Goal: Task Accomplishment & Management: Manage account settings

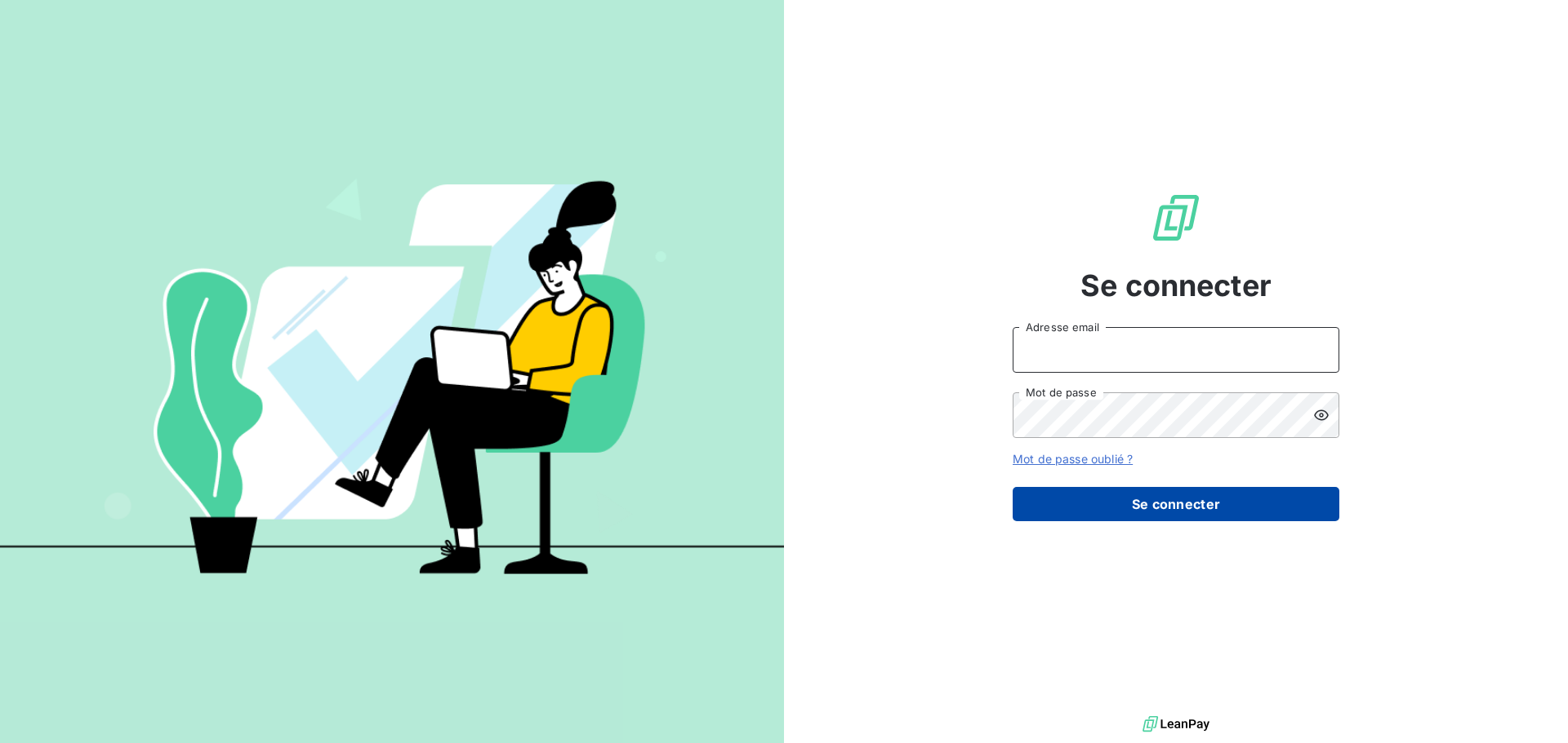
type input "c.ollivier@oxysign.fr"
click at [1149, 500] on button "Se connecter" at bounding box center [1176, 504] width 327 height 34
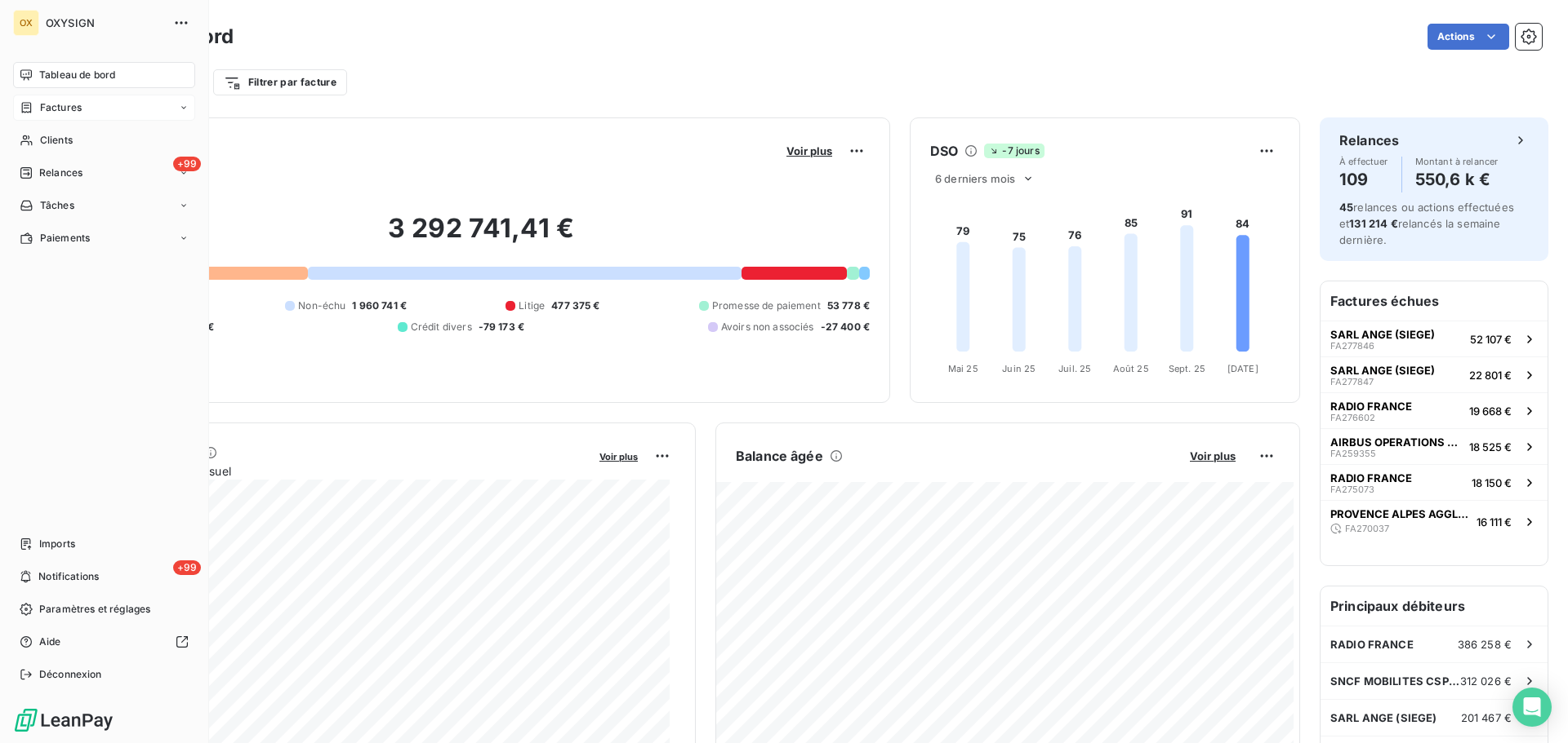
click at [48, 105] on span "Factures" at bounding box center [61, 108] width 42 height 15
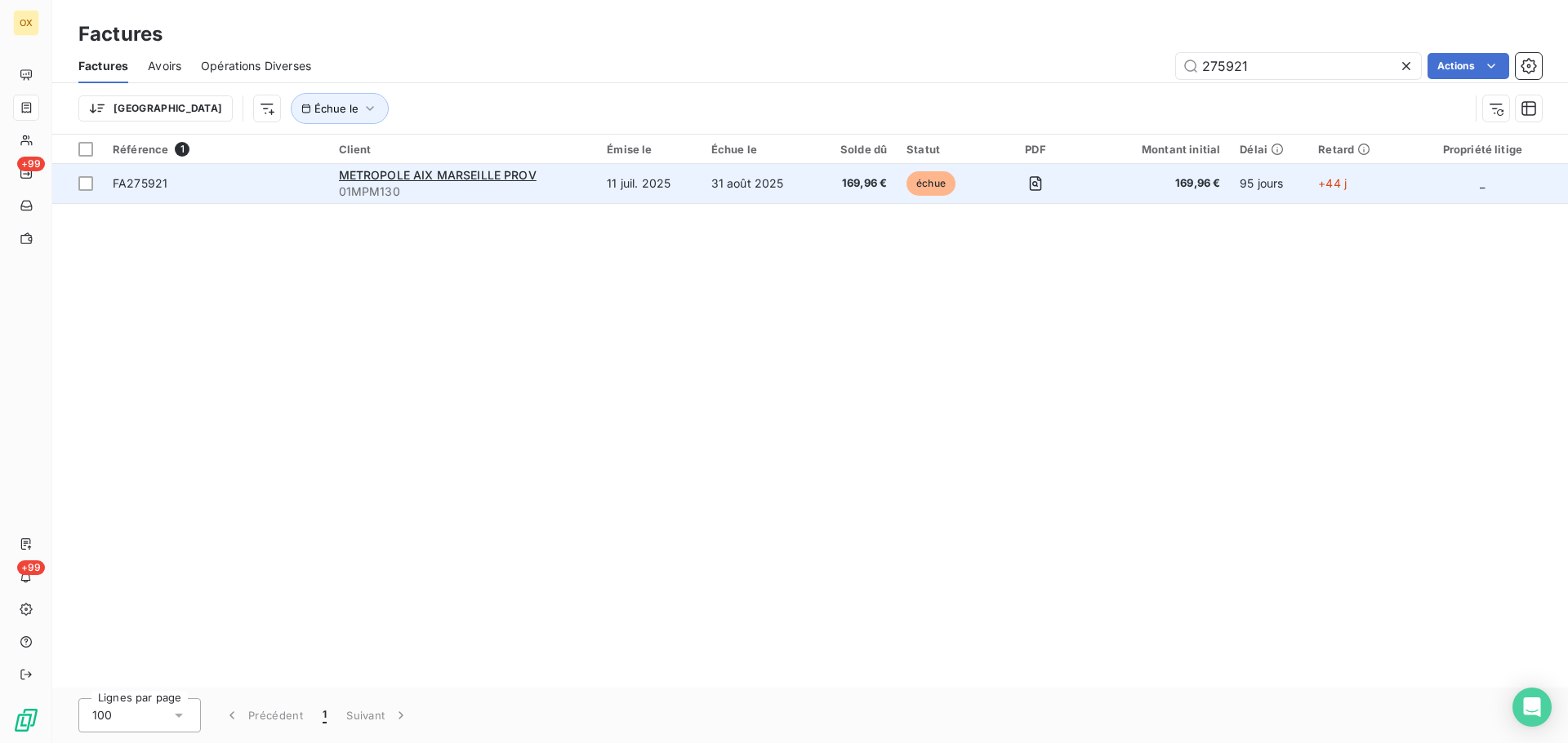
type input "275921"
click at [169, 188] on span "FA275921" at bounding box center [216, 184] width 207 height 17
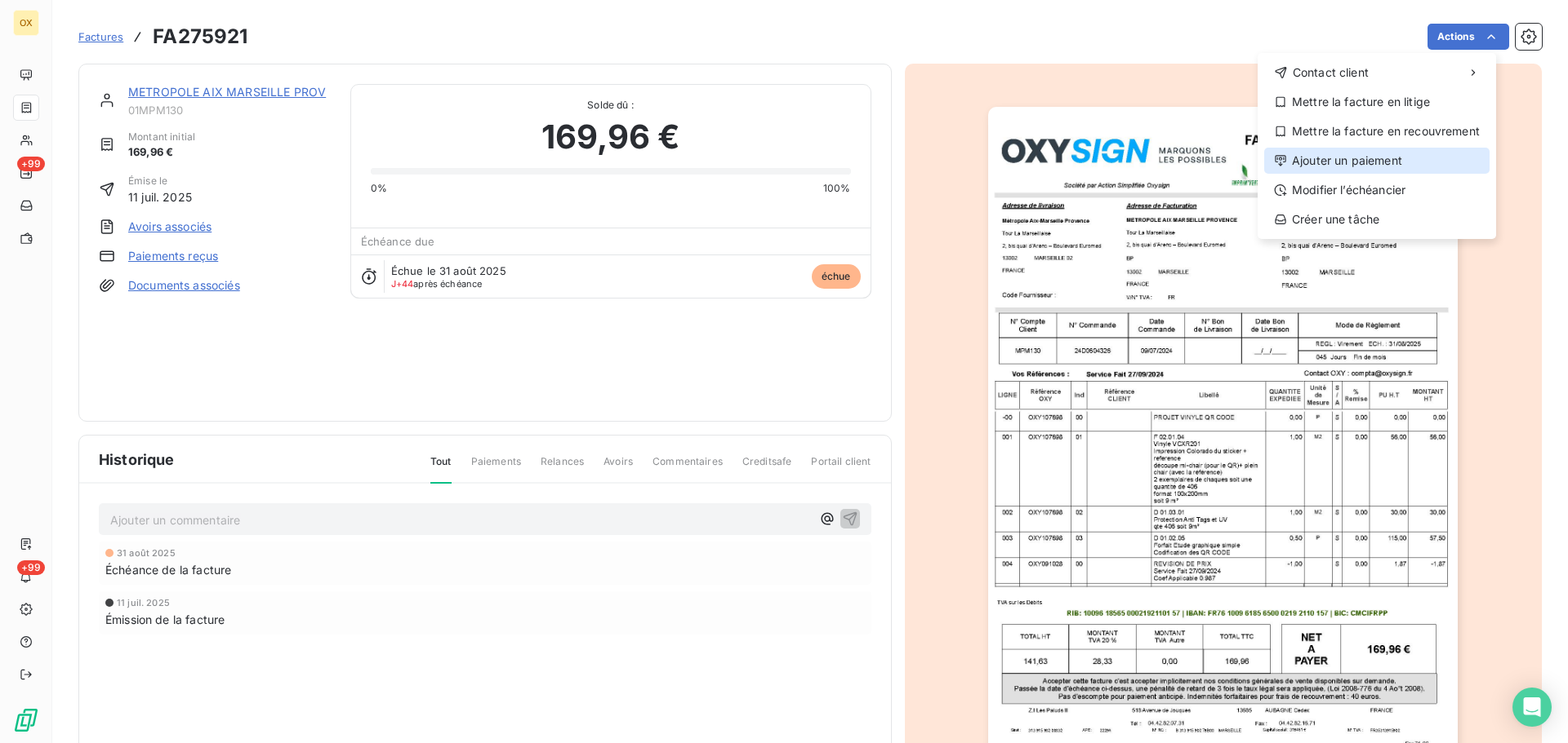
click at [1382, 155] on div "Ajouter un paiement" at bounding box center [1376, 160] width 225 height 26
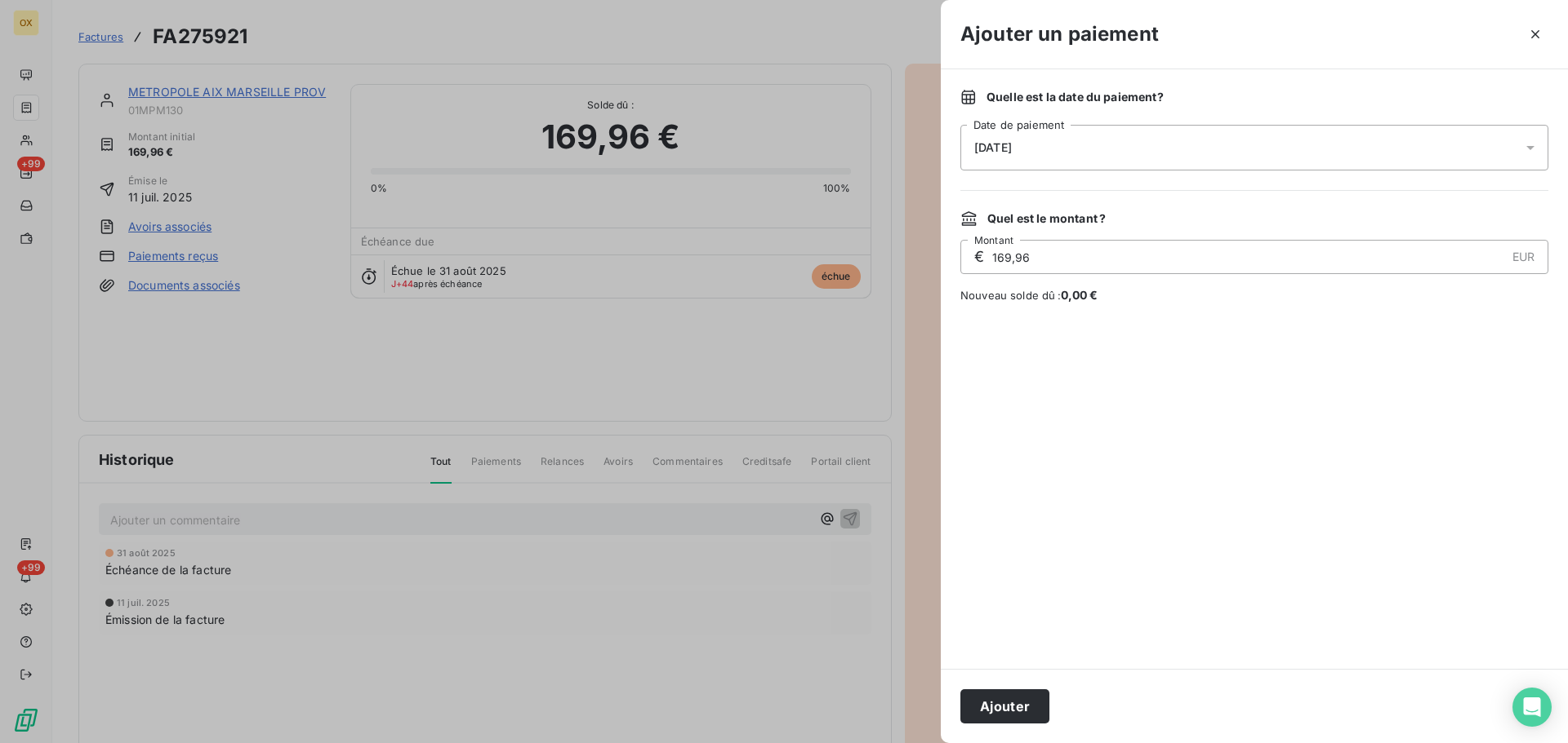
click at [1050, 144] on div "[DATE]" at bounding box center [1254, 147] width 588 height 46
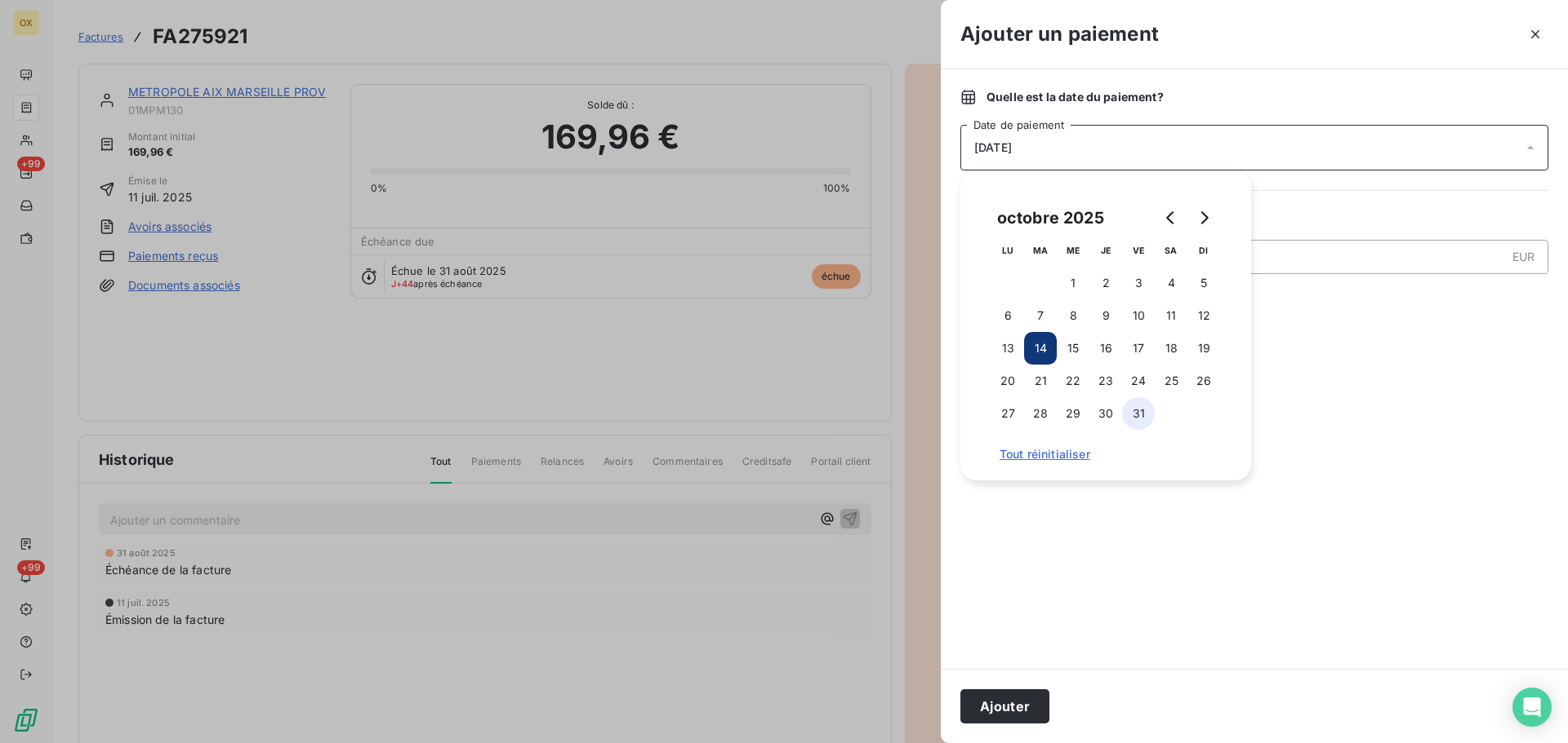
click at [1139, 412] on button "31" at bounding box center [1137, 413] width 33 height 33
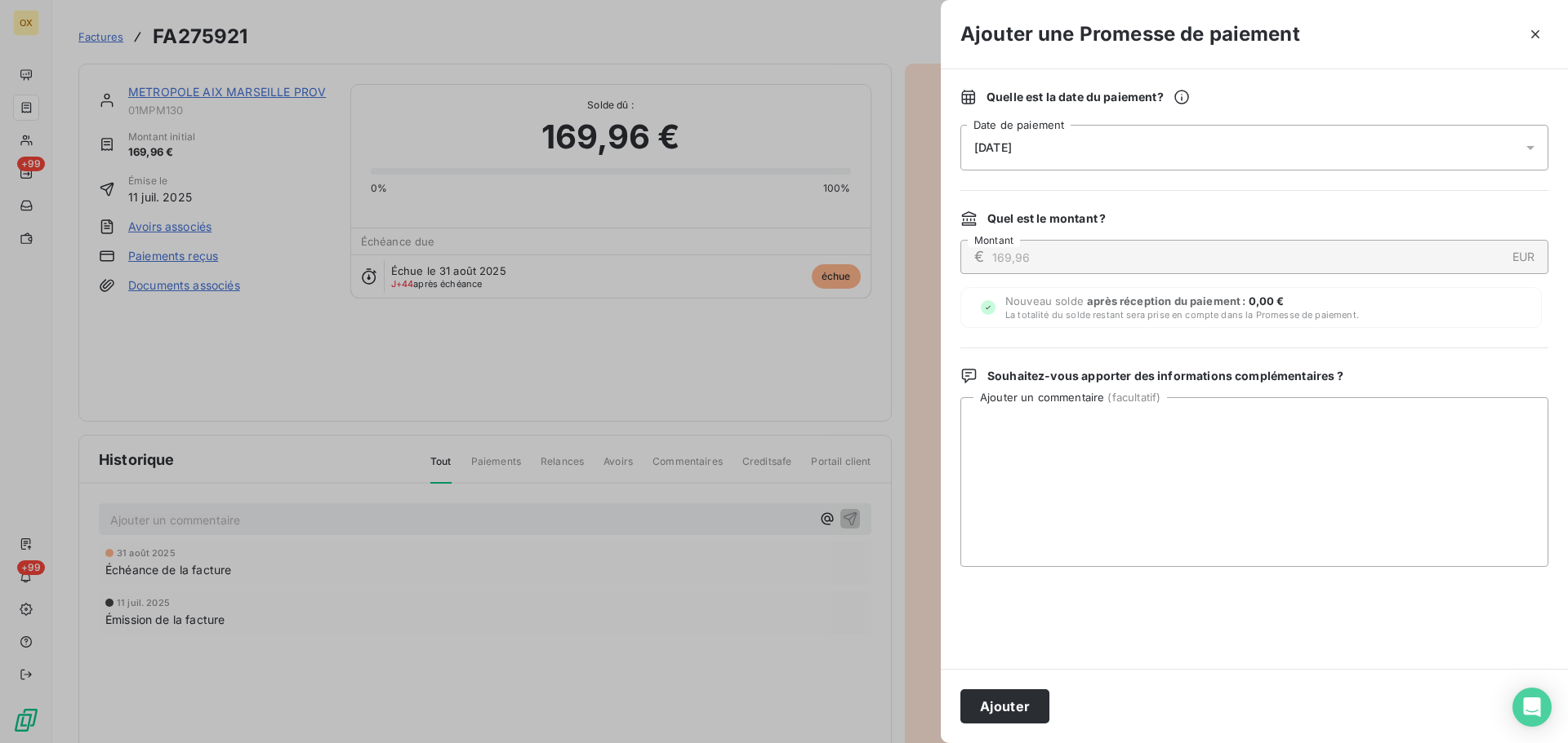
drag, startPoint x: 1004, startPoint y: 702, endPoint x: 721, endPoint y: 588, distance: 305.1
click at [999, 701] on button "Ajouter" at bounding box center [1004, 706] width 89 height 34
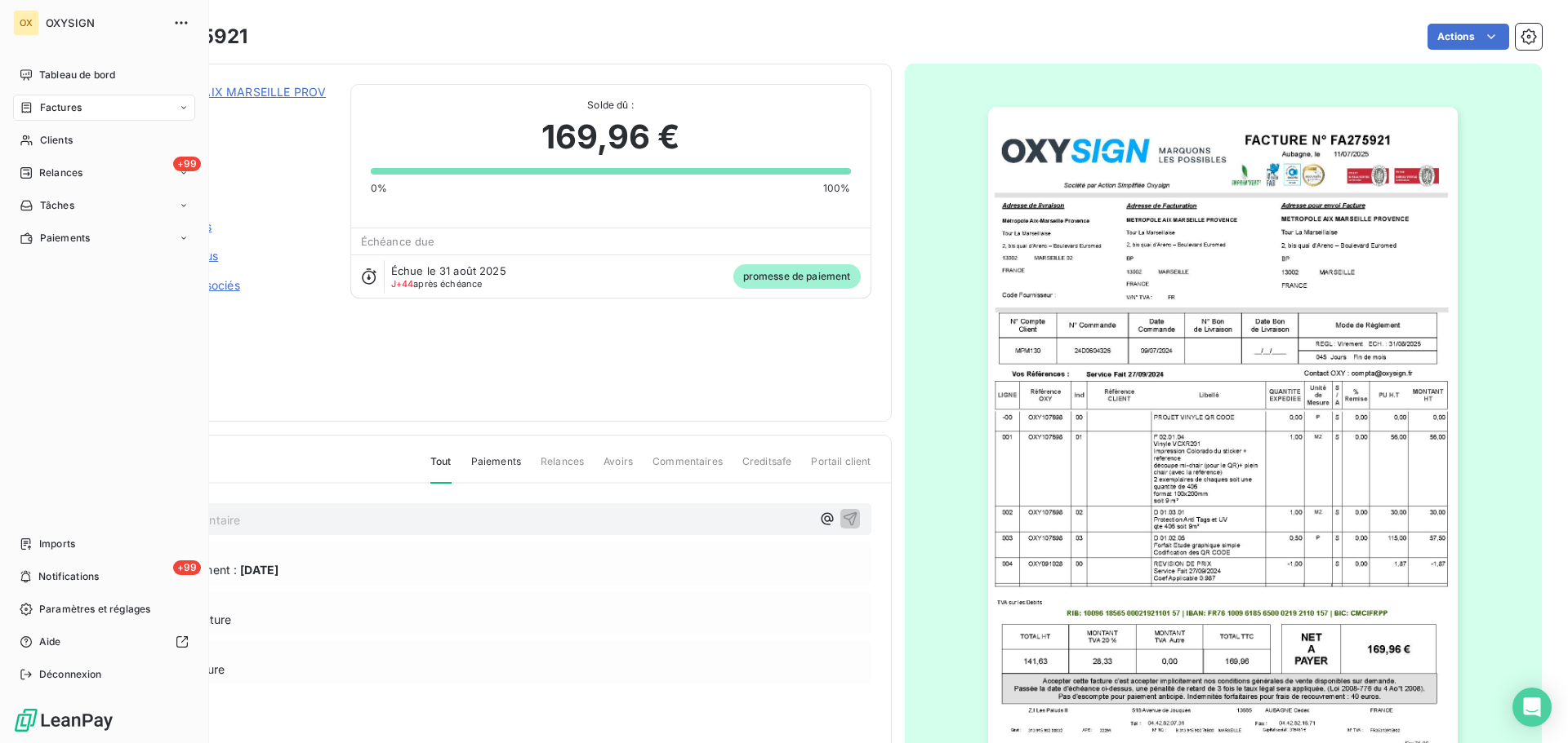
click at [52, 104] on span "Factures" at bounding box center [61, 108] width 42 height 15
click at [51, 109] on span "Factures" at bounding box center [61, 108] width 42 height 15
click at [53, 106] on span "Factures" at bounding box center [61, 108] width 42 height 15
click at [91, 135] on div "Factures" at bounding box center [114, 140] width 162 height 26
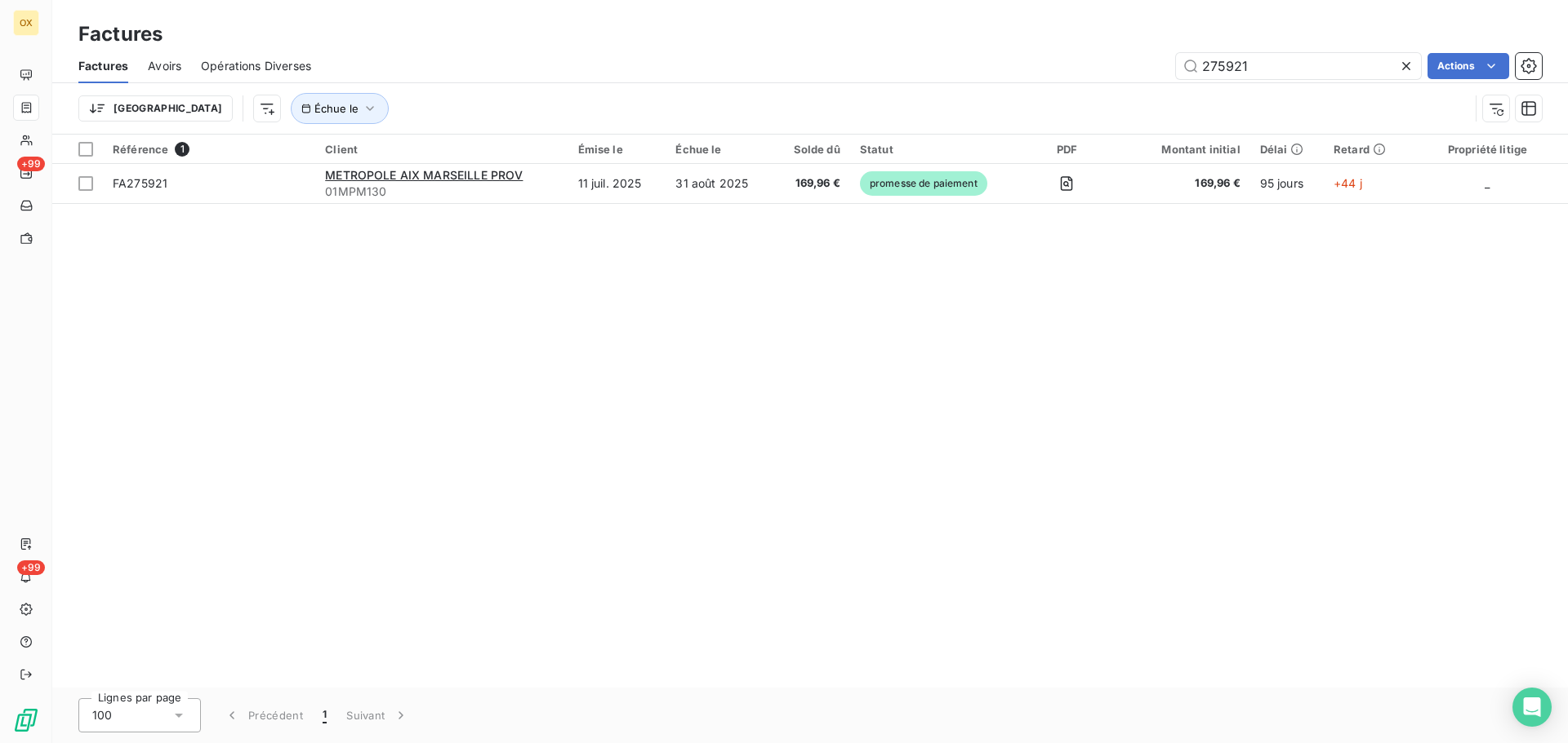
drag, startPoint x: 1285, startPoint y: 64, endPoint x: 1142, endPoint y: 68, distance: 143.1
click at [1142, 68] on div "275921 Actions" at bounding box center [936, 65] width 1211 height 26
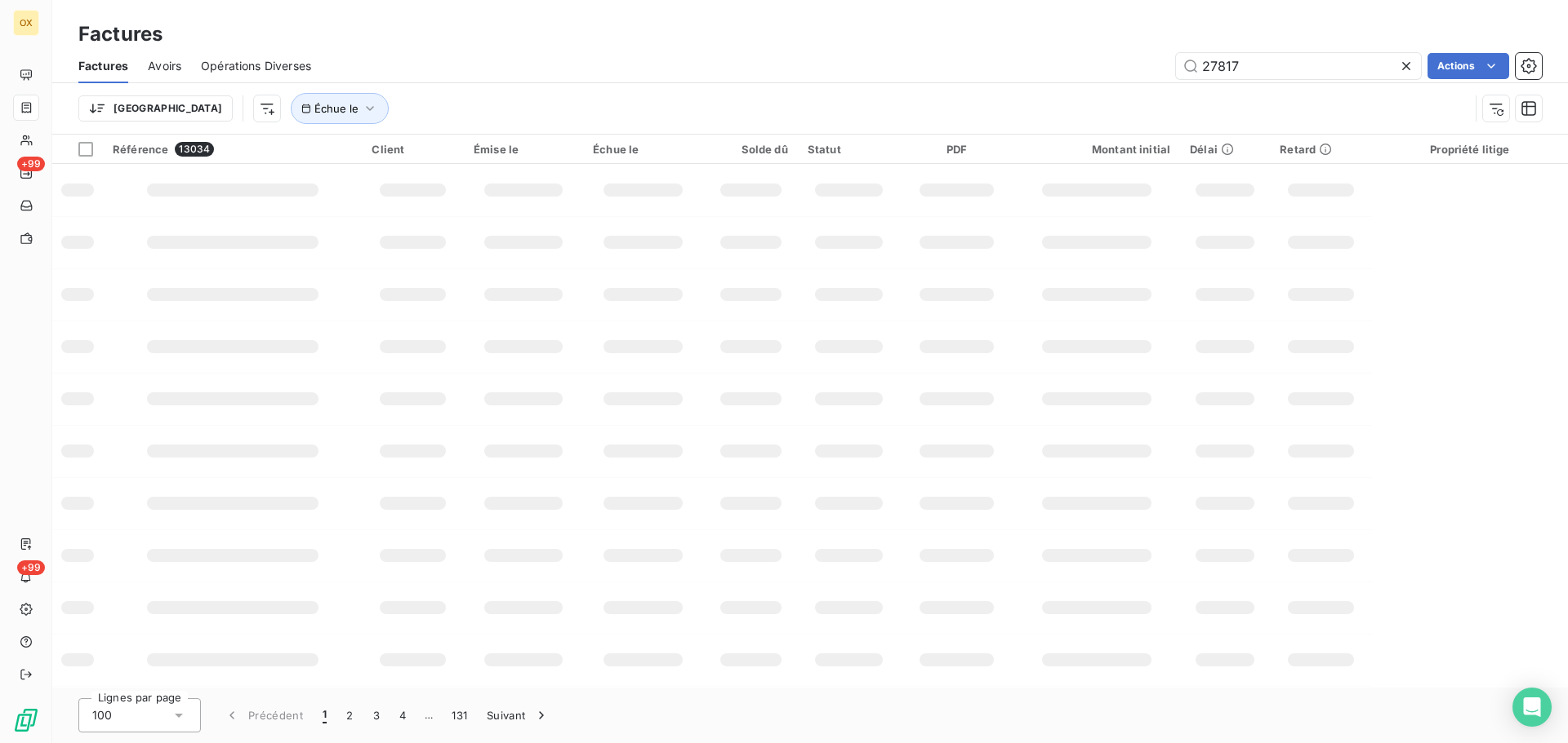
type input "278172"
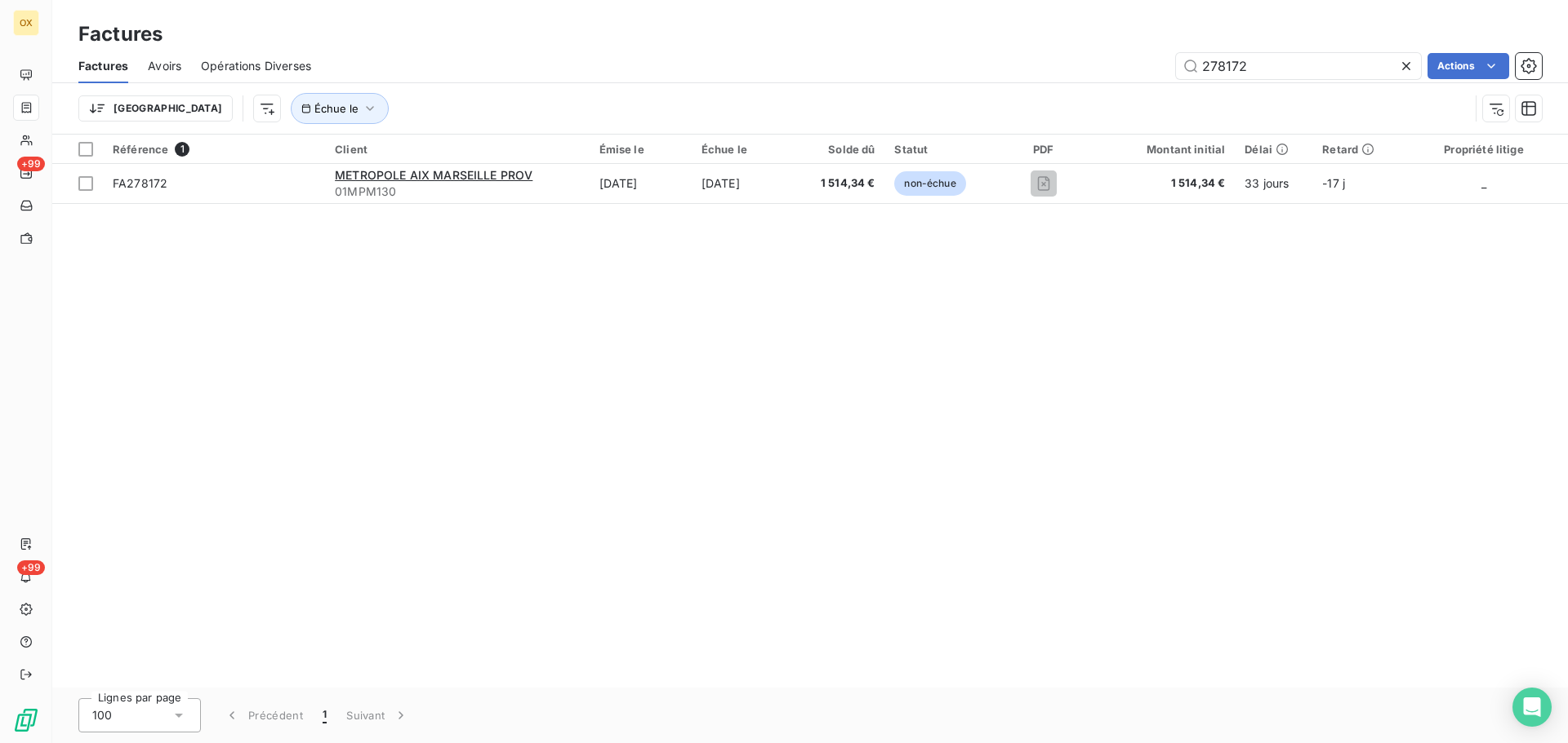
drag, startPoint x: 1276, startPoint y: 64, endPoint x: 1167, endPoint y: 72, distance: 109.3
click at [1167, 72] on div "278172 Actions" at bounding box center [936, 65] width 1211 height 26
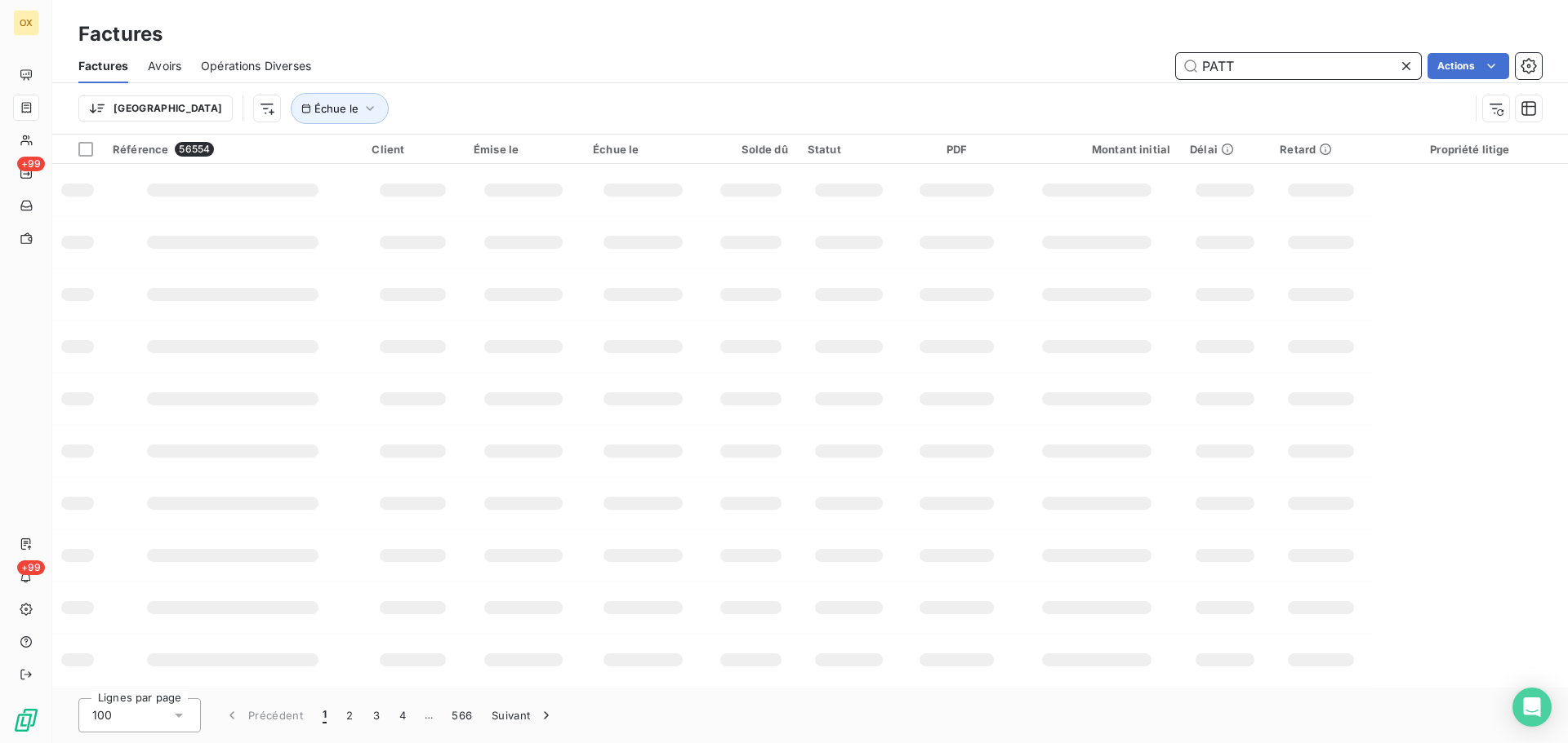
type input "PATTO"
drag, startPoint x: 1258, startPoint y: 52, endPoint x: 1203, endPoint y: 69, distance: 57.6
click at [1203, 69] on input "PATTO" at bounding box center [1298, 65] width 245 height 26
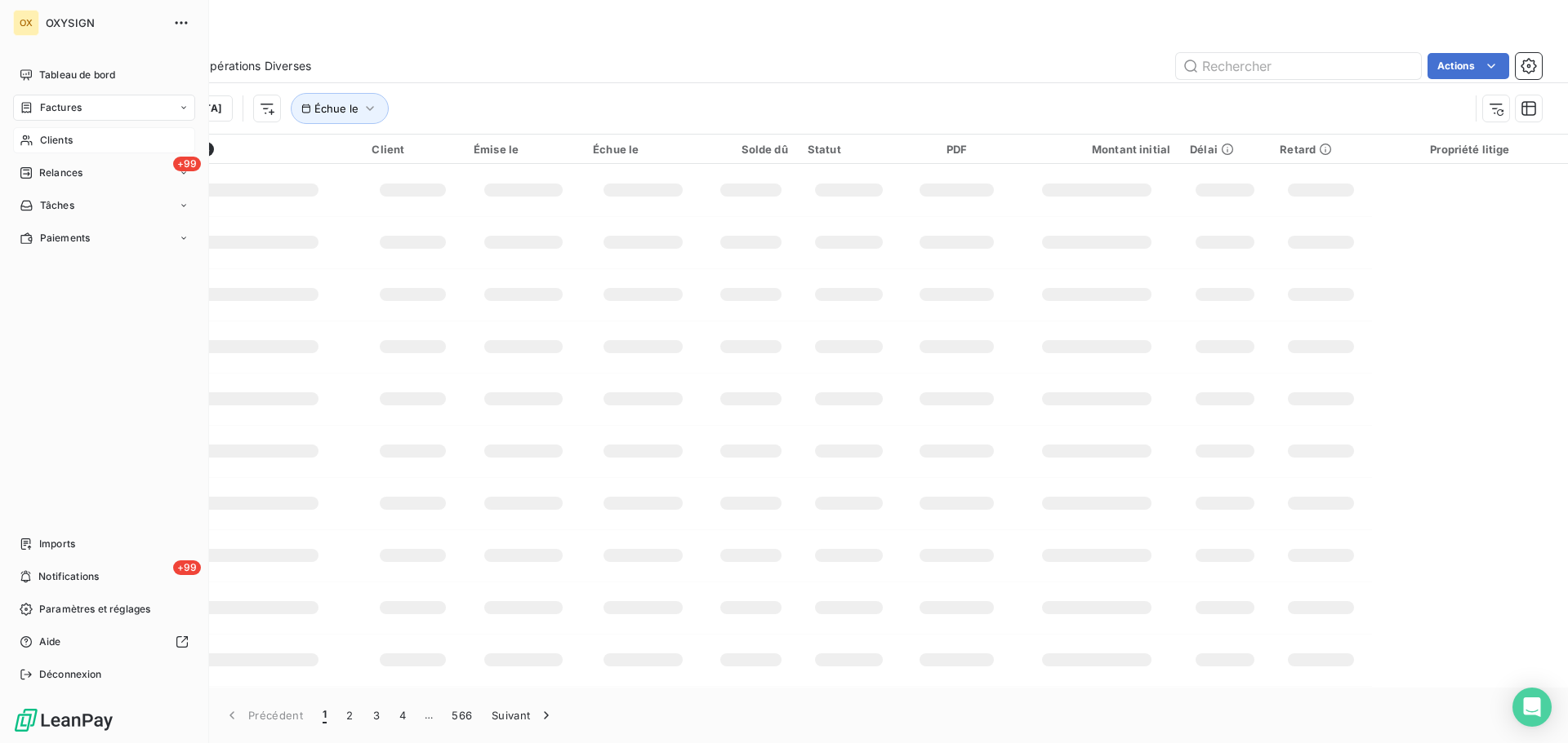
click at [64, 143] on span "Clients" at bounding box center [56, 140] width 33 height 15
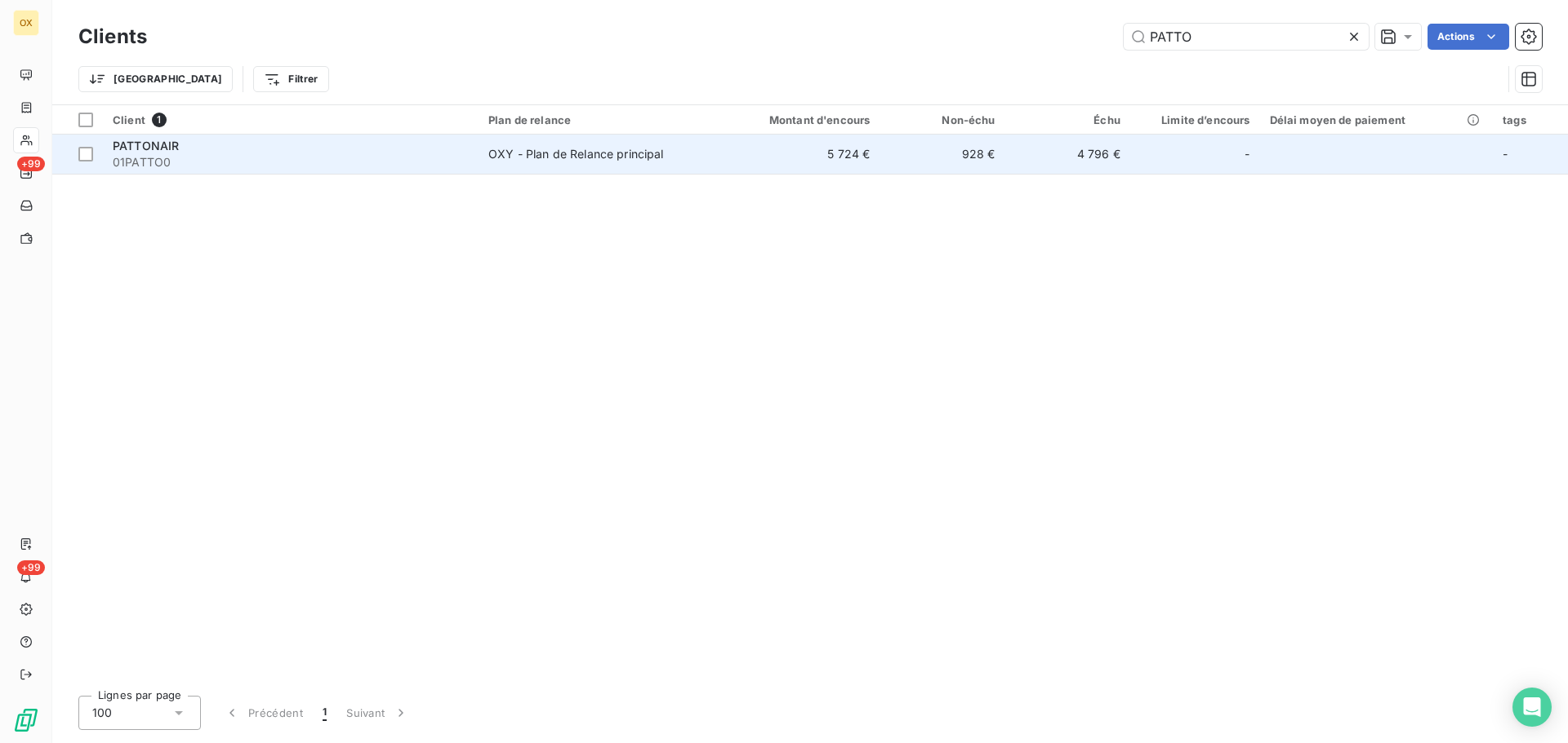
type input "PATTO"
click at [125, 147] on span "PATTONAIR" at bounding box center [146, 145] width 66 height 14
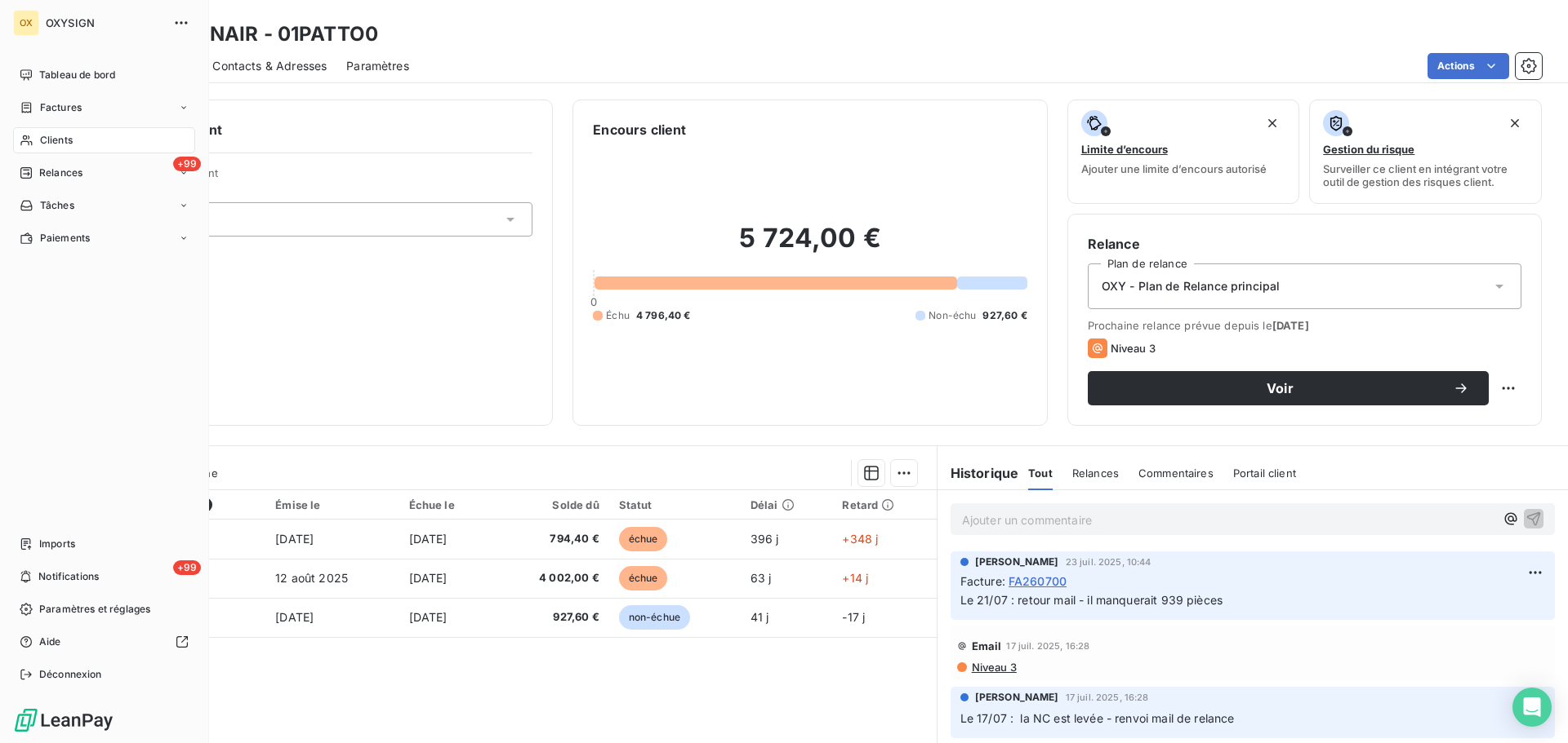
click at [52, 132] on div "Clients" at bounding box center [105, 140] width 182 height 26
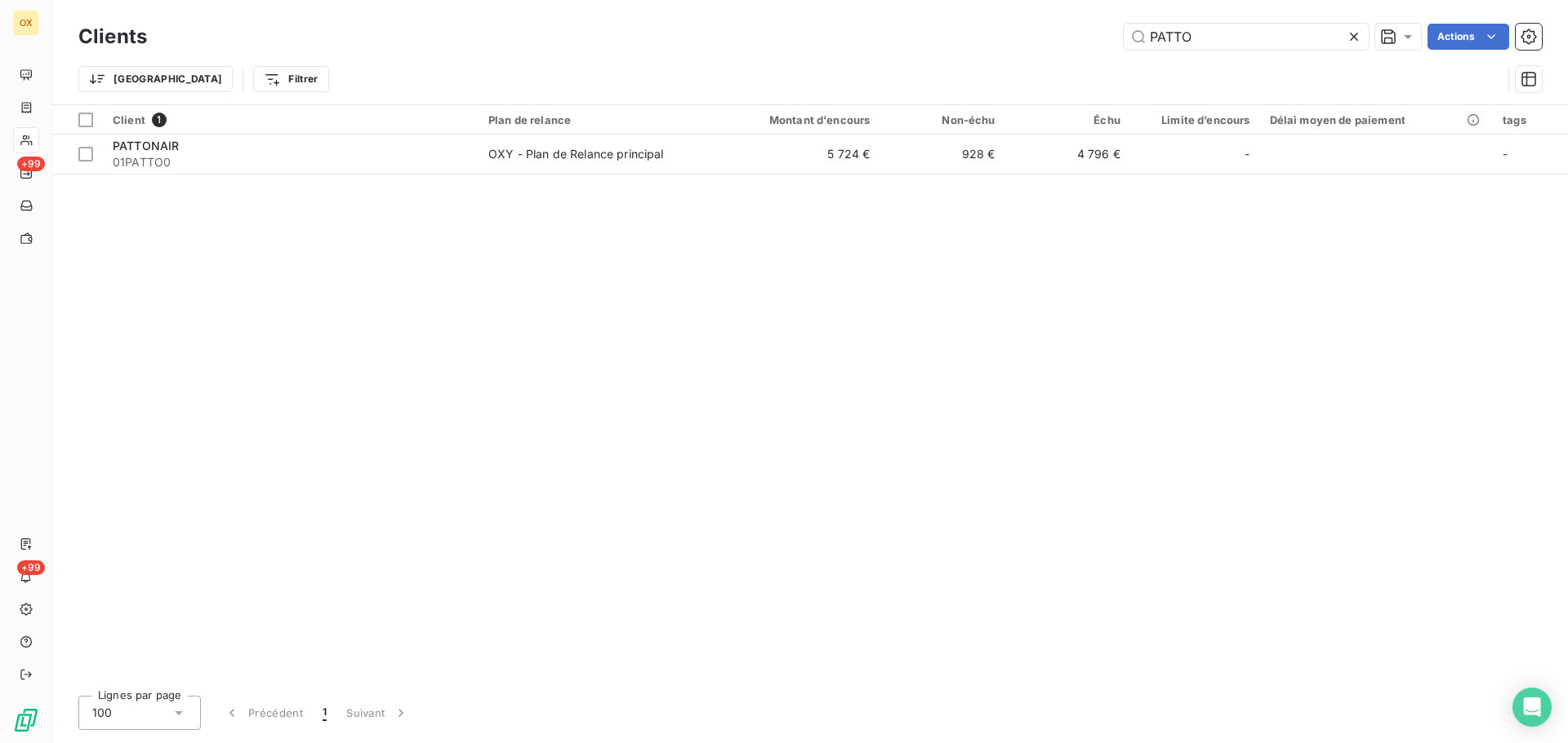
drag, startPoint x: 1215, startPoint y: 30, endPoint x: 1015, endPoint y: 25, distance: 200.1
click at [1034, 57] on div "Clients PATTO Actions Trier Filtrer" at bounding box center [810, 62] width 1463 height 85
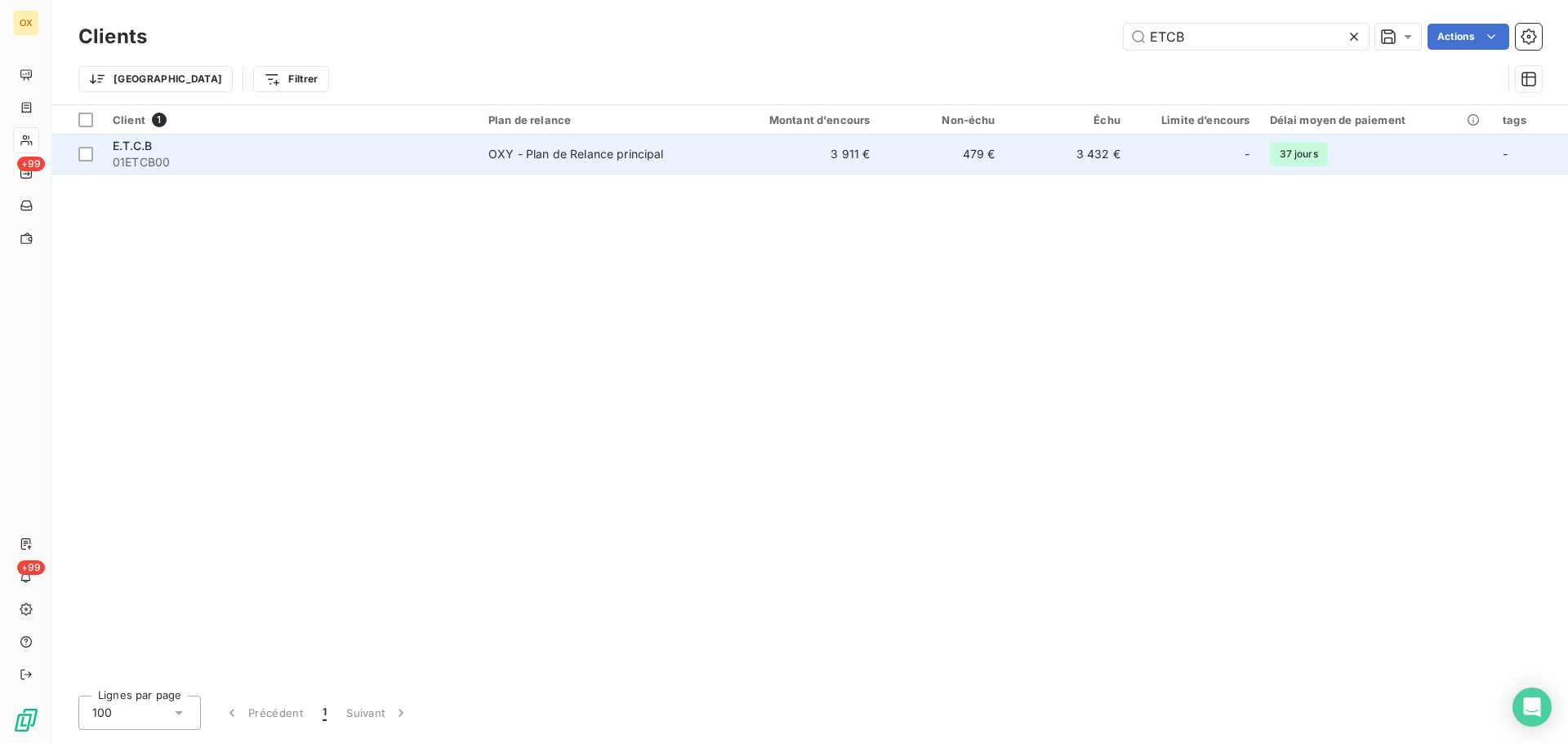
type input "ETCB"
click at [156, 167] on span "01ETCB00" at bounding box center [291, 163] width 356 height 17
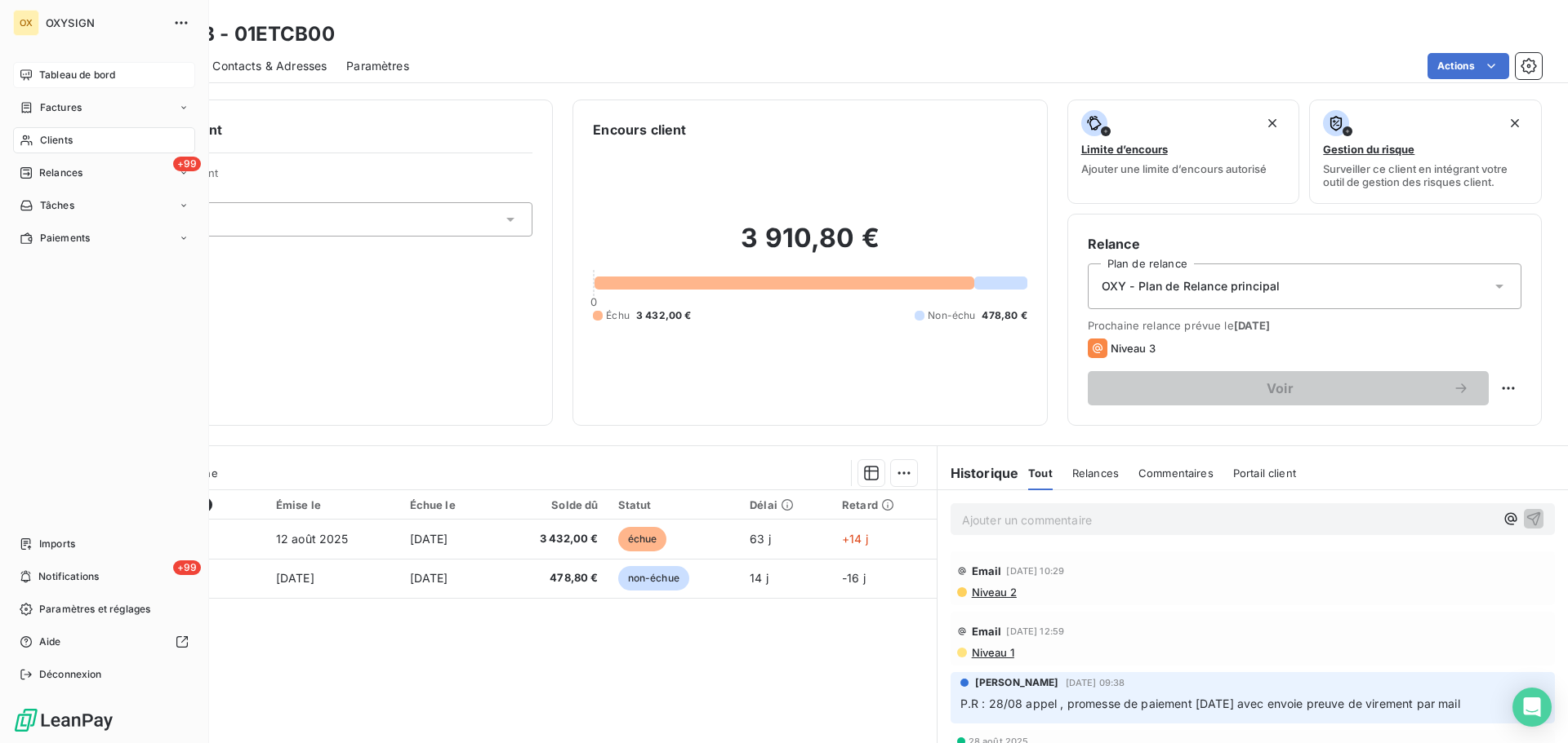
click at [44, 75] on span "Tableau de bord" at bounding box center [77, 75] width 76 height 15
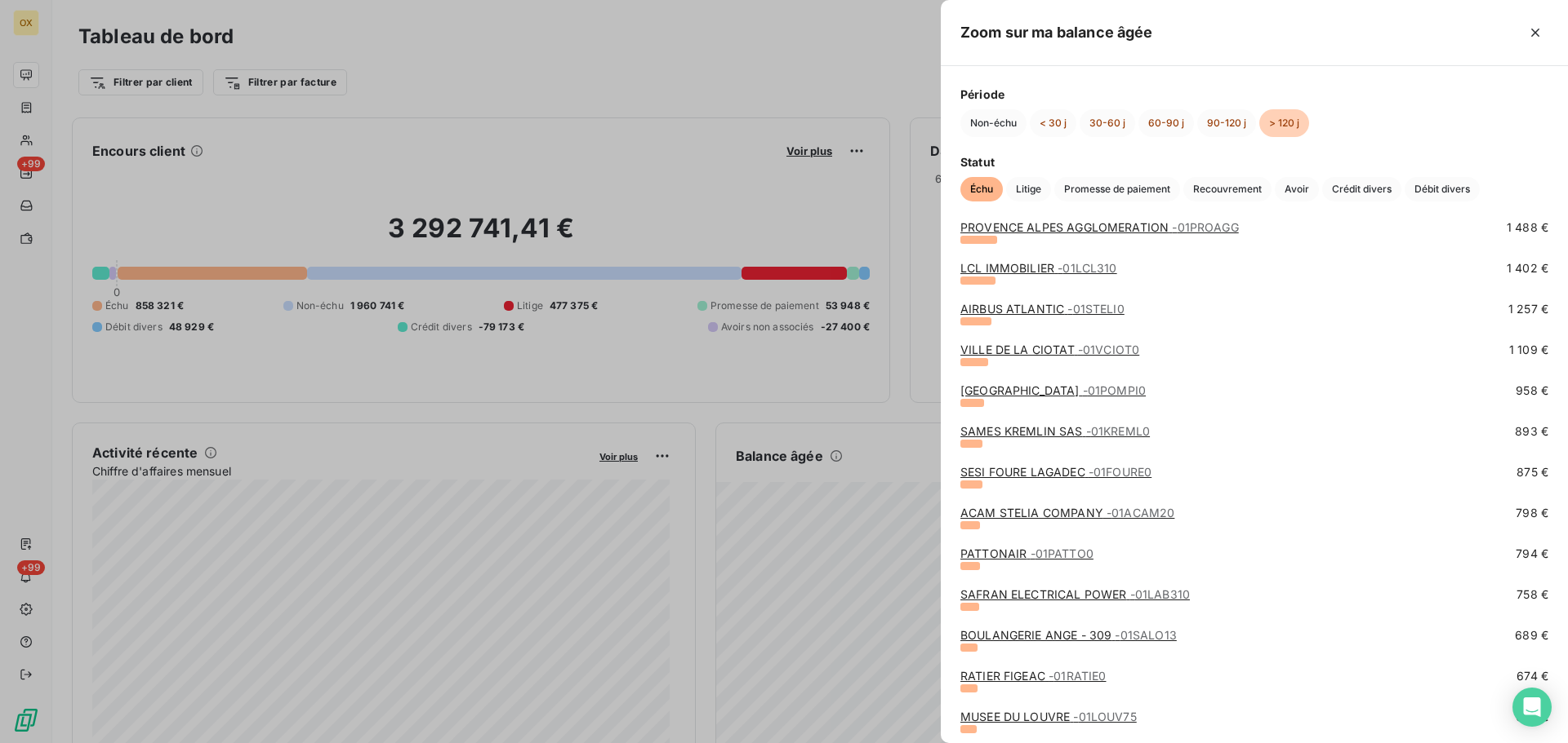
scroll to position [1468, 0]
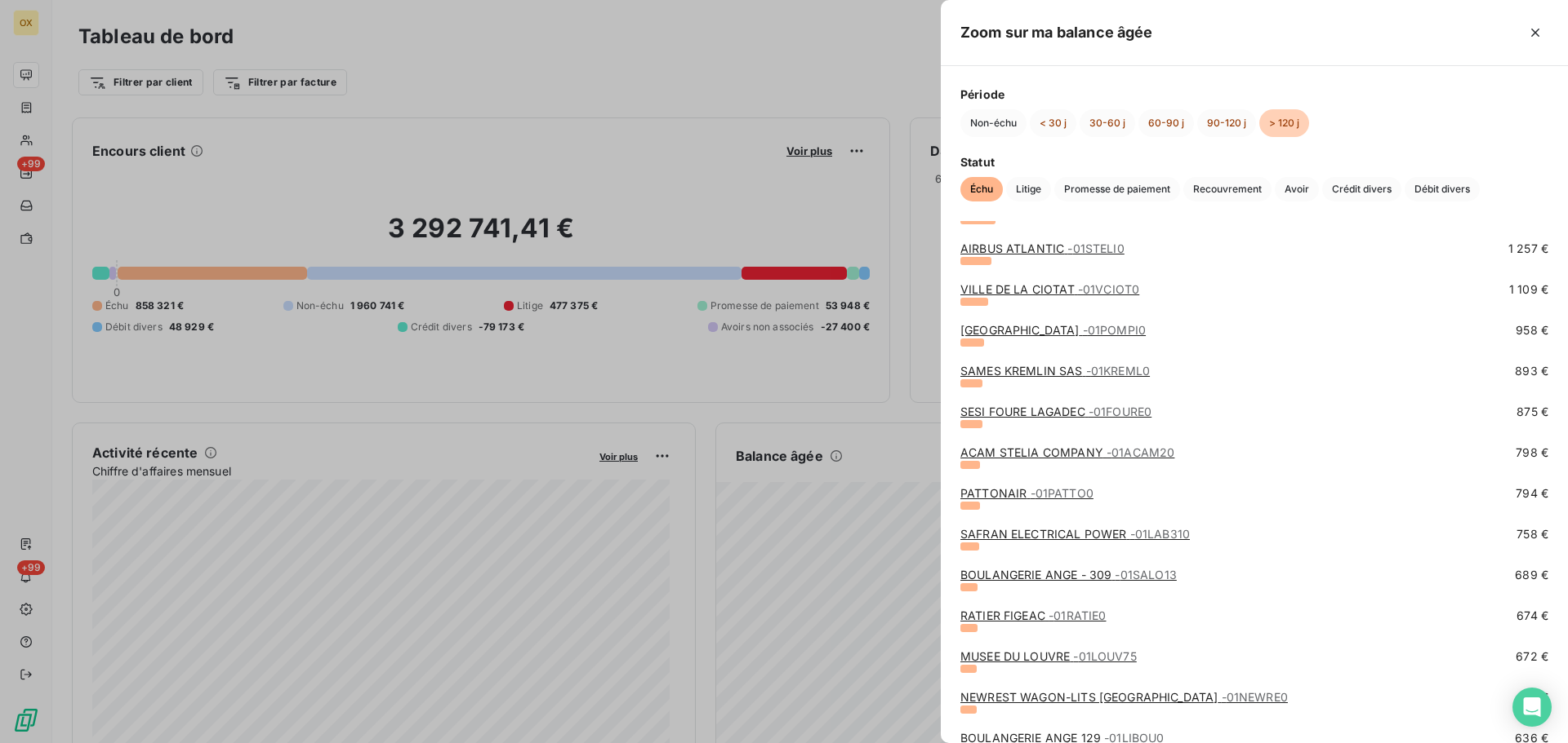
click at [1005, 495] on link "PATTONAIR - 01PATTO0" at bounding box center [1026, 493] width 133 height 14
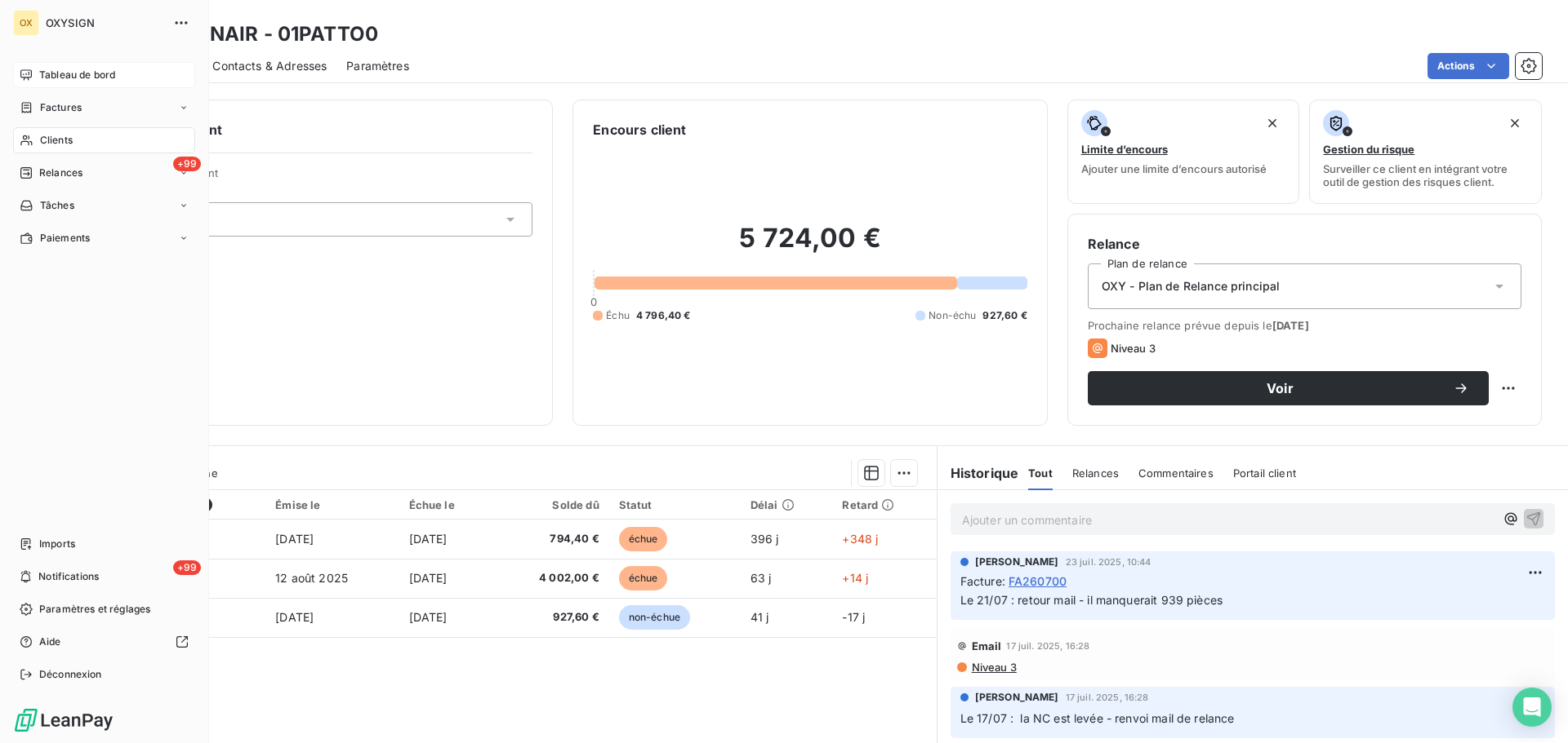
click at [64, 143] on span "Clients" at bounding box center [56, 140] width 33 height 15
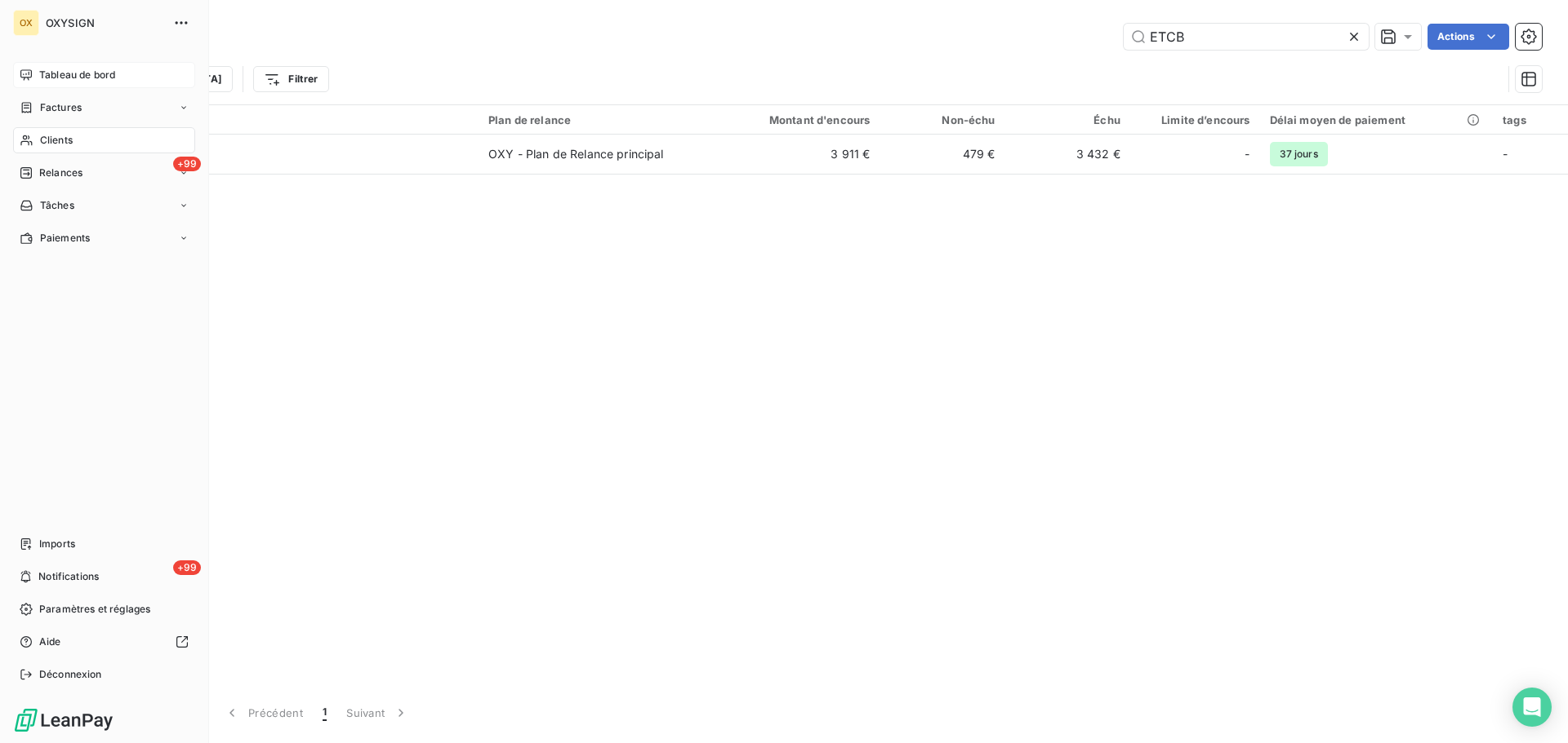
click at [44, 72] on span "Tableau de bord" at bounding box center [77, 75] width 76 height 15
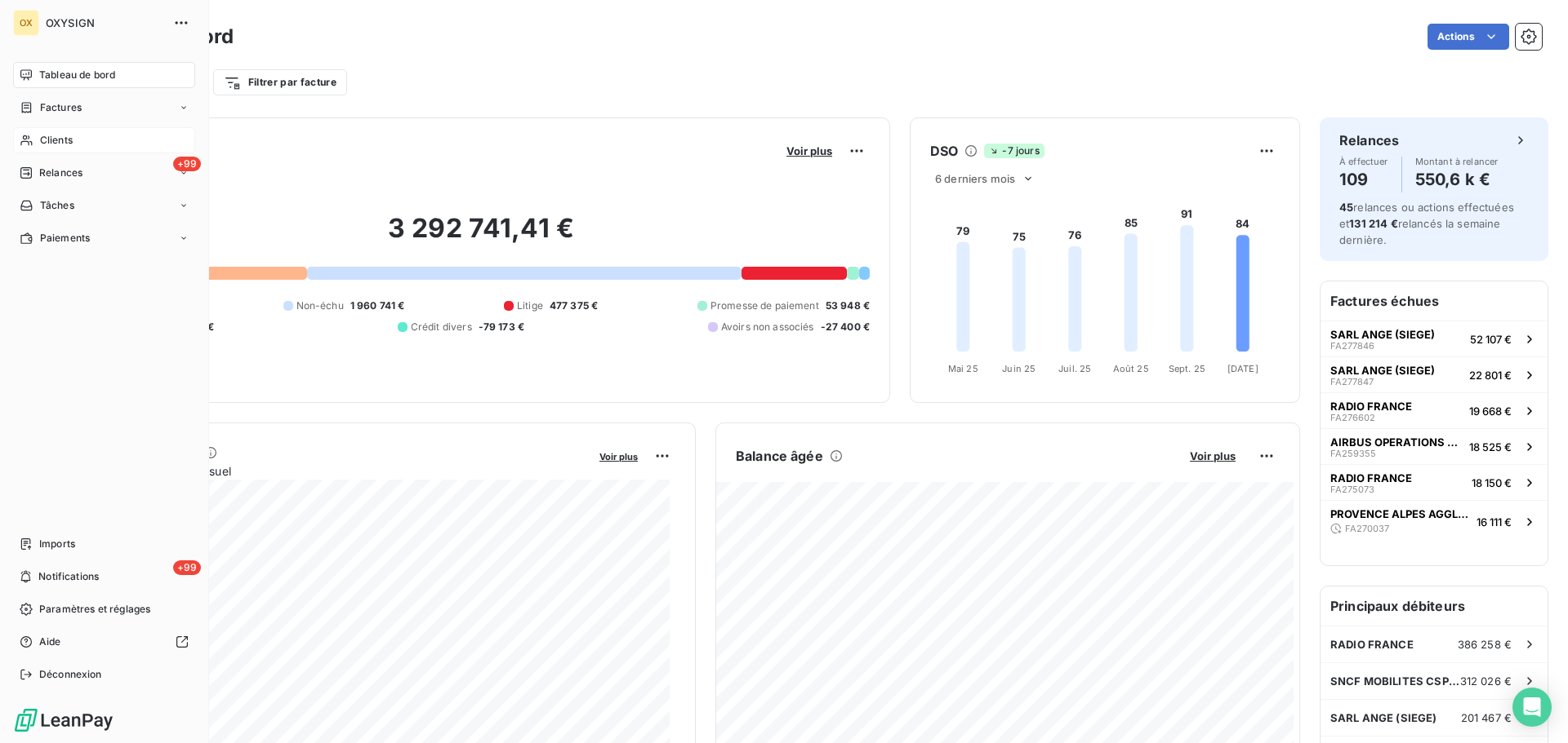
click at [49, 74] on span "Tableau de bord" at bounding box center [77, 75] width 76 height 15
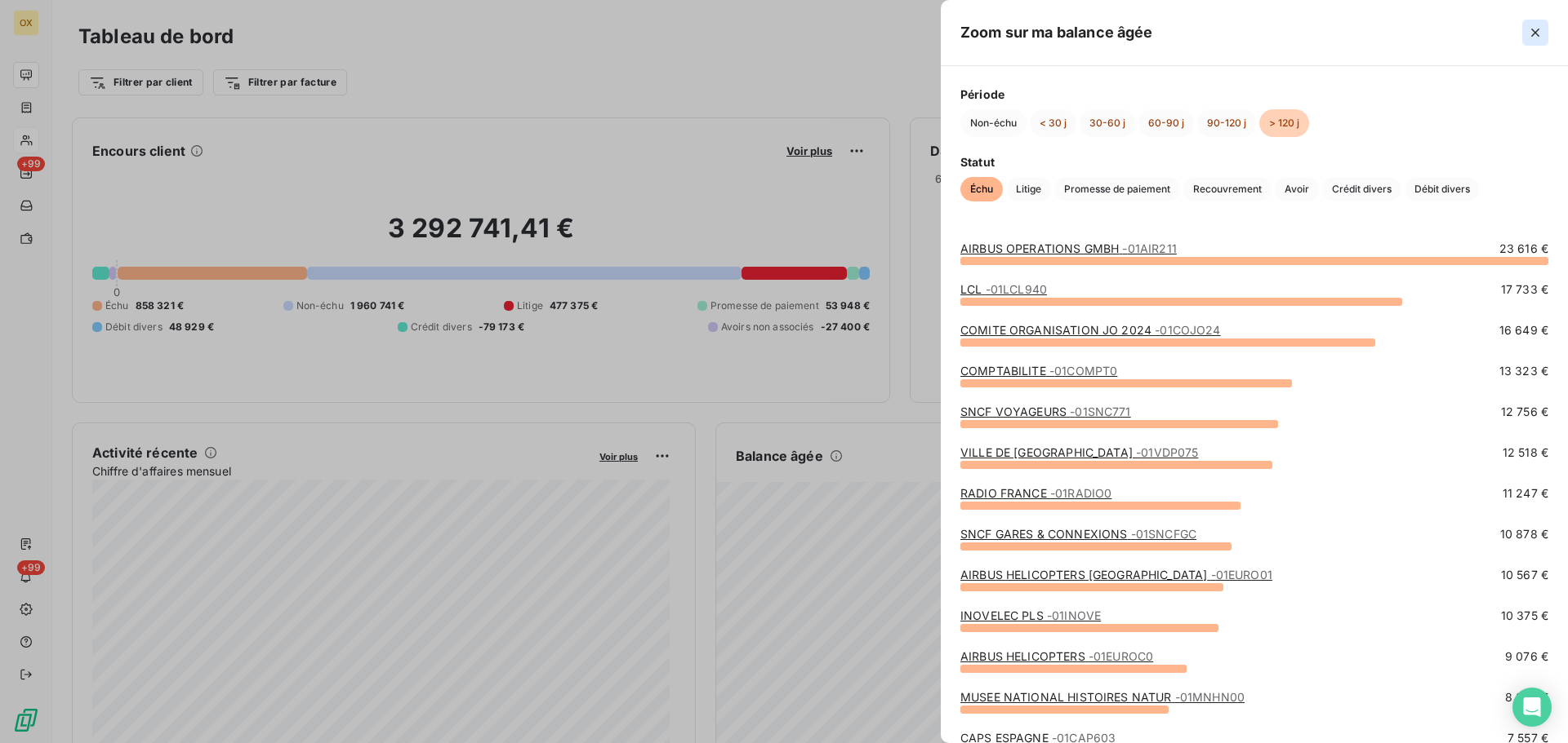
drag, startPoint x: 1534, startPoint y: 29, endPoint x: 1175, endPoint y: 201, distance: 398.1
click at [1534, 30] on icon "button" at bounding box center [1535, 33] width 17 height 17
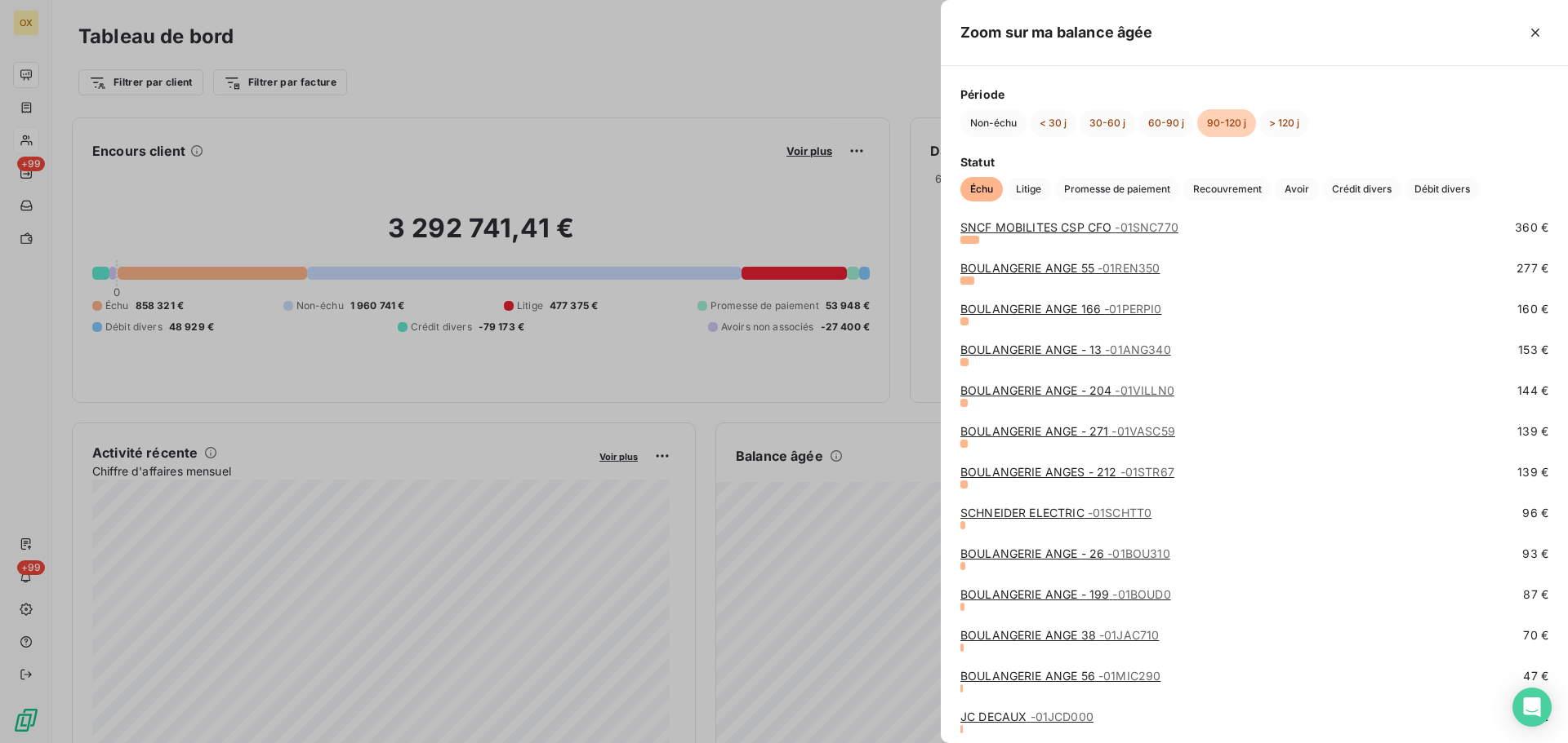
scroll to position [557, 0]
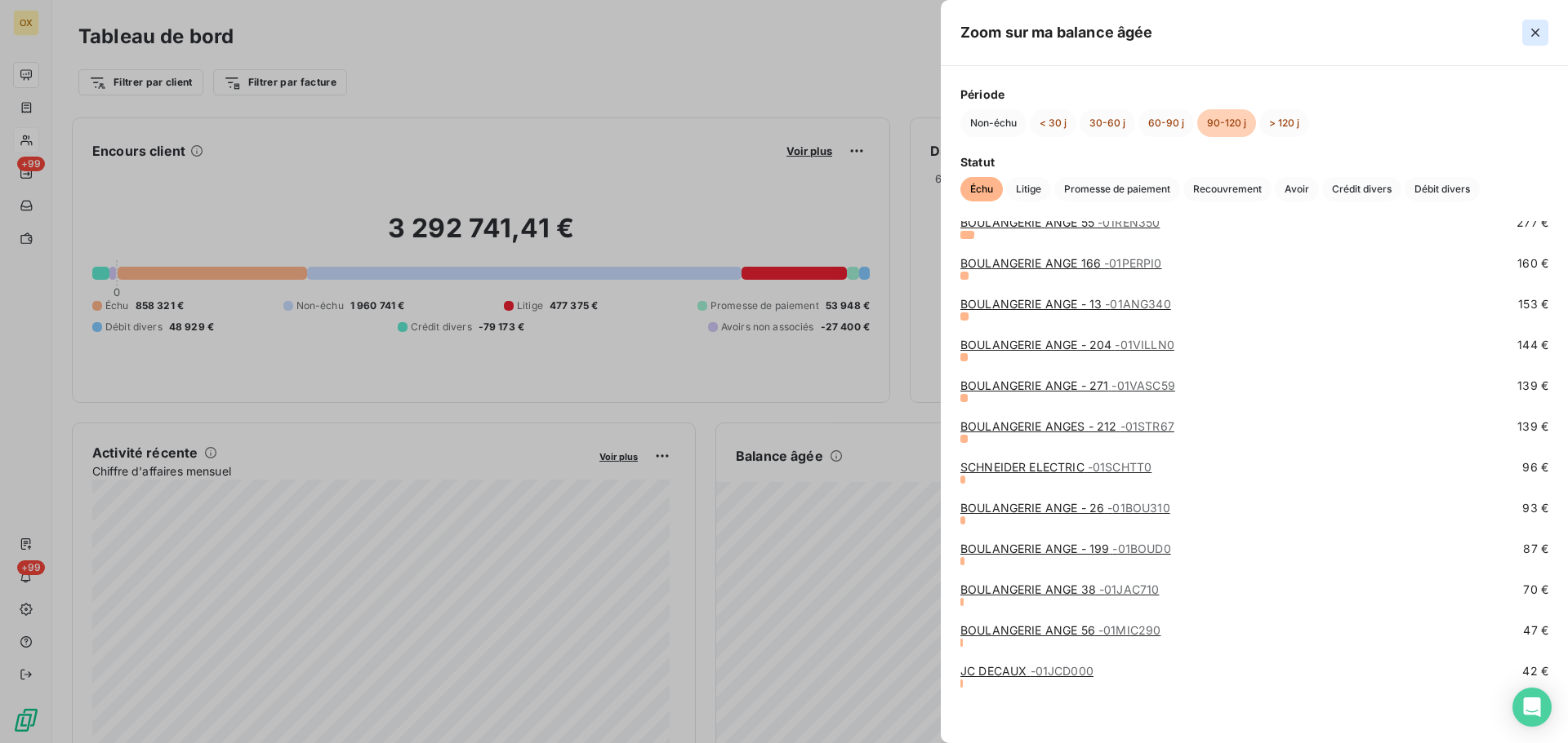
click at [1539, 31] on icon "button" at bounding box center [1535, 33] width 17 height 17
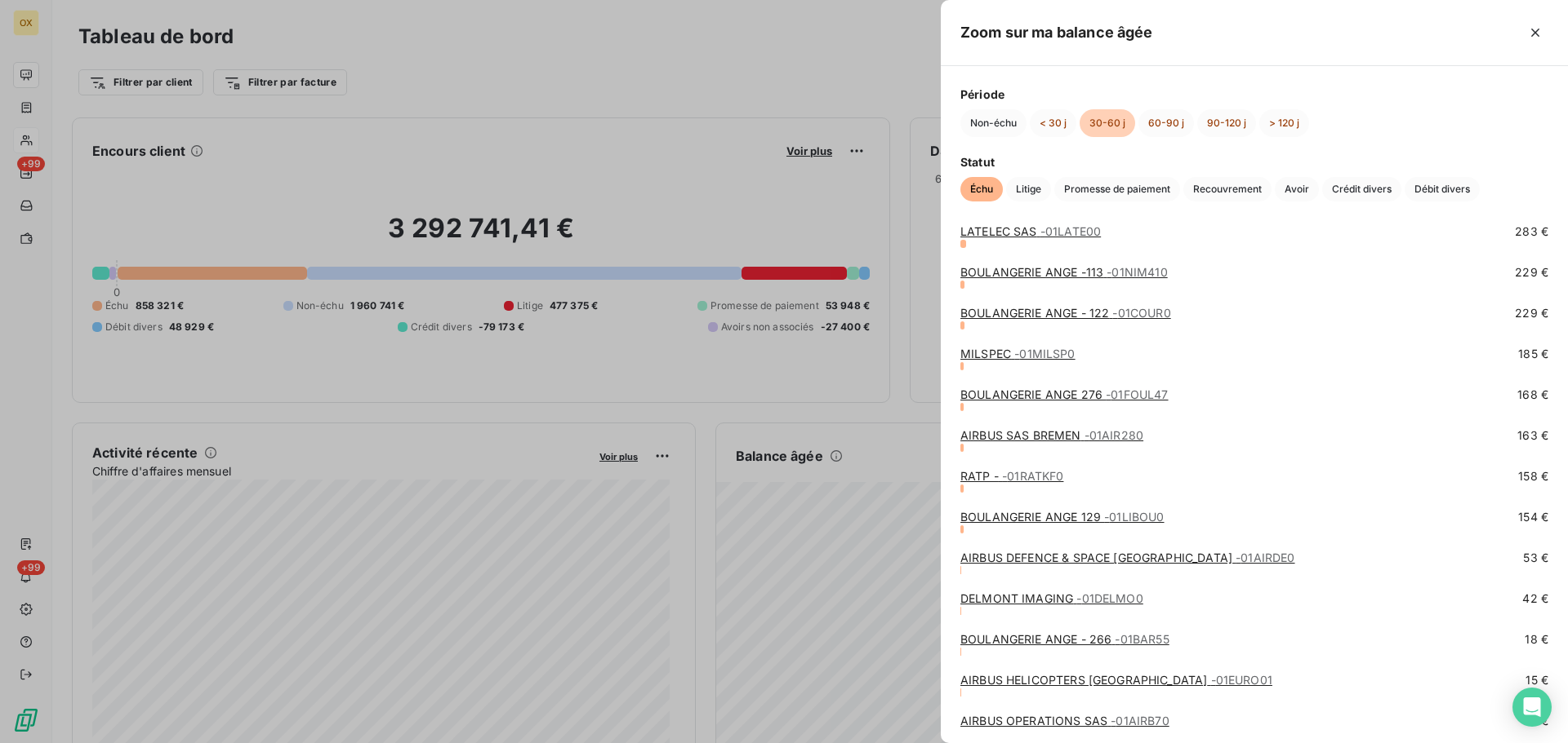
scroll to position [1209, 0]
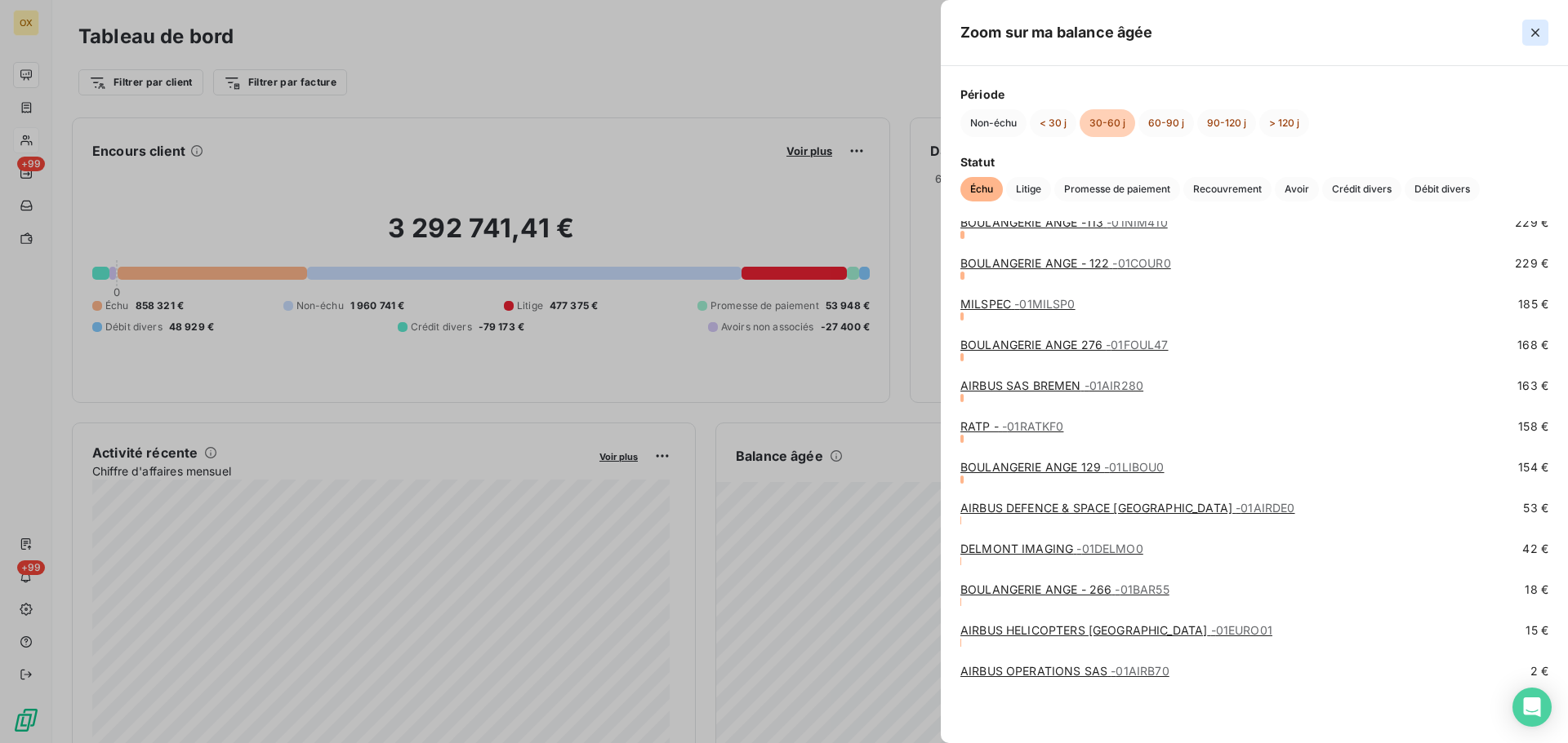
click at [1539, 31] on icon "button" at bounding box center [1535, 33] width 17 height 17
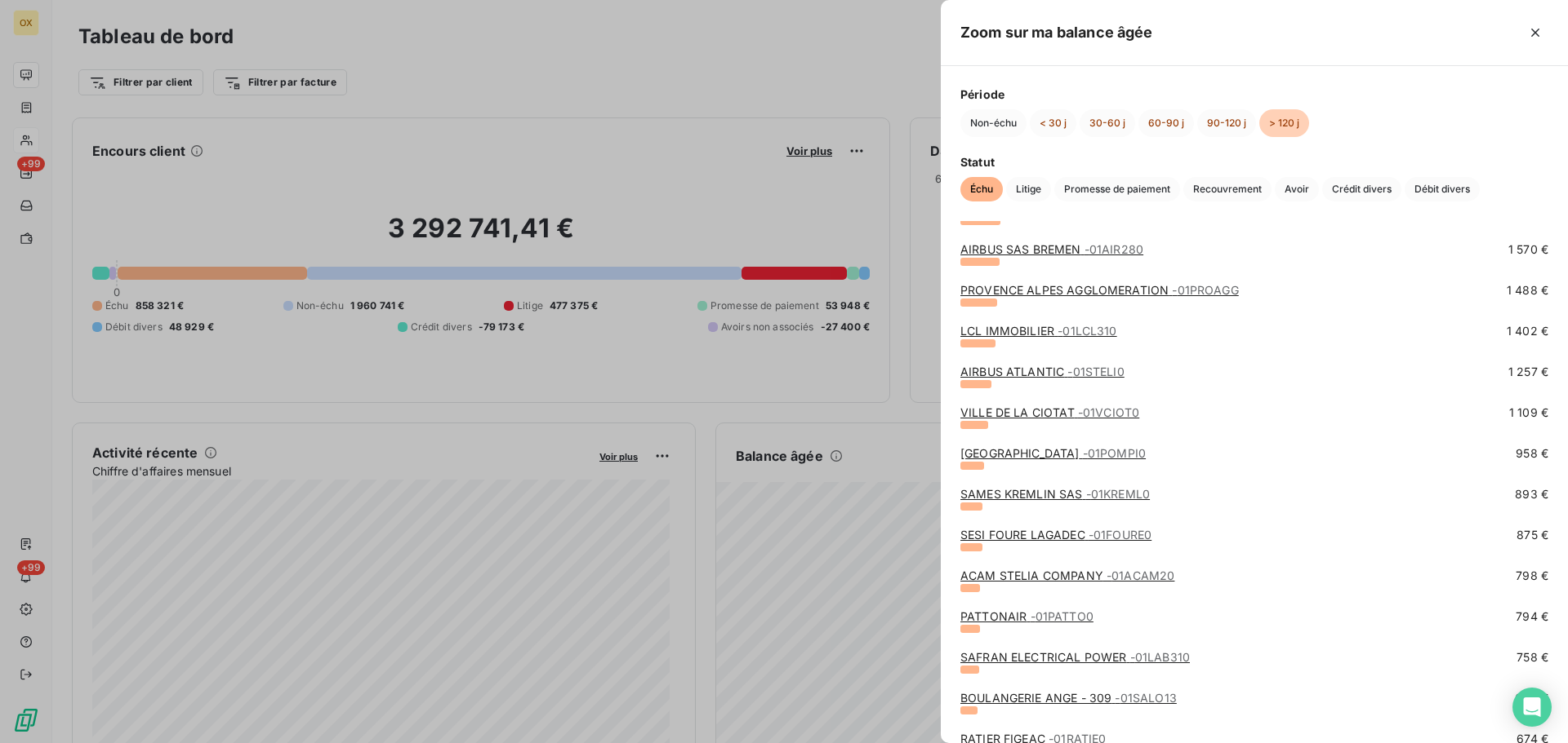
scroll to position [1387, 0]
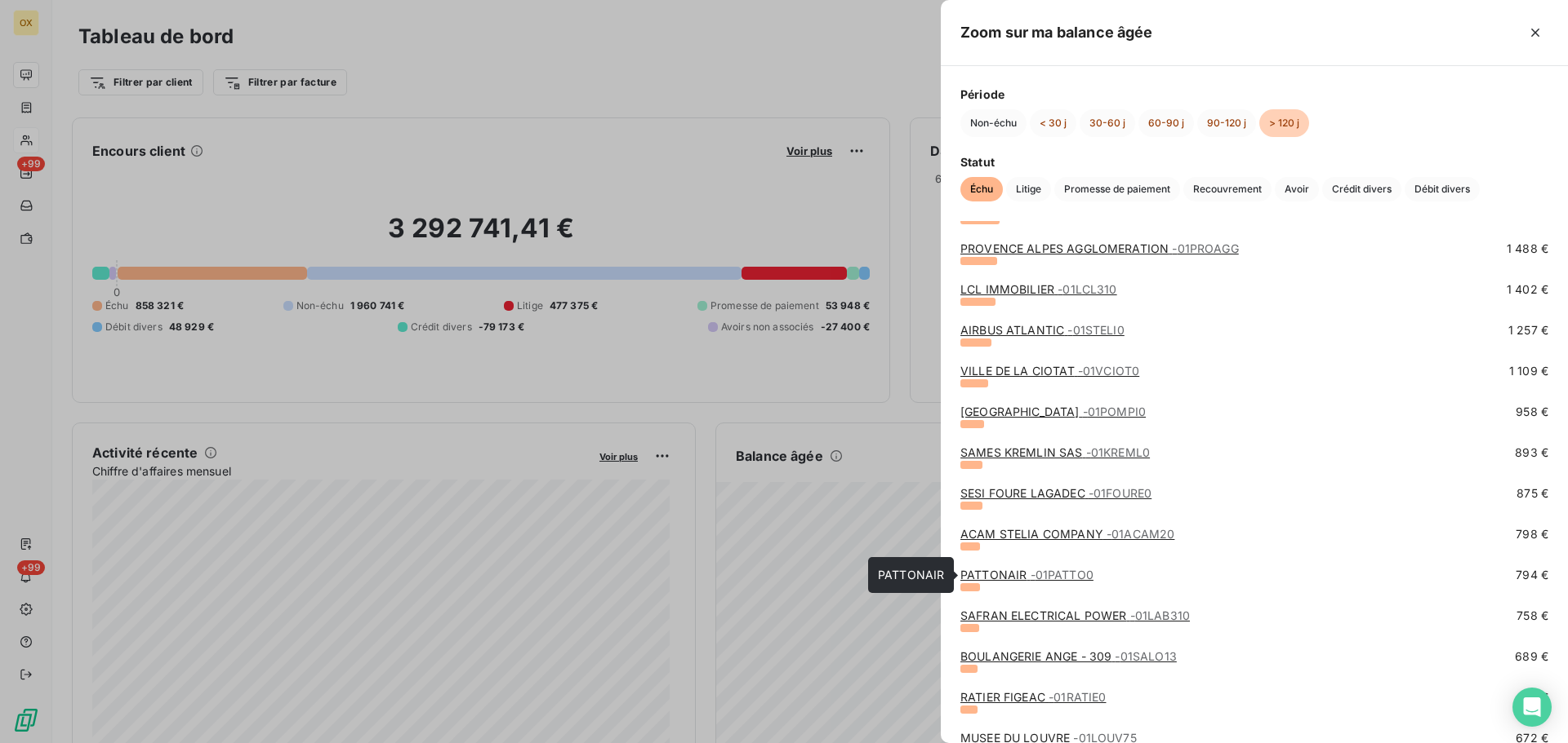
click at [996, 570] on link "PATTONAIR - 01PATTO0" at bounding box center [1026, 575] width 133 height 14
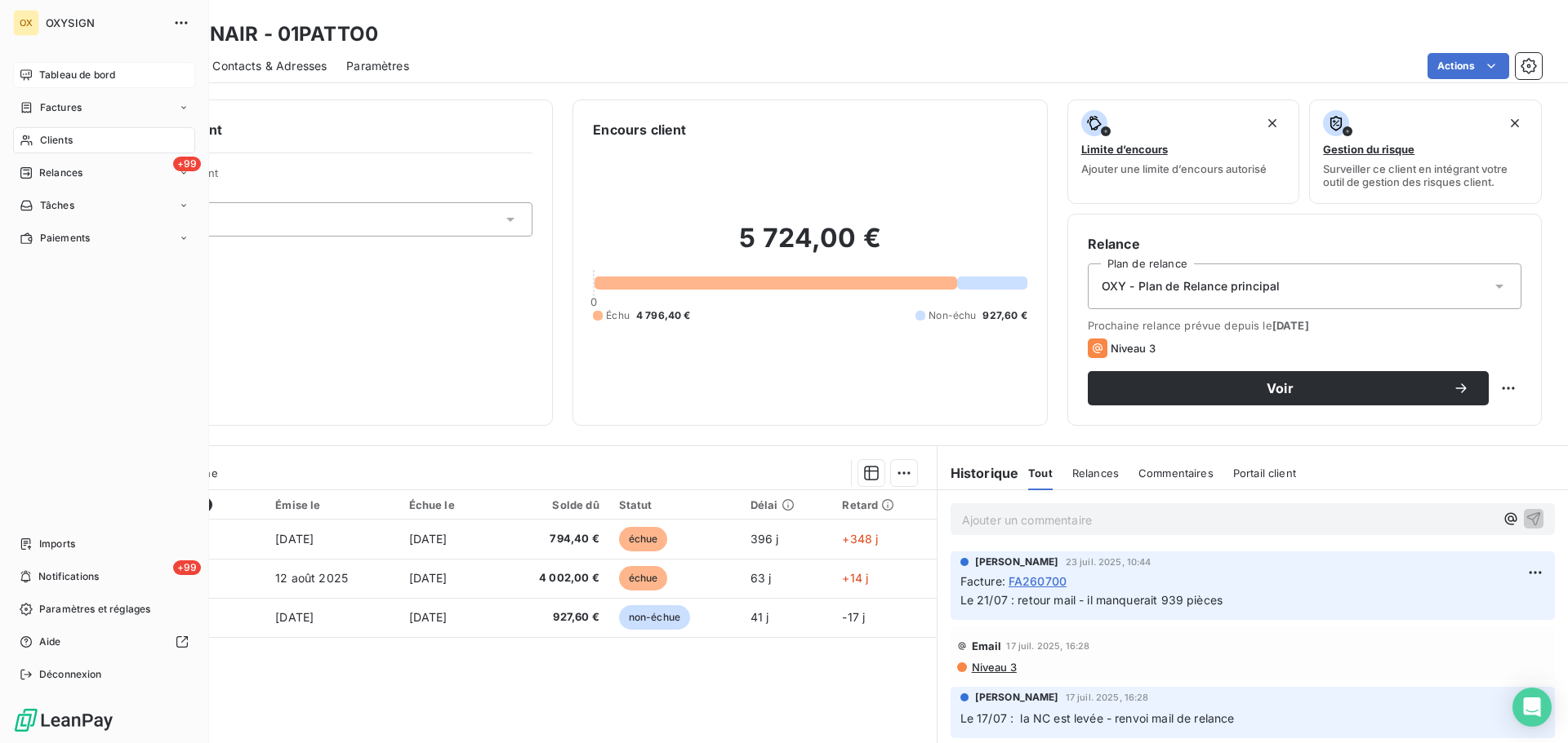
click at [39, 73] on span "Tableau de bord" at bounding box center [77, 75] width 76 height 15
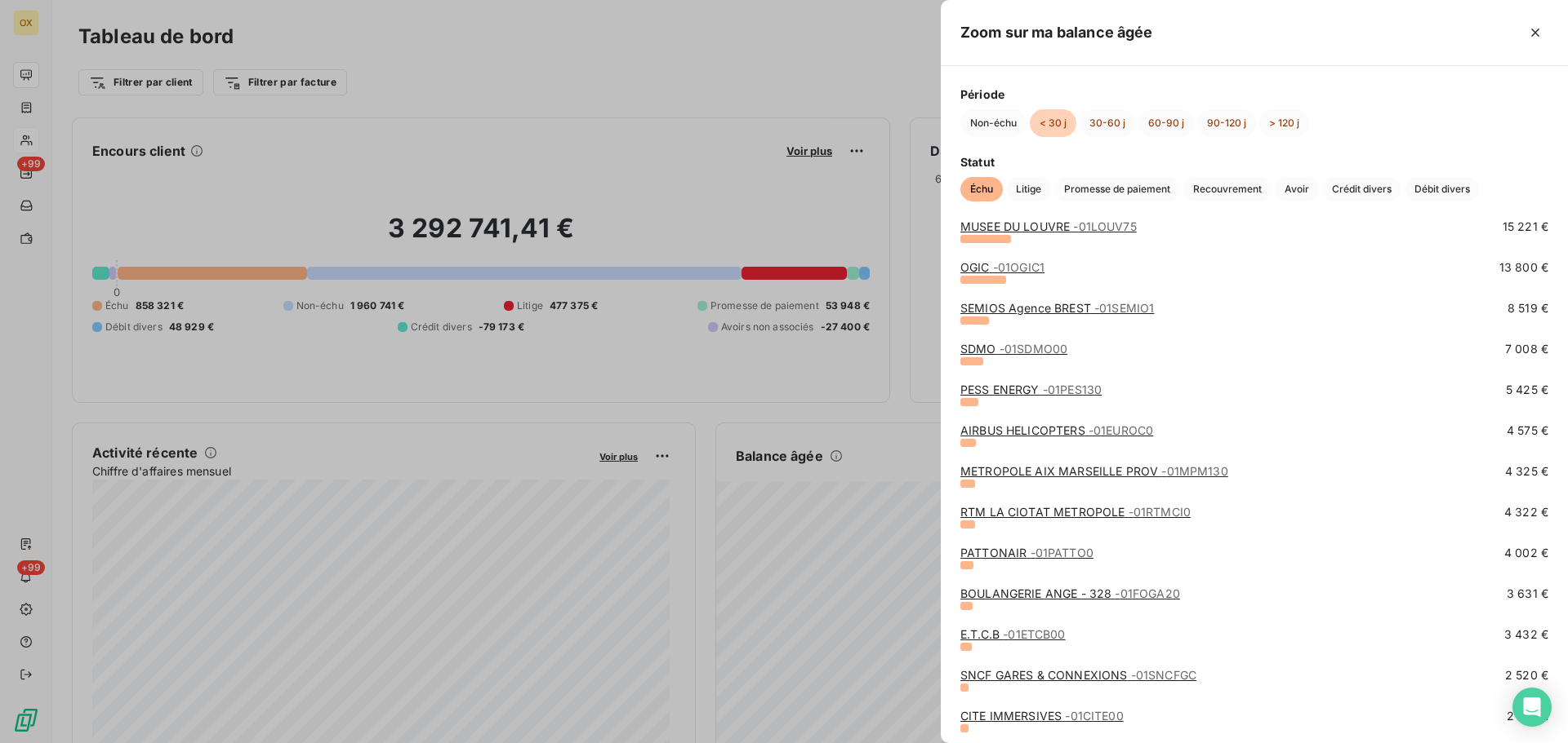
scroll to position [163, 0]
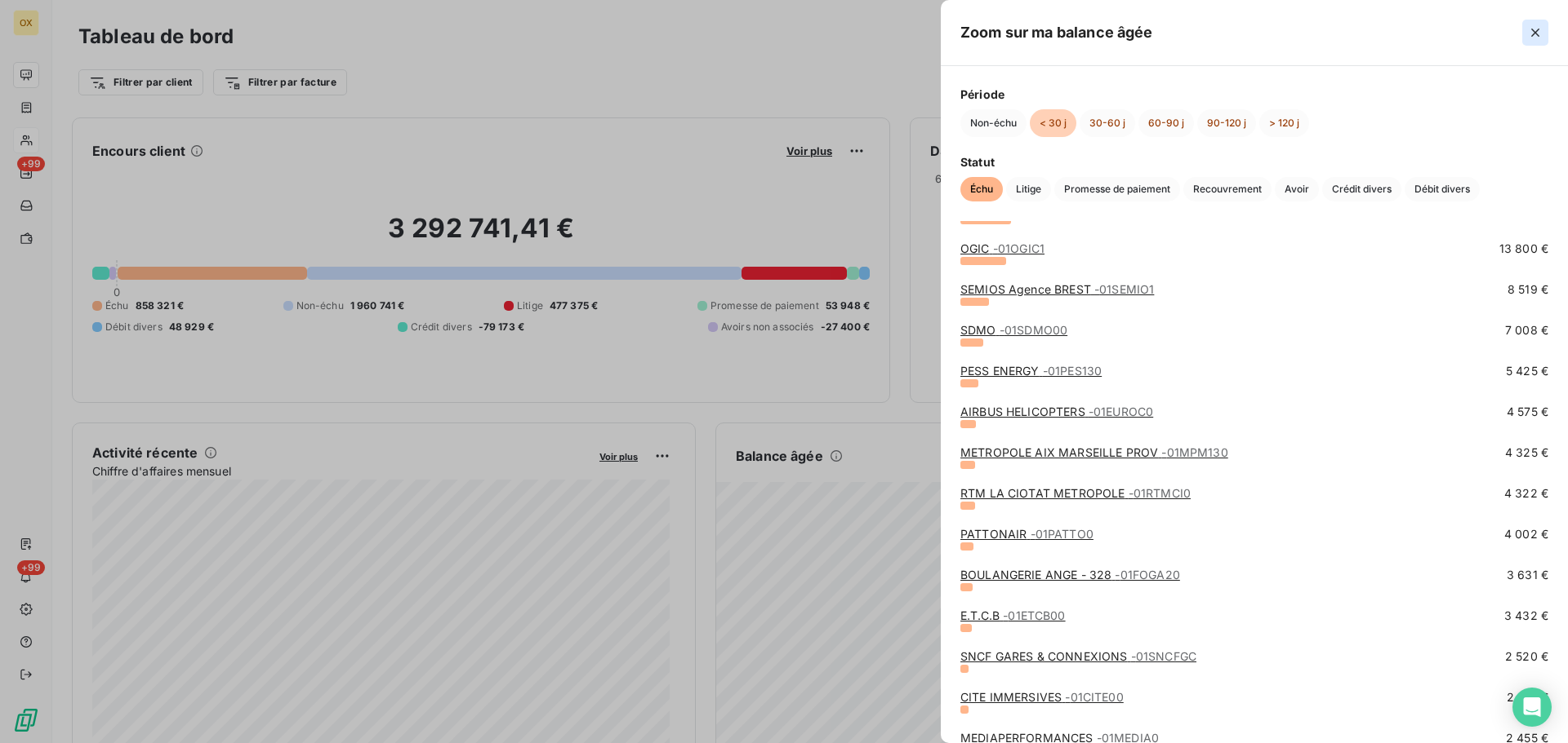
click at [1528, 29] on icon "button" at bounding box center [1535, 33] width 17 height 17
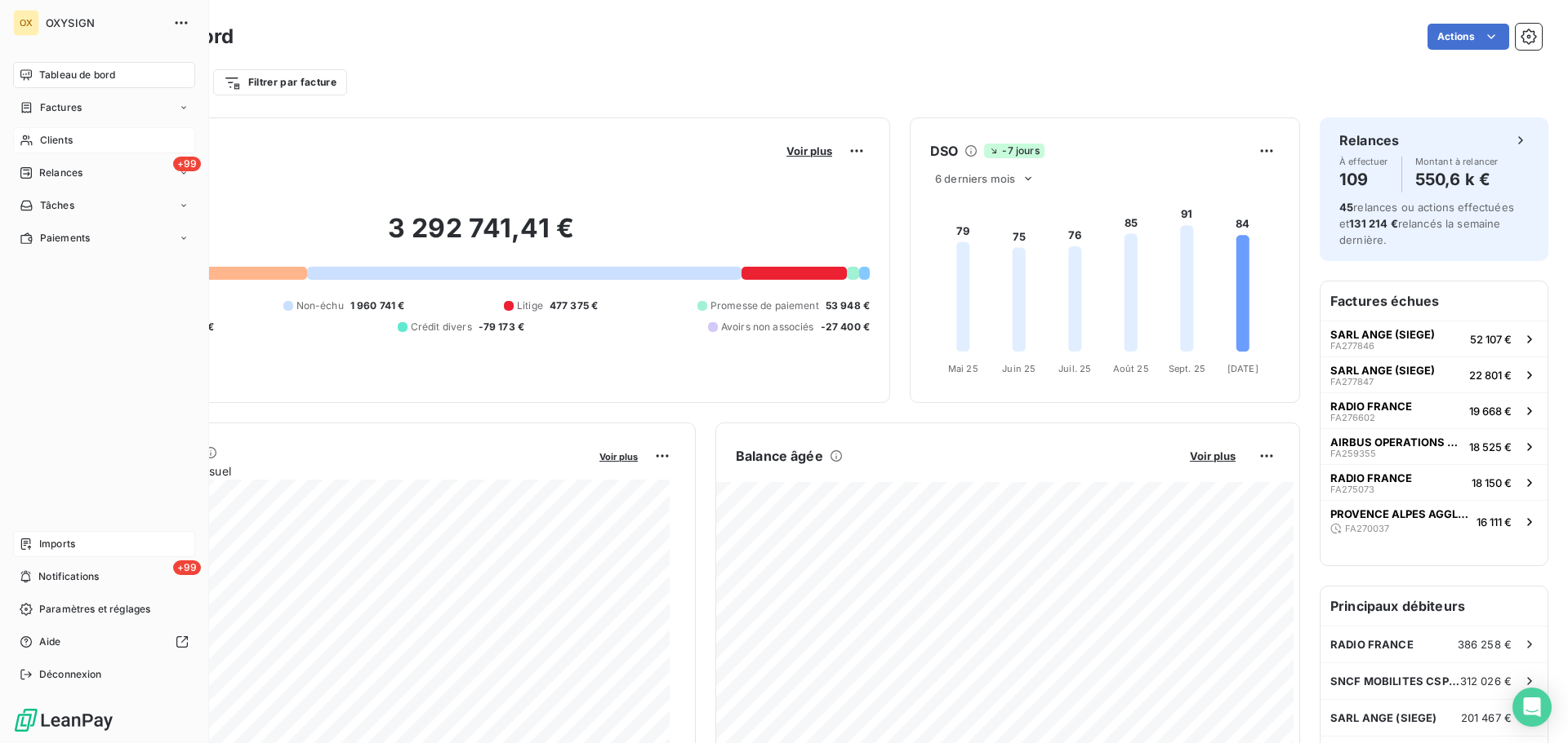
click at [46, 547] on span "Imports" at bounding box center [57, 544] width 36 height 15
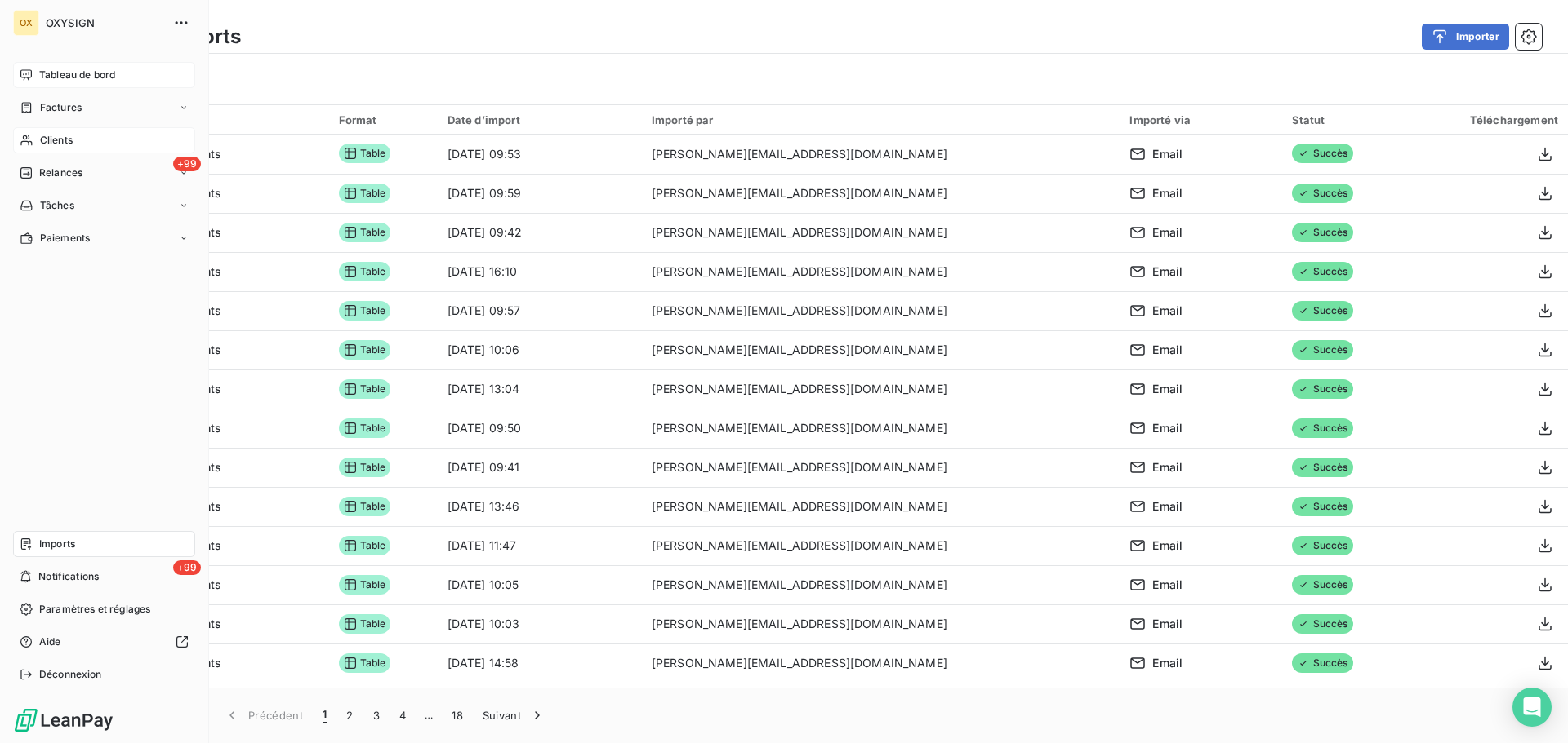
click at [57, 71] on span "Tableau de bord" at bounding box center [77, 75] width 76 height 15
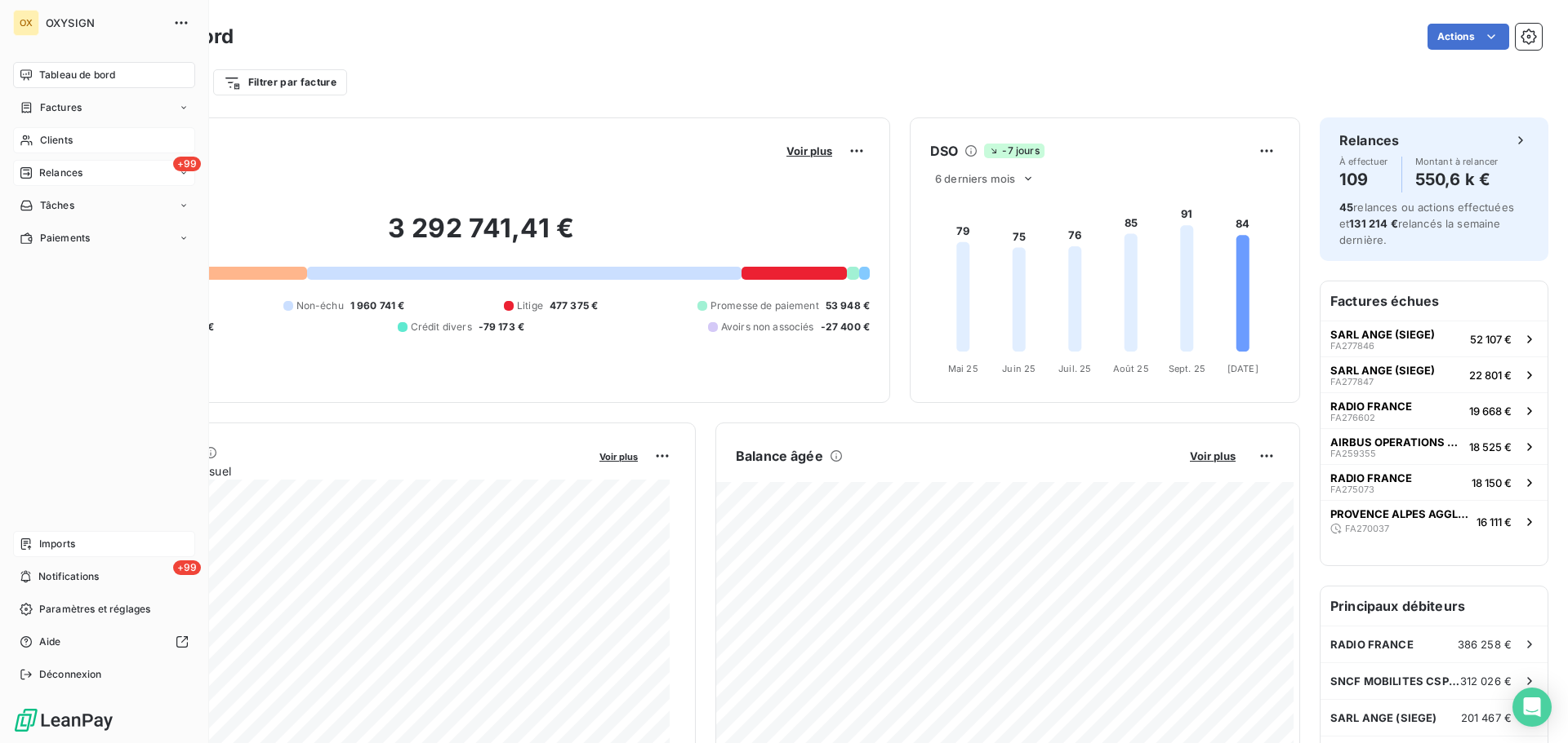
click at [46, 170] on span "Relances" at bounding box center [61, 173] width 43 height 15
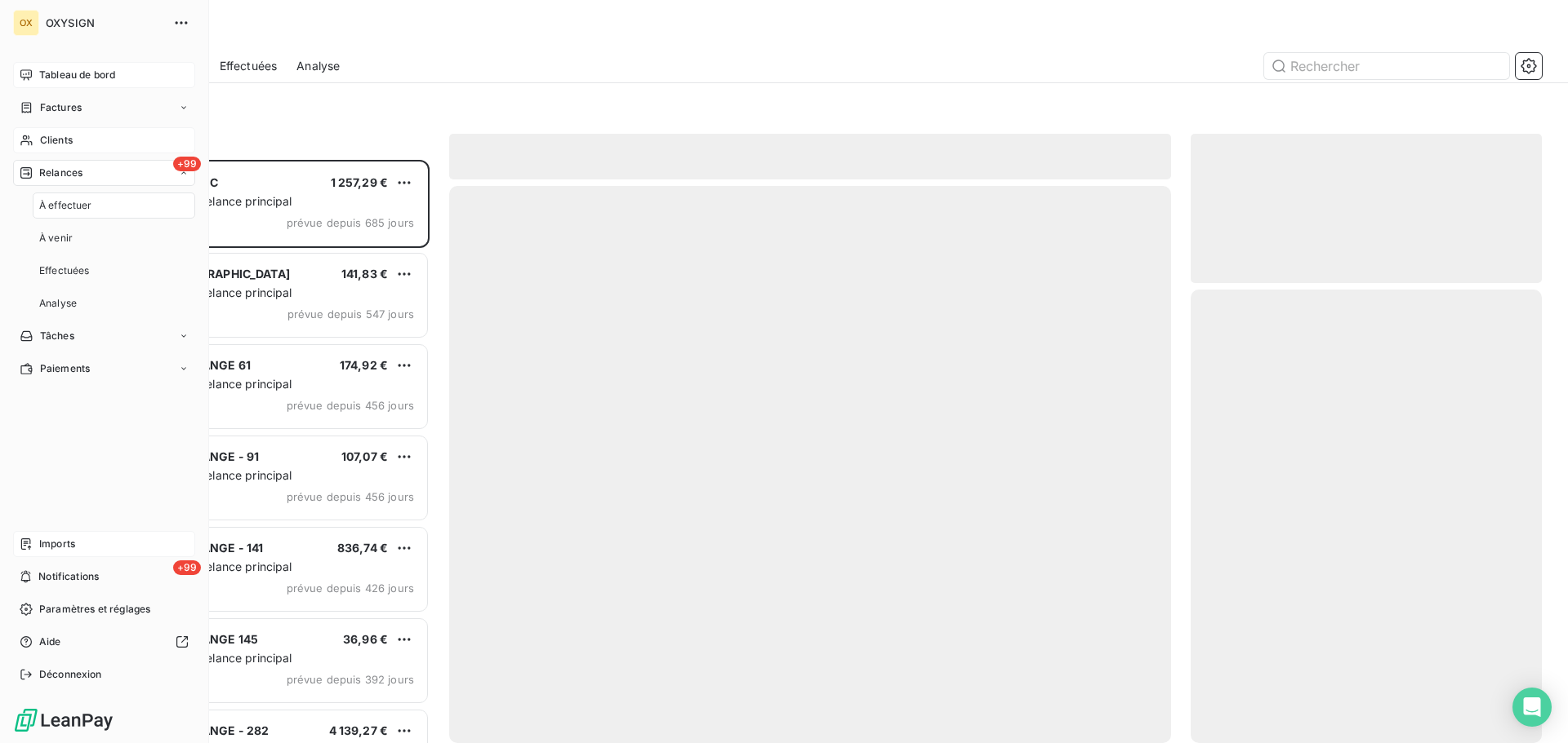
scroll to position [571, 339]
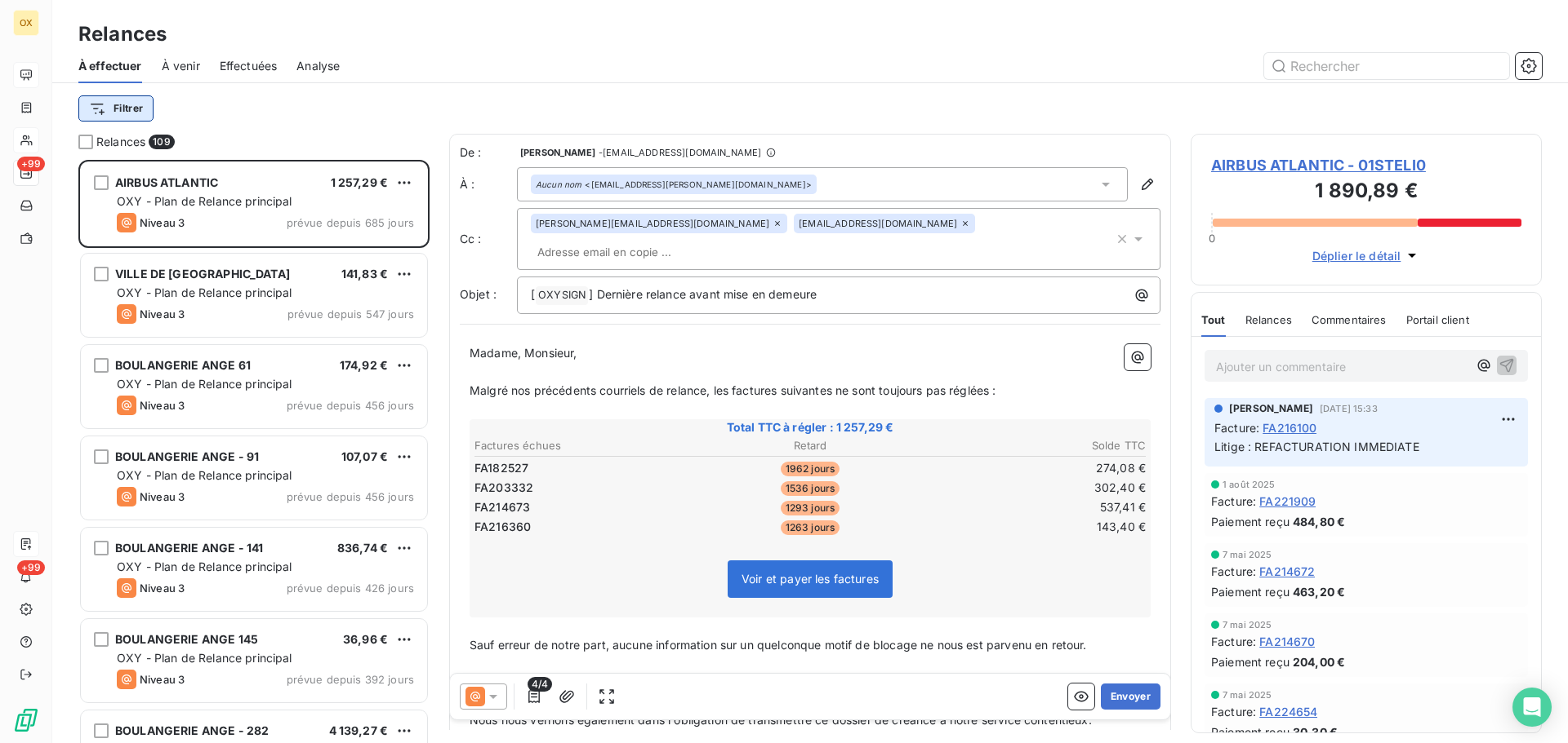
click at [140, 115] on html "OX +99 +99 Relances À effectuer À venir Effectuées Analyse Filtrer Relances 109…" at bounding box center [784, 371] width 1568 height 743
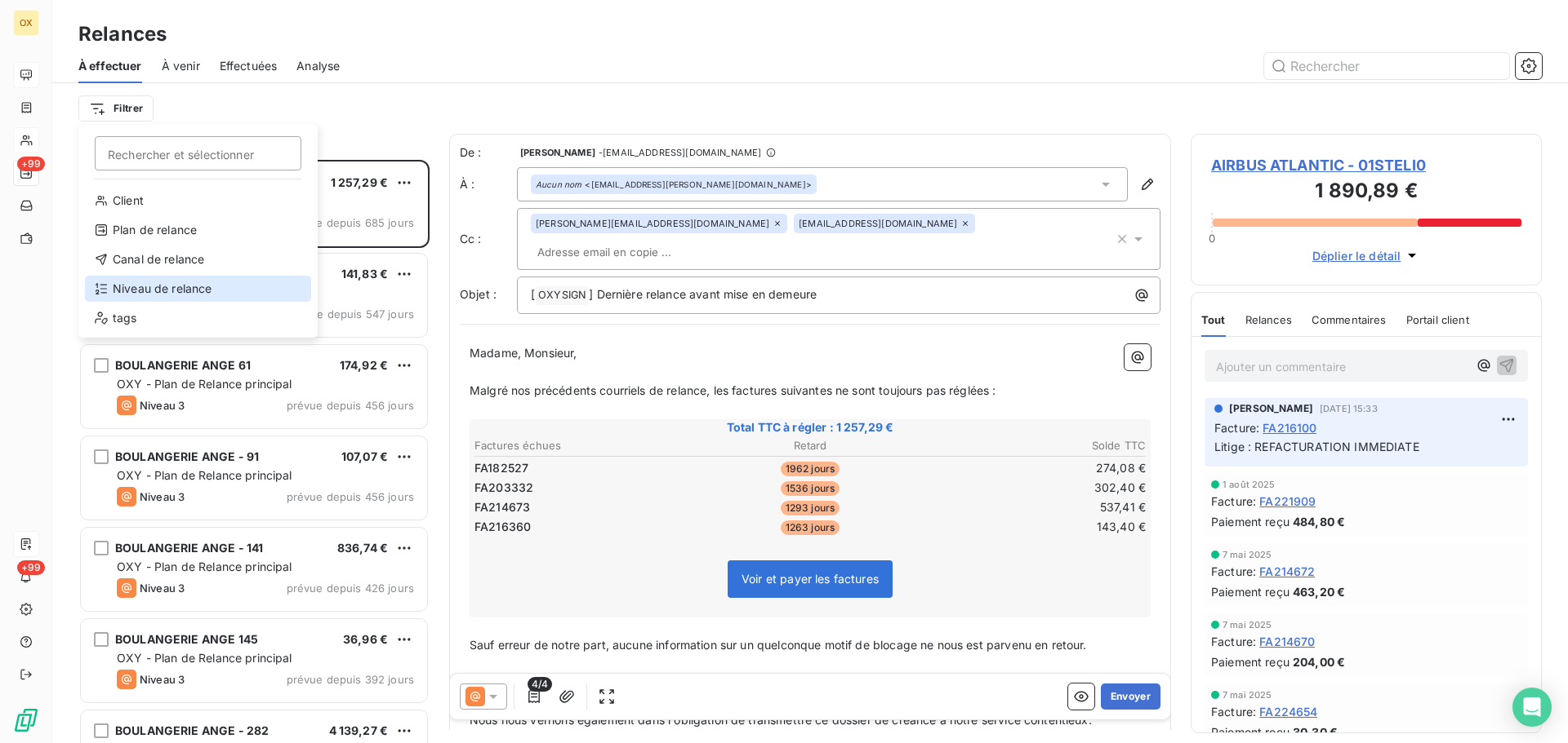
click at [181, 289] on div "Niveau de relance" at bounding box center [198, 288] width 226 height 26
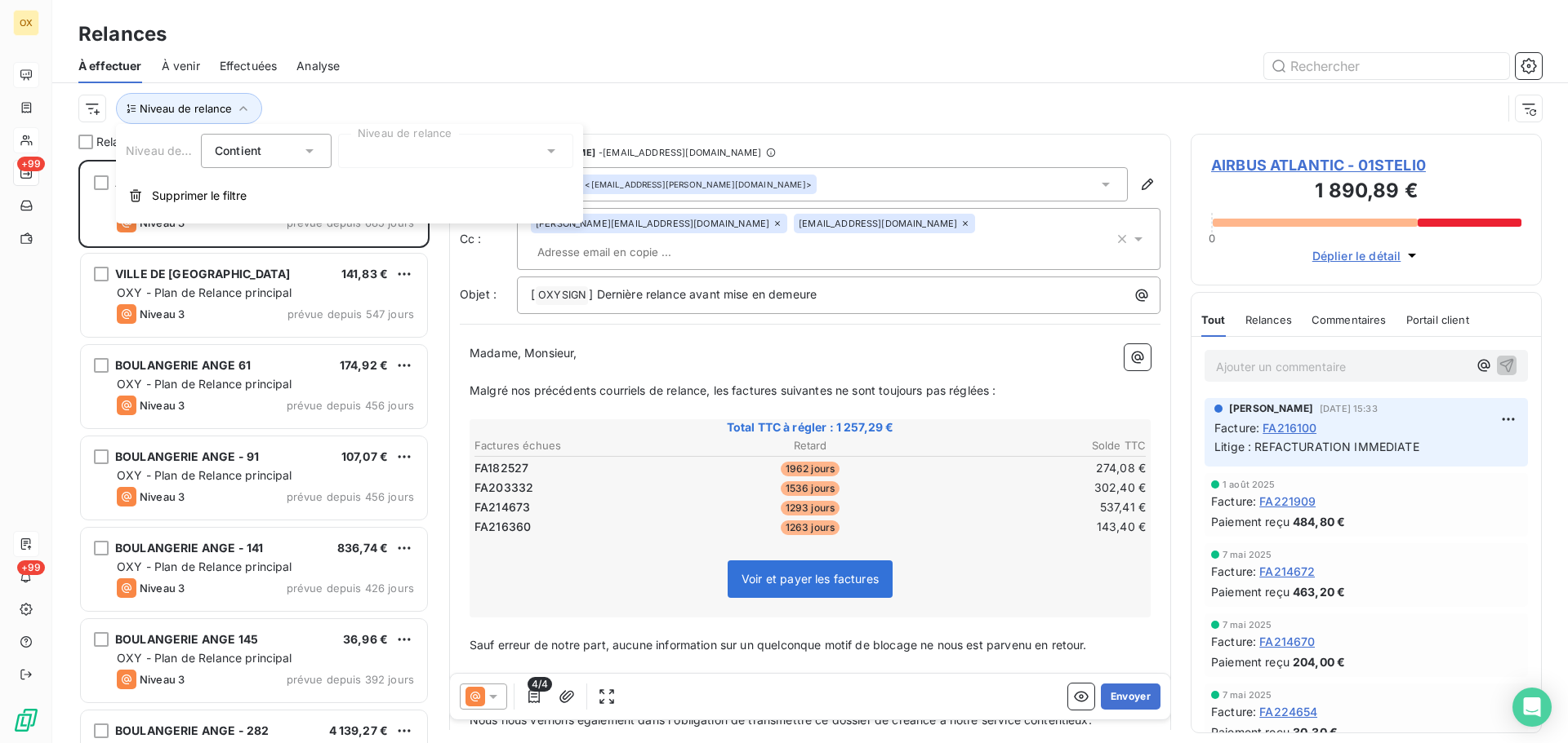
click at [378, 155] on div at bounding box center [455, 150] width 235 height 34
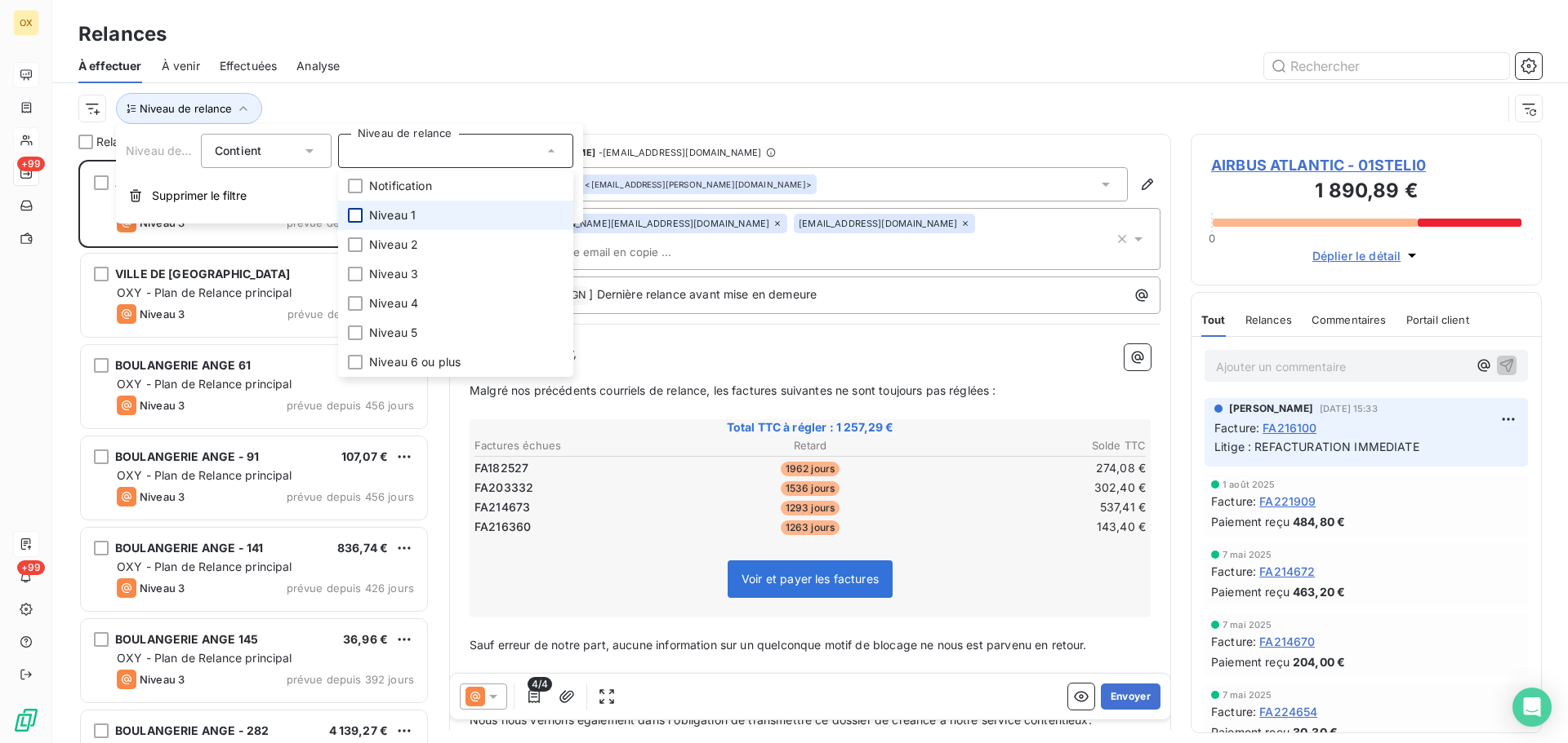
click at [353, 218] on div at bounding box center [355, 216] width 15 height 15
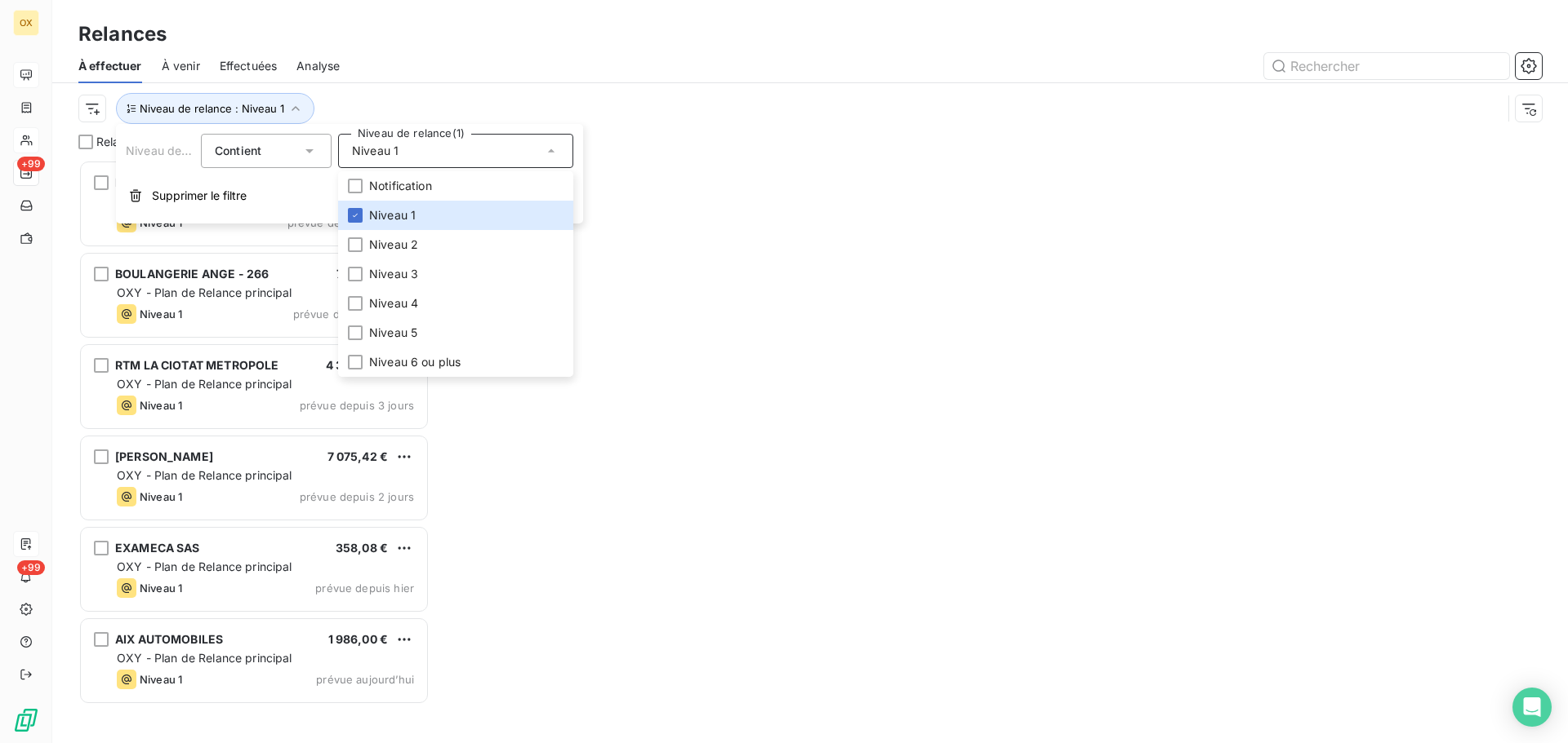
scroll to position [571, 339]
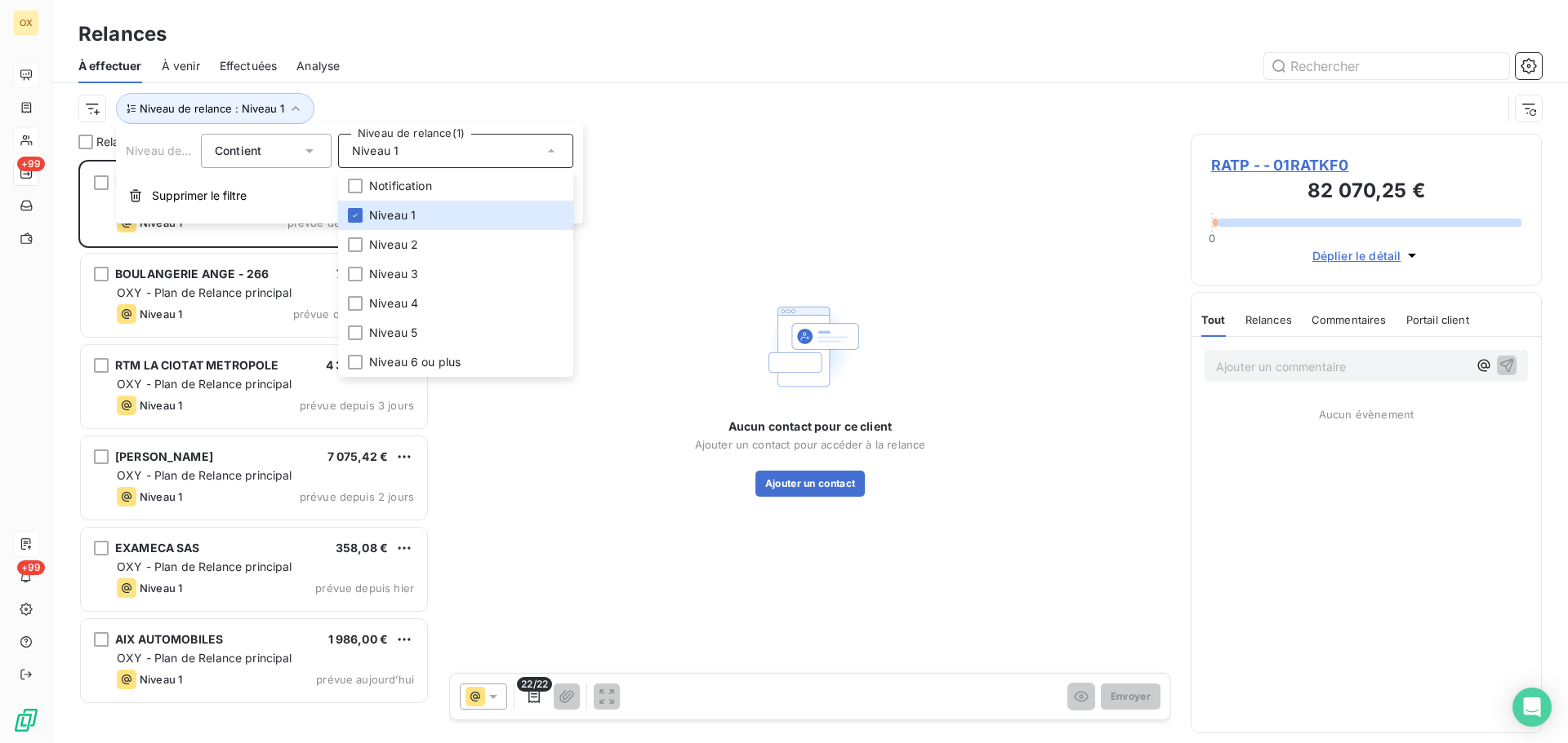
click at [448, 73] on div at bounding box center [951, 65] width 1182 height 26
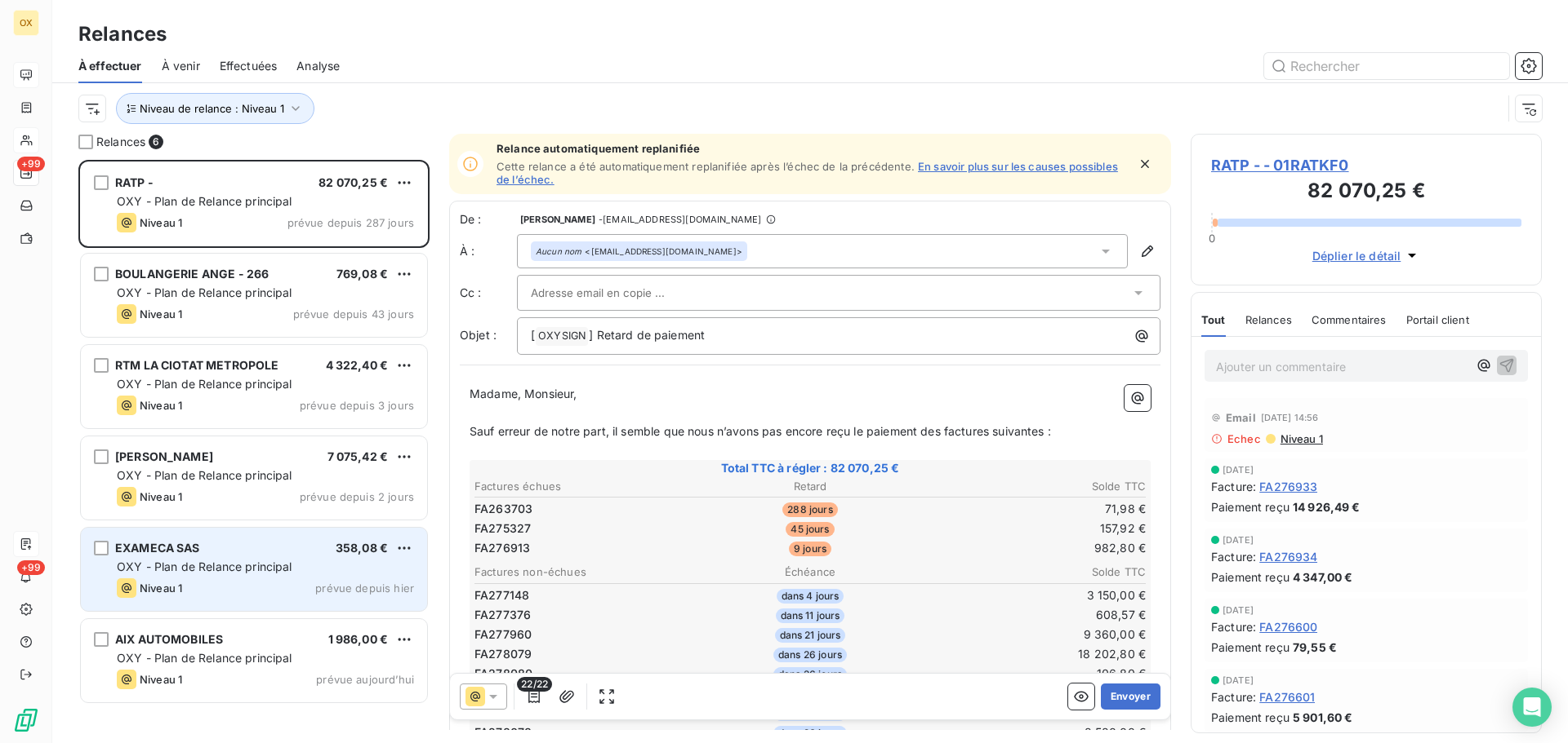
click at [233, 554] on div "EXAMECA SAS 358,08 €" at bounding box center [265, 548] width 297 height 15
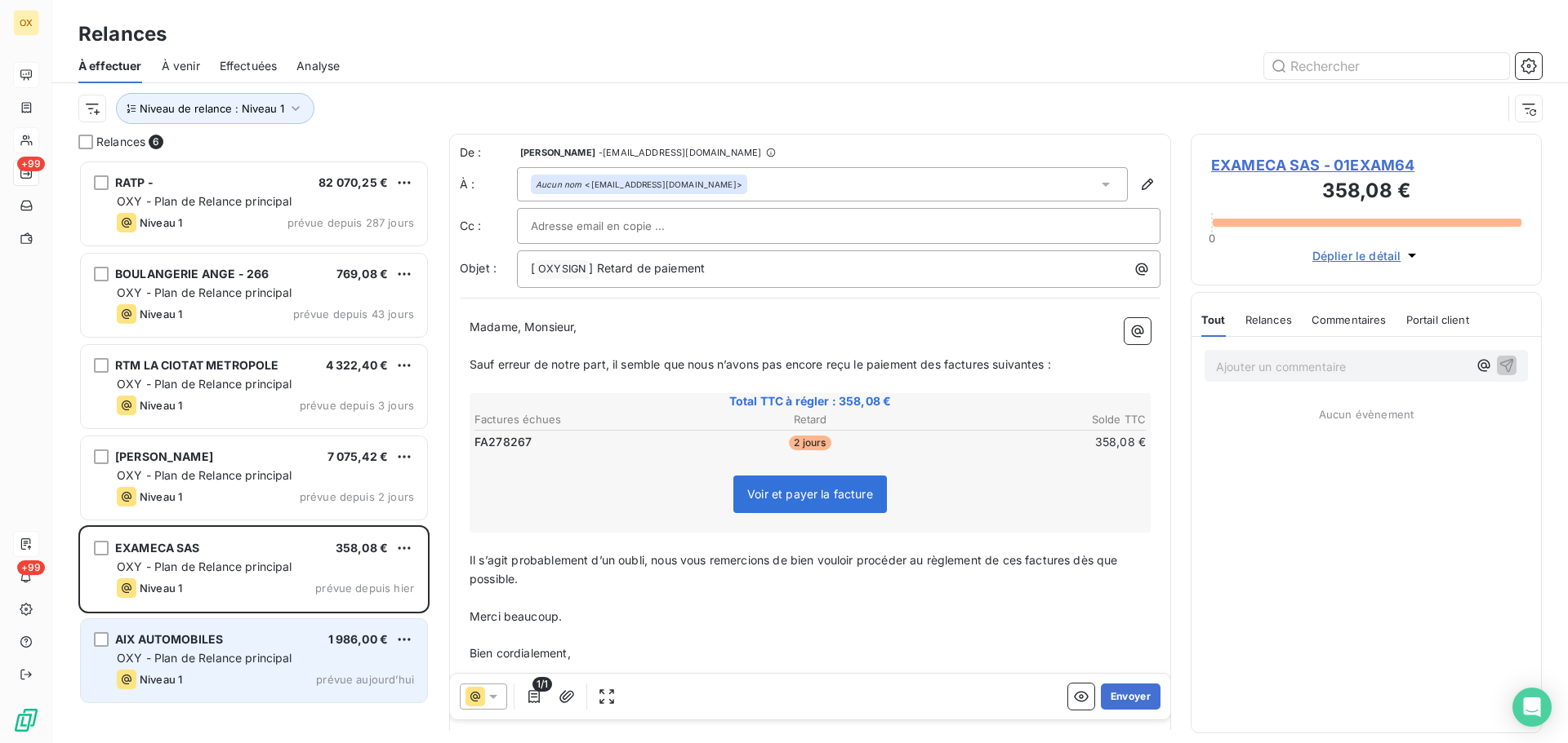
click at [232, 645] on div "AIX AUTOMOBILES 1 986,00 €" at bounding box center [265, 640] width 297 height 15
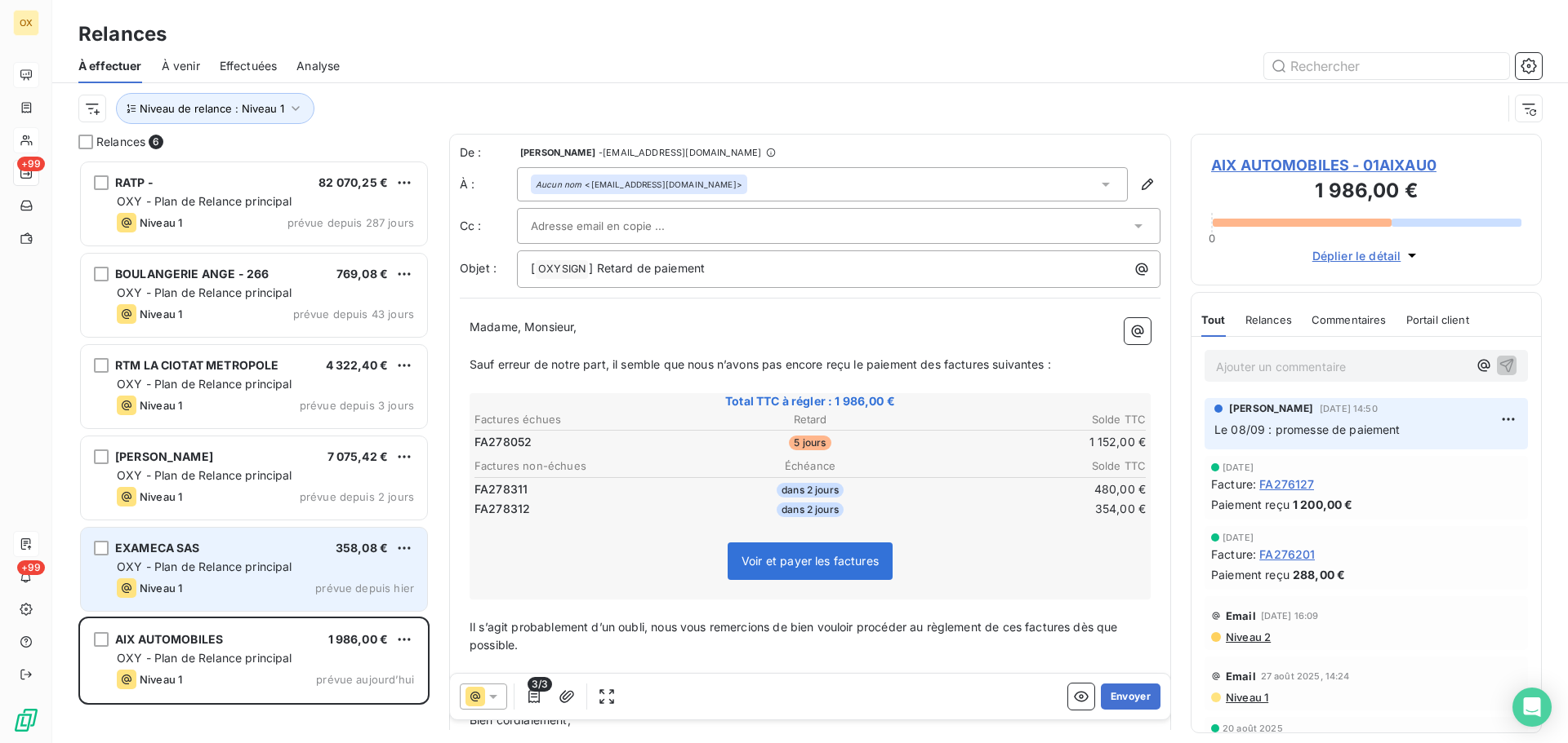
click at [249, 564] on span "OXY - Plan de Relance principal" at bounding box center [205, 567] width 176 height 14
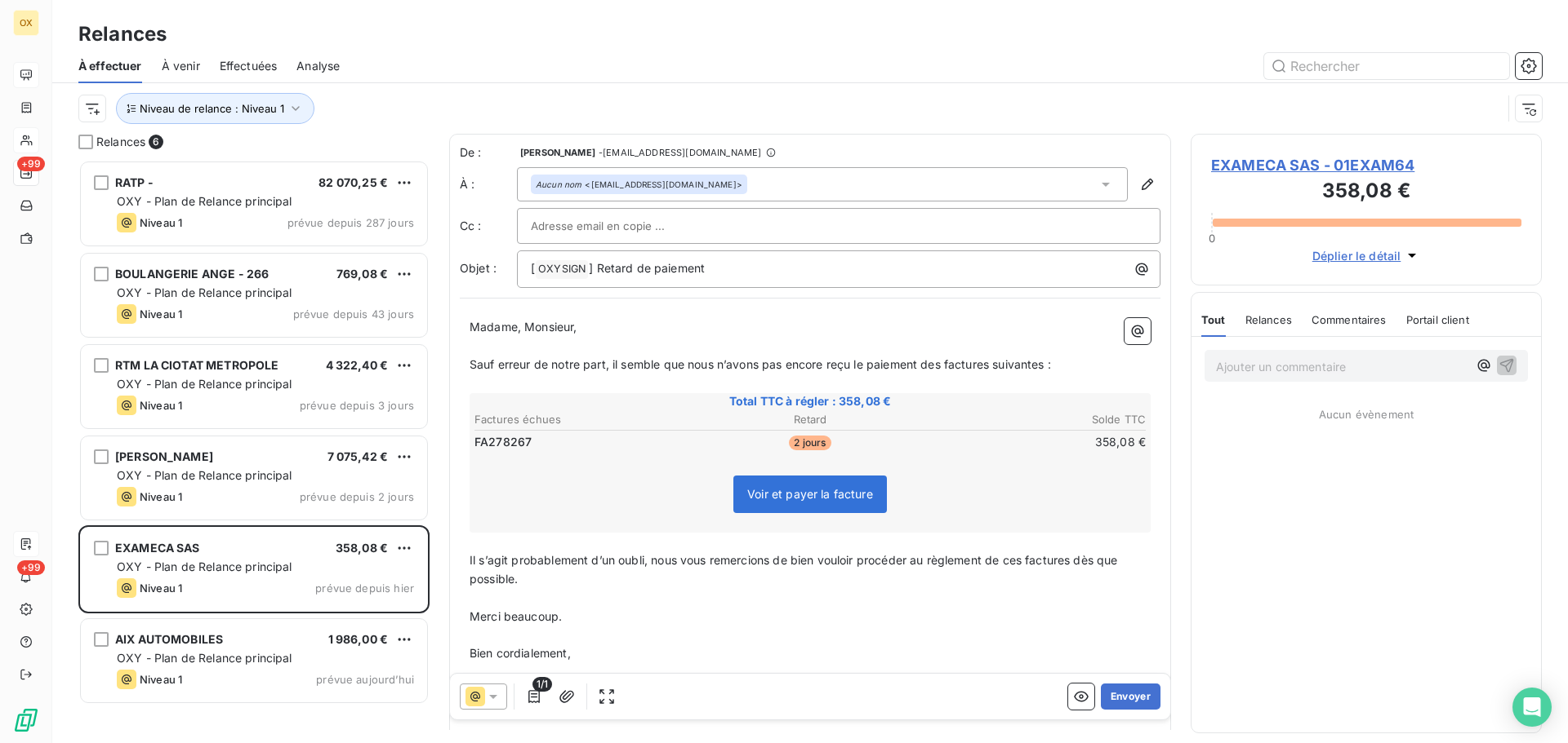
click at [1228, 165] on span "EXAMECA SAS - 01EXAM64" at bounding box center [1366, 165] width 310 height 22
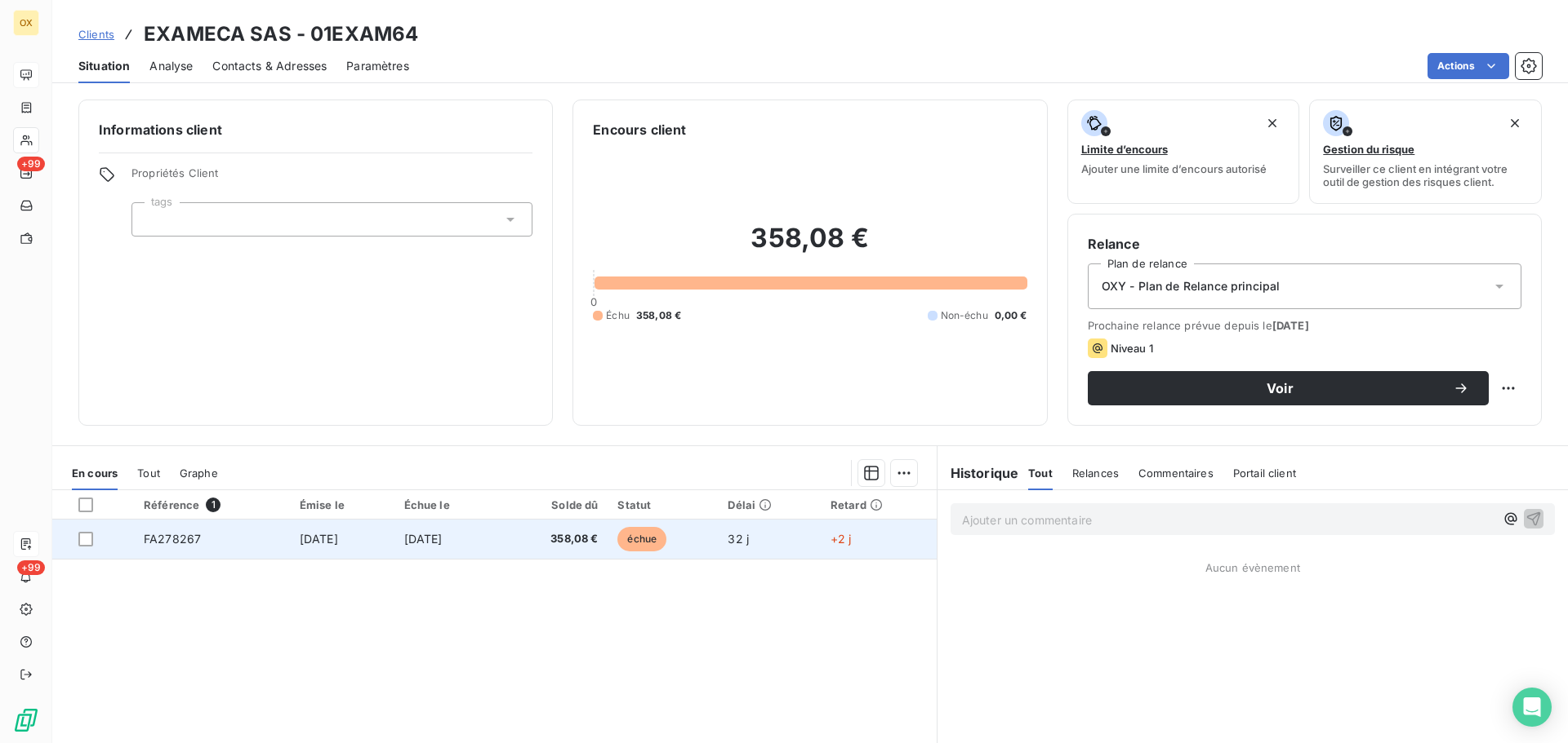
click at [599, 538] on span "358,08 €" at bounding box center [554, 540] width 89 height 17
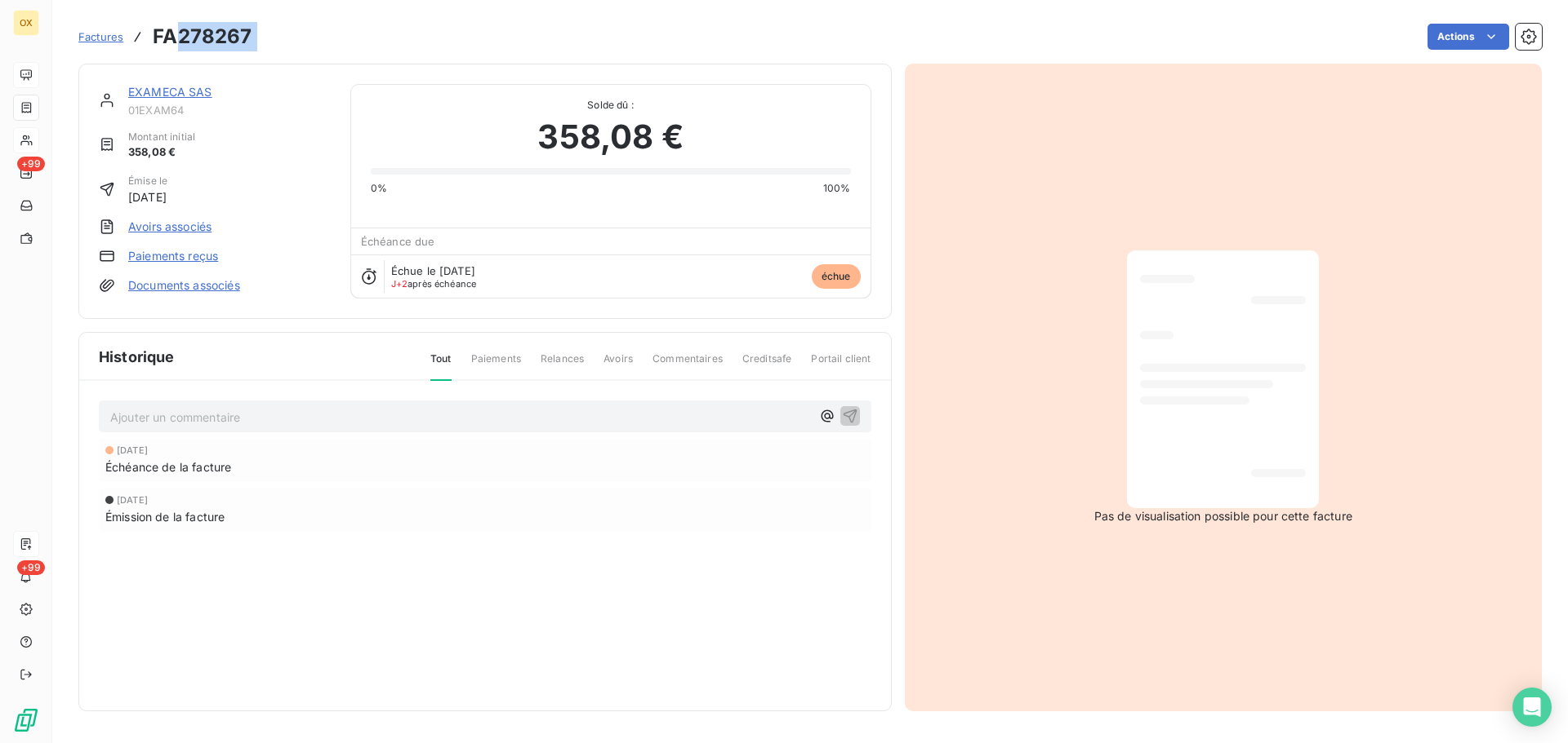
drag, startPoint x: 272, startPoint y: 39, endPoint x: 183, endPoint y: 33, distance: 89.2
click at [183, 33] on div "Factures FA278267 Actions" at bounding box center [810, 36] width 1463 height 34
copy section "278267 Actions"
click at [169, 89] on link "EXAMECA SAS" at bounding box center [170, 92] width 84 height 14
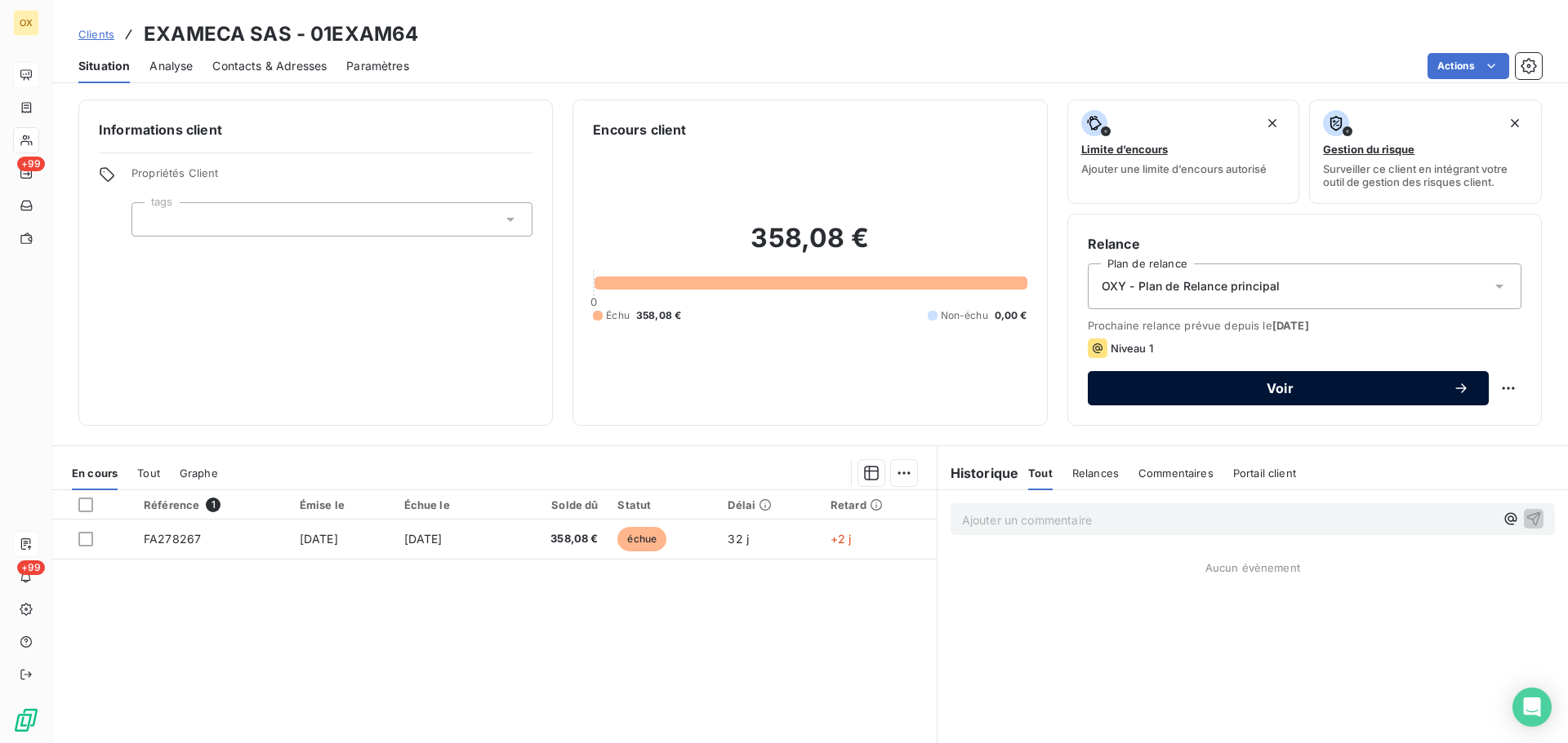
click at [1166, 389] on span "Voir" at bounding box center [1279, 389] width 345 height 13
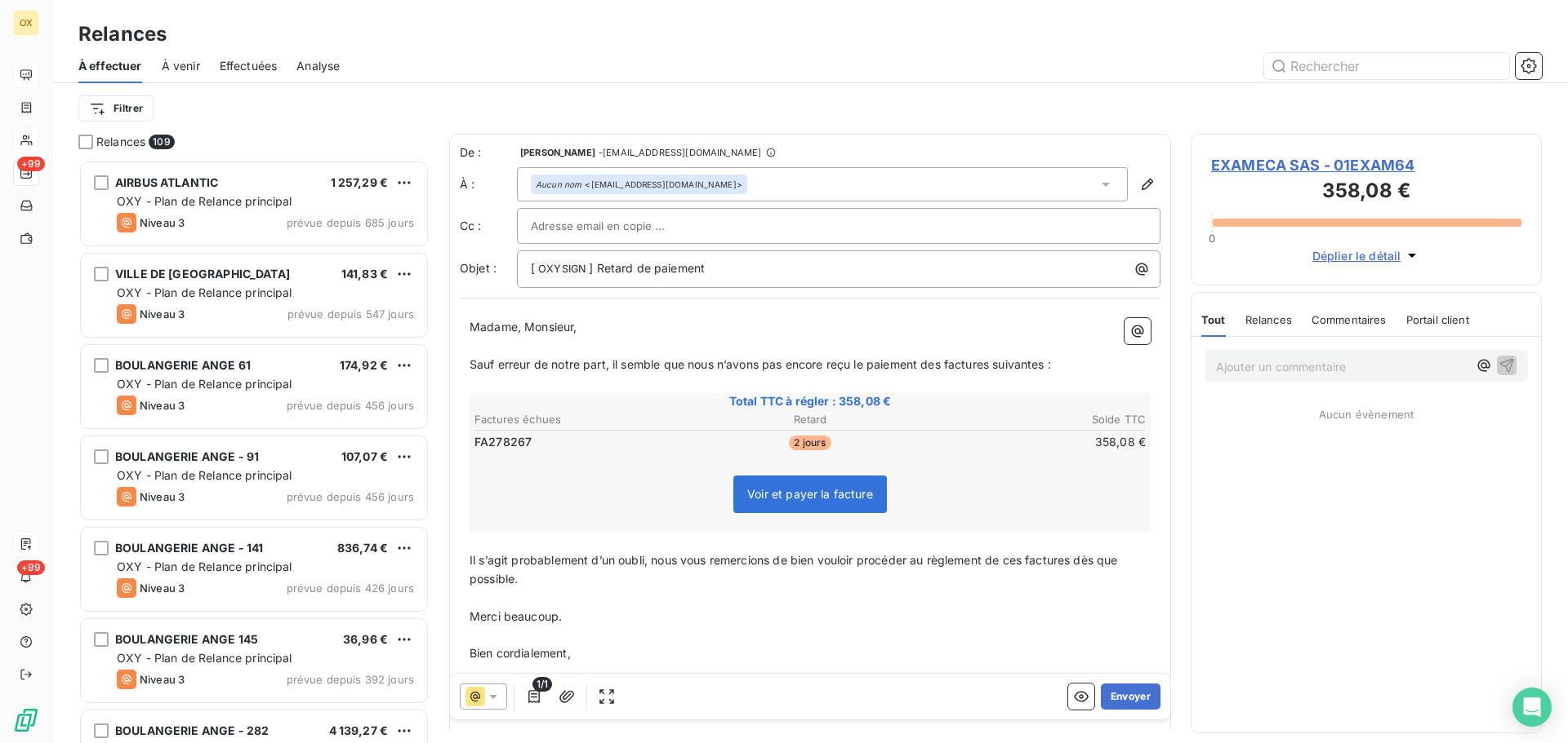
scroll to position [571, 339]
drag, startPoint x: 635, startPoint y: 272, endPoint x: 609, endPoint y: 270, distance: 26.1
click at [609, 270] on span "] Retard de paiement" at bounding box center [646, 267] width 116 height 14
click at [626, 267] on span "] Retard de paiement" at bounding box center [646, 267] width 116 height 14
click at [633, 270] on span "] Retard de paiement" at bounding box center [646, 267] width 116 height 14
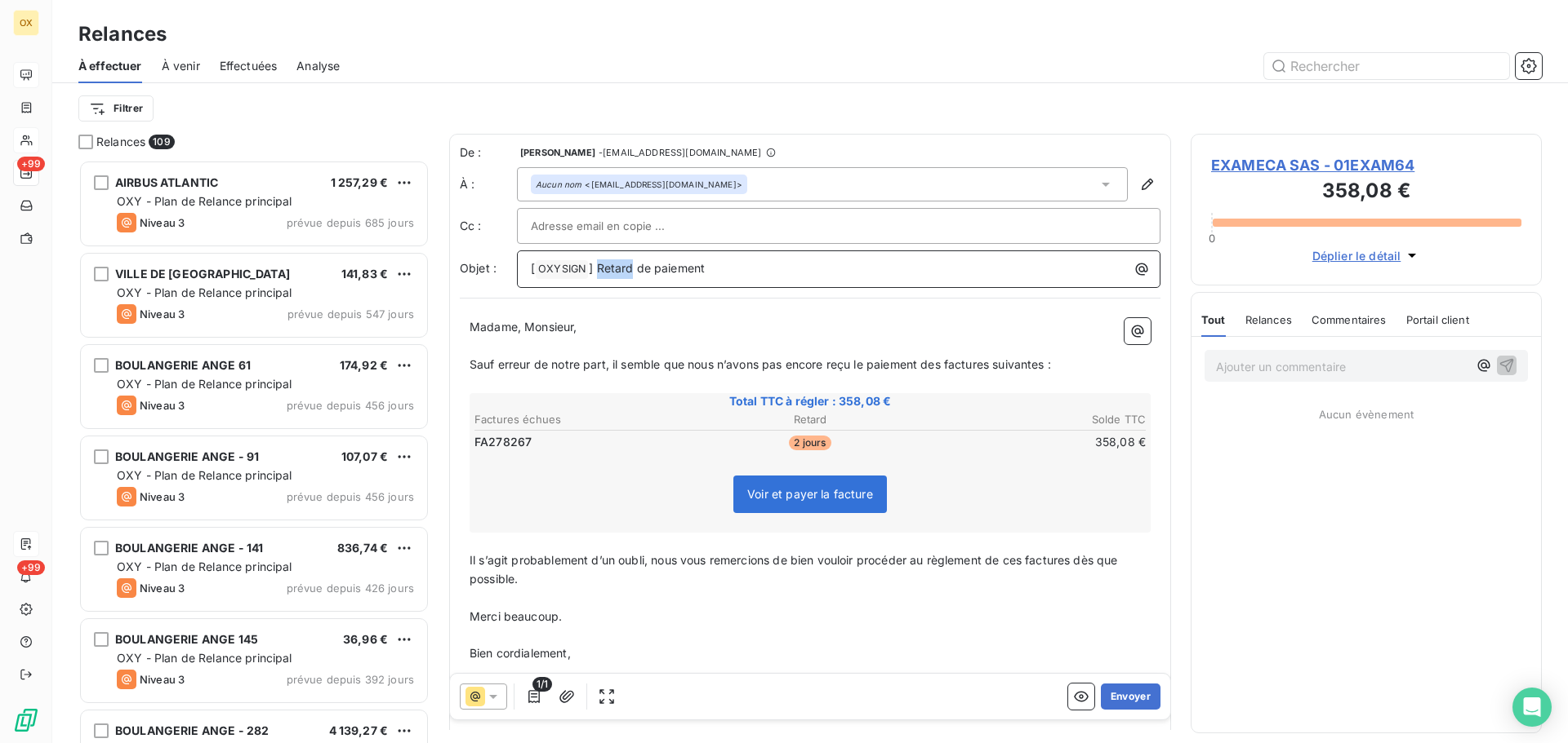
drag, startPoint x: 598, startPoint y: 268, endPoint x: 631, endPoint y: 270, distance: 33.1
click at [631, 270] on span "] Retard de paiement" at bounding box center [646, 267] width 116 height 14
drag, startPoint x: 943, startPoint y: 362, endPoint x: 1002, endPoint y: 351, distance: 60.0
click at [946, 361] on span "Sauf erreur de notre part, il semble que nous n’avons pas encore reçu le paieme…" at bounding box center [759, 364] width 581 height 14
click at [1000, 362] on span "Sauf erreur de notre part, il semble que nous n’avons pas encore reçu le paieme…" at bounding box center [763, 364] width 588 height 14
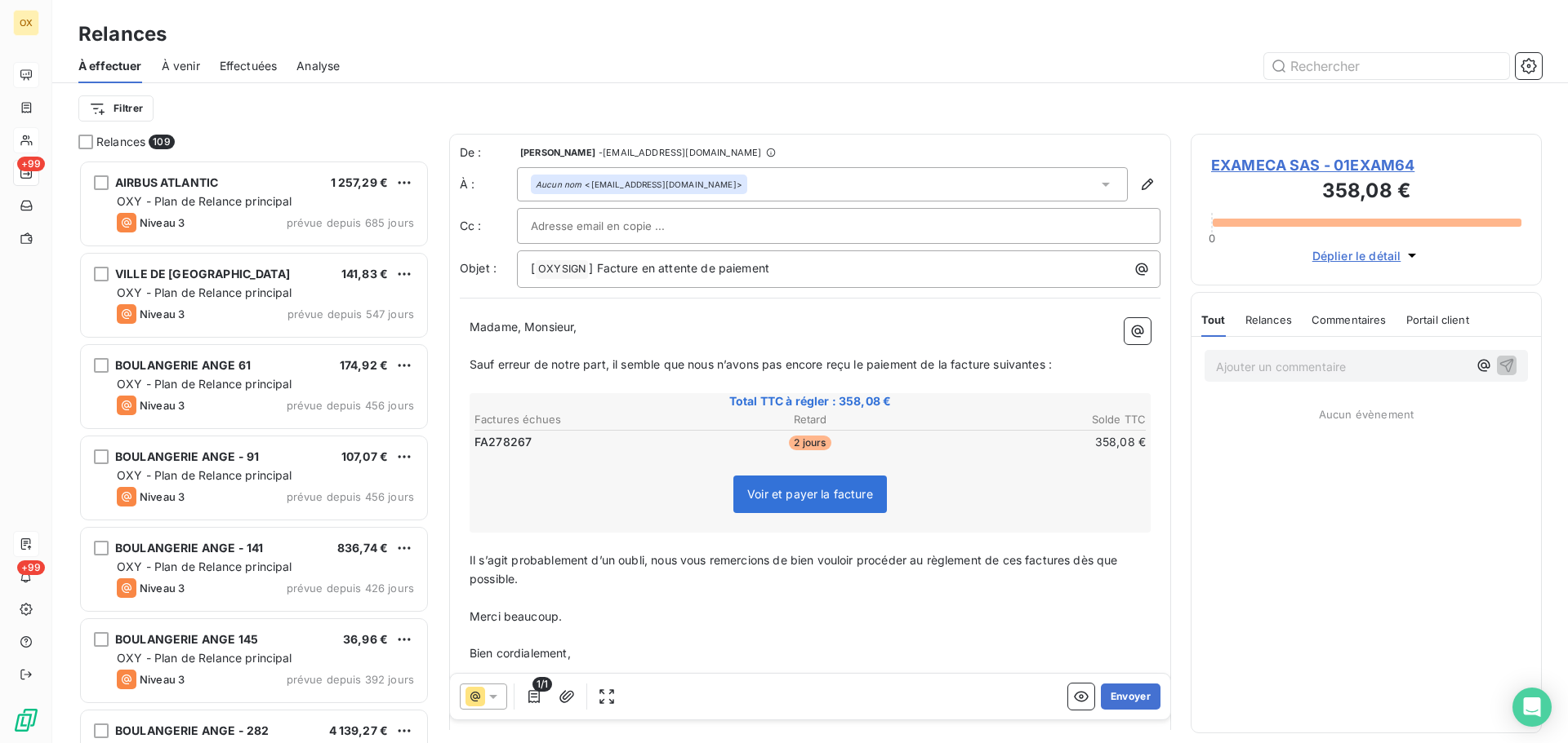
click at [1050, 361] on span "Sauf erreur de notre part, il semble que nous n’avons pas encore reçu le paieme…" at bounding box center [760, 364] width 582 height 14
drag, startPoint x: 1075, startPoint y: 566, endPoint x: 1130, endPoint y: 561, distance: 55.2
click at [1075, 565] on span "Il s’agit probablement d’un oubli, nous vous remercions de bien vouloir procéde…" at bounding box center [794, 569] width 651 height 33
click at [1024, 564] on span "Il s’agit probablement d’un oubli, nous vous remercions de bien vouloir procéde…" at bounding box center [792, 569] width 646 height 33
click at [569, 701] on icon "button" at bounding box center [567, 697] width 17 height 17
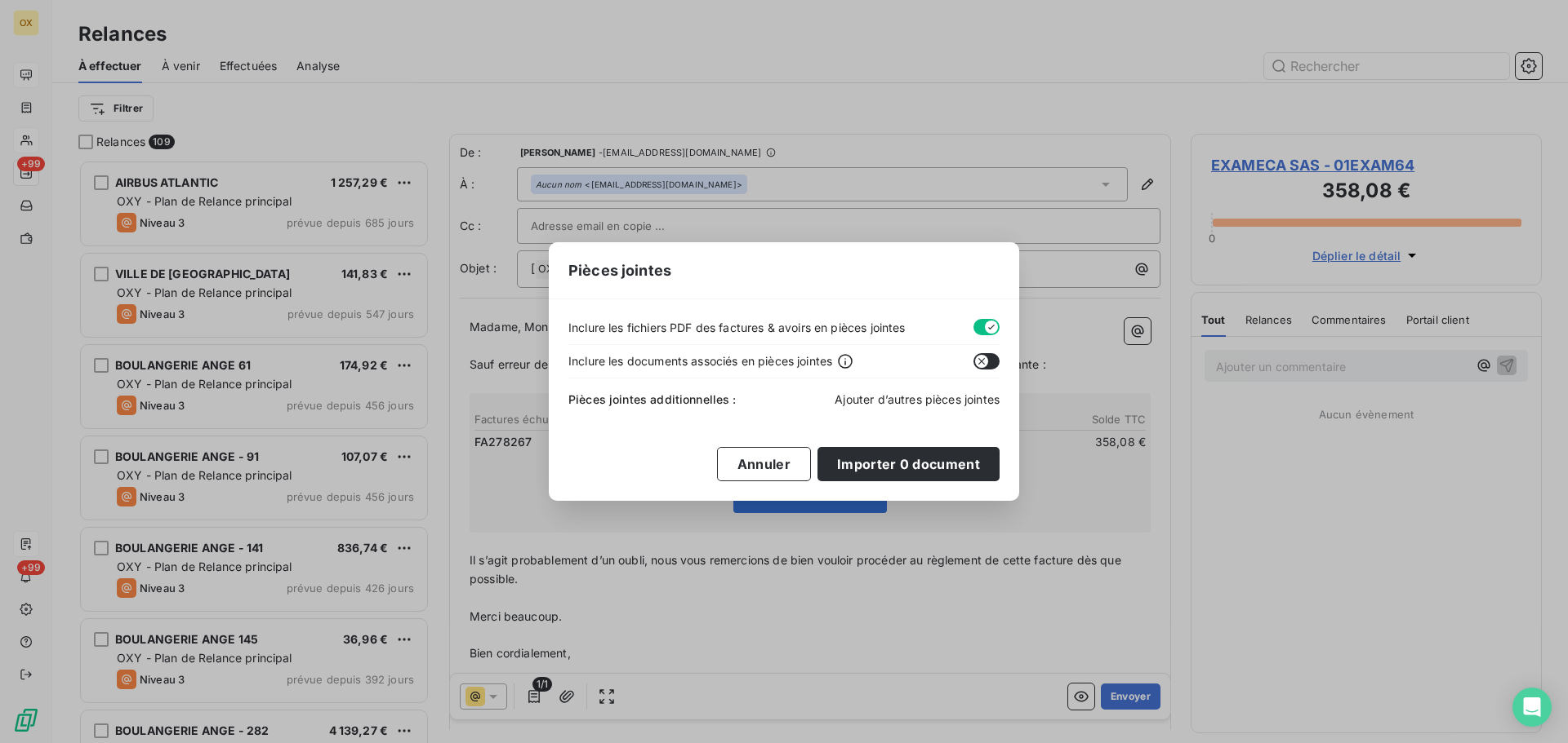
click at [909, 403] on span "Ajouter d’autres pièces jointes" at bounding box center [917, 399] width 165 height 14
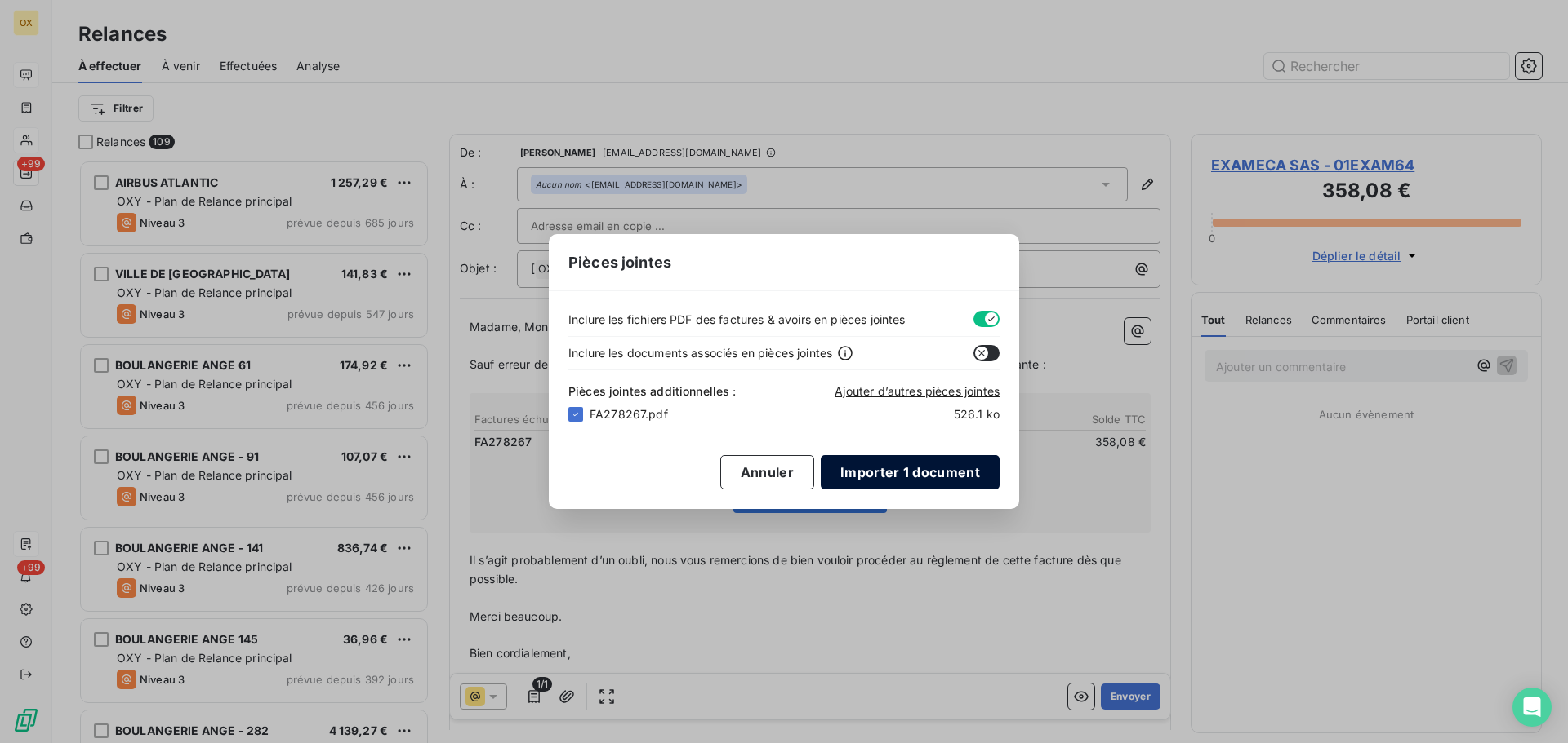
click at [868, 462] on button "Importer 1 document" at bounding box center [910, 472] width 179 height 34
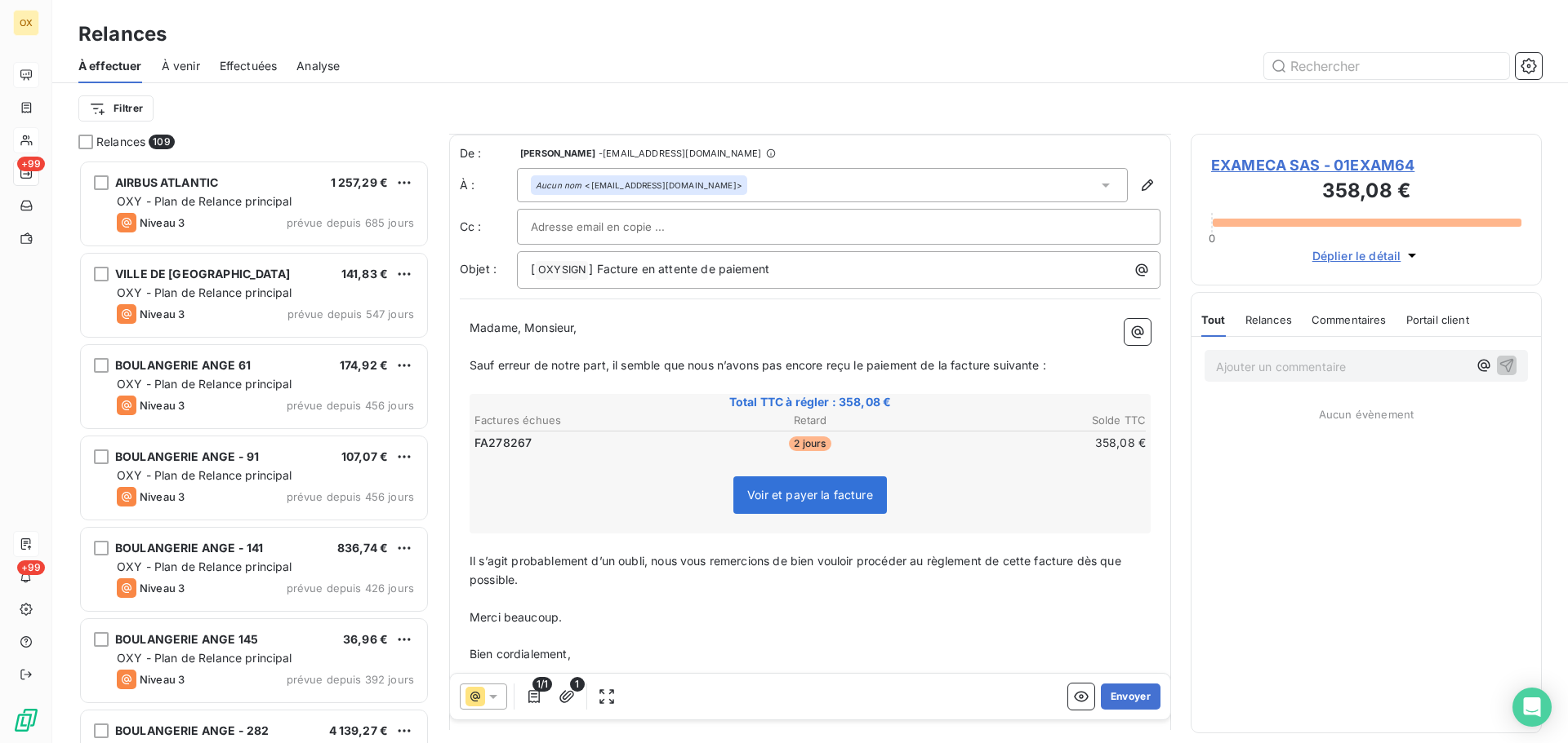
scroll to position [76, 0]
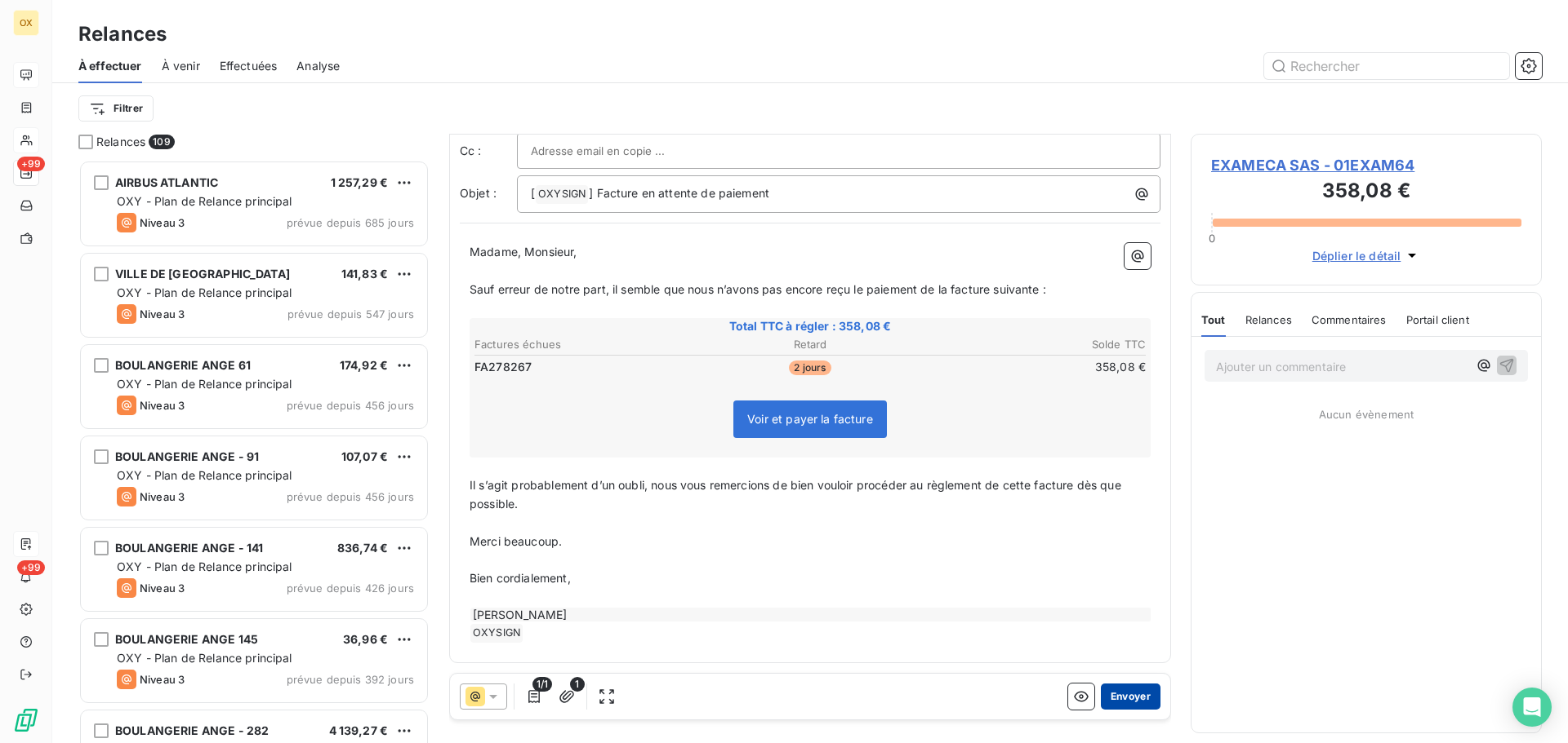
click at [1119, 694] on button "Envoyer" at bounding box center [1130, 696] width 59 height 26
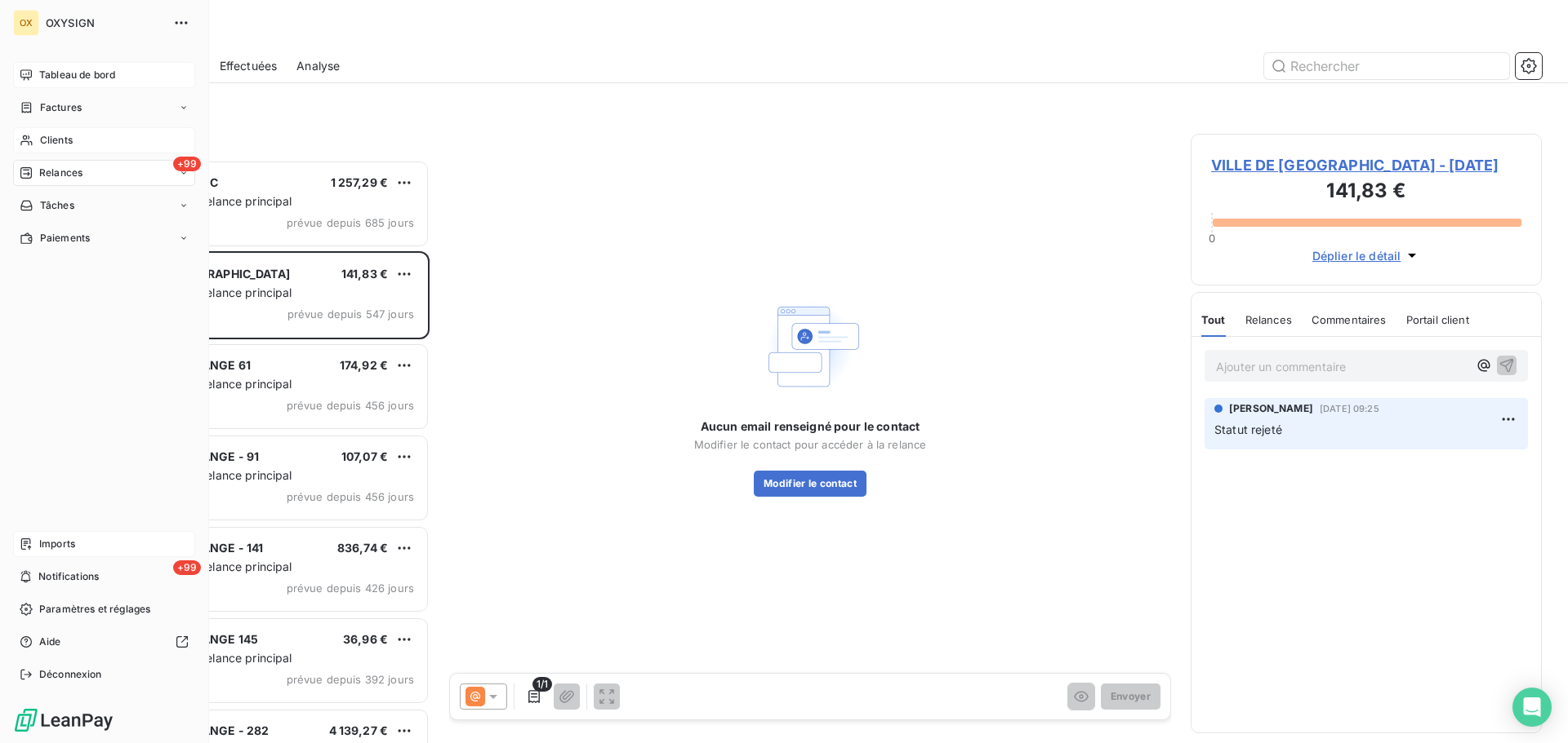
click at [100, 176] on div "+99 Relances" at bounding box center [105, 172] width 182 height 26
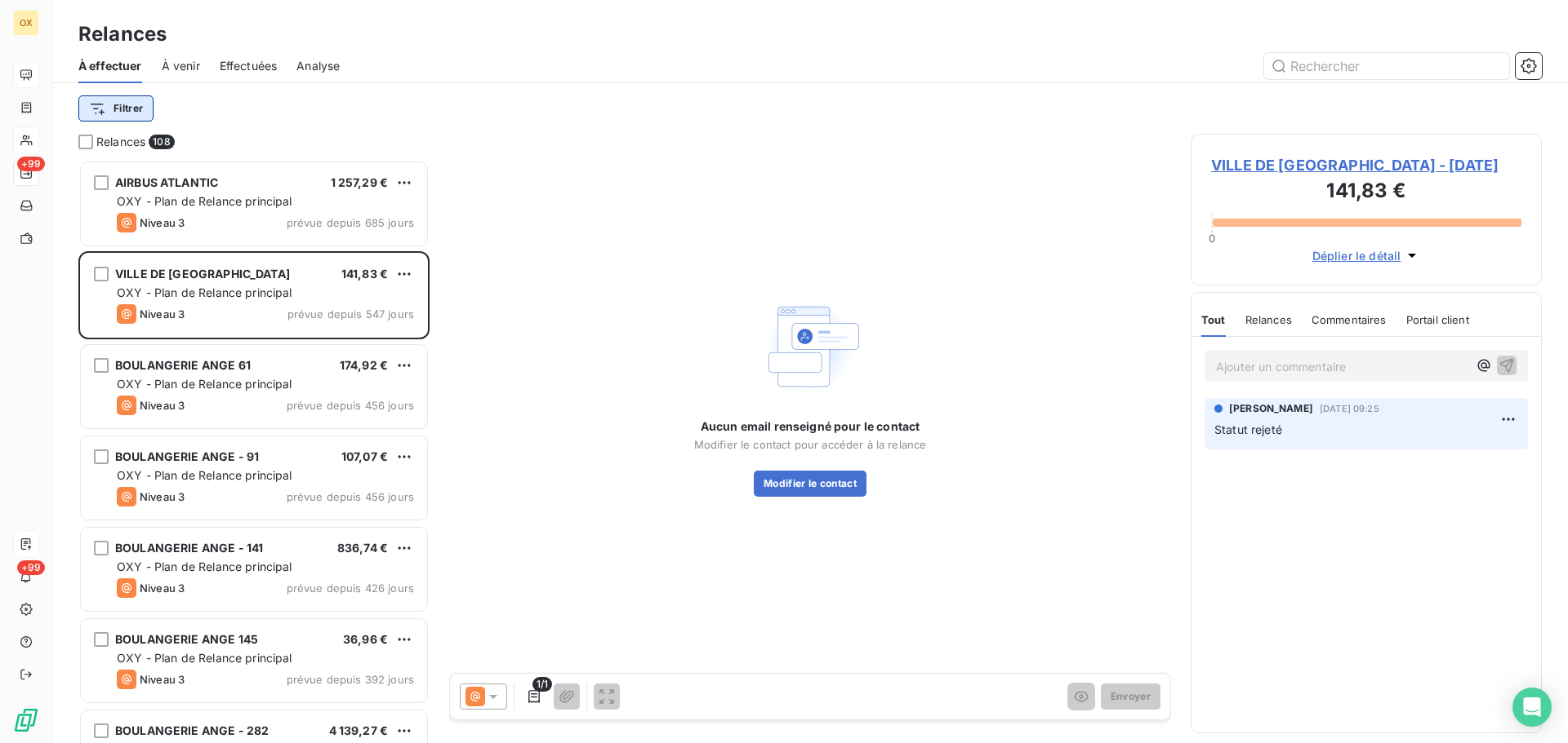
click at [132, 109] on html "OX +99 +99 Relances À effectuer À venir Effectuées Analyse Filtrer Relances 108…" at bounding box center [784, 371] width 1568 height 743
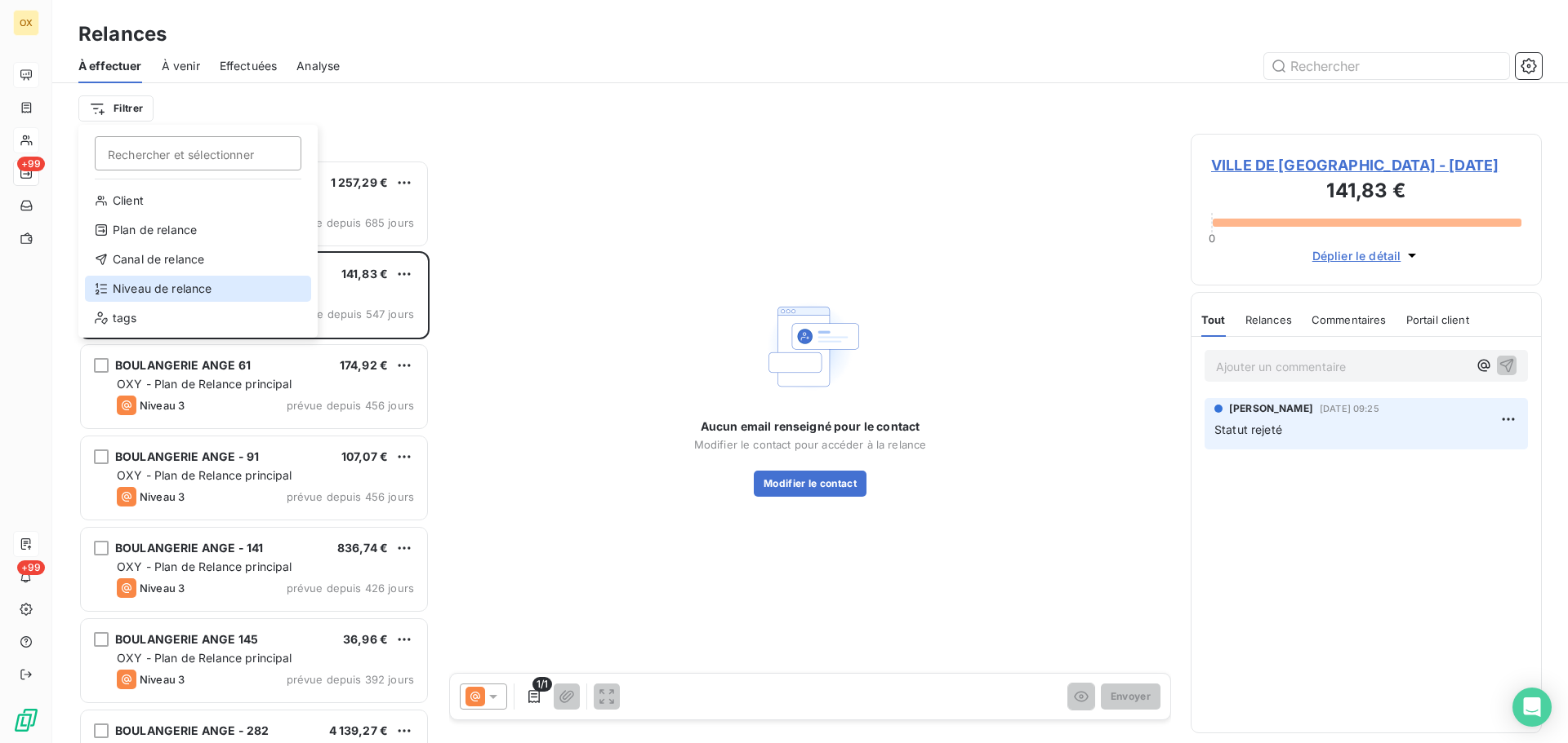
click at [203, 286] on div "Niveau de relance" at bounding box center [198, 288] width 226 height 26
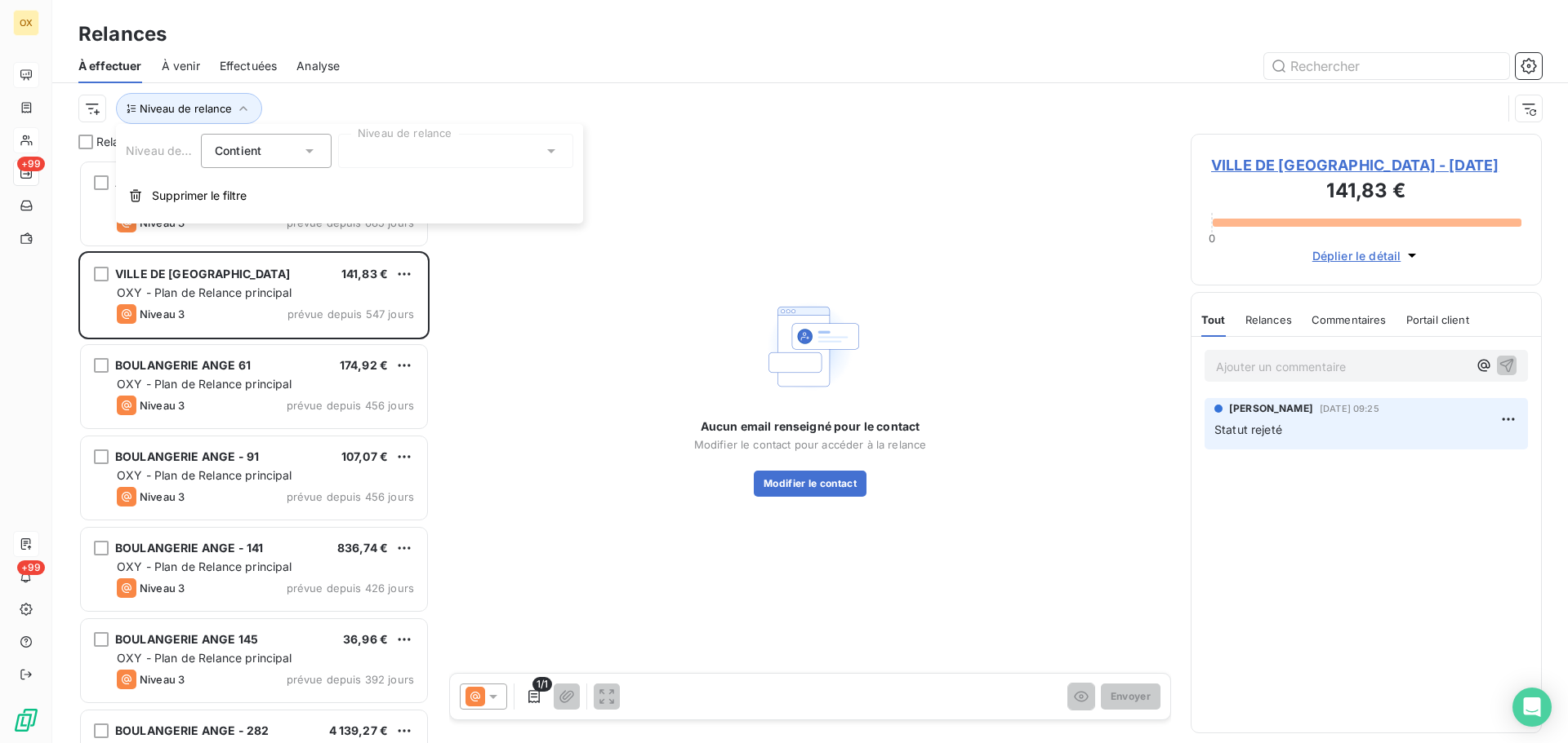
click at [388, 145] on div at bounding box center [455, 150] width 235 height 34
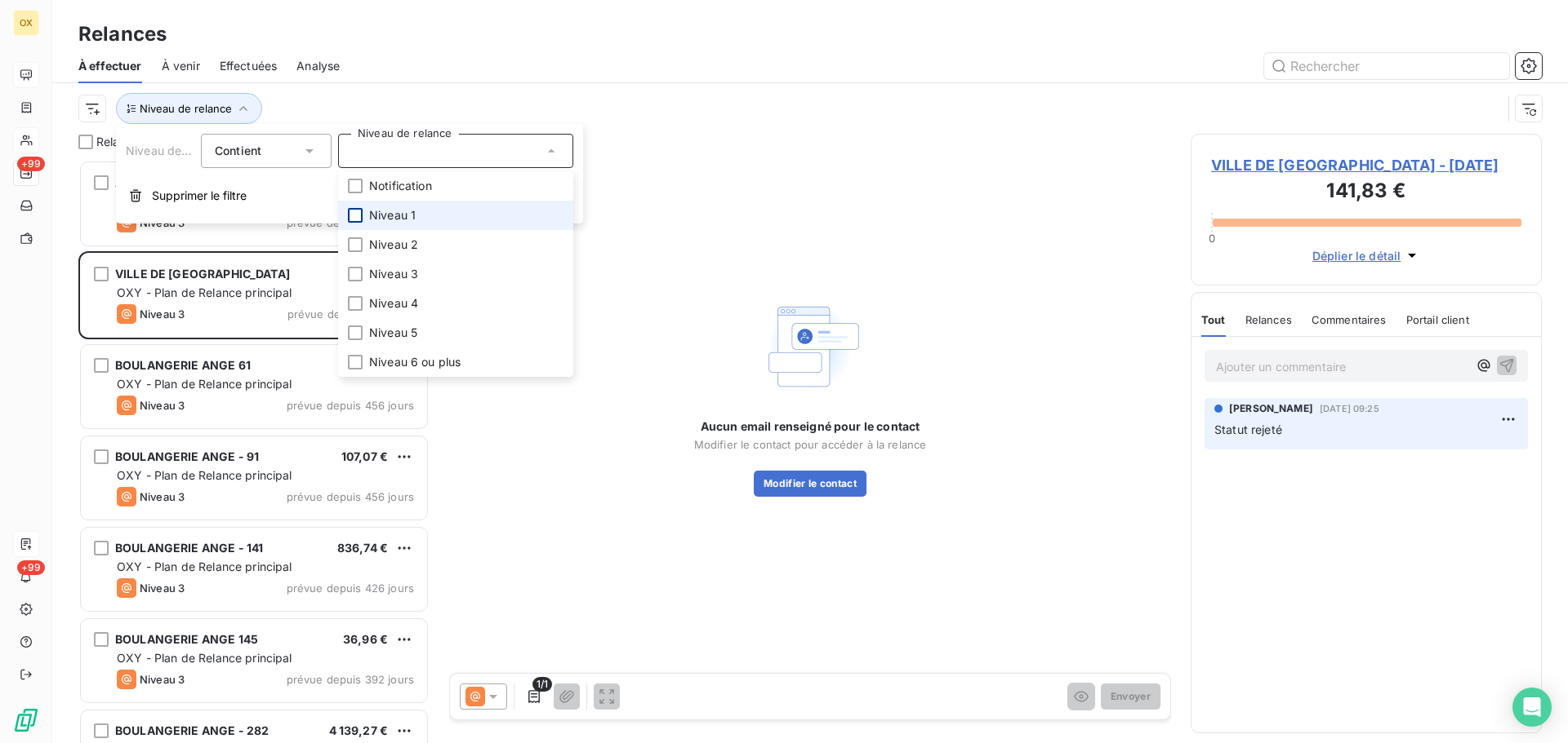
click at [357, 216] on div at bounding box center [355, 216] width 15 height 15
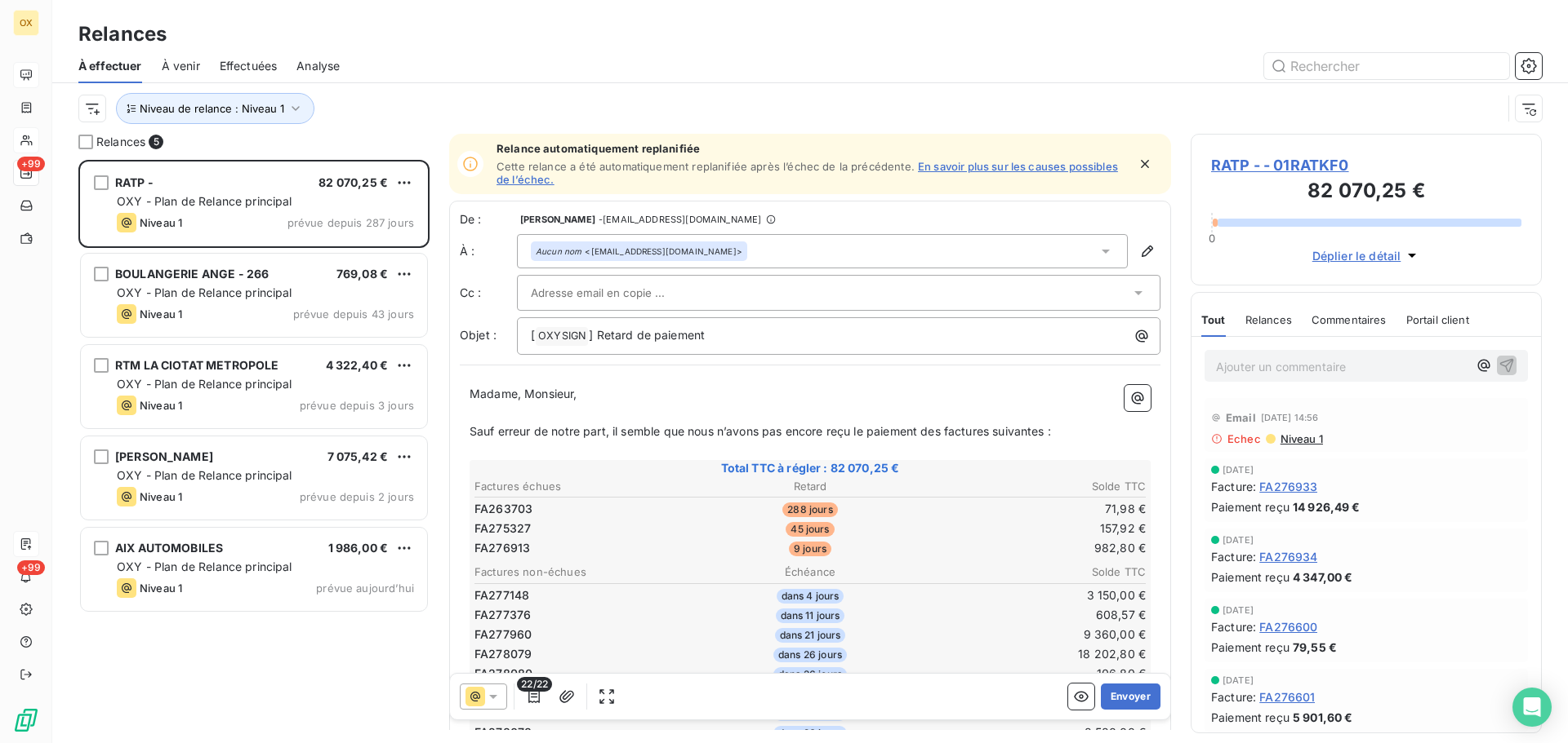
click at [448, 73] on div at bounding box center [951, 65] width 1182 height 26
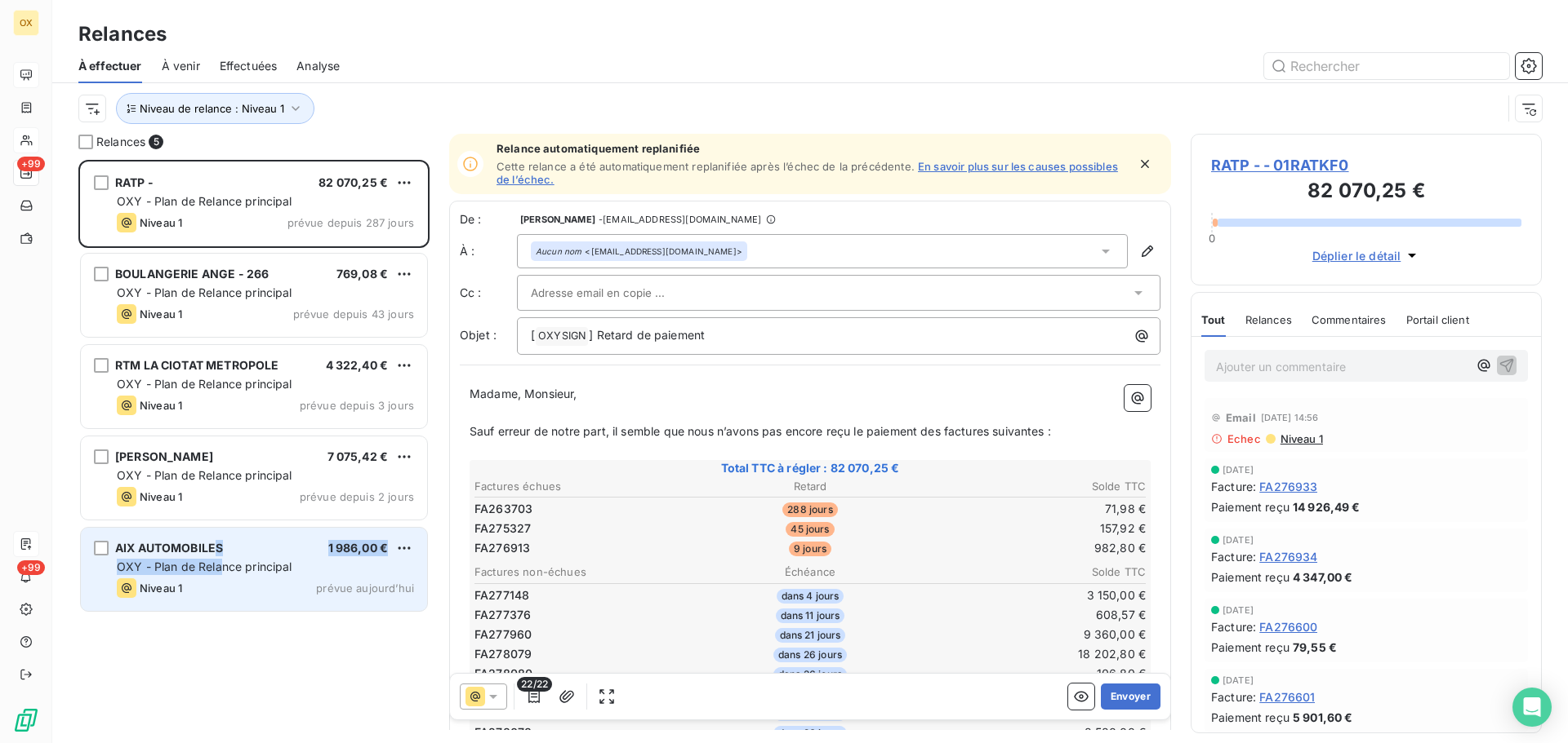
click at [218, 557] on div "AIX AUTOMOBILES 1 986,00 € OXY - Plan de Relance principal Niveau 1 prévue aujo…" at bounding box center [254, 570] width 346 height 84
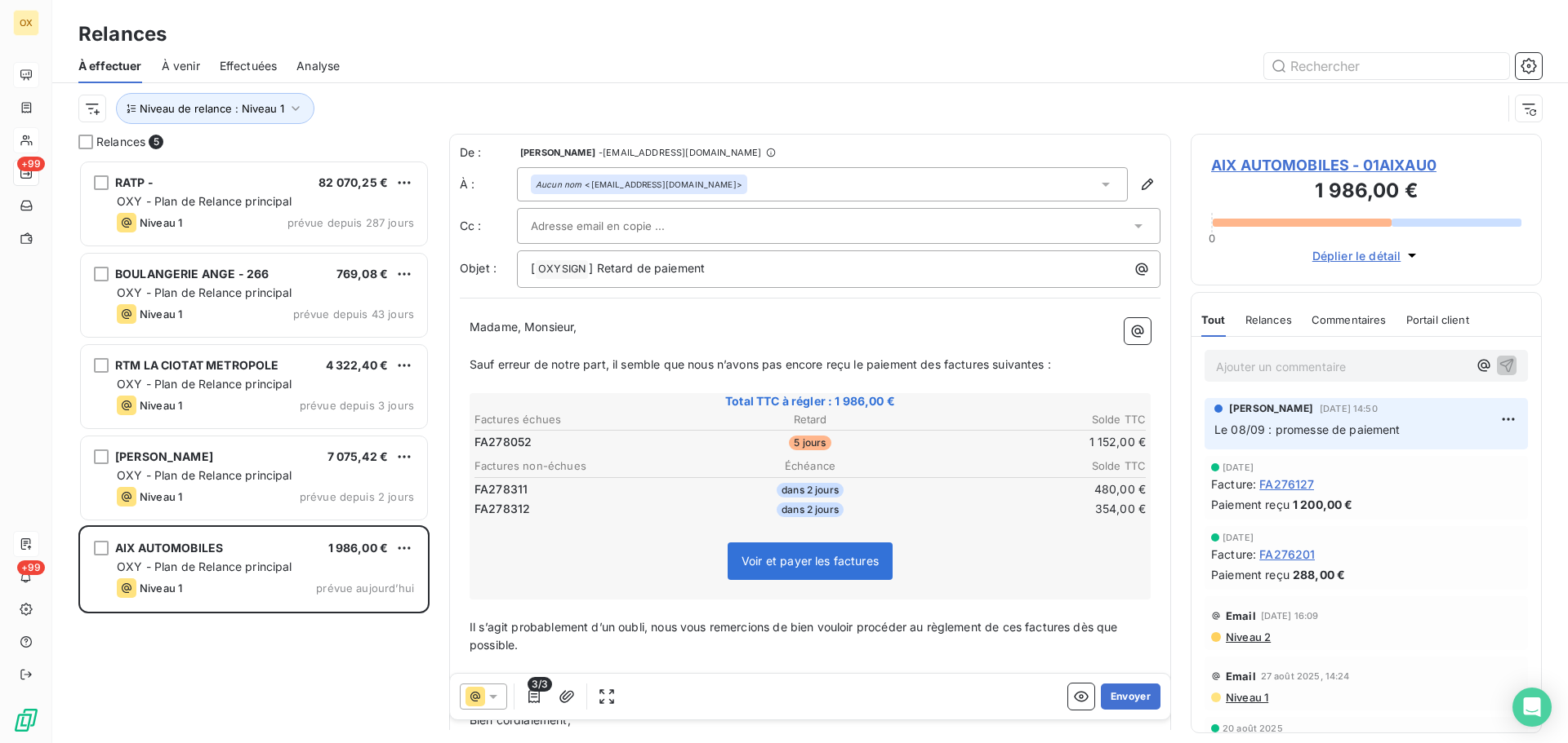
click at [1274, 166] on span "AIX AUTOMOBILES - 01AIXAU0" at bounding box center [1366, 165] width 310 height 22
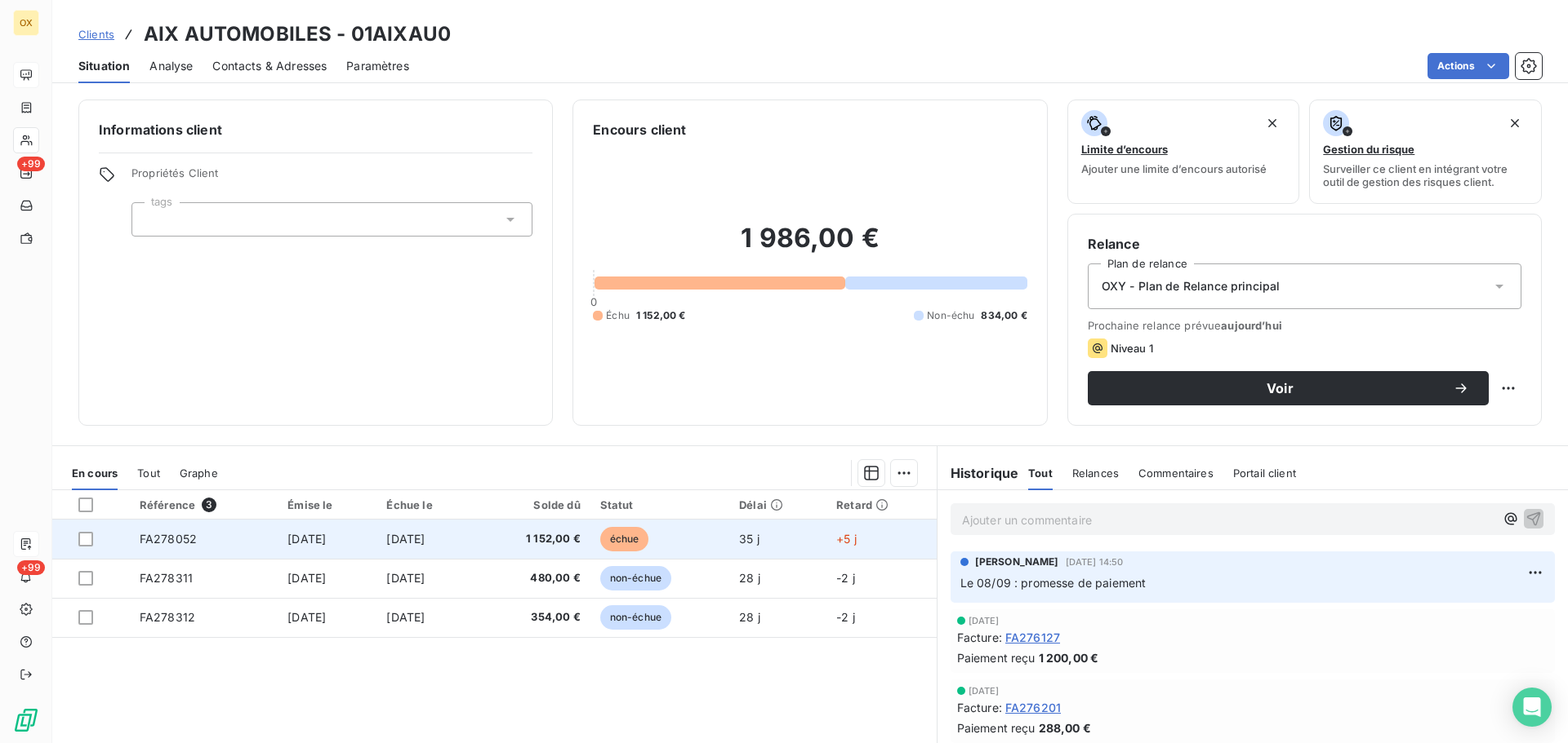
click at [563, 542] on span "1 152,00 €" at bounding box center [534, 540] width 94 height 17
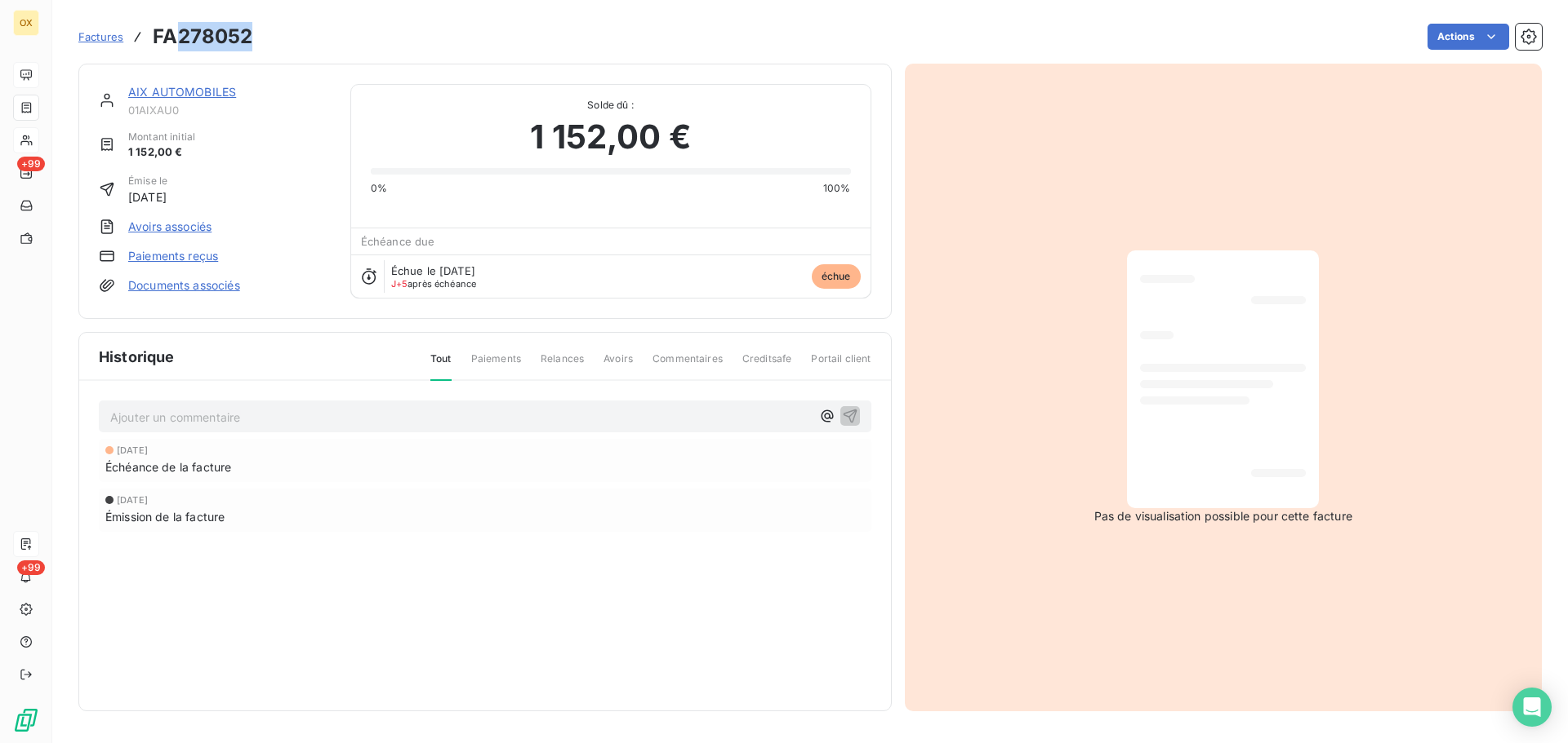
drag, startPoint x: 260, startPoint y: 44, endPoint x: 181, endPoint y: 50, distance: 79.2
click at [181, 50] on div "Factures FA278052 Actions" at bounding box center [810, 36] width 1463 height 34
copy h3 "278052"
click at [210, 95] on link "AIX AUTOMOBILES" at bounding box center [181, 92] width 108 height 14
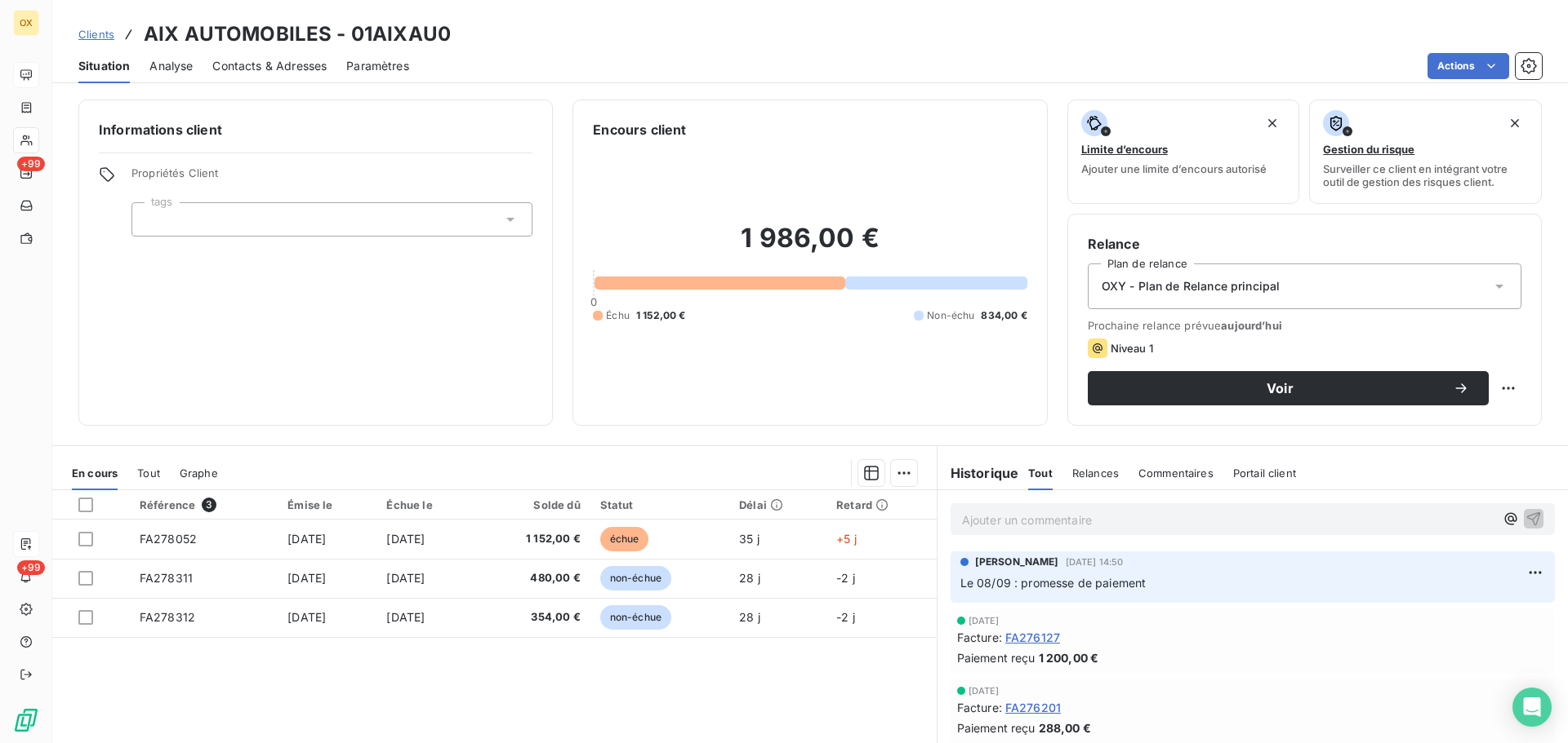
click at [304, 67] on span "Contacts & Adresses" at bounding box center [269, 66] width 115 height 17
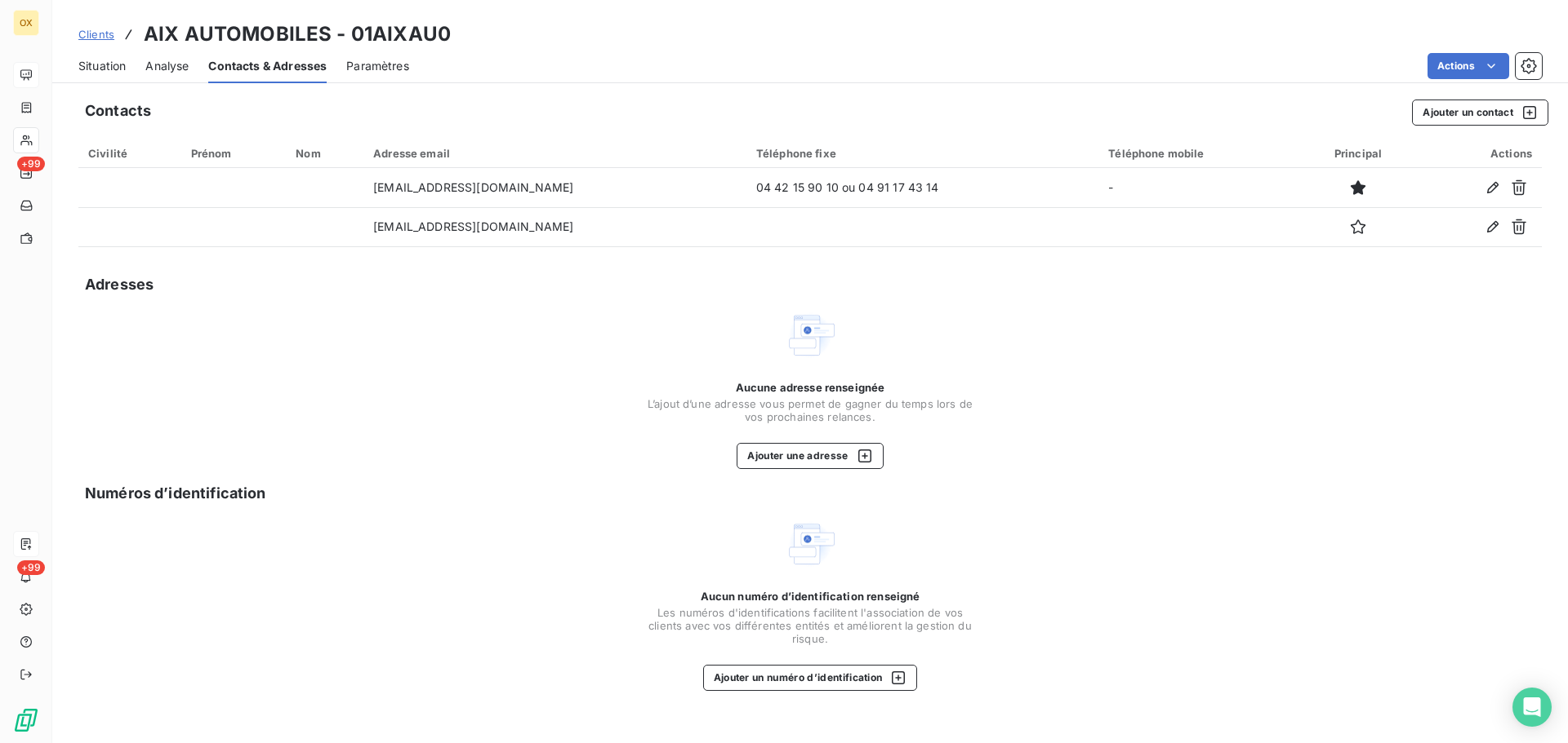
click at [96, 64] on span "Situation" at bounding box center [102, 66] width 48 height 17
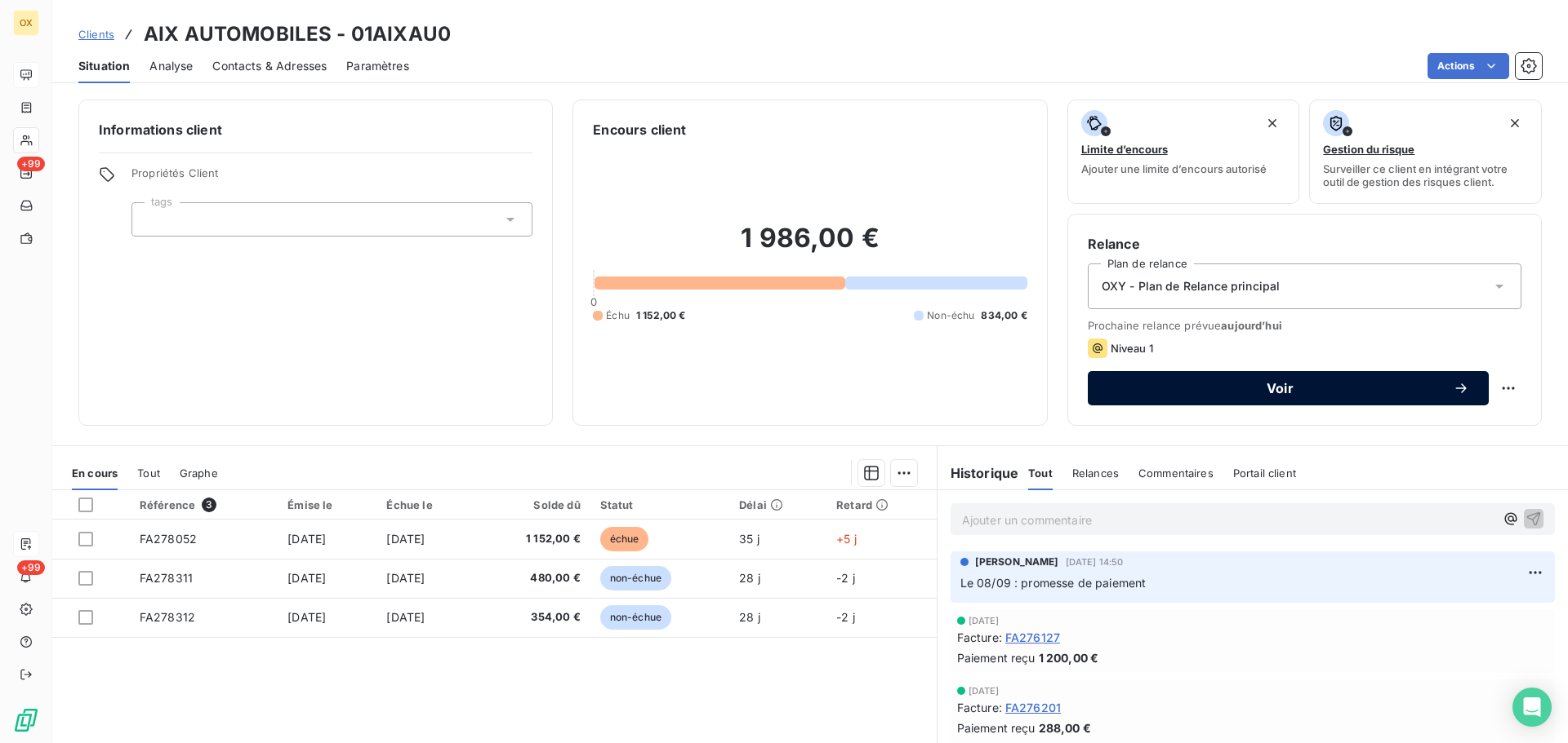
click at [1210, 389] on span "Voir" at bounding box center [1279, 389] width 345 height 13
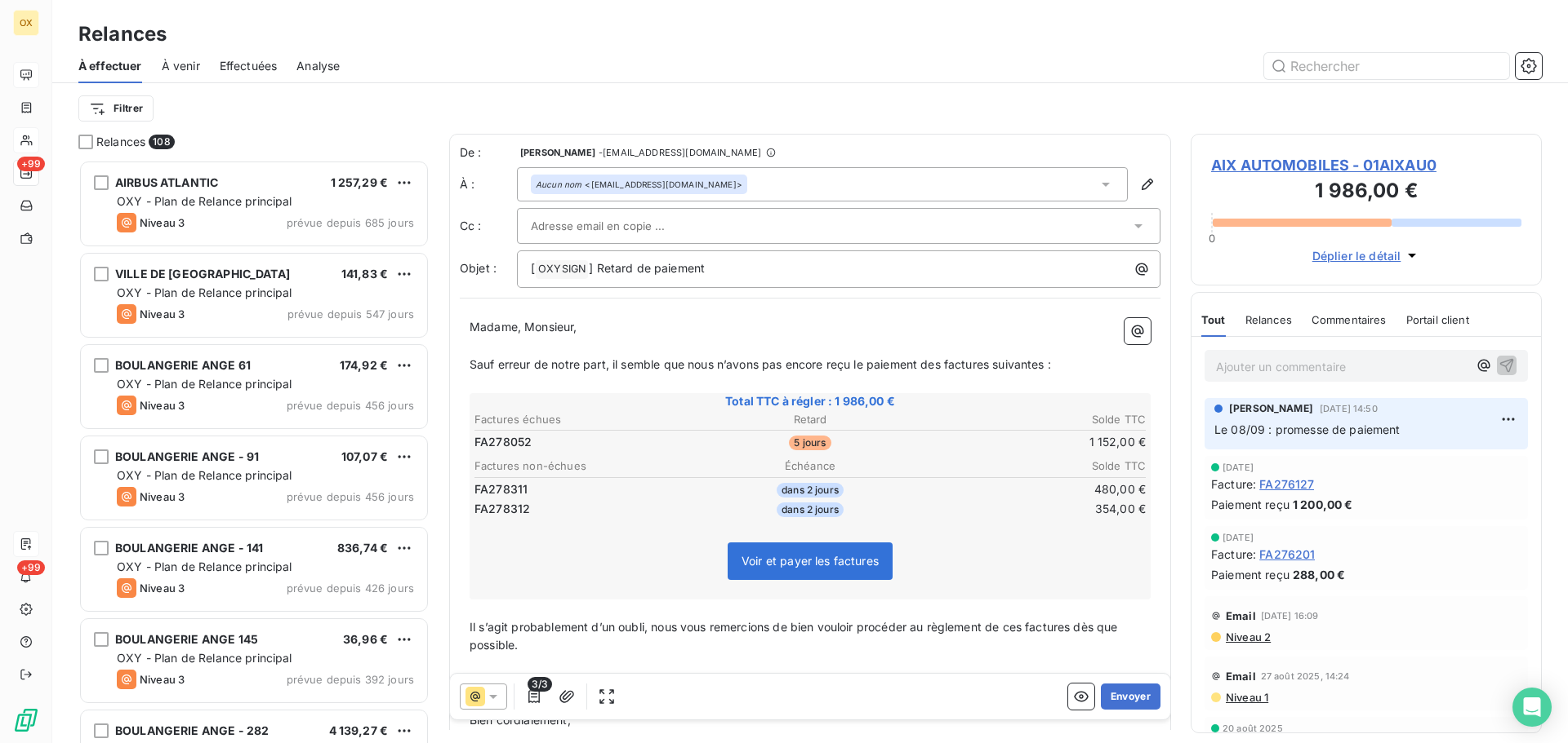
scroll to position [571, 339]
drag, startPoint x: 631, startPoint y: 267, endPoint x: 600, endPoint y: 264, distance: 31.1
click at [600, 264] on span "] Retard de paiement" at bounding box center [646, 267] width 116 height 14
drag, startPoint x: 946, startPoint y: 362, endPoint x: 1004, endPoint y: 350, distance: 59.2
click at [946, 362] on span "Sauf erreur de notre part, il semble que nous n’avons pas encore reçu le paieme…" at bounding box center [759, 364] width 581 height 14
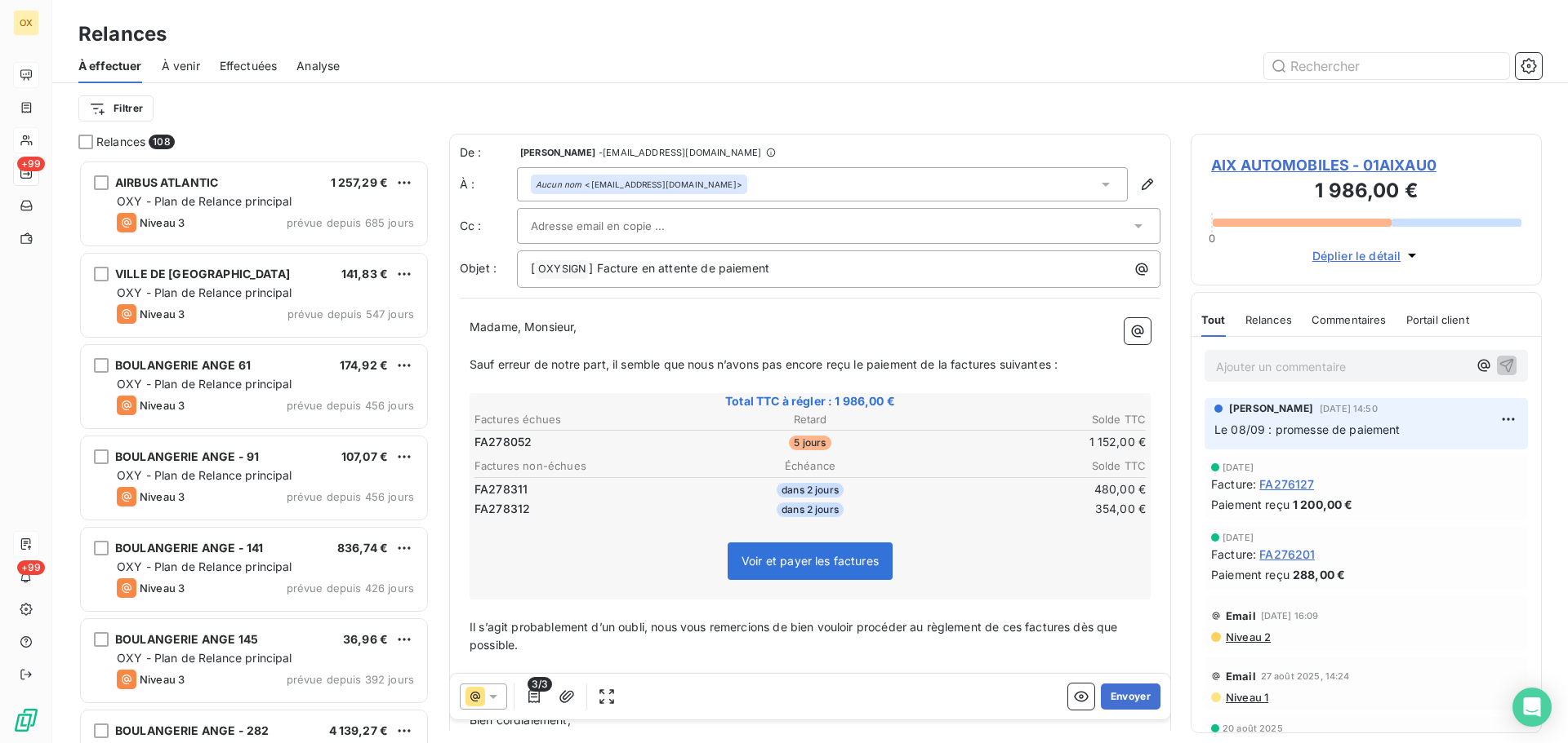
click at [1000, 363] on span "Sauf erreur de notre part, il semble que nous n’avons pas encore reçu le paieme…" at bounding box center [763, 364] width 588 height 14
click at [1051, 367] on span "Sauf erreur de notre part, il semble que nous n’avons pas encore reçu le paieme…" at bounding box center [760, 364] width 582 height 14
click at [1075, 625] on span "Il s’agit probablement d’un oubli, nous vous remercions de bien vouloir procéde…" at bounding box center [794, 636] width 651 height 33
click at [1026, 622] on span "Il s’agit probablement d’un oubli, nous vous remercions de bien vouloir procéde…" at bounding box center [792, 636] width 646 height 33
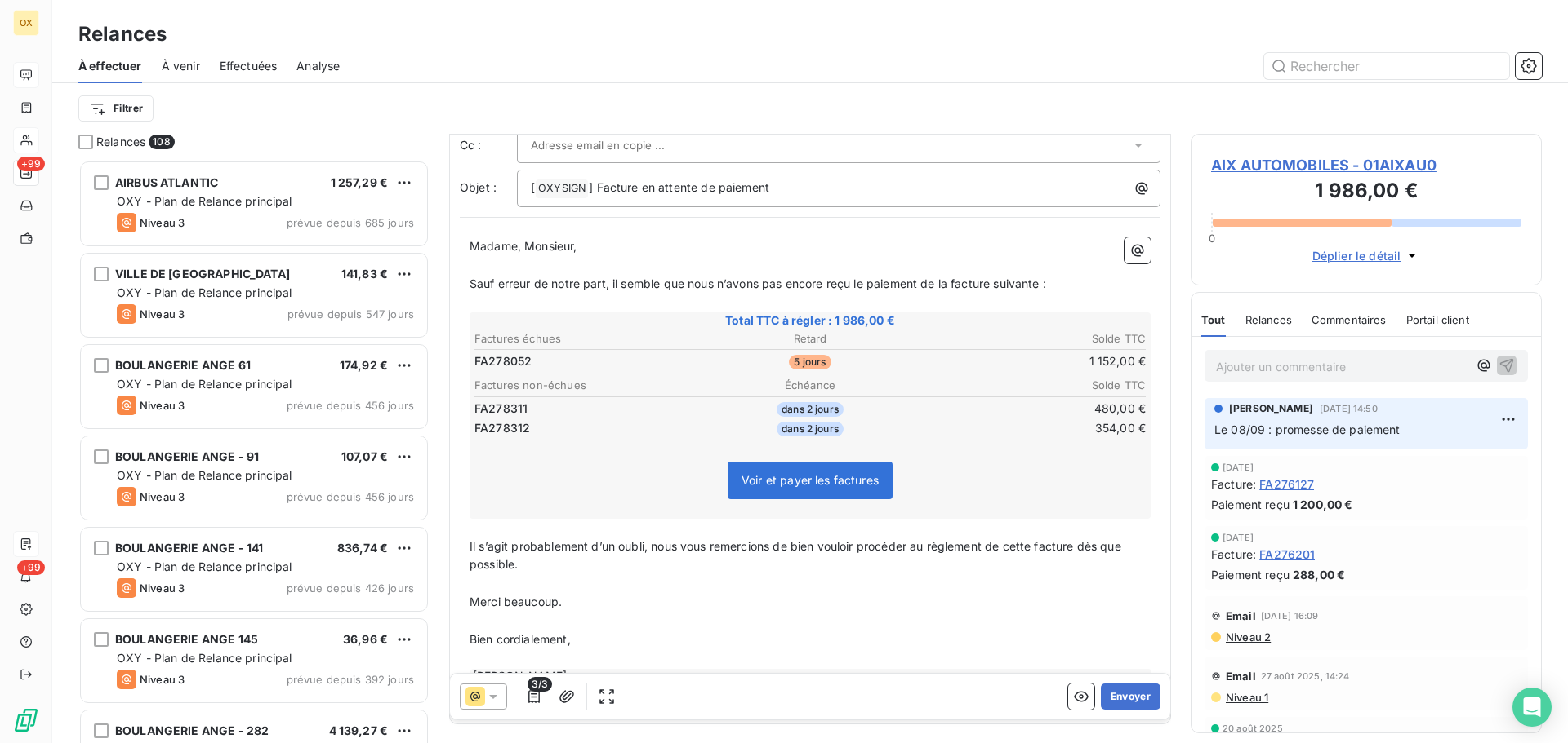
scroll to position [143, 0]
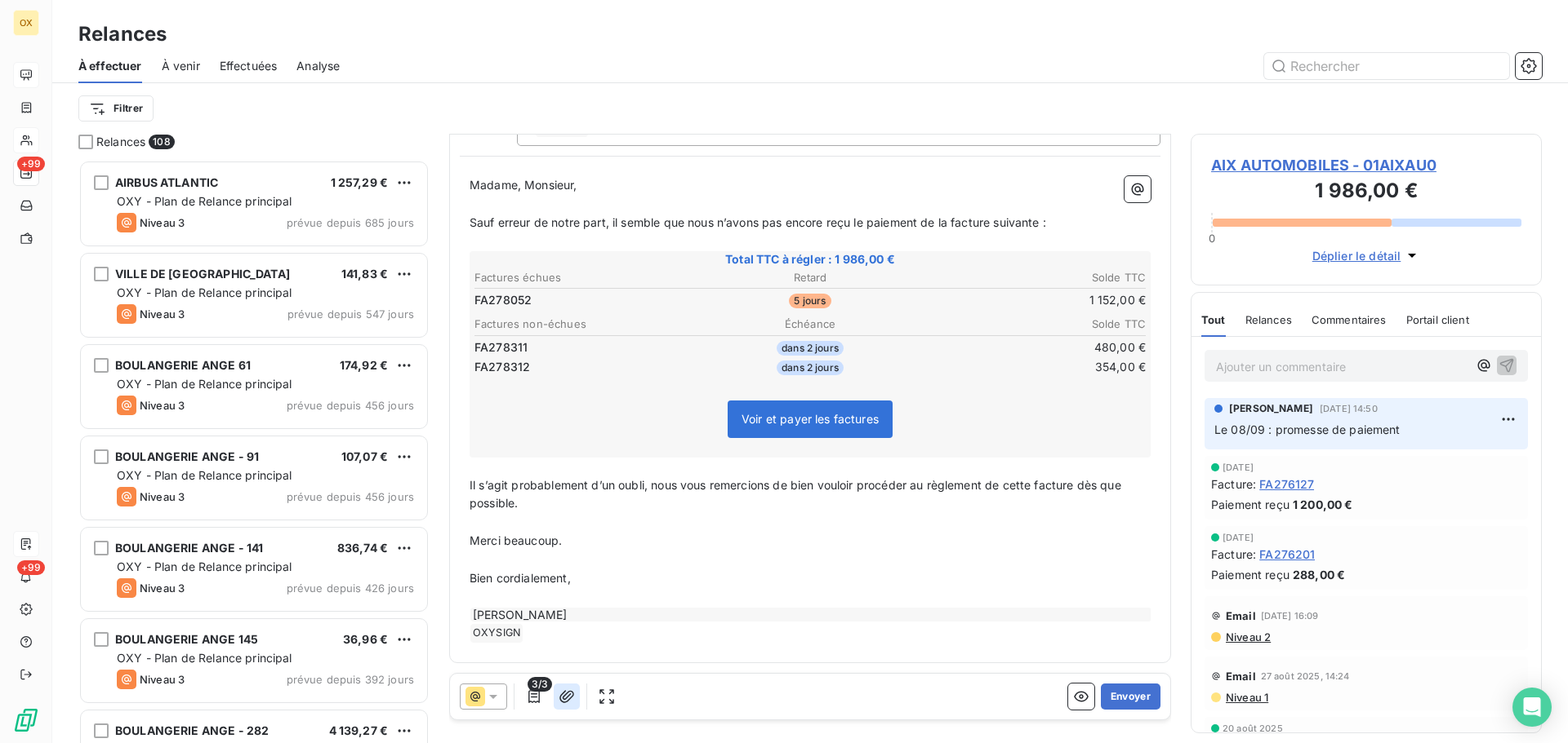
click at [570, 692] on icon "button" at bounding box center [567, 696] width 15 height 13
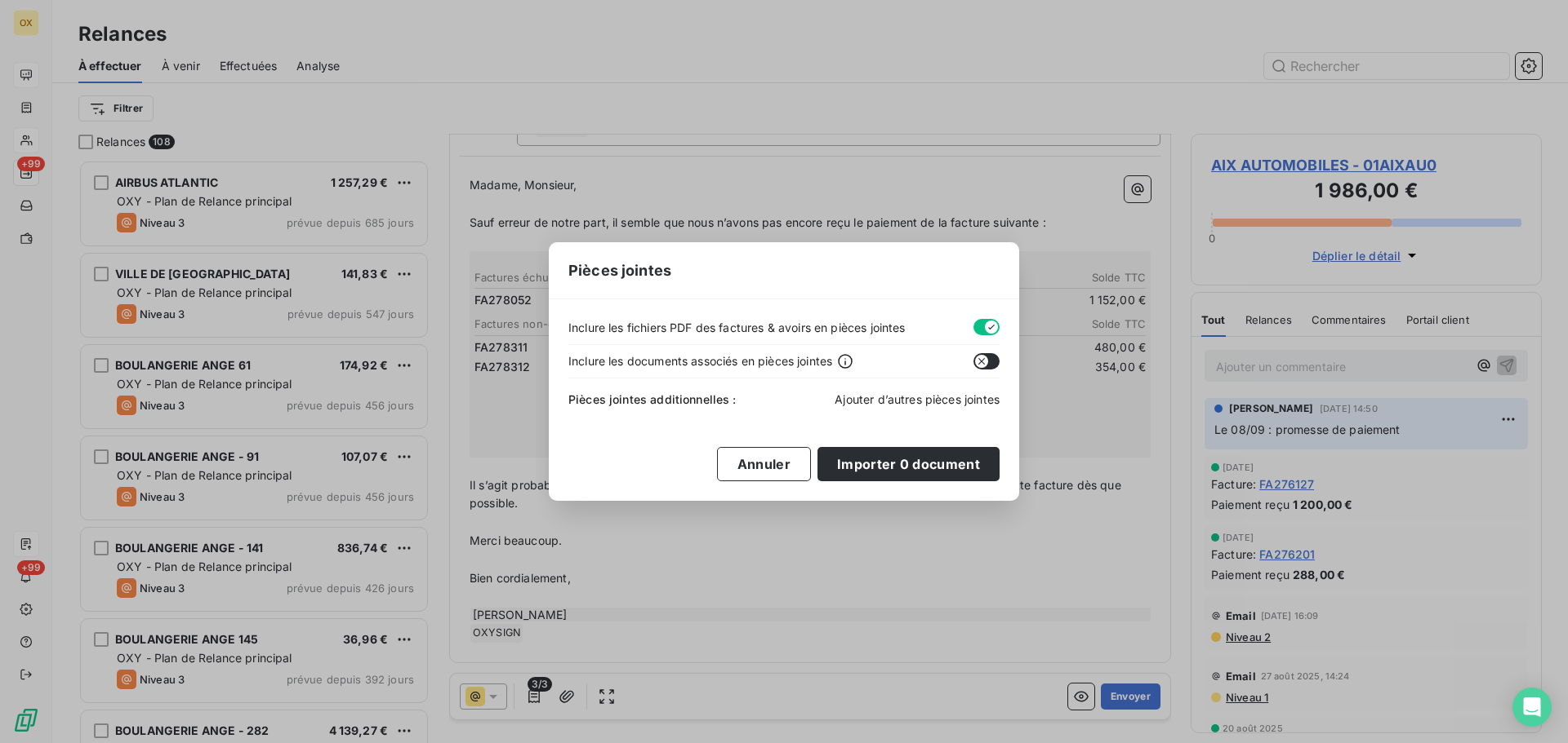
click at [879, 400] on span "Ajouter d’autres pièces jointes" at bounding box center [917, 399] width 165 height 14
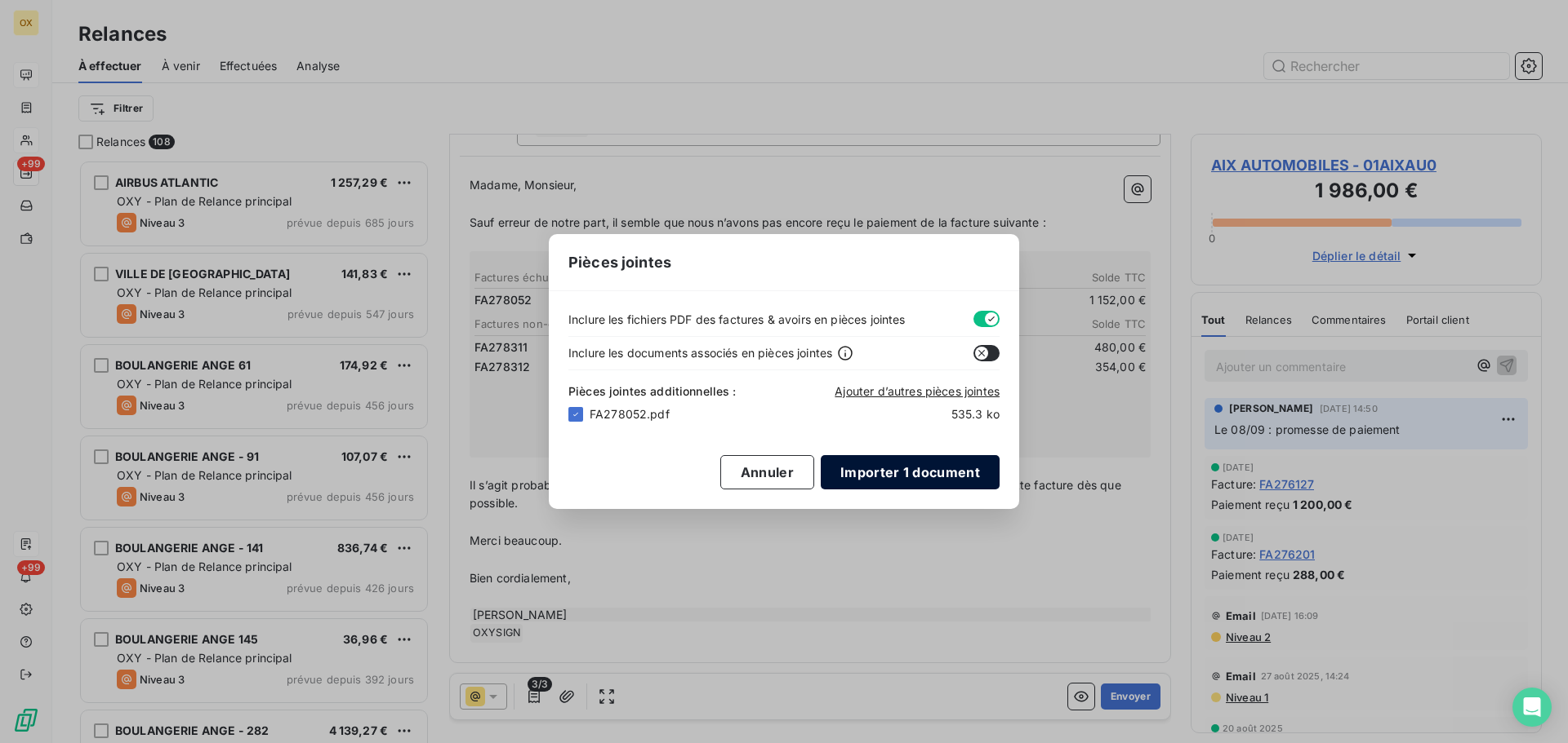
drag, startPoint x: 927, startPoint y: 475, endPoint x: 926, endPoint y: 466, distance: 9.1
click at [926, 475] on button "Importer 1 document" at bounding box center [910, 472] width 179 height 34
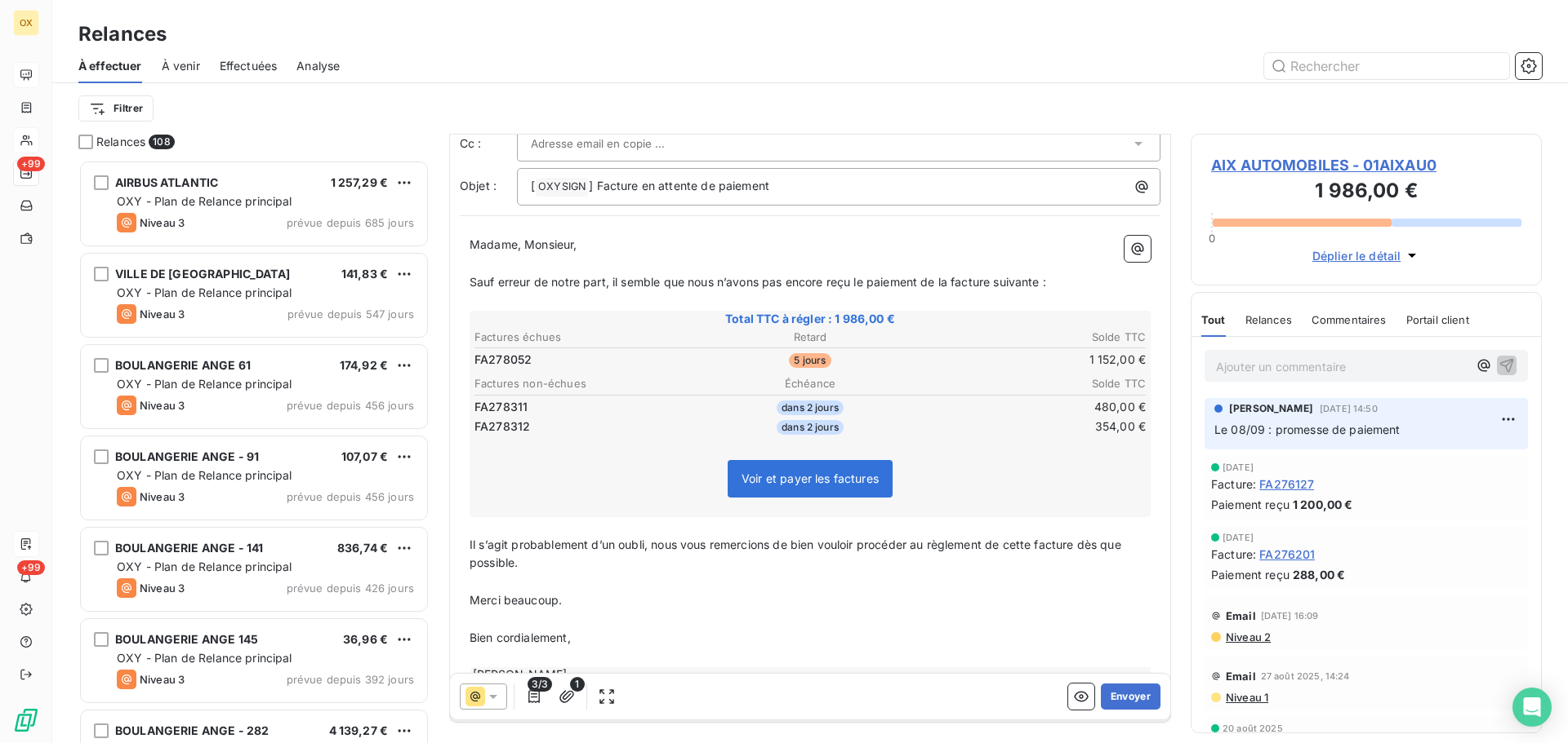
scroll to position [0, 0]
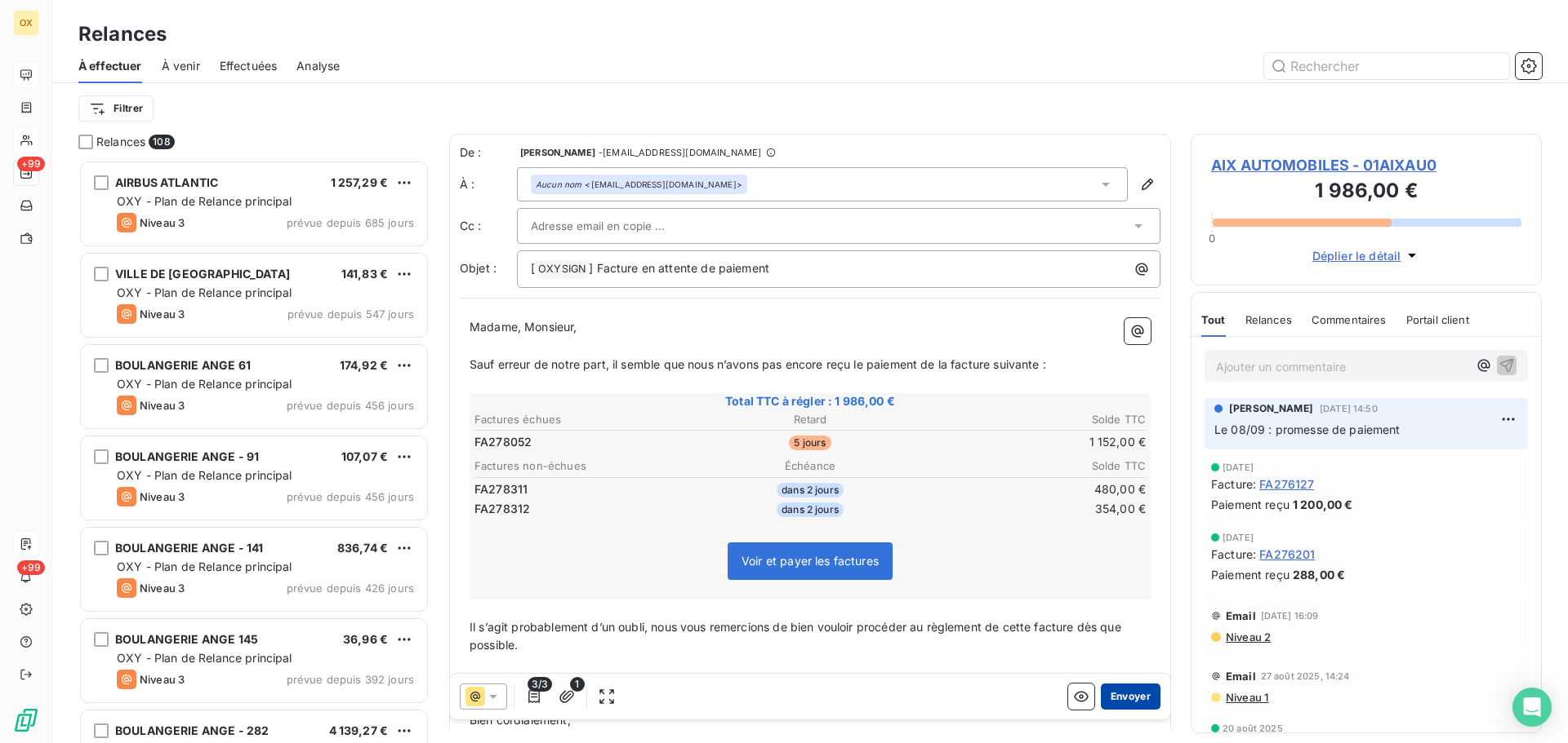
click at [1123, 695] on button "Envoyer" at bounding box center [1130, 696] width 59 height 26
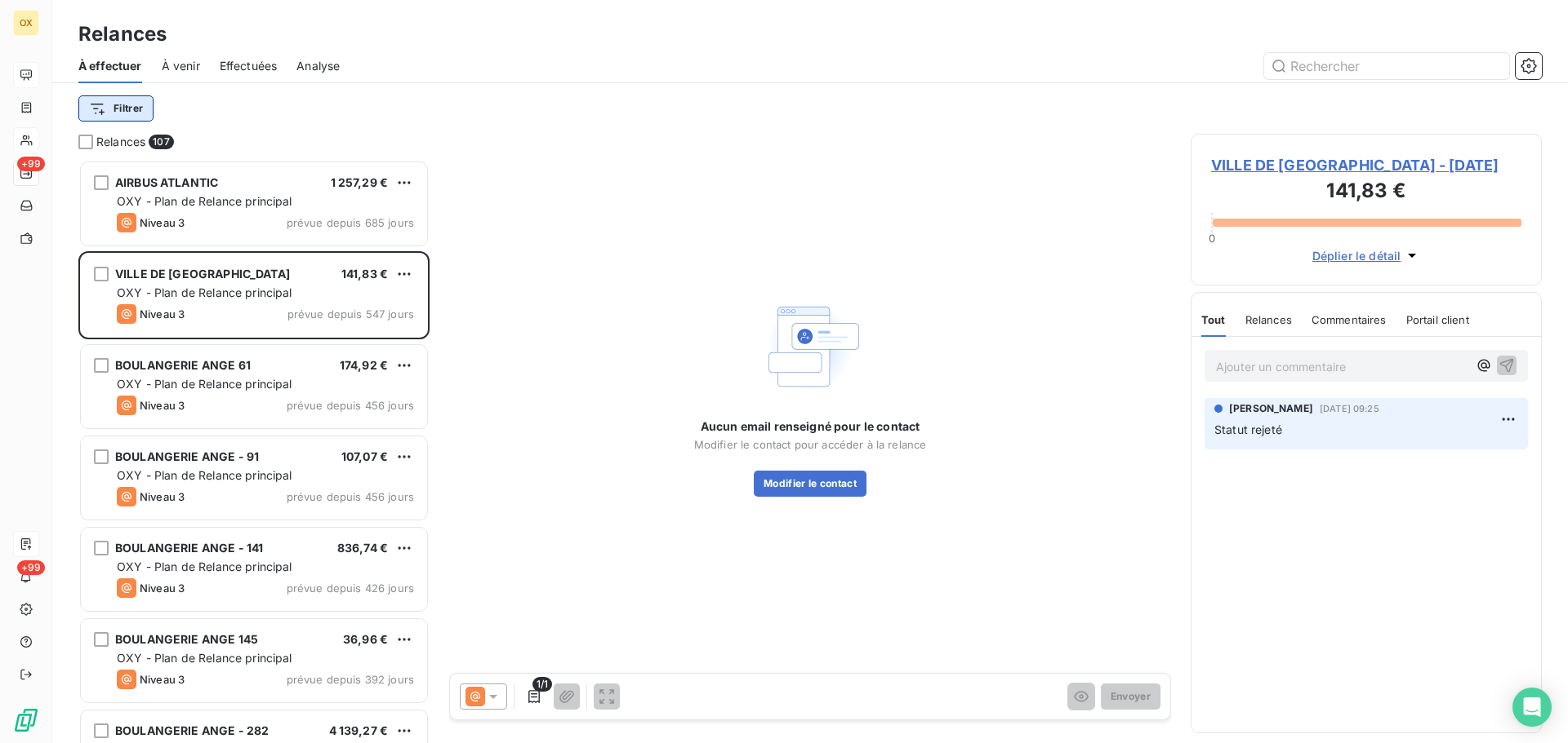
click at [125, 111] on html "OX +99 +99 Relances À effectuer À venir Effectuées Analyse Filtrer Relances 107…" at bounding box center [784, 371] width 1568 height 743
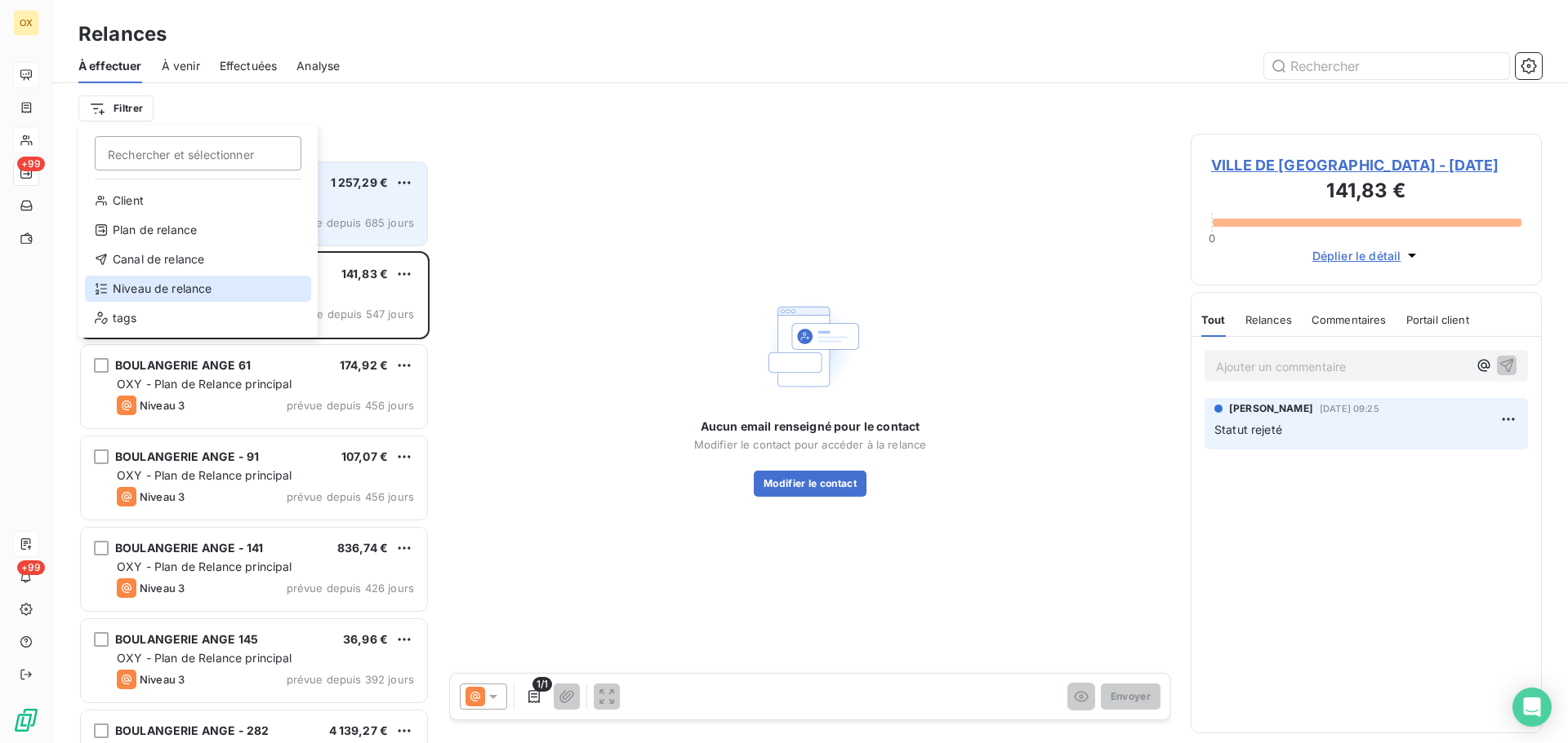
click at [166, 282] on div "Niveau de relance" at bounding box center [198, 288] width 226 height 26
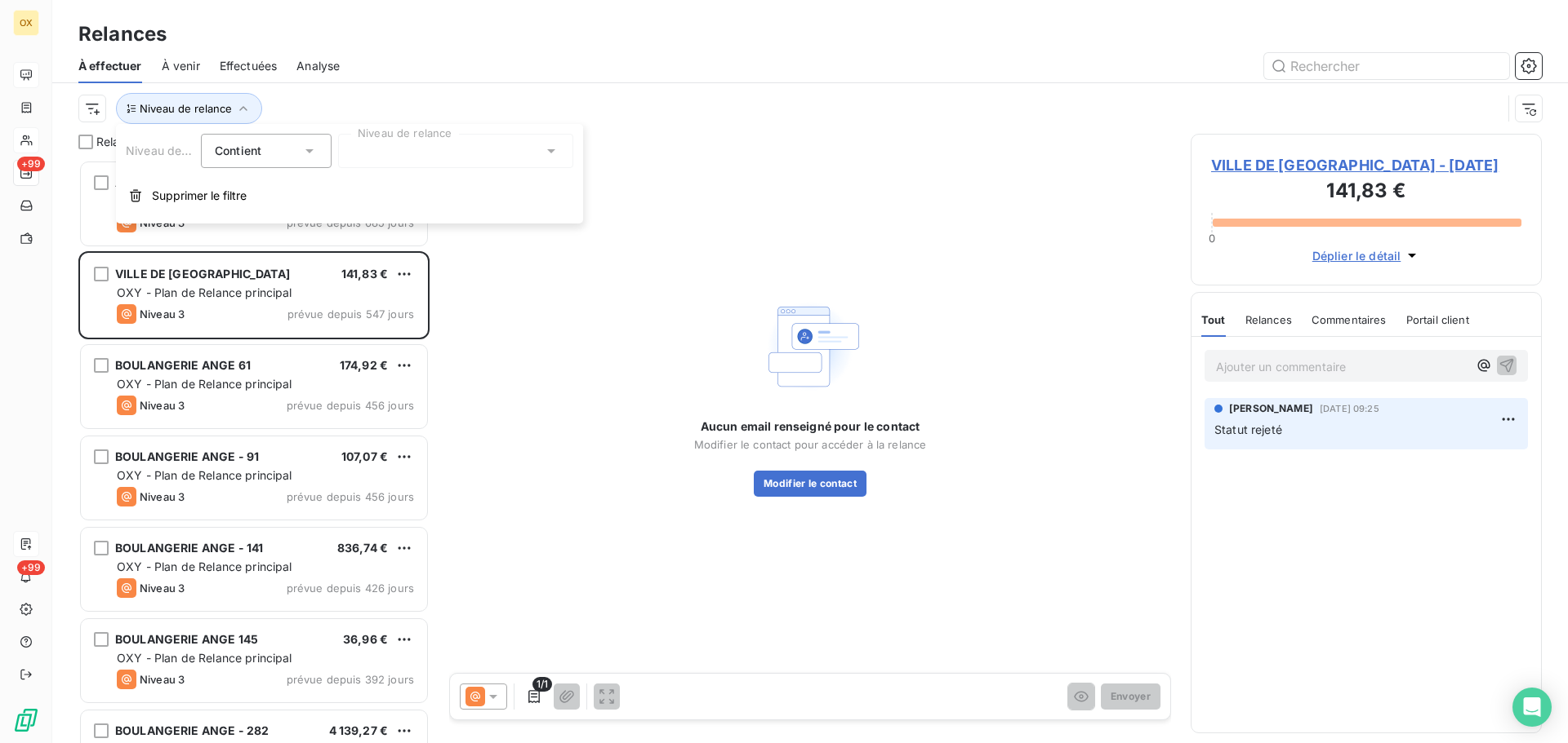
click at [366, 153] on div at bounding box center [455, 150] width 235 height 34
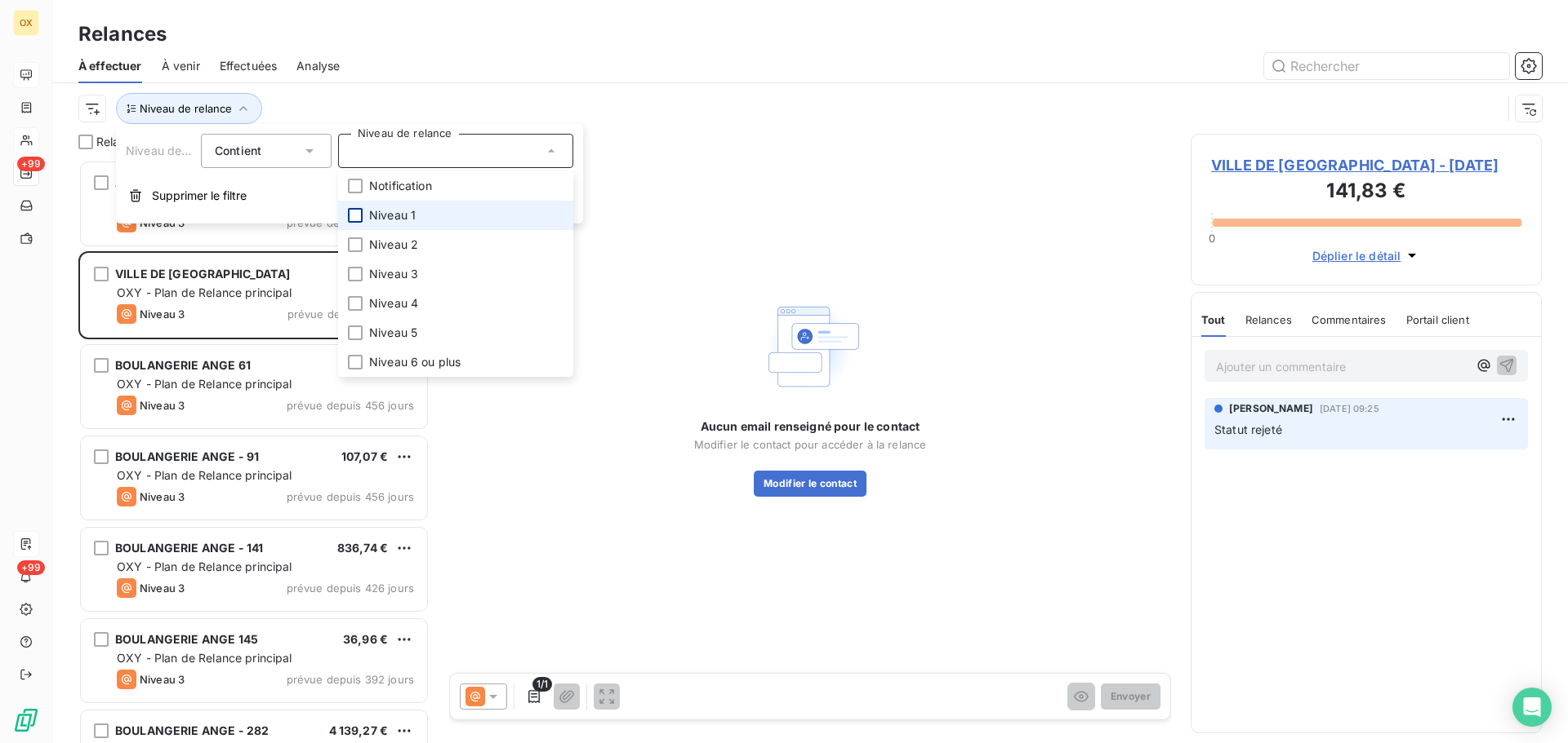
click at [359, 215] on div at bounding box center [355, 216] width 15 height 15
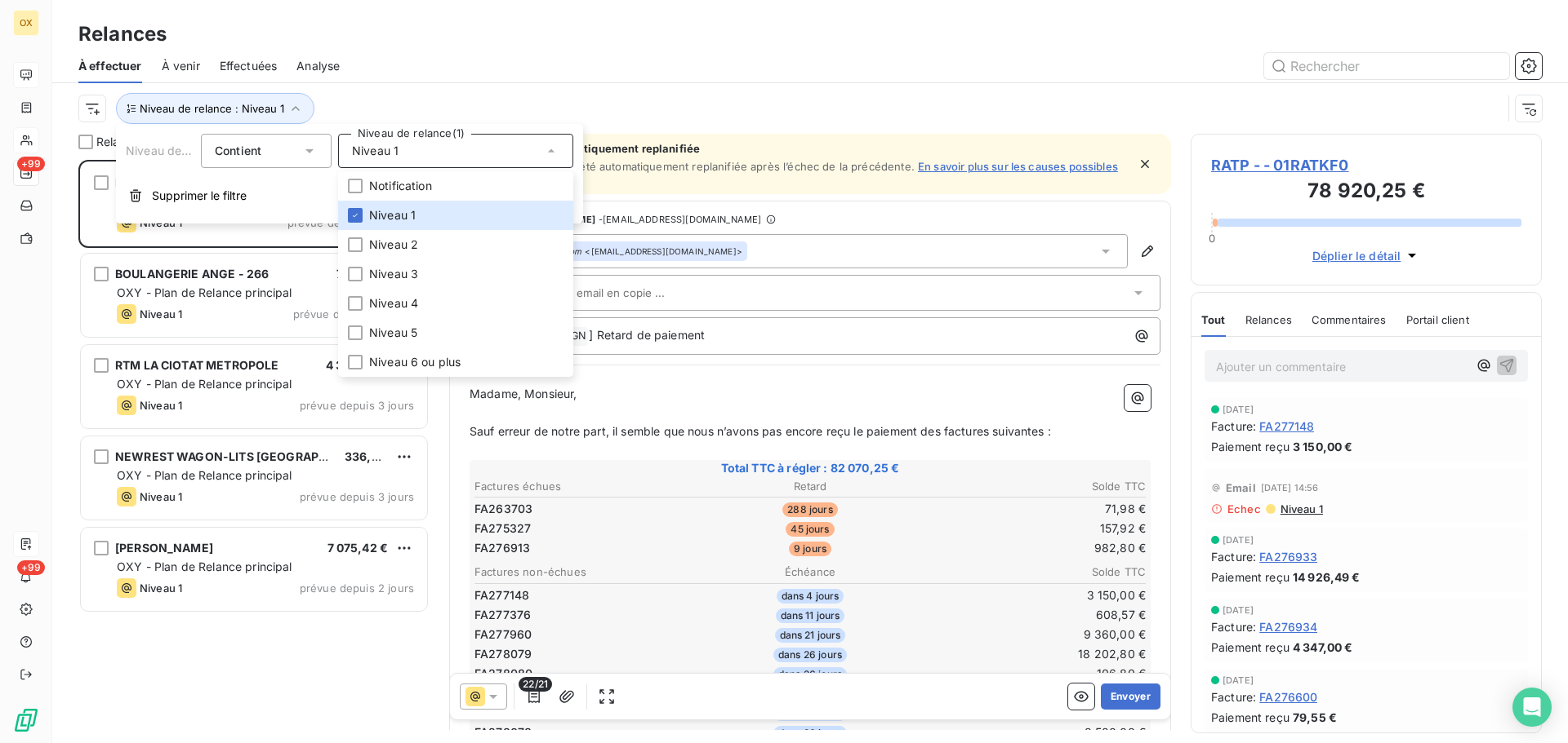
click at [457, 48] on div "Relances" at bounding box center [810, 33] width 1515 height 29
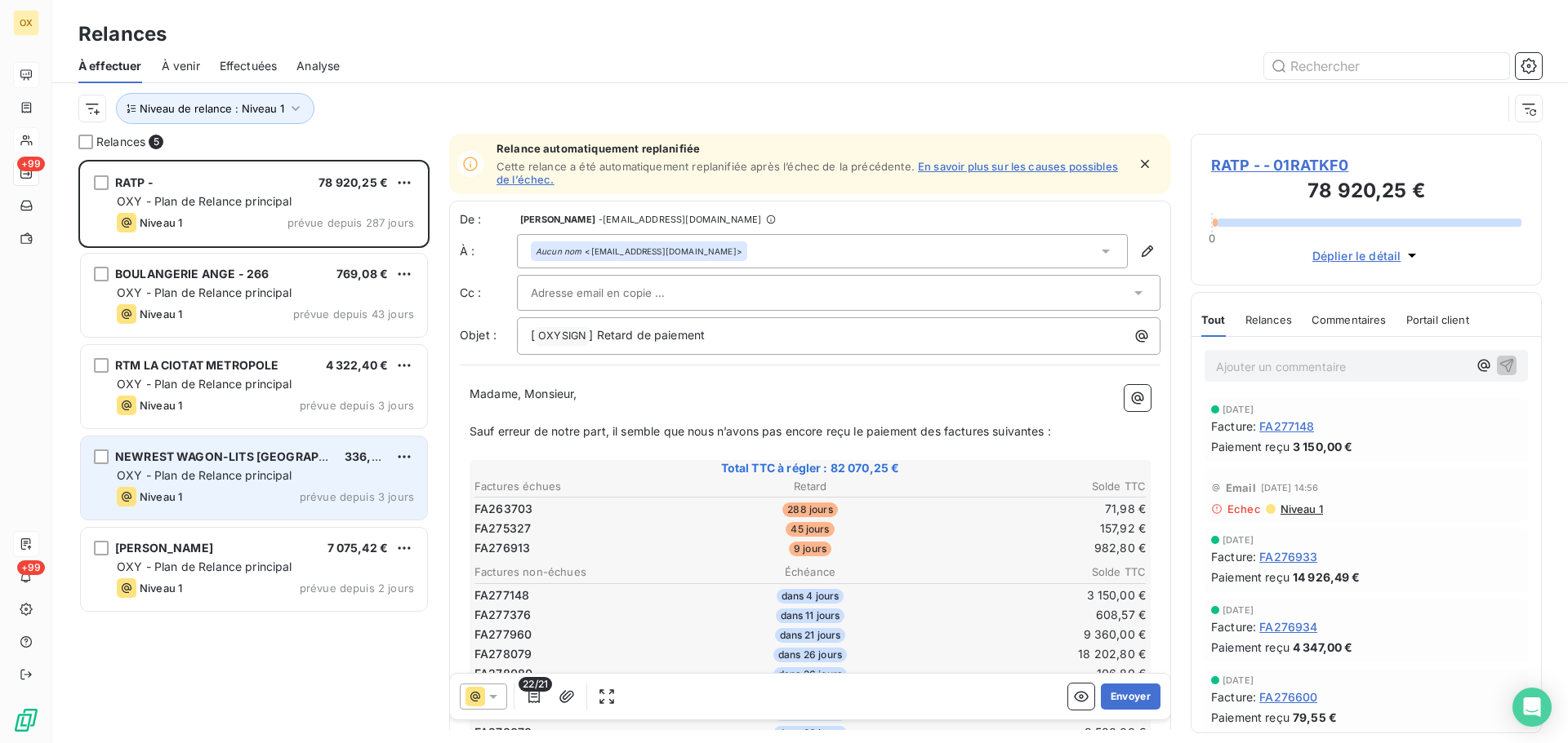
click at [225, 465] on div "NEWREST WAGON-LITS [GEOGRAPHIC_DATA]" at bounding box center [223, 457] width 217 height 17
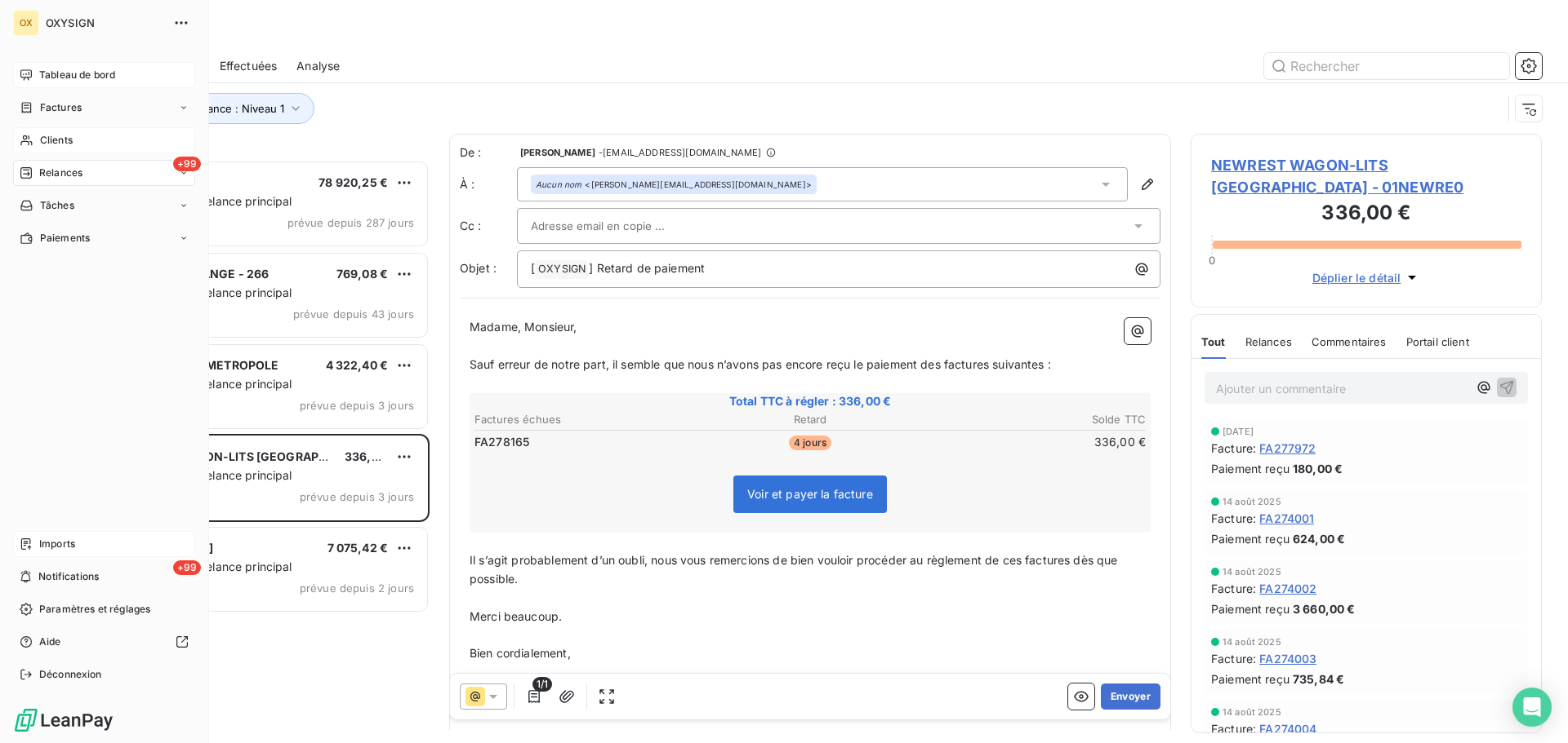
click at [81, 72] on span "Tableau de bord" at bounding box center [77, 75] width 76 height 15
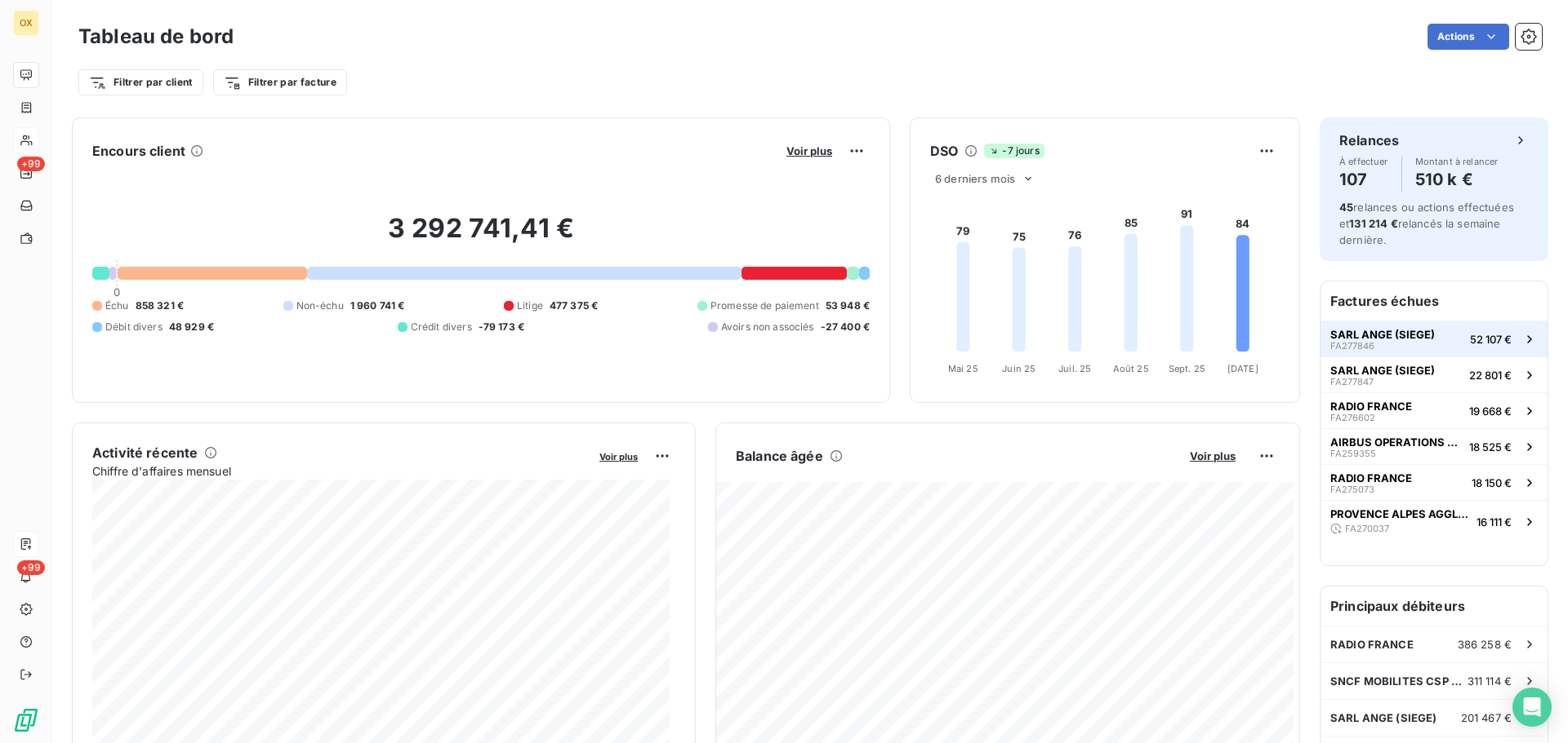
click at [1355, 345] on span "FA277846" at bounding box center [1351, 346] width 44 height 10
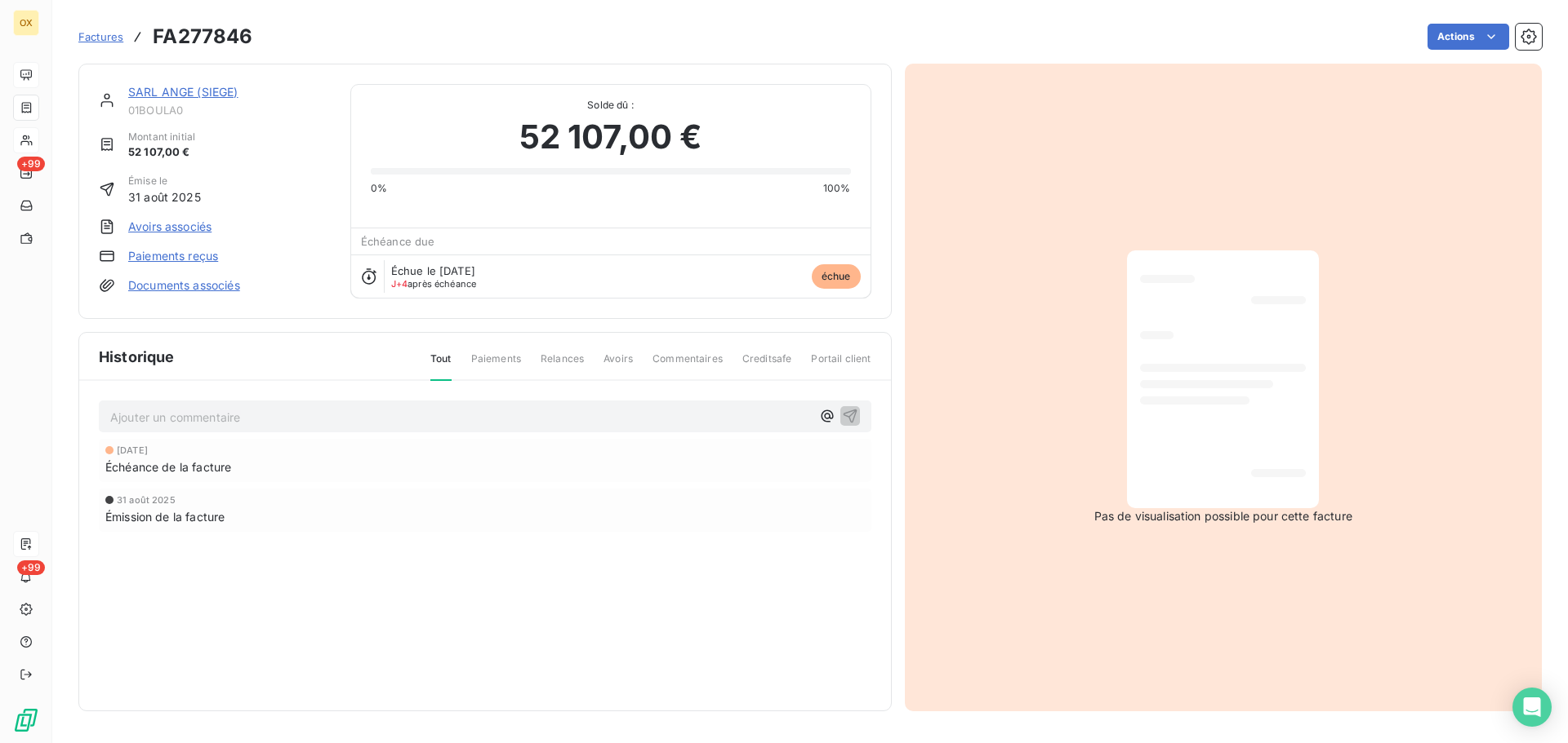
click at [195, 89] on link "SARL ANGE (SIEGE)" at bounding box center [183, 92] width 110 height 14
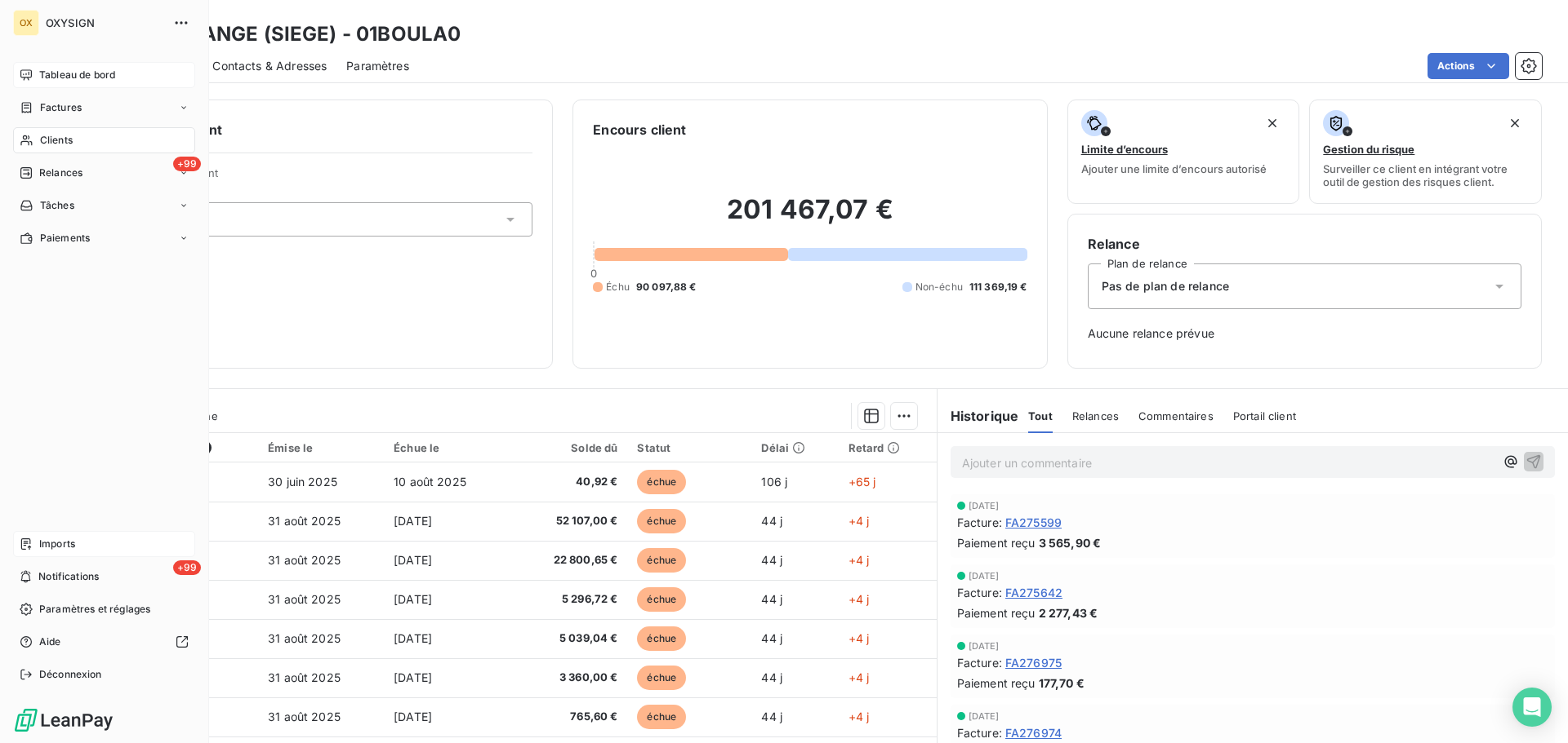
click at [37, 68] on div "Tableau de bord" at bounding box center [105, 74] width 182 height 26
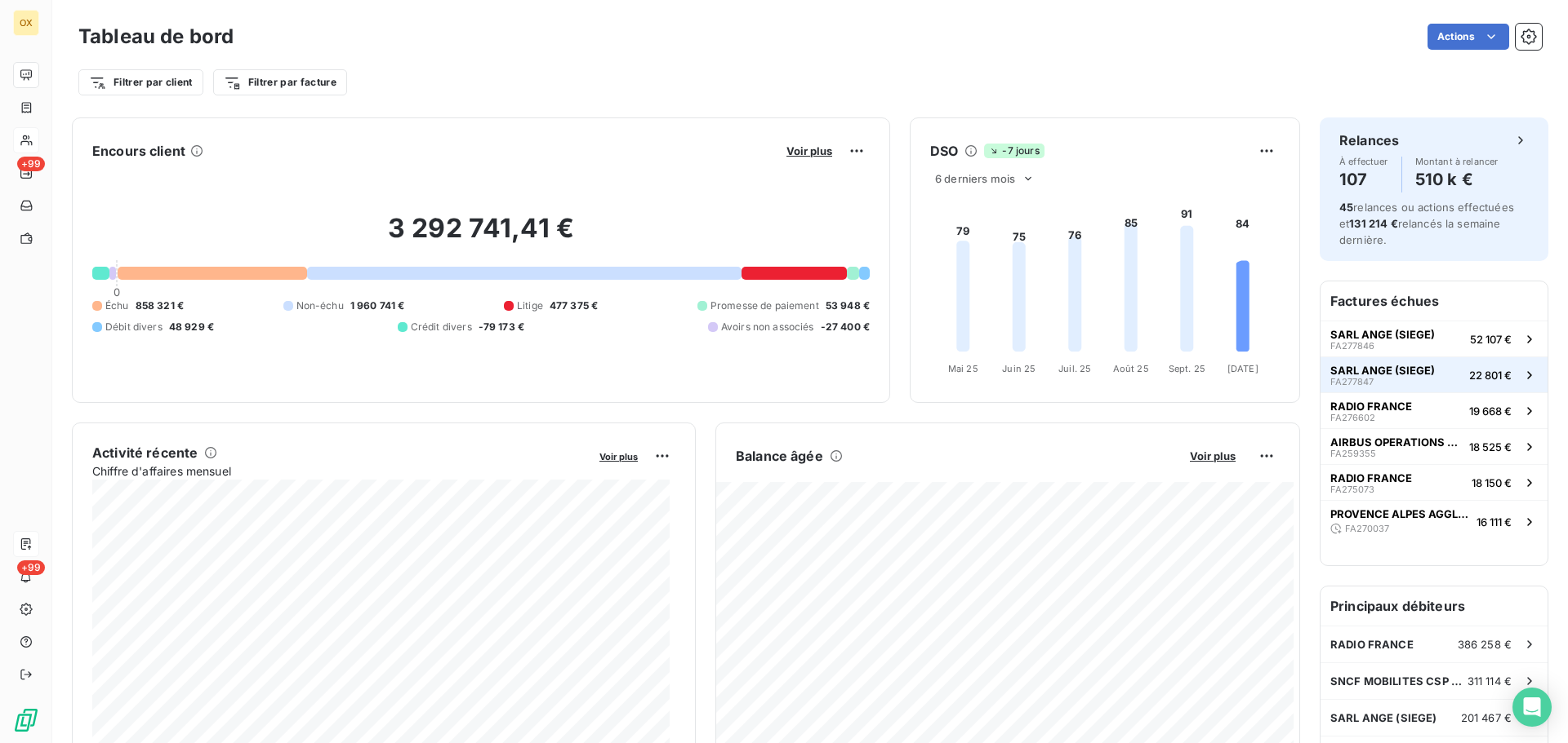
click at [1440, 378] on button "SARL ANGE (SIEGE) FA277847 22 801 €" at bounding box center [1433, 374] width 227 height 36
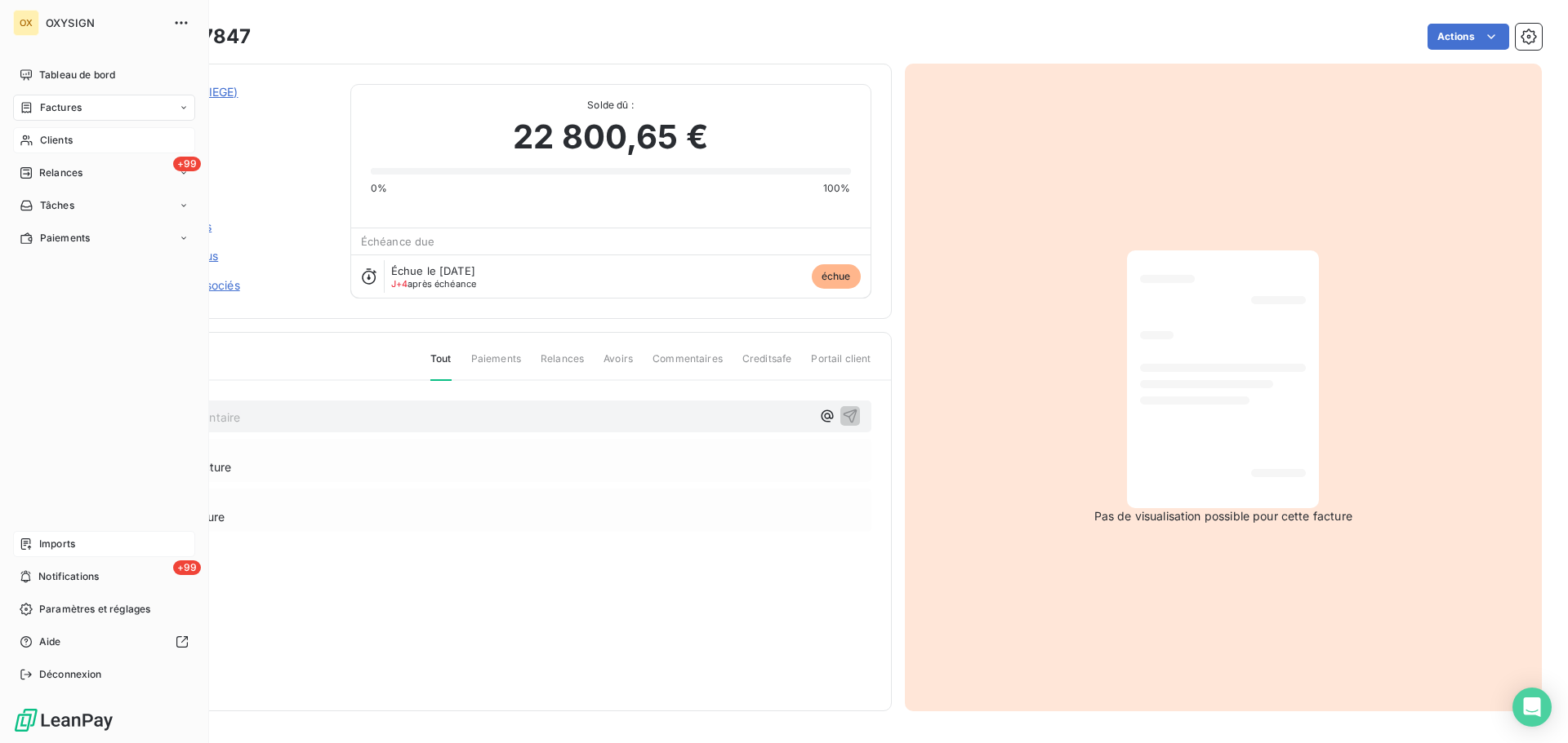
click at [40, 74] on span "Tableau de bord" at bounding box center [77, 75] width 76 height 15
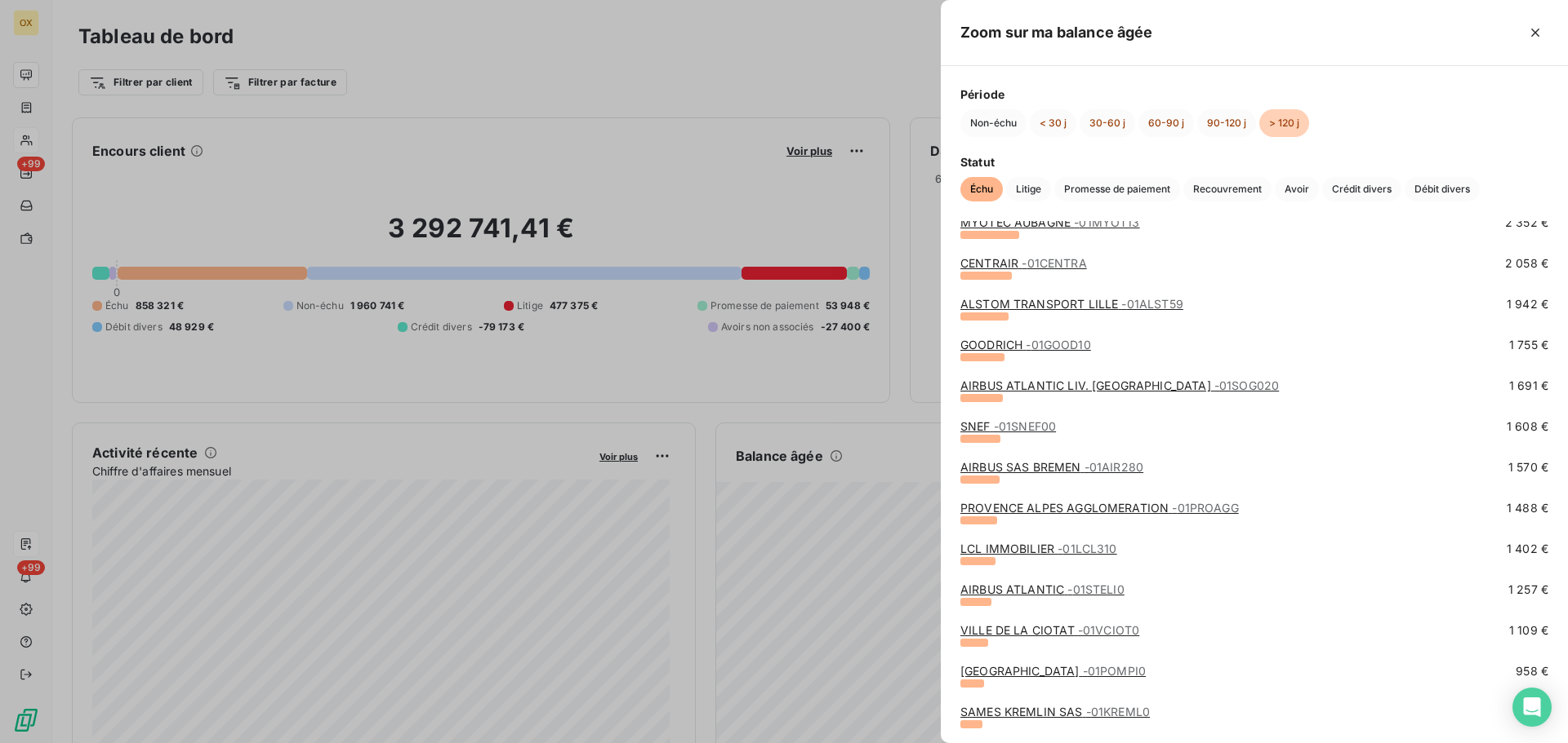
scroll to position [1142, 0]
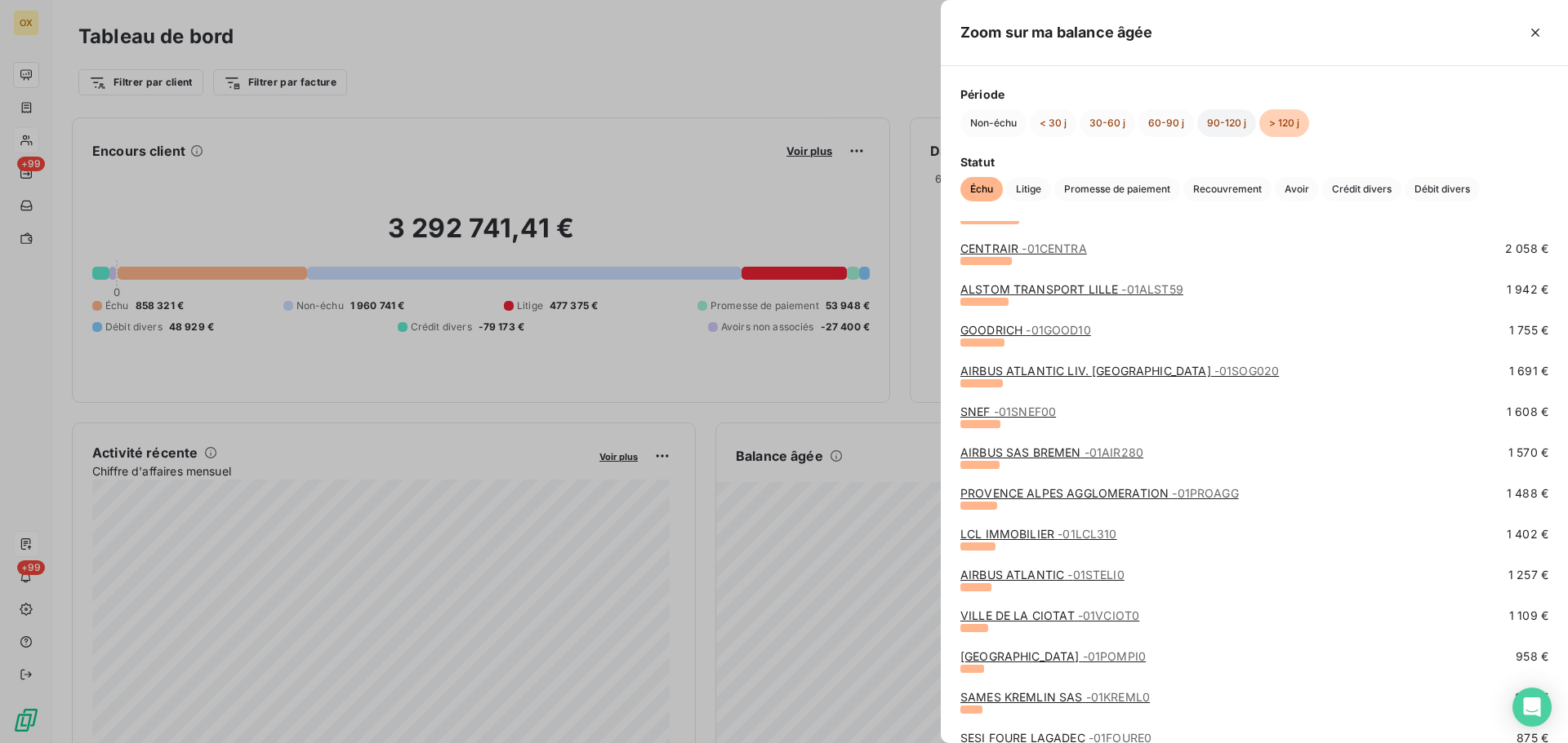
click at [1230, 122] on button "90-120 j" at bounding box center [1226, 123] width 59 height 28
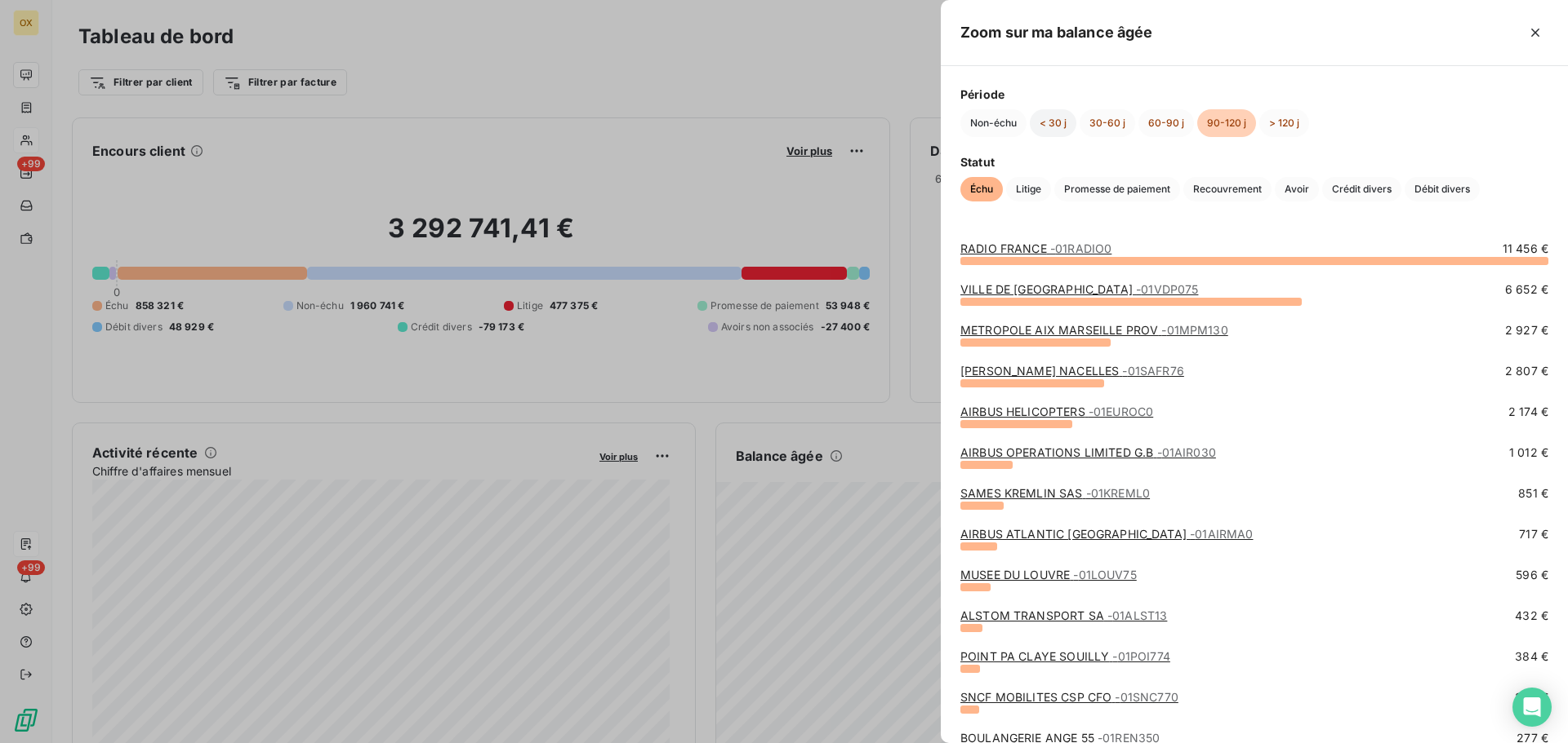
click at [1059, 120] on button "< 30 j" at bounding box center [1053, 123] width 47 height 28
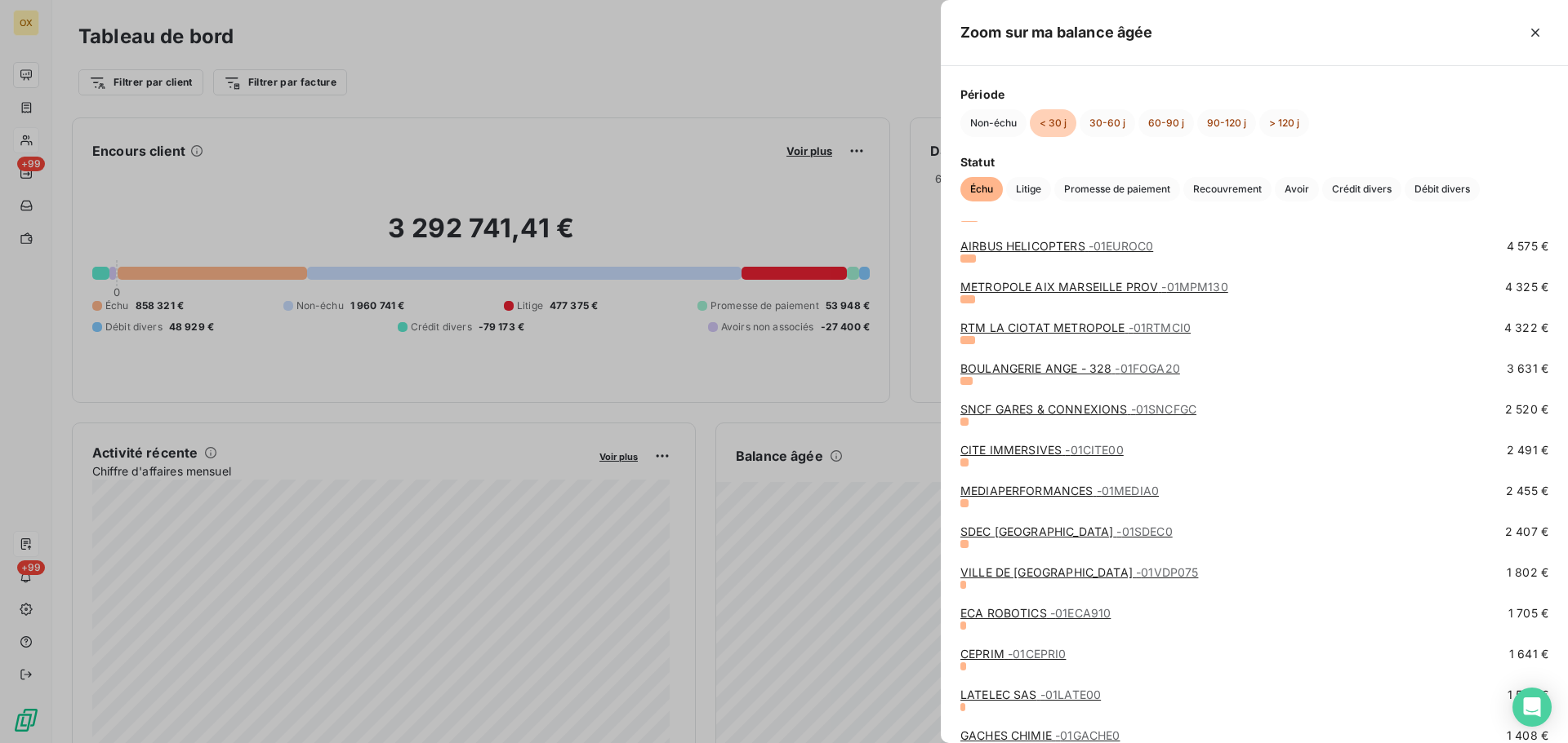
scroll to position [327, 0]
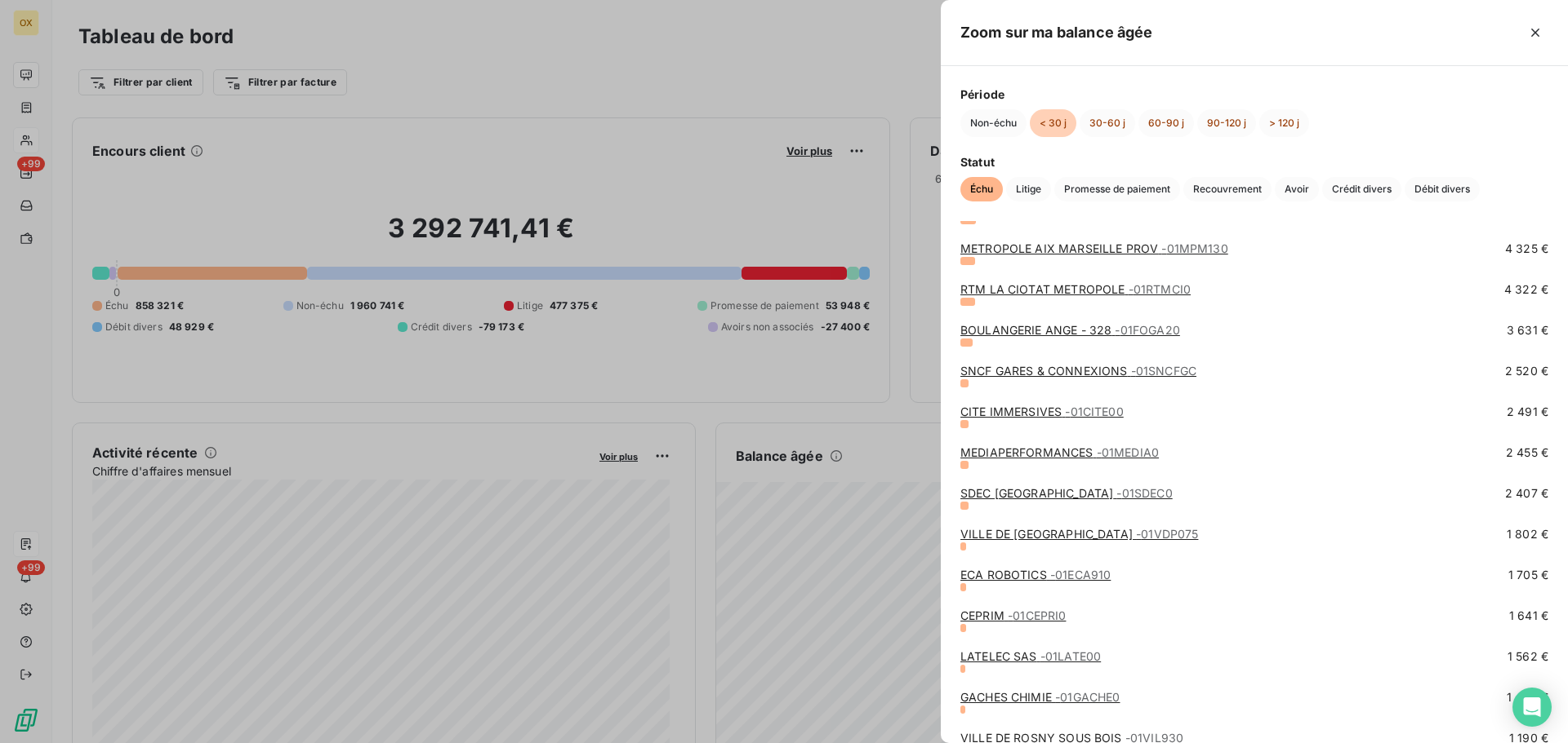
click at [1025, 494] on link "SDEC FRANCE - 01SDEC0" at bounding box center [1066, 493] width 212 height 14
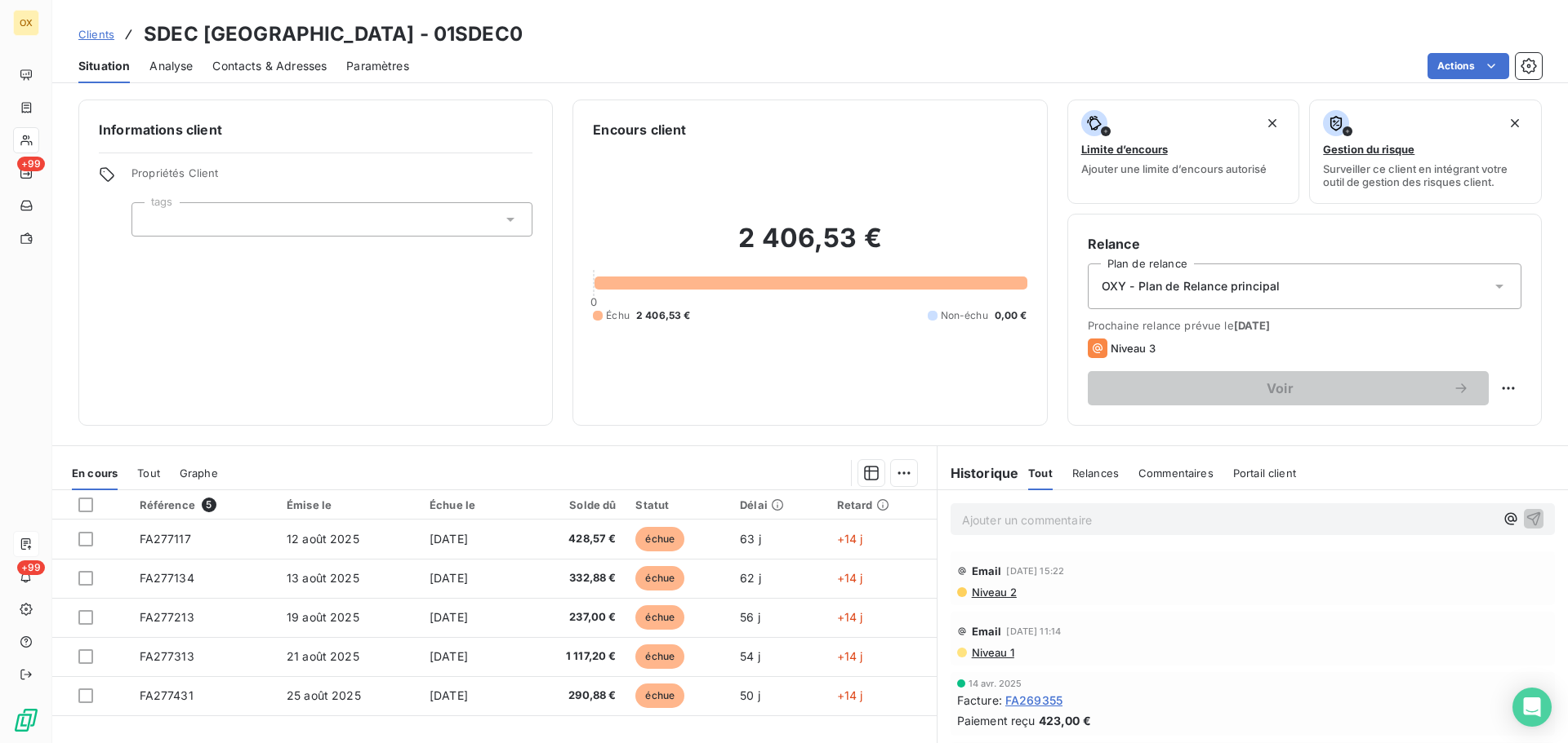
click at [273, 69] on span "Contacts & Adresses" at bounding box center [269, 66] width 115 height 17
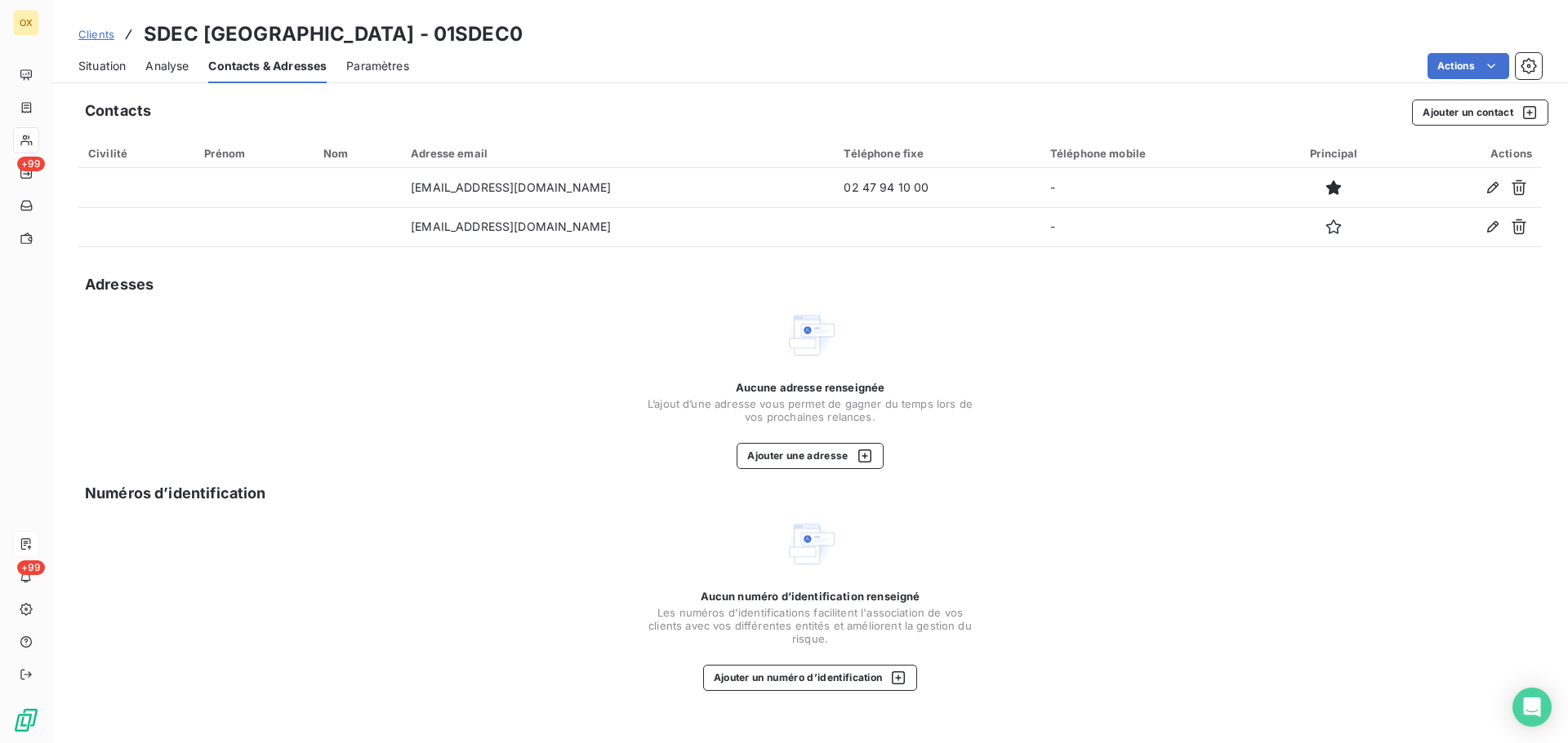
click at [111, 64] on span "Situation" at bounding box center [102, 66] width 48 height 17
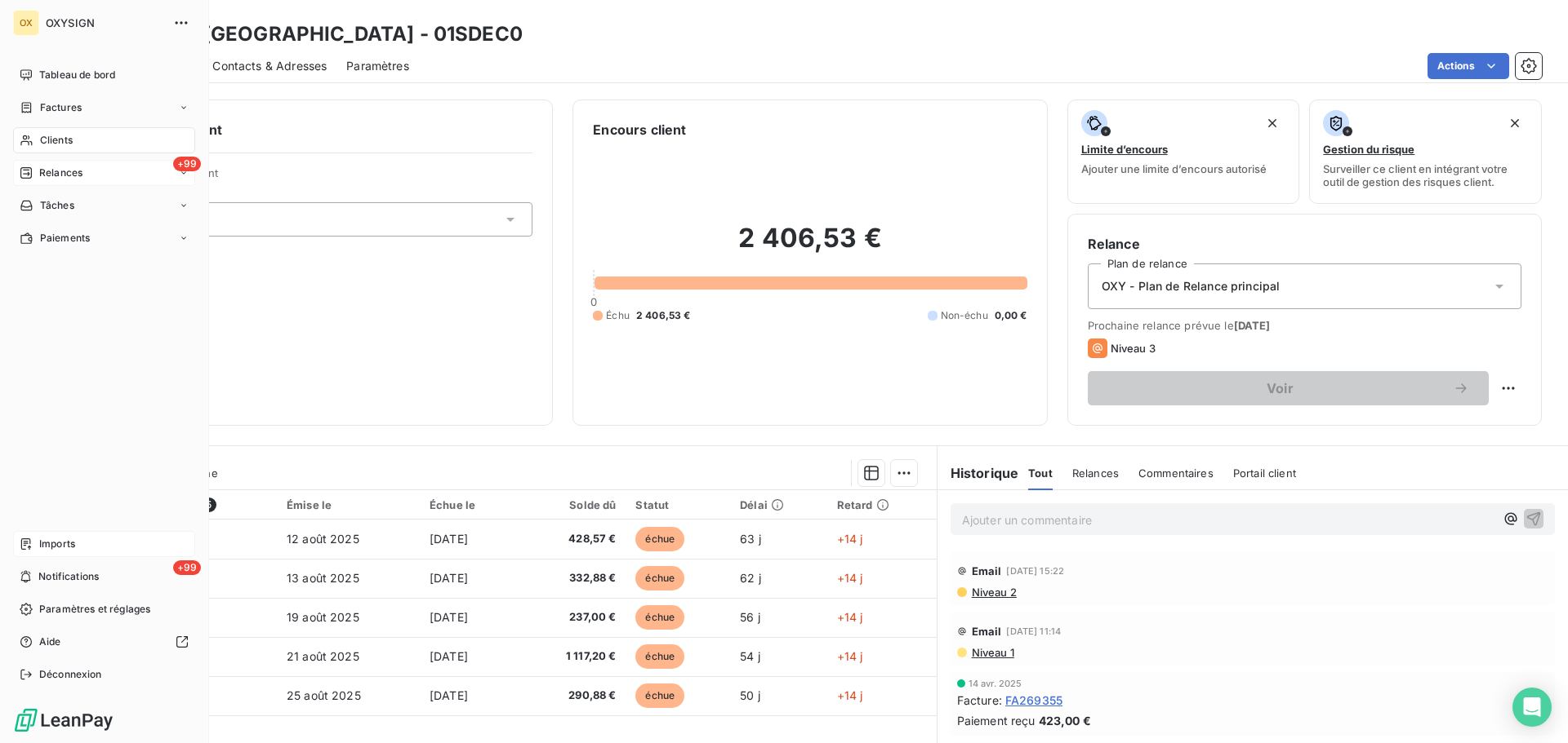
click at [64, 176] on span "Relances" at bounding box center [61, 173] width 43 height 15
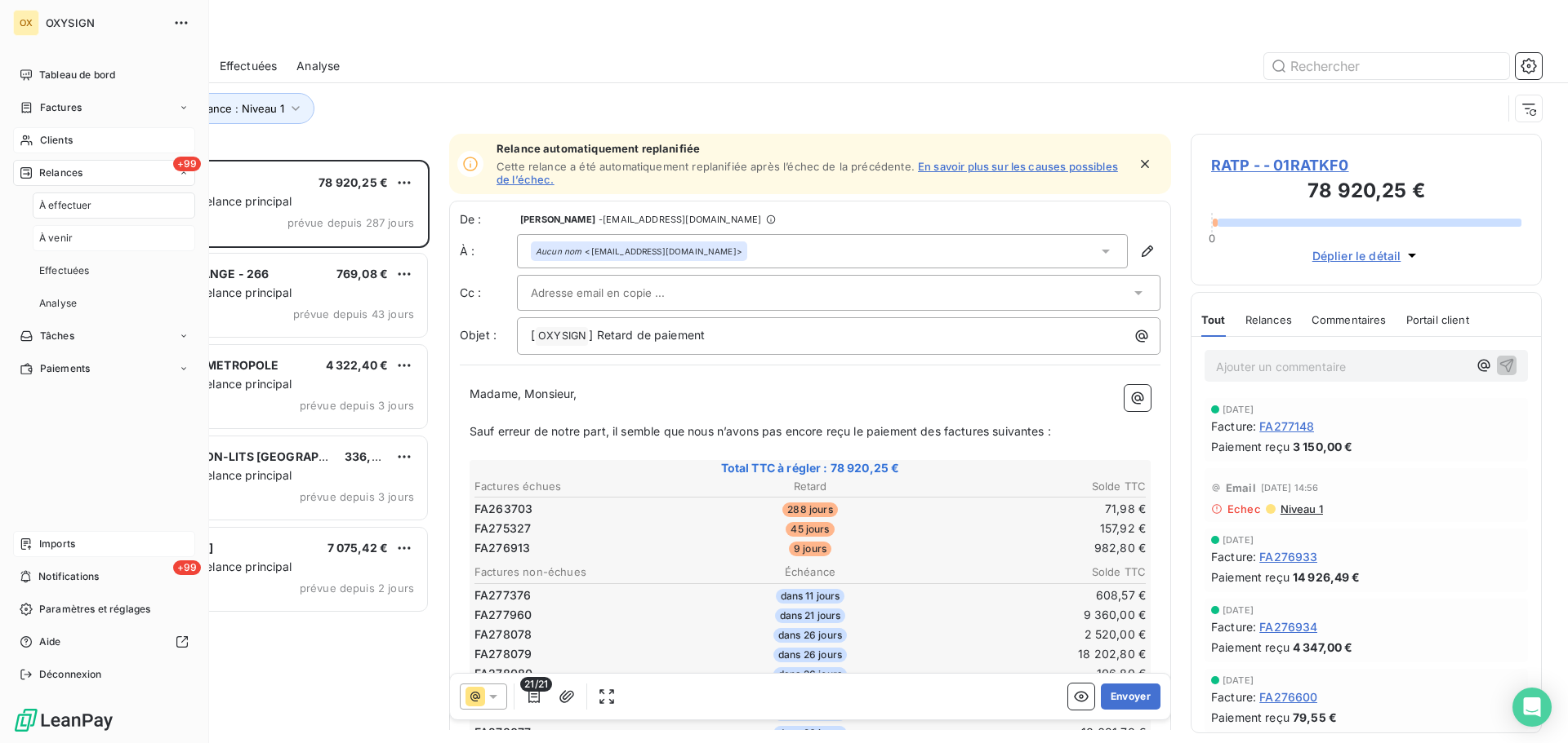
scroll to position [571, 339]
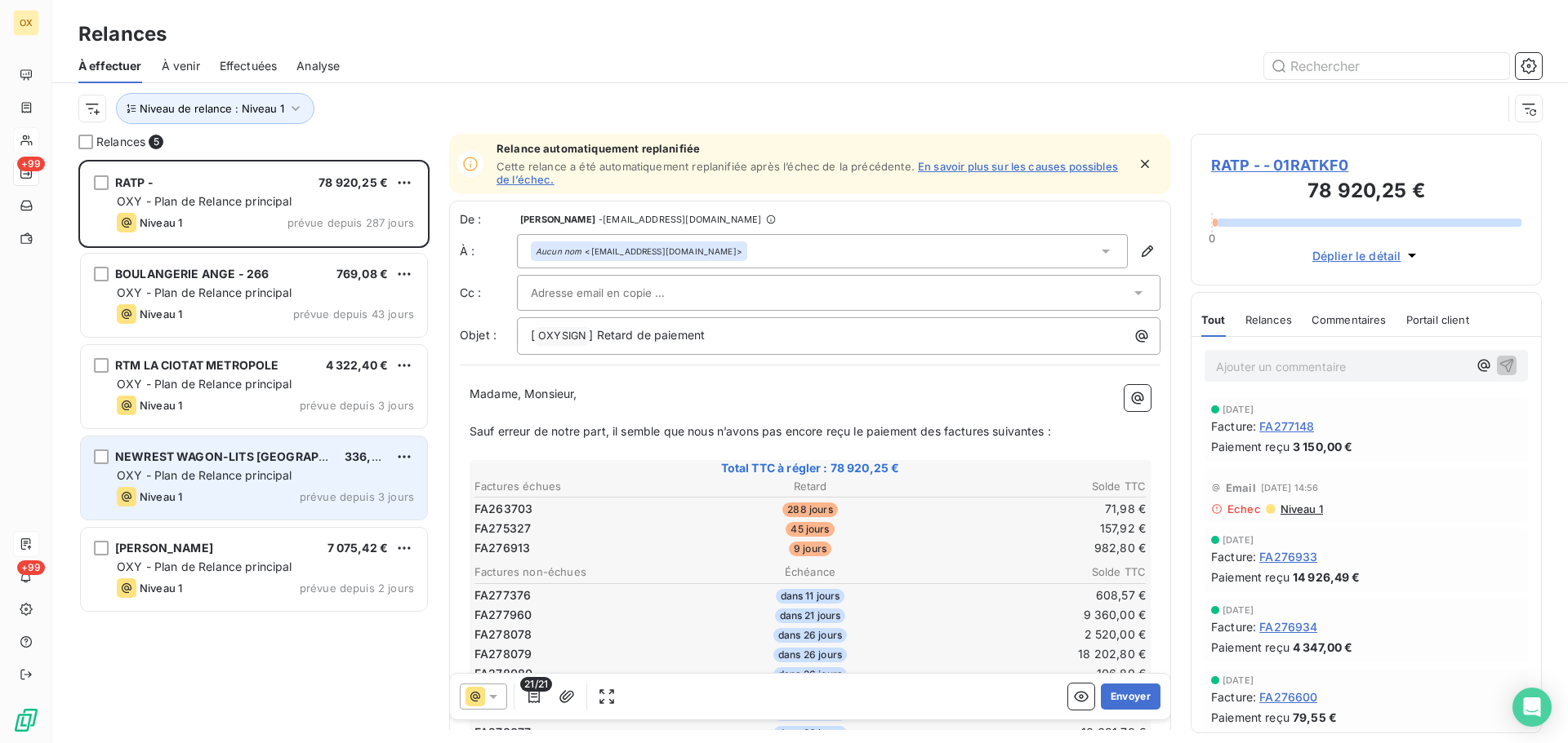
click at [309, 458] on div "NEWREST WAGON-LITS FRANCE 336,00 €" at bounding box center [265, 457] width 297 height 15
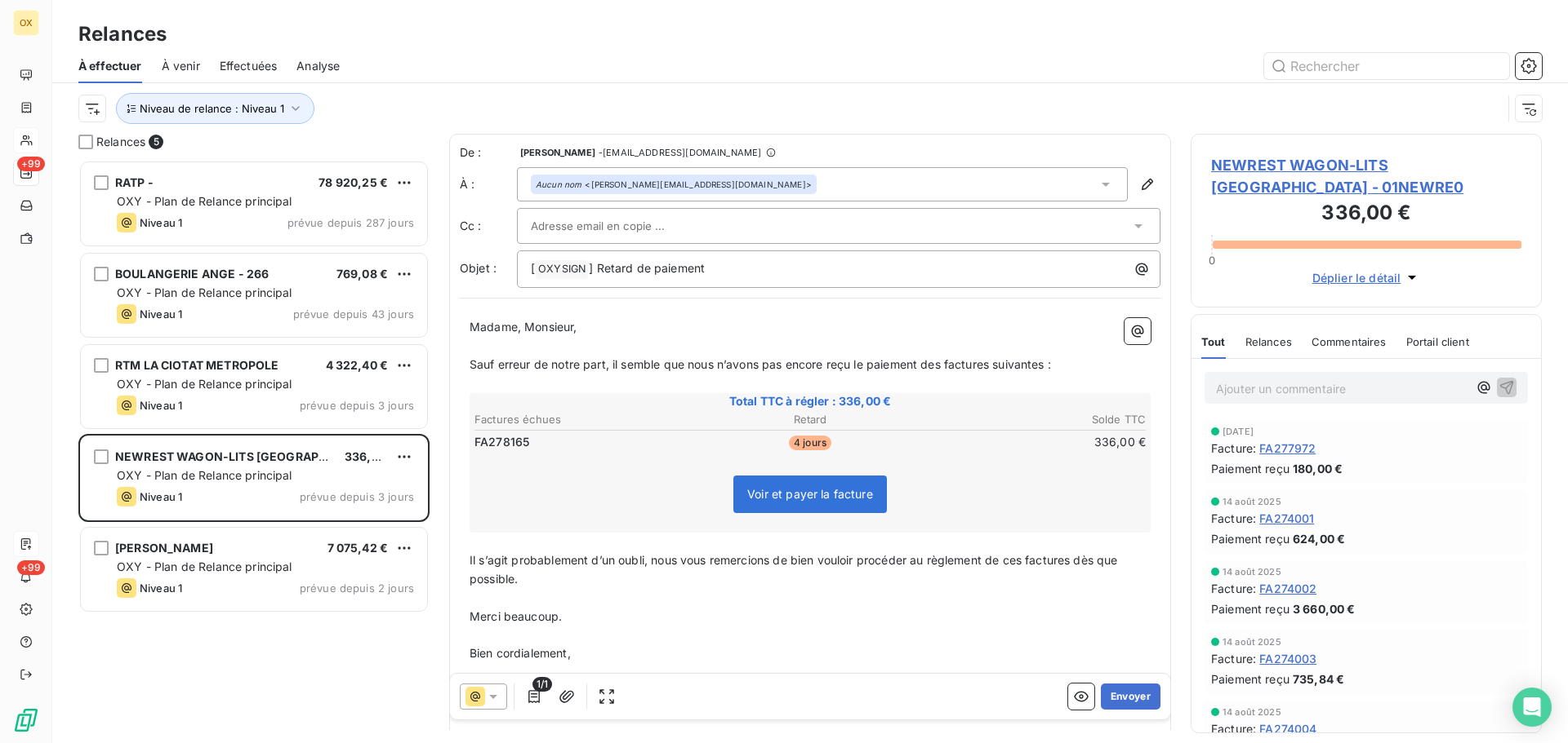
click at [1294, 165] on span "NEWREST WAGON-LITS FRANCE - 01NEWRE0" at bounding box center [1366, 176] width 310 height 44
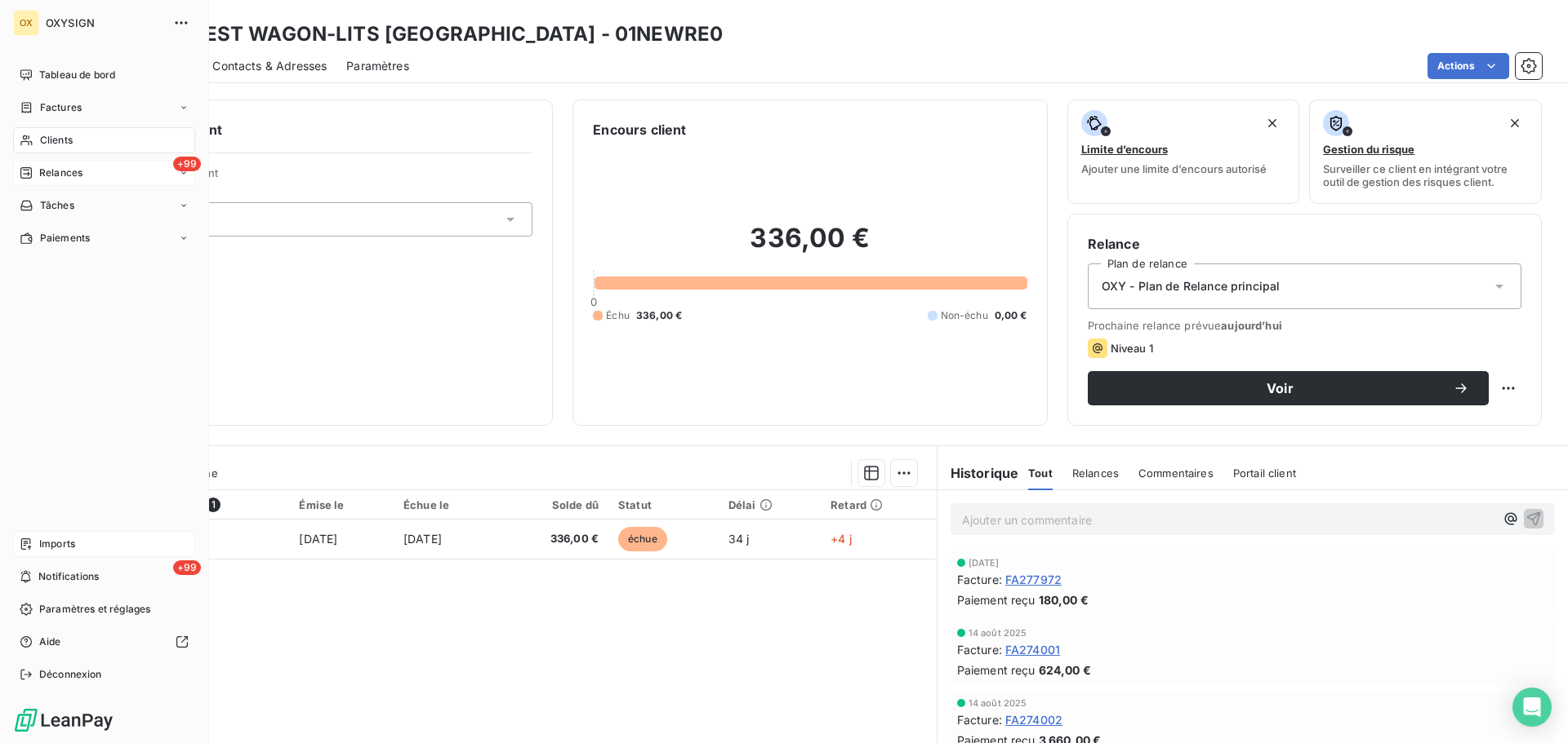
click at [44, 171] on span "Relances" at bounding box center [61, 173] width 43 height 15
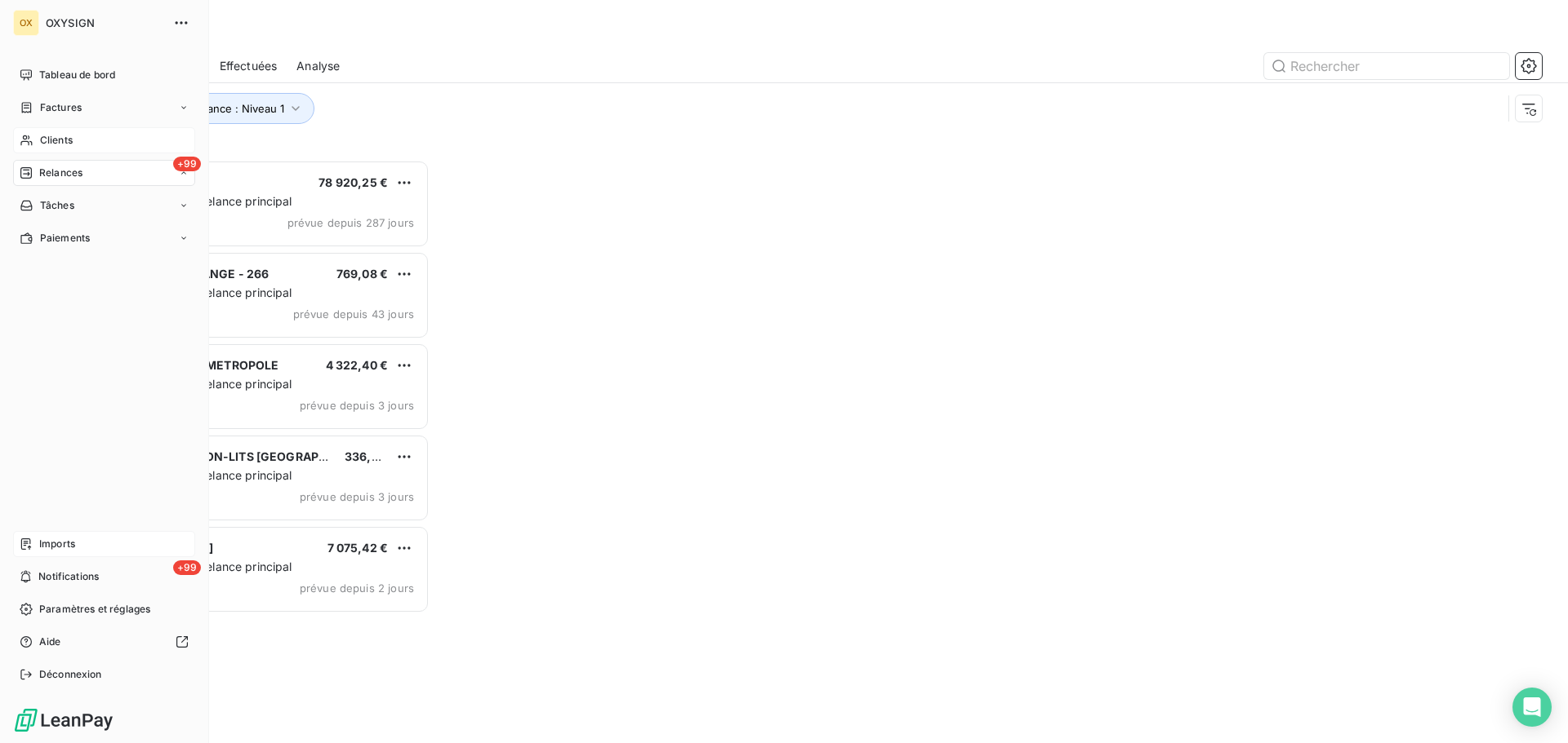
scroll to position [571, 339]
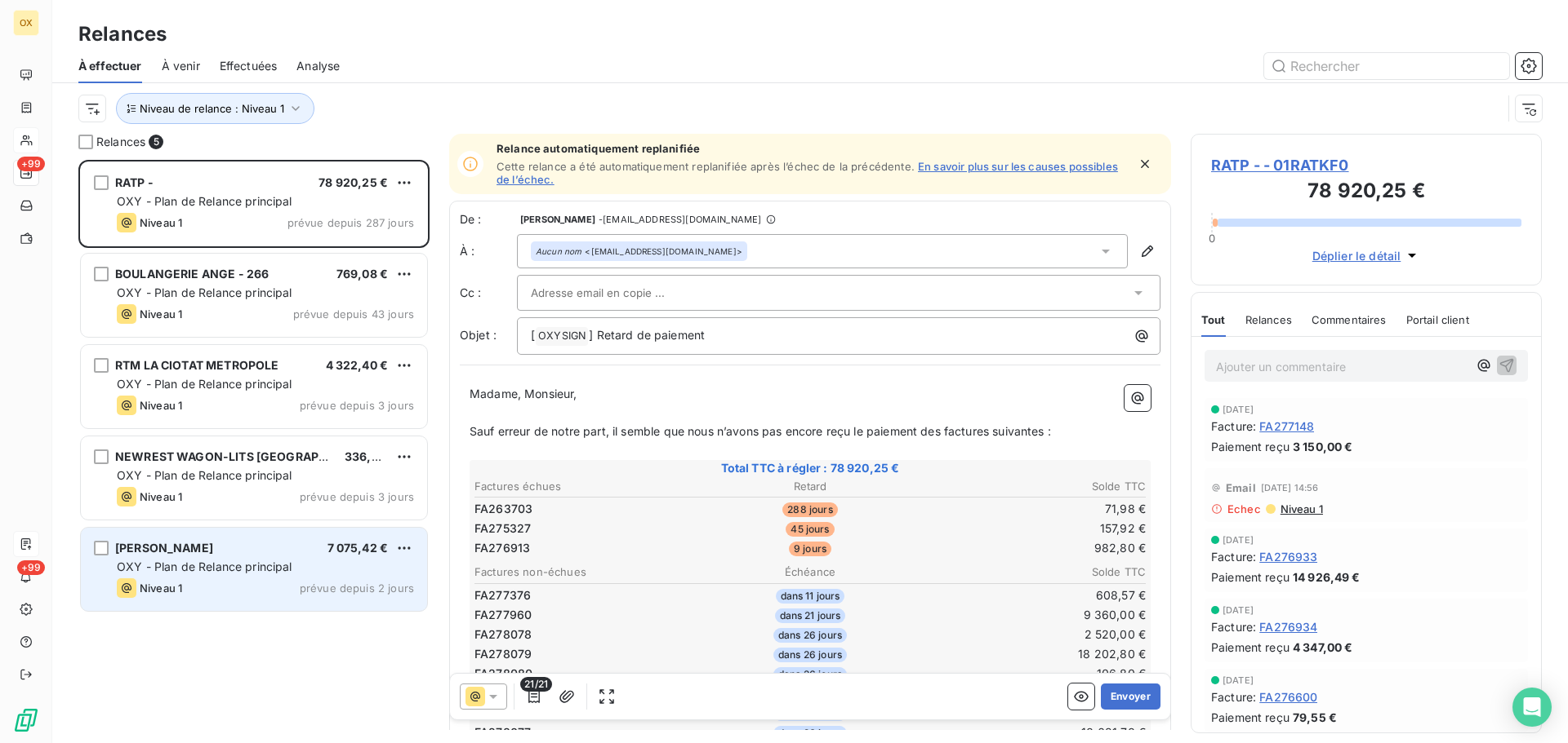
click at [258, 572] on span "OXY - Plan de Relance principal" at bounding box center [205, 567] width 176 height 14
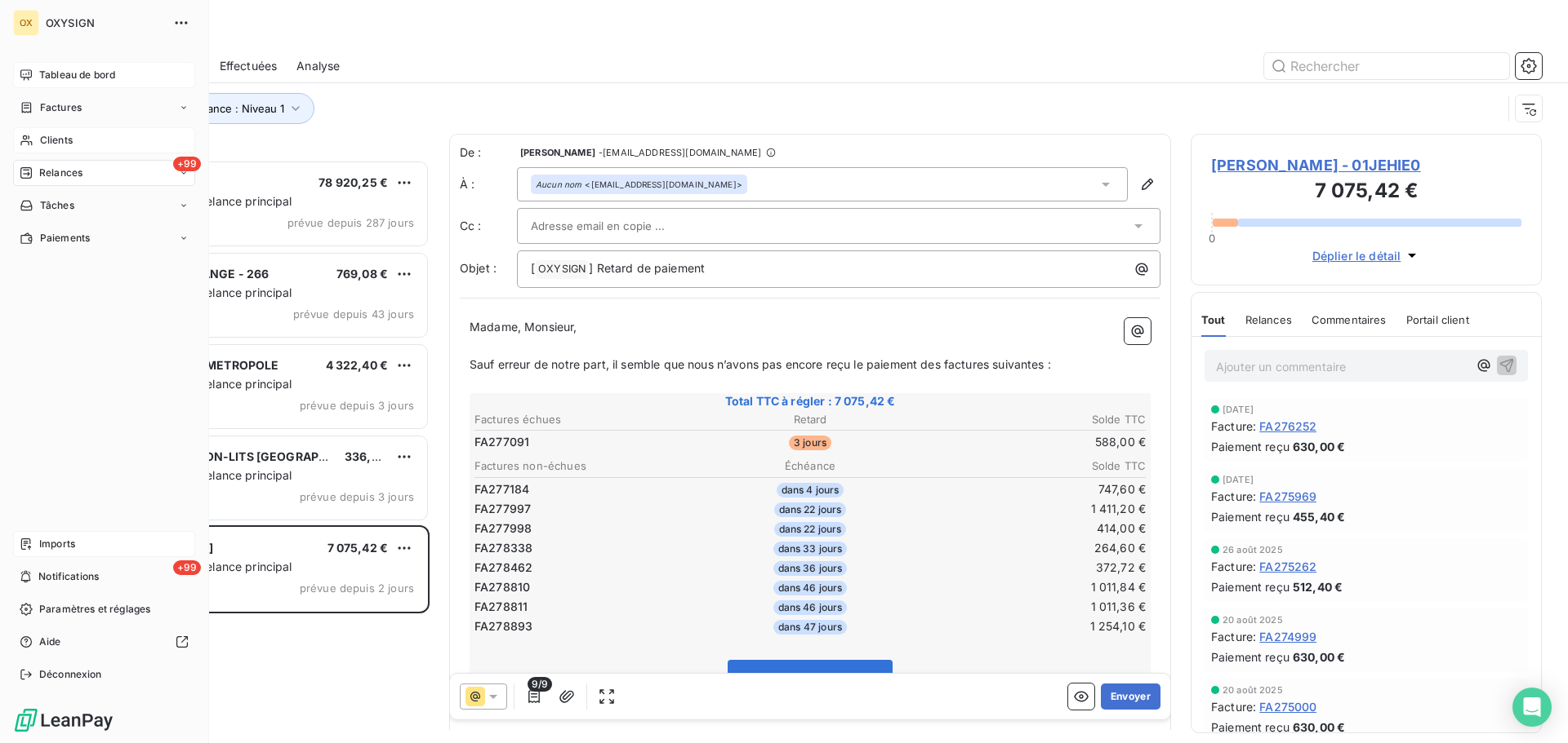
click at [40, 71] on span "Tableau de bord" at bounding box center [77, 75] width 76 height 15
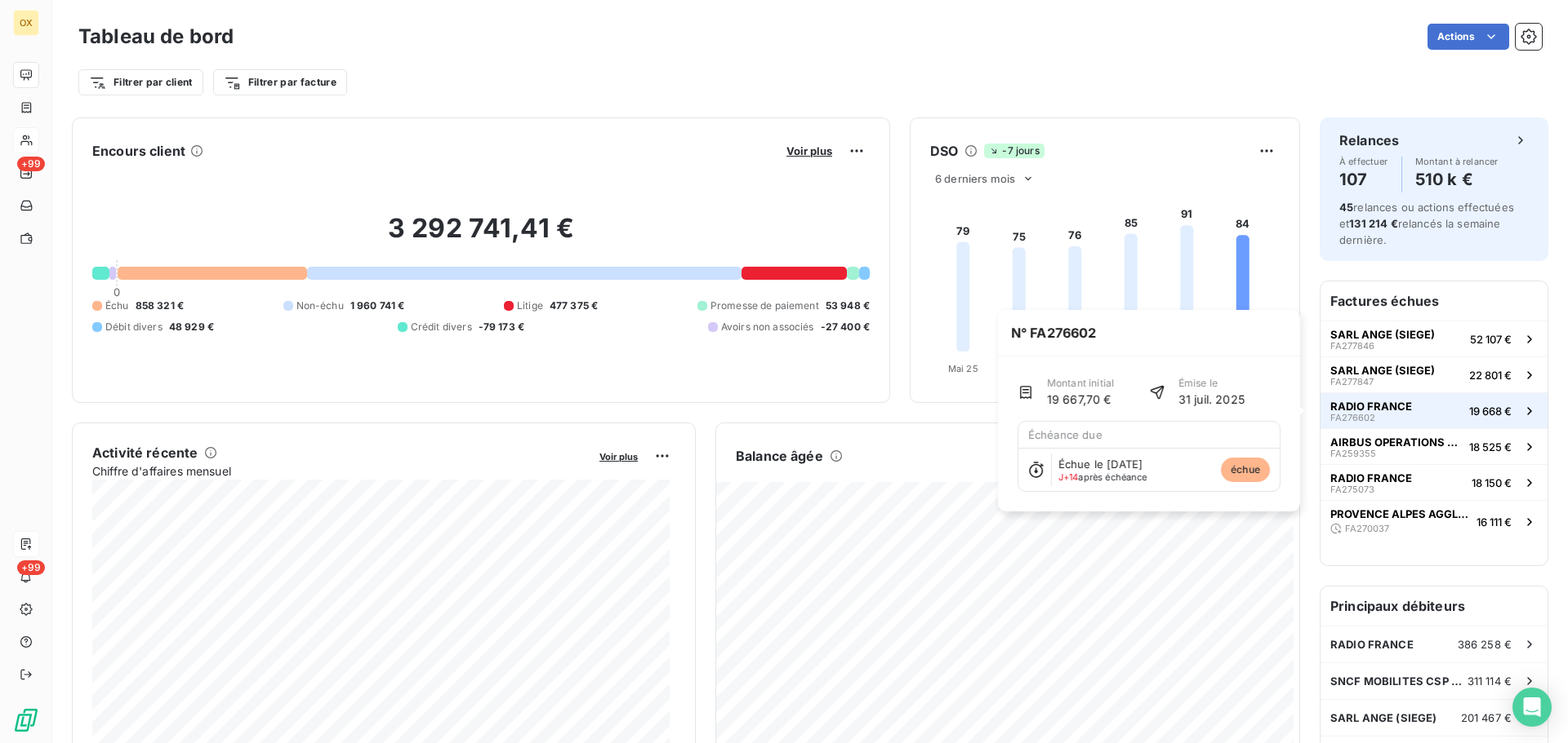
click at [1395, 417] on div "RADIO FRANCE FA276602" at bounding box center [1371, 410] width 82 height 23
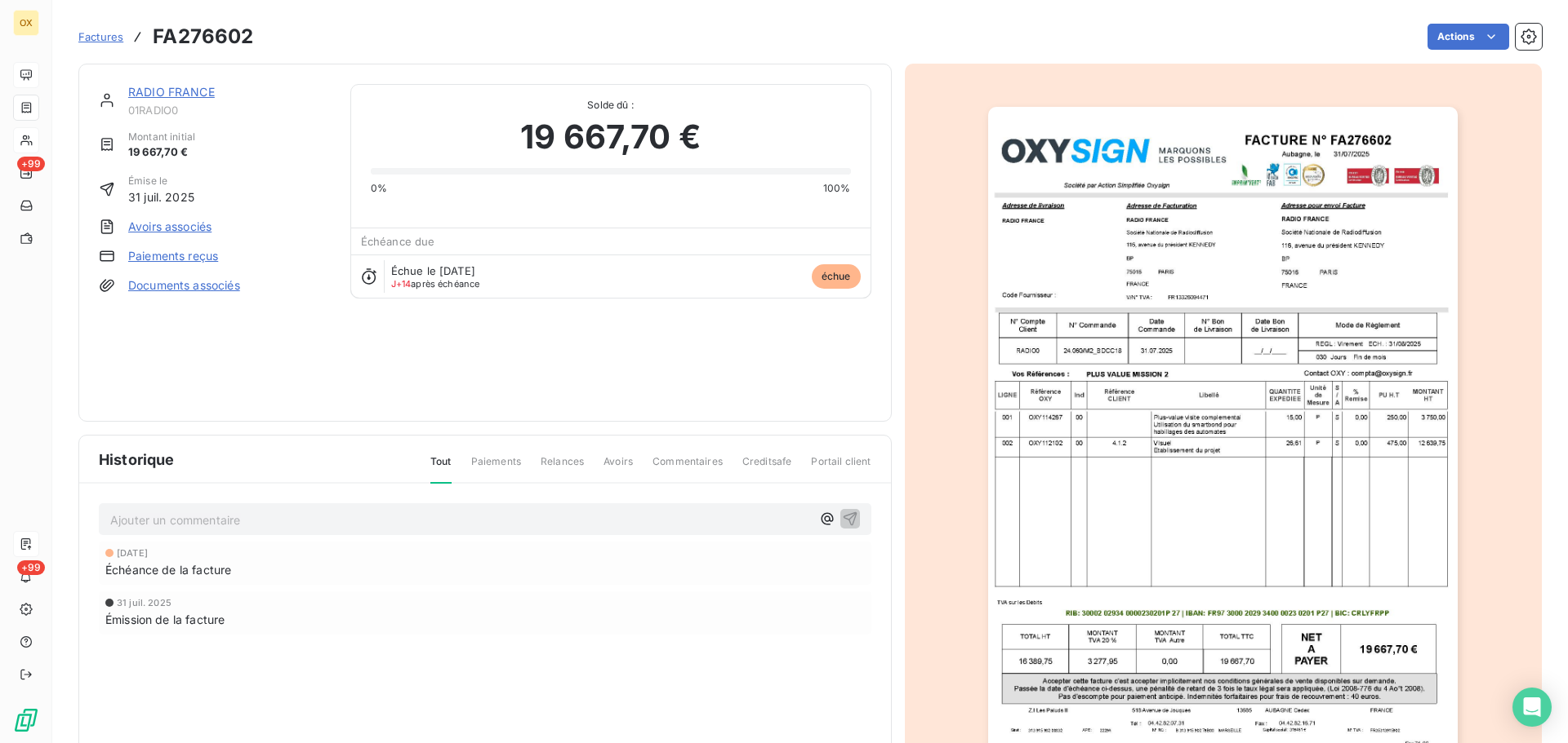
click at [180, 98] on link "RADIO FRANCE" at bounding box center [171, 92] width 86 height 14
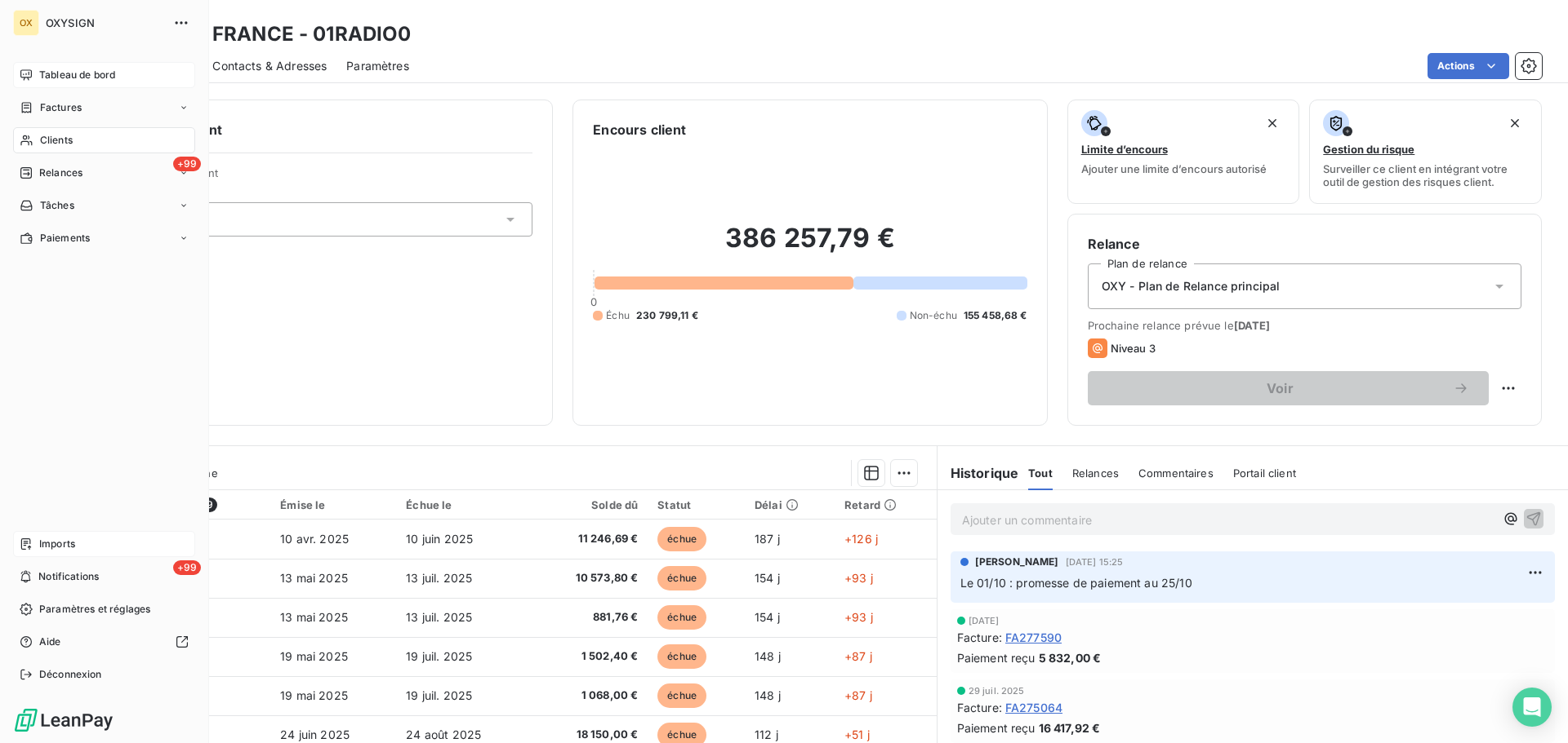
click at [49, 72] on span "Tableau de bord" at bounding box center [77, 75] width 76 height 15
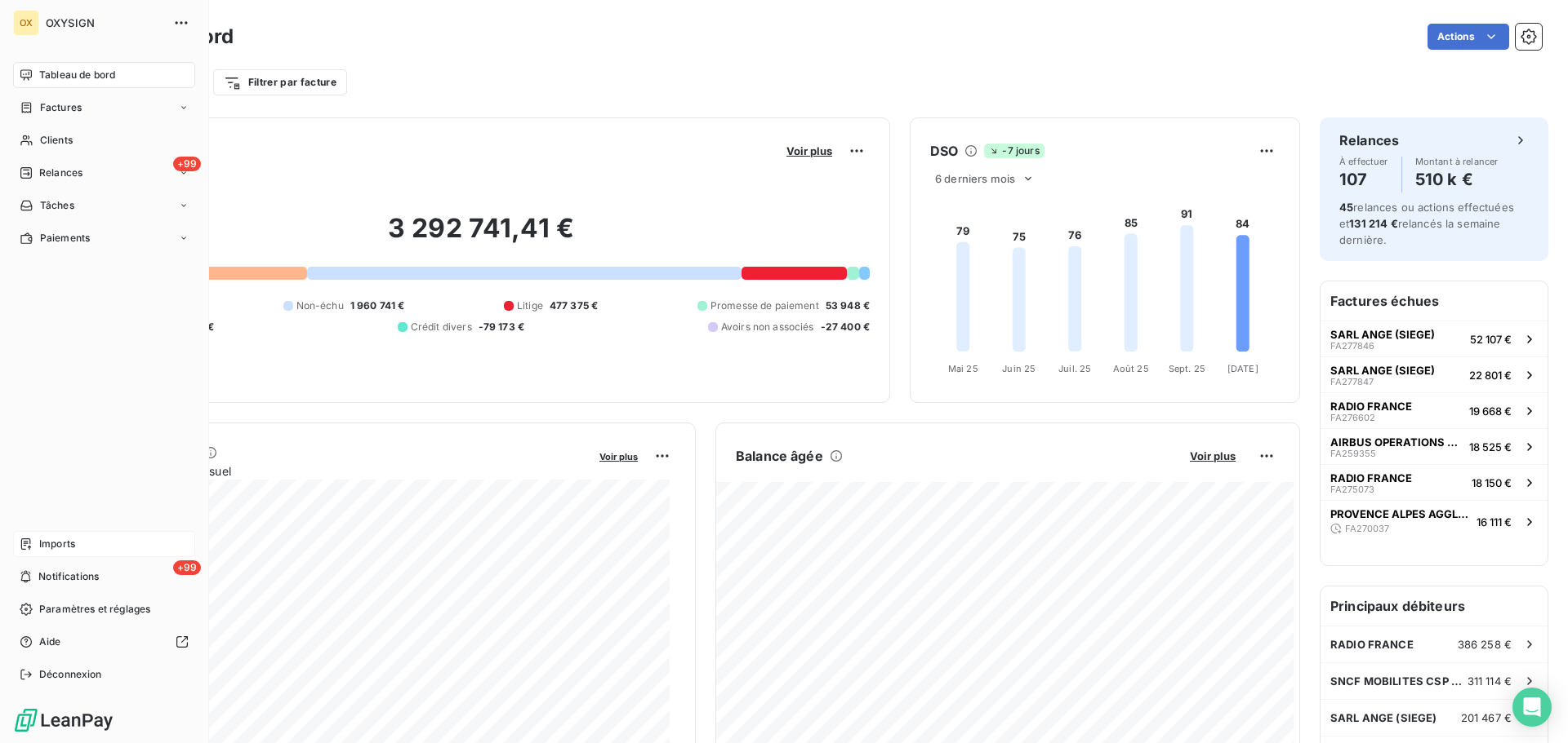
click at [56, 540] on span "Imports" at bounding box center [57, 544] width 36 height 15
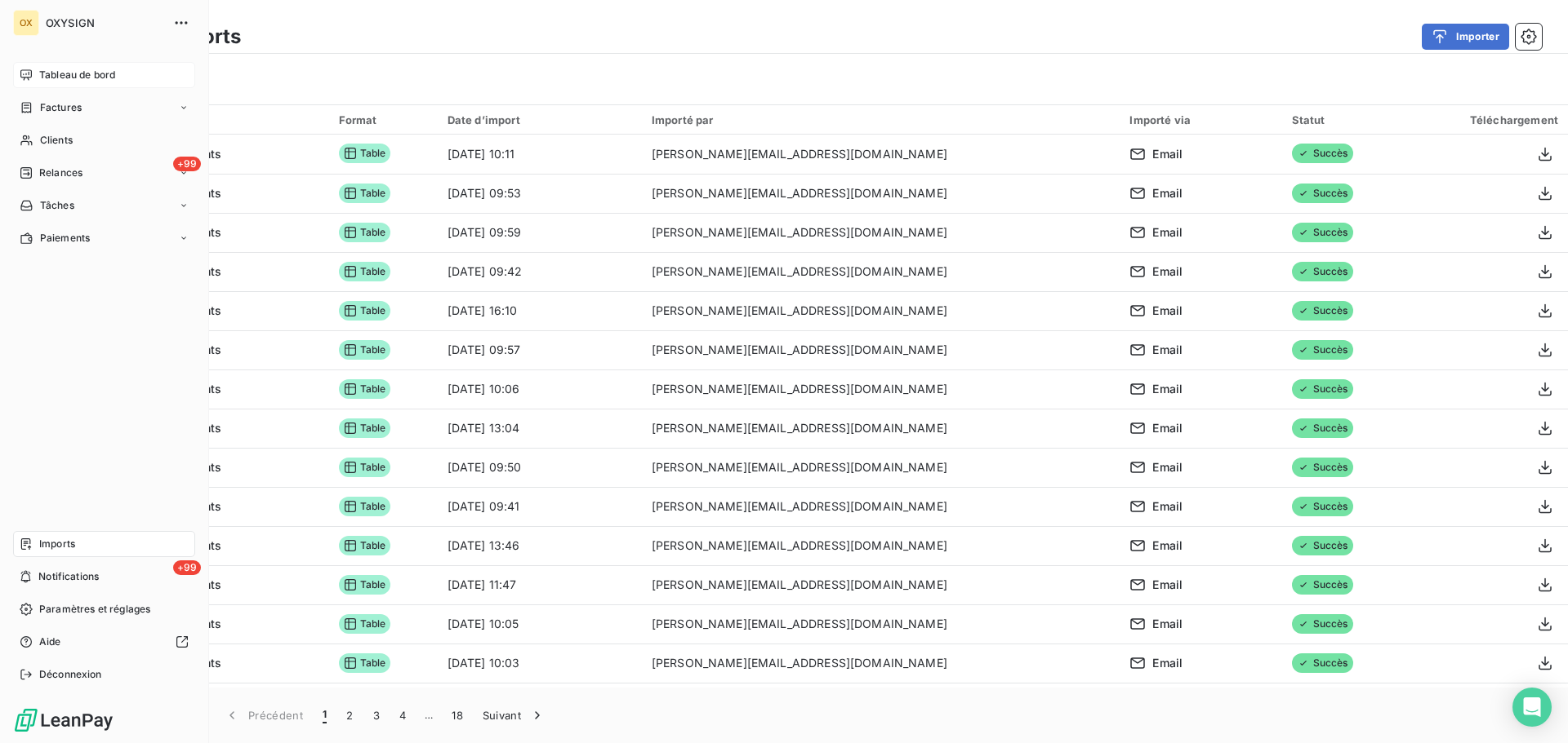
click at [41, 69] on span "Tableau de bord" at bounding box center [77, 75] width 76 height 15
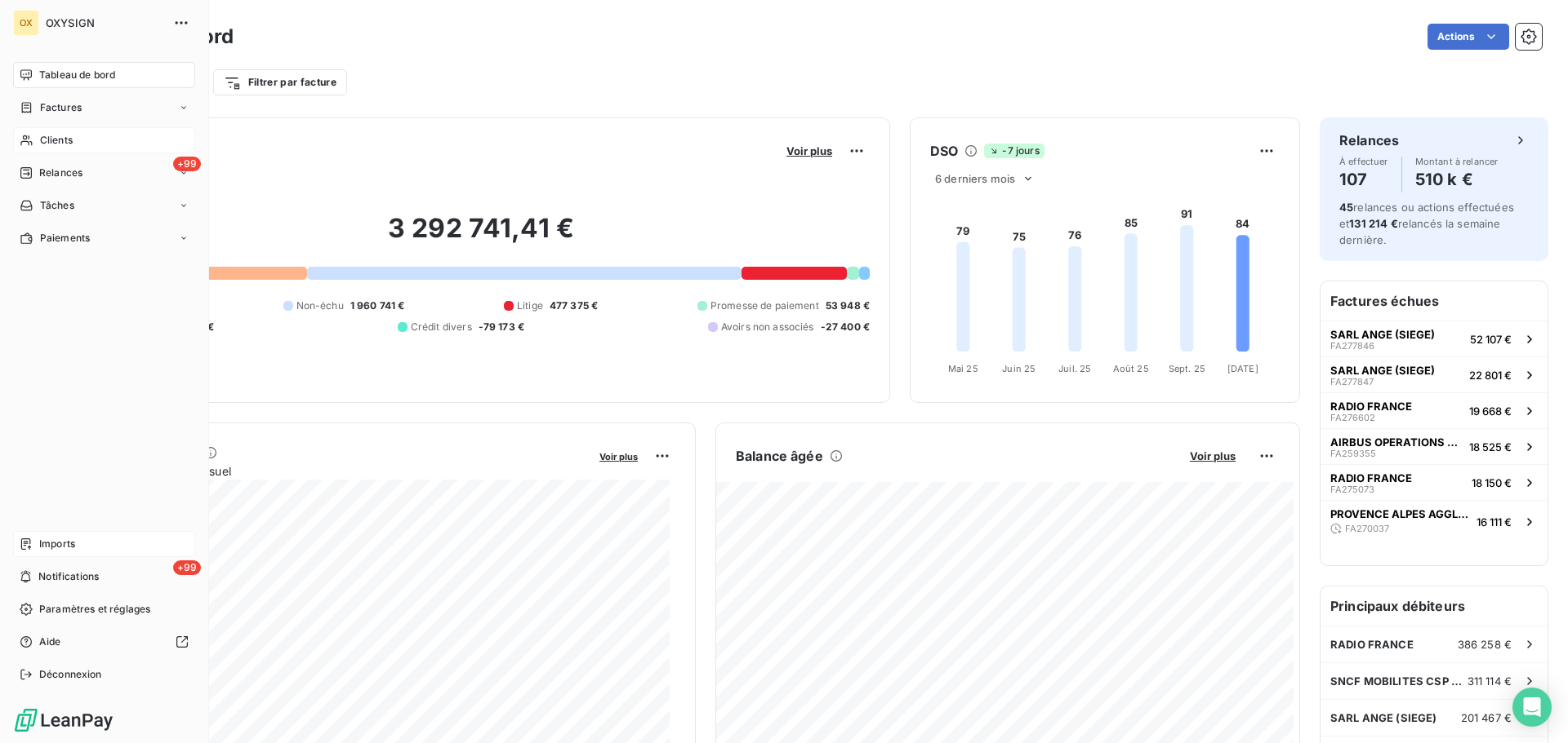
click at [43, 136] on span "Clients" at bounding box center [56, 140] width 33 height 15
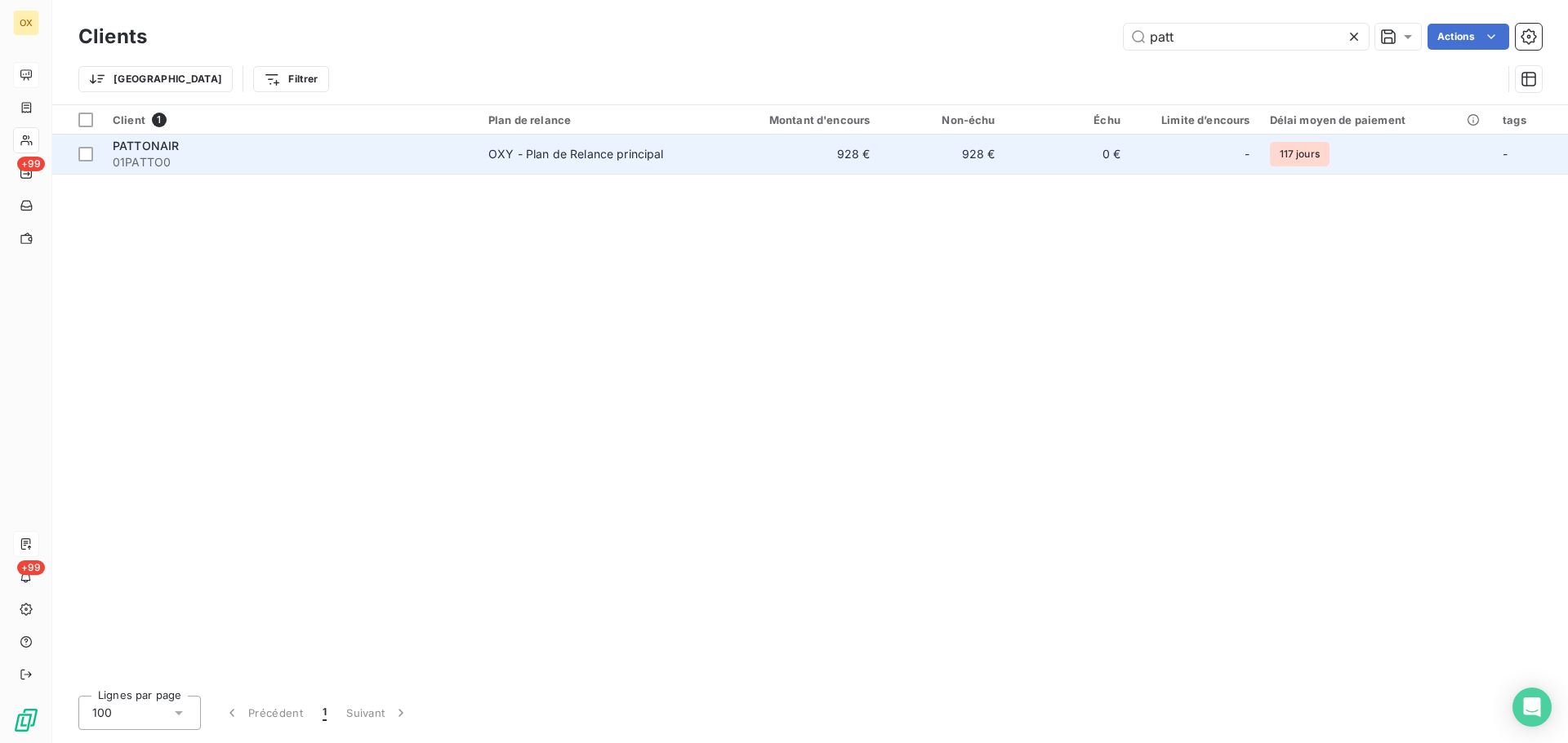
type input "patt"
click at [166, 155] on span "01PATTO0" at bounding box center [291, 163] width 356 height 17
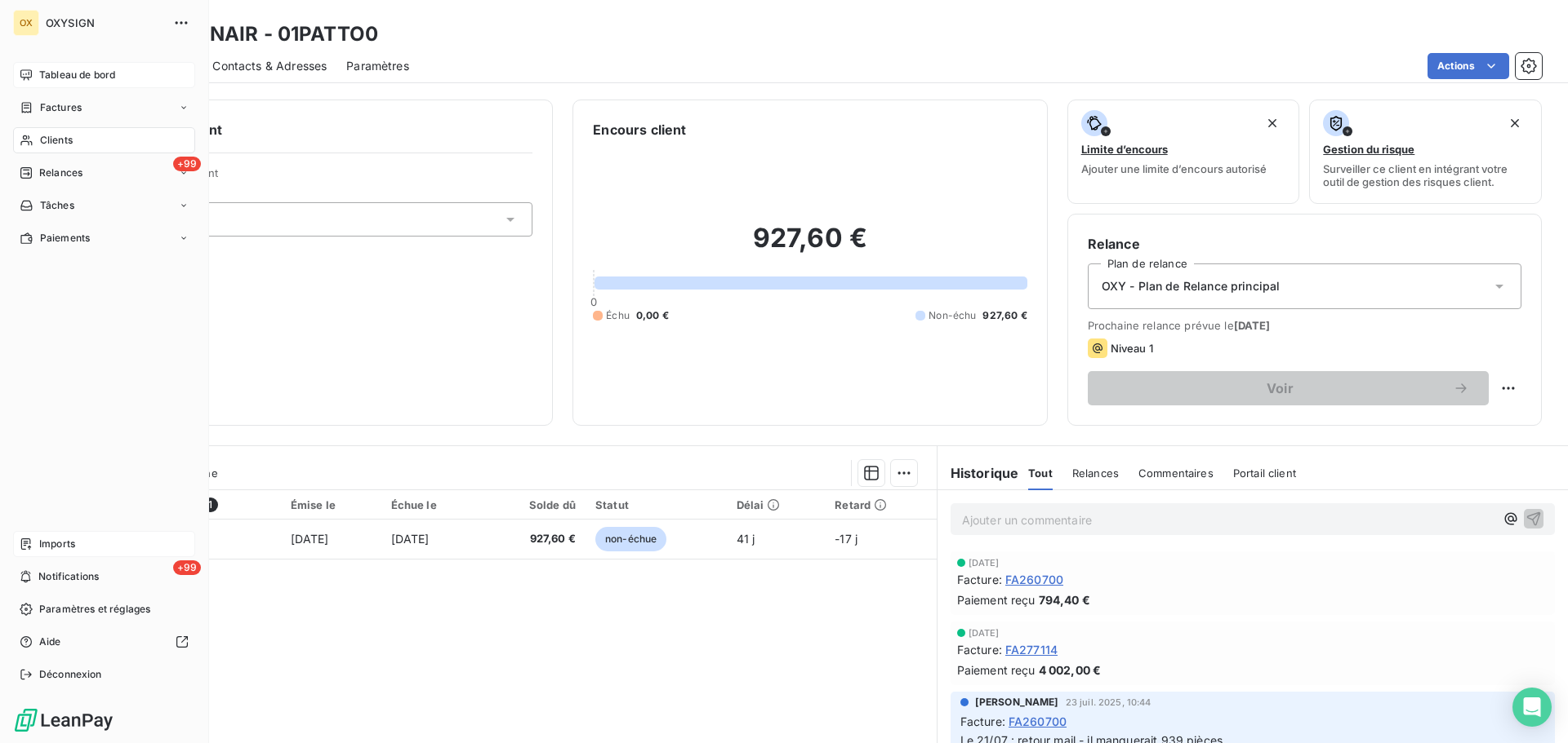
click at [46, 70] on span "Tableau de bord" at bounding box center [77, 75] width 76 height 15
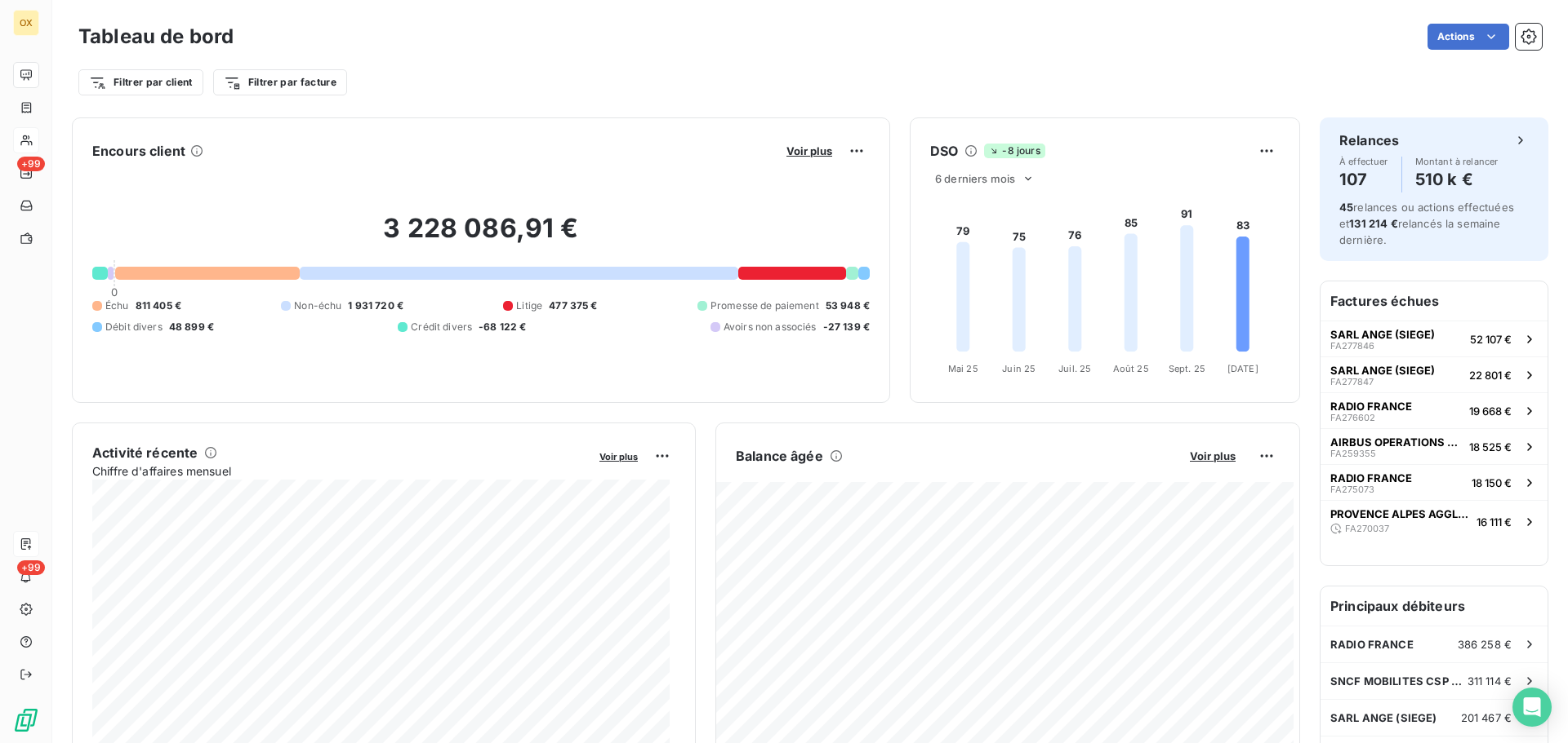
click at [899, 88] on div "Filtrer par client Filtrer par facture" at bounding box center [810, 82] width 1463 height 31
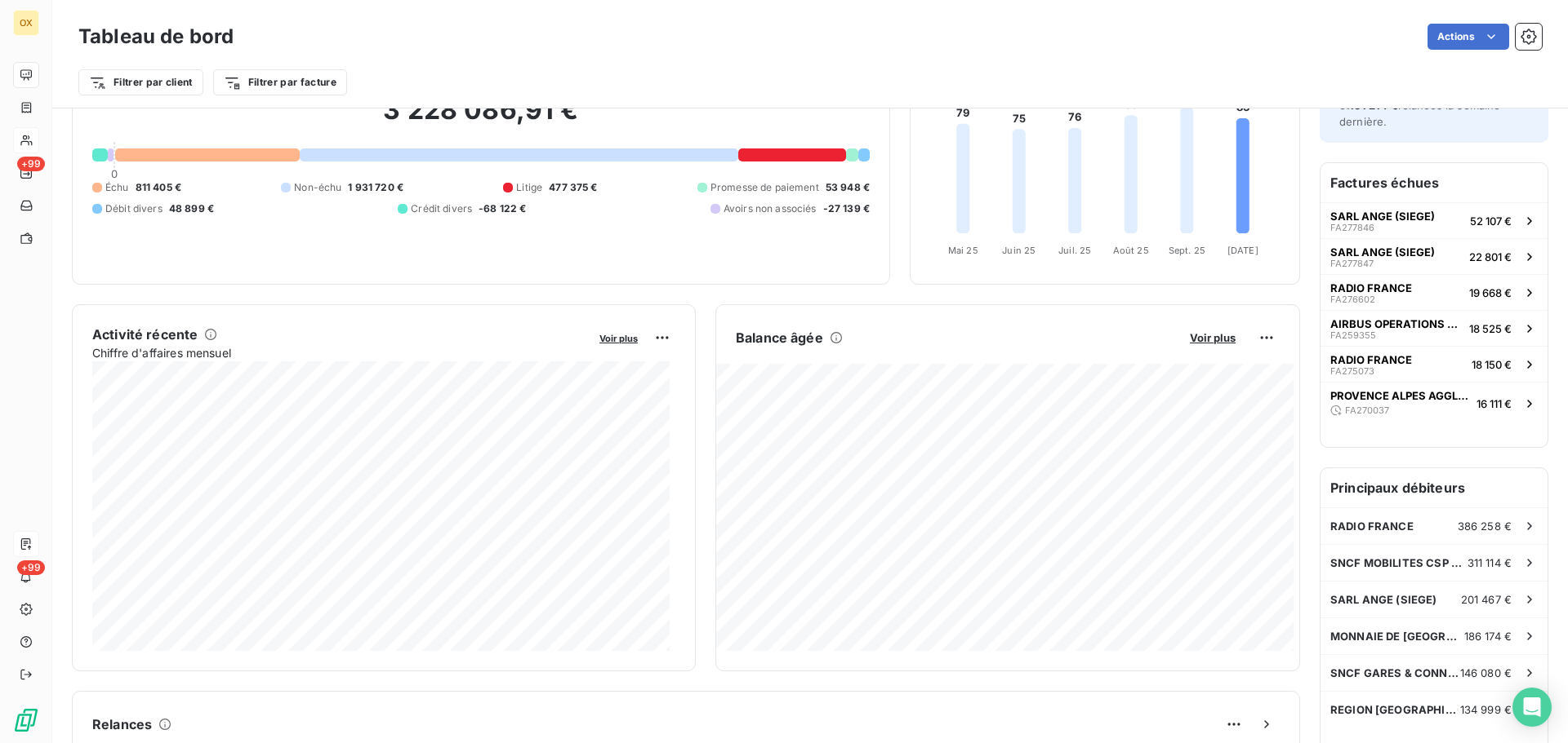
scroll to position [83, 0]
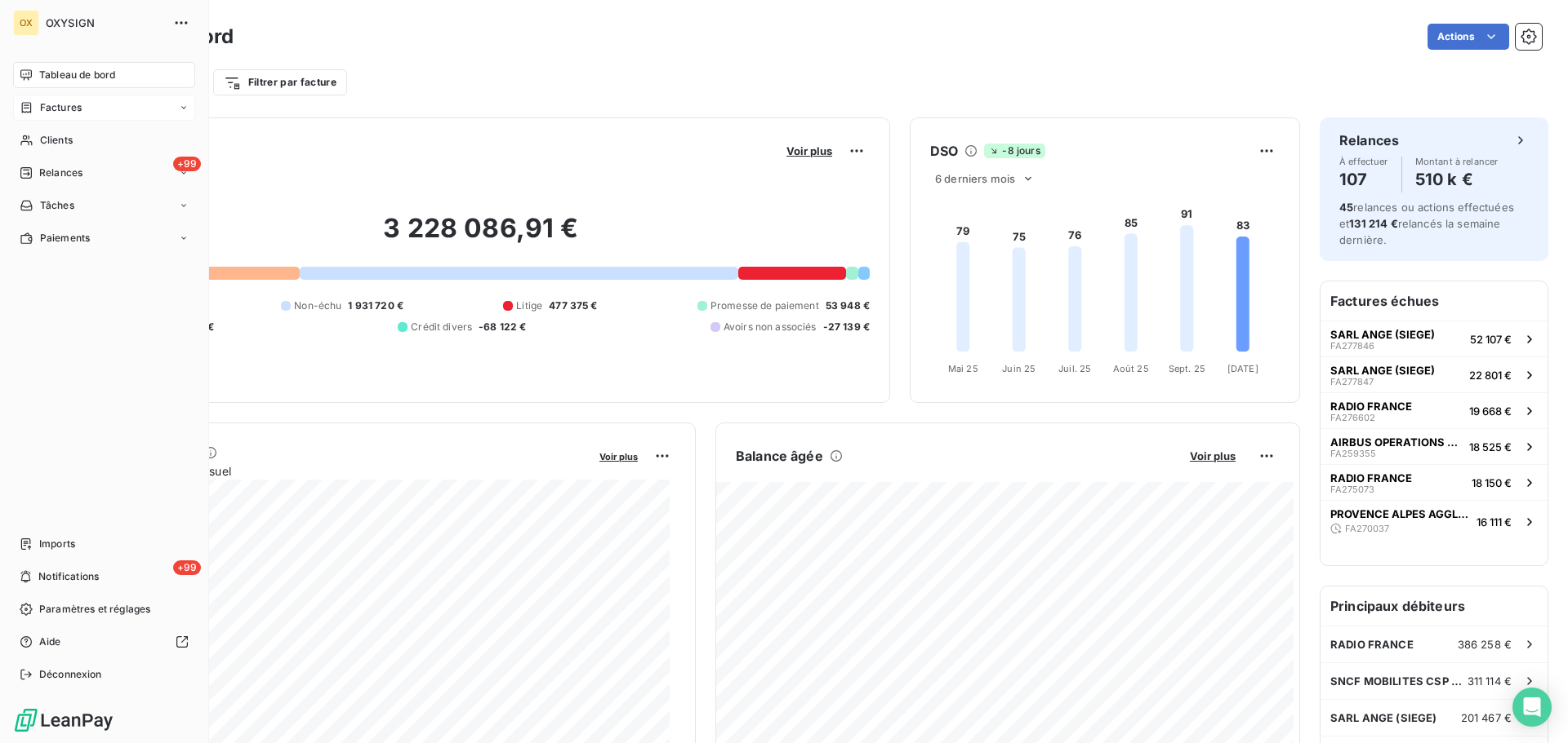
click at [68, 108] on span "Factures" at bounding box center [61, 108] width 42 height 15
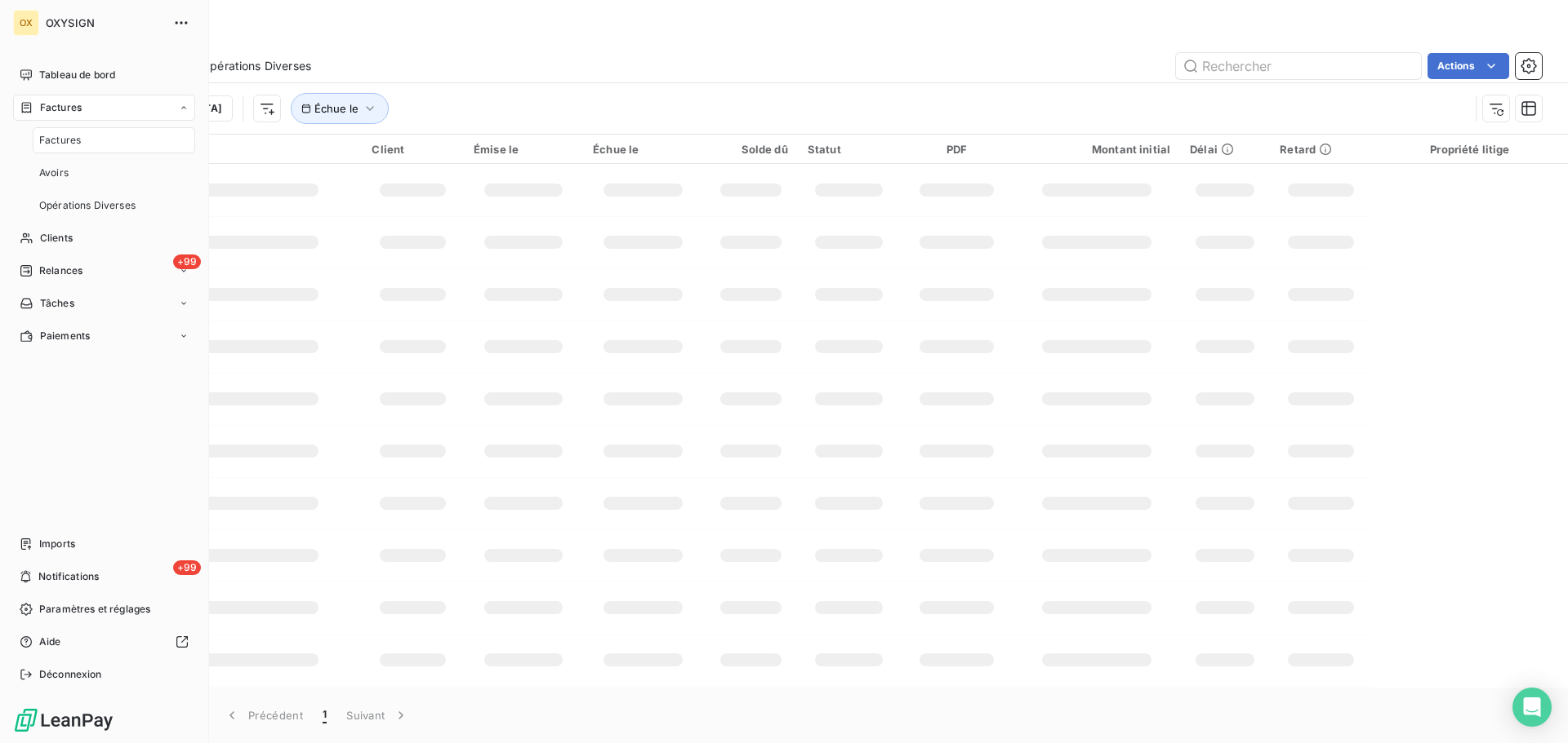
click at [76, 140] on span "Factures" at bounding box center [60, 140] width 42 height 15
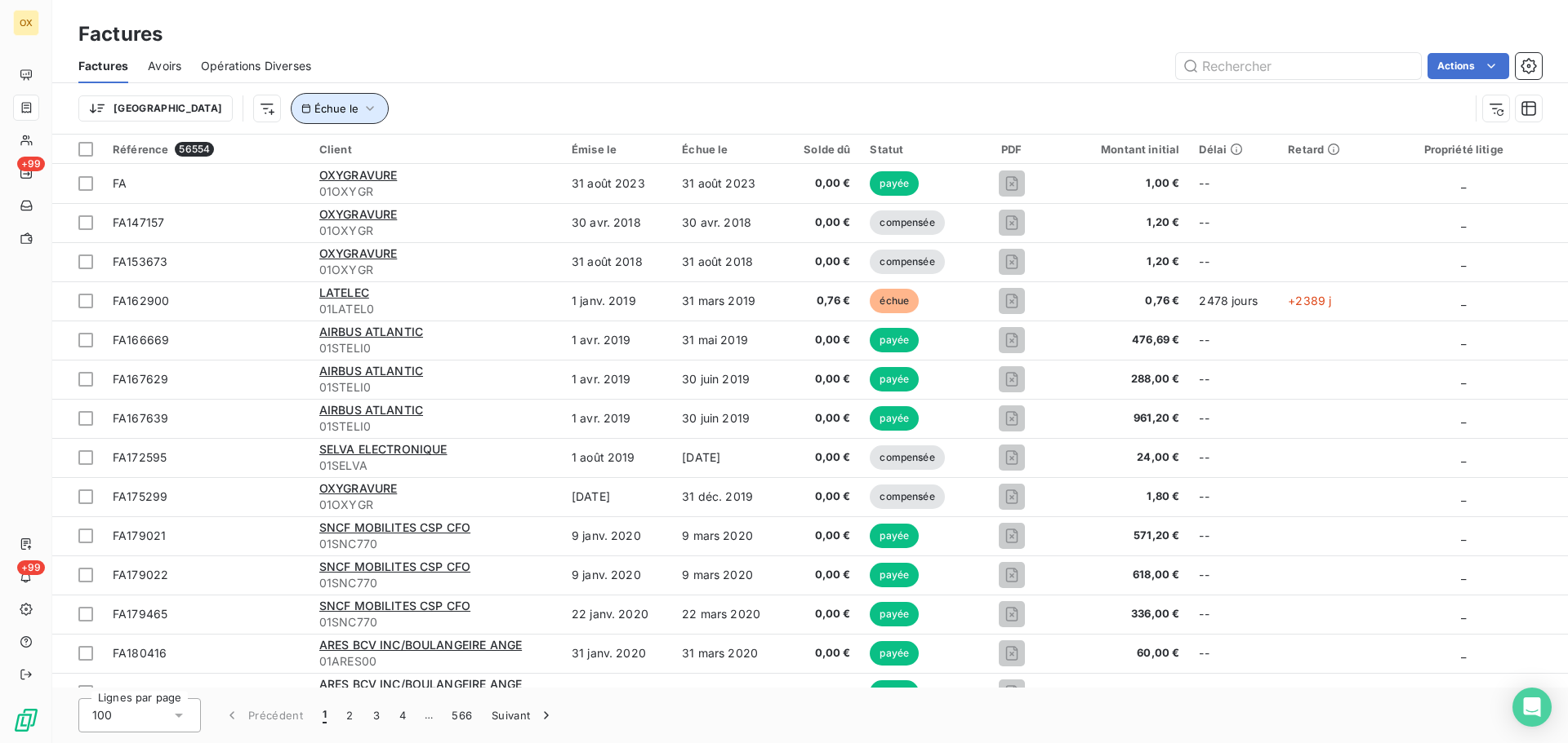
click at [362, 102] on icon "button" at bounding box center [370, 109] width 17 height 17
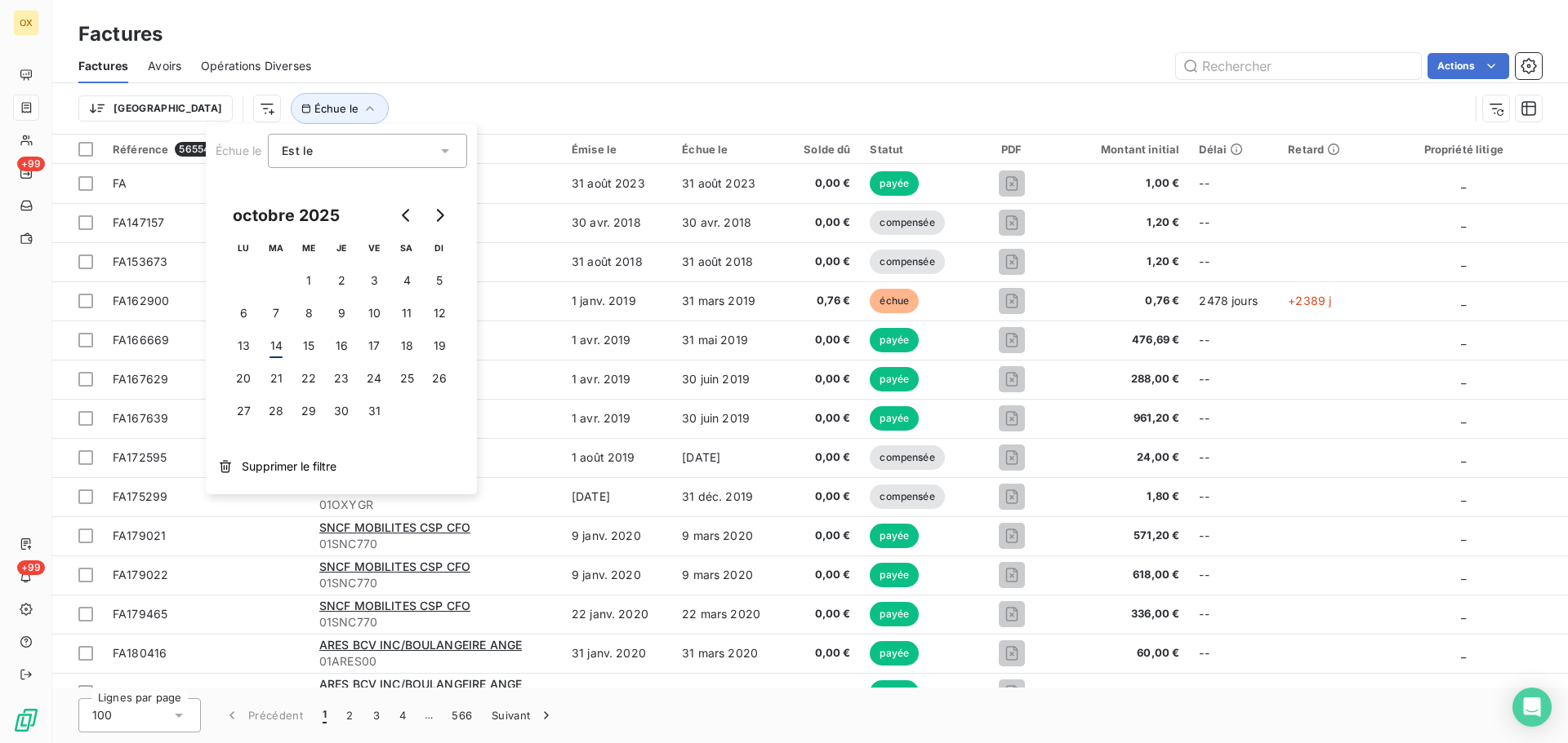
click at [575, 84] on div "Trier Échue le" at bounding box center [810, 109] width 1463 height 51
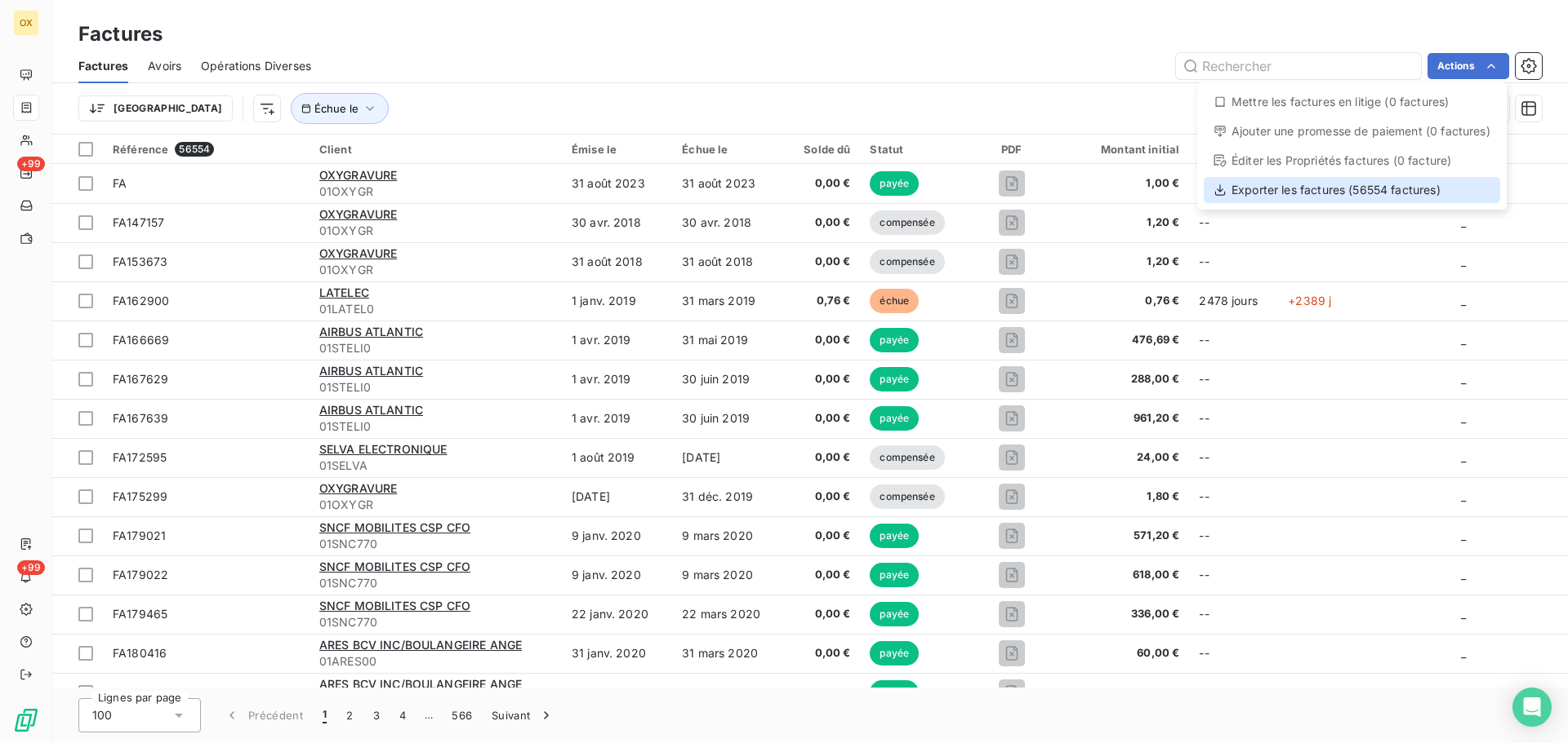
click at [1264, 190] on div "Exporter les factures (56554 factures)" at bounding box center [1351, 190] width 296 height 26
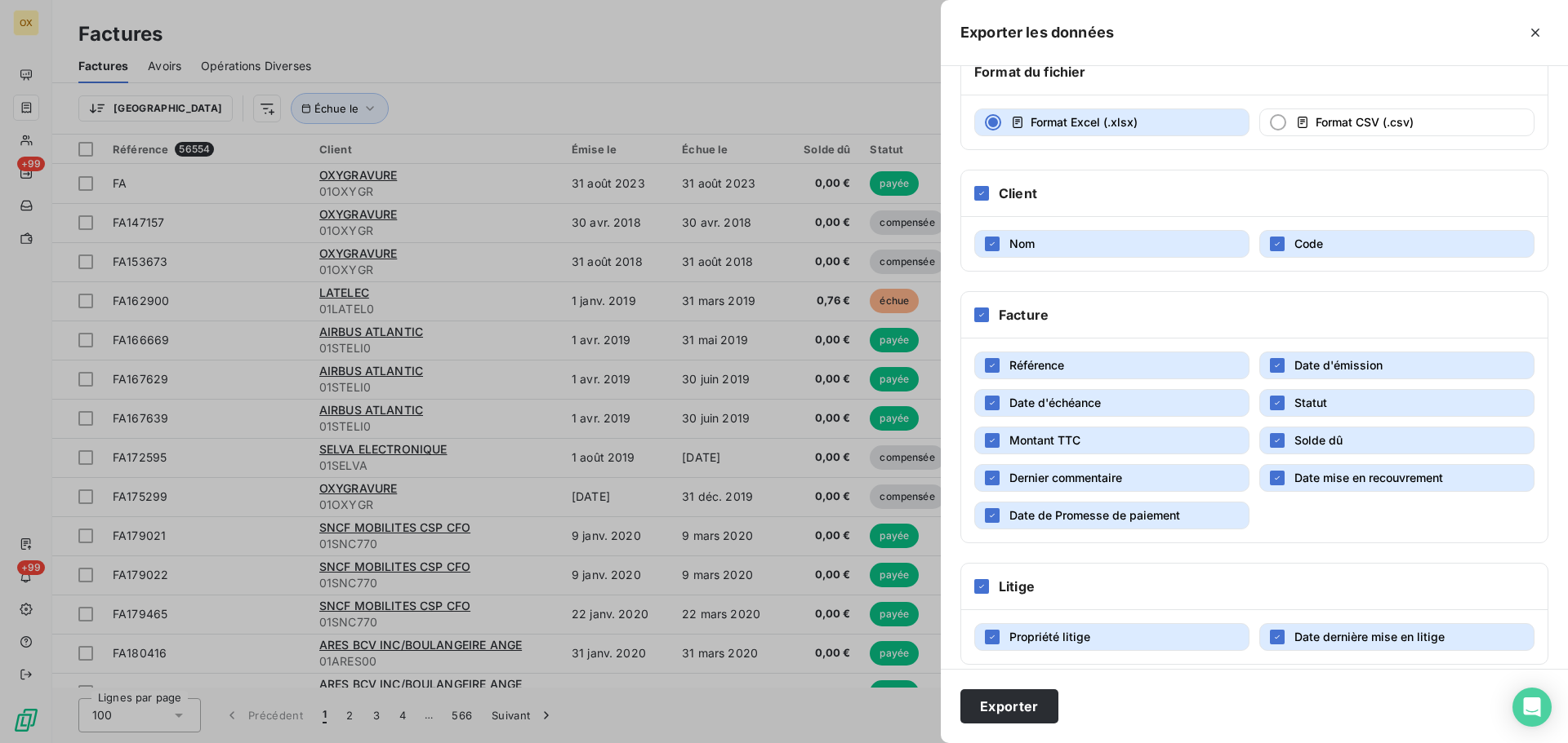
scroll to position [115, 0]
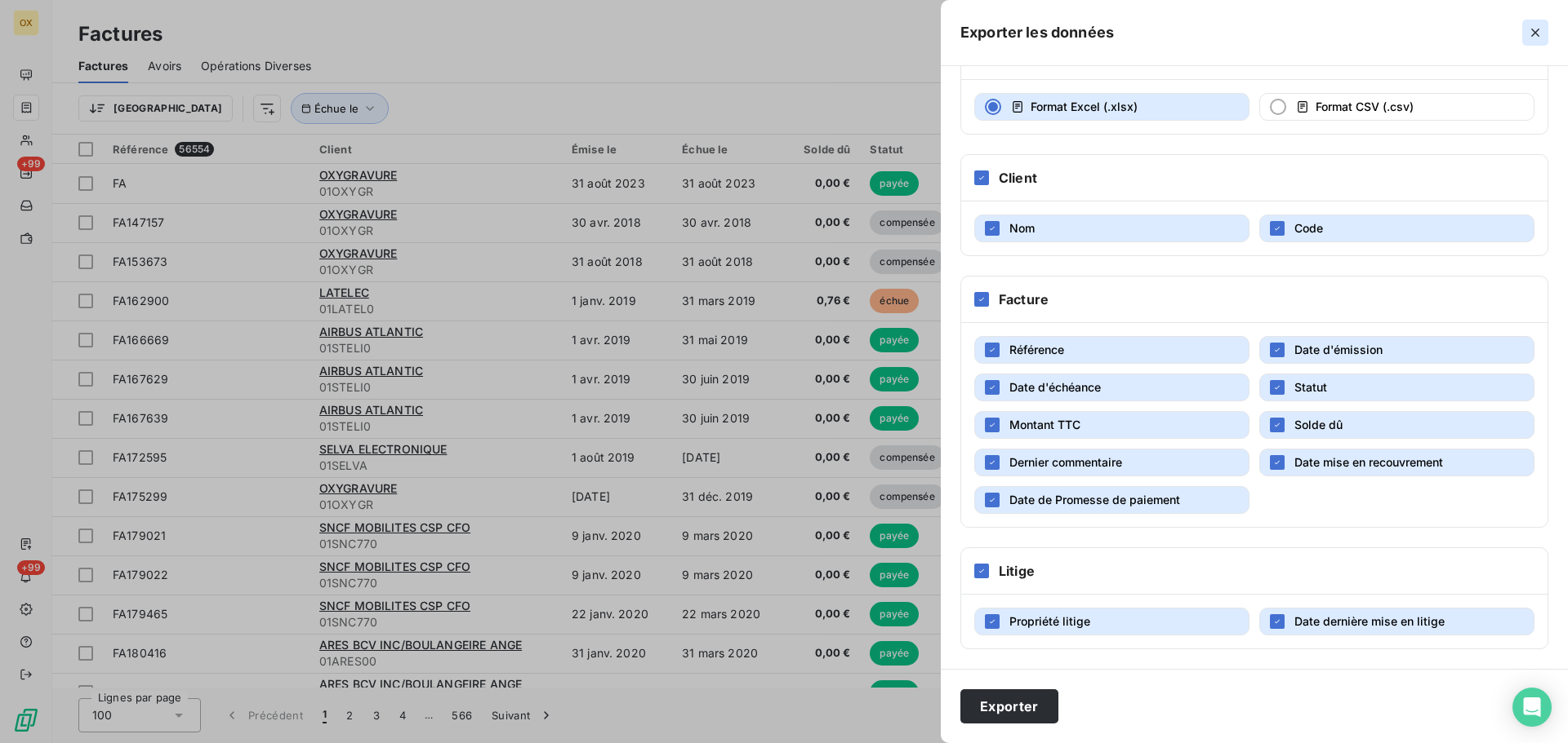
click at [1534, 31] on icon "button" at bounding box center [1535, 33] width 8 height 8
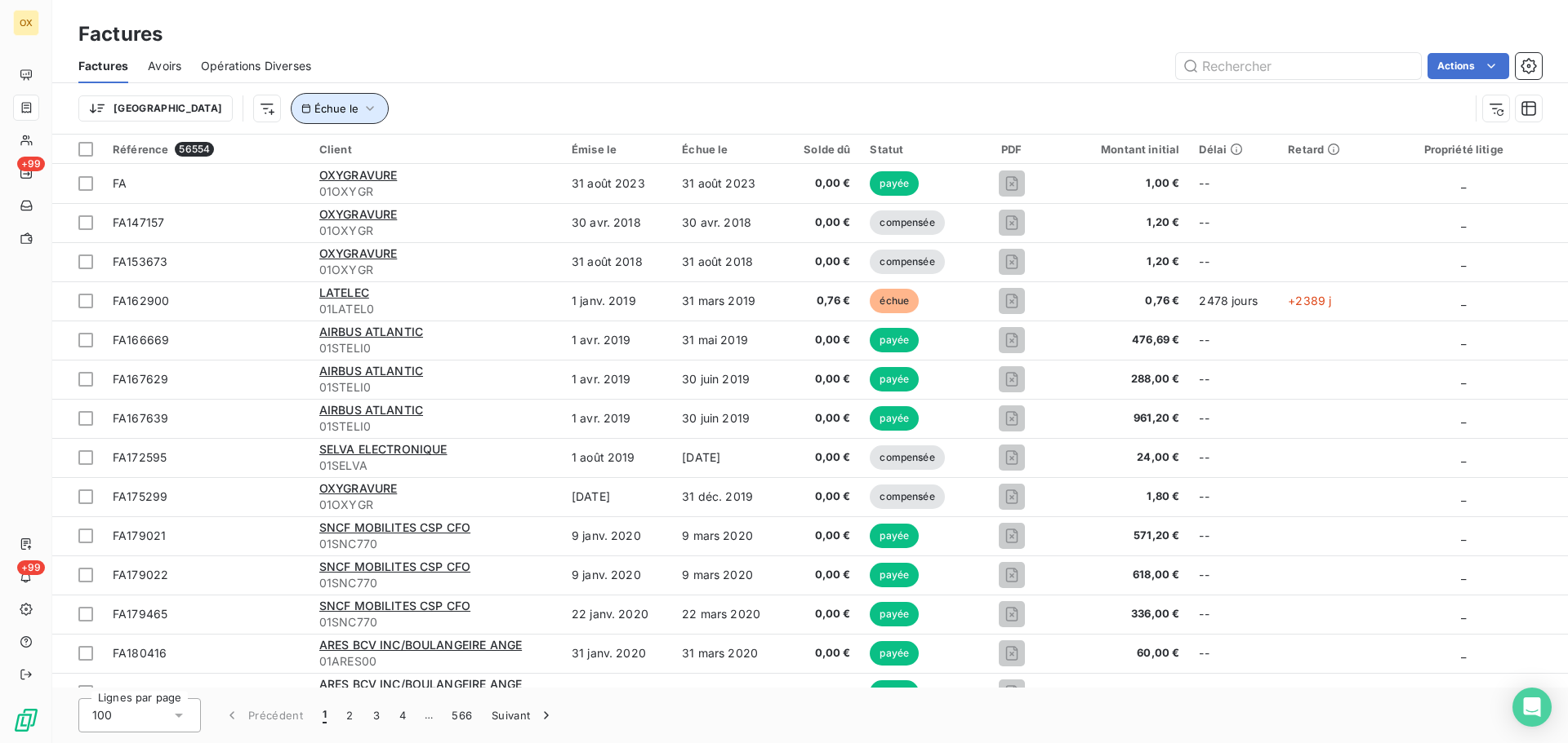
click at [362, 114] on icon "button" at bounding box center [370, 109] width 17 height 17
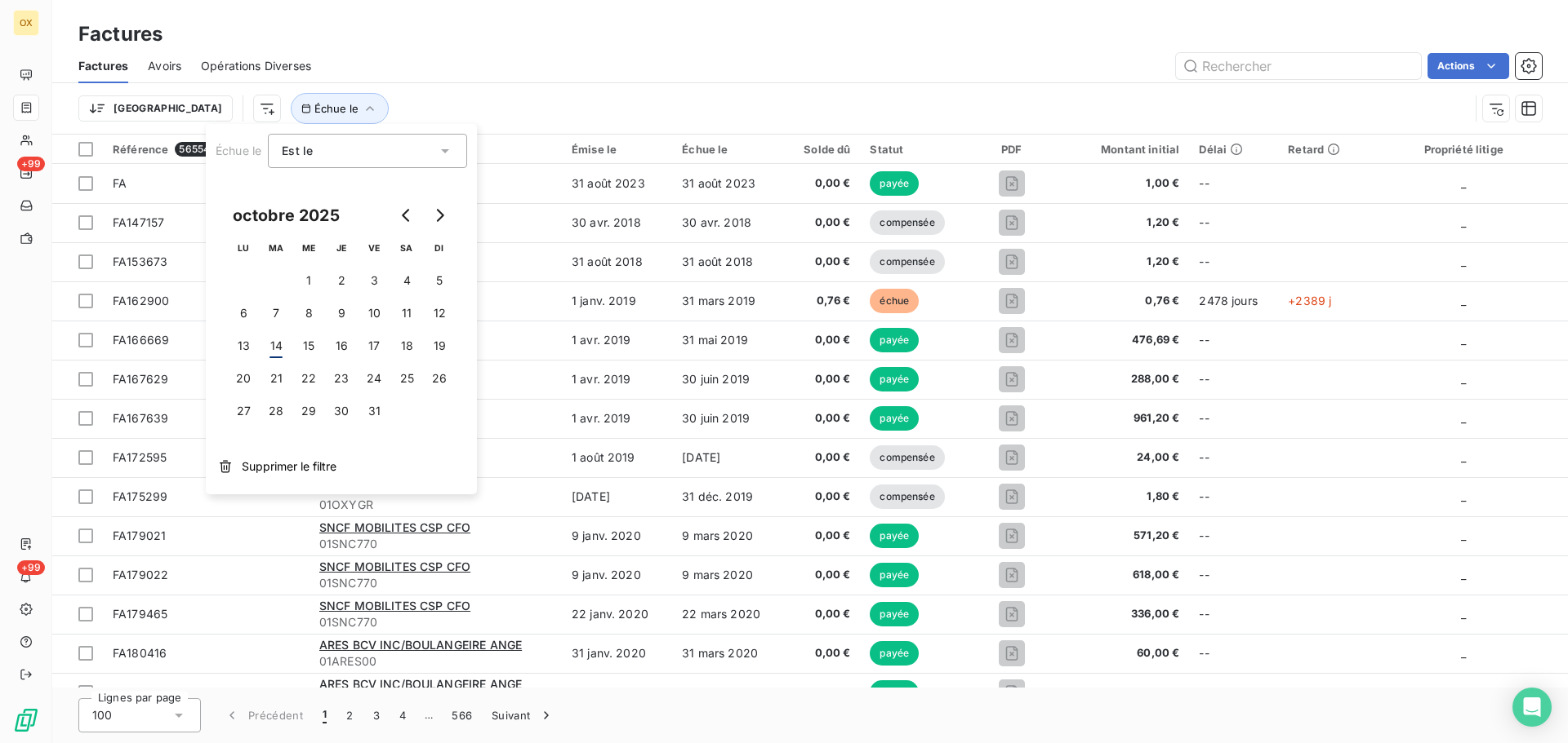
click at [335, 142] on div "Est le eq" at bounding box center [359, 150] width 155 height 23
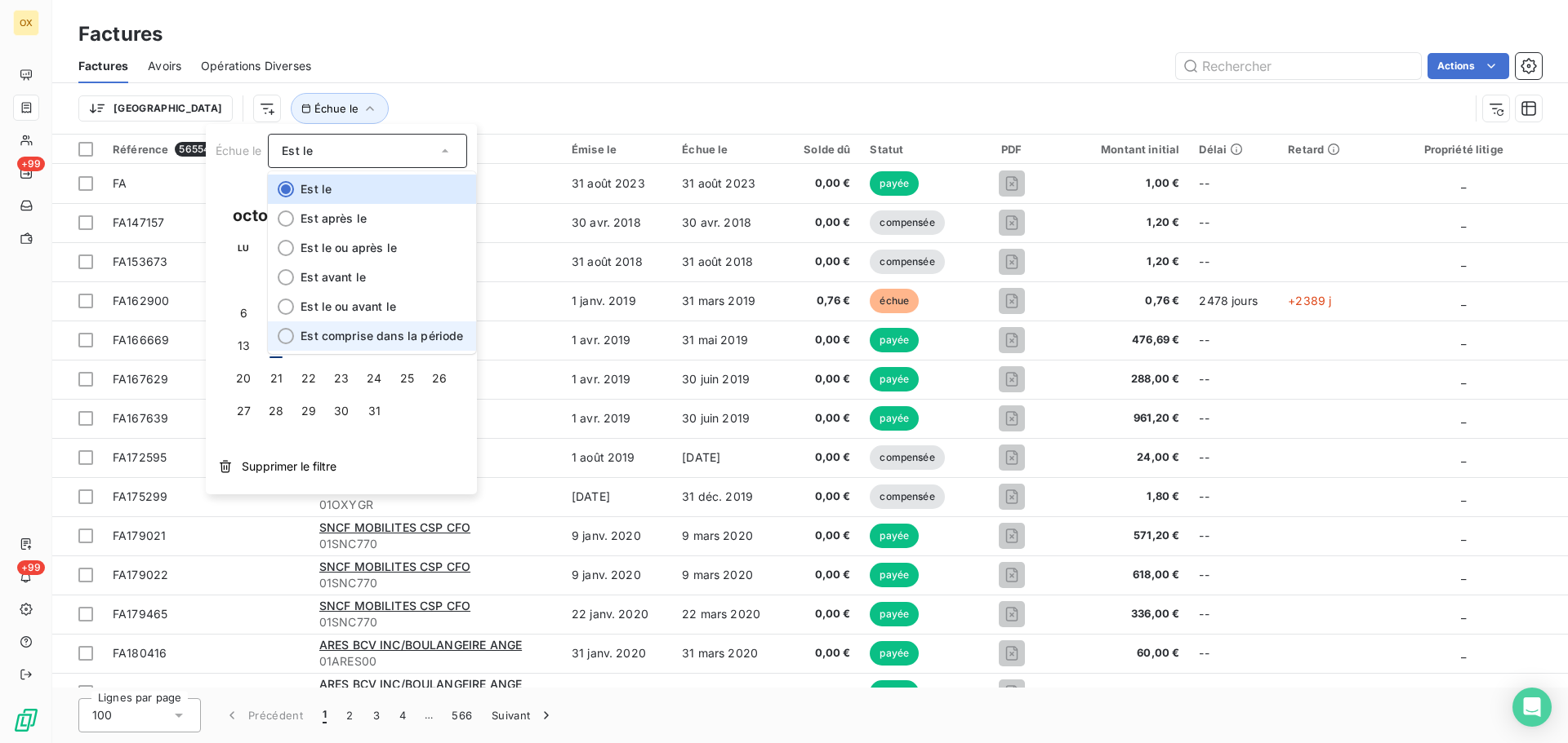
click at [288, 342] on div at bounding box center [286, 336] width 17 height 17
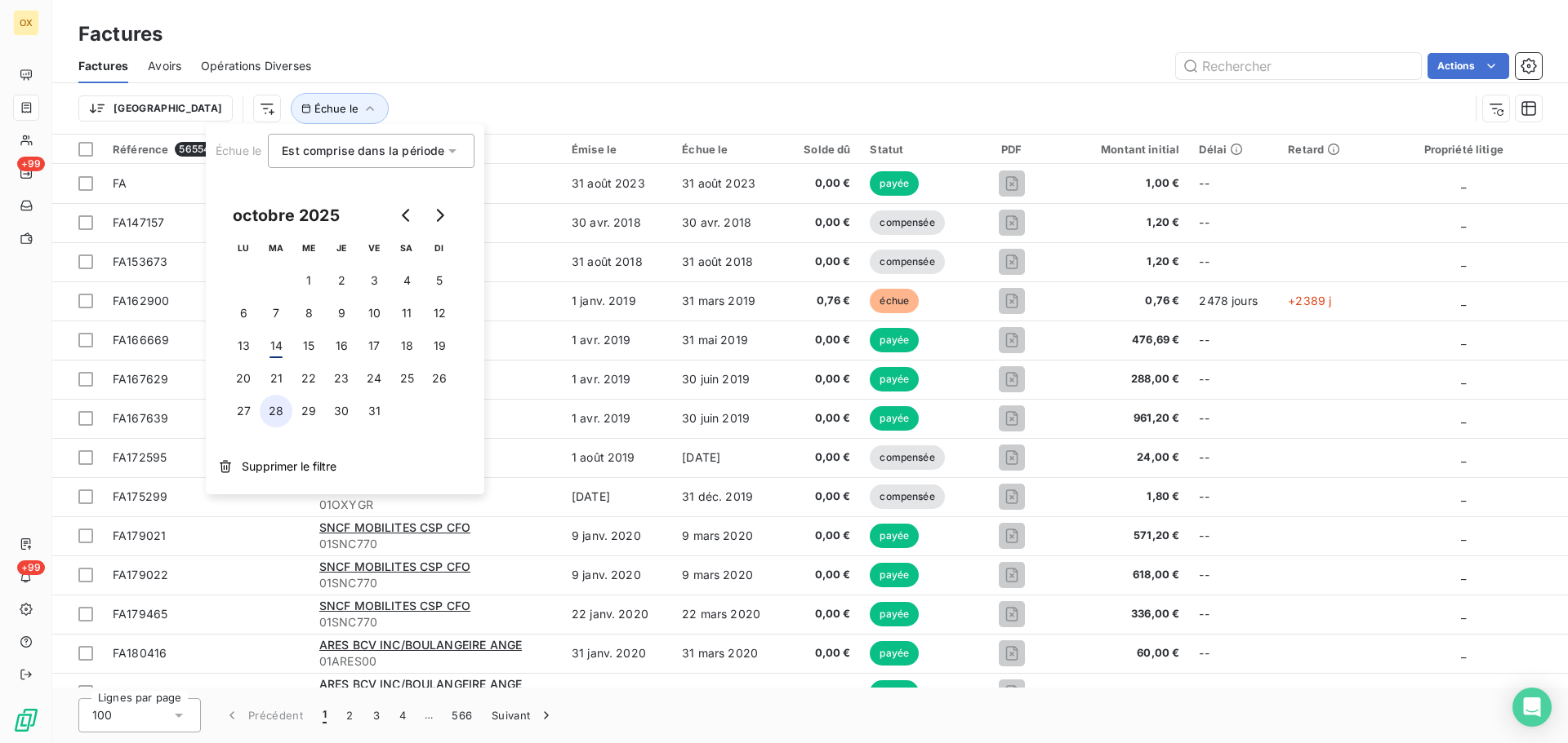
click at [277, 405] on button "28" at bounding box center [275, 411] width 33 height 33
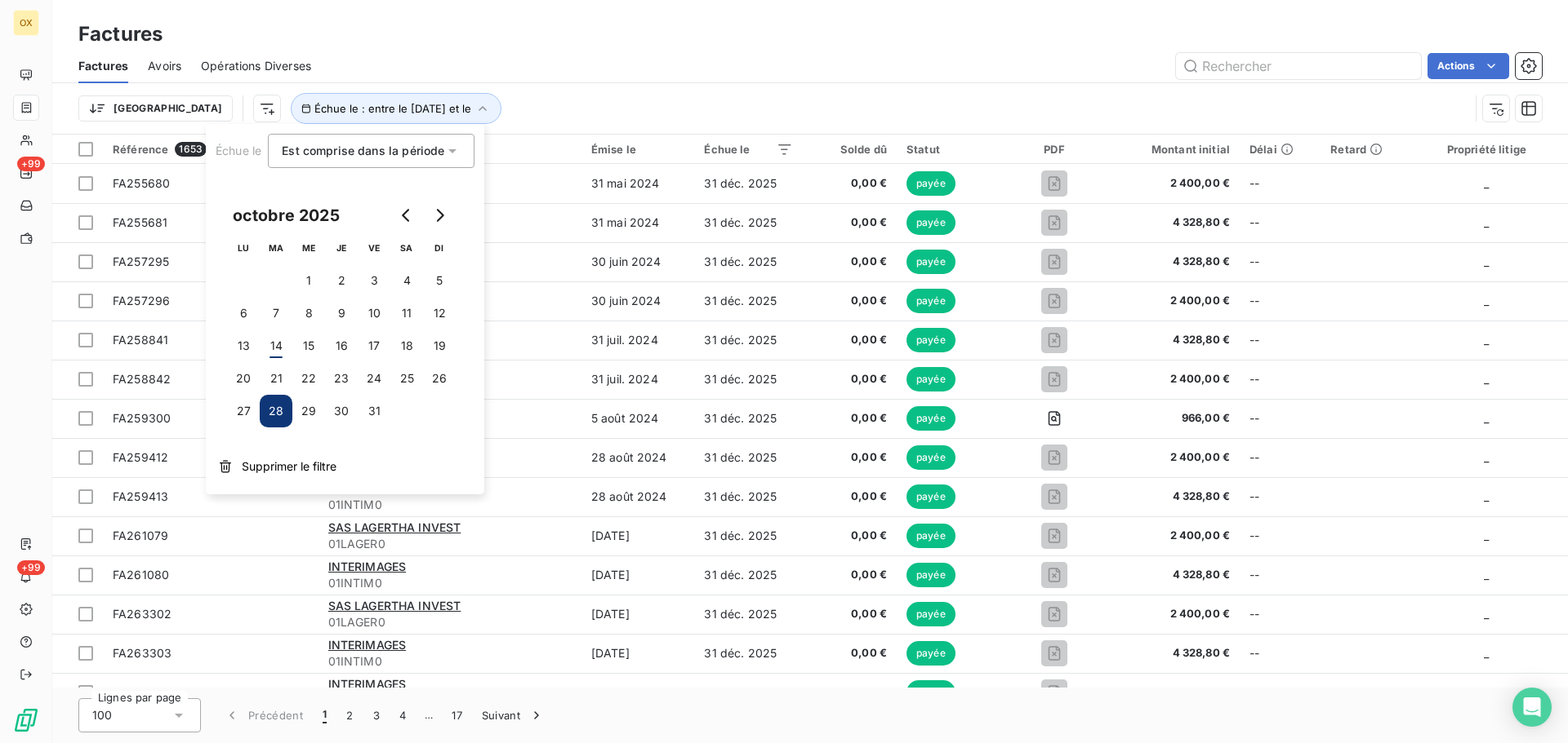
click at [279, 411] on button "28" at bounding box center [275, 411] width 33 height 33
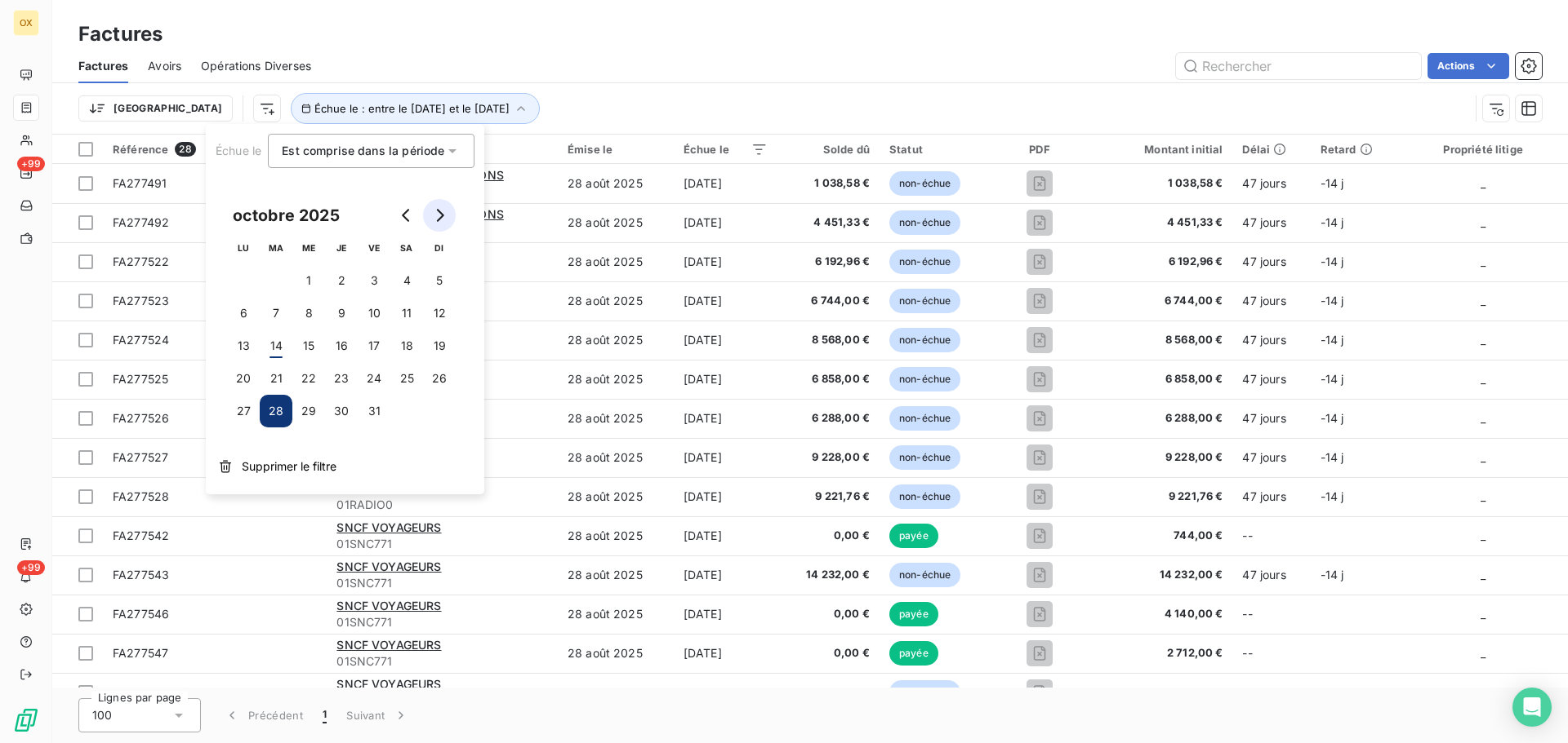
click at [439, 218] on icon "Go to next month" at bounding box center [439, 216] width 13 height 13
click at [278, 307] on button "4" at bounding box center [275, 313] width 33 height 33
click at [623, 82] on div "Factures Avoirs Opérations Diverses Actions" at bounding box center [810, 66] width 1515 height 34
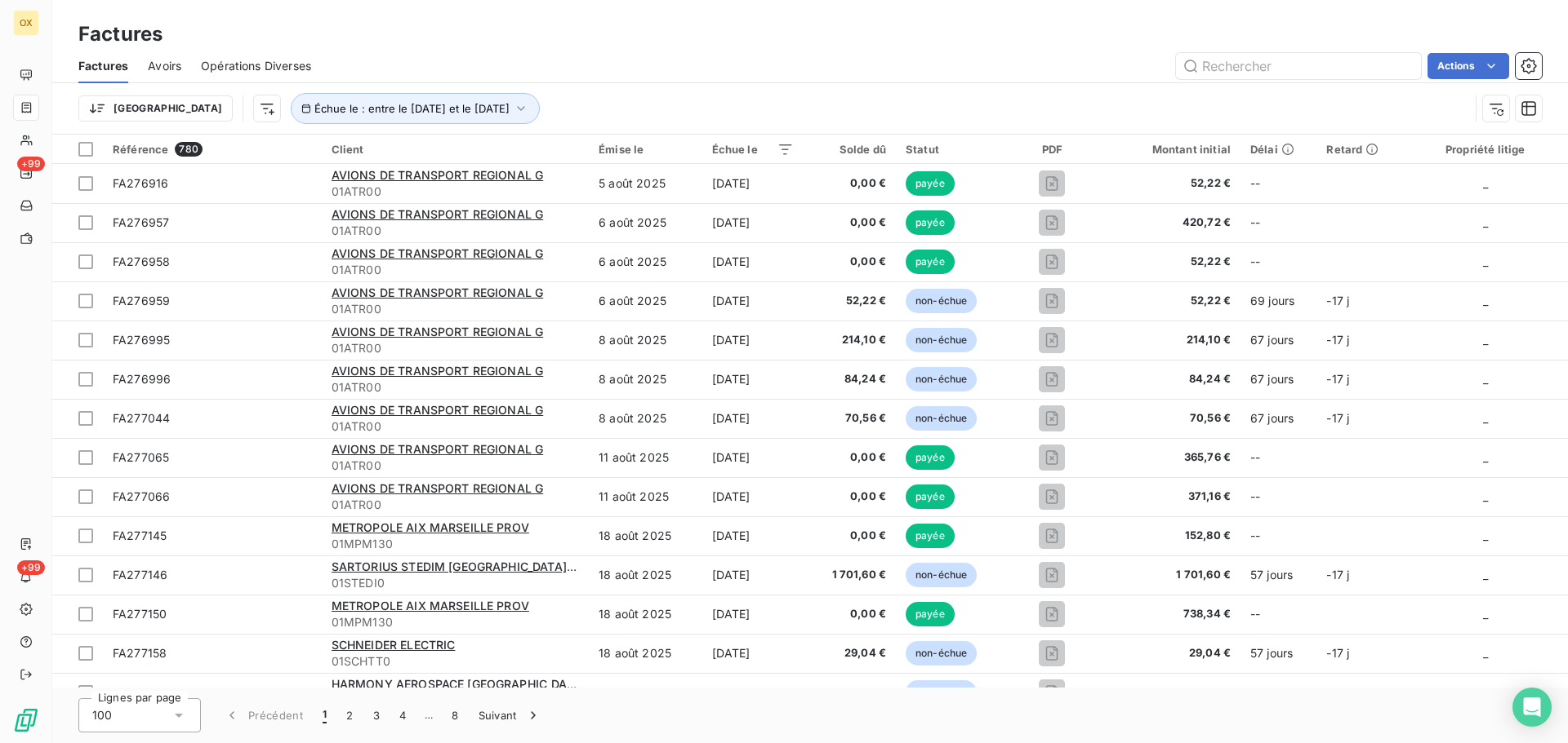
click at [776, 108] on div "Trier Échue le : entre le [DATE] et le [DATE]" at bounding box center [774, 108] width 1391 height 31
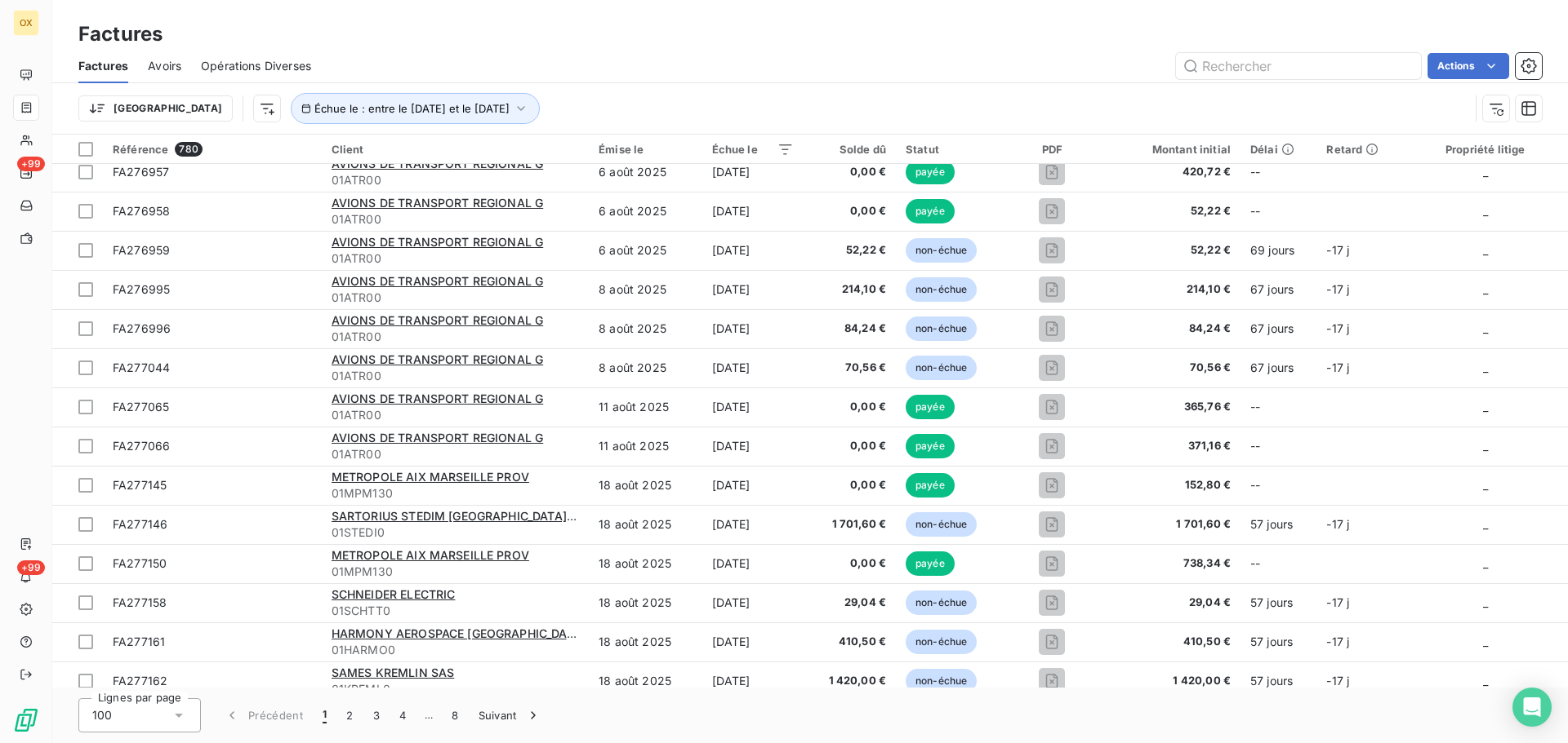
scroll to position [0, 0]
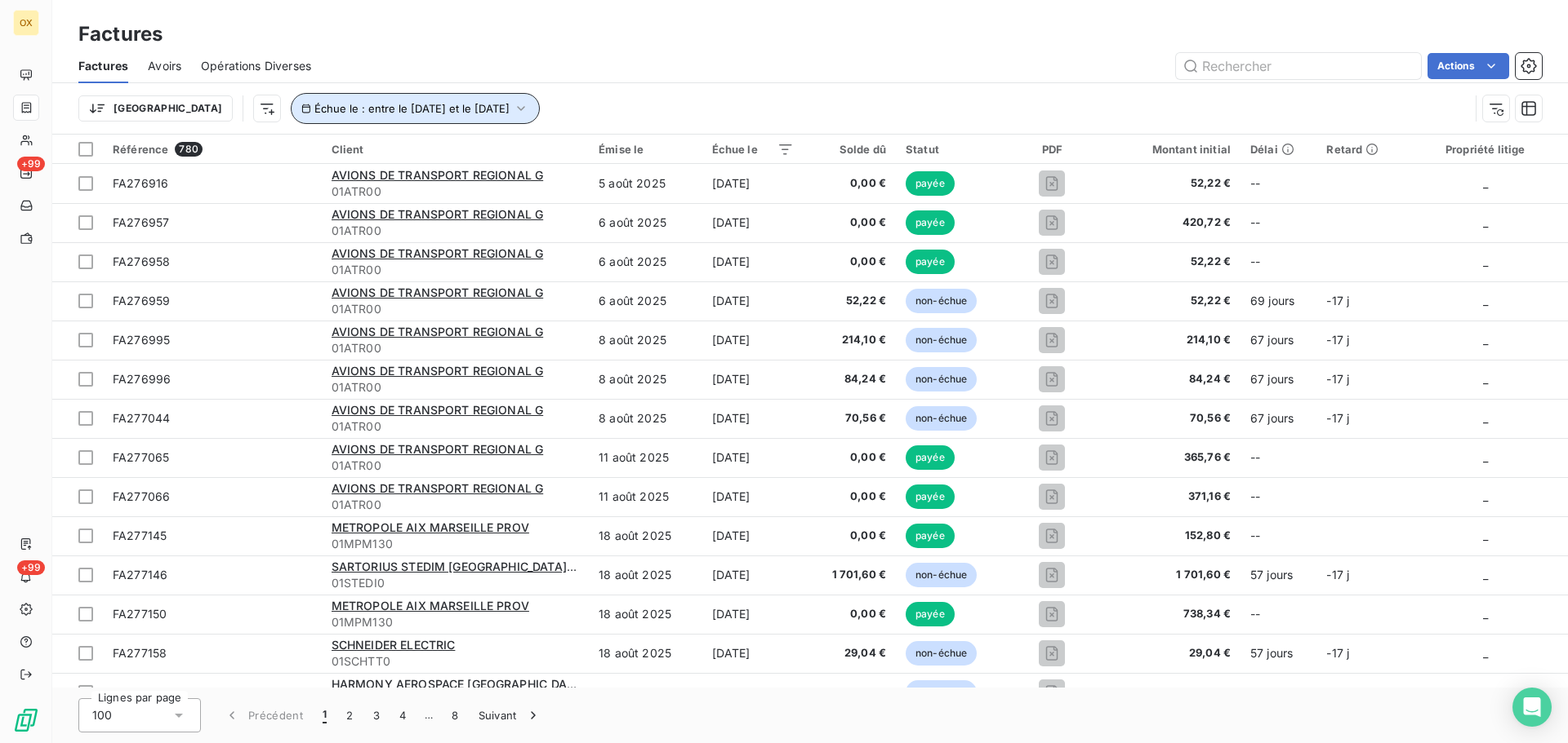
click at [331, 103] on span "Échue le : entre le [DATE] et le [DATE]" at bounding box center [411, 109] width 195 height 13
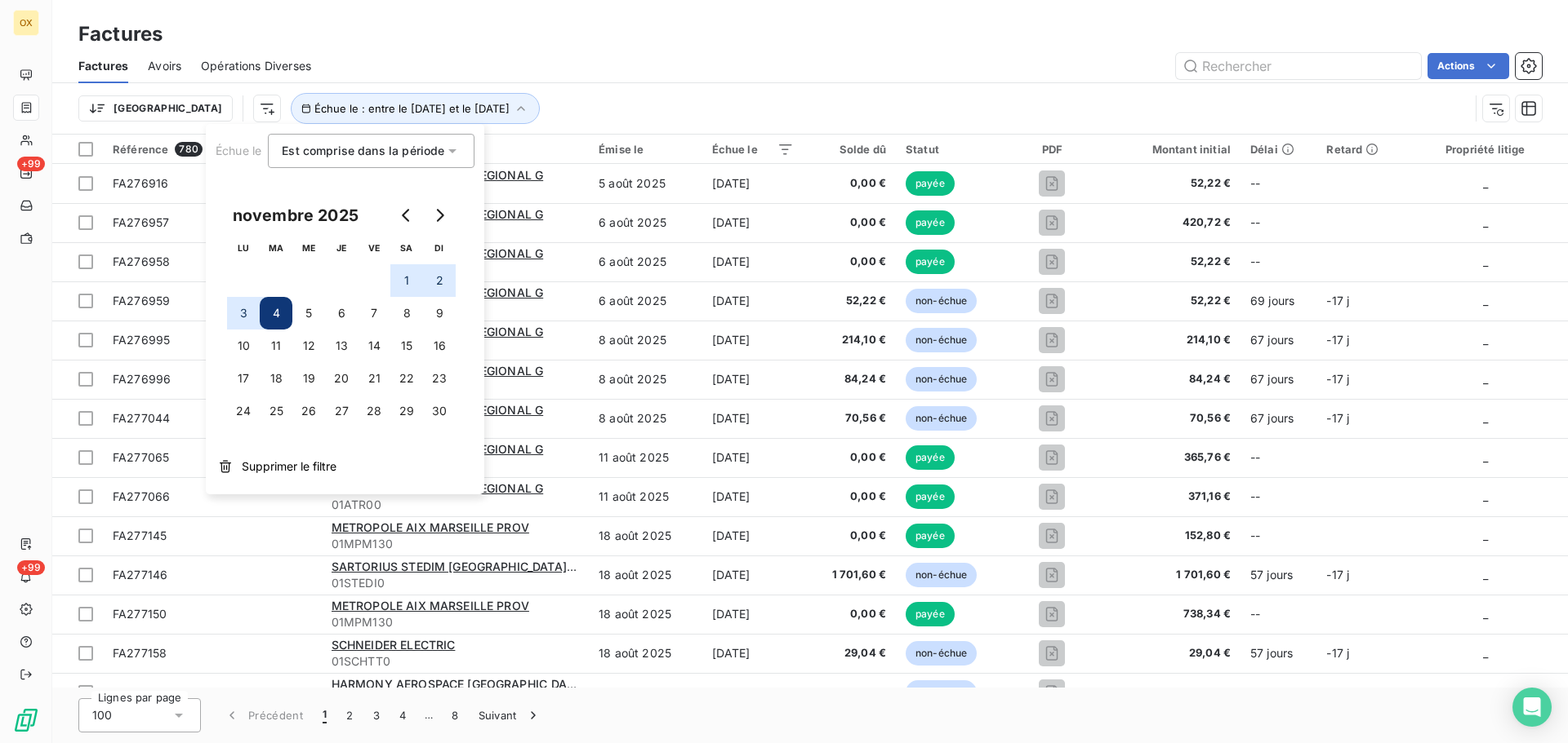
click at [367, 159] on div "Est comprise dans la période between" at bounding box center [363, 150] width 162 height 23
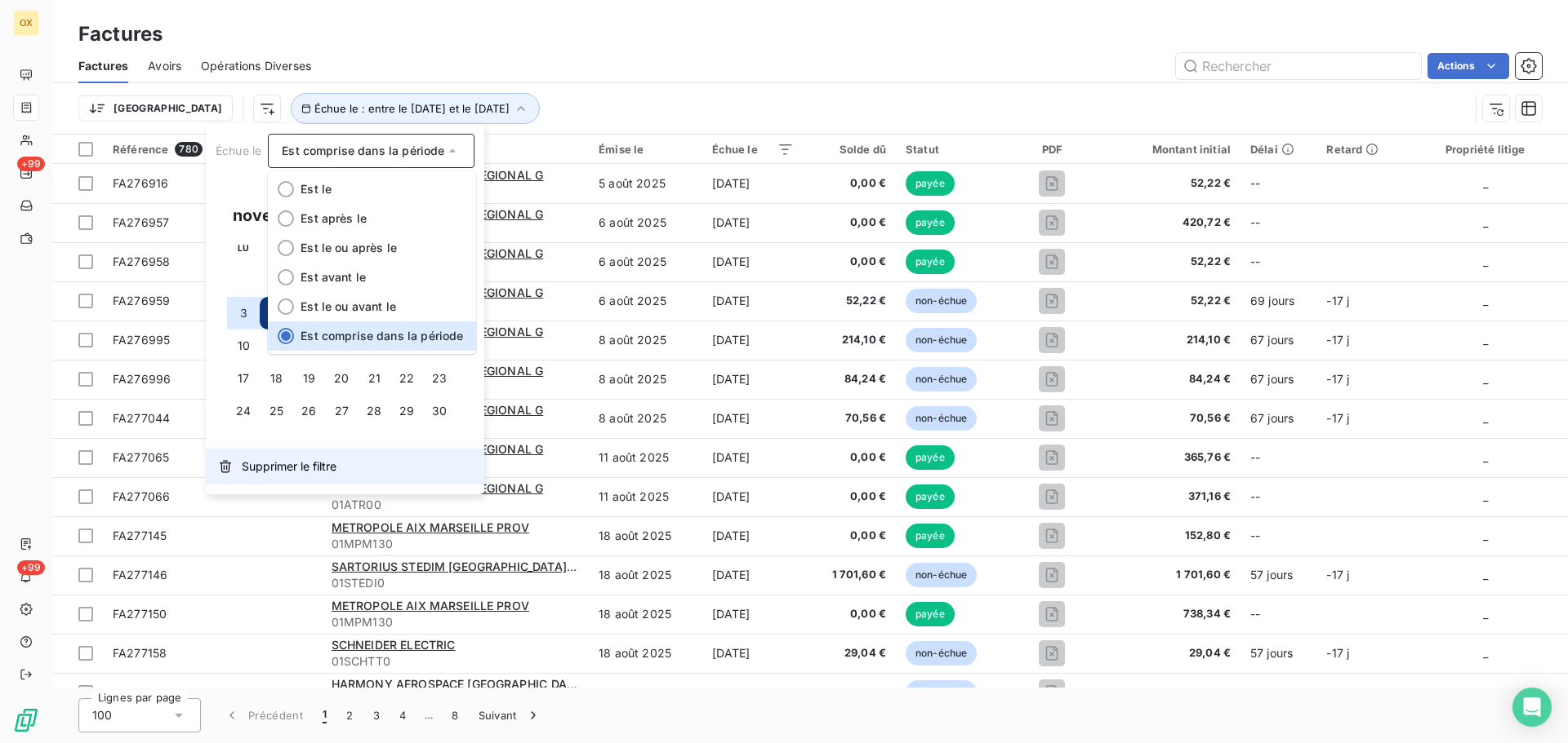
click at [310, 464] on span "Supprimer le filtre" at bounding box center [289, 467] width 94 height 17
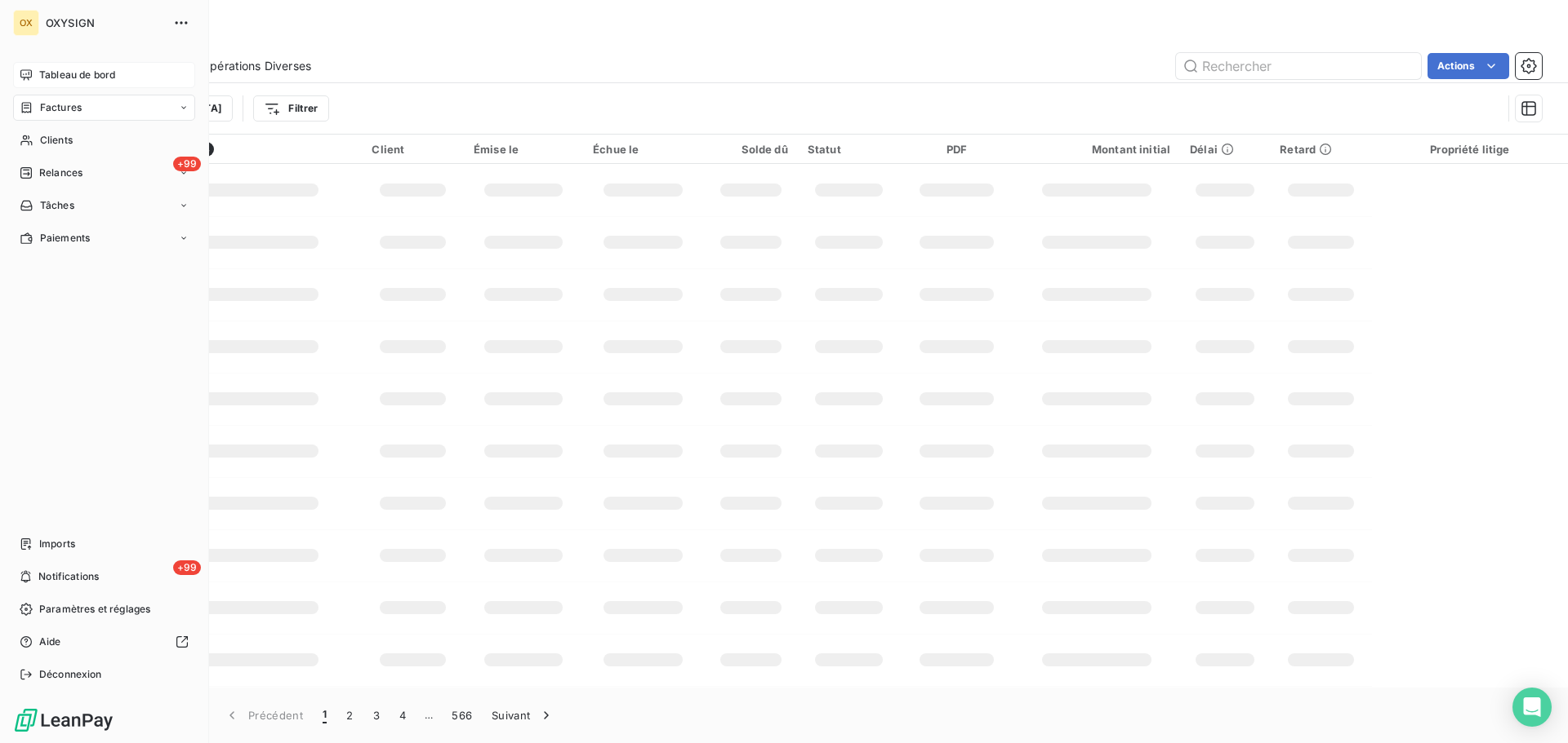
click at [41, 76] on span "Tableau de bord" at bounding box center [77, 75] width 76 height 15
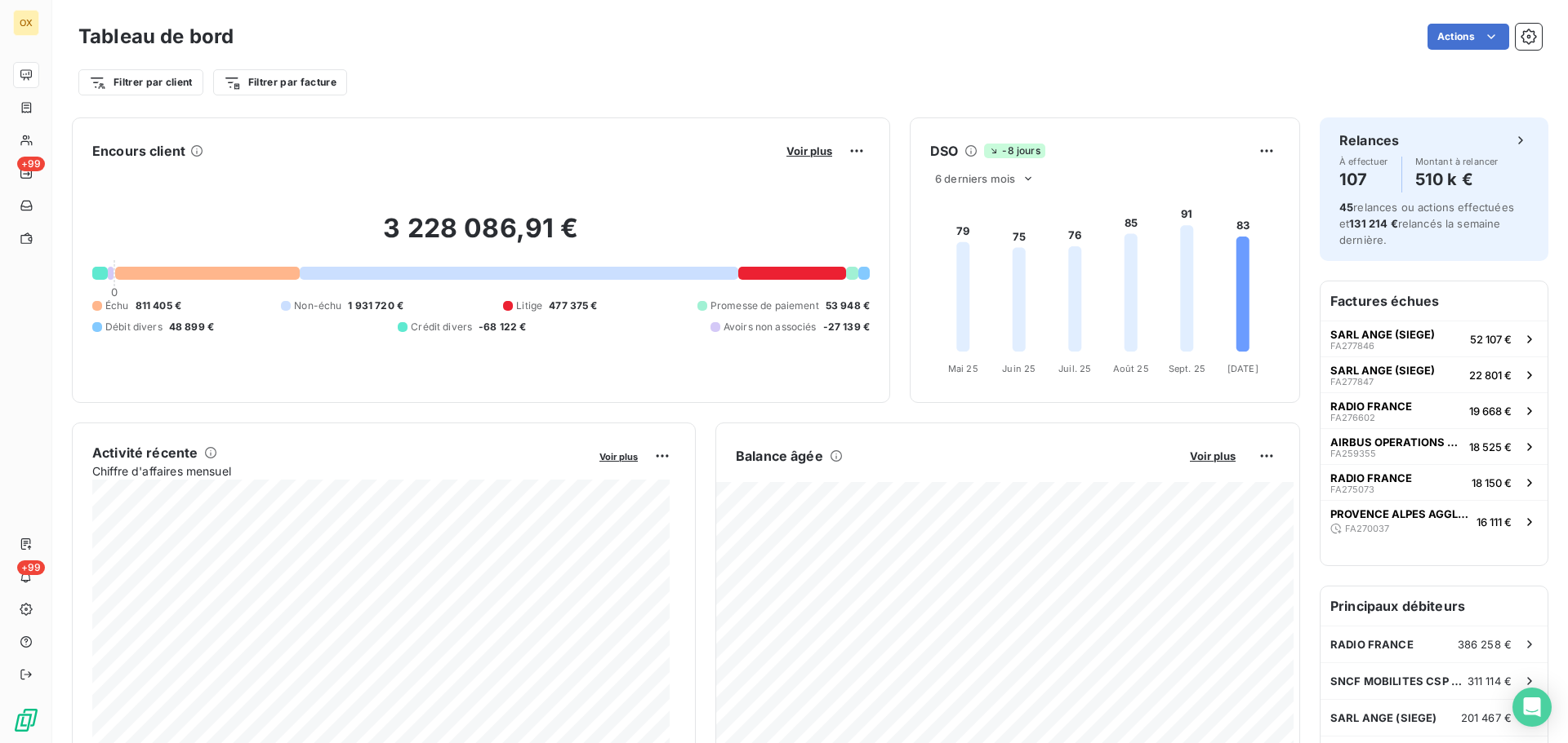
click at [559, 81] on div "Filtrer par client Filtrer par facture" at bounding box center [810, 82] width 1463 height 31
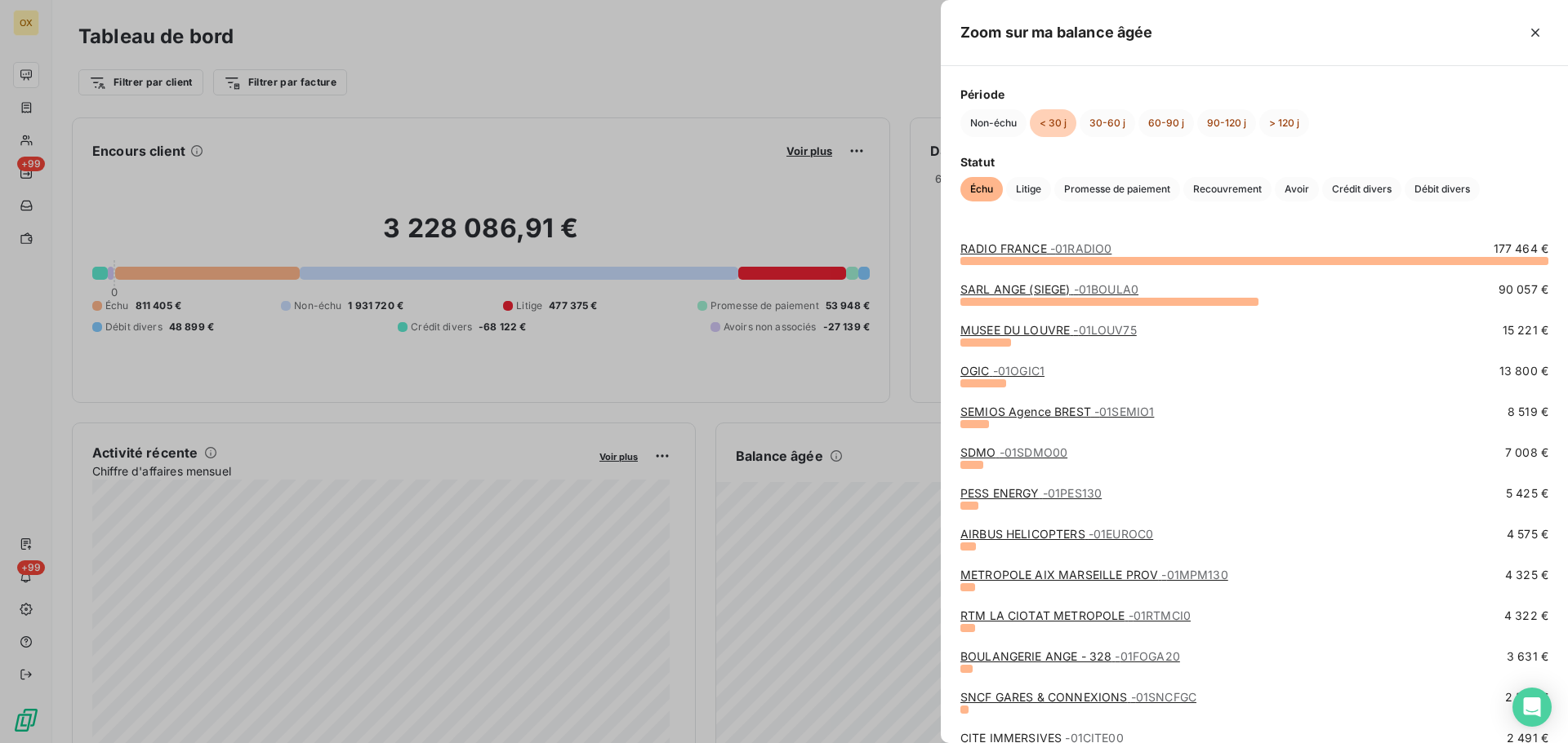
scroll to position [82, 0]
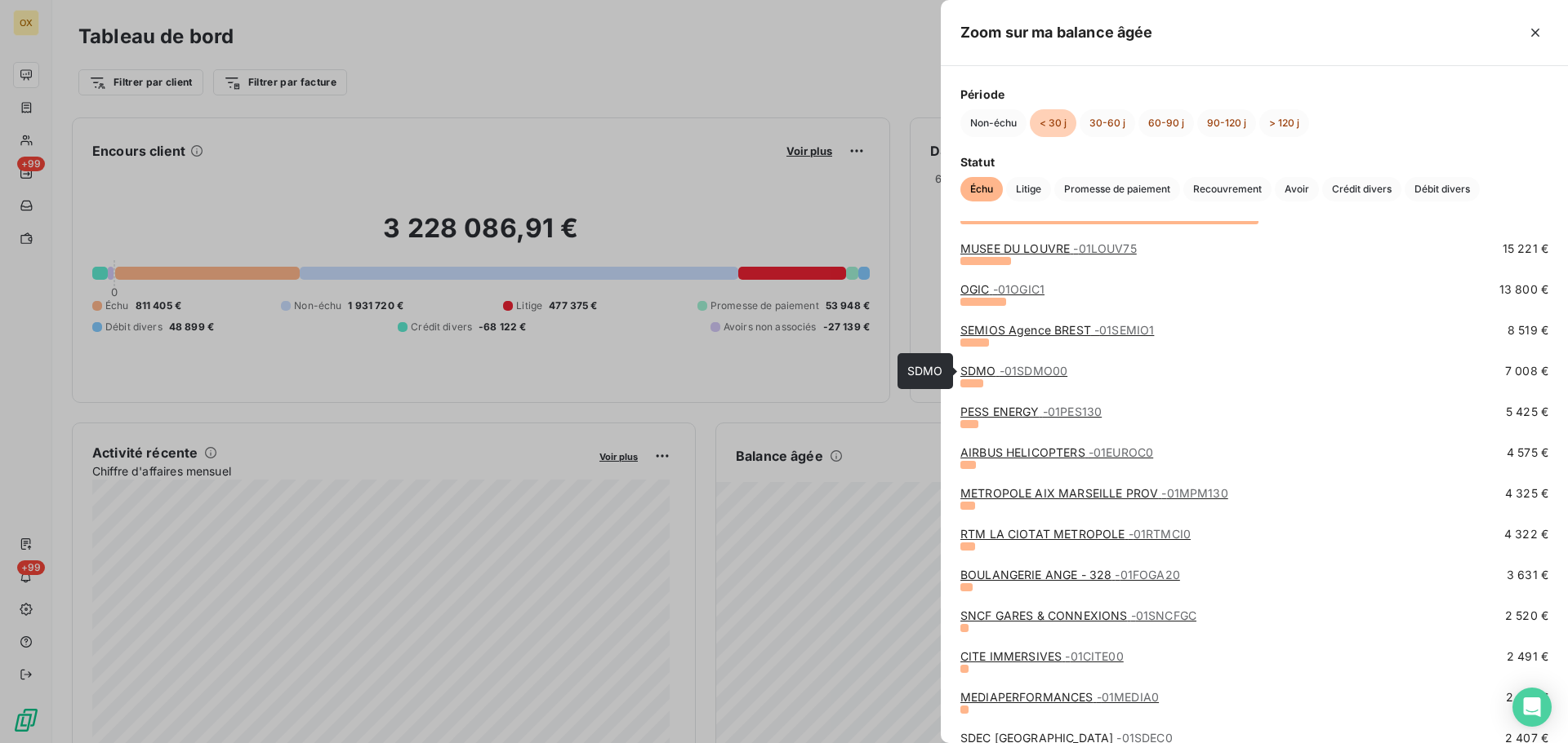
click at [977, 373] on link "SDMO - 01SDMO00" at bounding box center [1014, 370] width 107 height 14
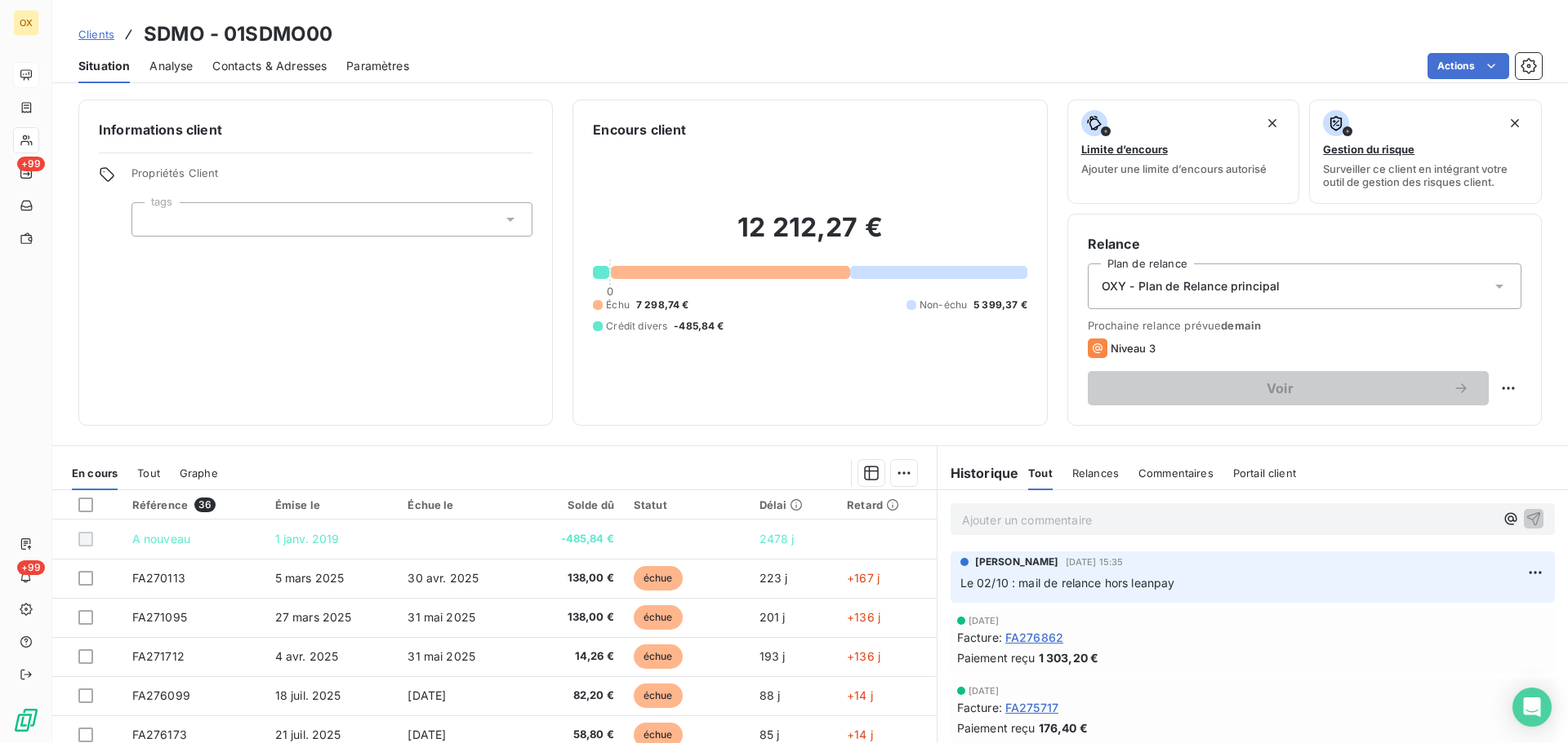
click at [264, 64] on span "Contacts & Adresses" at bounding box center [269, 66] width 115 height 17
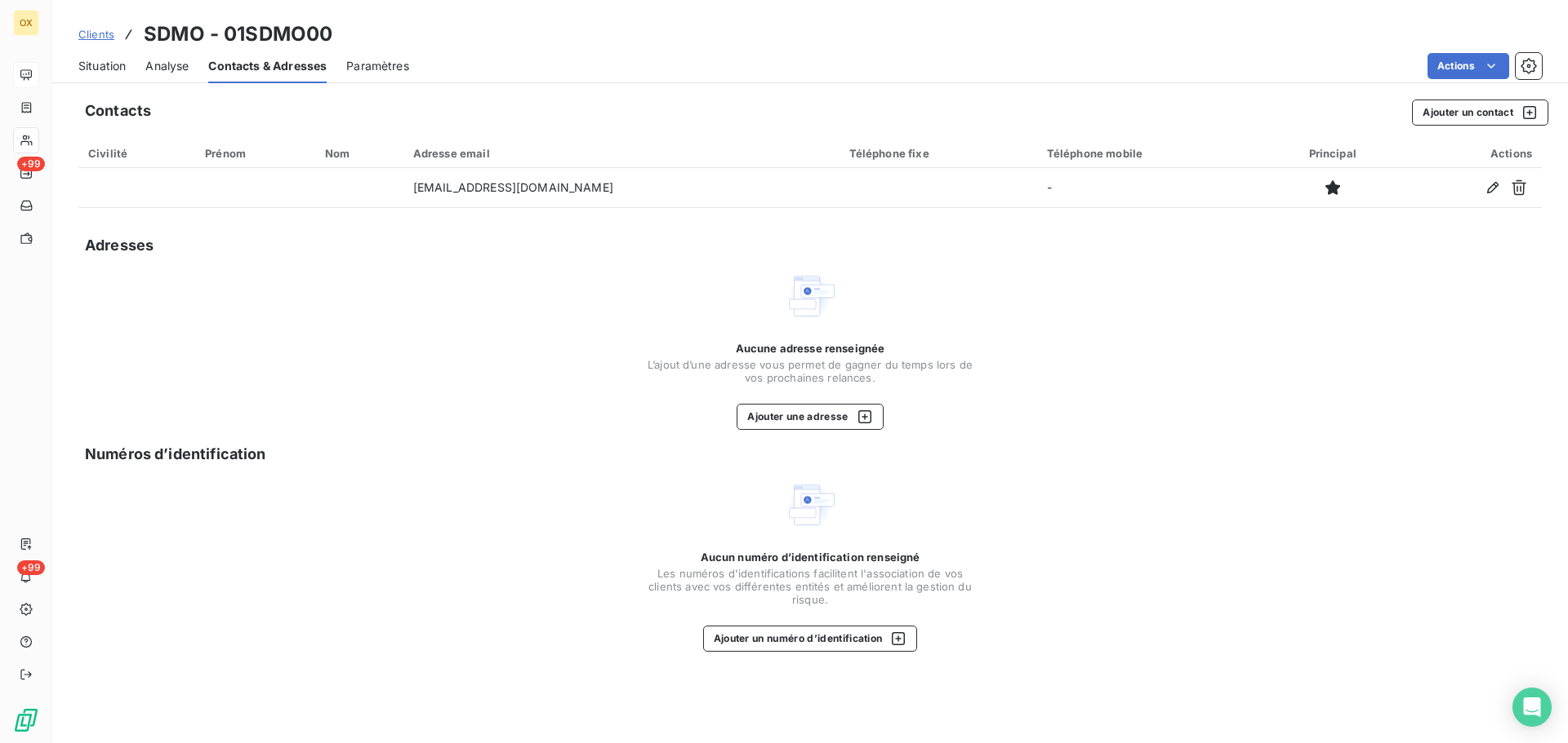
click at [114, 62] on span "Situation" at bounding box center [102, 66] width 48 height 17
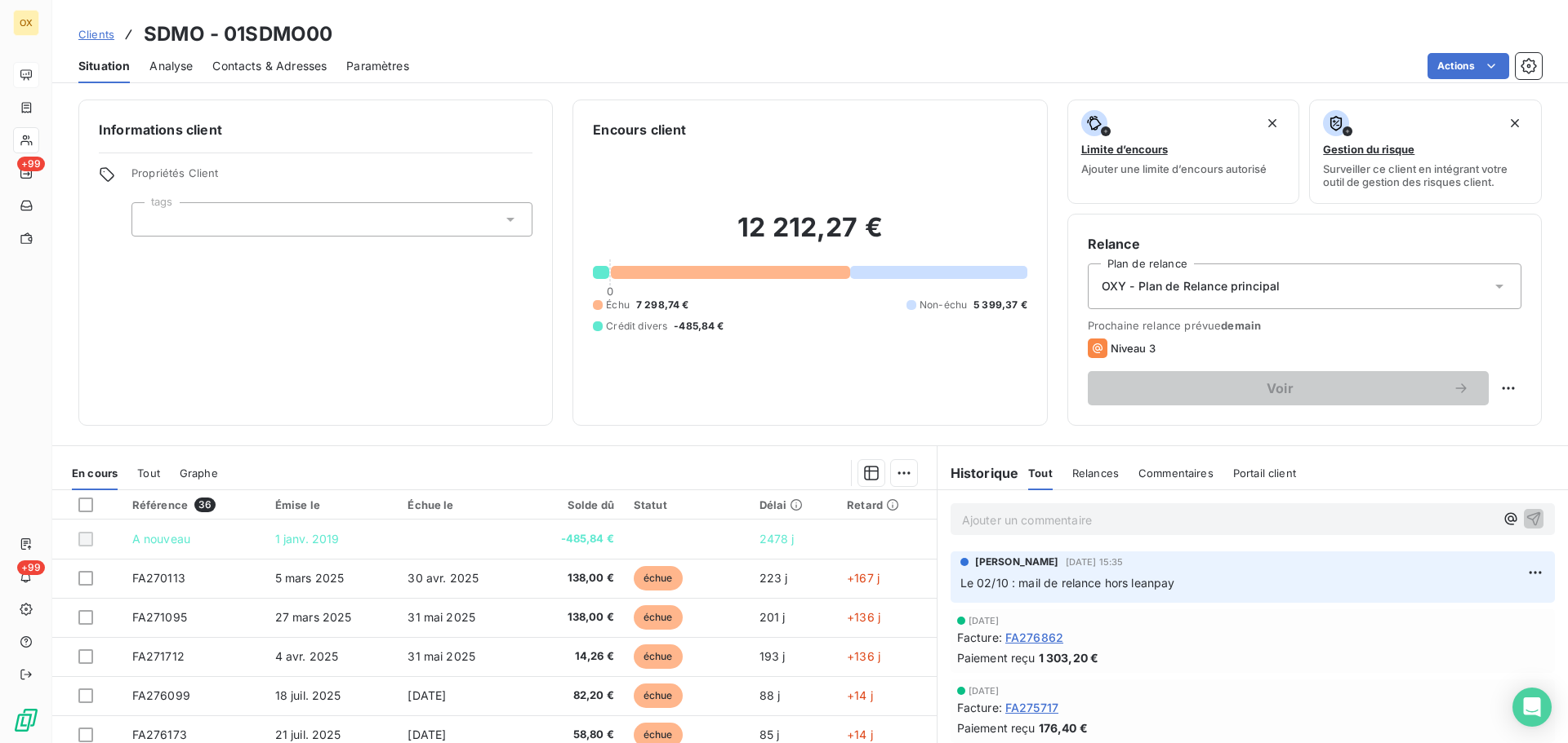
click at [237, 70] on span "Contacts & Adresses" at bounding box center [269, 66] width 115 height 17
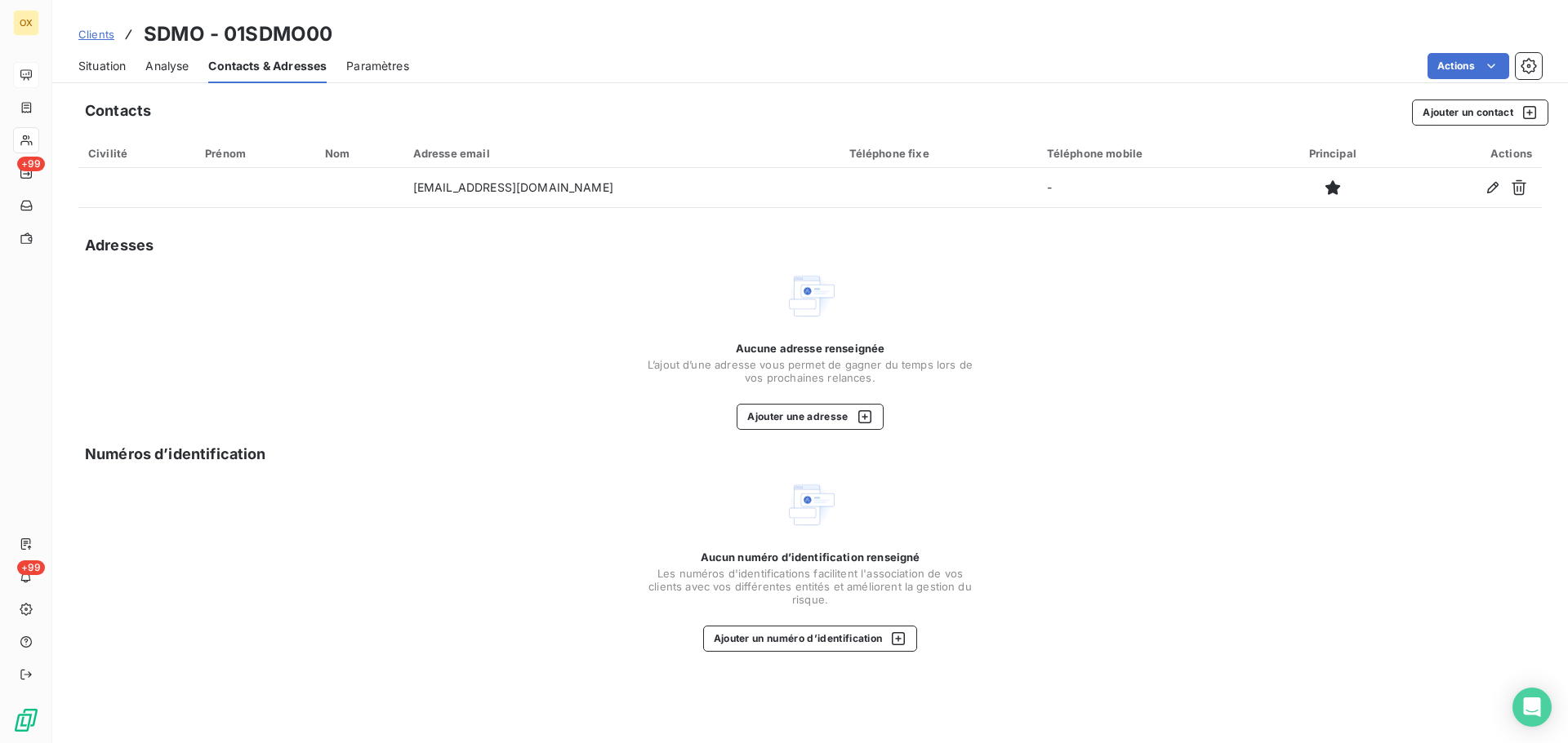
click at [111, 59] on span "Situation" at bounding box center [102, 66] width 48 height 17
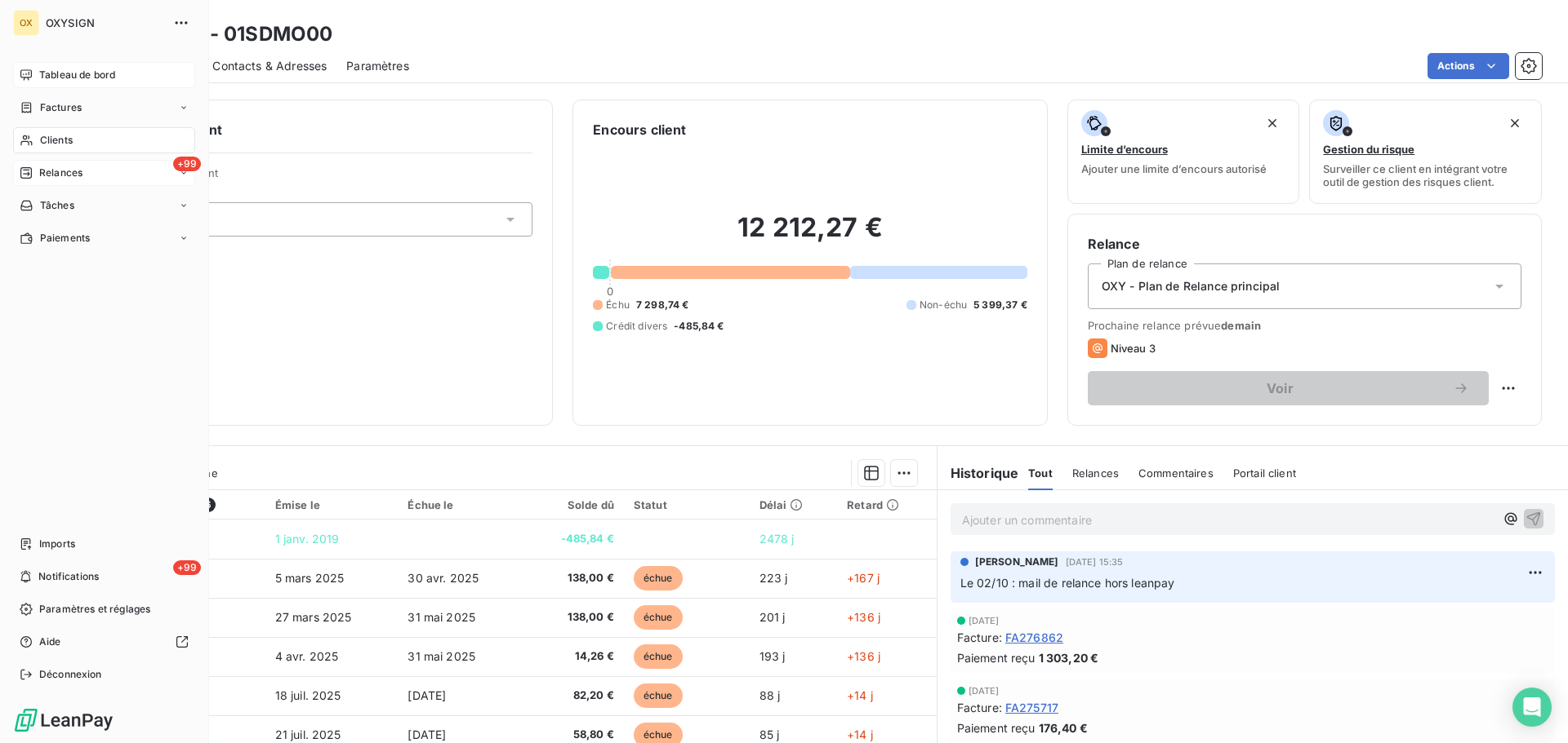
click at [53, 176] on span "Relances" at bounding box center [61, 173] width 43 height 15
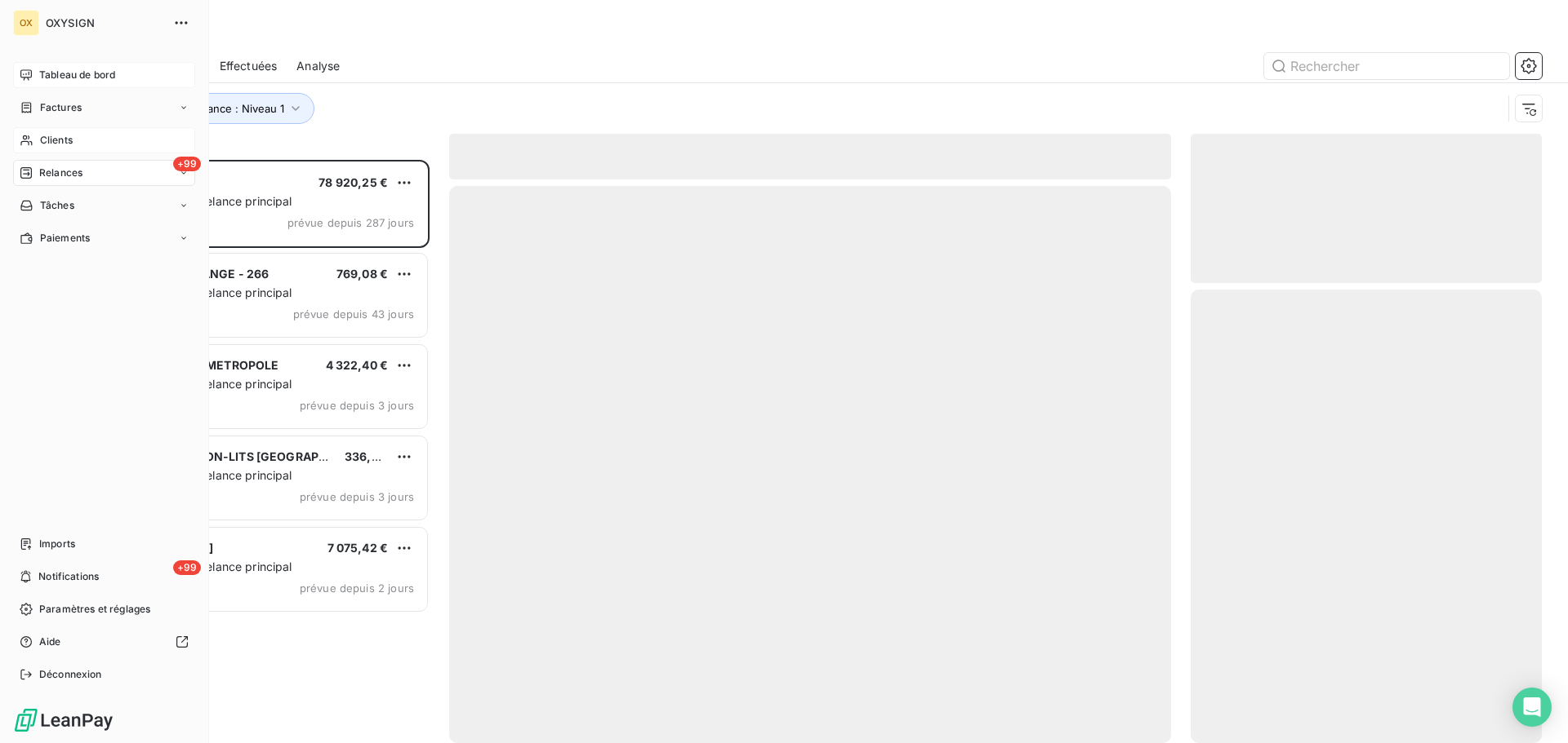
scroll to position [571, 339]
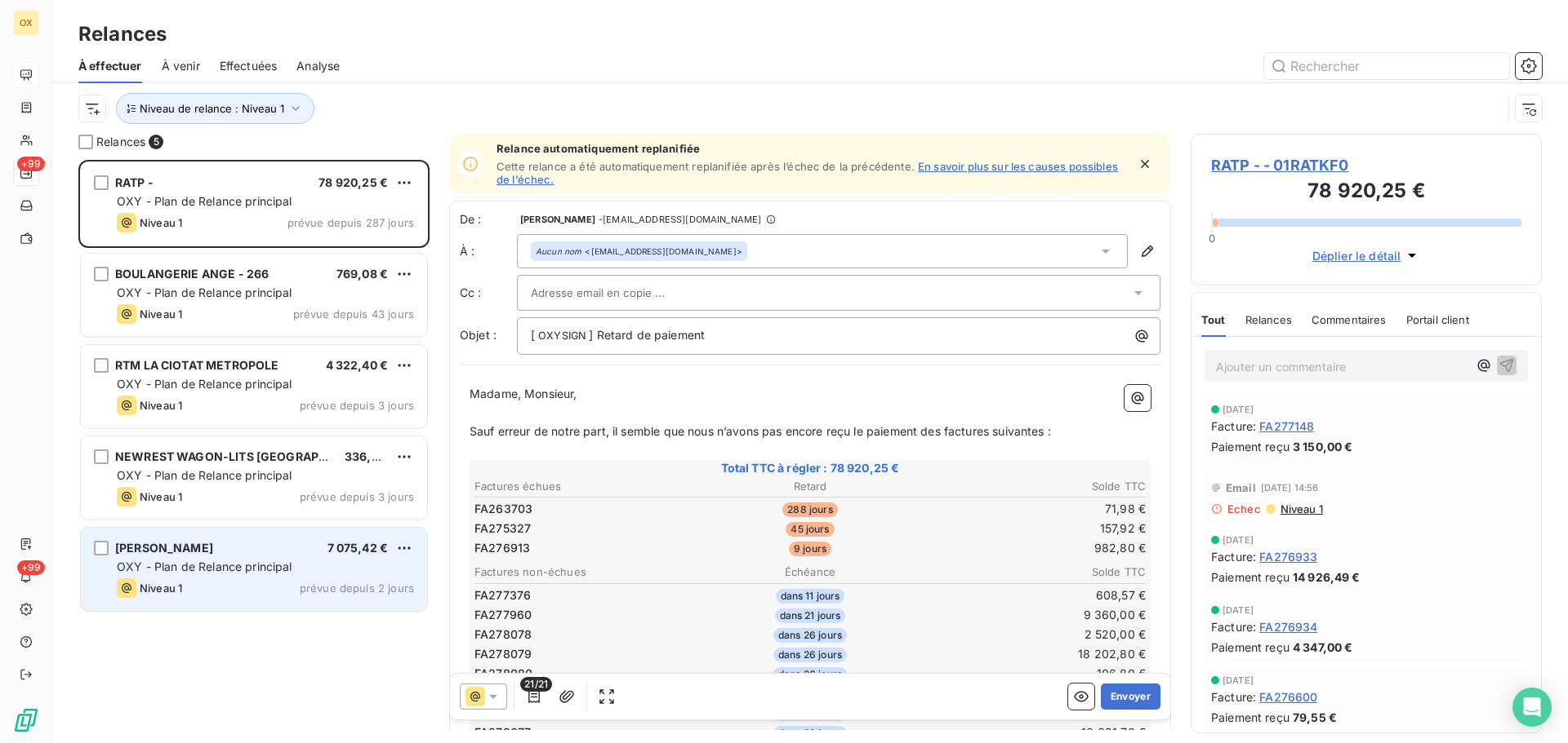
click at [213, 547] on span "[PERSON_NAME]" at bounding box center [164, 547] width 98 height 14
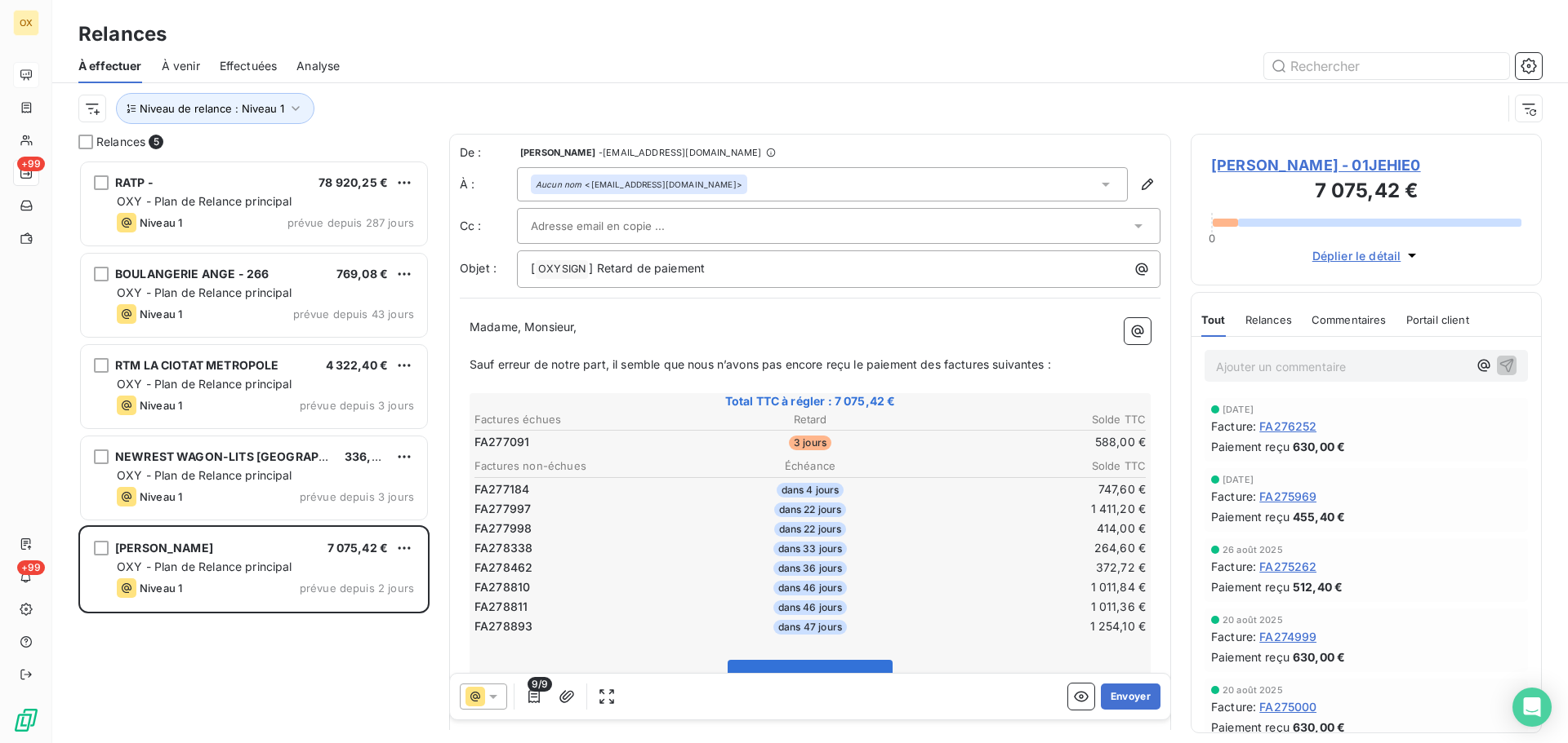
click at [706, 298] on div "De : [PERSON_NAME] - [EMAIL_ADDRESS][DOMAIN_NAME] À : Aucun nom <[EMAIL_ADDRESS…" at bounding box center [810, 528] width 722 height 789
drag, startPoint x: 632, startPoint y: 268, endPoint x: 597, endPoint y: 262, distance: 35.5
click at [597, 262] on span "] Retard de paiement" at bounding box center [646, 267] width 116 height 14
click at [685, 323] on p "Madame, Monsieur," at bounding box center [810, 328] width 681 height 18
drag, startPoint x: 630, startPoint y: 264, endPoint x: 595, endPoint y: 267, distance: 35.1
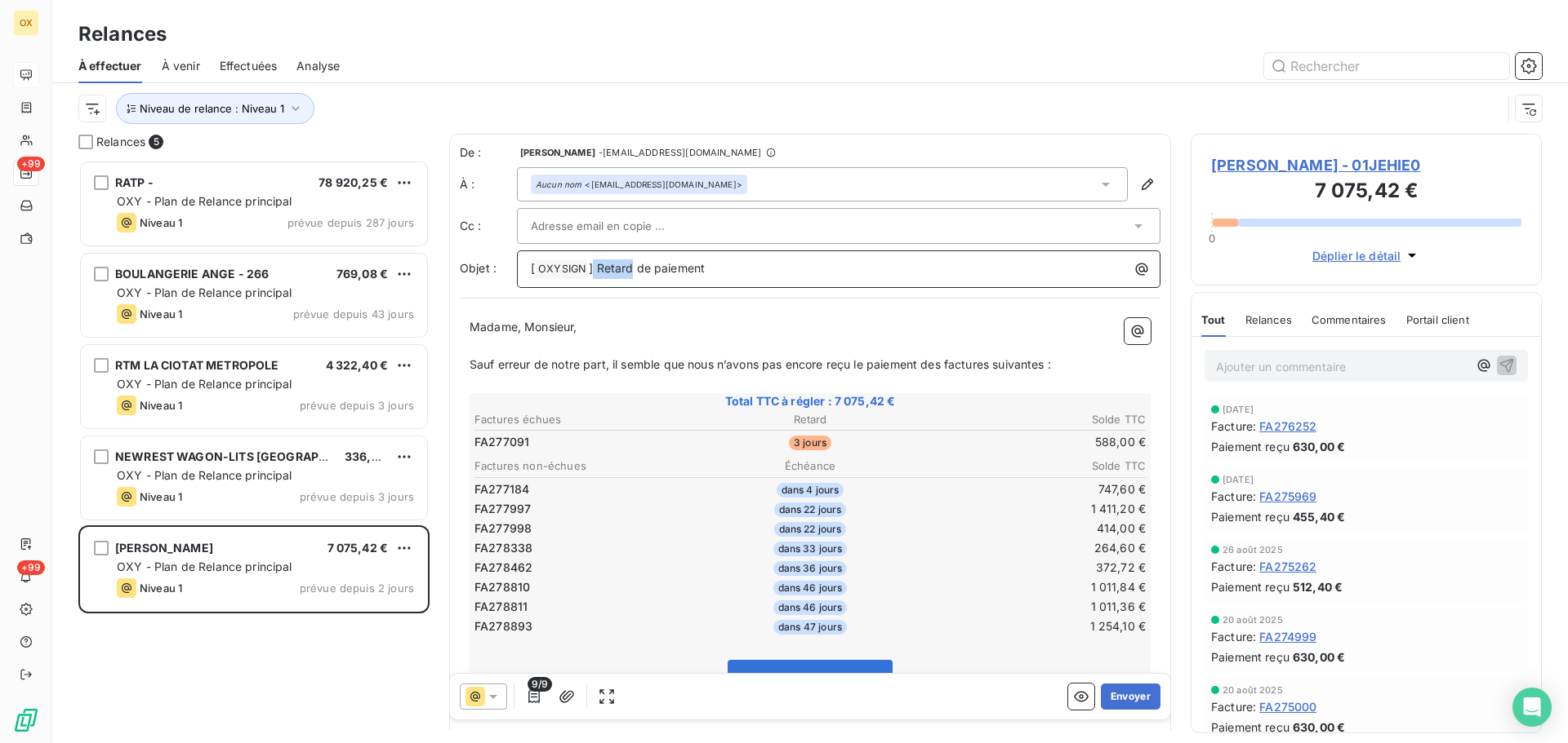
click at [595, 267] on span "] Retard de paiement" at bounding box center [646, 267] width 116 height 14
click at [664, 252] on div "[ OXYSIGN ﻿ ] Retard de paiement" at bounding box center [838, 269] width 643 height 38
click at [631, 269] on span "] Retard de paiement" at bounding box center [646, 267] width 116 height 14
click at [646, 350] on p "﻿" at bounding box center [810, 346] width 681 height 18
click at [945, 364] on span "Sauf erreur de notre part, il semble que nous n’avons pas encore reçu le paieme…" at bounding box center [759, 364] width 581 height 14
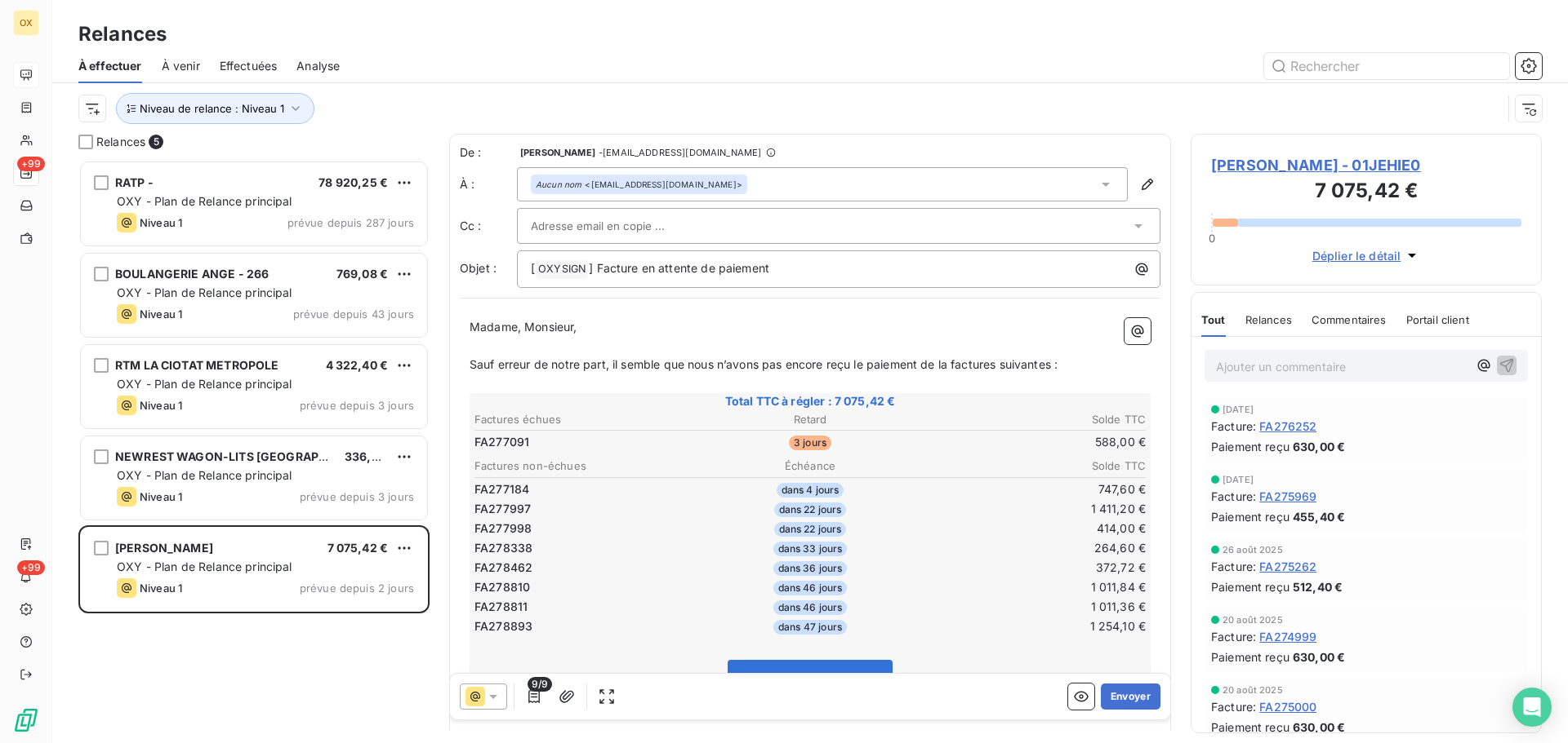
click at [999, 362] on span "Sauf erreur de notre part, il semble que nous n’avons pas encore reçu le paieme…" at bounding box center [763, 364] width 588 height 14
click at [1051, 366] on span "Sauf erreur de notre part, il semble que nous n’avons pas encore reçu le paieme…" at bounding box center [760, 364] width 582 height 14
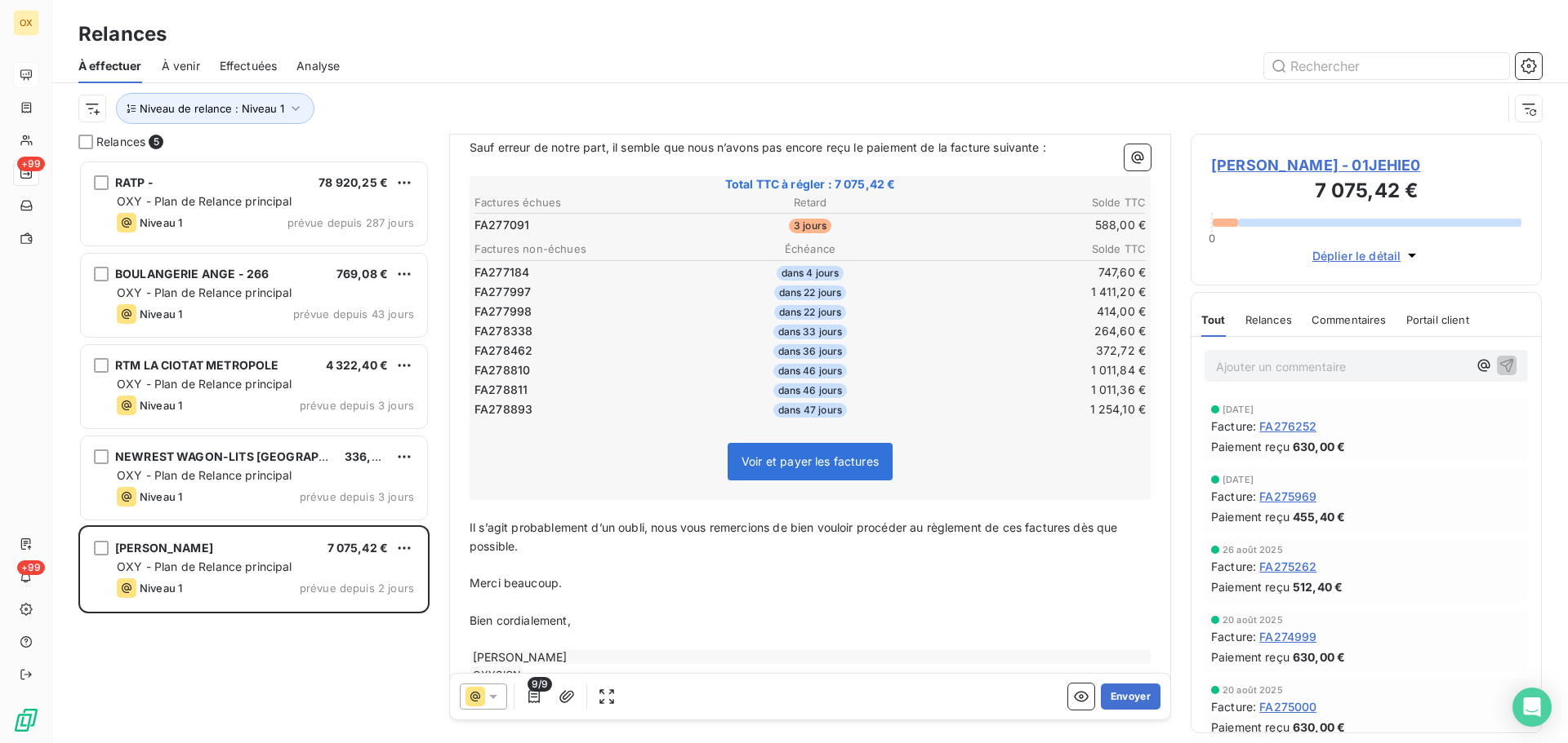
scroll to position [260, 0]
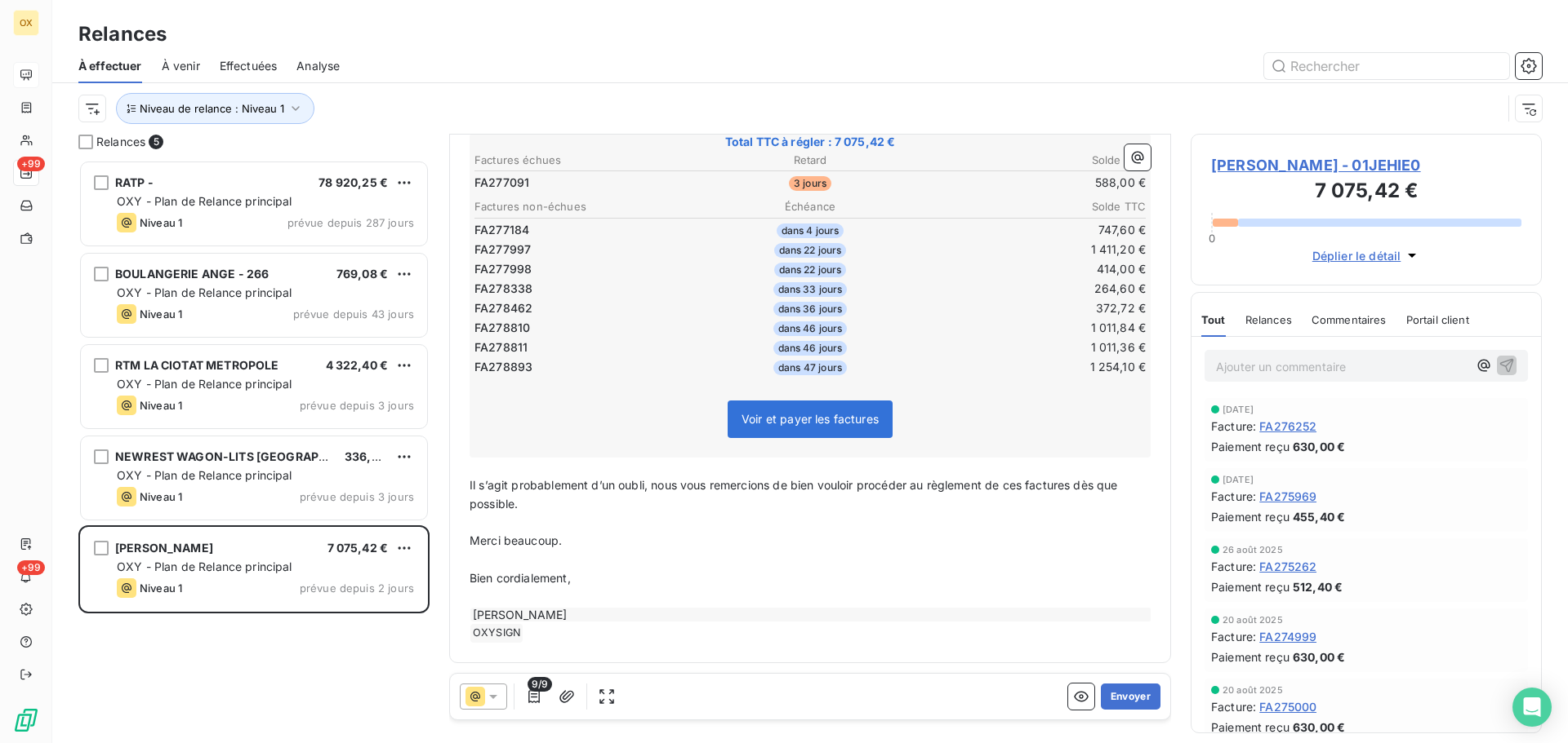
click at [1026, 486] on span "Il s’agit probablement d’un oubli, nous vous remercions de bien vouloir procéde…" at bounding box center [794, 494] width 651 height 33
click at [1068, 482] on span "Il s’agit probablement d’un oubli, nous vous remercions de bien vouloir procéde…" at bounding box center [792, 494] width 646 height 33
click at [1020, 486] on span "Il s’agit probablement d’un oubli, nous vous remercions de bien vouloir procéde…" at bounding box center [789, 494] width 639 height 33
click at [1072, 575] on p "Bien cordialement," at bounding box center [810, 578] width 681 height 18
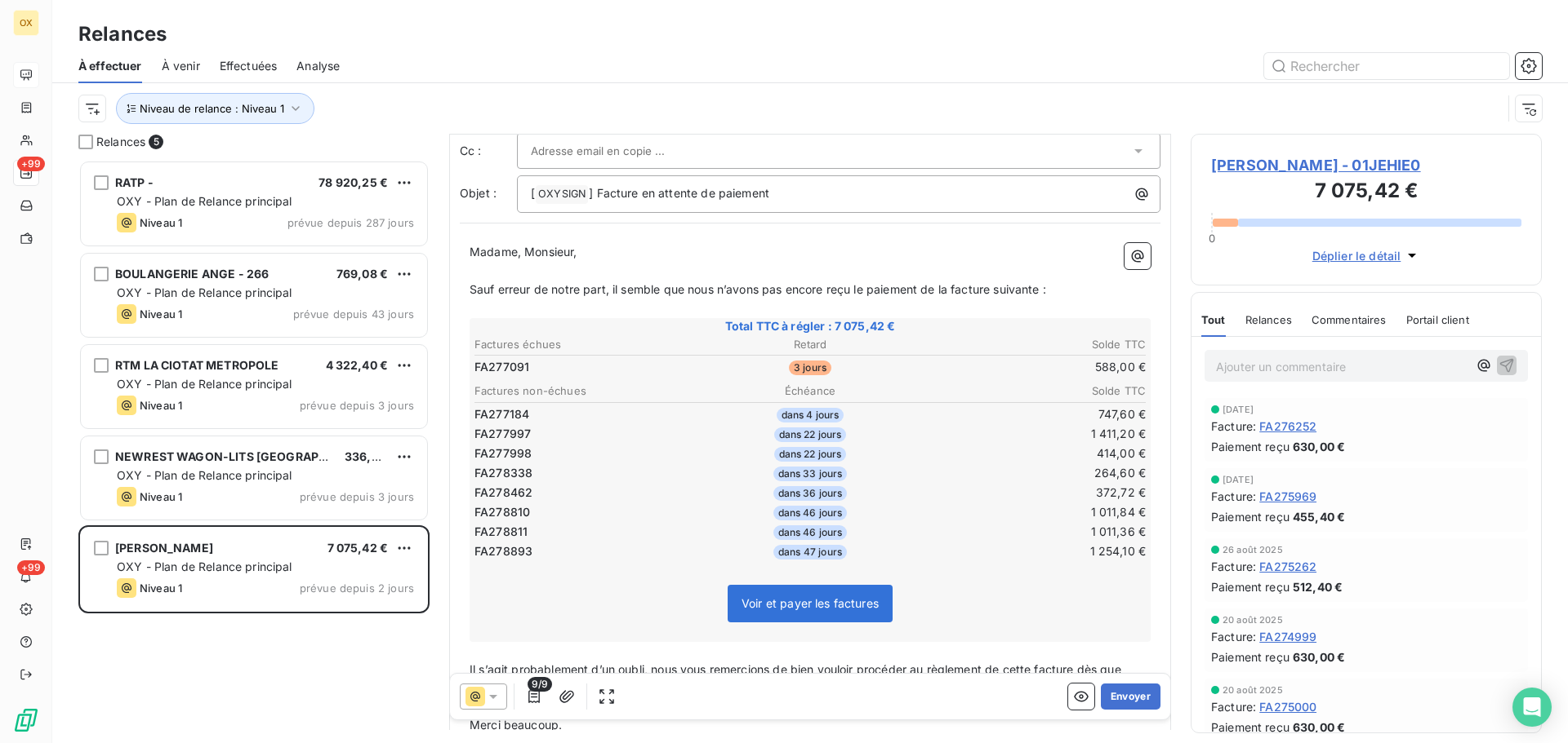
scroll to position [0, 0]
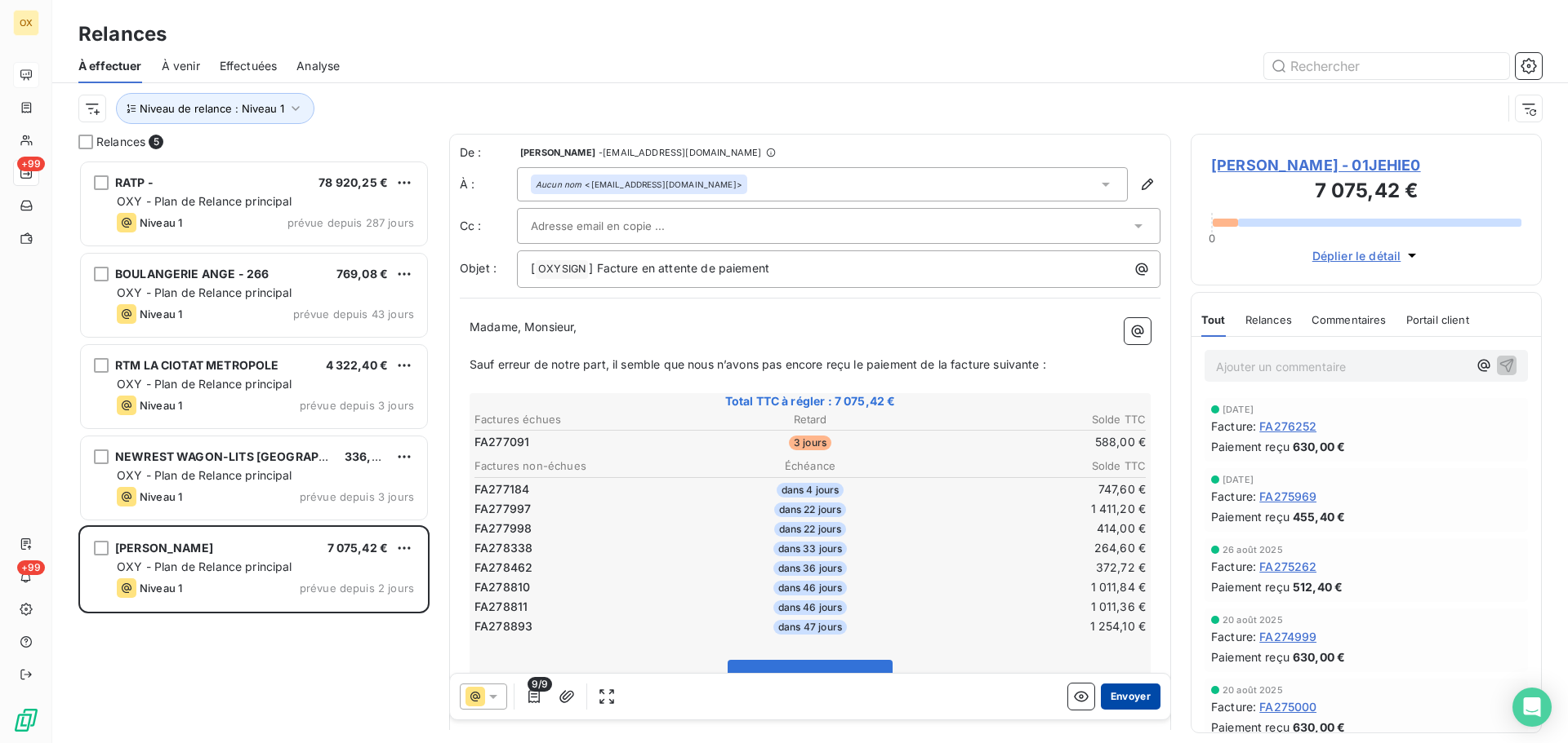
click at [1121, 693] on button "Envoyer" at bounding box center [1130, 696] width 59 height 26
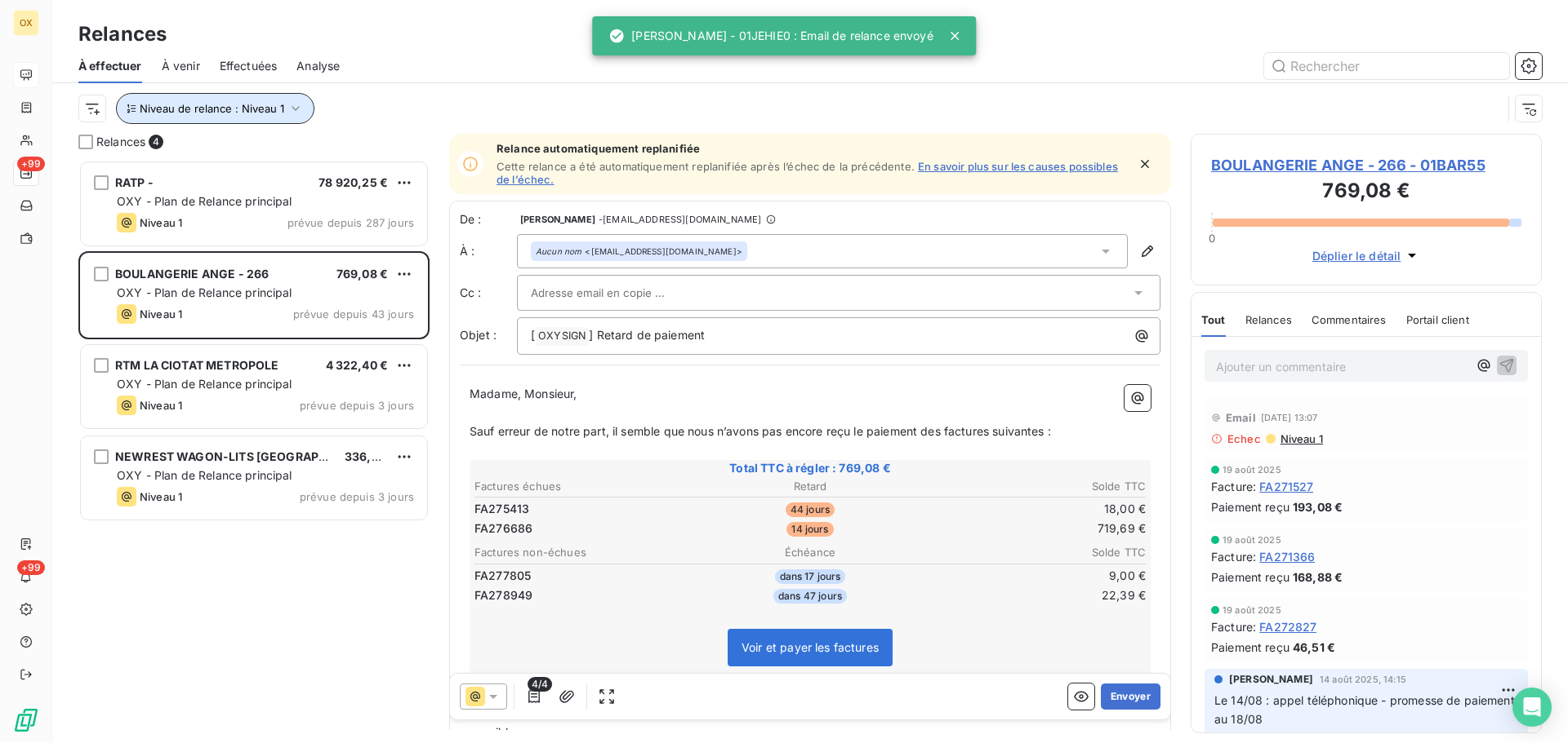
click at [260, 113] on span "Niveau de relance : Niveau 1" at bounding box center [212, 109] width 145 height 13
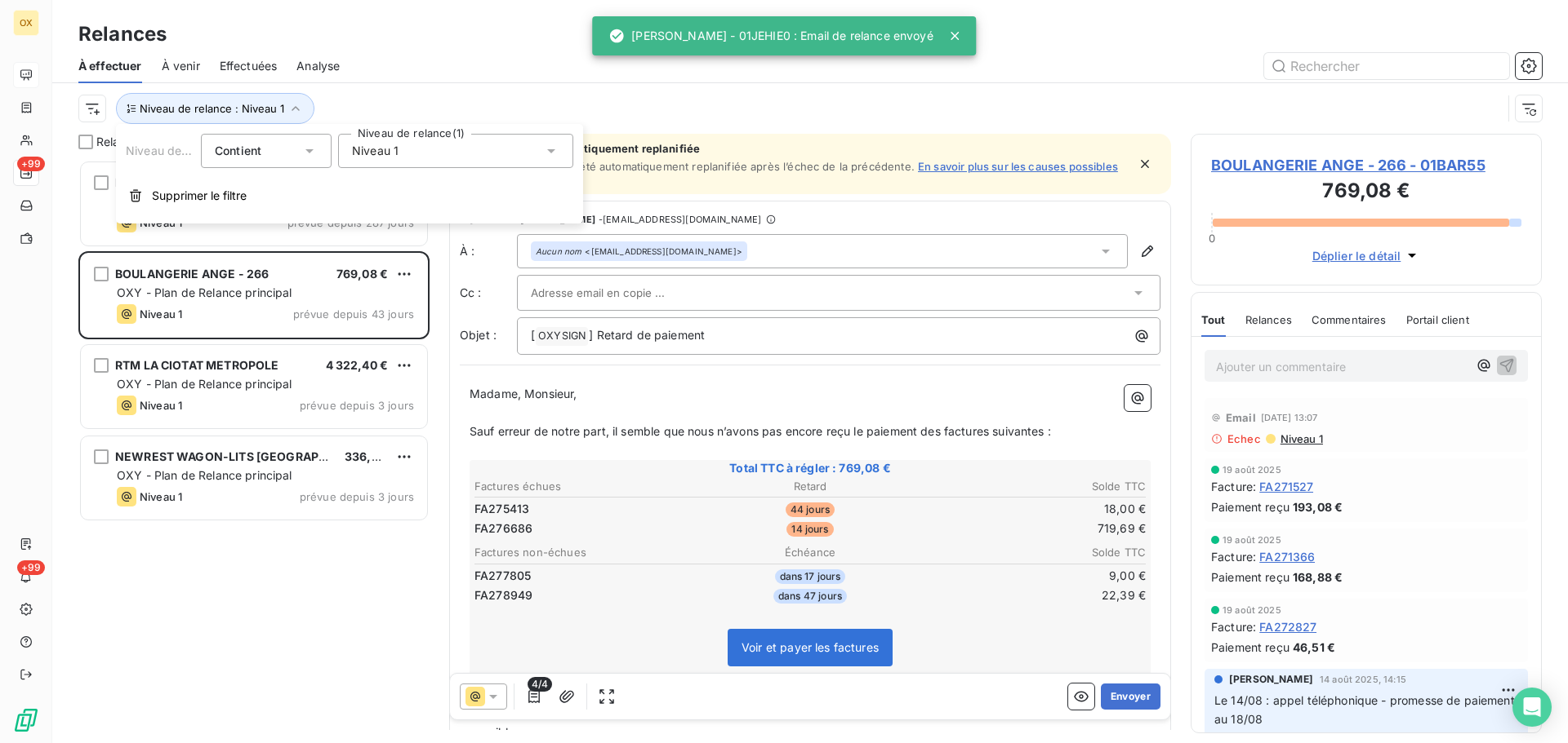
click at [398, 152] on div "Niveau 1" at bounding box center [455, 150] width 235 height 34
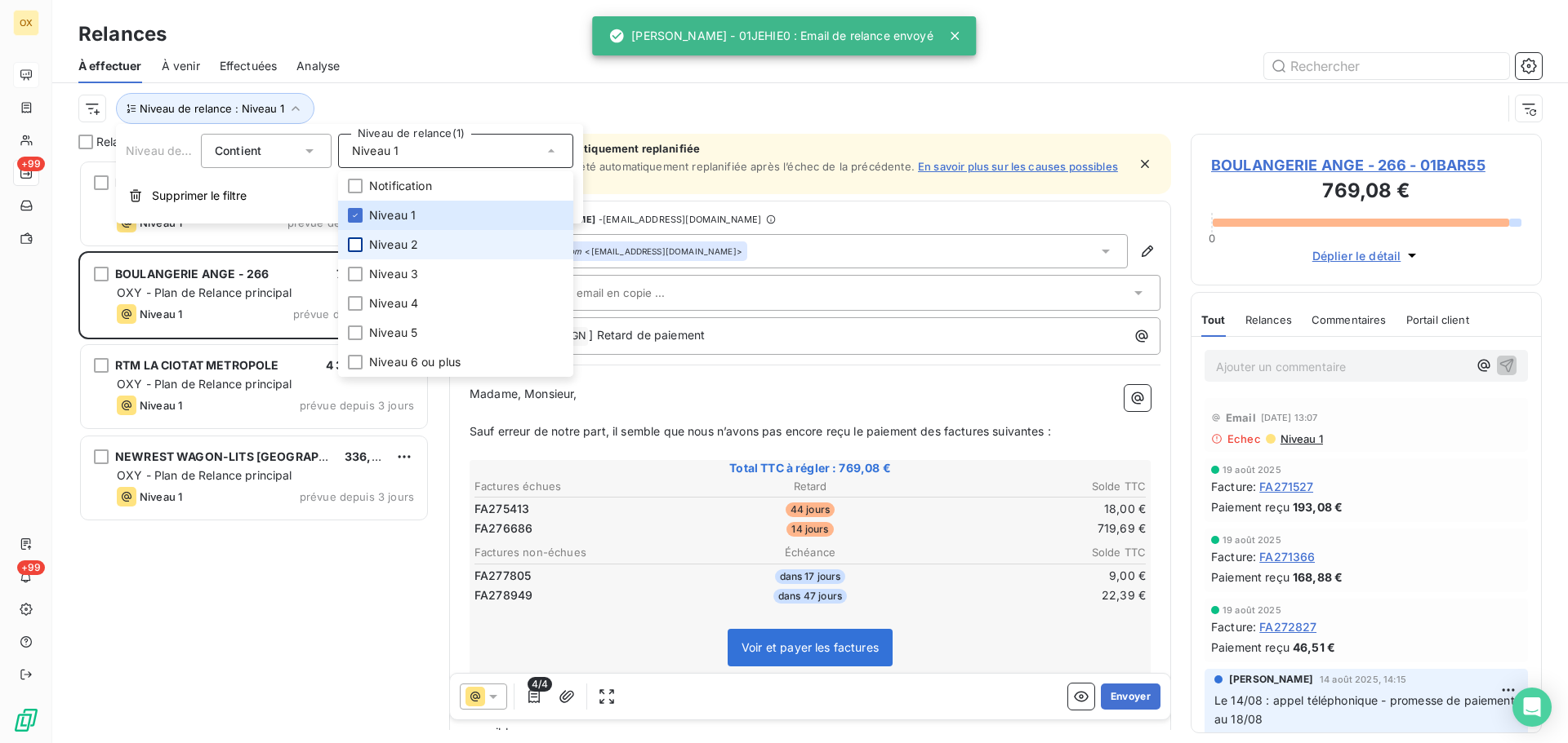
click at [357, 247] on div at bounding box center [355, 245] width 15 height 15
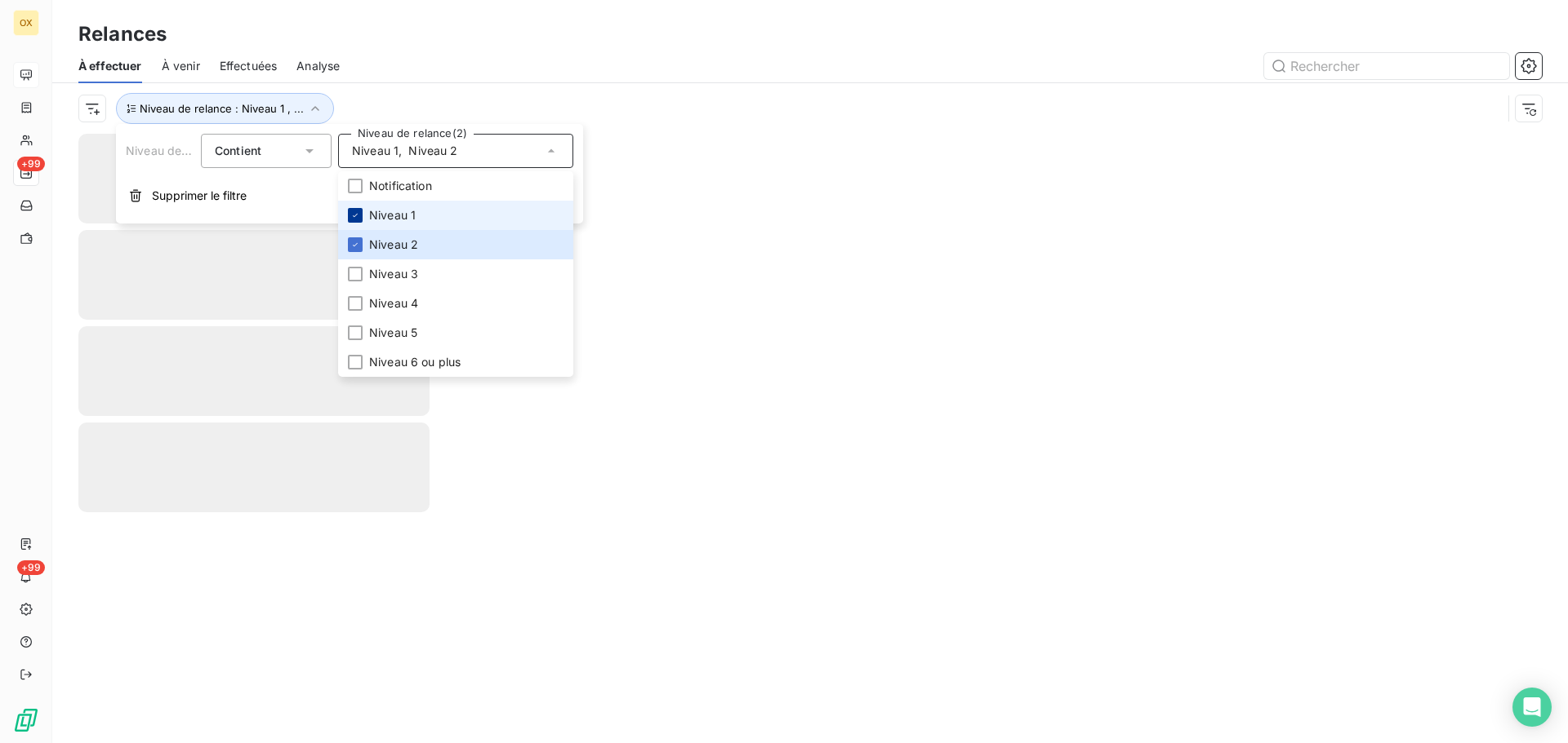
click at [359, 215] on icon at bounding box center [355, 216] width 10 height 10
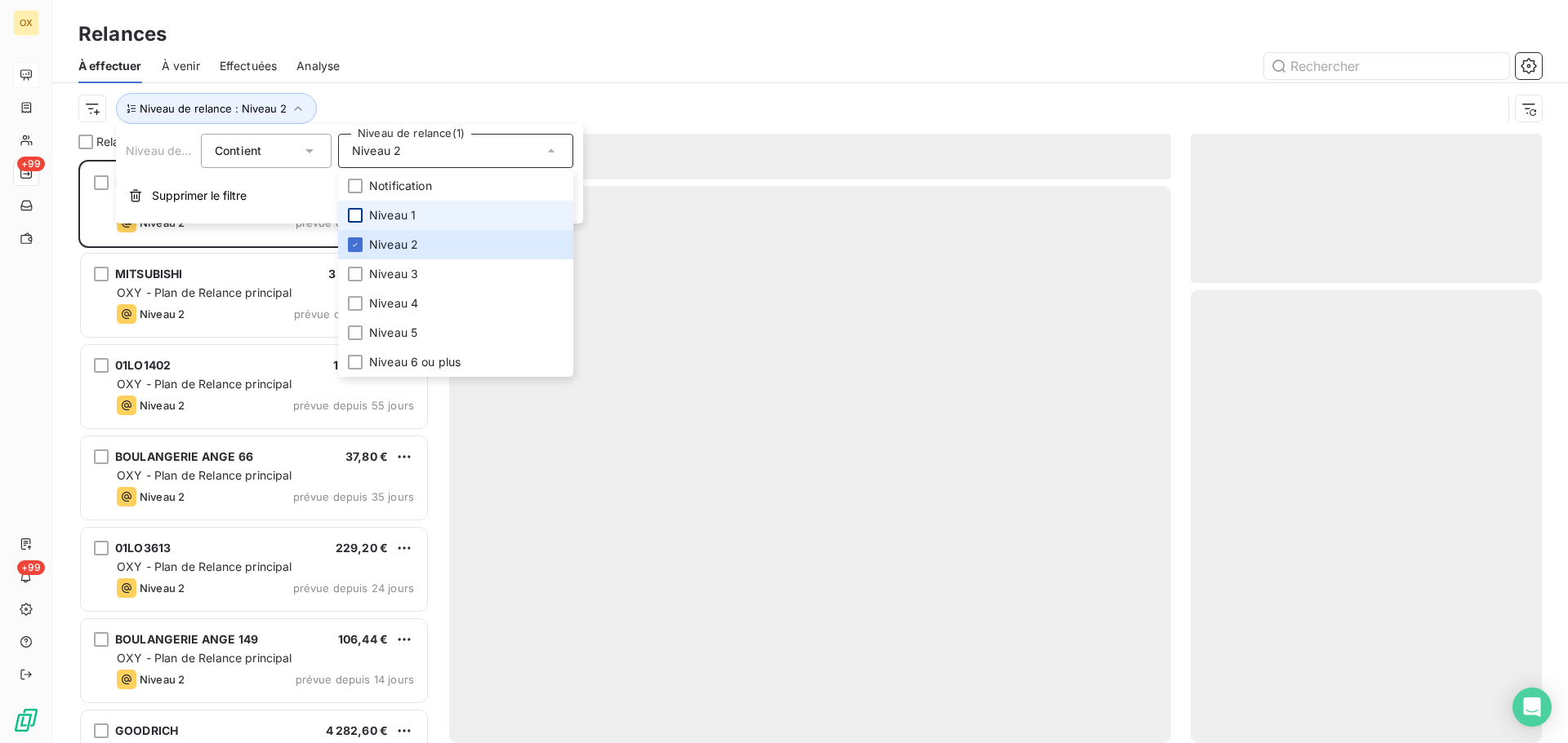
click at [489, 69] on div at bounding box center [951, 65] width 1182 height 26
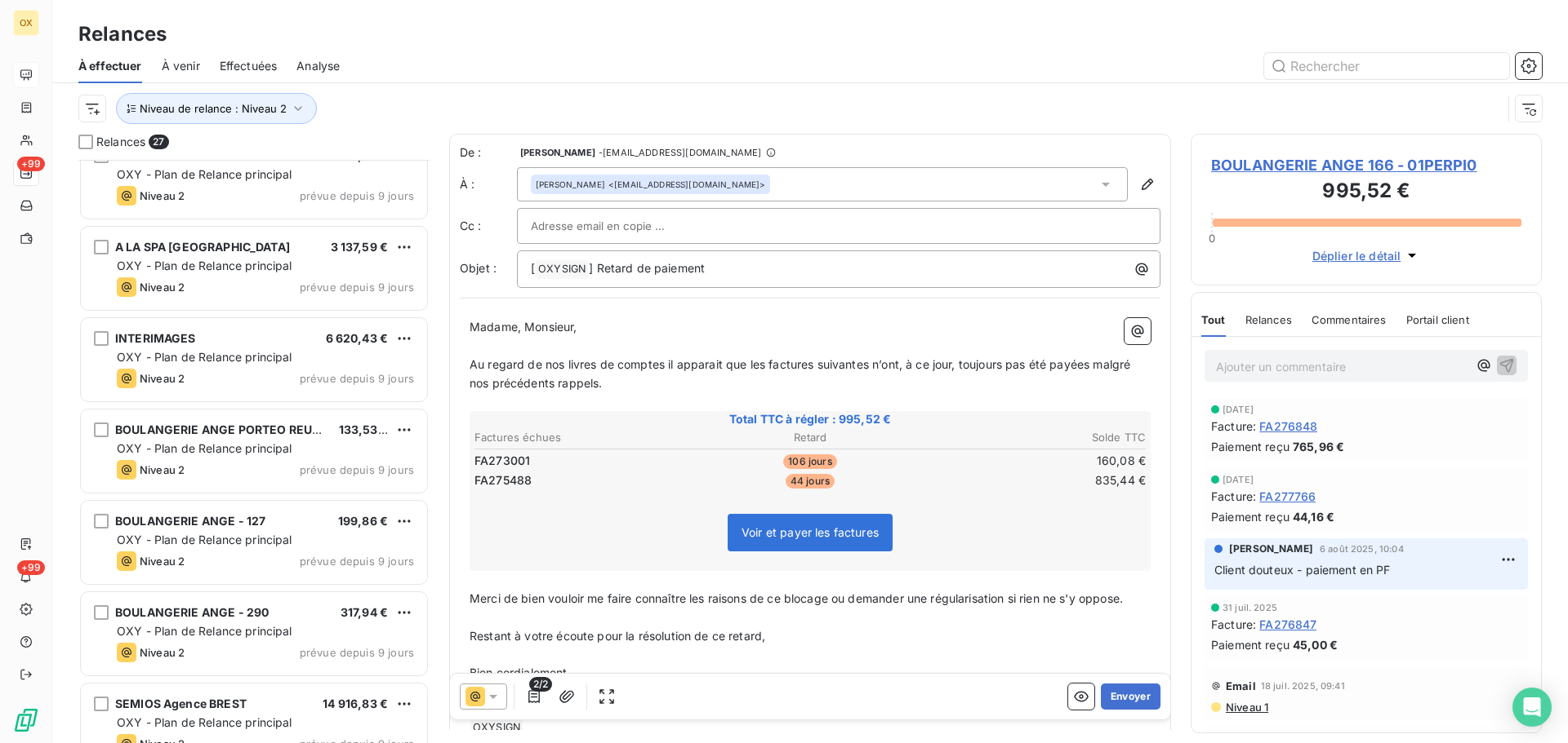
scroll to position [898, 0]
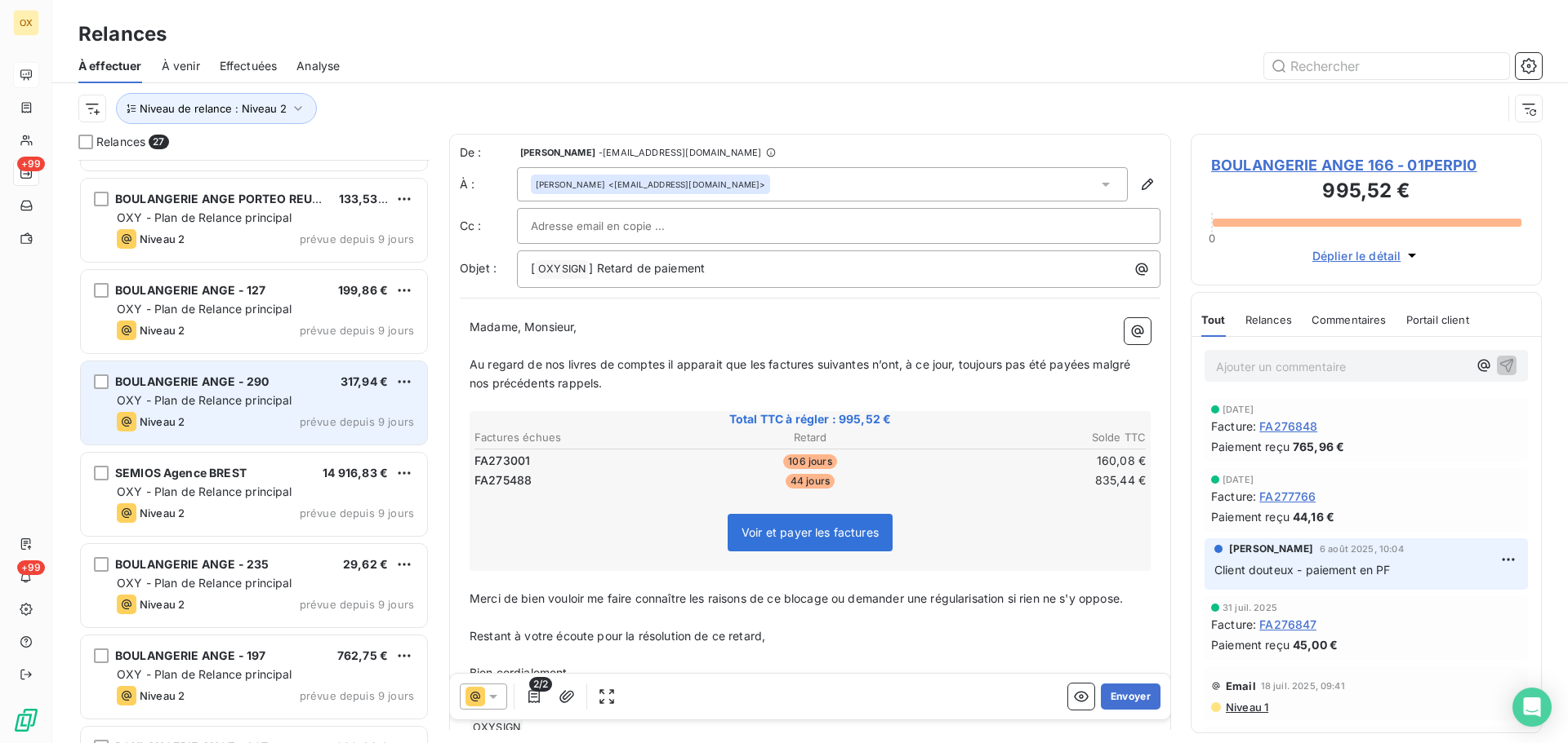
click at [263, 389] on div "BOULANGERIE ANGE - 290" at bounding box center [192, 382] width 154 height 17
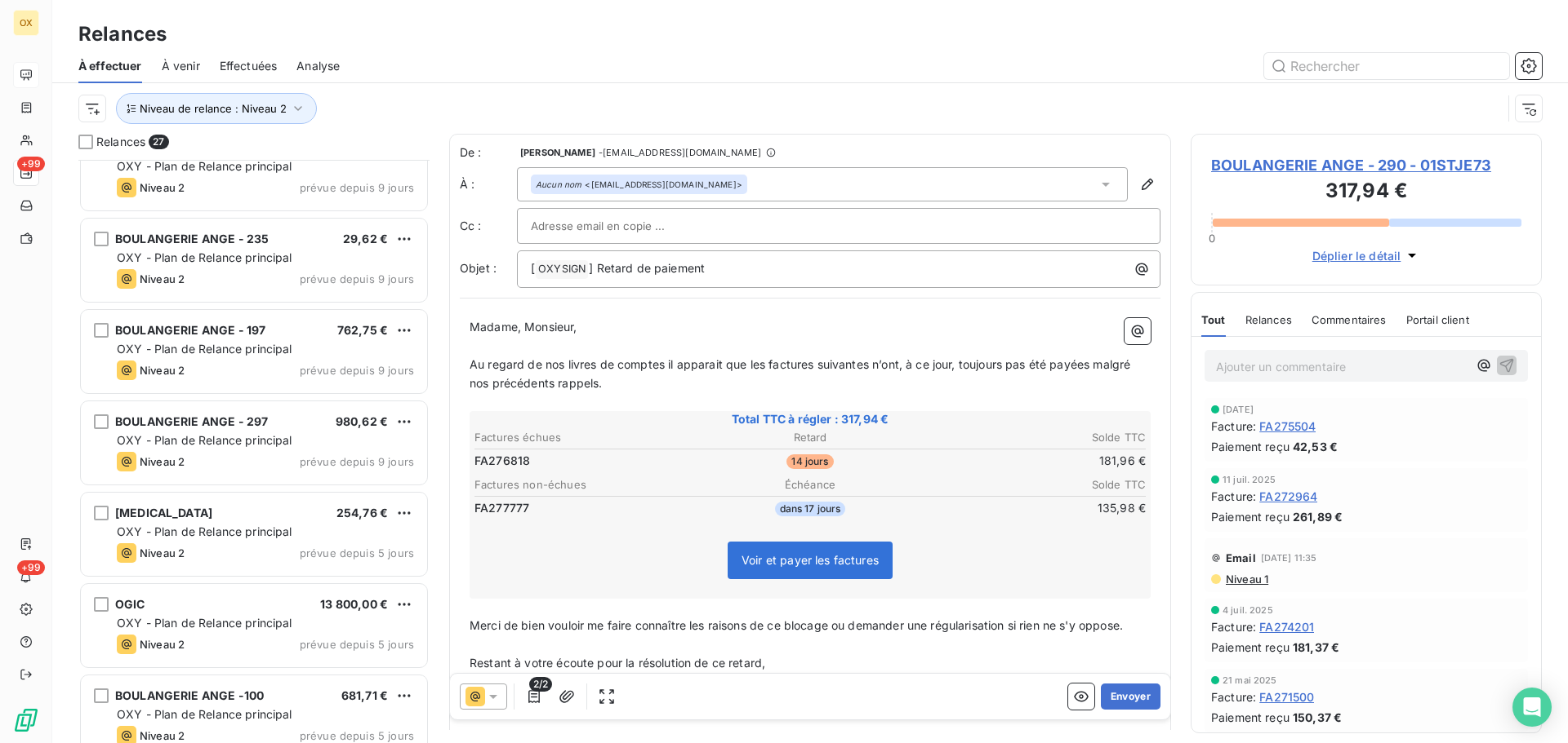
scroll to position [1224, 0]
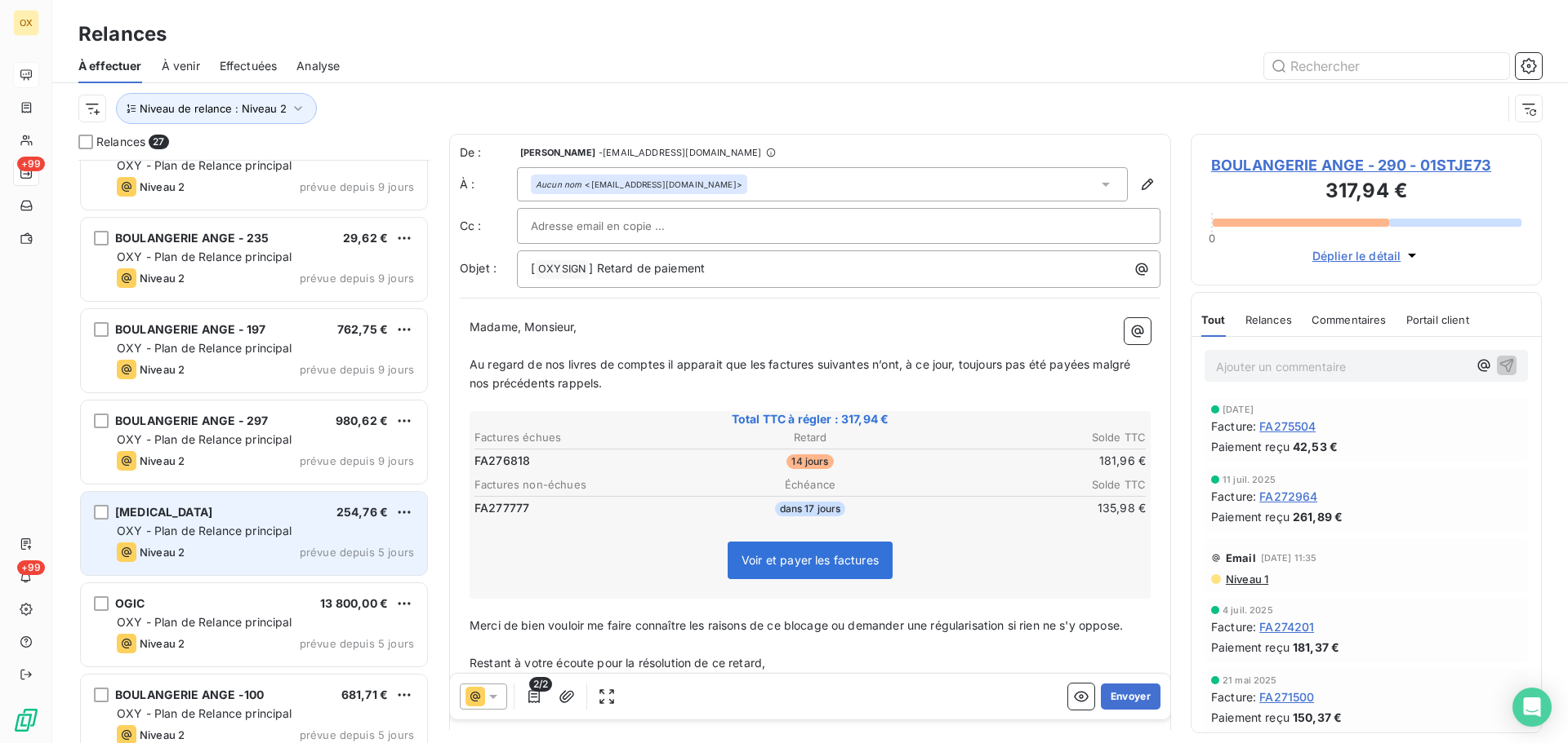
click at [228, 511] on div "[MEDICAL_DATA] 254,76 €" at bounding box center [265, 512] width 297 height 15
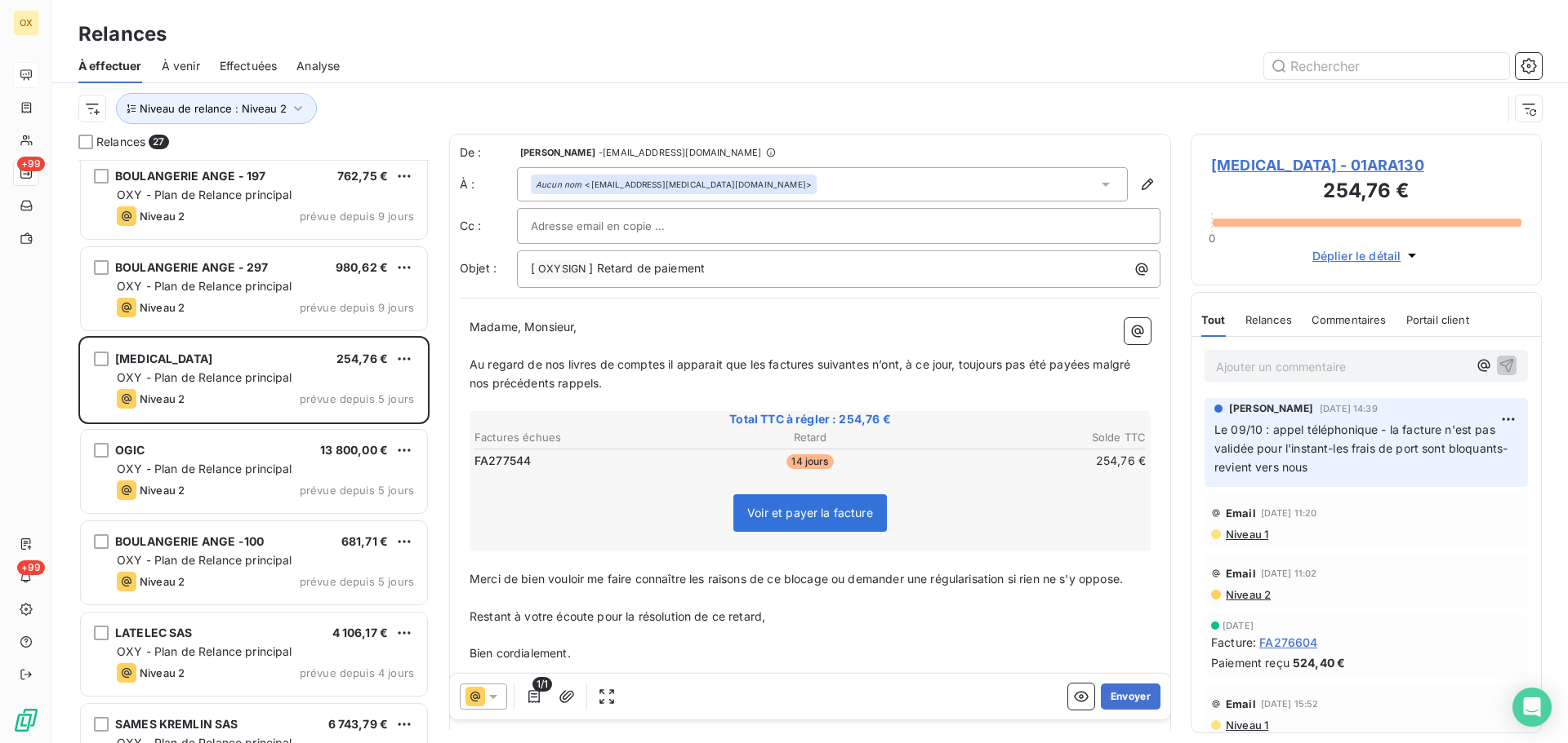
scroll to position [1388, 0]
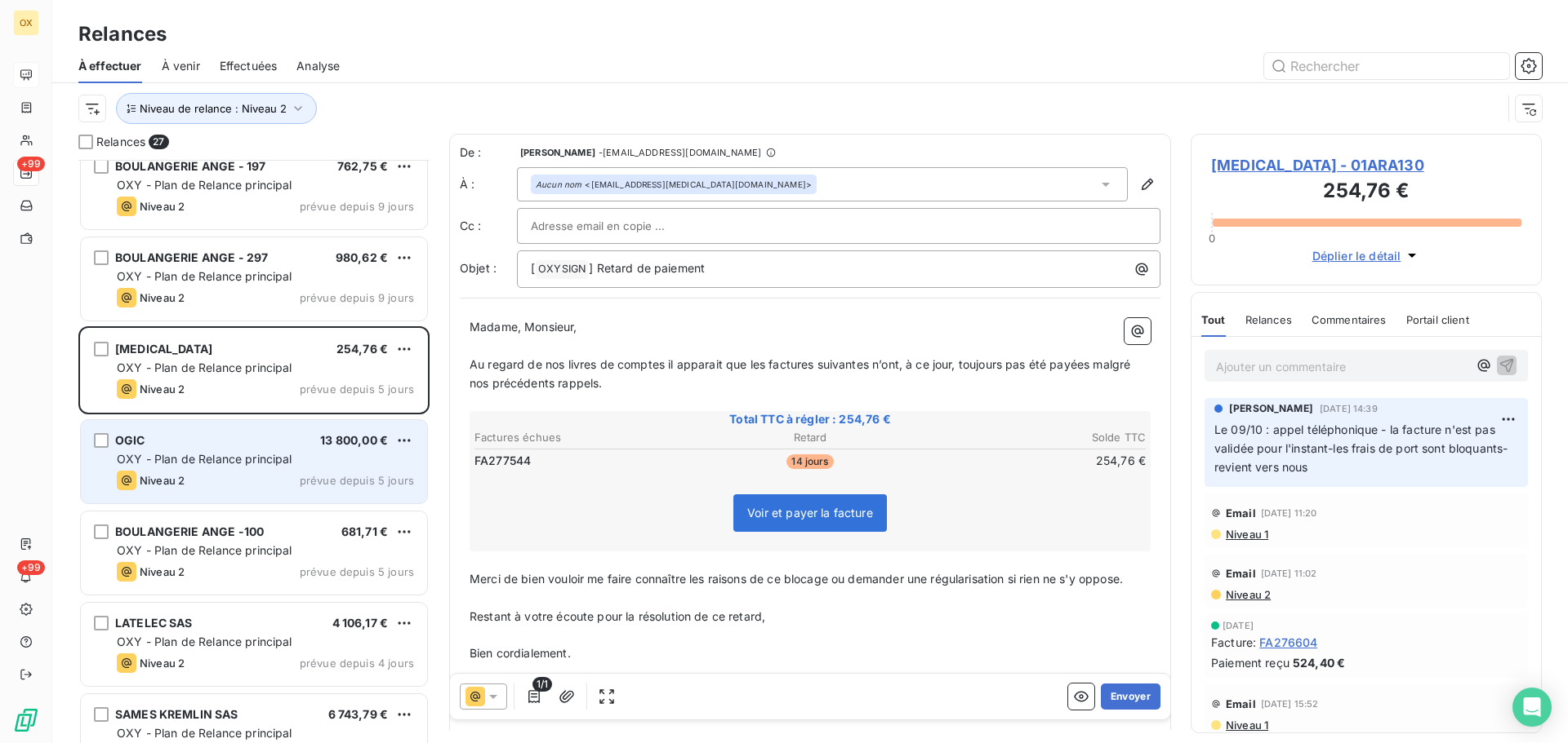
click at [236, 471] on div "Niveau 2 prévue depuis 5 jours" at bounding box center [265, 480] width 297 height 19
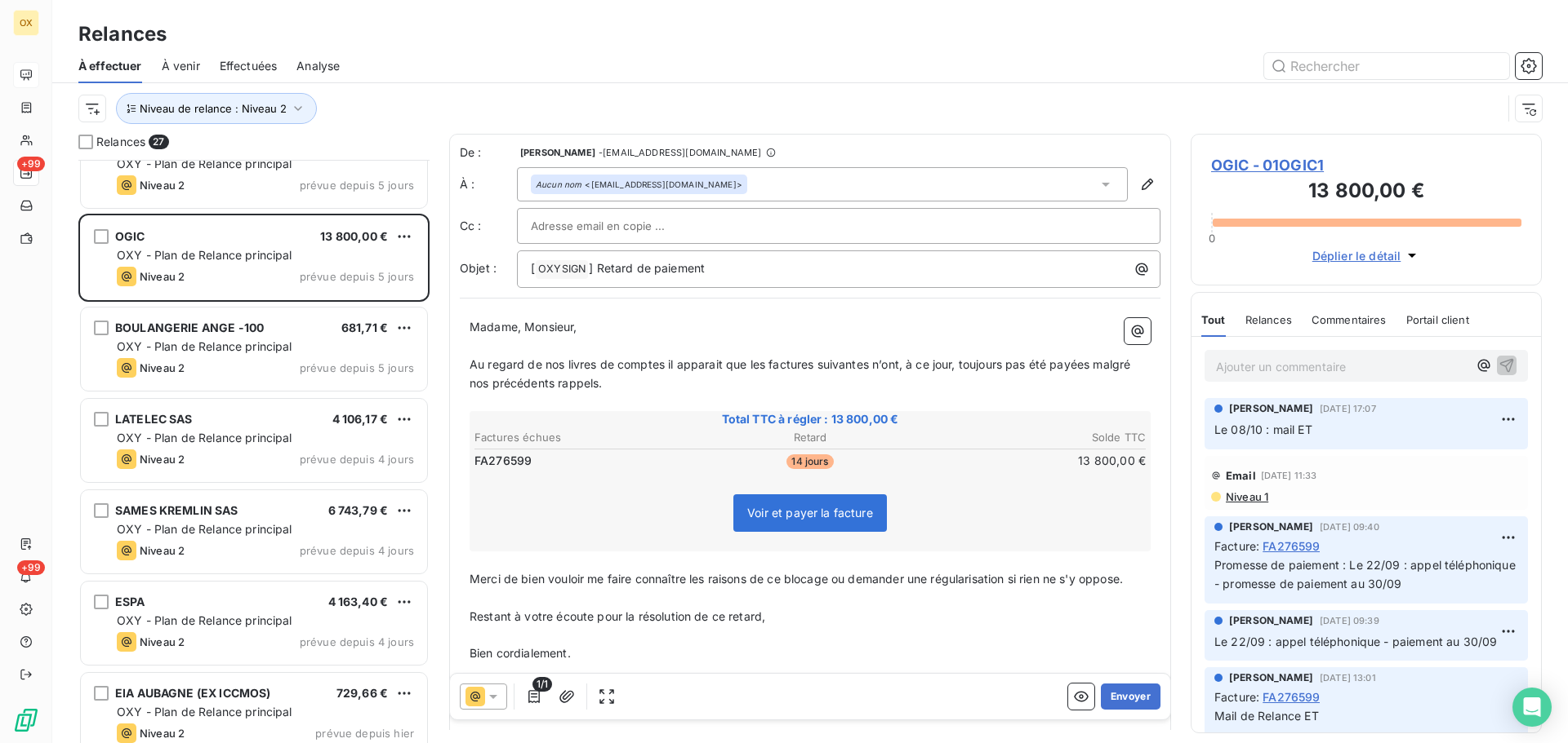
scroll to position [1633, 0]
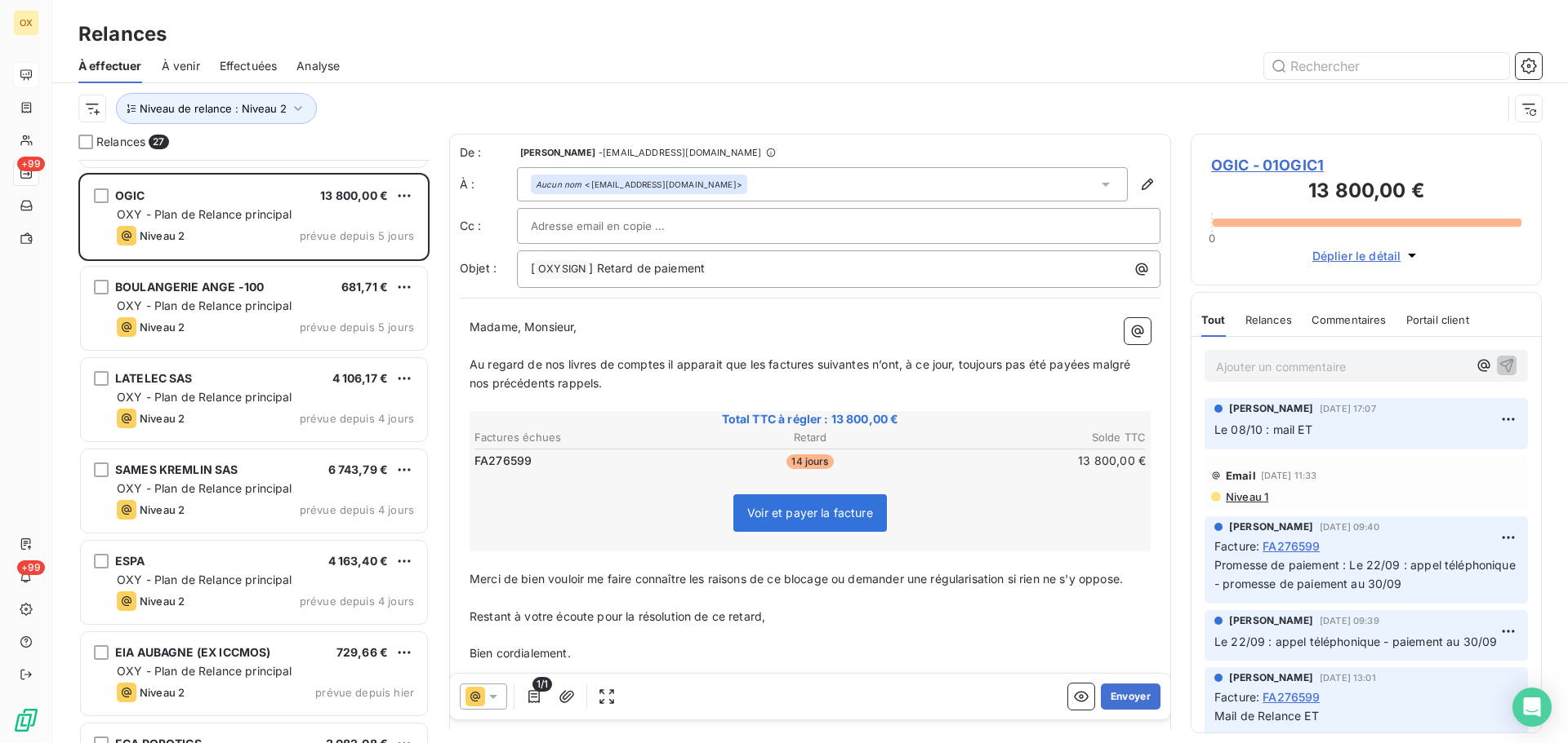
click at [227, 515] on div "Niveau 2 prévue depuis 4 jours" at bounding box center [265, 509] width 297 height 19
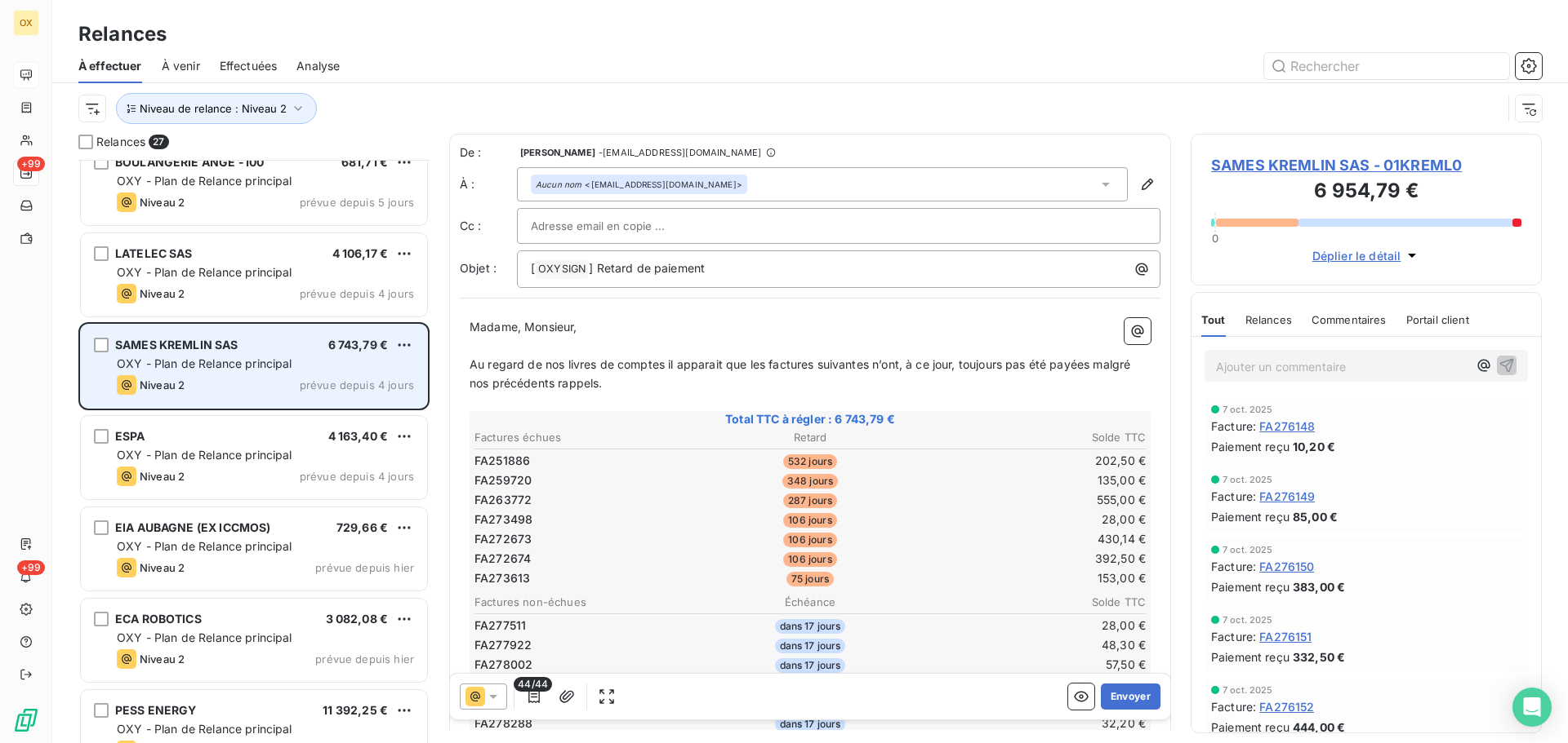
scroll to position [1796, 0]
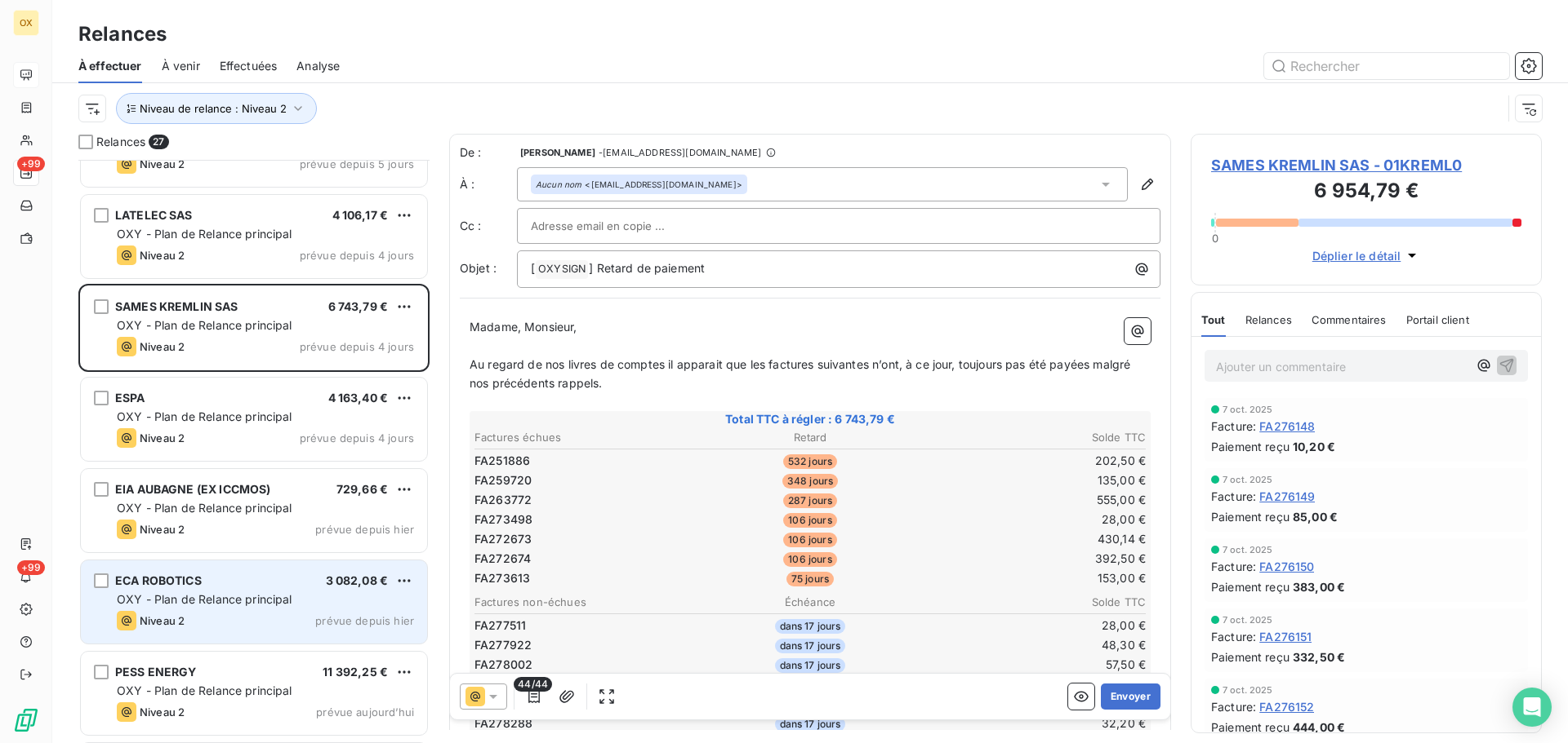
click at [210, 576] on div "ECA ROBOTICS 3 082,08 €" at bounding box center [265, 581] width 297 height 15
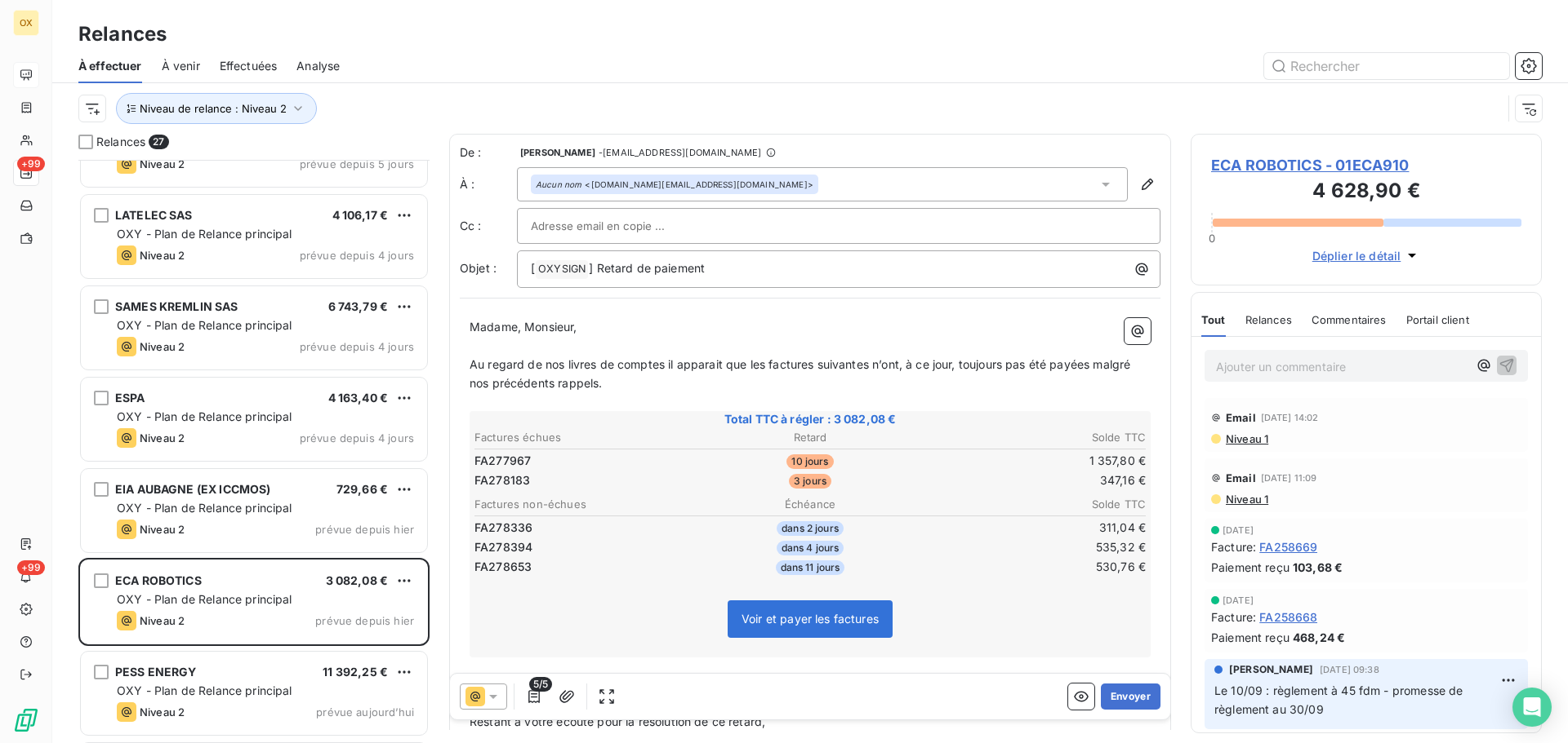
click at [1315, 158] on span "ECA ROBOTICS - 01ECA910" at bounding box center [1366, 165] width 310 height 22
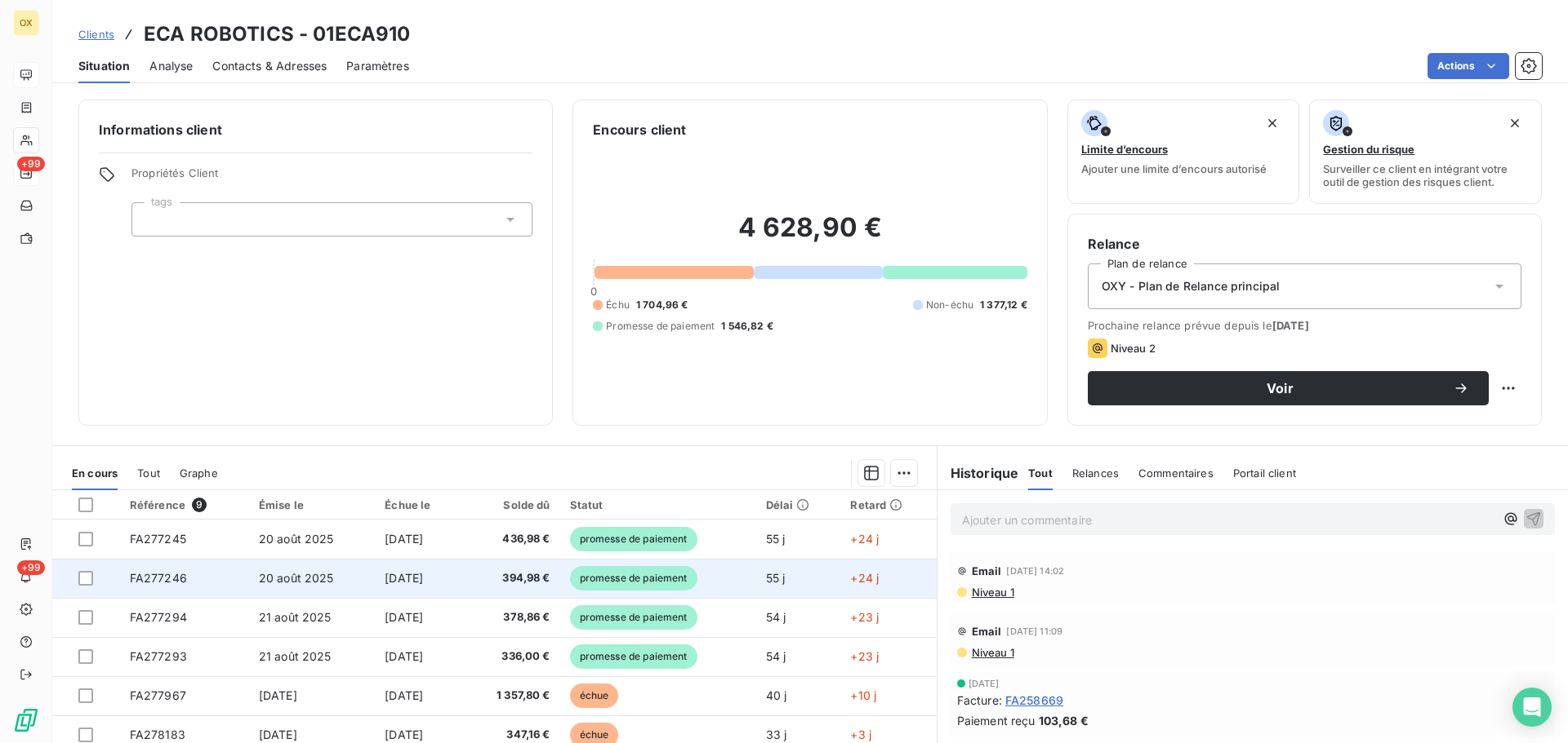
scroll to position [69, 0]
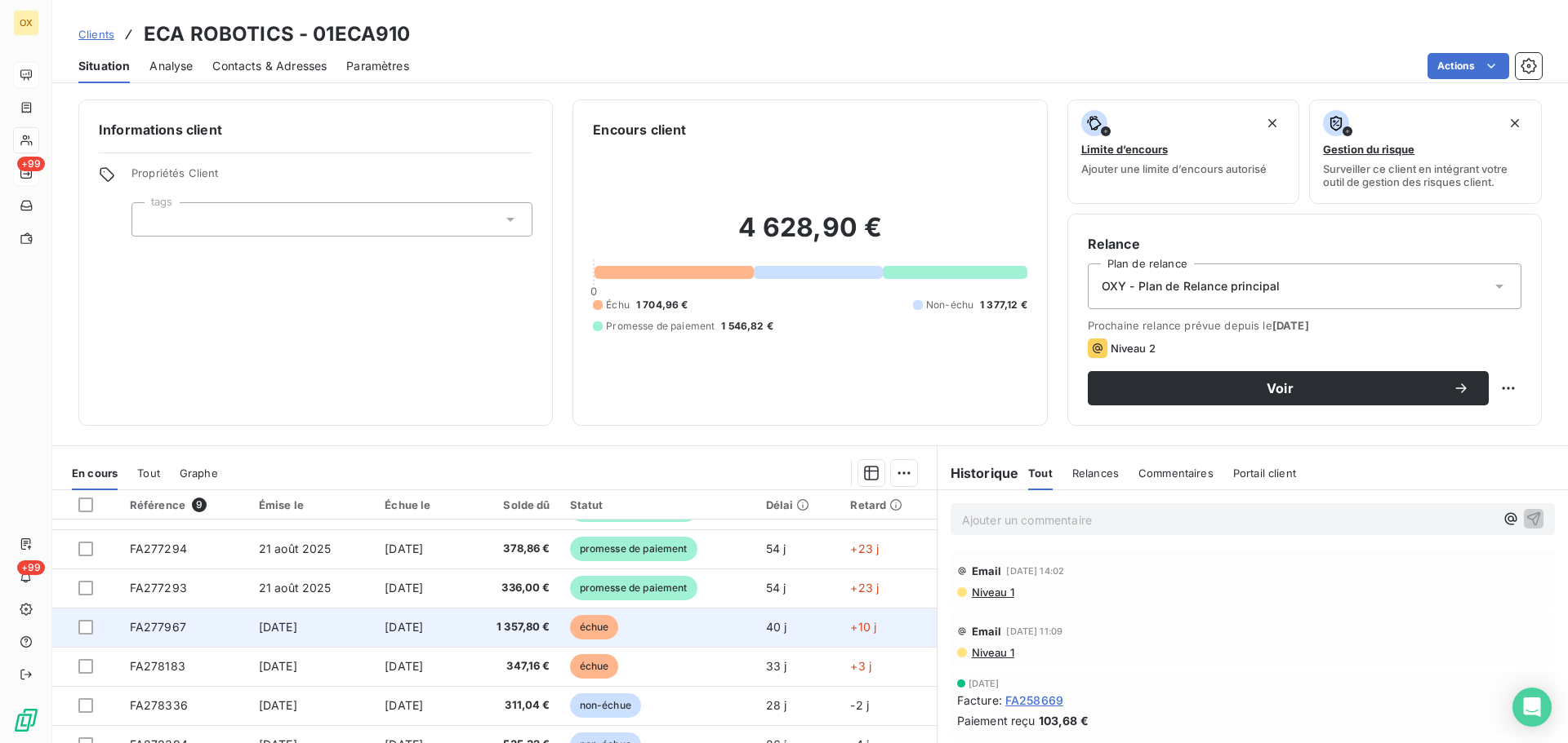
click at [462, 629] on td "[DATE]" at bounding box center [418, 627] width 87 height 39
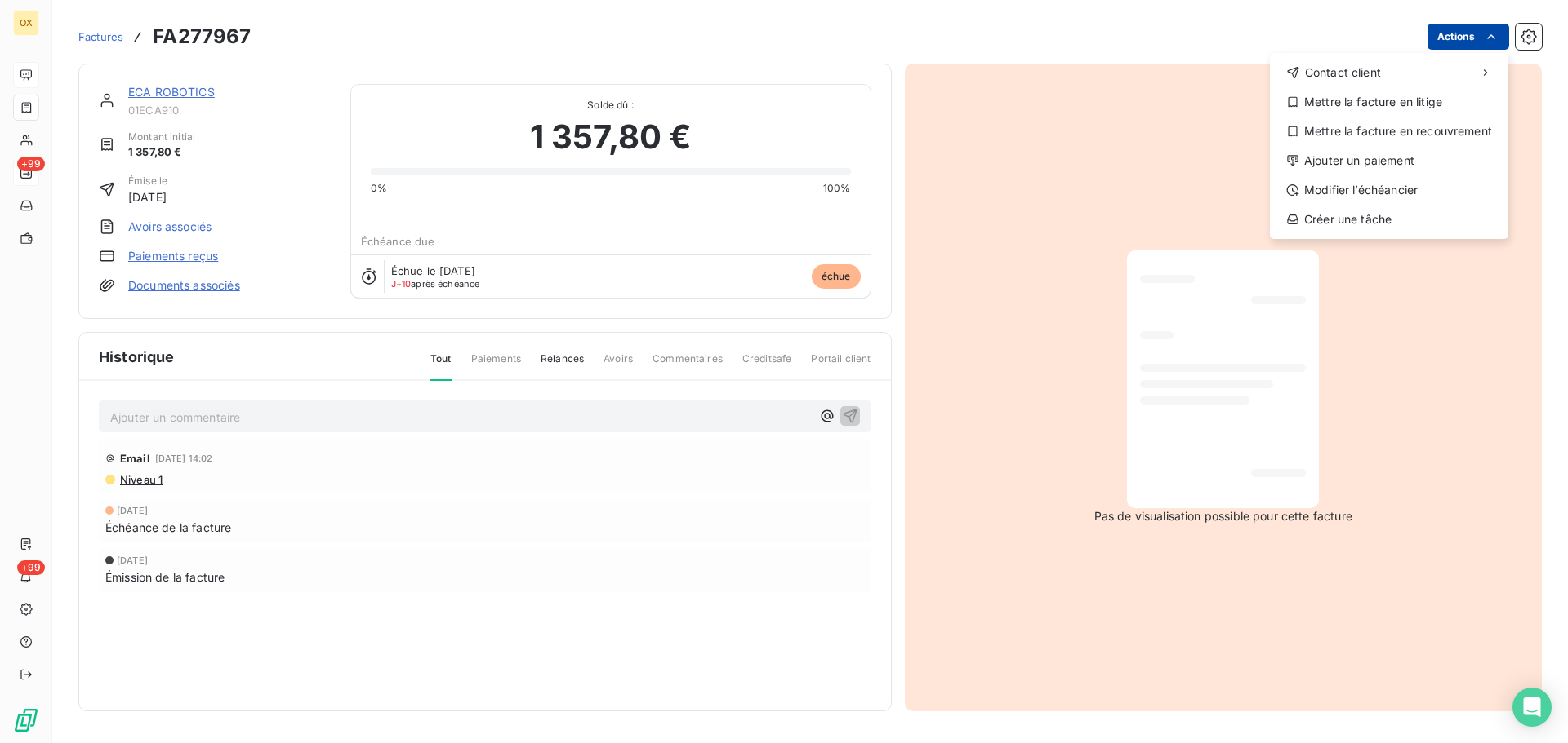
click at [1467, 40] on html "OX +99 +99 Factures FA277967 Actions Contact client Mettre la facture en litige…" at bounding box center [784, 371] width 1568 height 743
click at [1370, 156] on div "Ajouter un paiement" at bounding box center [1388, 160] width 225 height 26
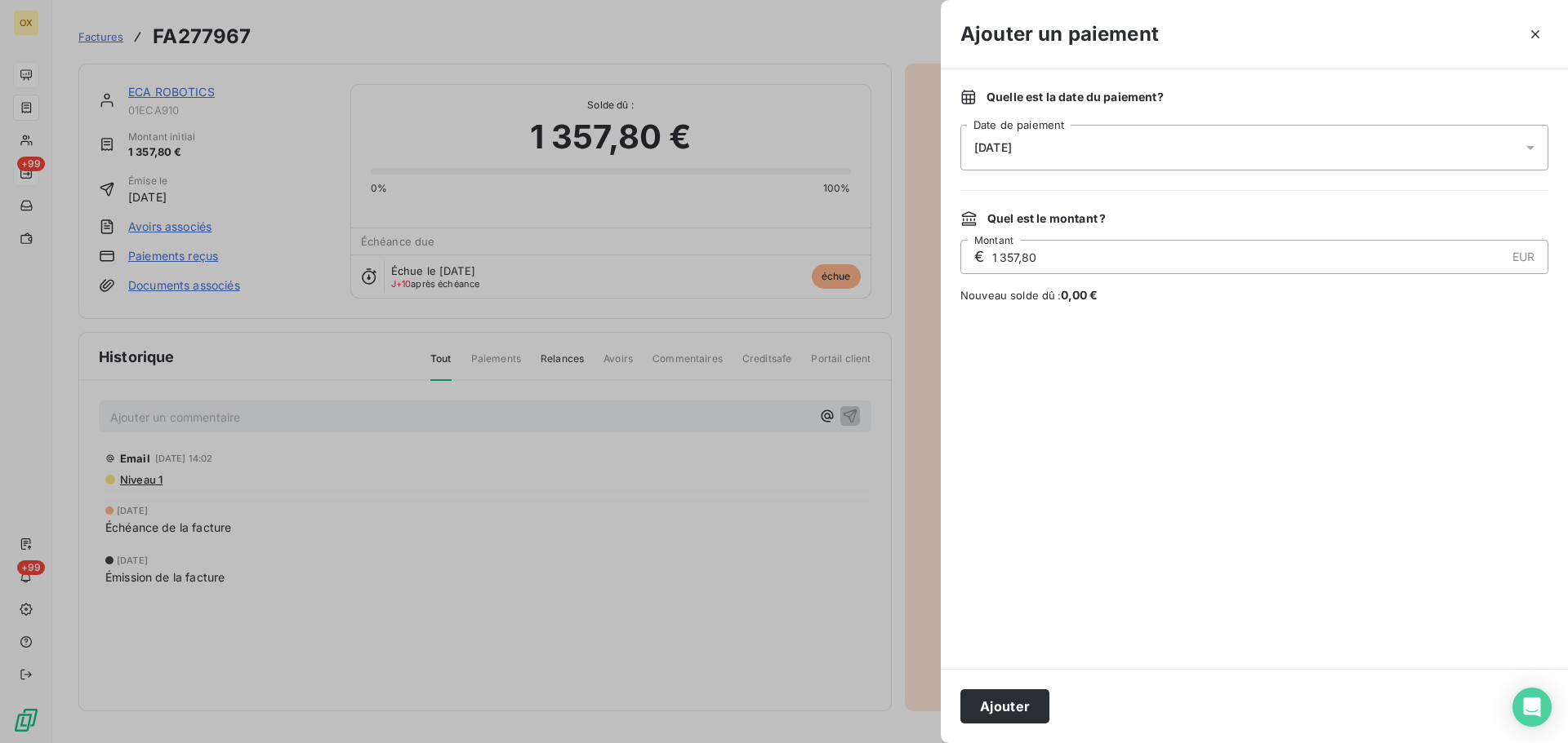
click at [1012, 152] on span "[DATE]" at bounding box center [993, 148] width 38 height 13
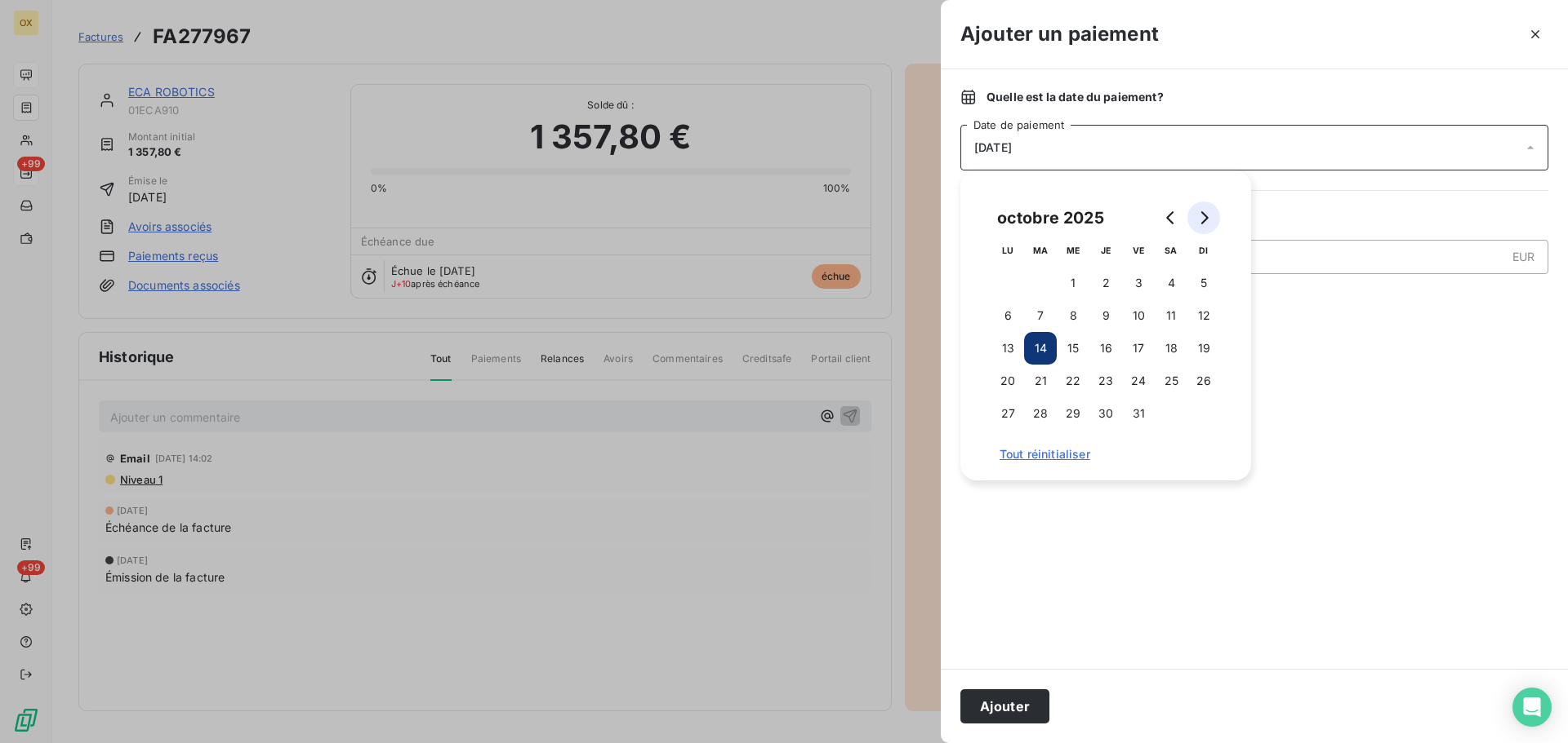
click at [1193, 226] on button "Go to next month" at bounding box center [1203, 217] width 33 height 33
click at [1199, 413] on button "30" at bounding box center [1203, 413] width 33 height 33
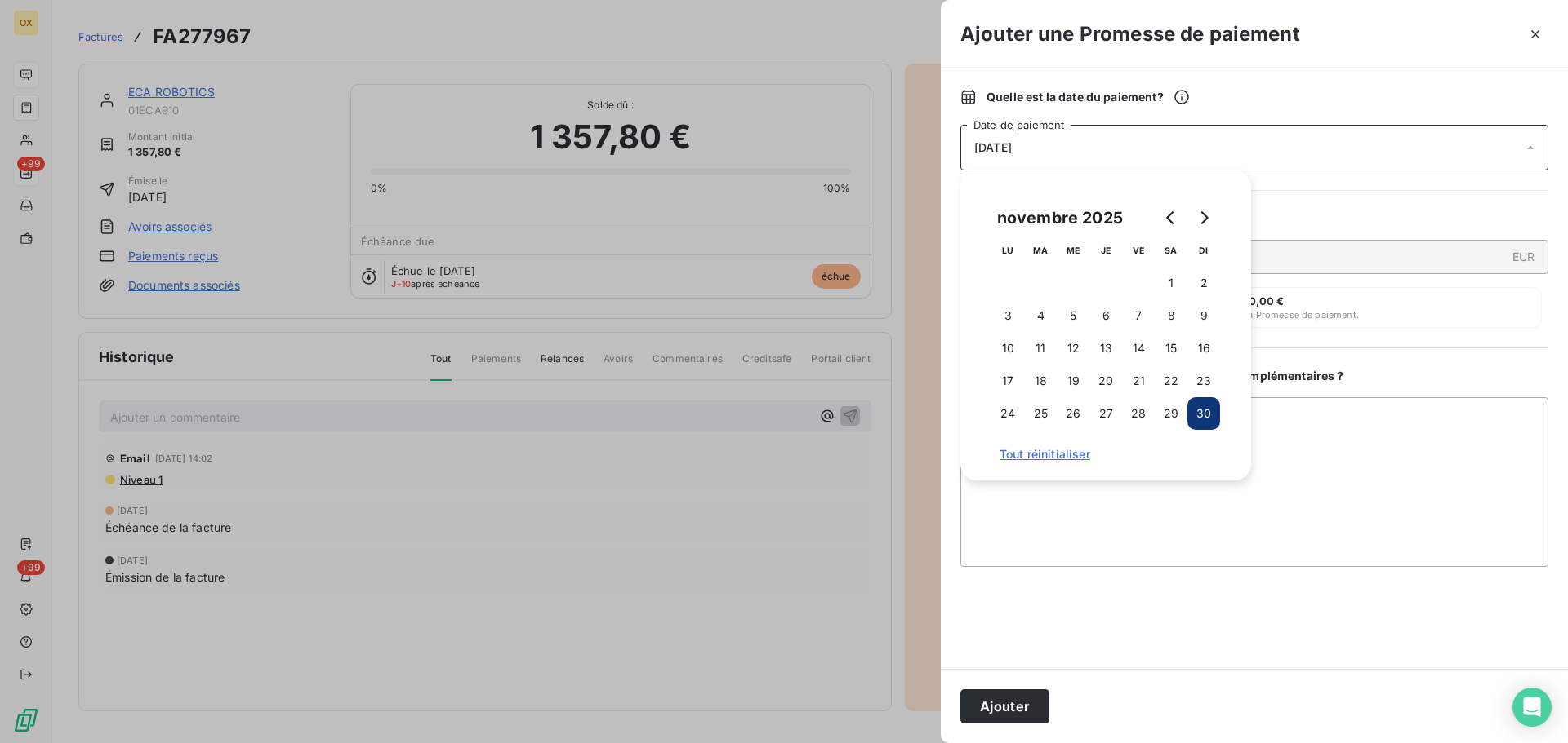
click at [1000, 729] on div "Ajouter" at bounding box center [1254, 706] width 627 height 74
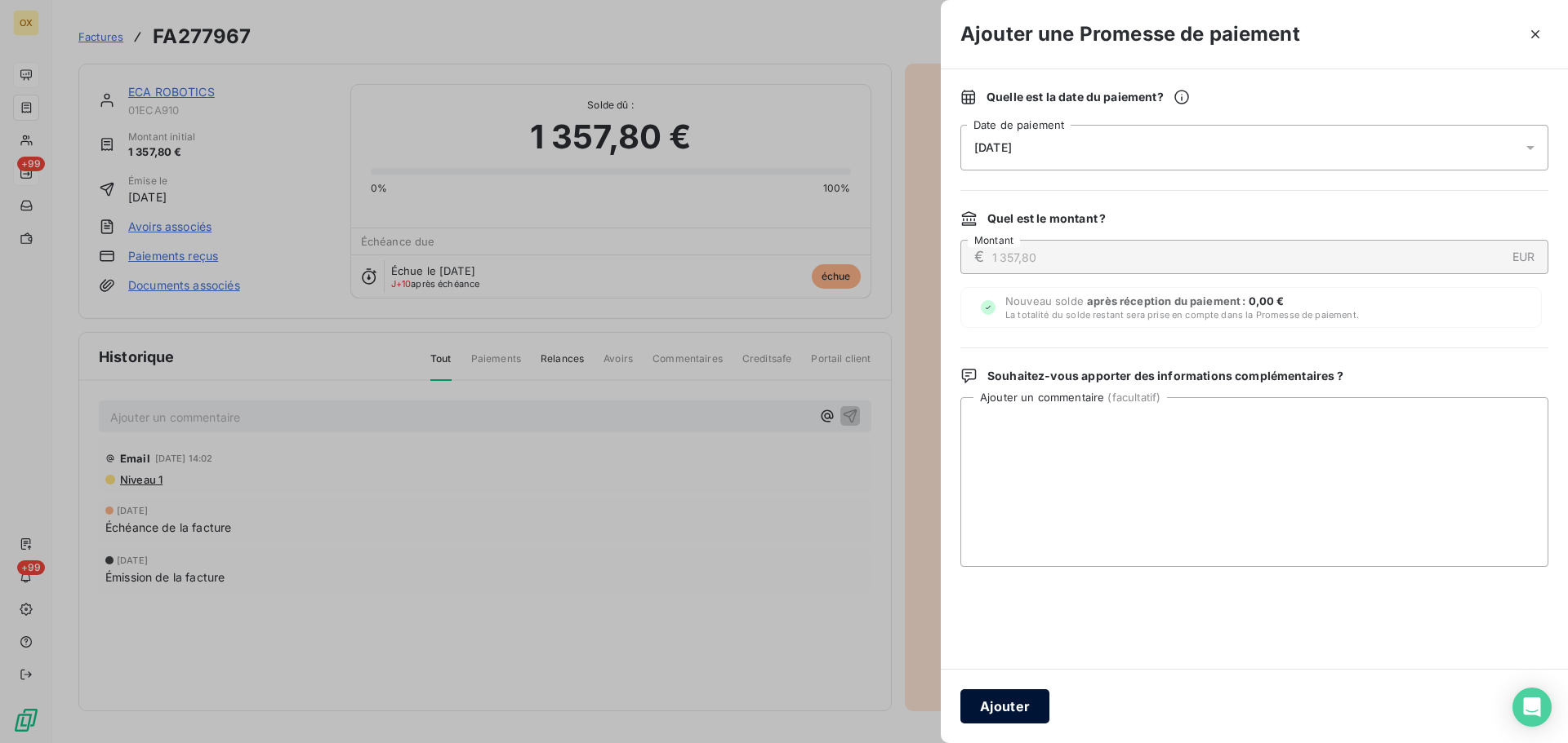
drag, startPoint x: 1011, startPoint y: 705, endPoint x: 1012, endPoint y: 682, distance: 23.0
click at [1012, 705] on button "Ajouter" at bounding box center [1004, 706] width 89 height 34
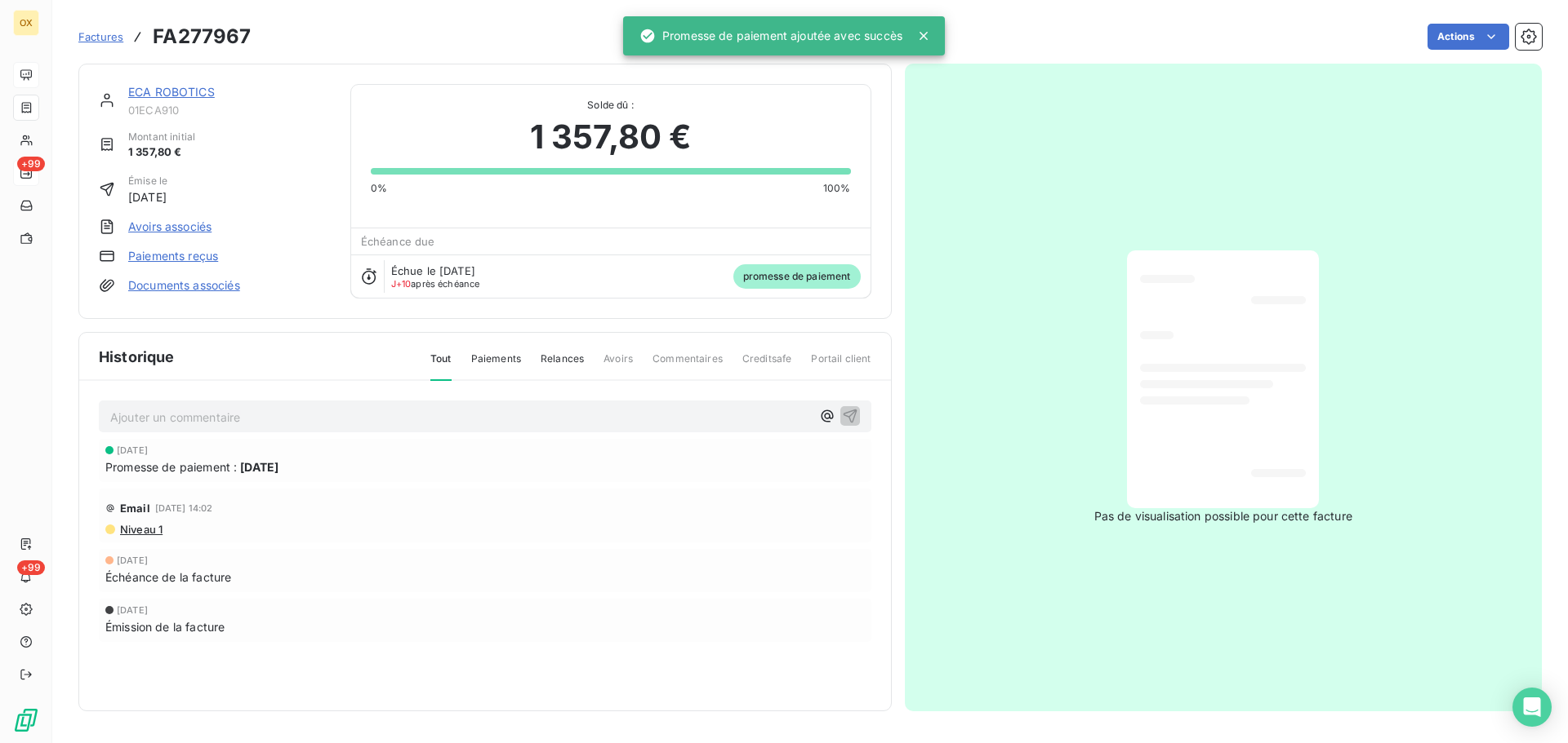
click at [190, 89] on link "ECA ROBOTICS" at bounding box center [171, 92] width 86 height 14
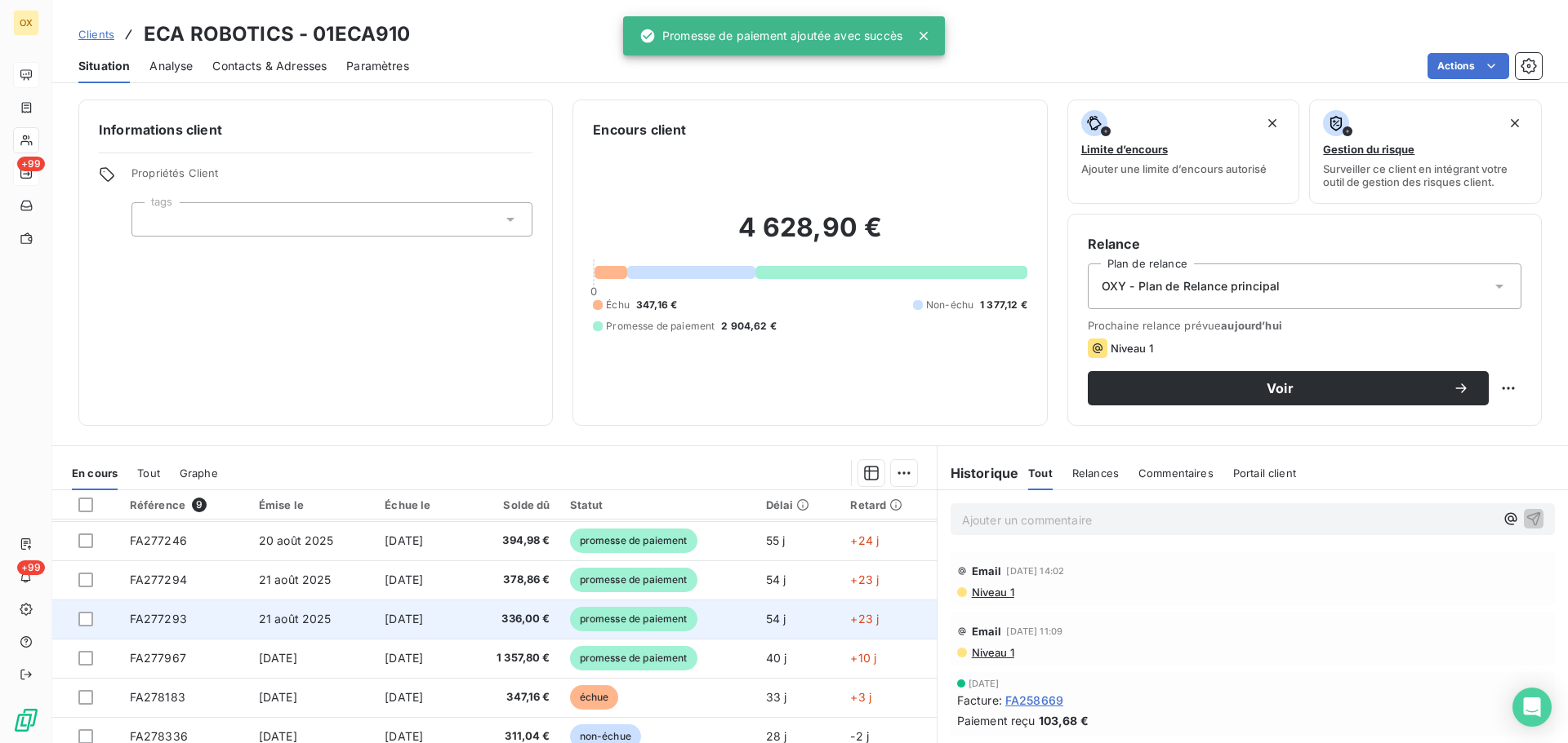
scroll to position [69, 0]
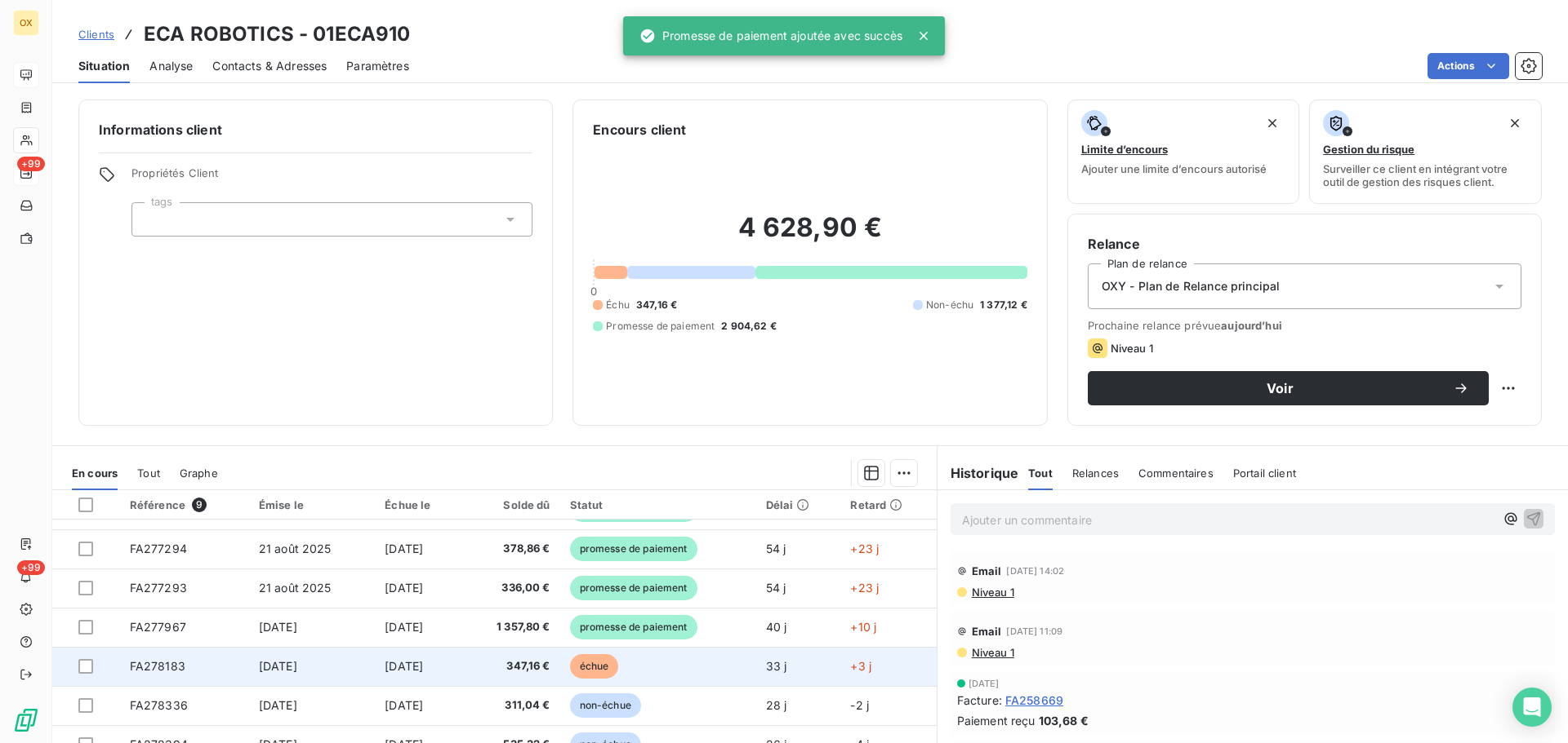
click at [569, 661] on td "échue" at bounding box center [658, 666] width 196 height 39
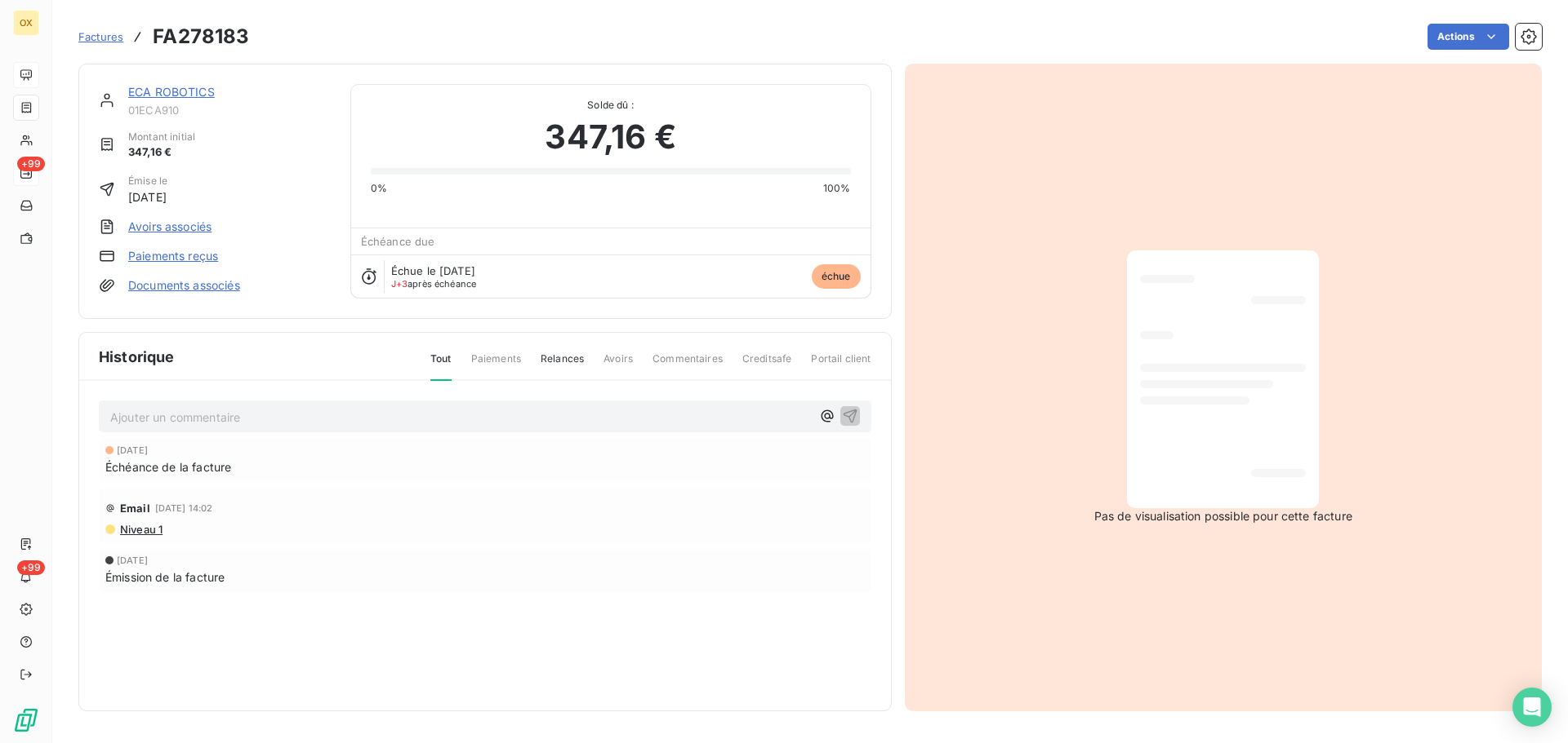
click at [193, 89] on link "ECA ROBOTICS" at bounding box center [171, 92] width 86 height 14
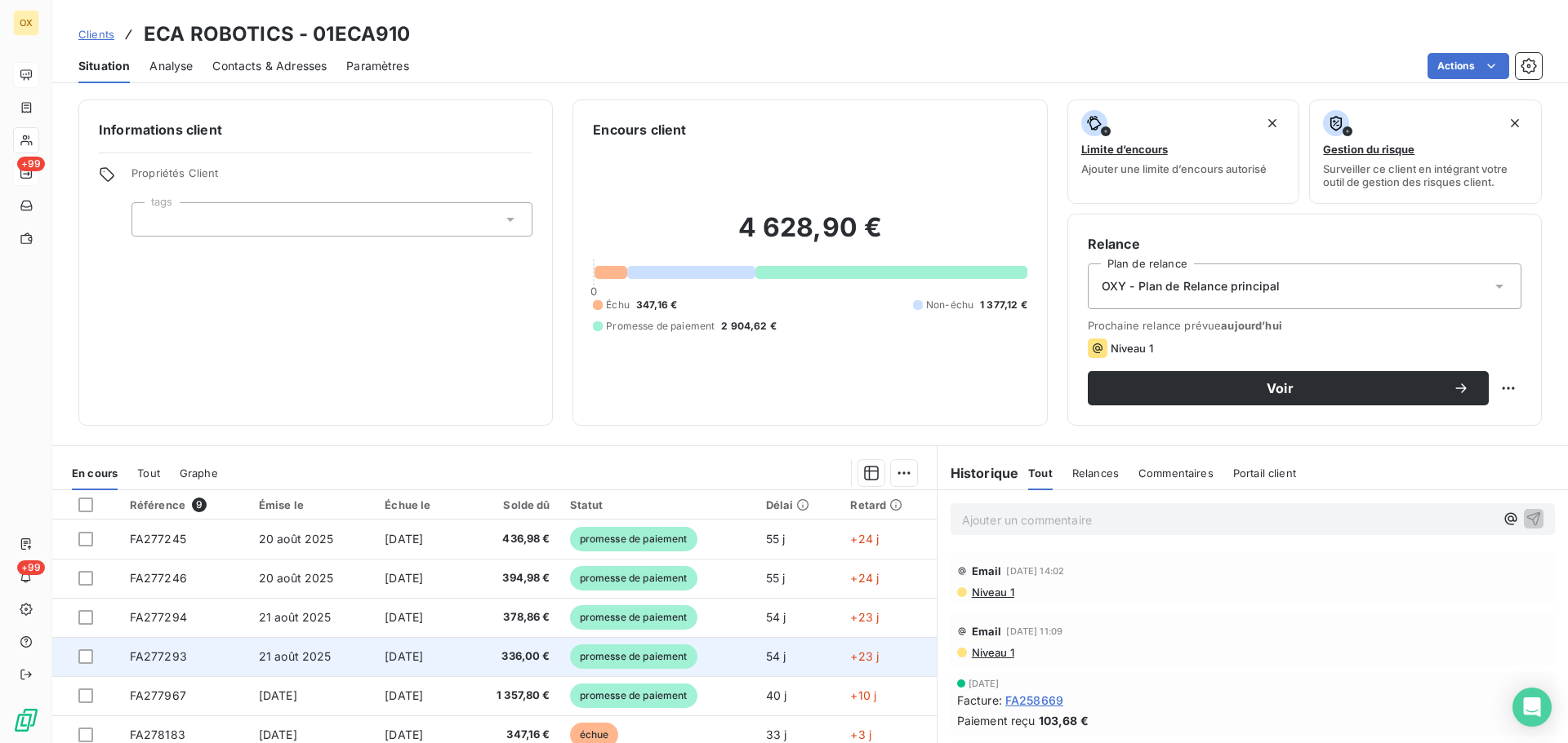
scroll to position [69, 0]
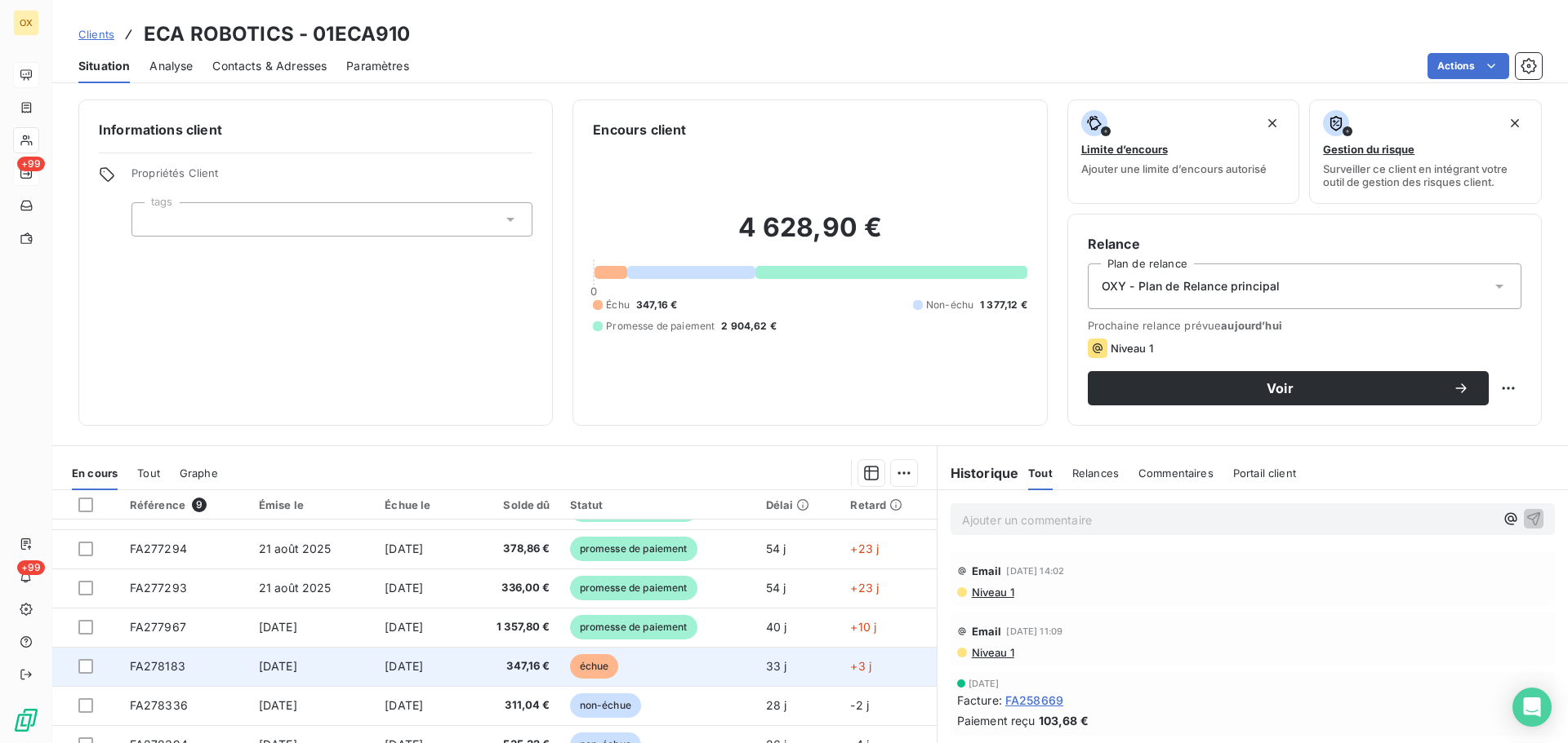
click at [511, 666] on span "347,16 €" at bounding box center [510, 667] width 78 height 17
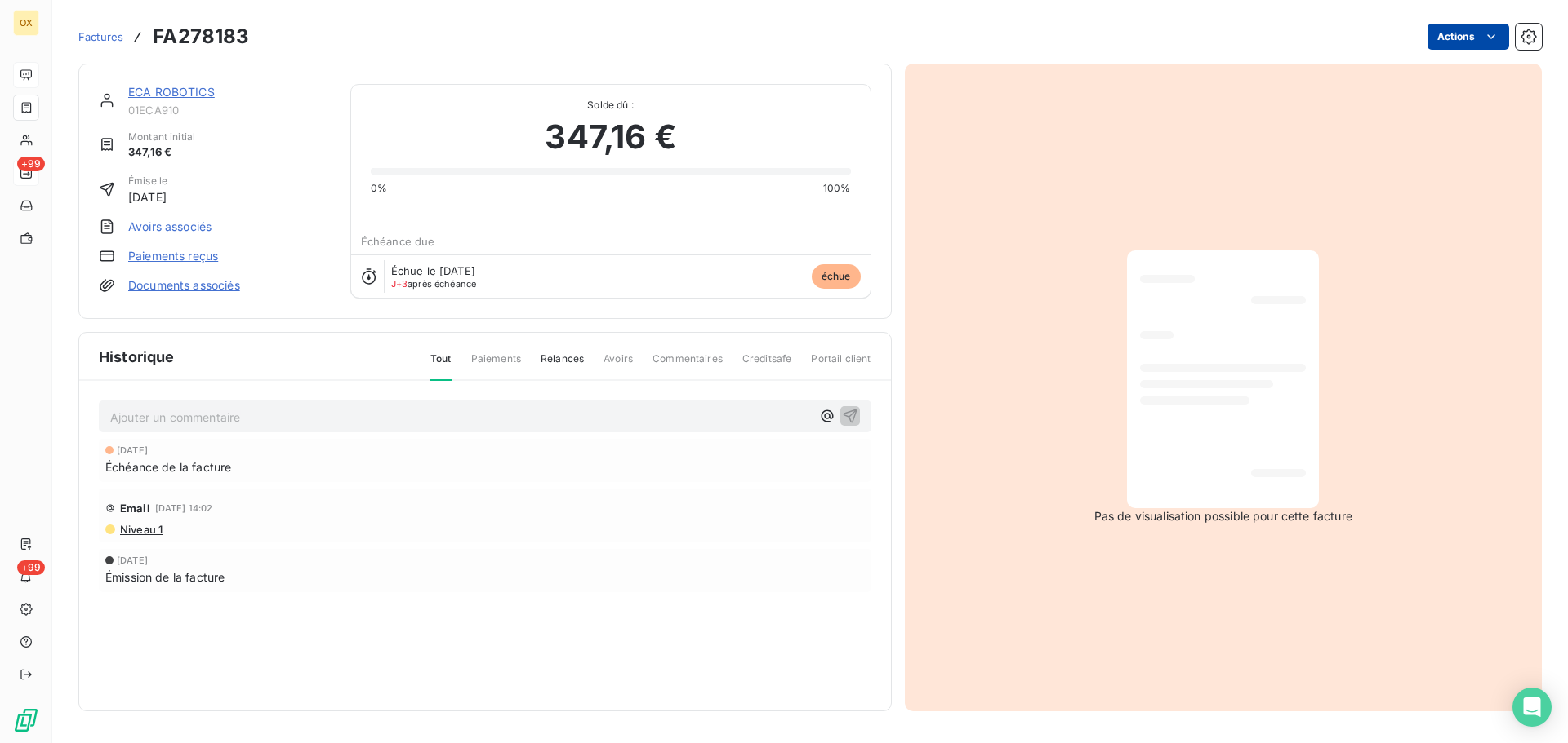
click at [1479, 34] on html "OX +99 +99 Factures FA278183 Actions ECA ROBOTICS 01ECA910 Montant initial 347,…" at bounding box center [784, 371] width 1568 height 743
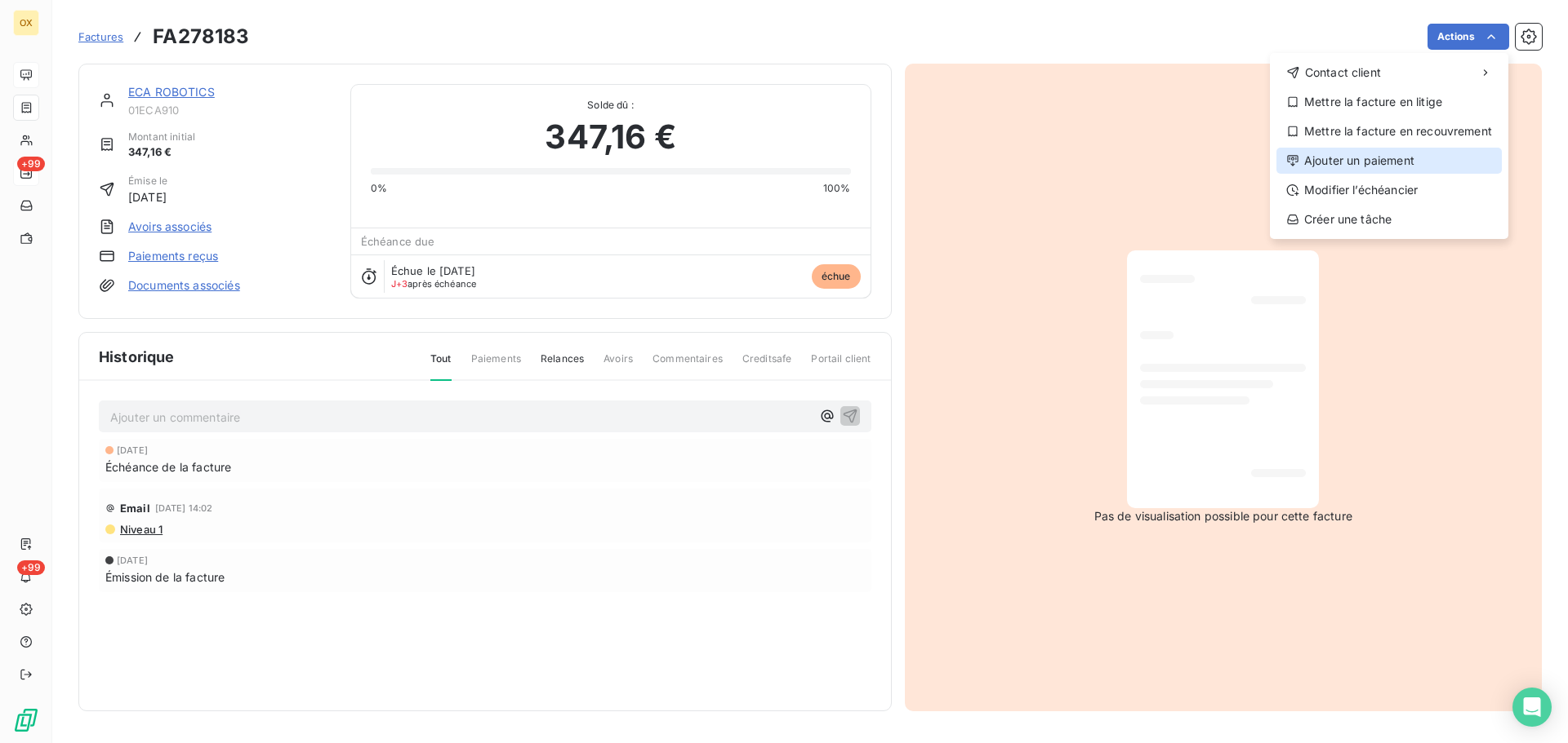
click at [1405, 159] on div "Ajouter un paiement" at bounding box center [1388, 160] width 225 height 26
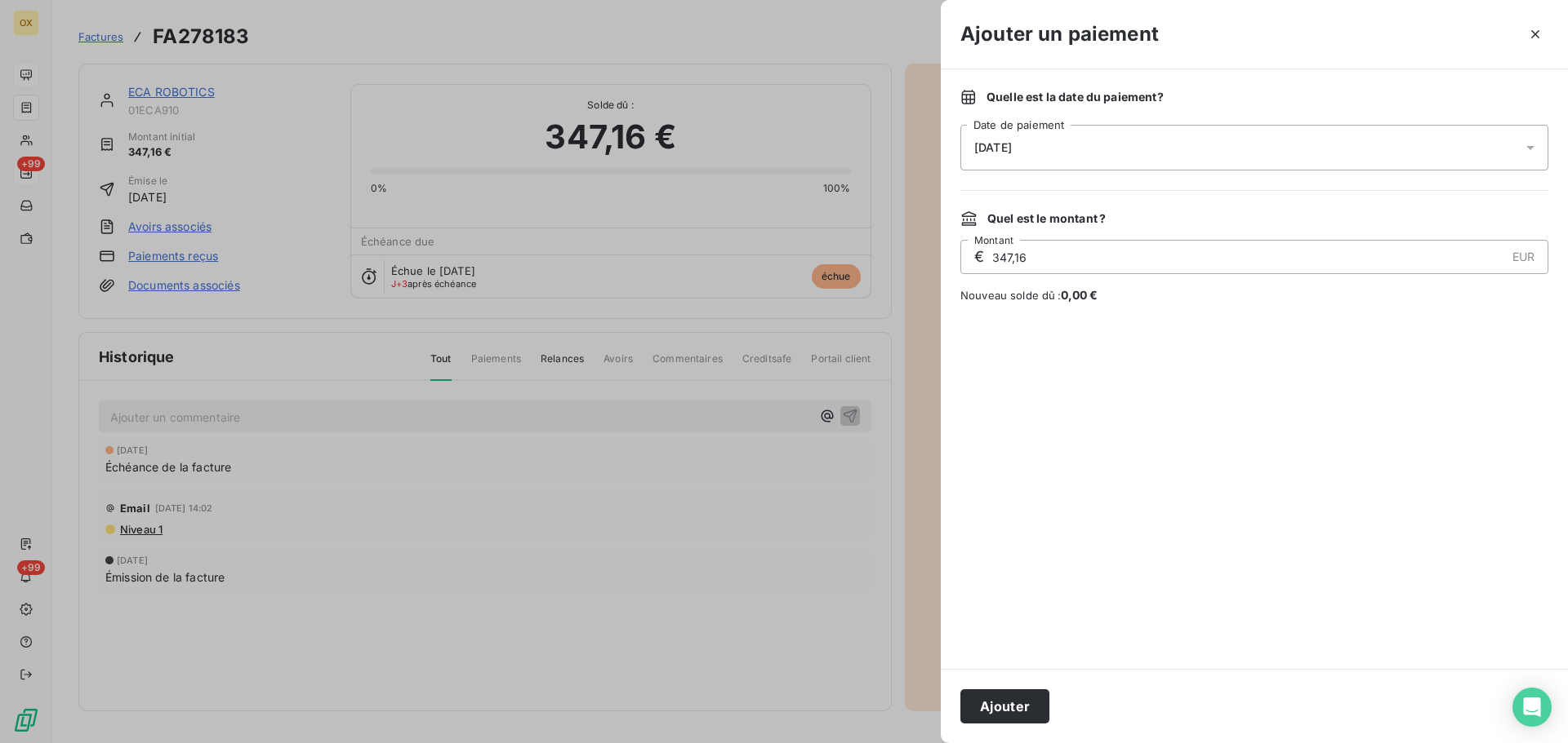
click at [1009, 152] on span "[DATE]" at bounding box center [993, 148] width 38 height 13
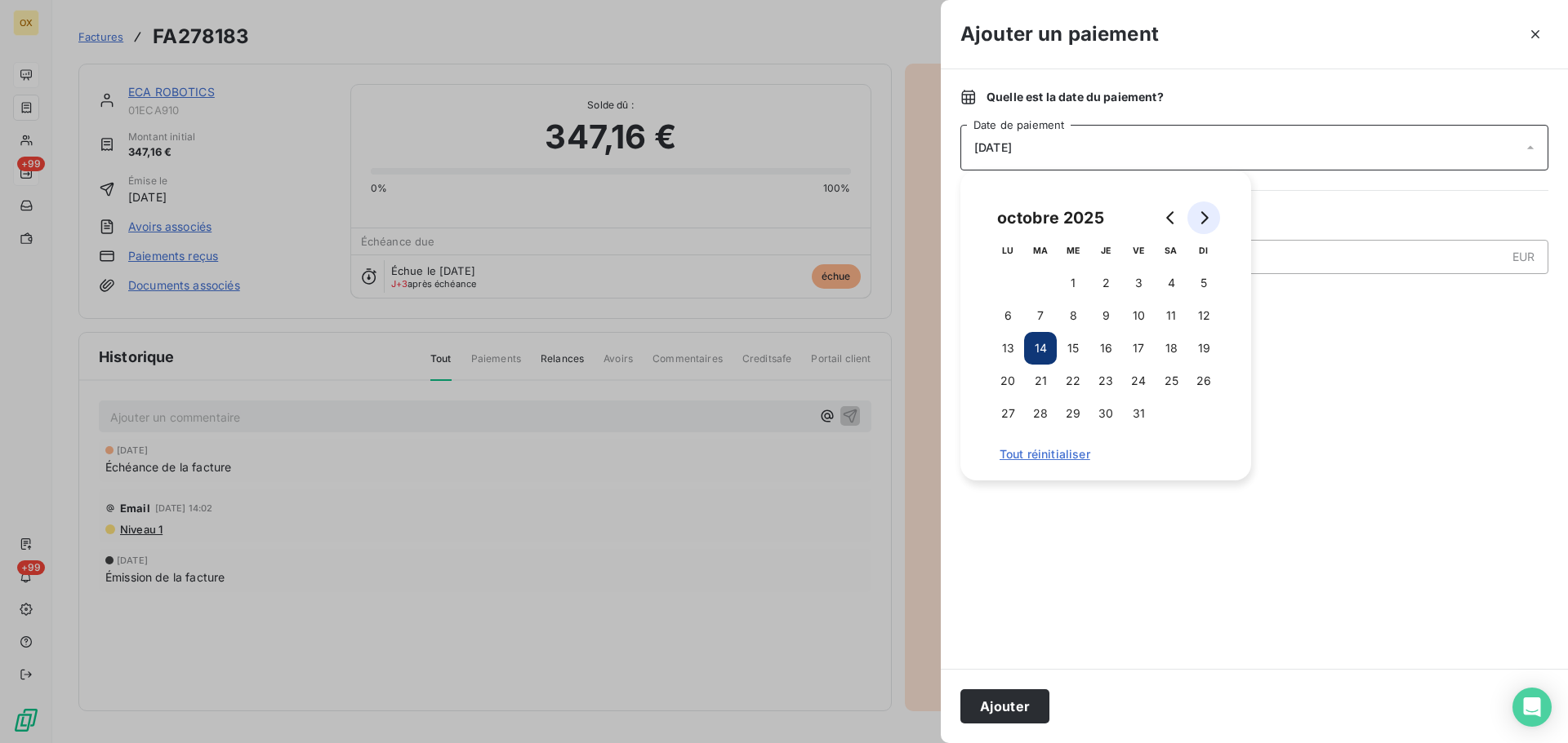
click at [1203, 215] on icon "Go to next month" at bounding box center [1203, 218] width 13 height 13
click at [1202, 408] on button "30" at bounding box center [1203, 413] width 33 height 33
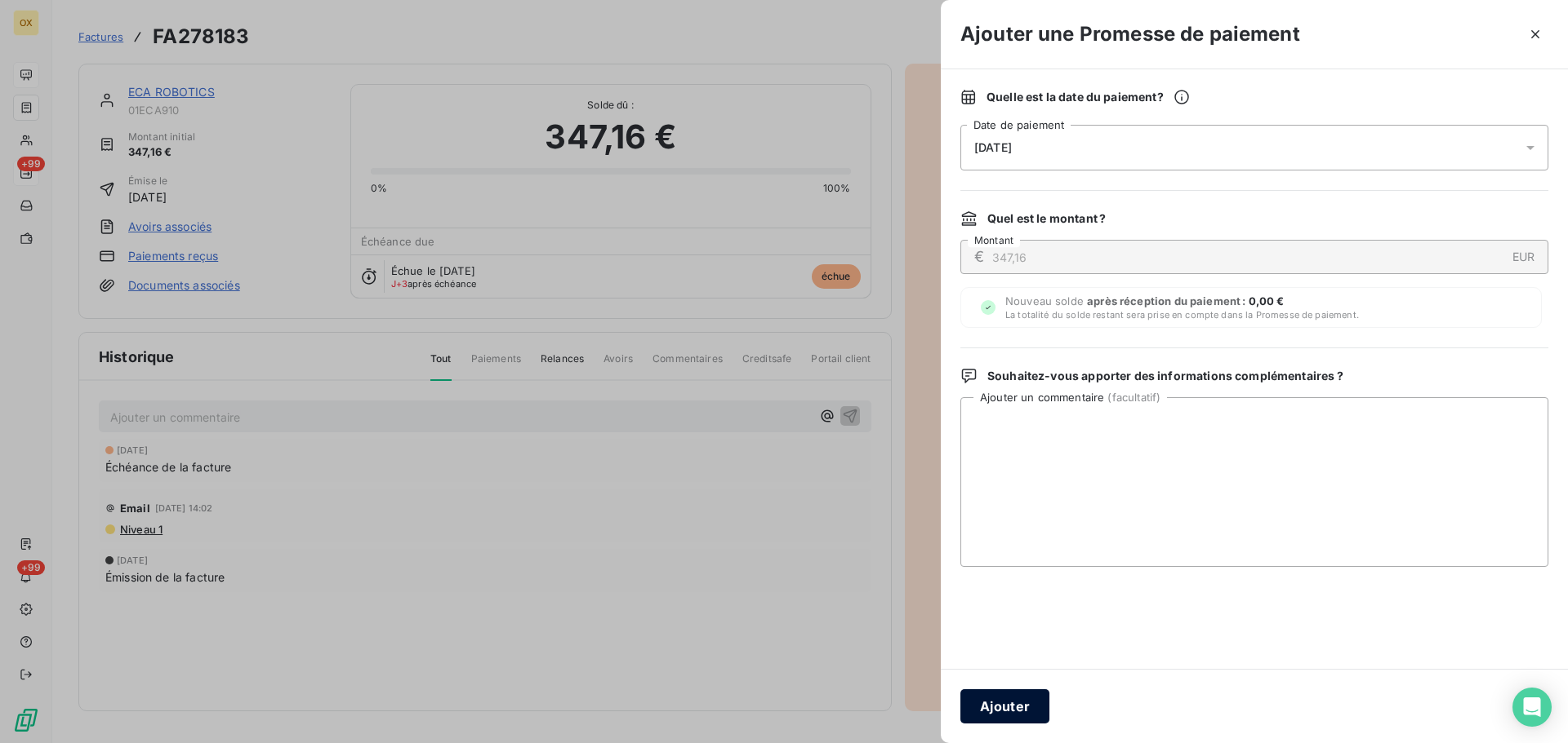
click at [1002, 705] on button "Ajouter" at bounding box center [1004, 706] width 89 height 34
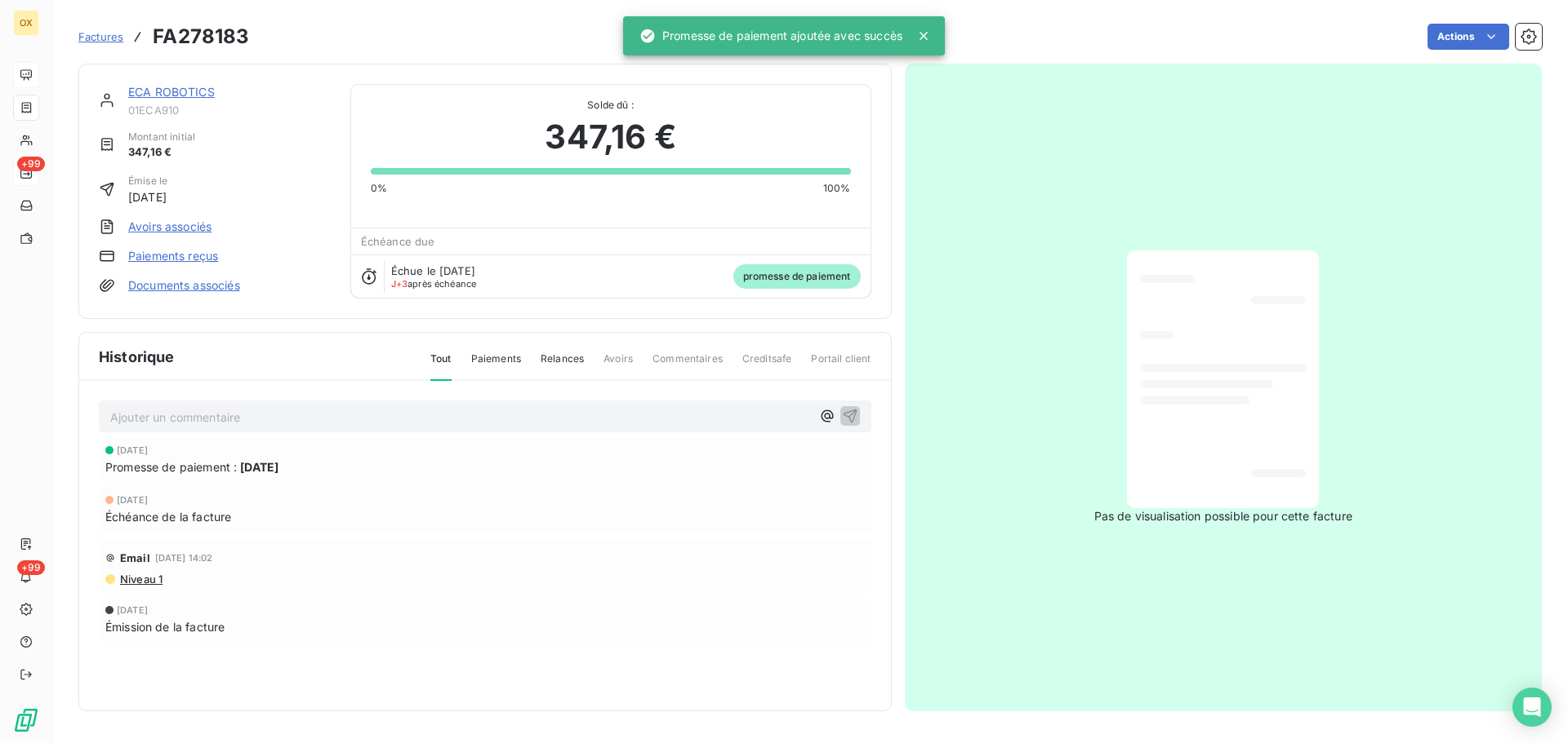
click at [190, 90] on link "ECA ROBOTICS" at bounding box center [171, 92] width 86 height 14
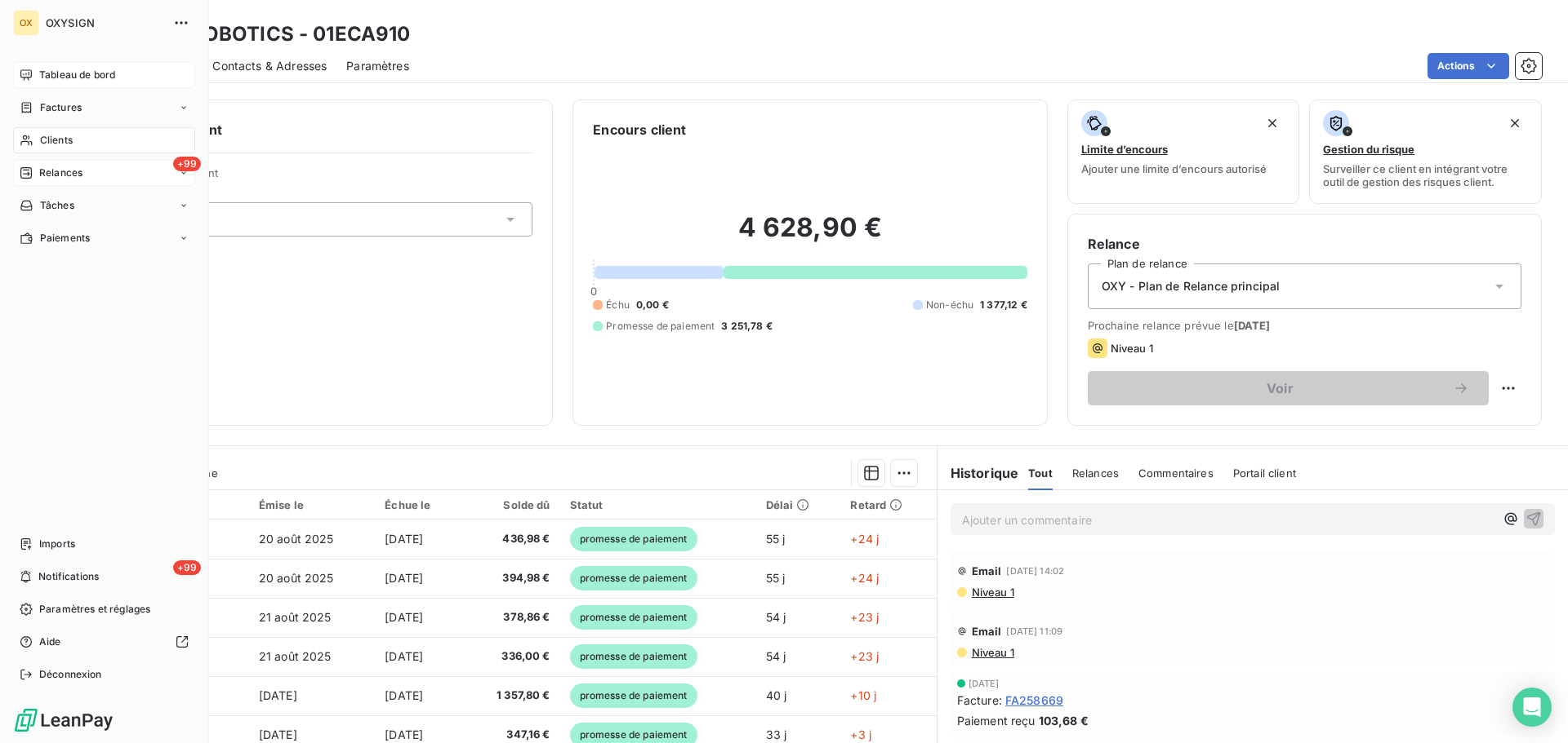
click at [52, 71] on span "Tableau de bord" at bounding box center [77, 75] width 76 height 15
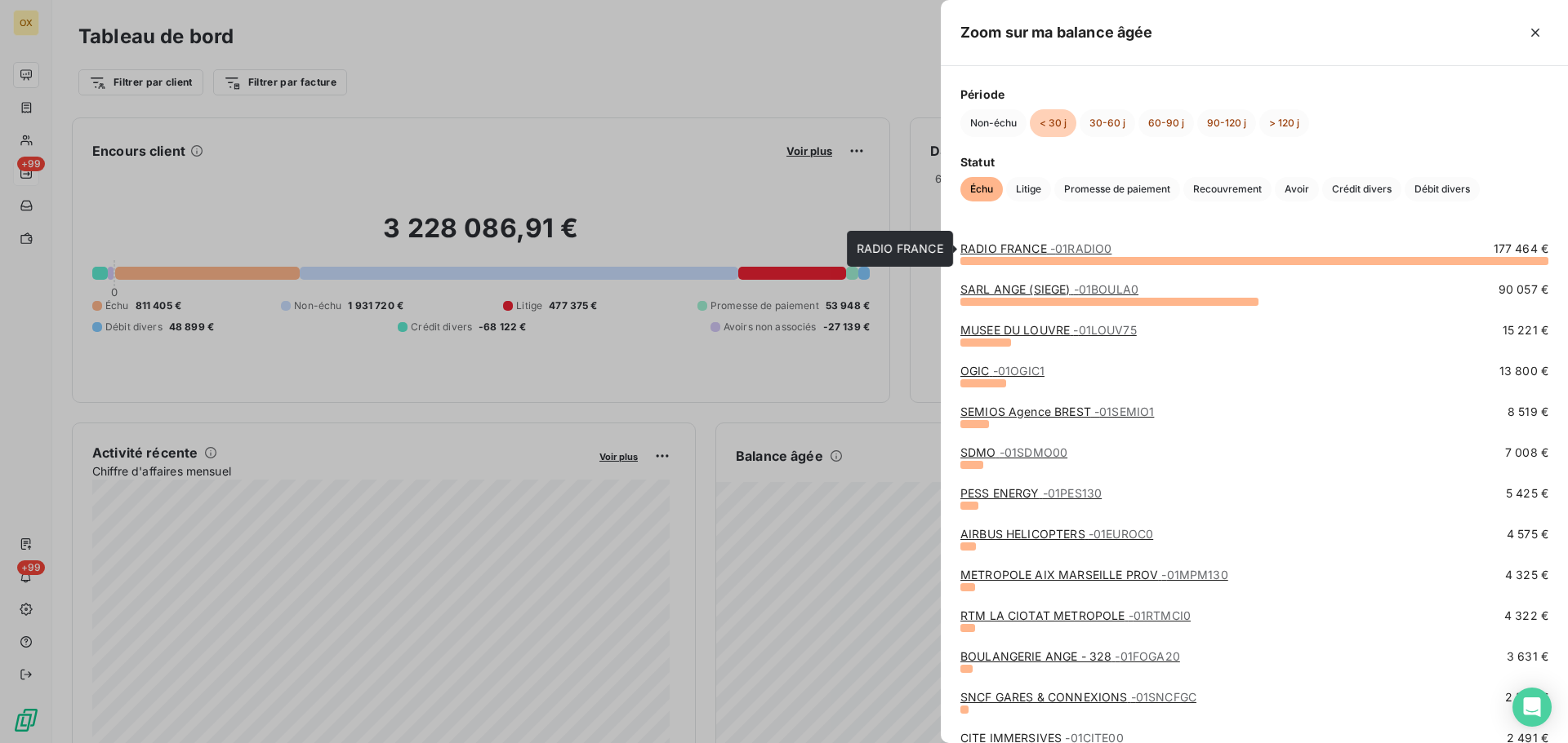
click at [1014, 245] on link "RADIO FRANCE - 01RADIO0" at bounding box center [1035, 248] width 151 height 14
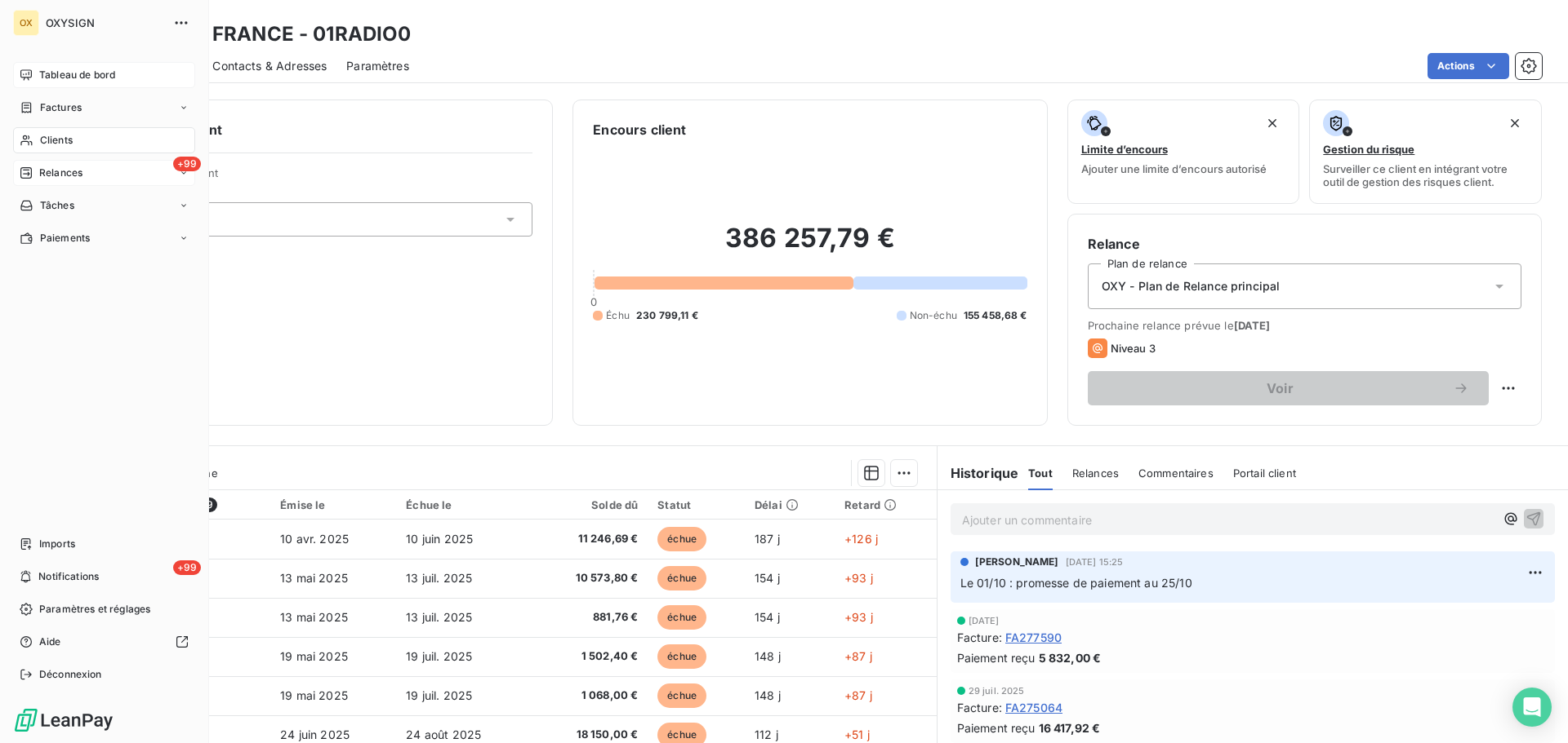
click at [45, 72] on span "Tableau de bord" at bounding box center [77, 75] width 76 height 15
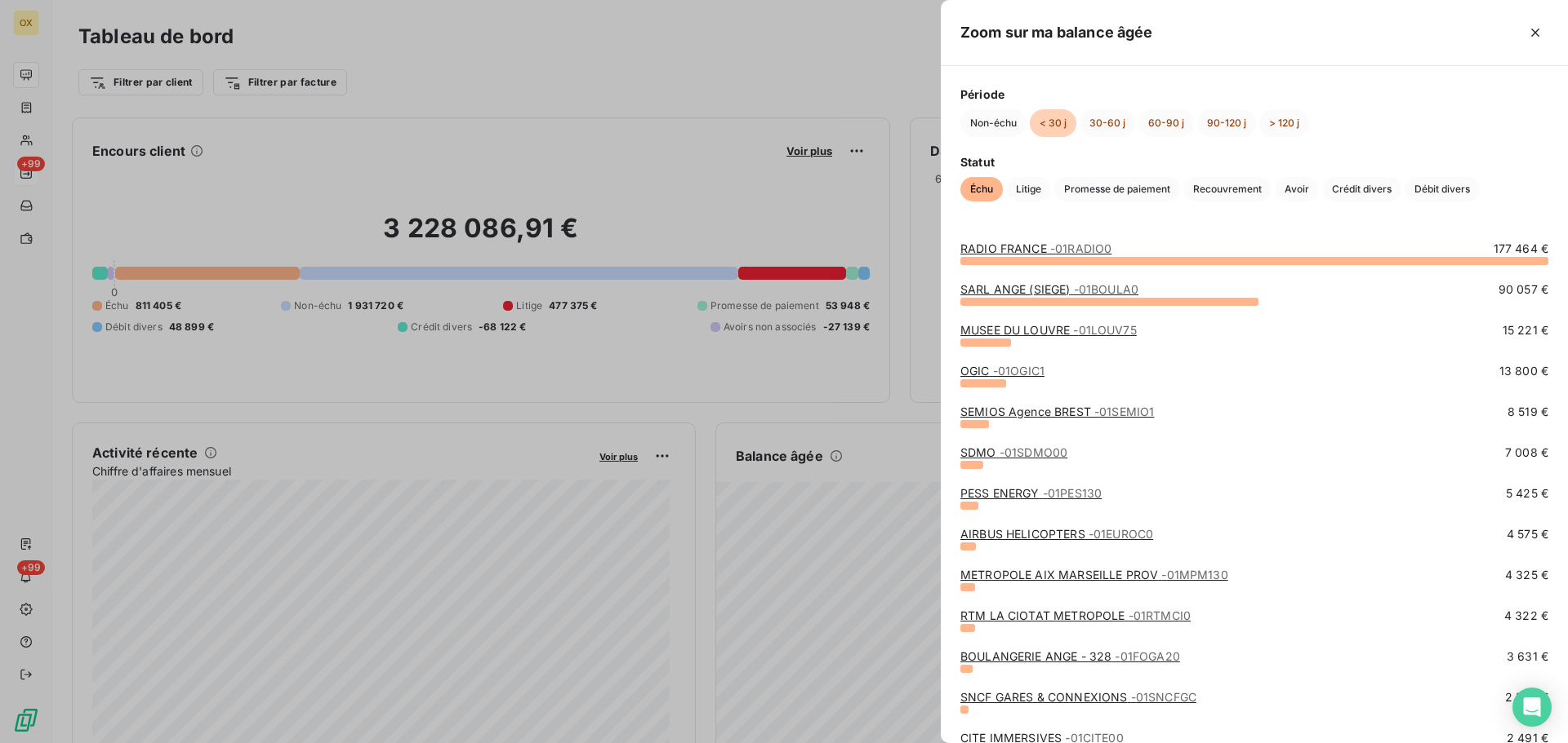
click at [1537, 36] on icon "button" at bounding box center [1535, 33] width 8 height 8
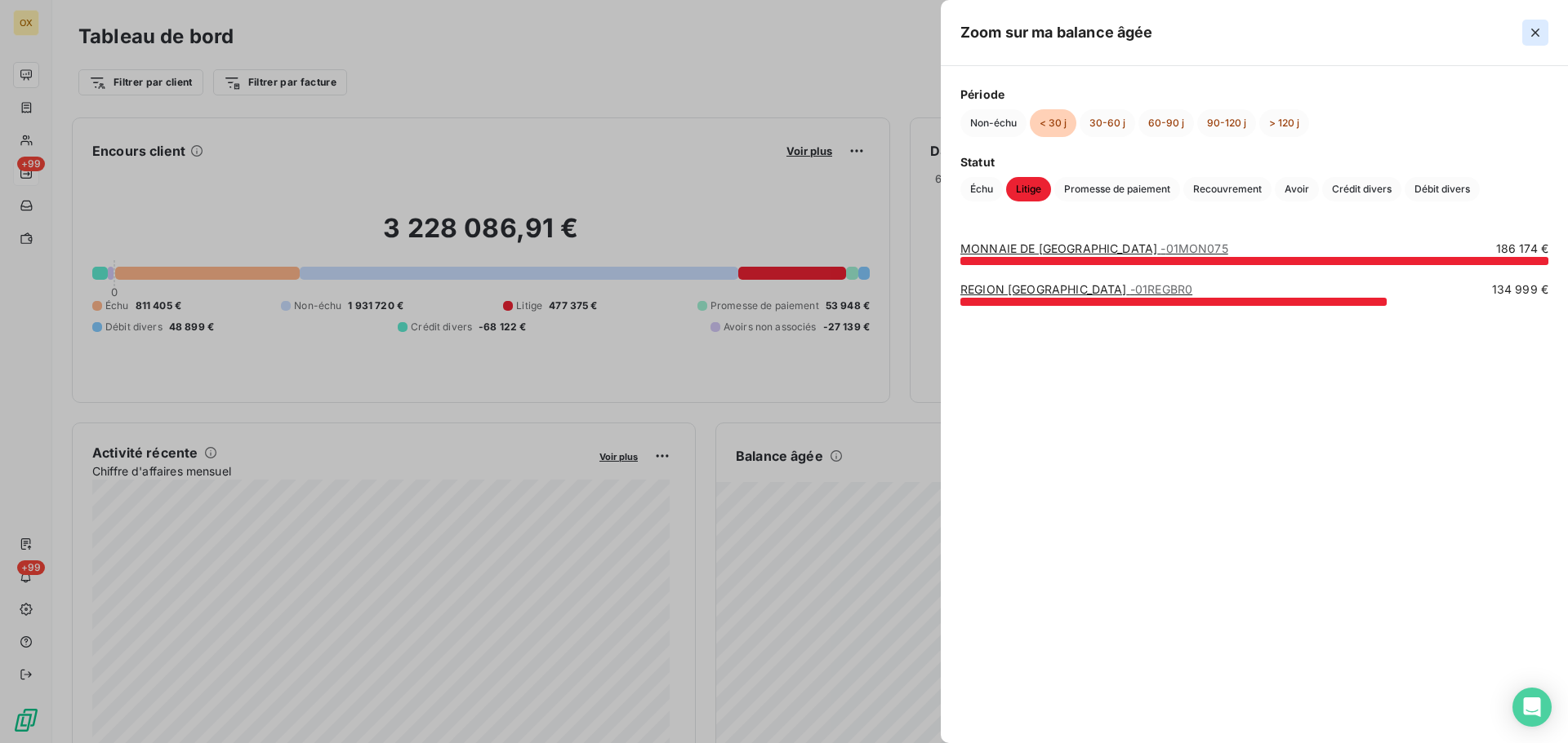
click at [1537, 33] on icon "button" at bounding box center [1535, 33] width 17 height 17
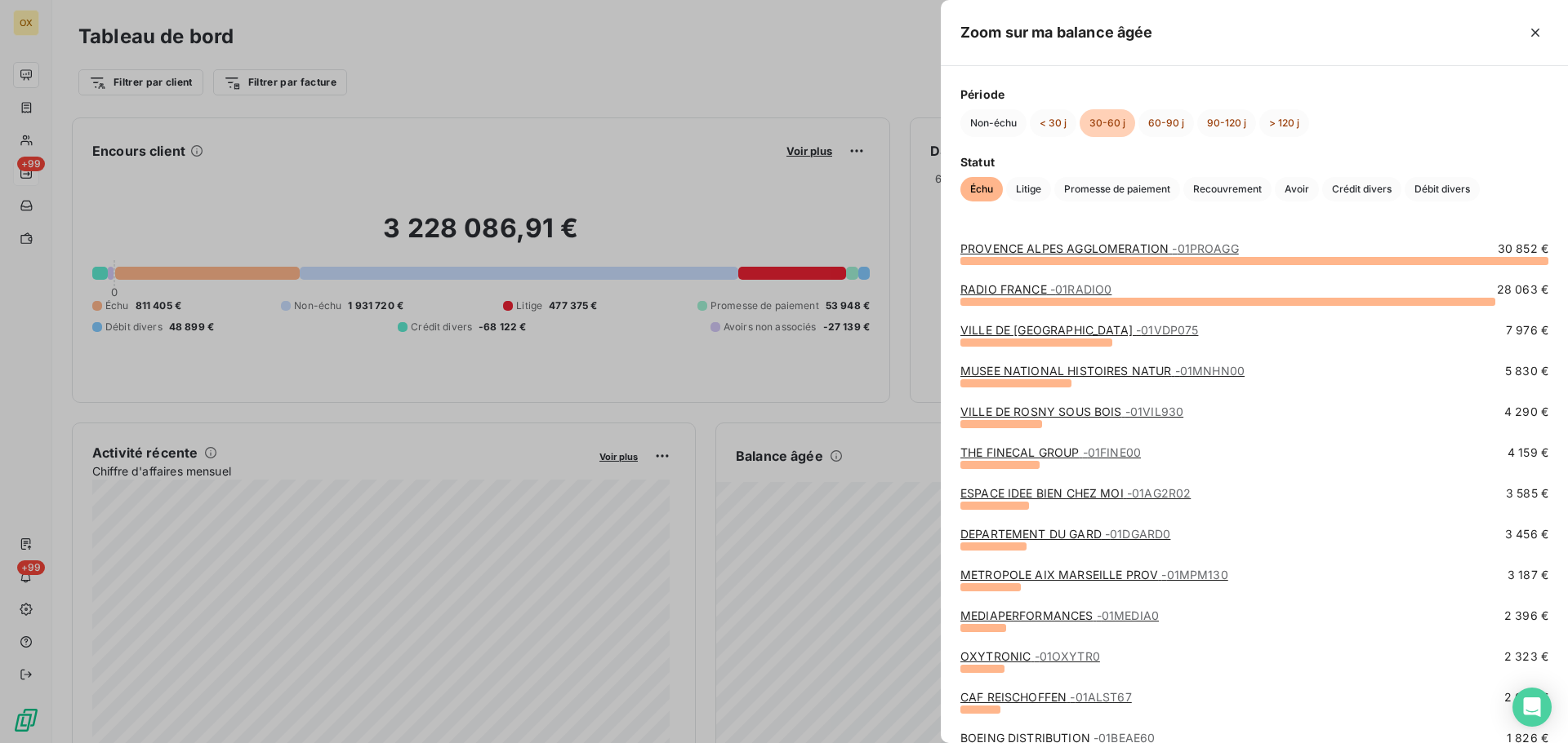
scroll to position [82, 0]
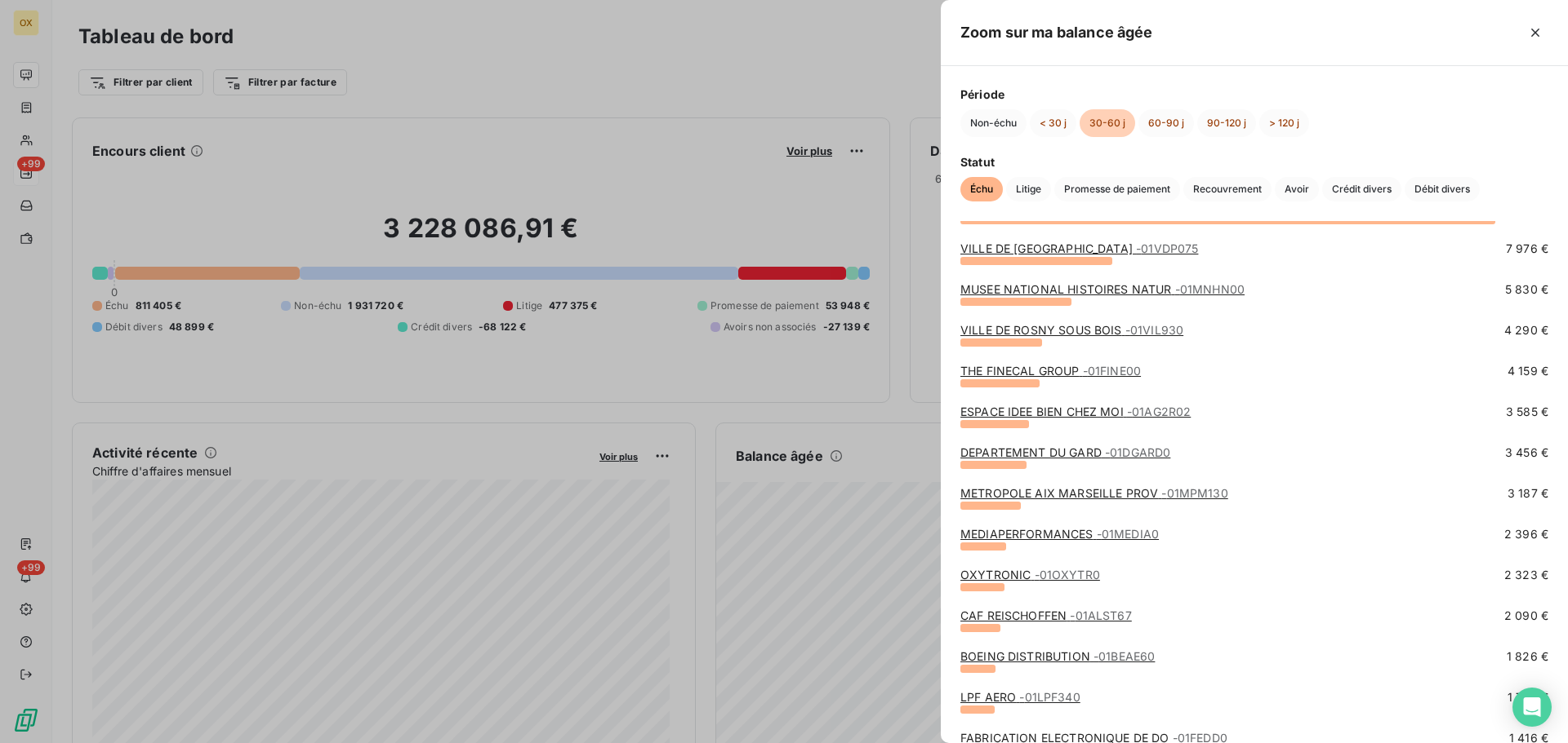
click at [1012, 534] on link "MEDIAPERFORMANCES - 01MEDIA0" at bounding box center [1059, 534] width 198 height 14
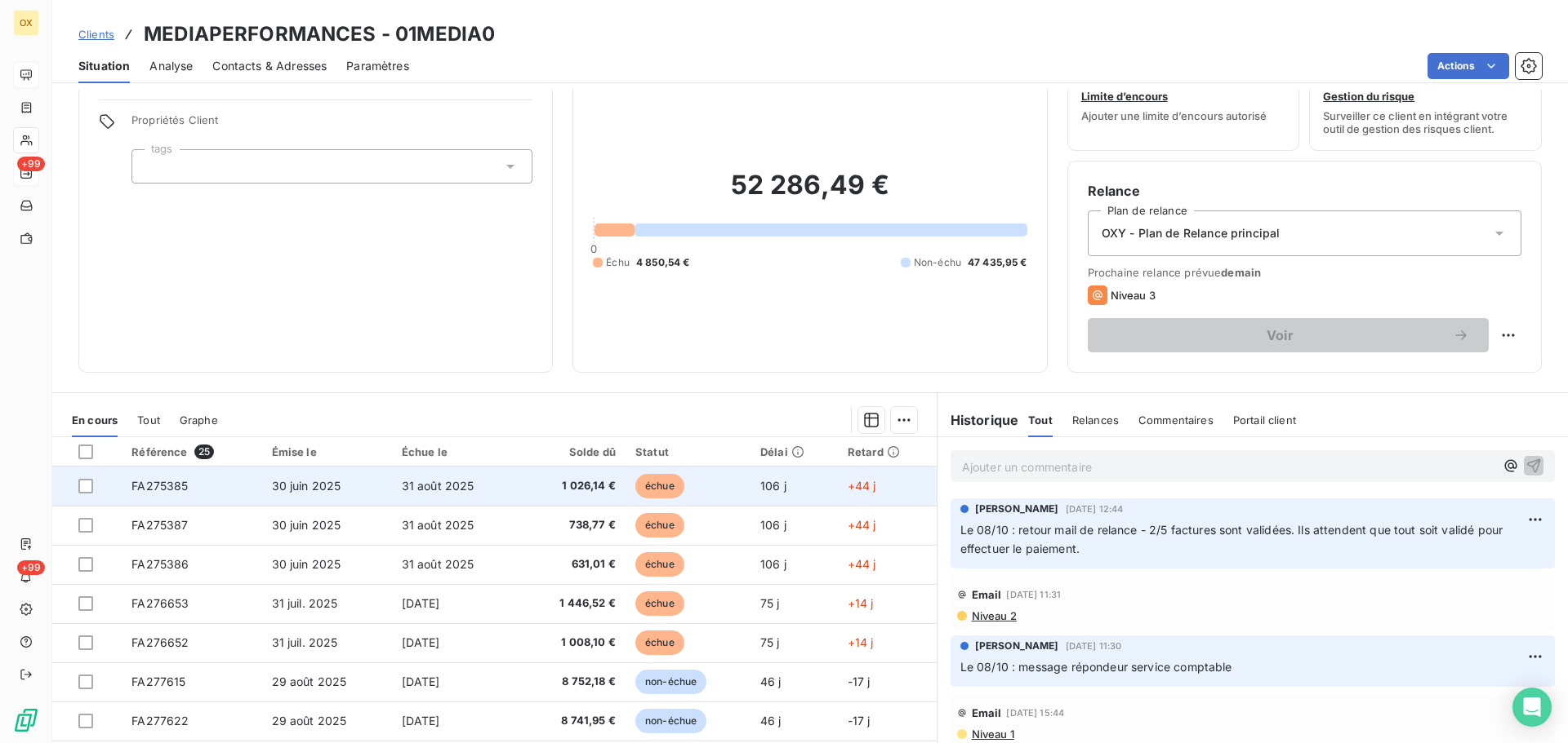
scroll to position [82, 0]
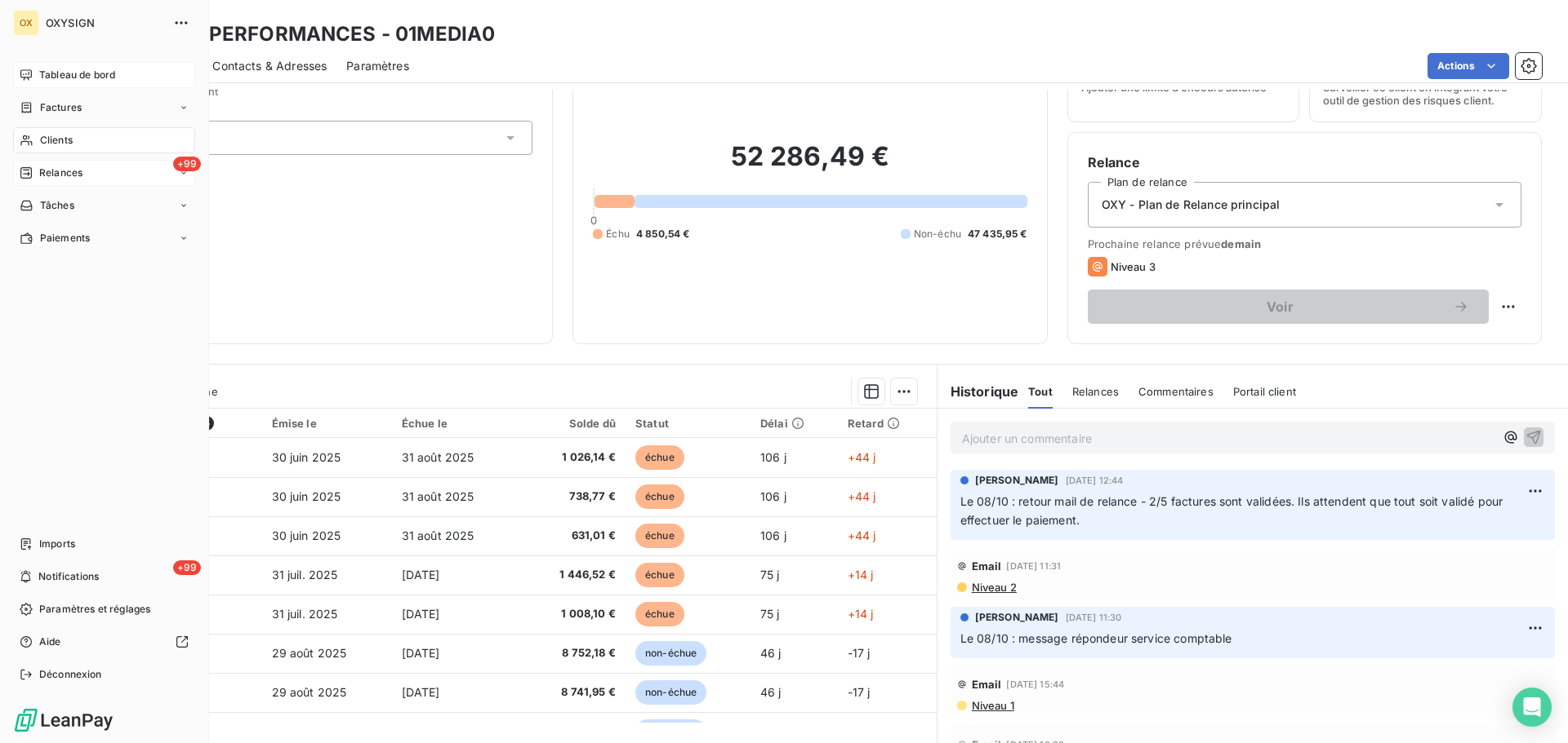
click at [77, 78] on span "Tableau de bord" at bounding box center [77, 75] width 76 height 15
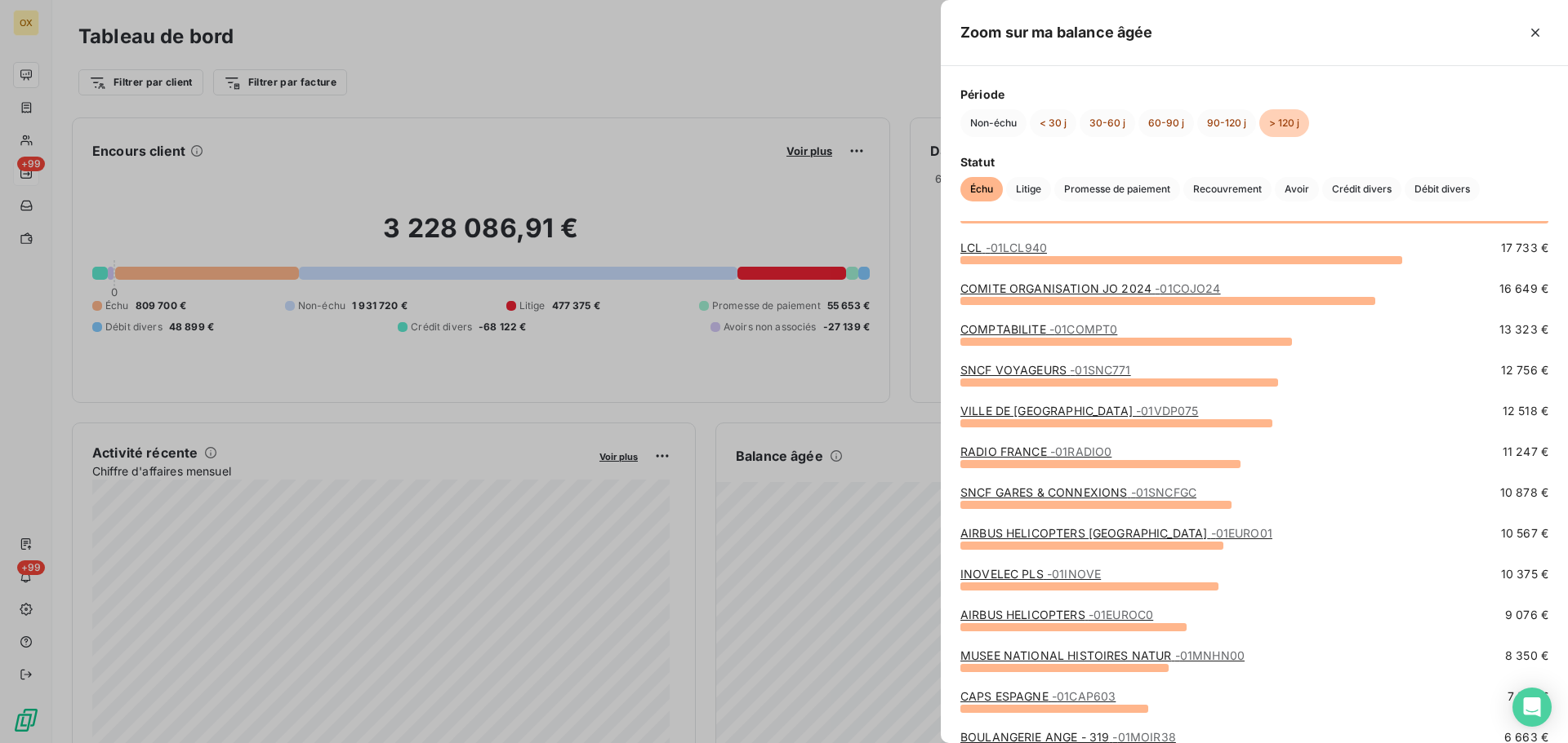
scroll to position [82, 0]
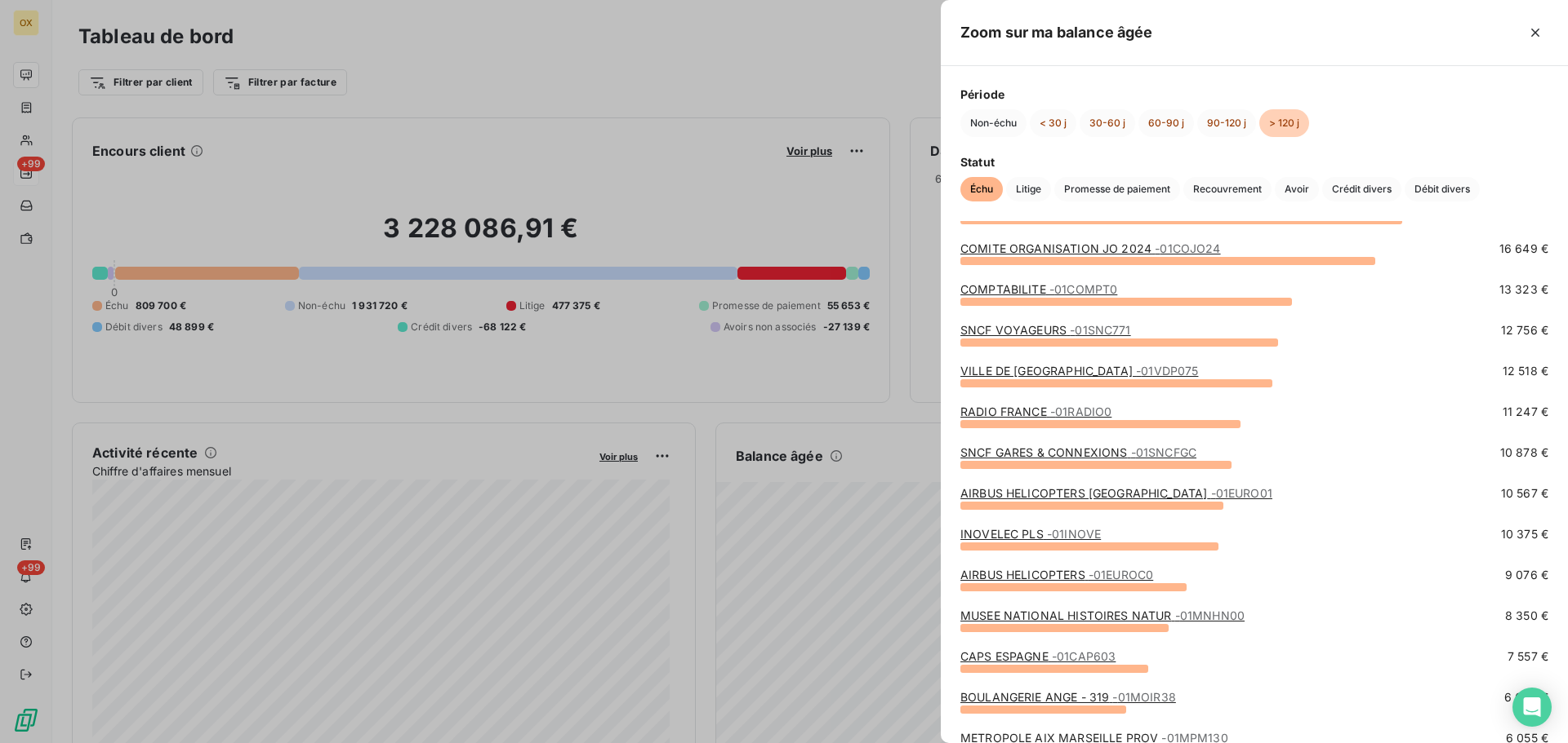
click at [1112, 615] on link "MUSEE NATIONAL HISTOIRES NATUR - 01MNHN00" at bounding box center [1102, 615] width 284 height 14
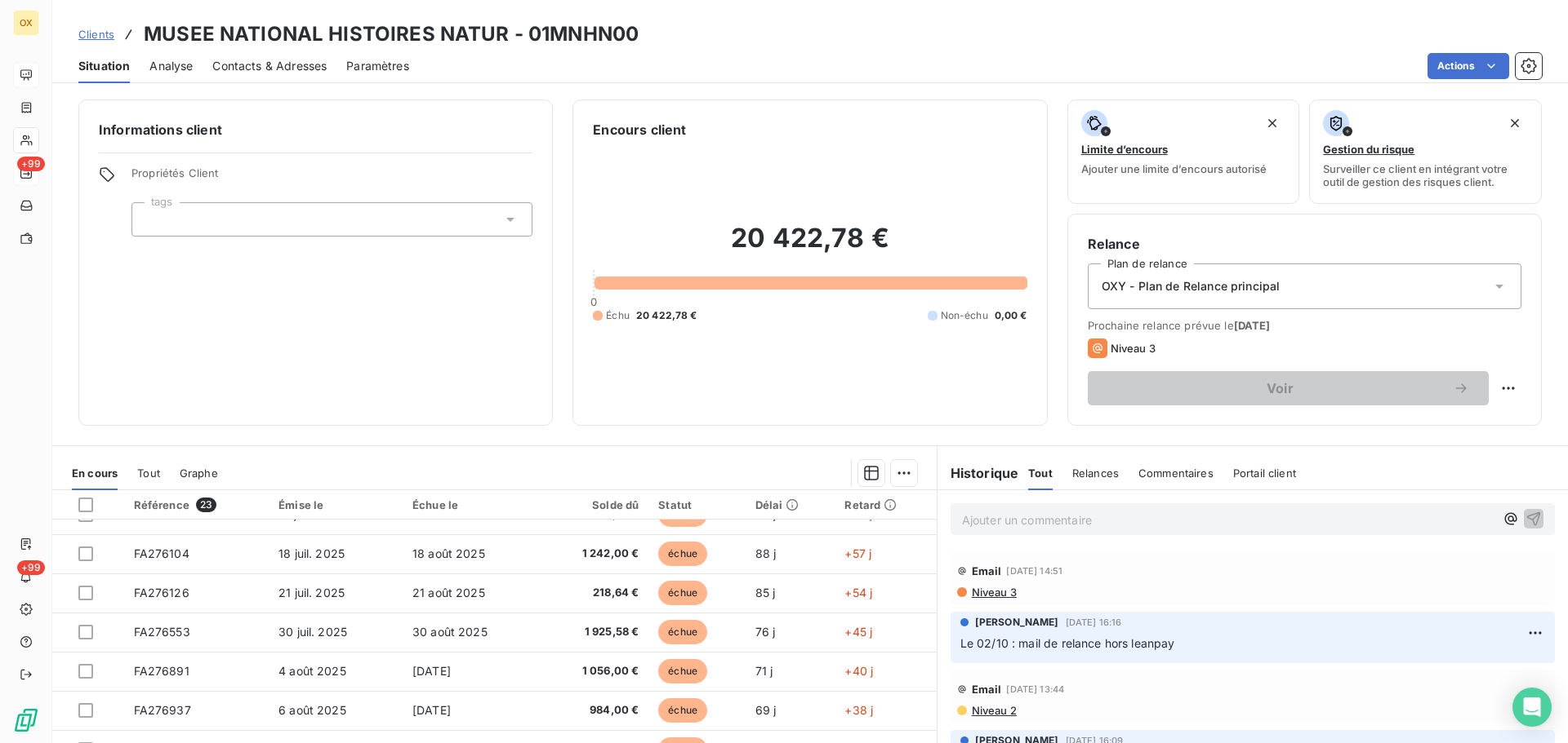
scroll to position [617, 0]
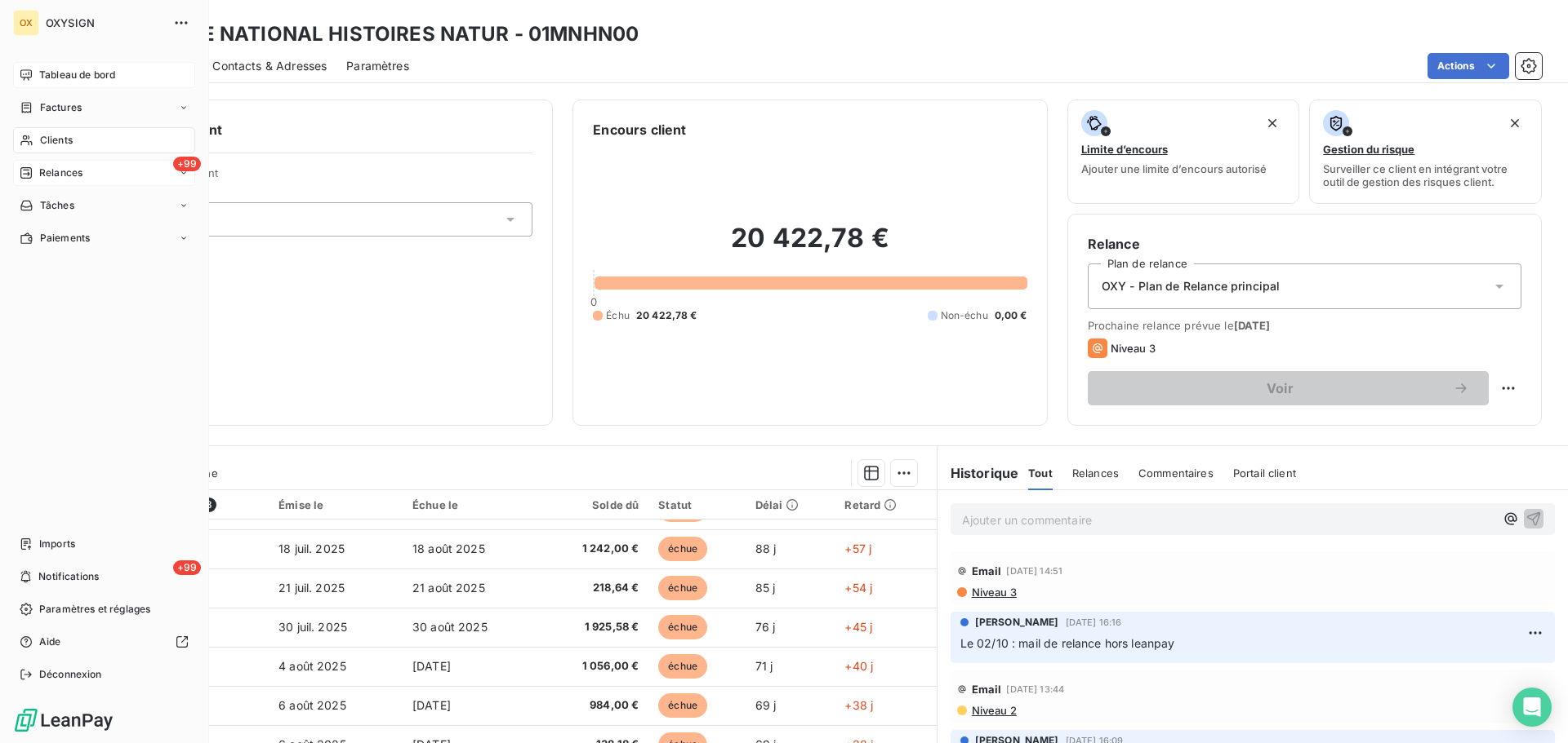
click at [43, 71] on span "Tableau de bord" at bounding box center [77, 75] width 76 height 15
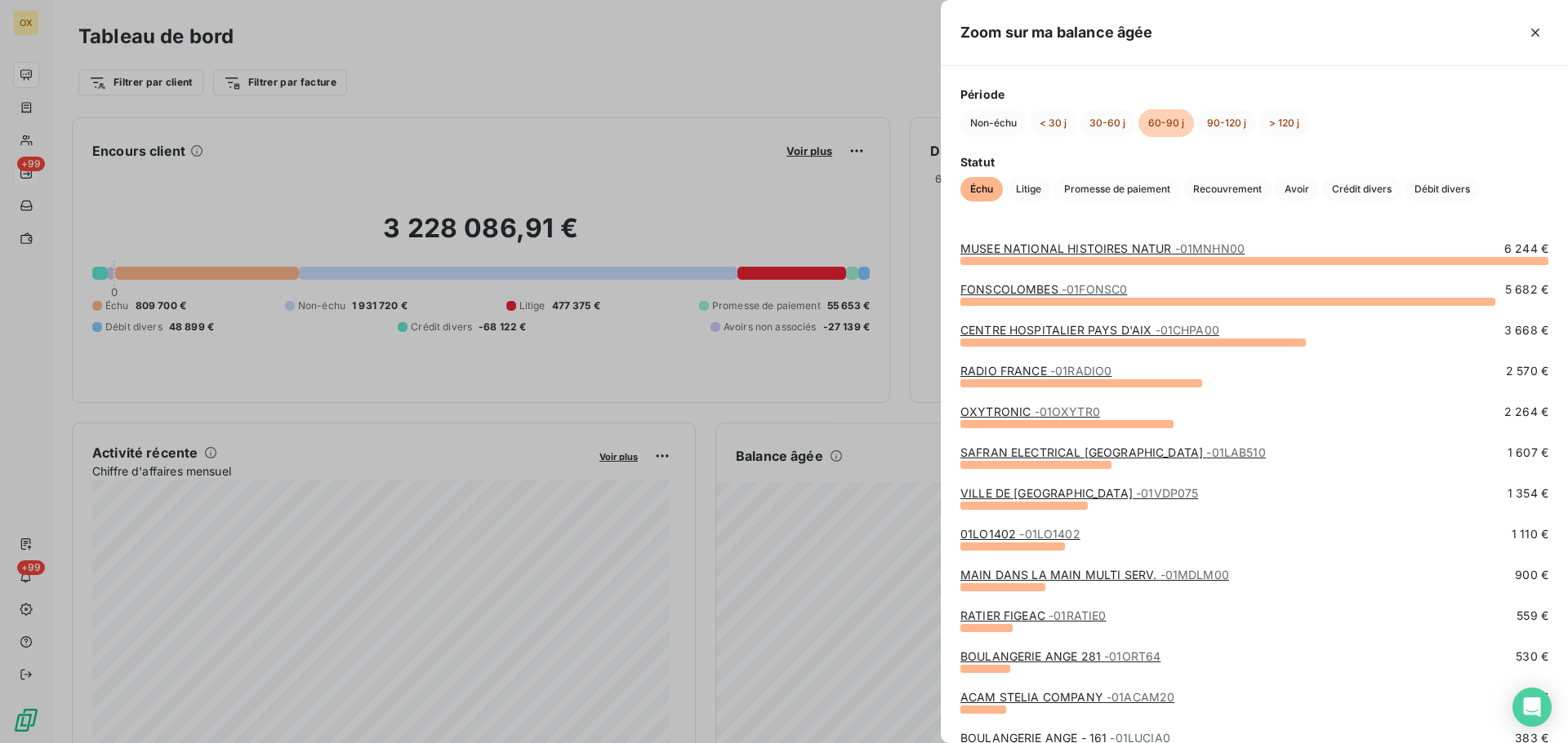
click at [1055, 330] on link "CENTRE HOSPITALIER [GEOGRAPHIC_DATA] - 01CHPA00" at bounding box center [1089, 330] width 258 height 14
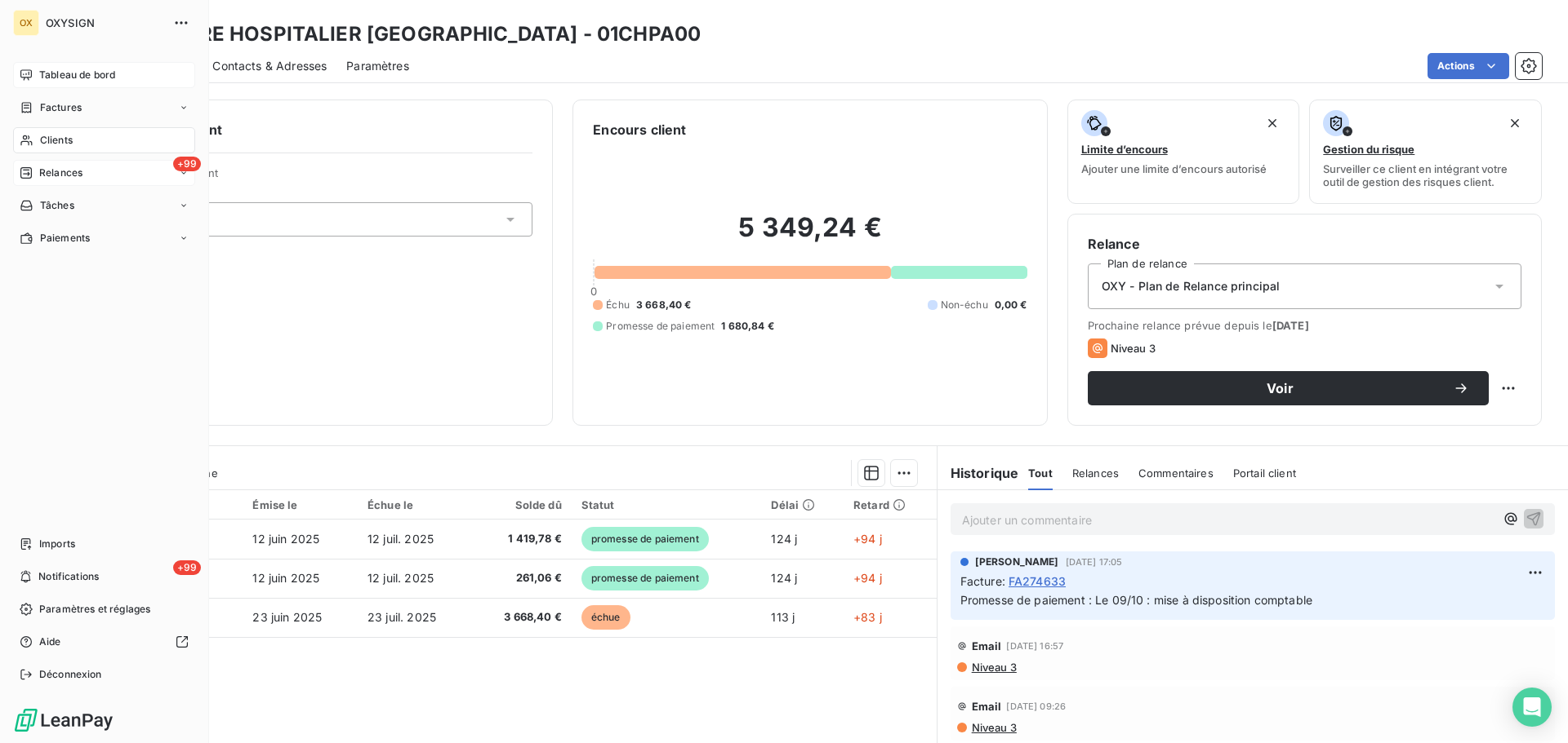
click at [64, 72] on span "Tableau de bord" at bounding box center [77, 75] width 76 height 15
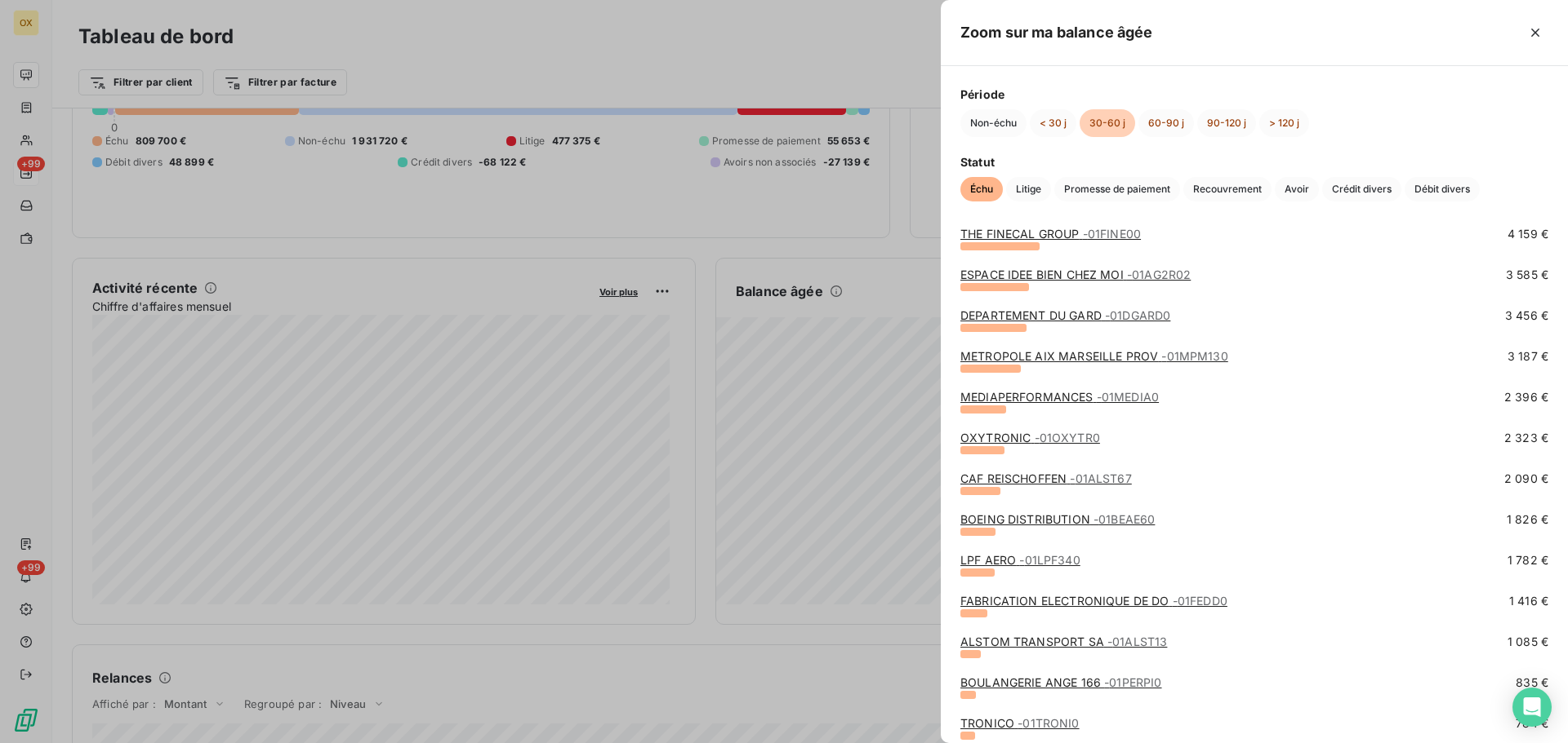
scroll to position [245, 0]
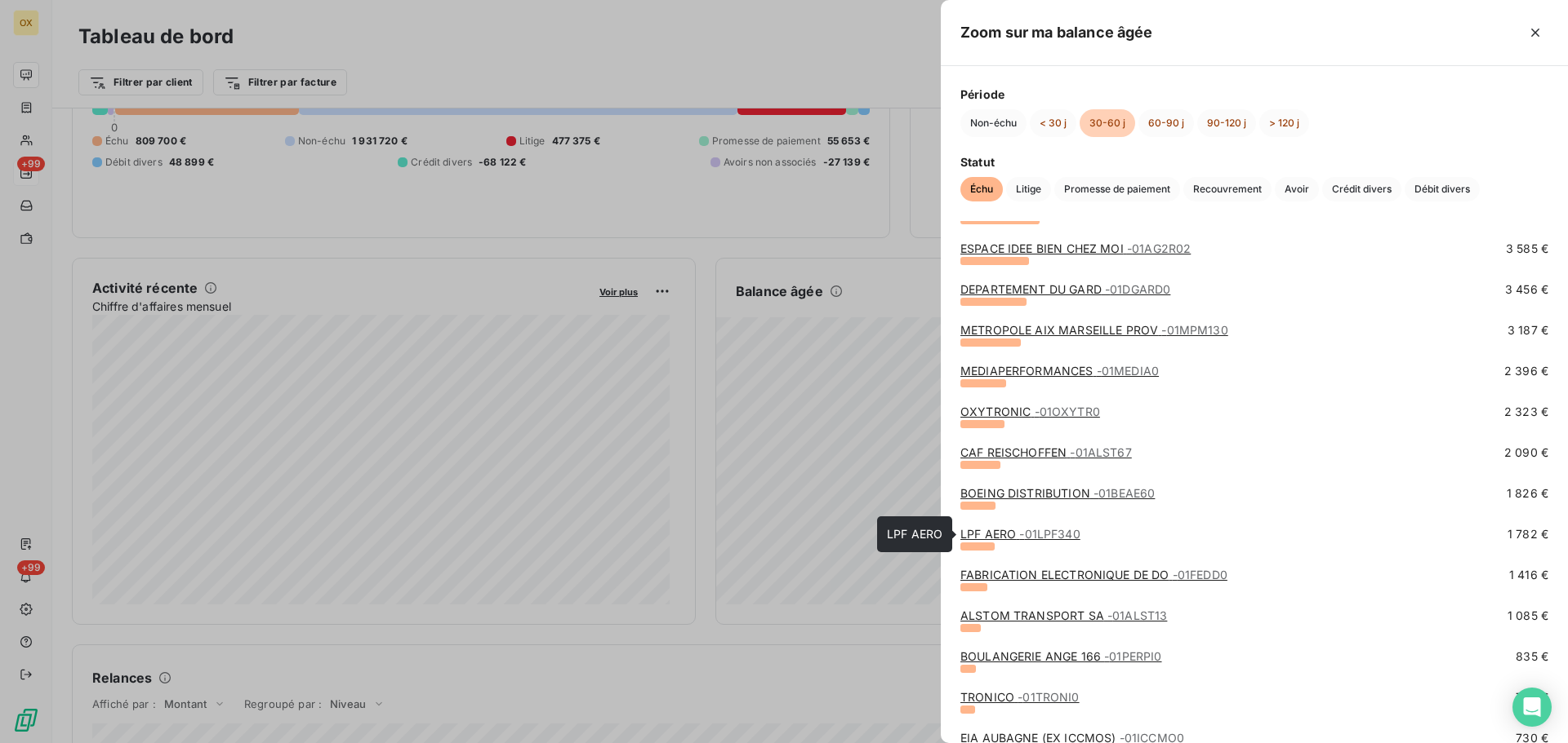
click at [995, 534] on link "LPF AERO - 01LPF340" at bounding box center [1020, 534] width 120 height 14
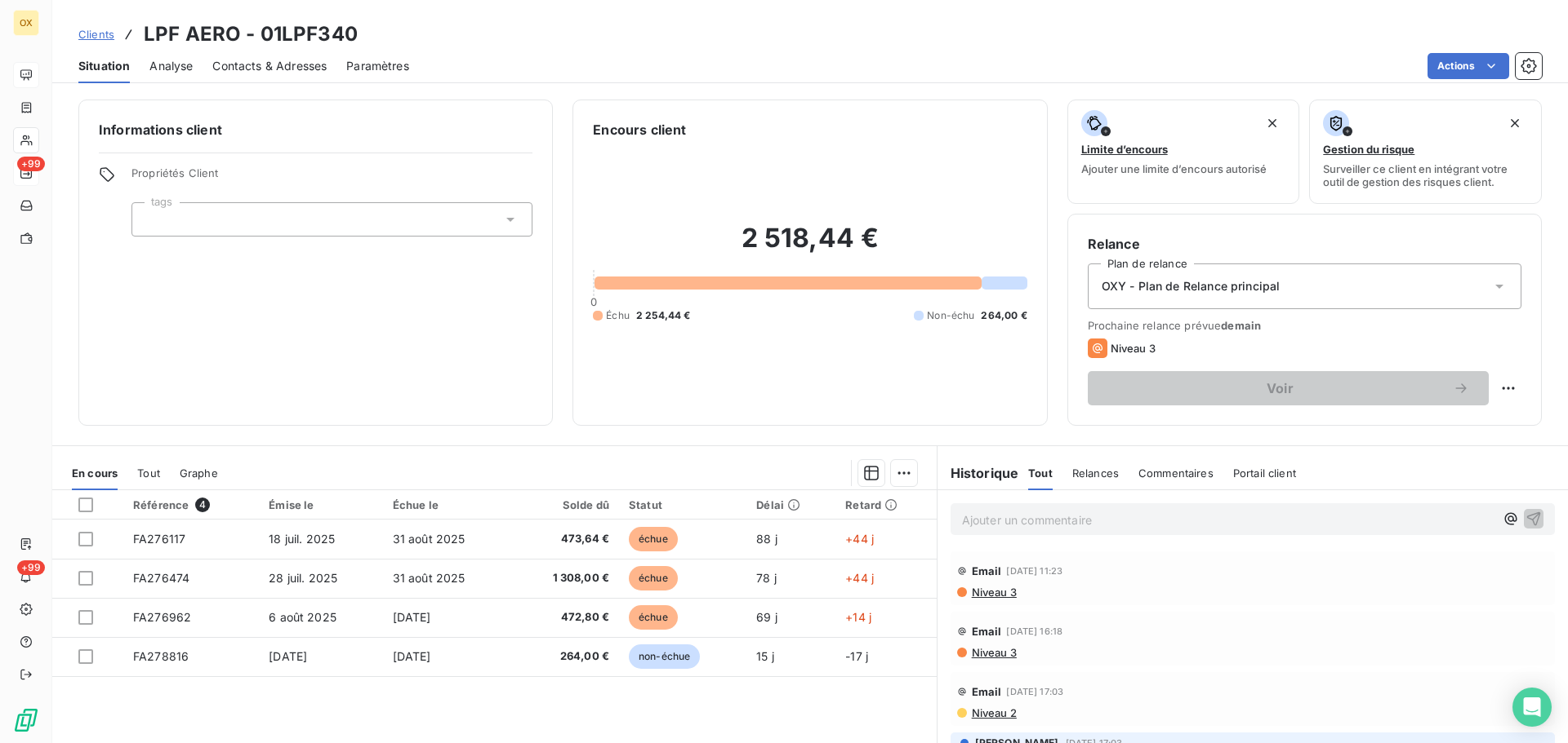
click at [248, 74] on div "Contacts & Adresses" at bounding box center [269, 66] width 115 height 34
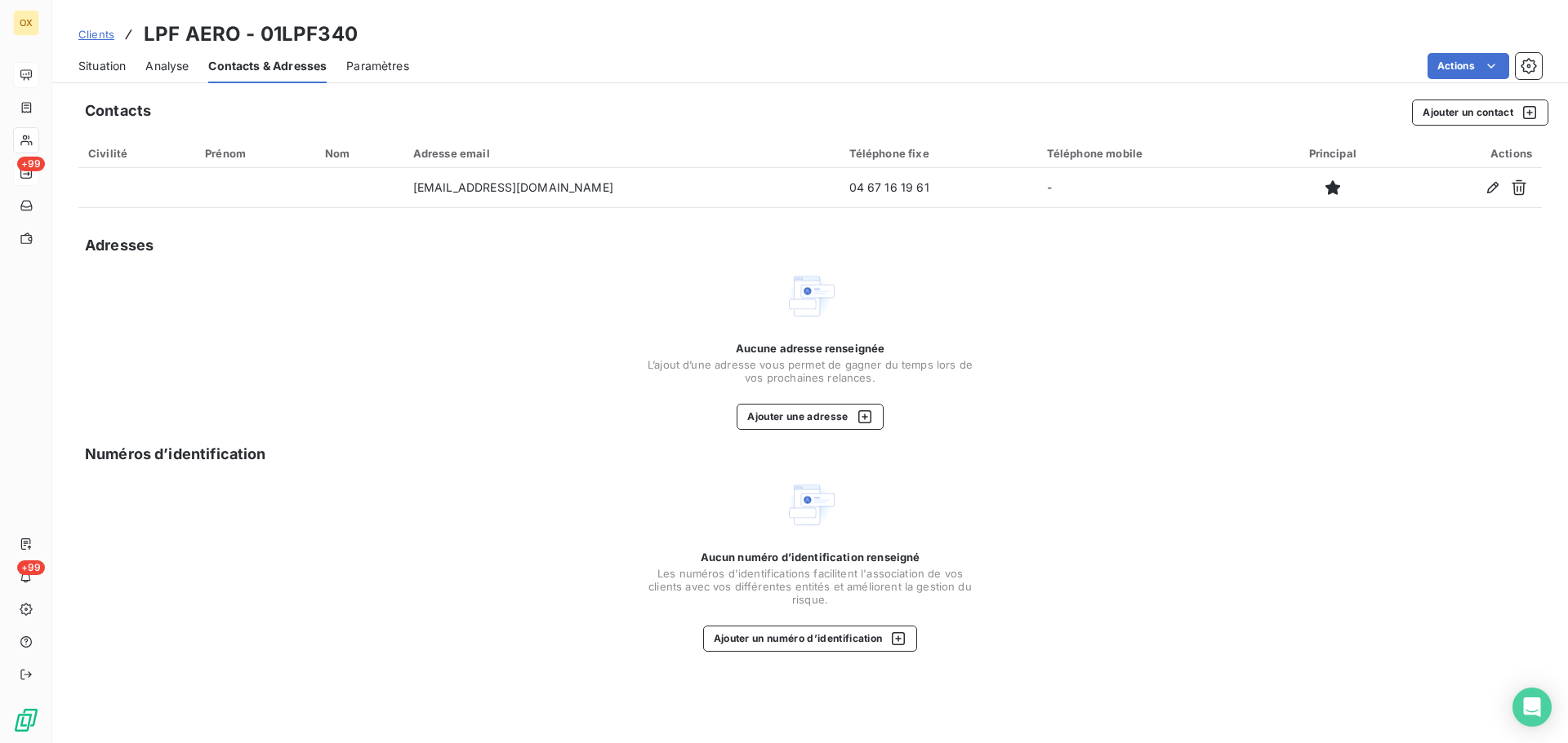
click at [106, 70] on span "Situation" at bounding box center [102, 66] width 48 height 17
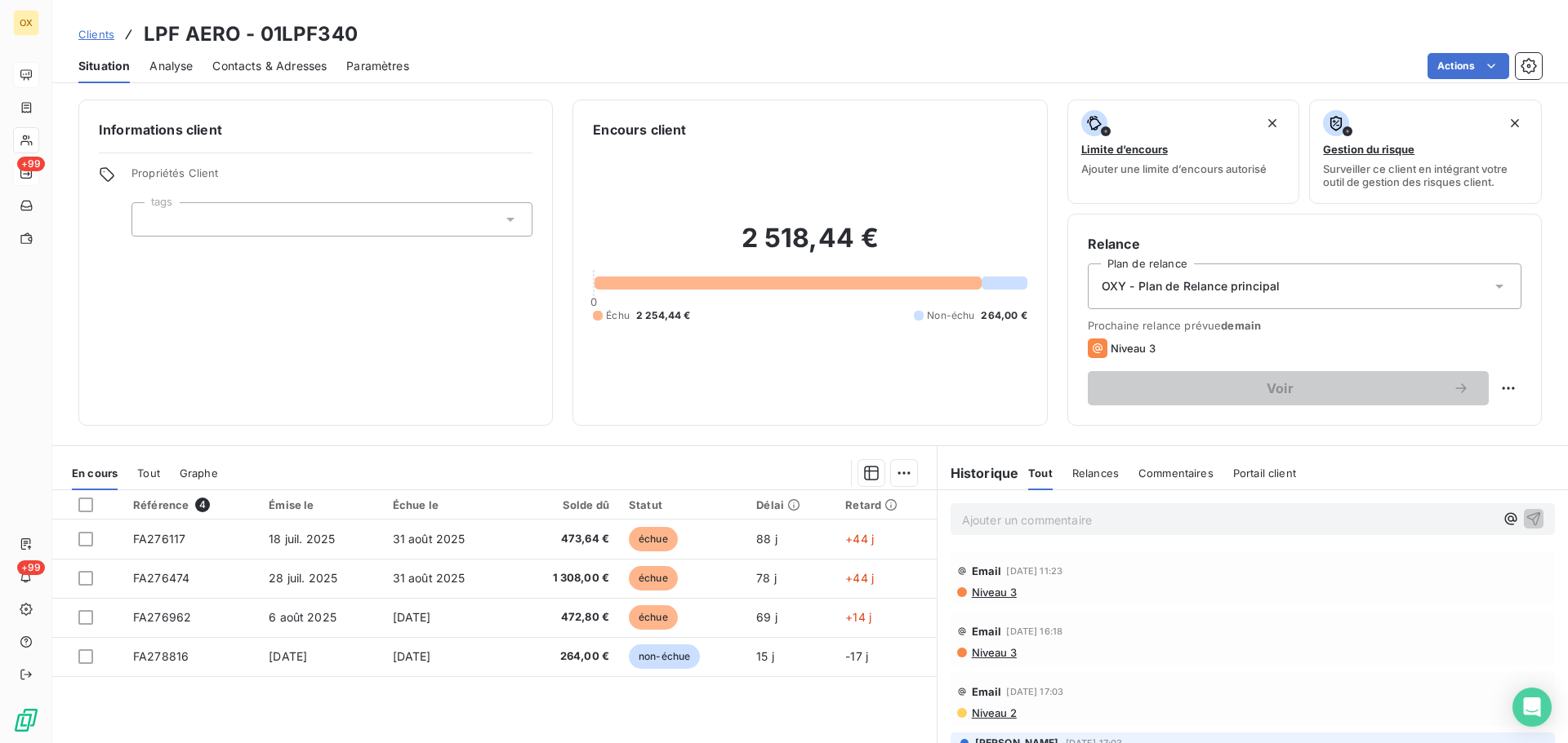
click at [1314, 514] on p "Ajouter un commentaire ﻿" at bounding box center [1228, 520] width 533 height 20
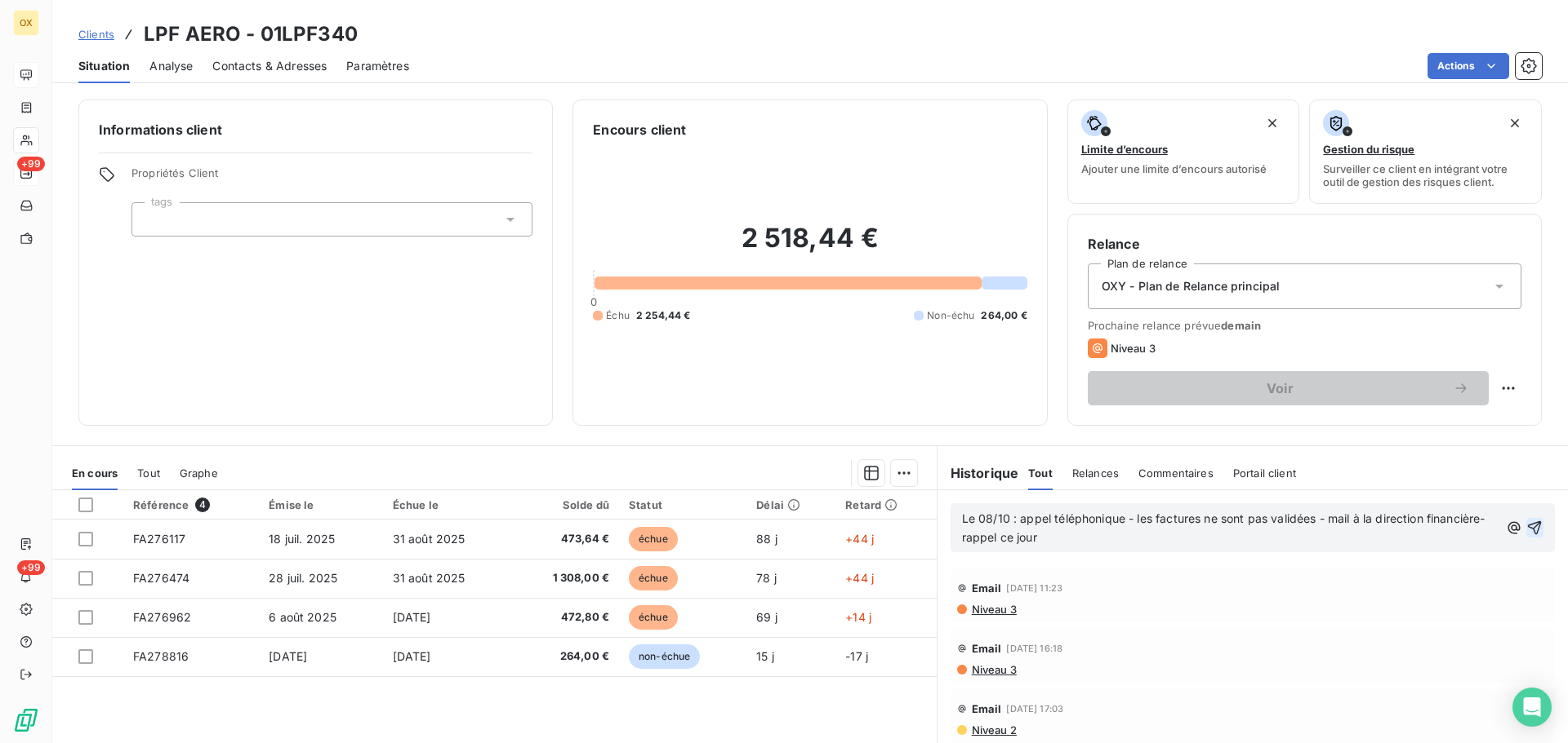
click at [1526, 526] on icon "button" at bounding box center [1535, 528] width 17 height 17
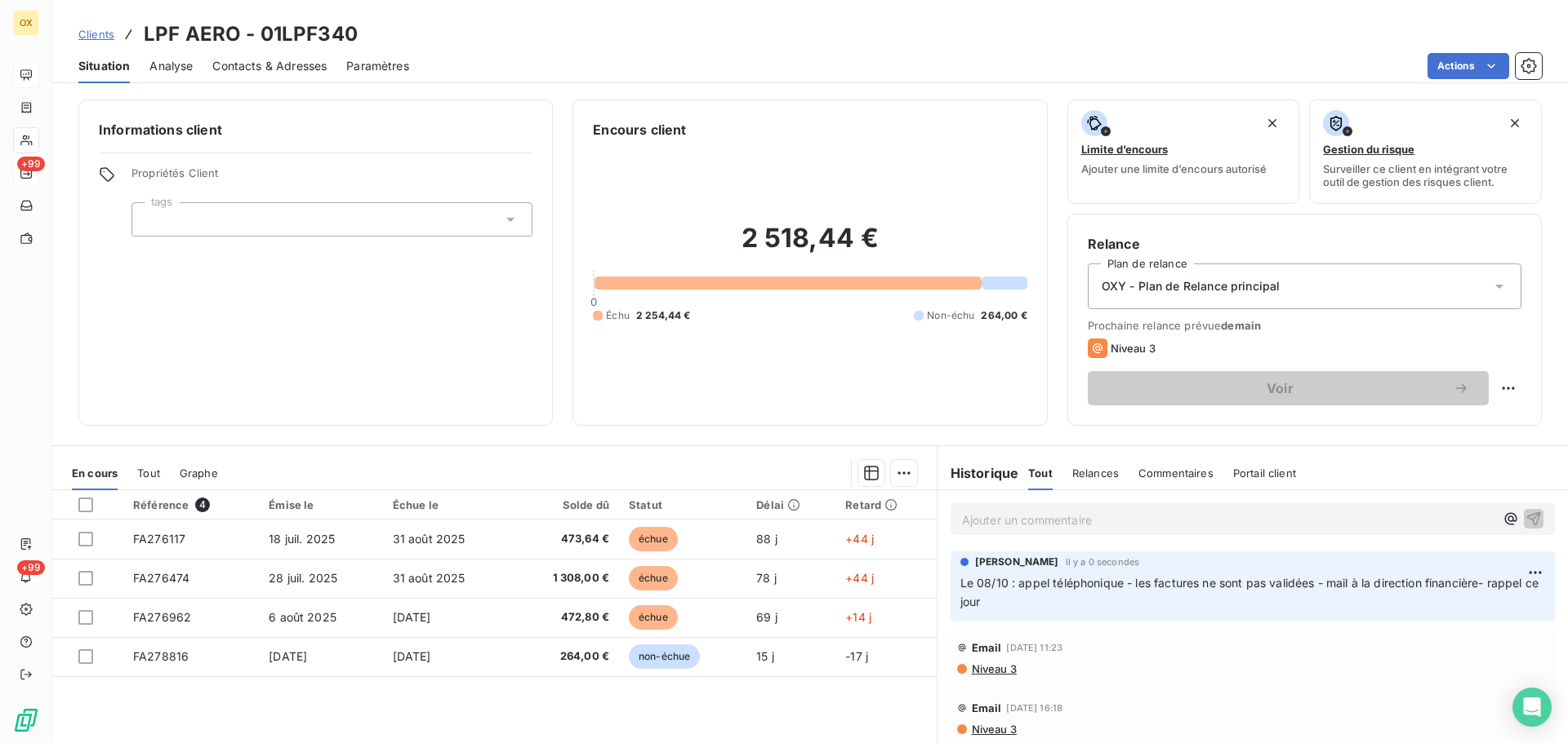
click at [297, 72] on span "Contacts & Adresses" at bounding box center [269, 66] width 115 height 17
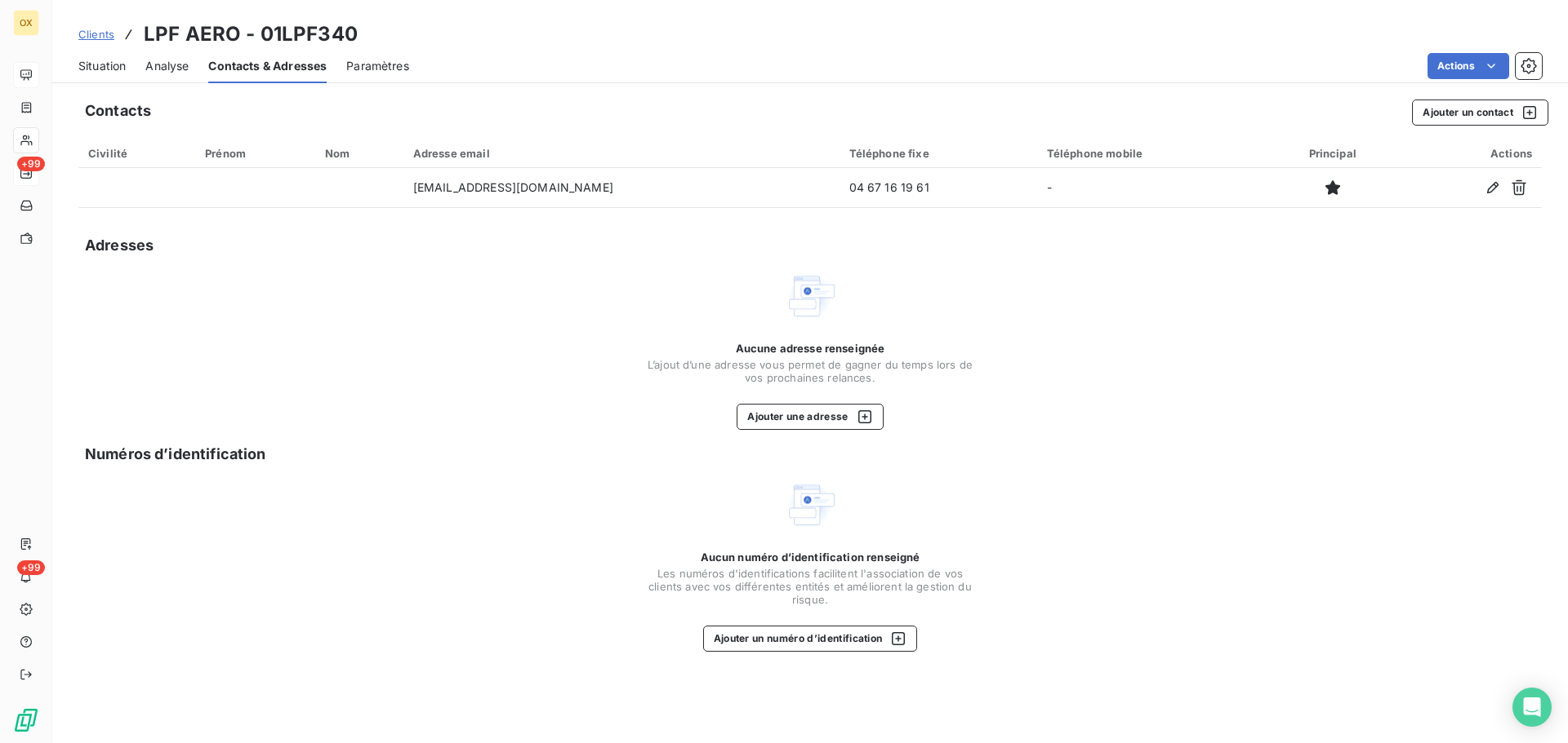
click at [117, 68] on span "Situation" at bounding box center [102, 66] width 48 height 17
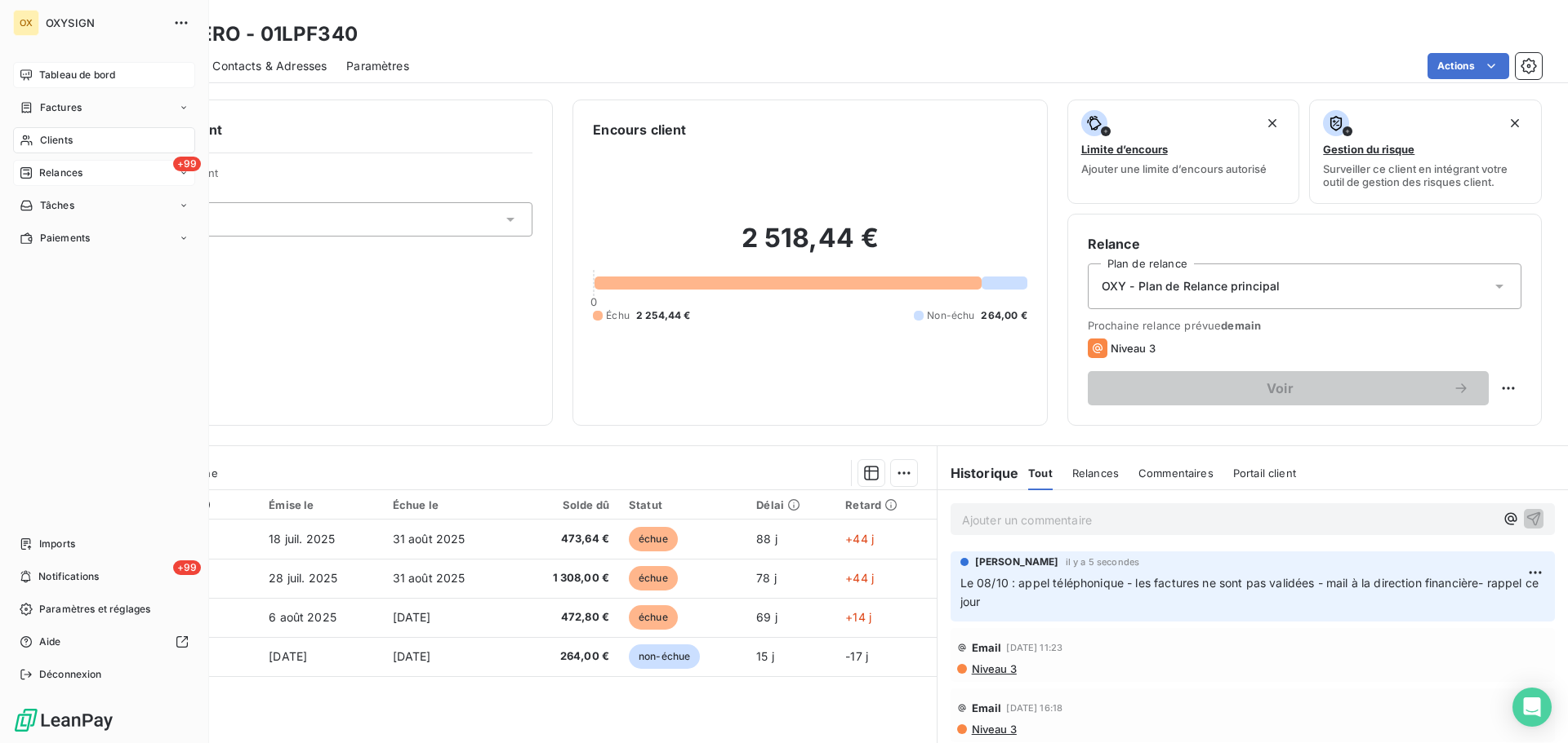
click at [76, 74] on span "Tableau de bord" at bounding box center [77, 75] width 76 height 15
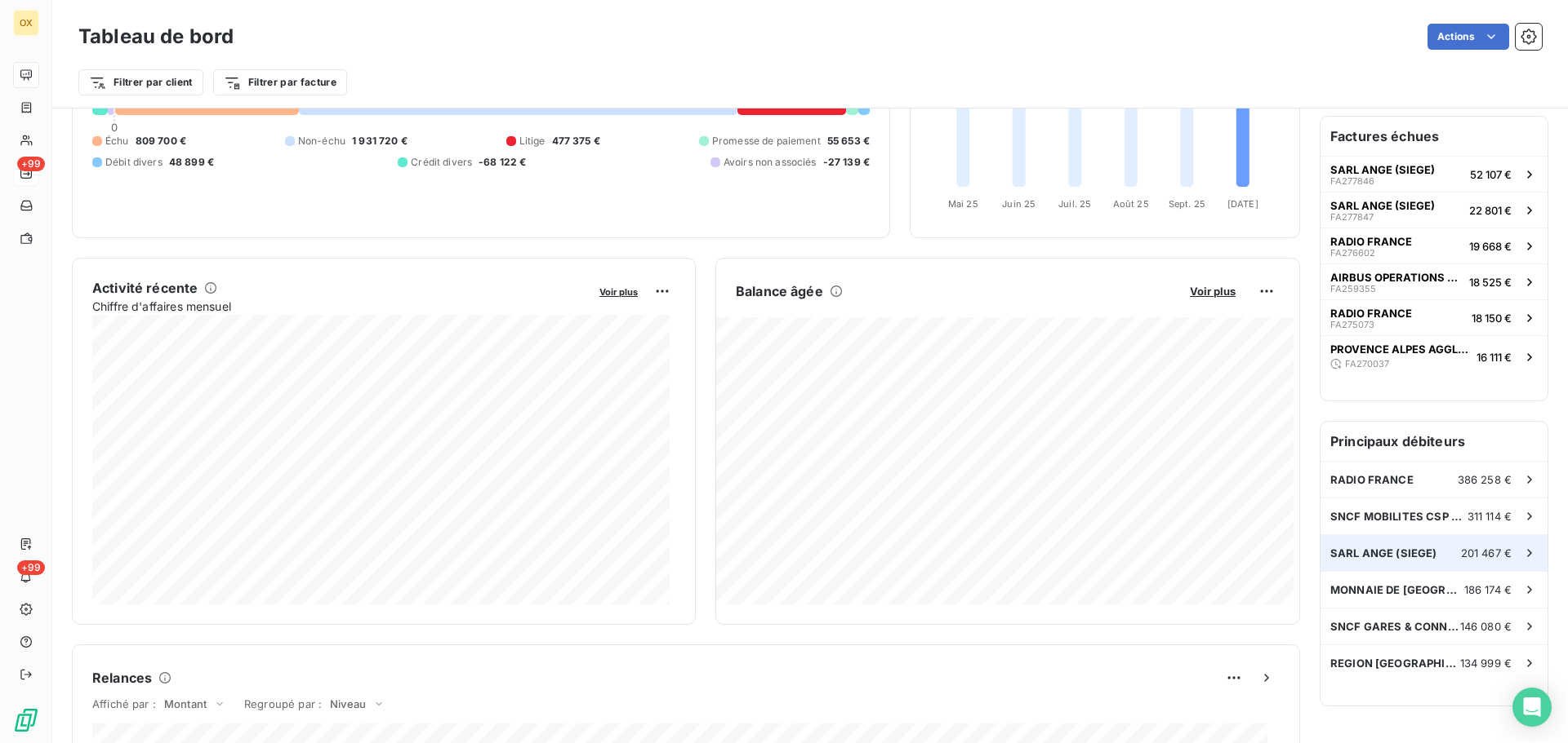
scroll to position [328, 0]
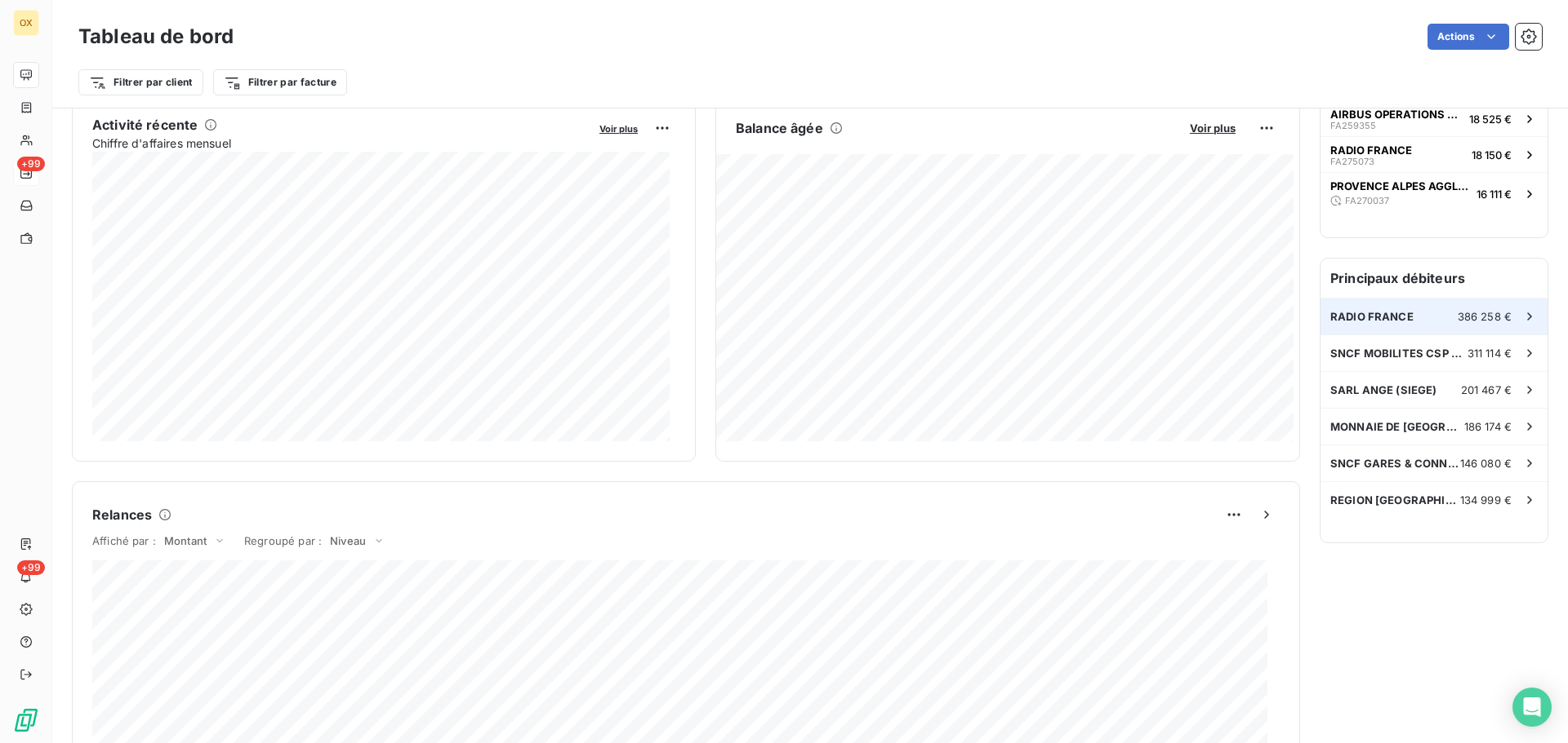
click at [1433, 313] on div "RADIO FRANCE 386 258 €" at bounding box center [1433, 316] width 227 height 36
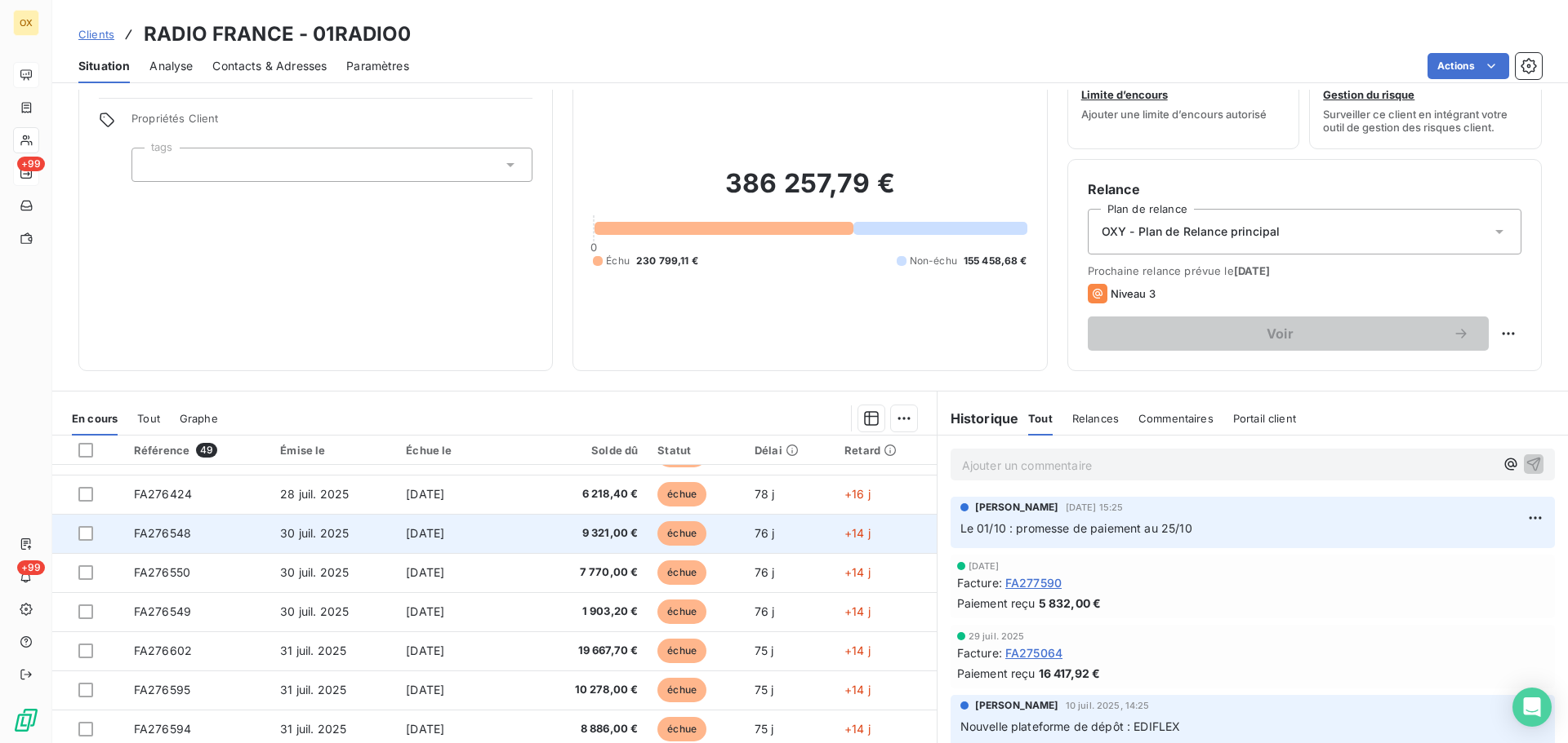
scroll to position [110, 0]
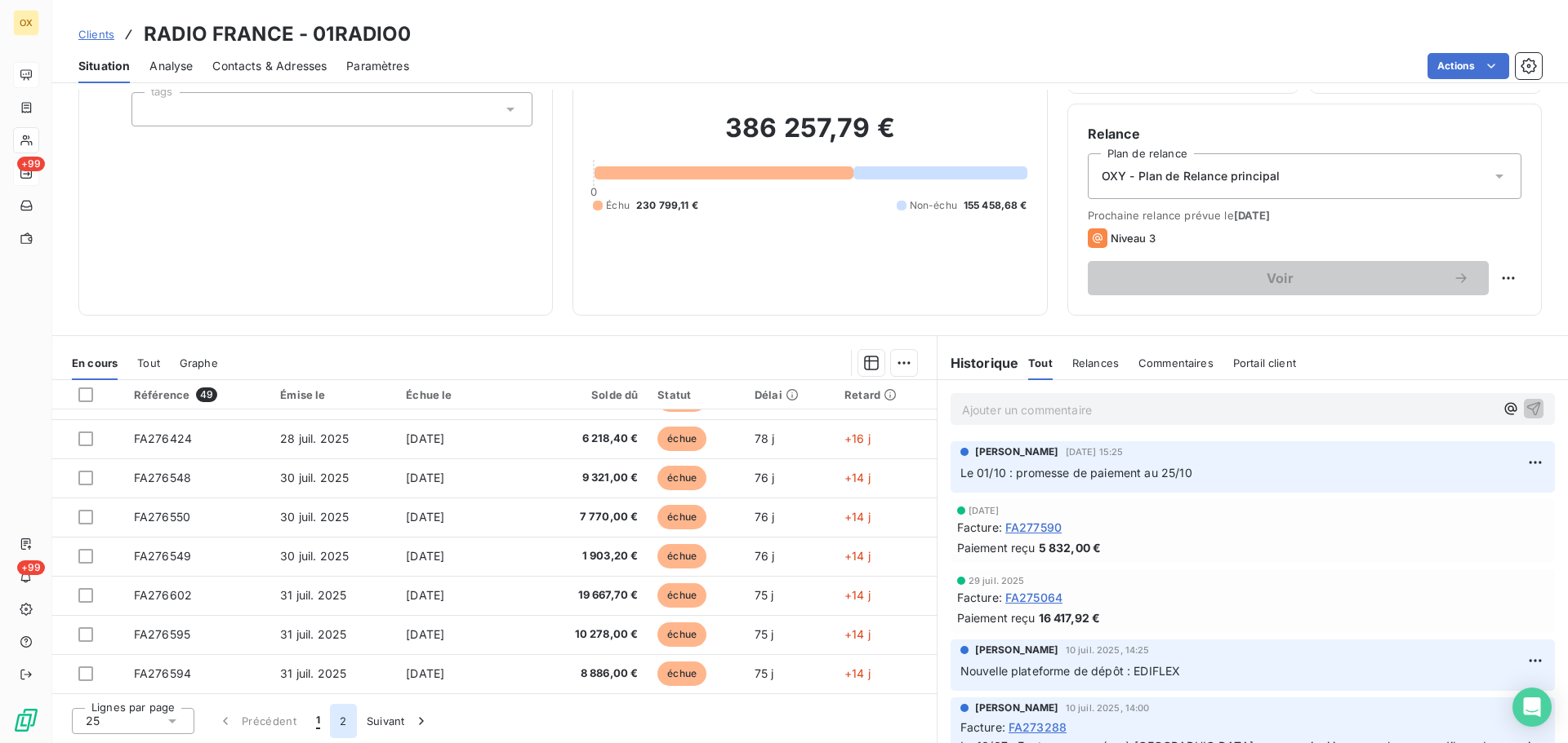
click at [347, 719] on button "2" at bounding box center [342, 721] width 26 height 34
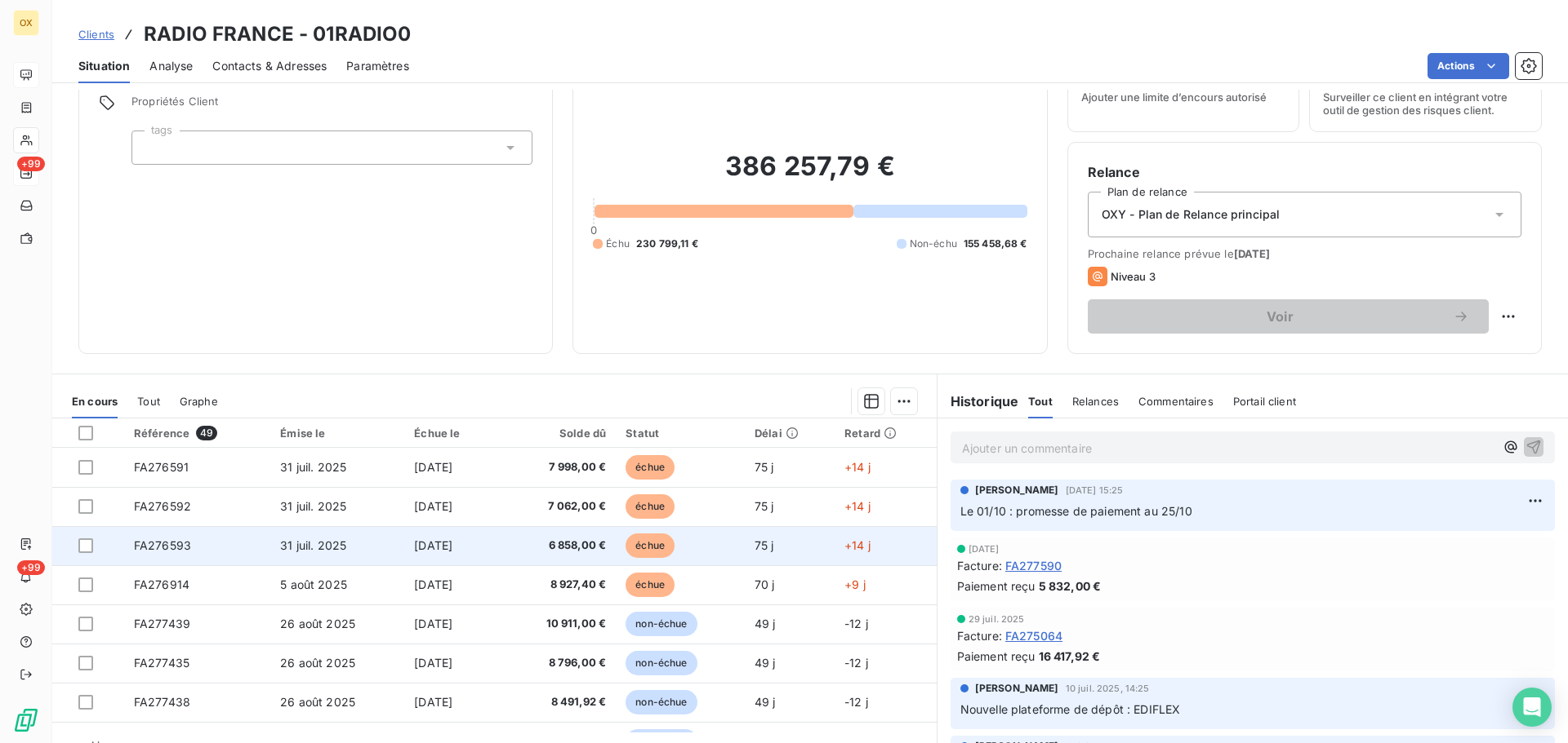
scroll to position [0, 0]
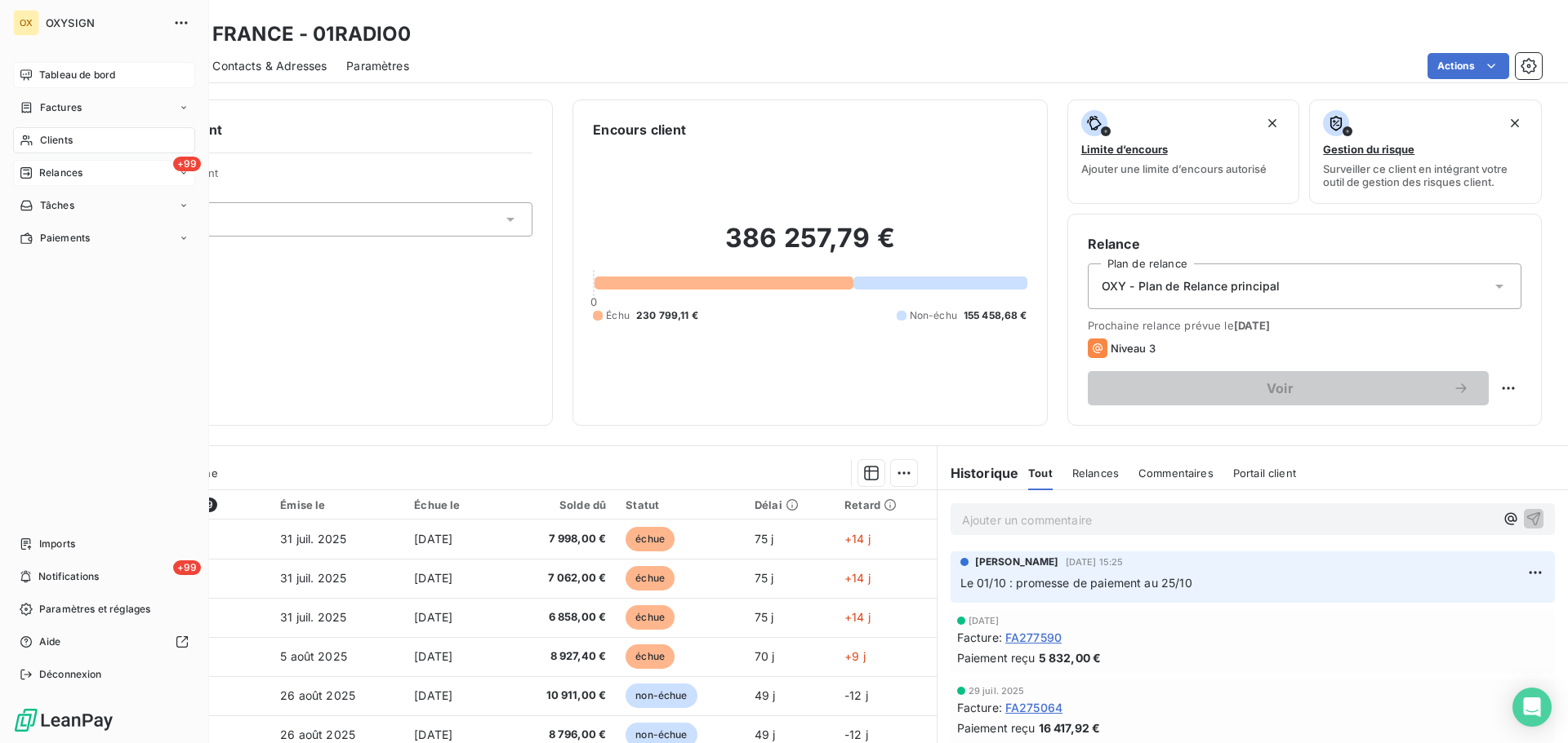
click at [55, 72] on span "Tableau de bord" at bounding box center [77, 75] width 76 height 15
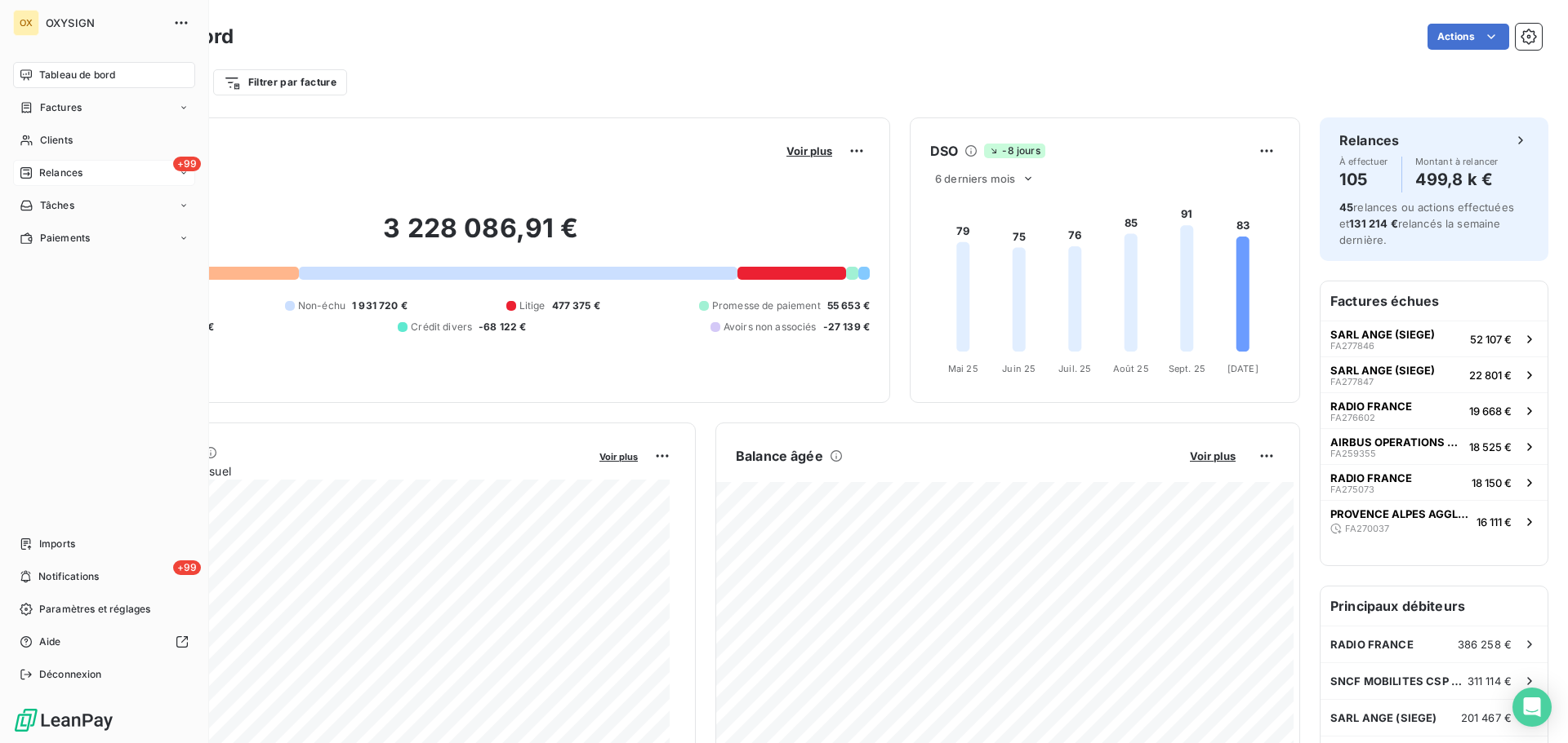
click at [84, 170] on div "+99 Relances" at bounding box center [105, 172] width 182 height 26
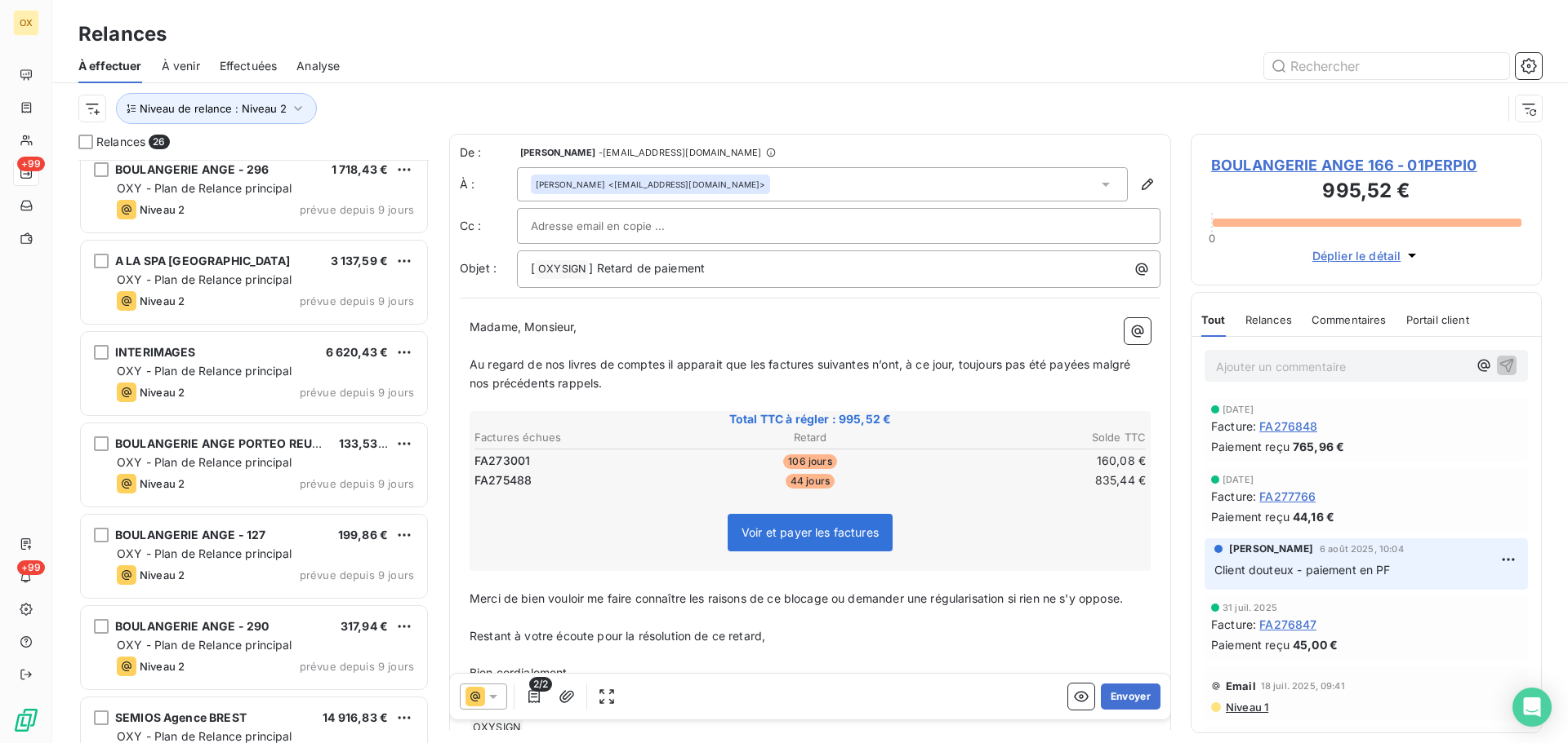
scroll to position [735, 0]
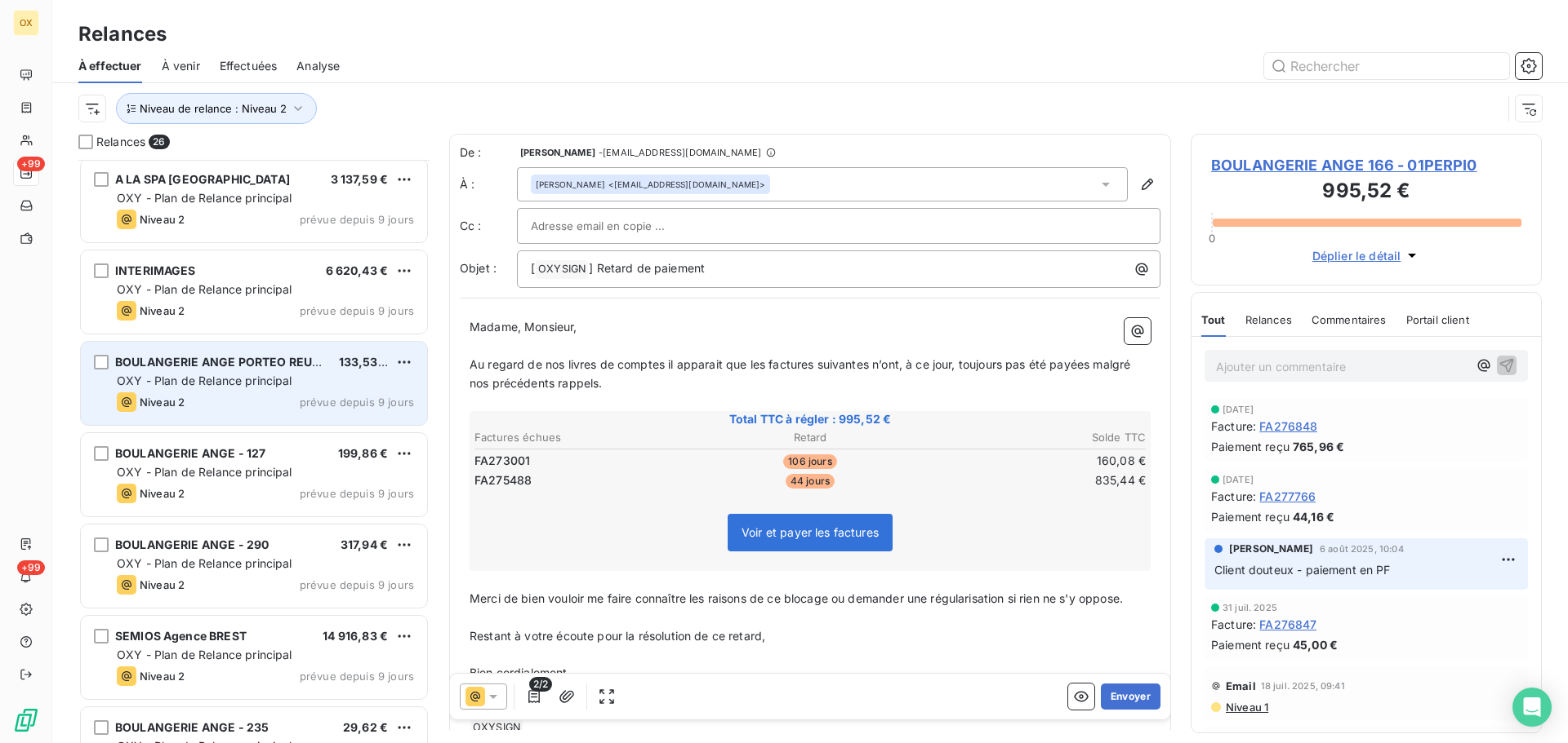
click at [249, 354] on div "BOULANGERIE ANGE PORTEO REUNI. 133,53 € OXY - Plan de Relance principal Niveau …" at bounding box center [254, 384] width 346 height 84
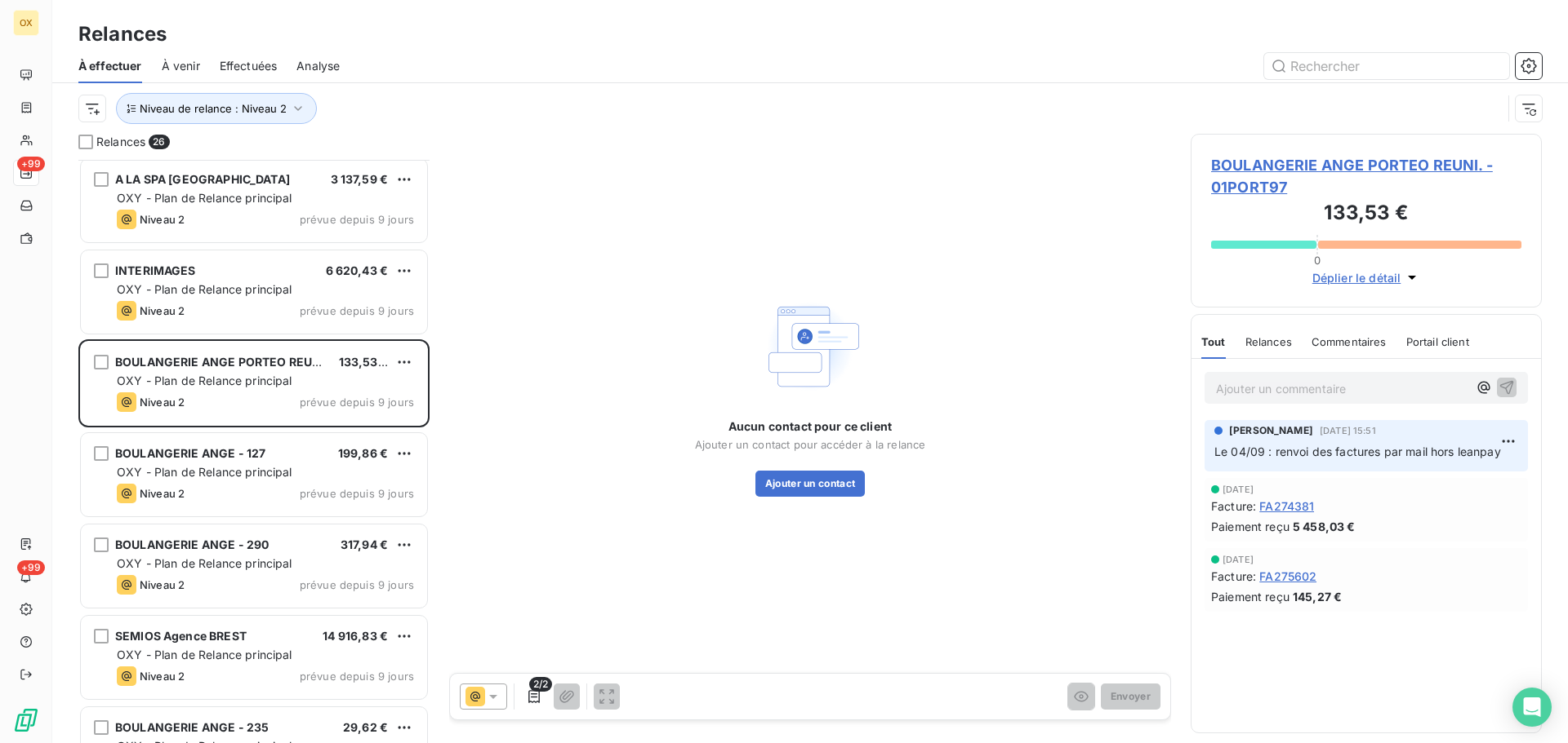
click at [1276, 164] on span "BOULANGERIE ANGE PORTEO REUNI. - 01PORT97" at bounding box center [1366, 176] width 310 height 44
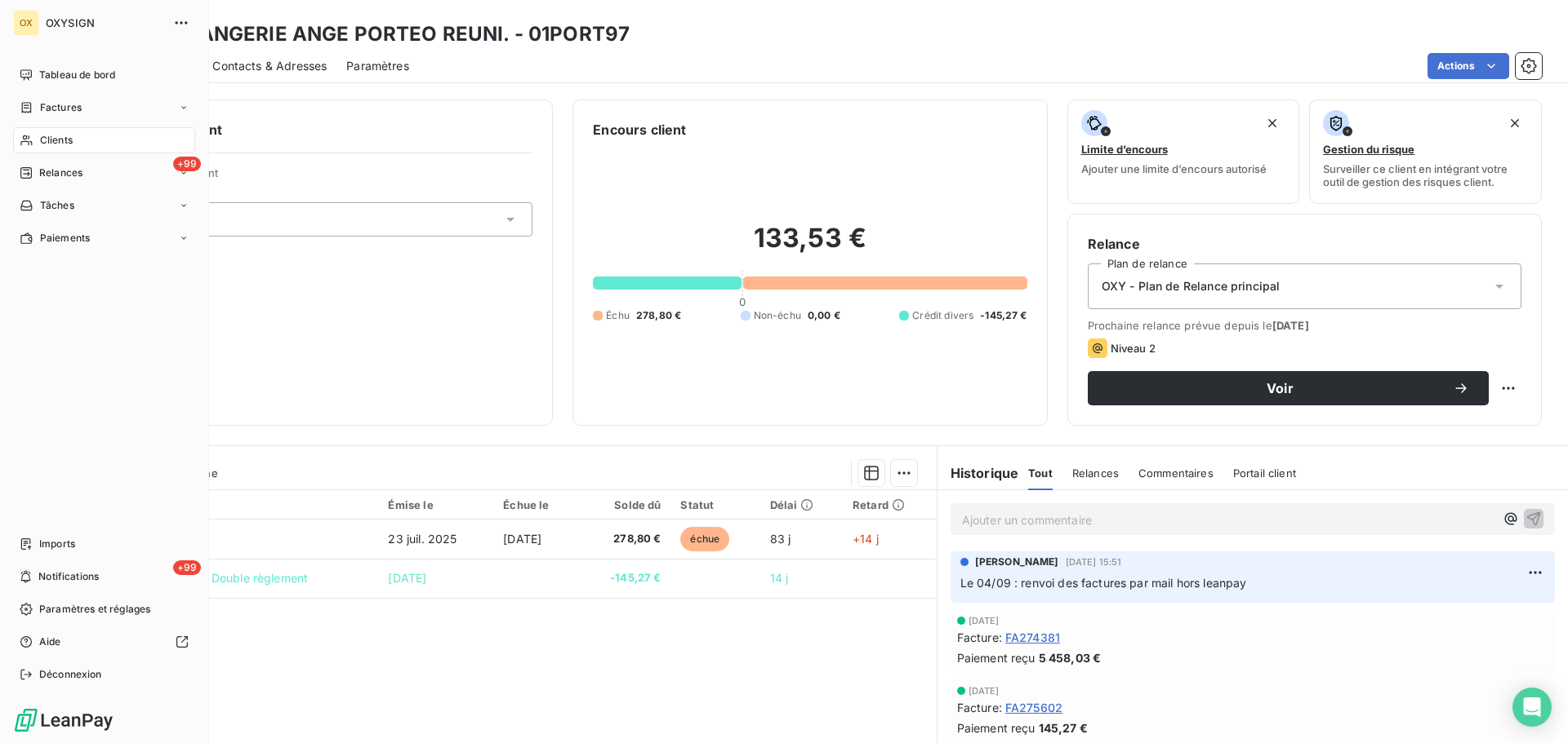
click at [38, 170] on div "Relances" at bounding box center [50, 173] width 63 height 15
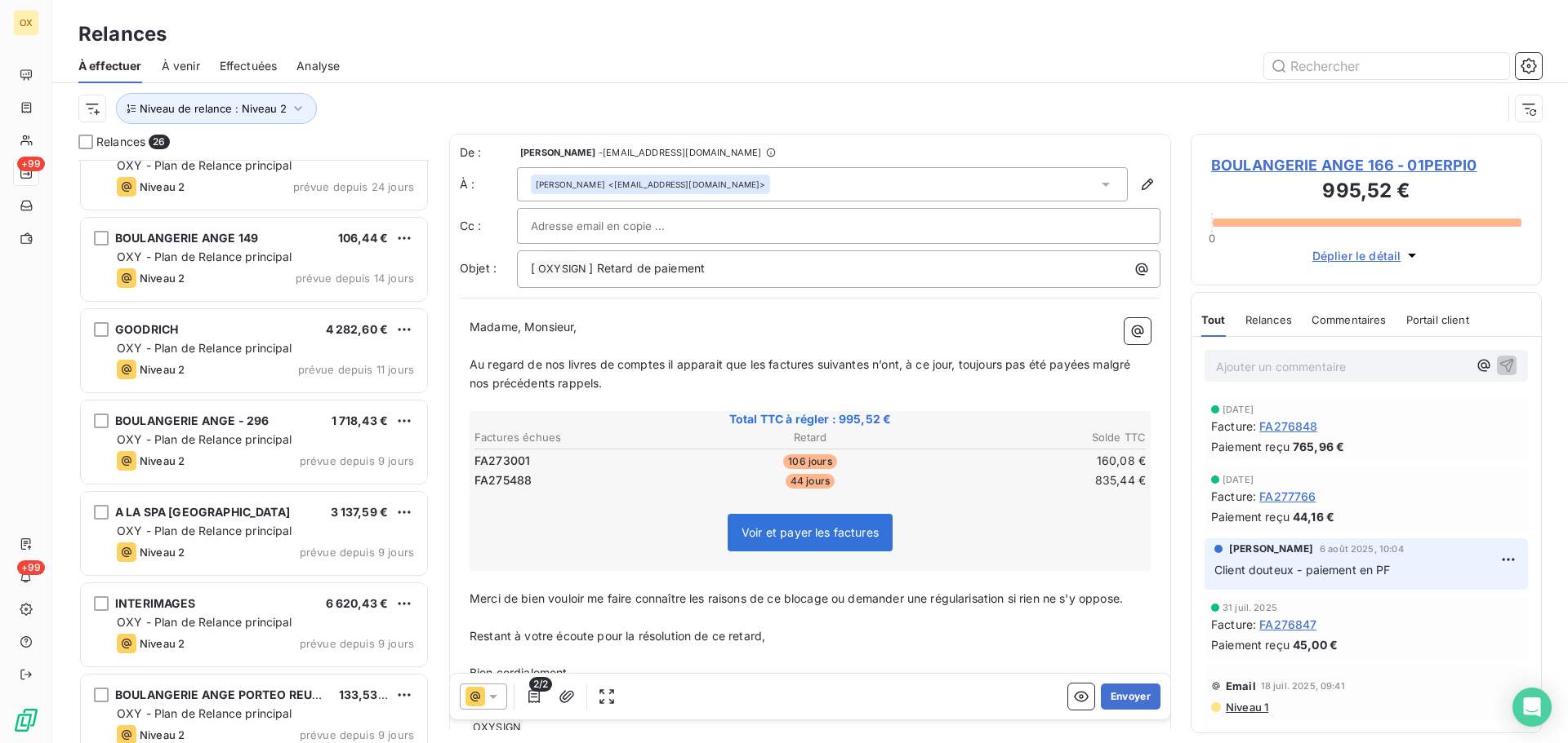
scroll to position [491, 0]
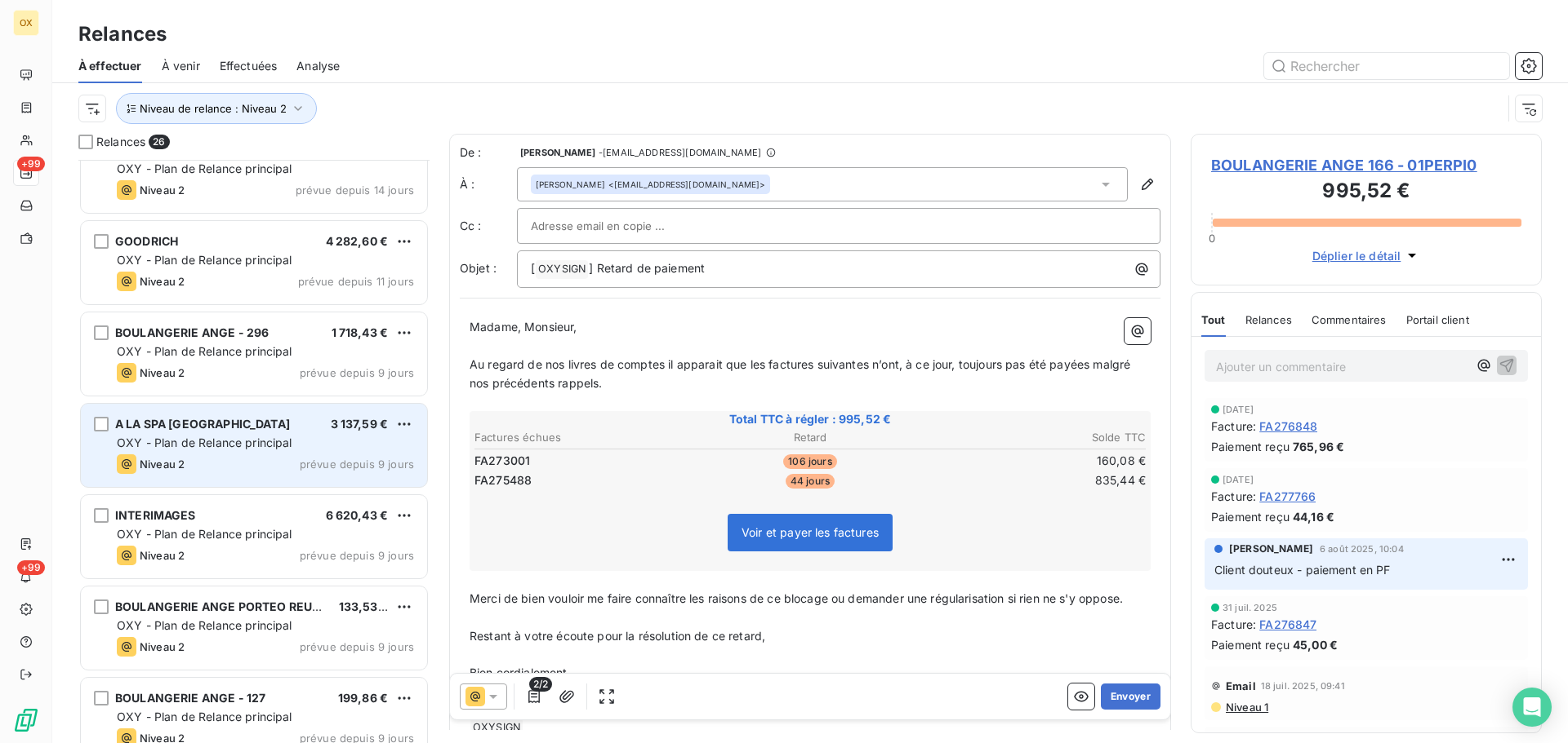
click at [242, 429] on div "A LA SPA TOULOUSE 3 137,59 €" at bounding box center [265, 425] width 297 height 15
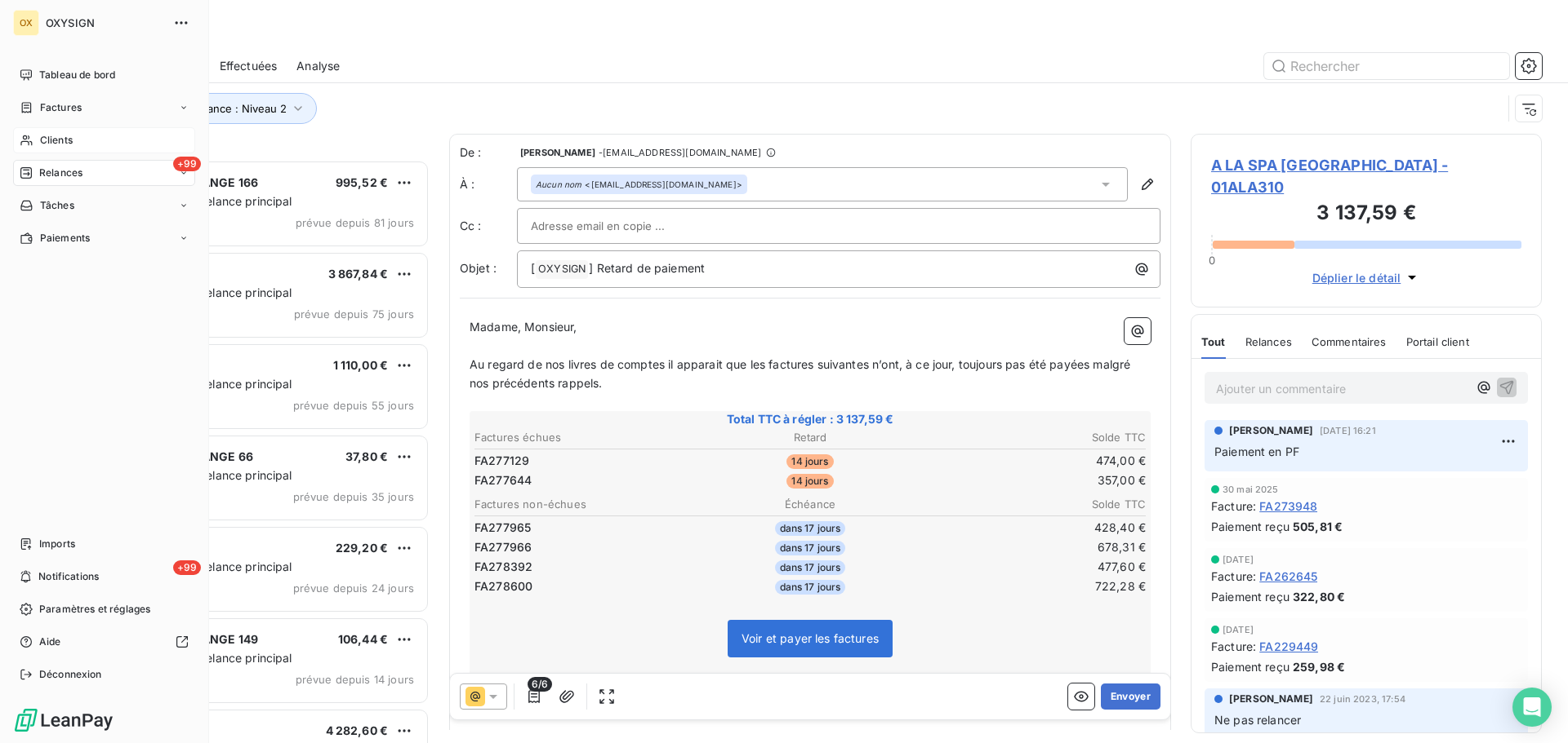
click at [45, 136] on span "Clients" at bounding box center [56, 140] width 33 height 15
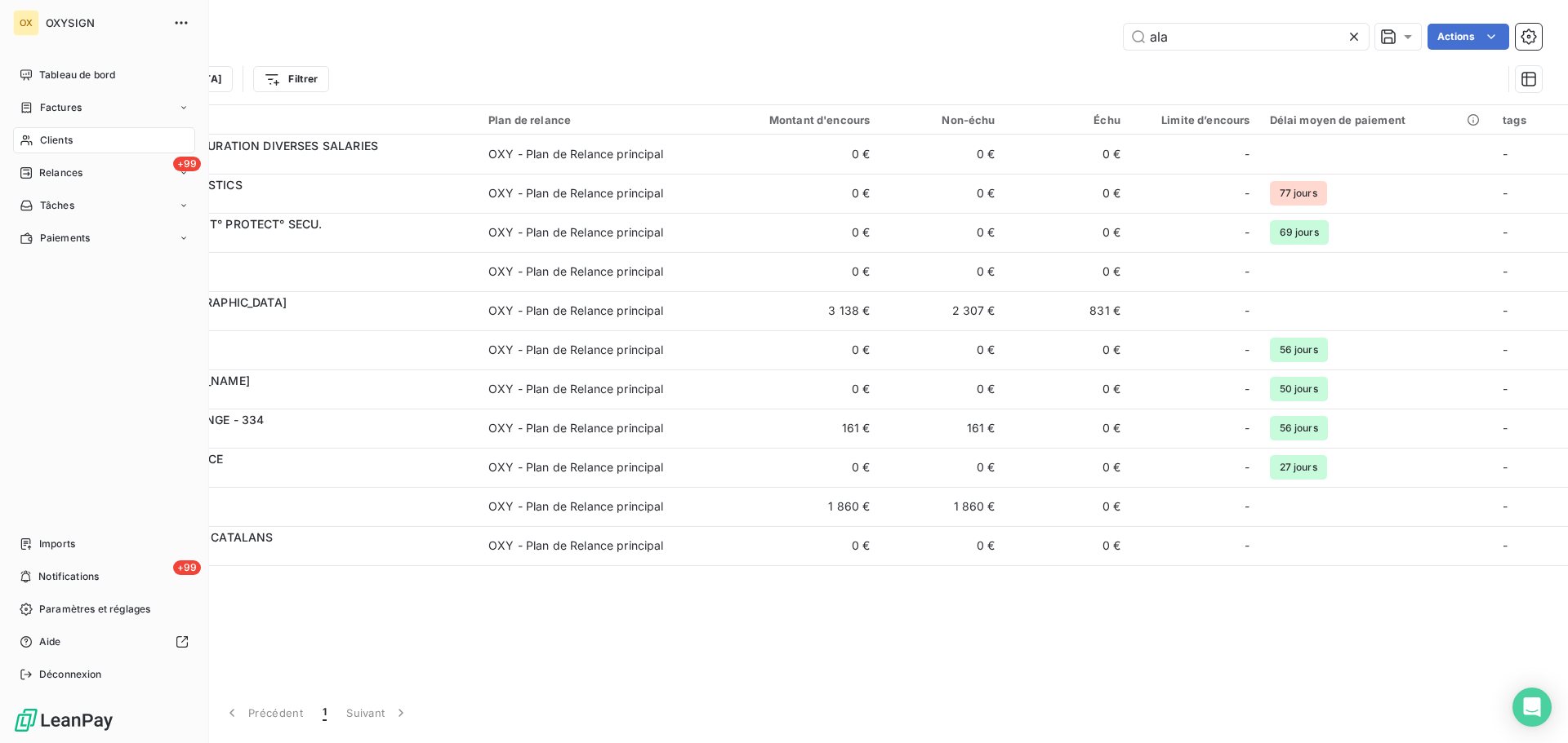
type input "ala"
click at [49, 73] on span "Tableau de bord" at bounding box center [77, 75] width 76 height 15
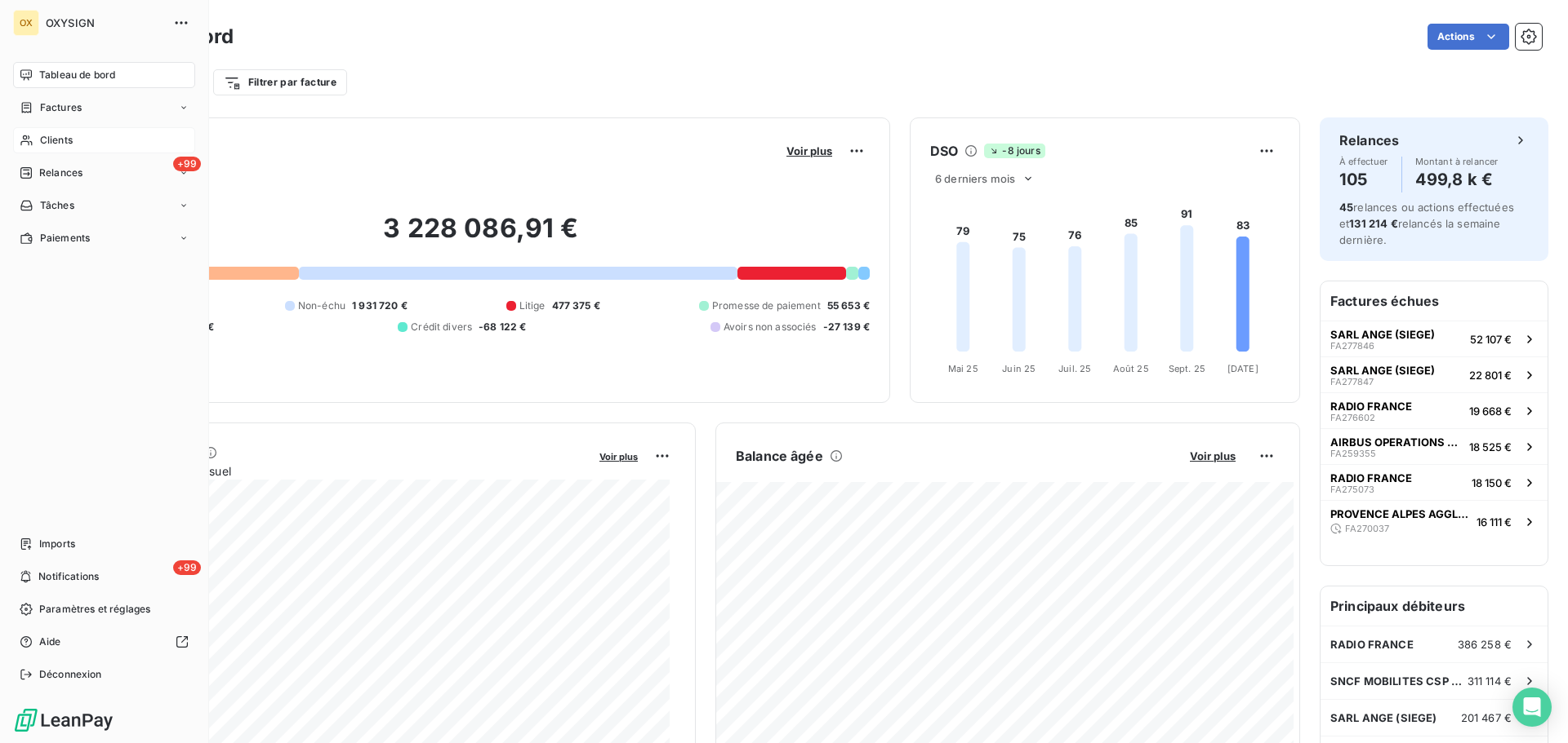
click at [75, 135] on div "Clients" at bounding box center [105, 140] width 182 height 26
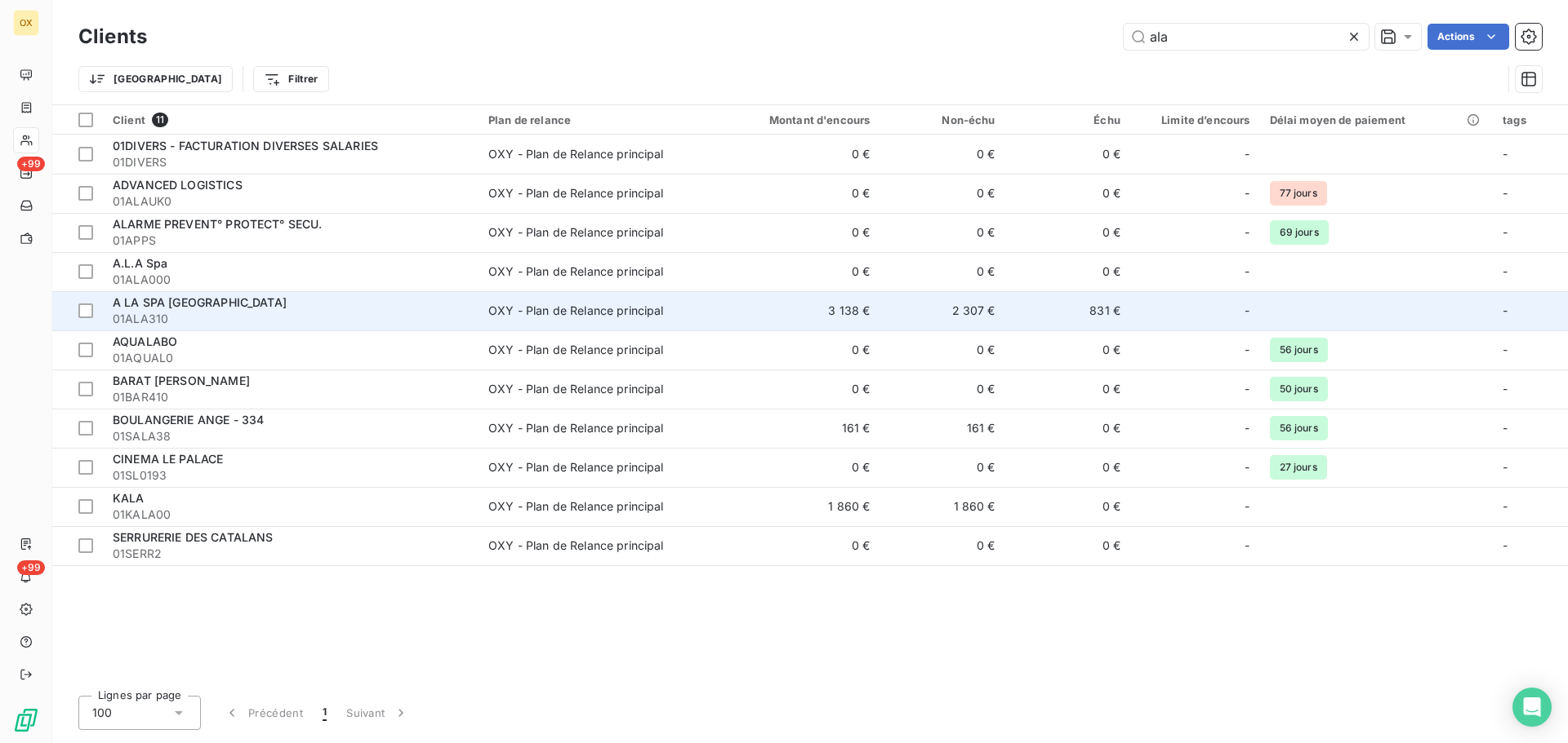
click at [384, 293] on td "A LA SPA TOULOUSE 01ALA310" at bounding box center [290, 311] width 375 height 39
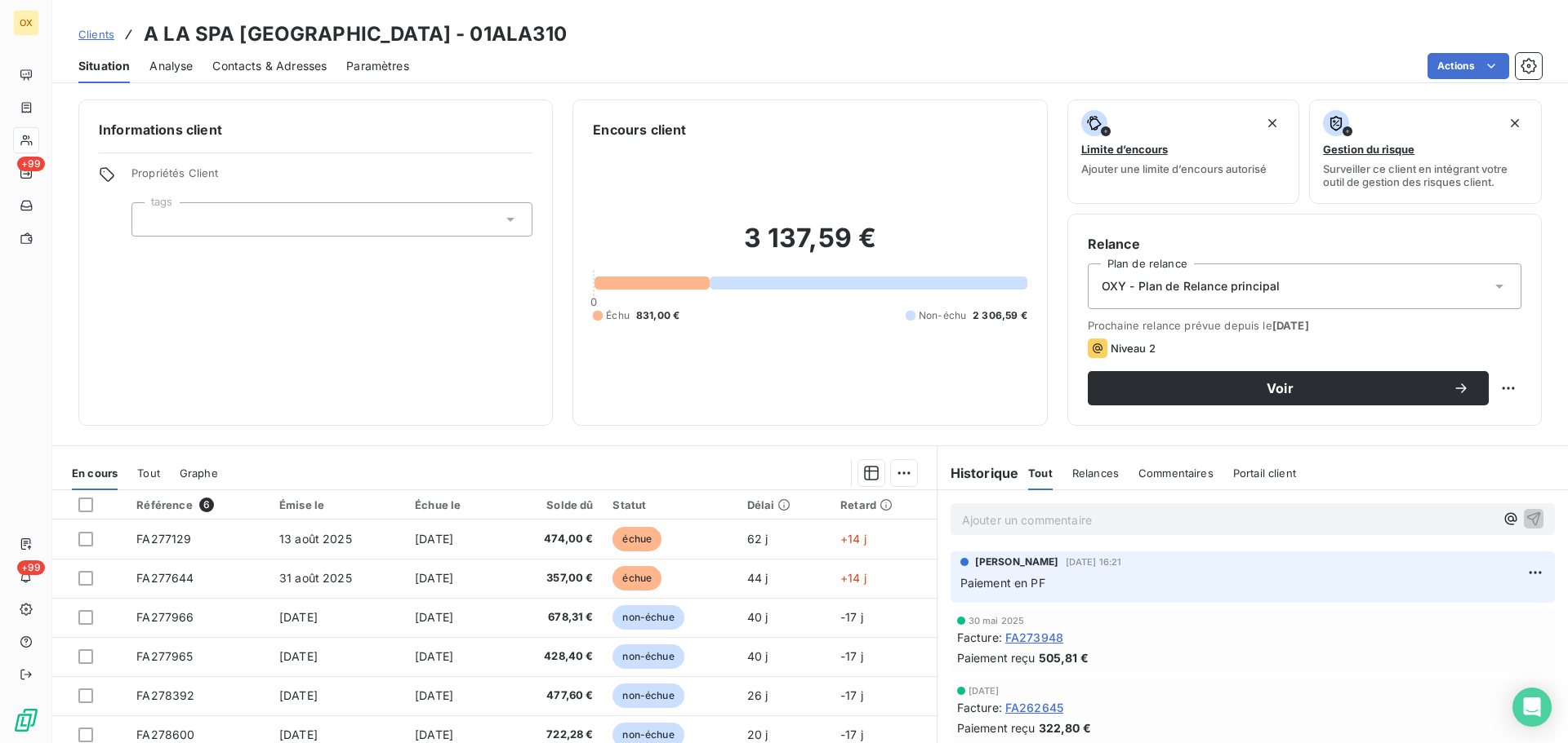
click at [545, 58] on div "Actions" at bounding box center [985, 65] width 1113 height 26
drag, startPoint x: 1044, startPoint y: 586, endPoint x: 949, endPoint y: 591, distance: 95.1
click at [950, 591] on div "[PERSON_NAME] [DATE] 16:21 Paiement en PF" at bounding box center [1252, 578] width 604 height 52
click at [969, 442] on div "Informations client Propriétés Client tags Encours client 3 137,59 € 0 Échu 831…" at bounding box center [810, 416] width 1515 height 654
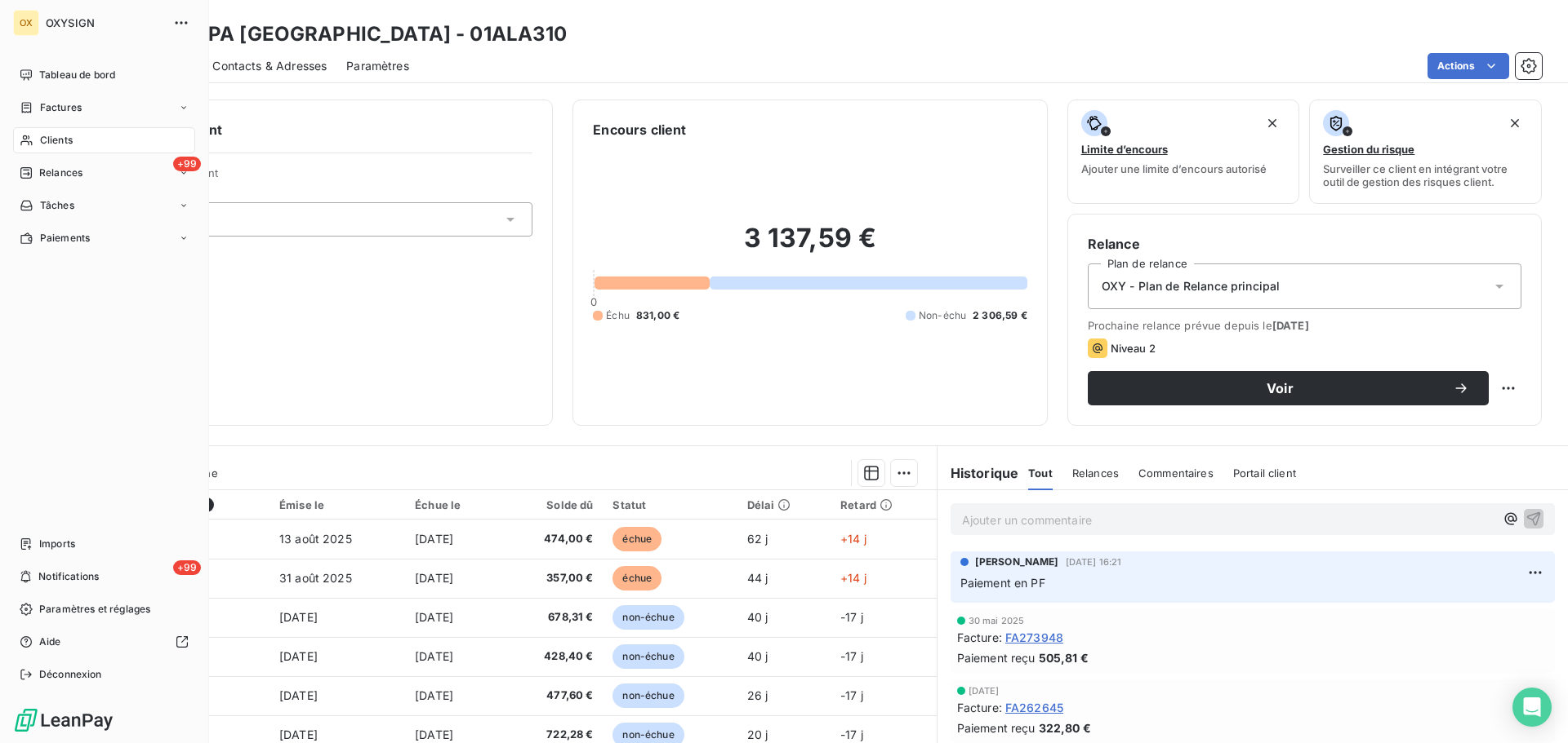
click at [49, 136] on span "Clients" at bounding box center [56, 140] width 33 height 15
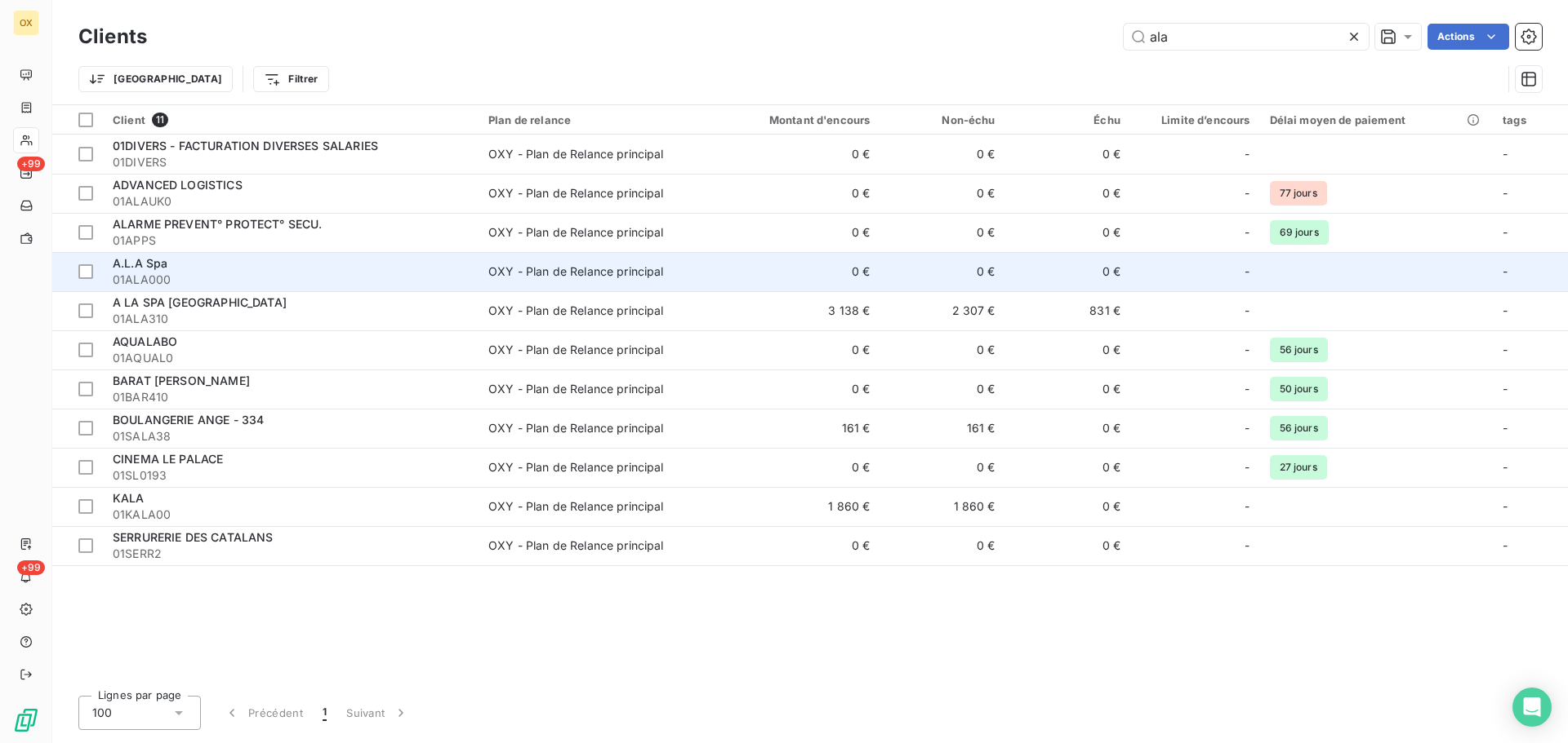
click at [333, 261] on div "A.L.A Spa" at bounding box center [291, 264] width 356 height 17
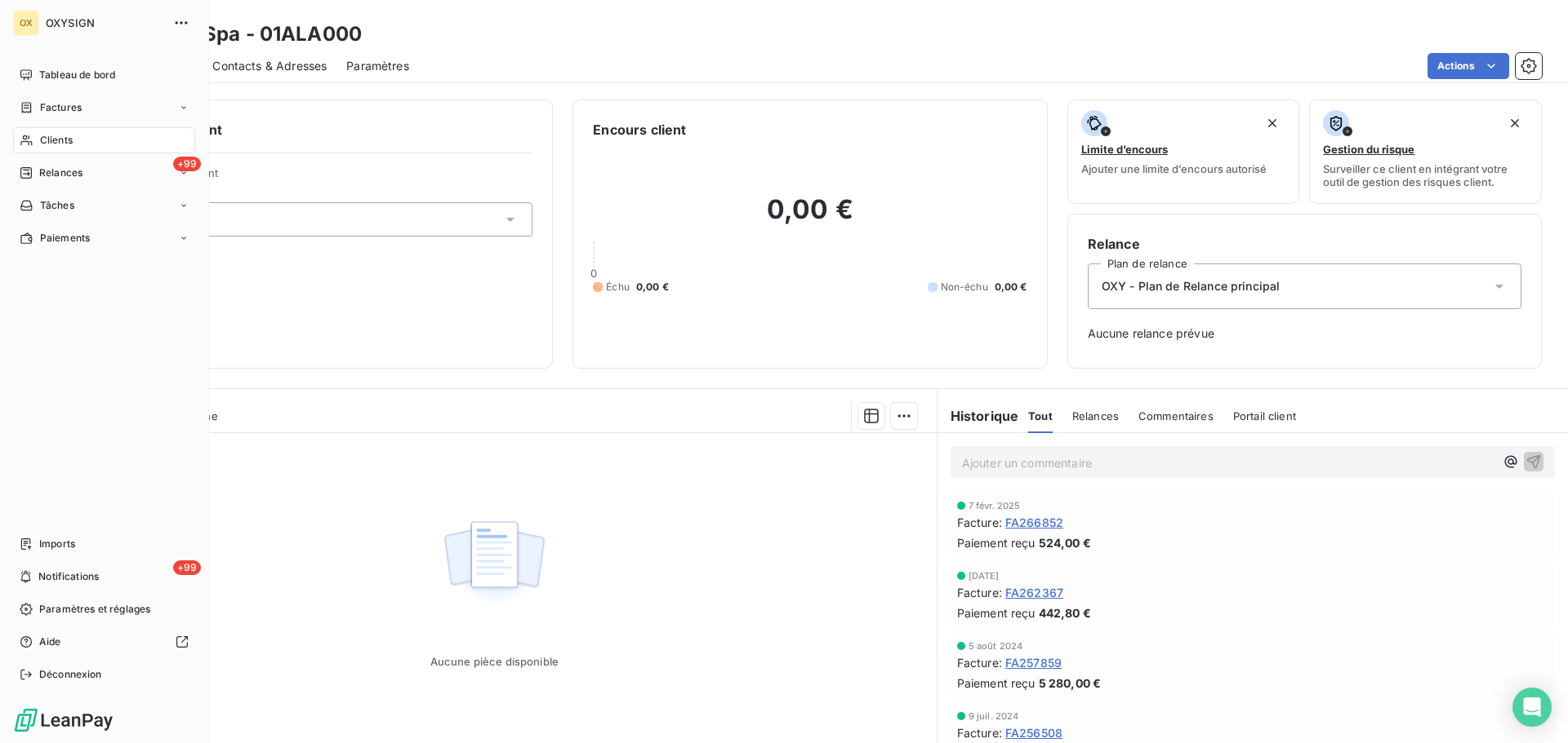
click at [45, 140] on span "Clients" at bounding box center [56, 140] width 33 height 15
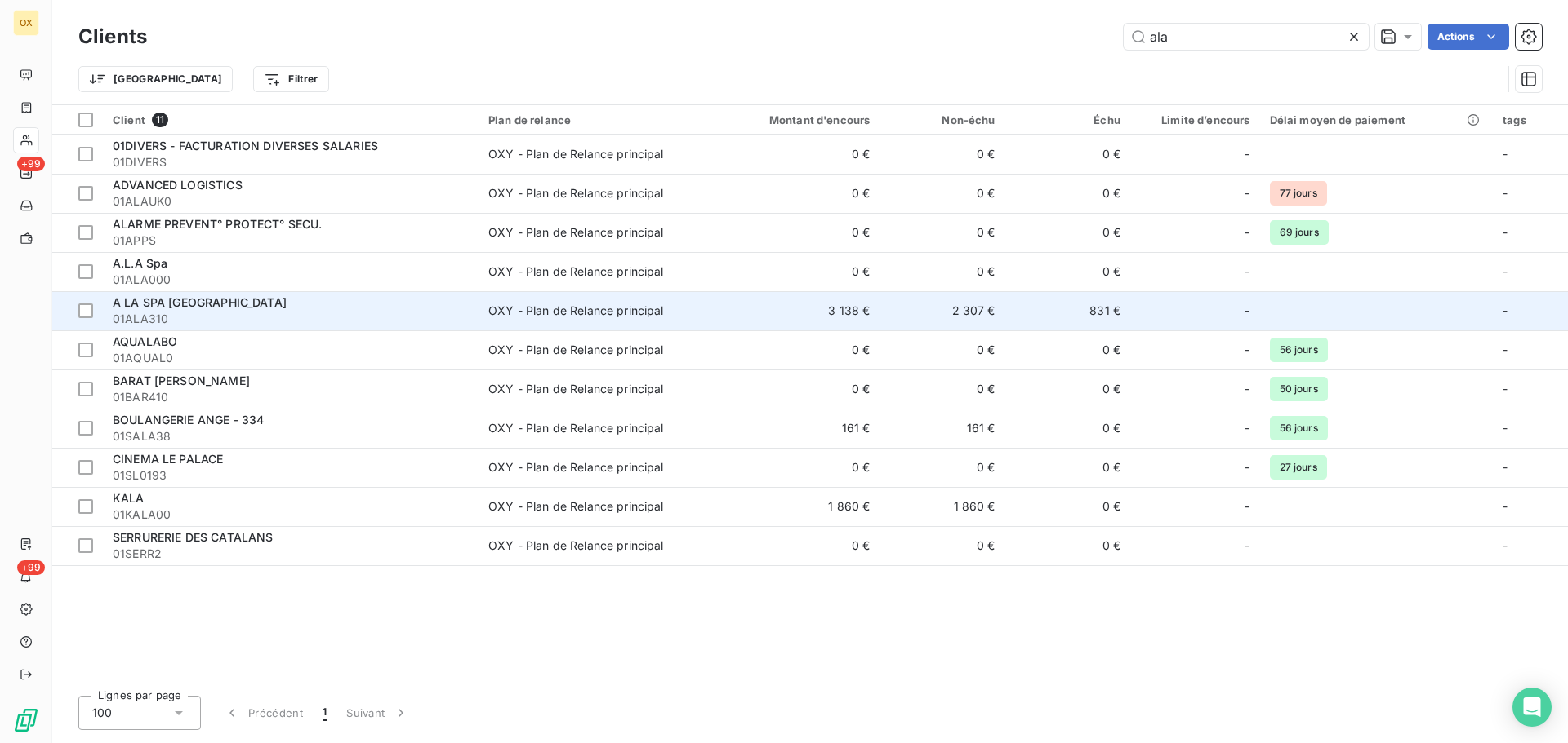
click at [735, 303] on td "3 138 €" at bounding box center [795, 311] width 168 height 39
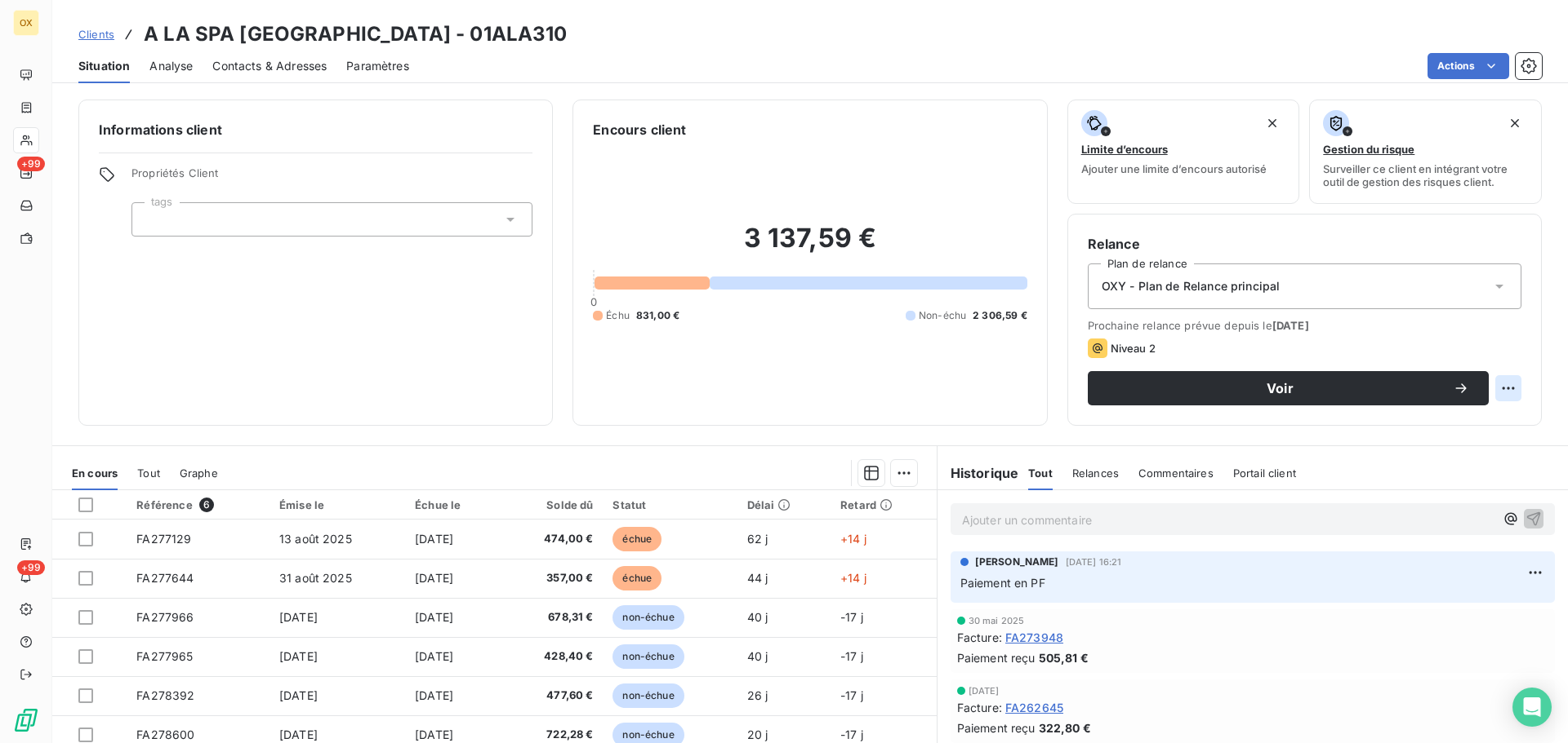
click at [1498, 386] on html "OX +99 +99 Clients A LA SPA [GEOGRAPHIC_DATA] - 01ALA310 Situation Analyse Cont…" at bounding box center [784, 371] width 1568 height 743
click at [1451, 425] on div "Replanifier cette action" at bounding box center [1428, 424] width 146 height 26
select select "9"
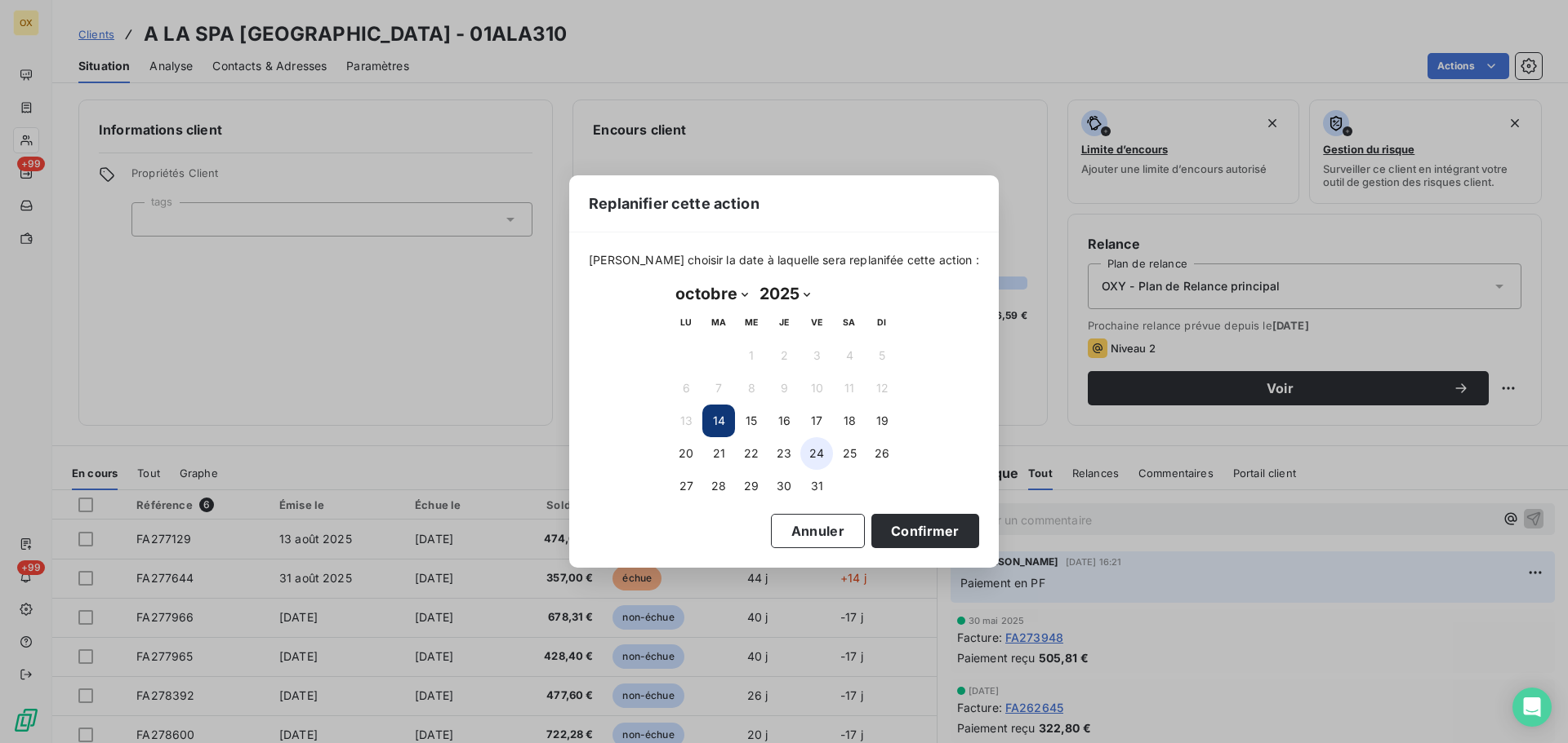
drag, startPoint x: 807, startPoint y: 532, endPoint x: 810, endPoint y: 463, distance: 69.1
click at [807, 532] on button "Annuler" at bounding box center [818, 531] width 94 height 34
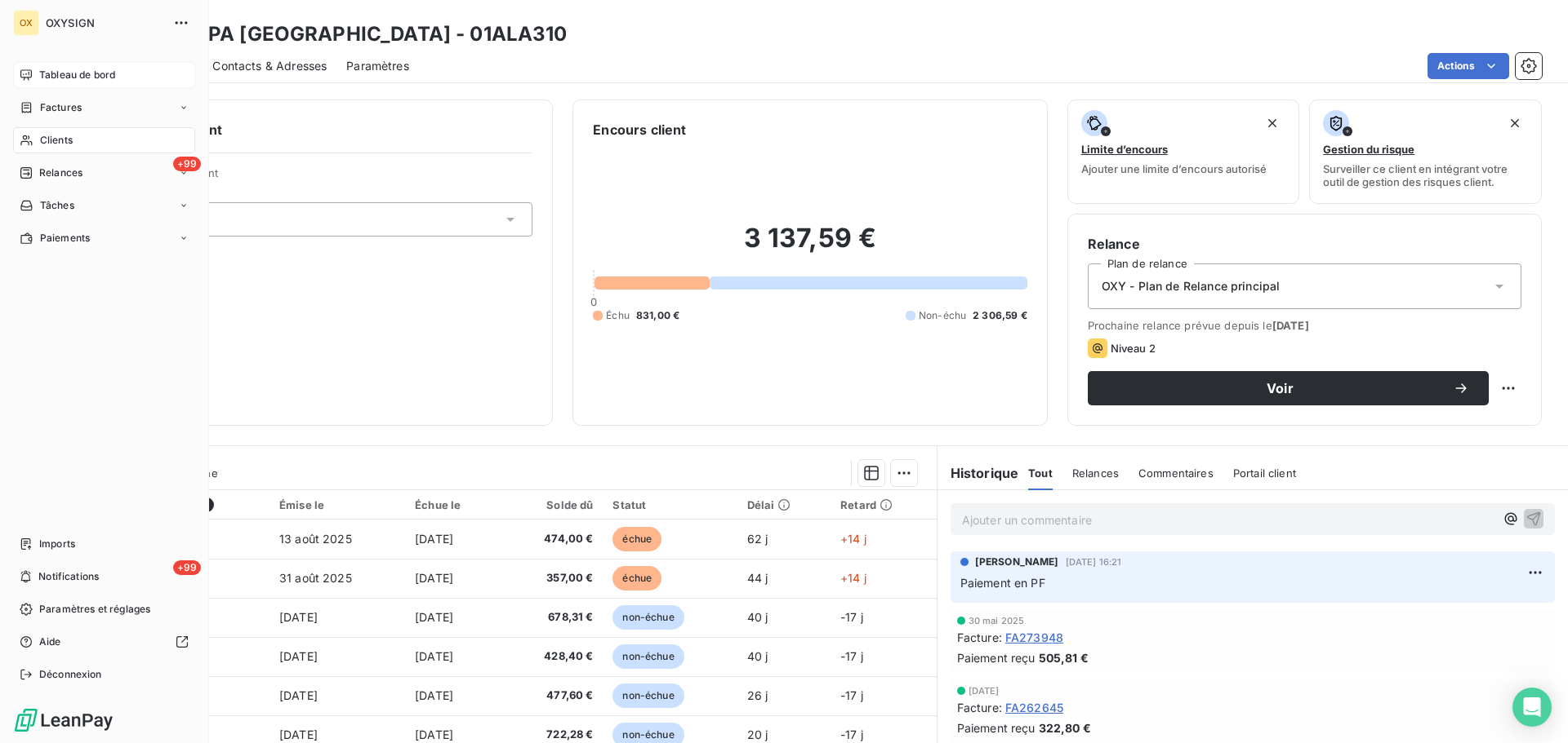
click at [39, 75] on span "Tableau de bord" at bounding box center [77, 75] width 76 height 15
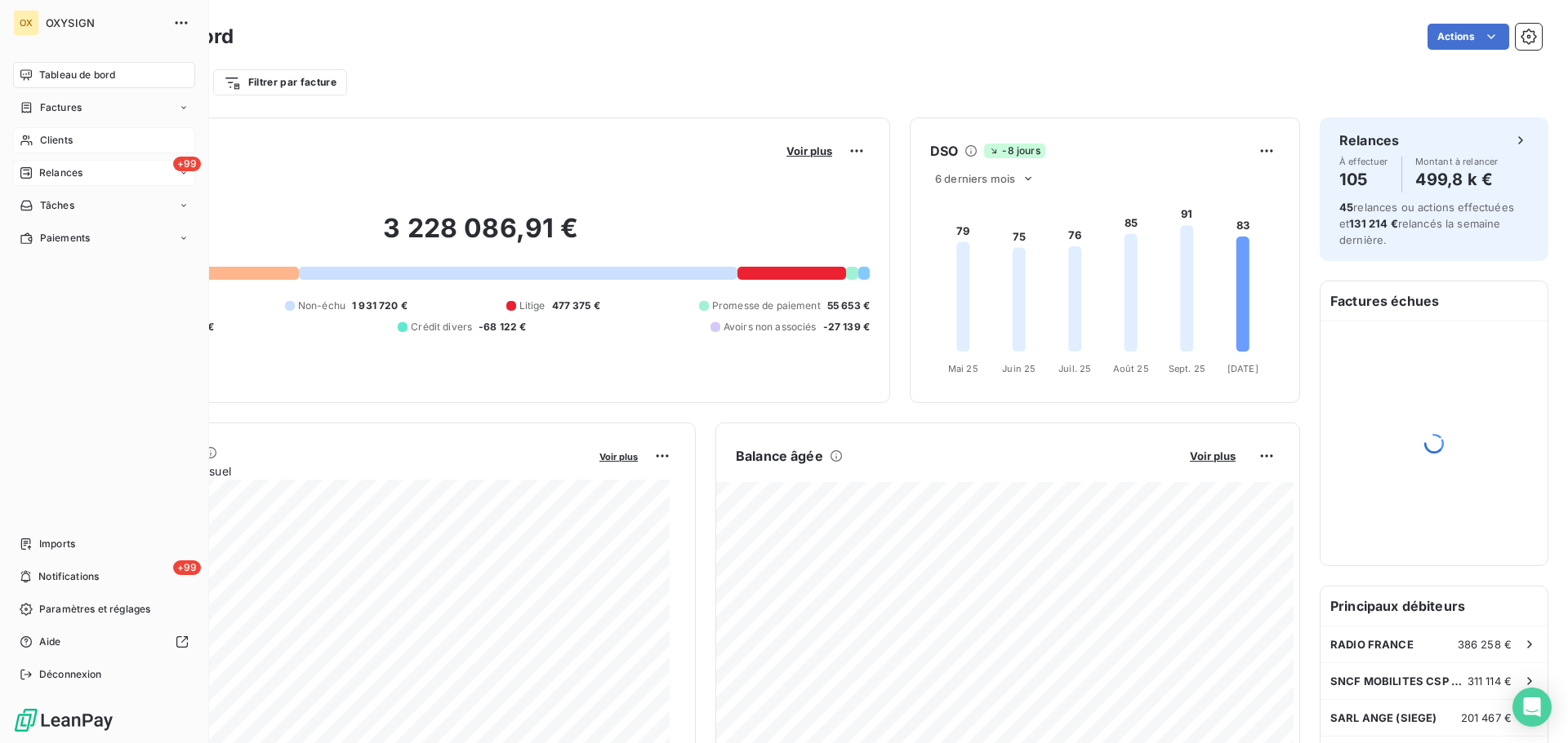
click at [74, 176] on span "Relances" at bounding box center [61, 173] width 43 height 15
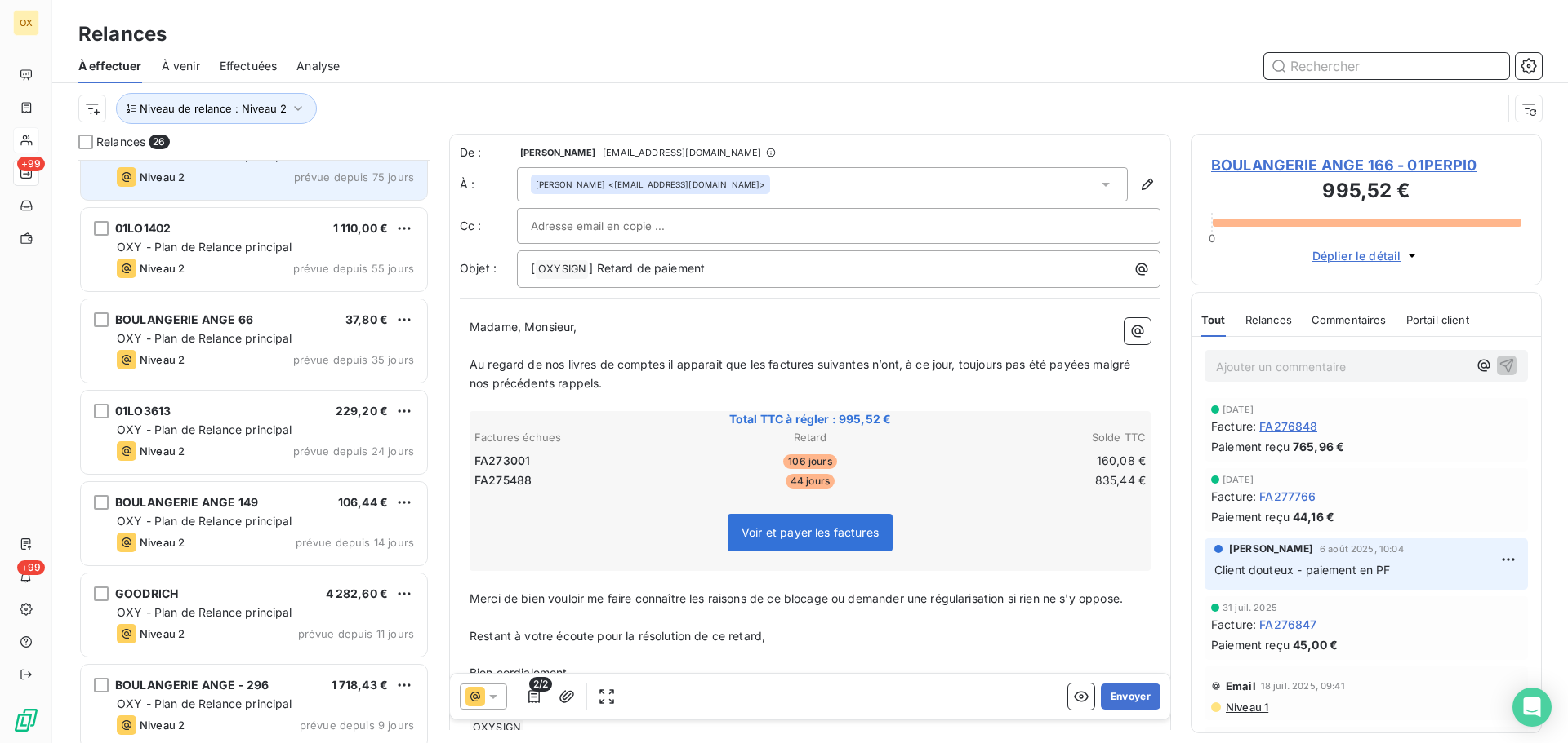
scroll to position [164, 0]
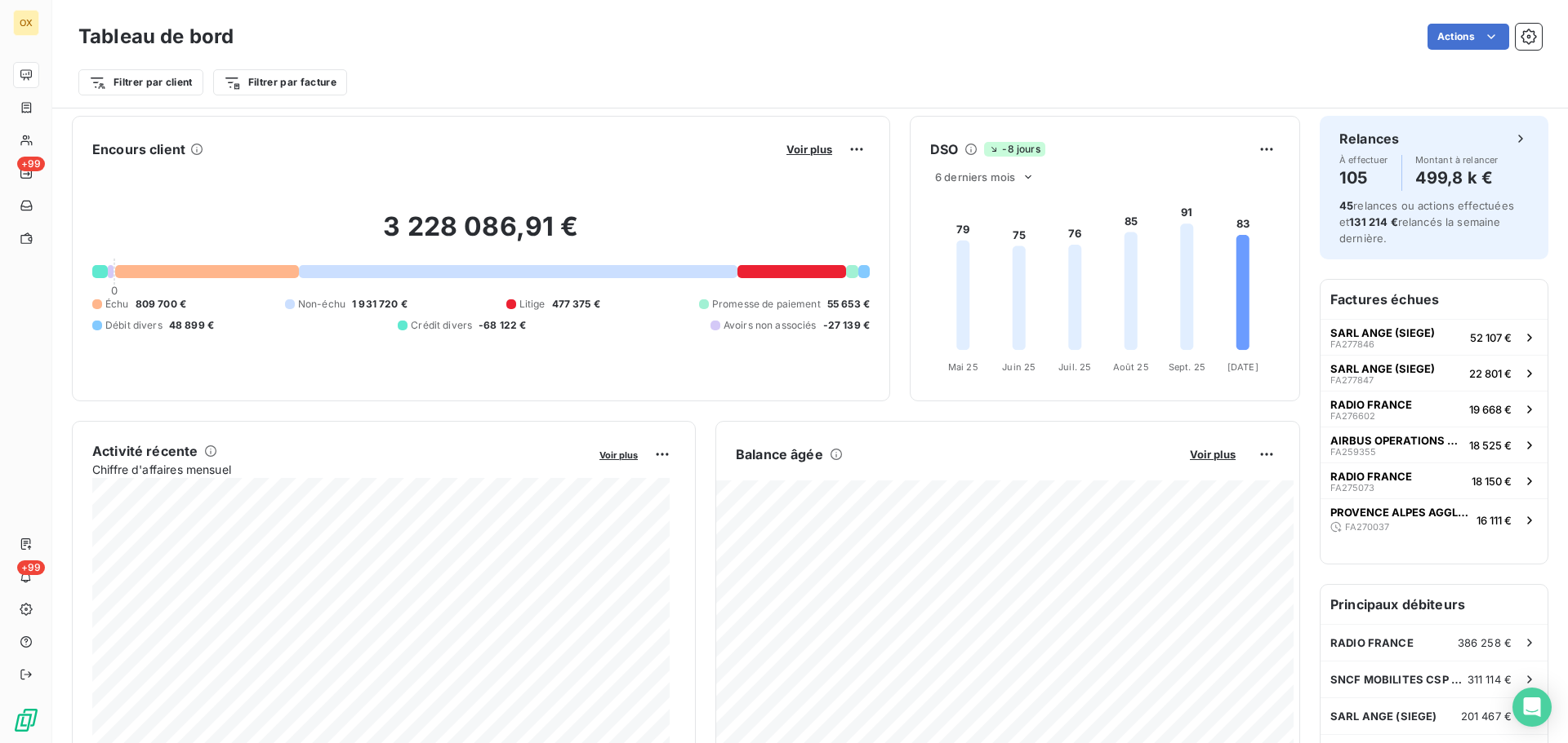
scroll to position [84, 0]
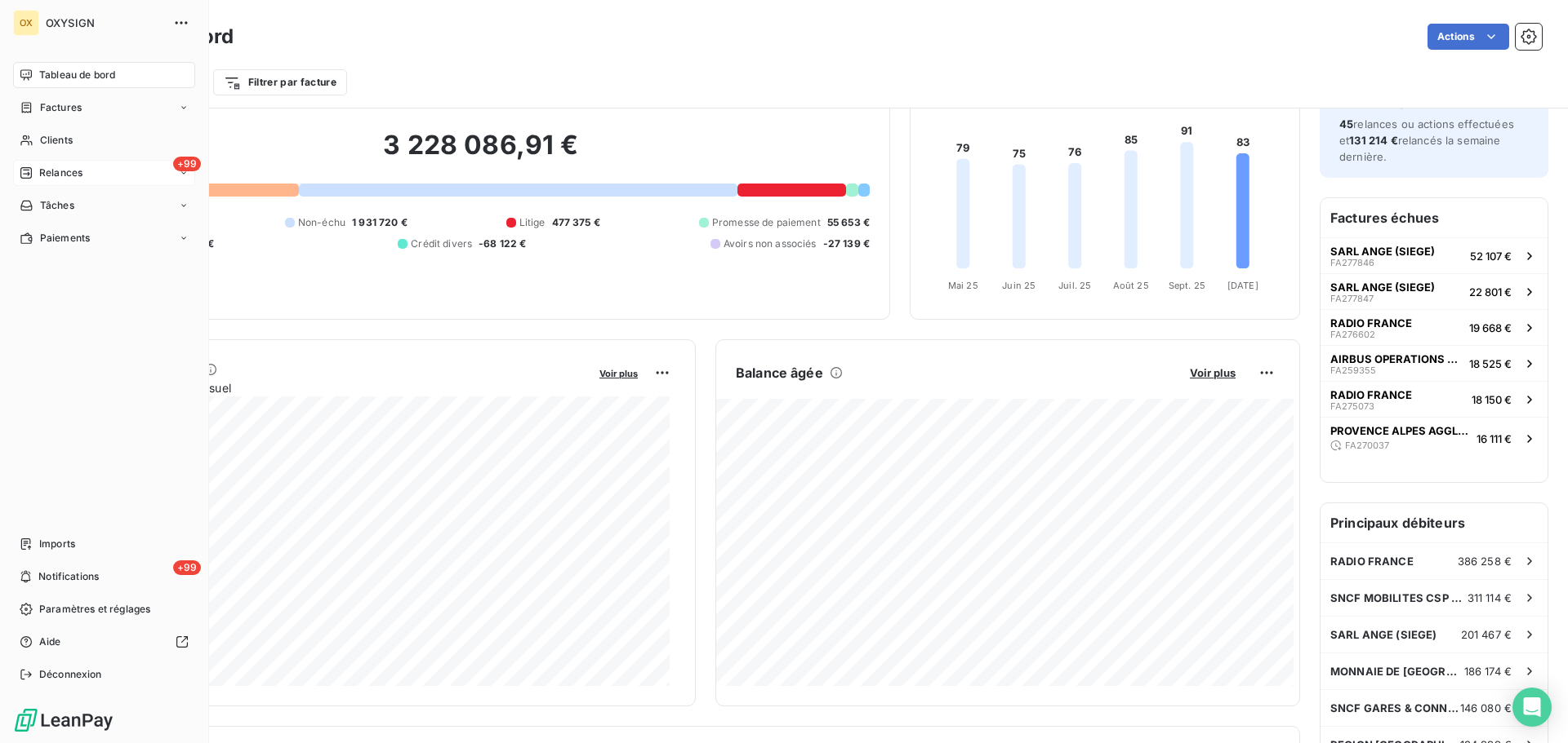
click at [64, 179] on span "Relances" at bounding box center [61, 173] width 43 height 15
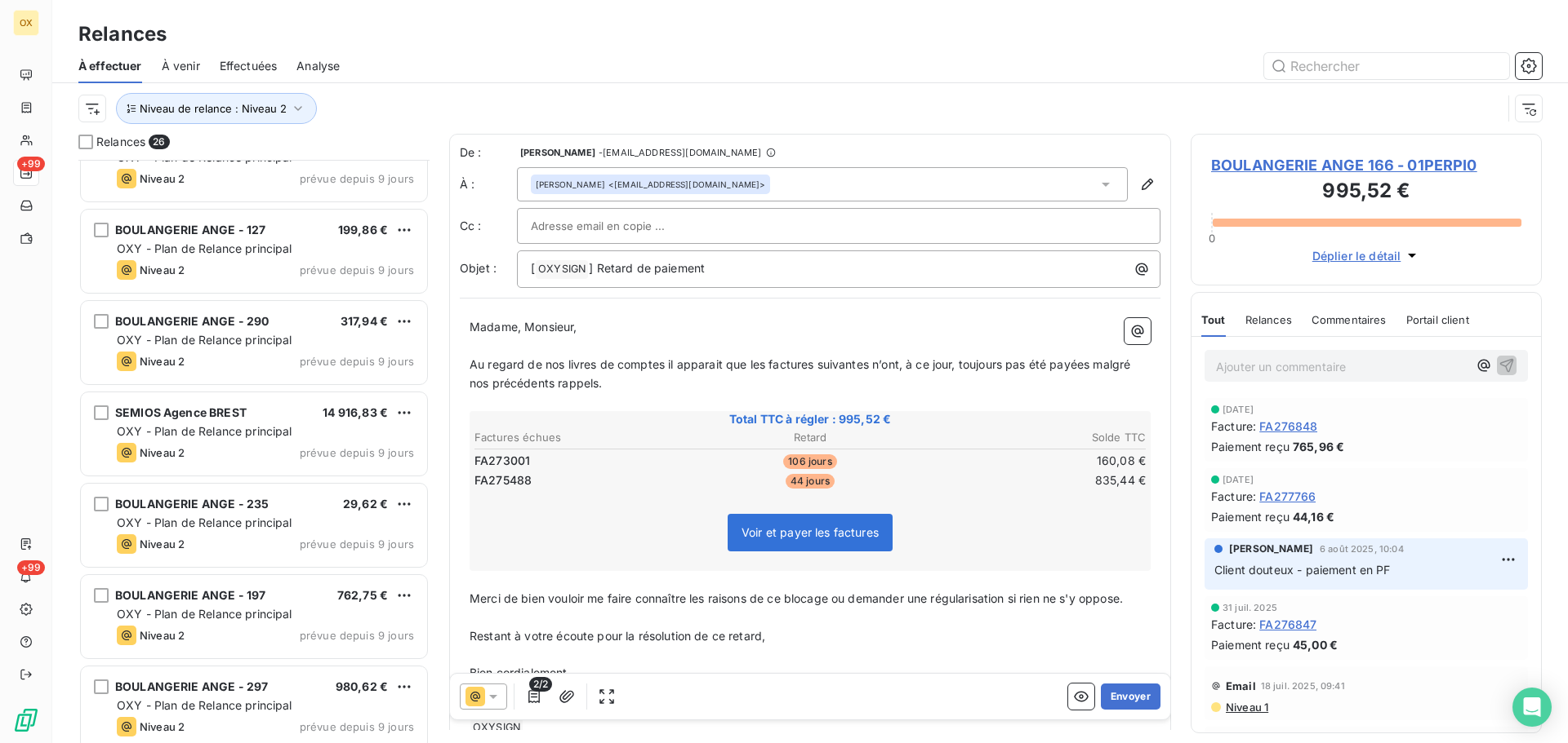
scroll to position [980, 0]
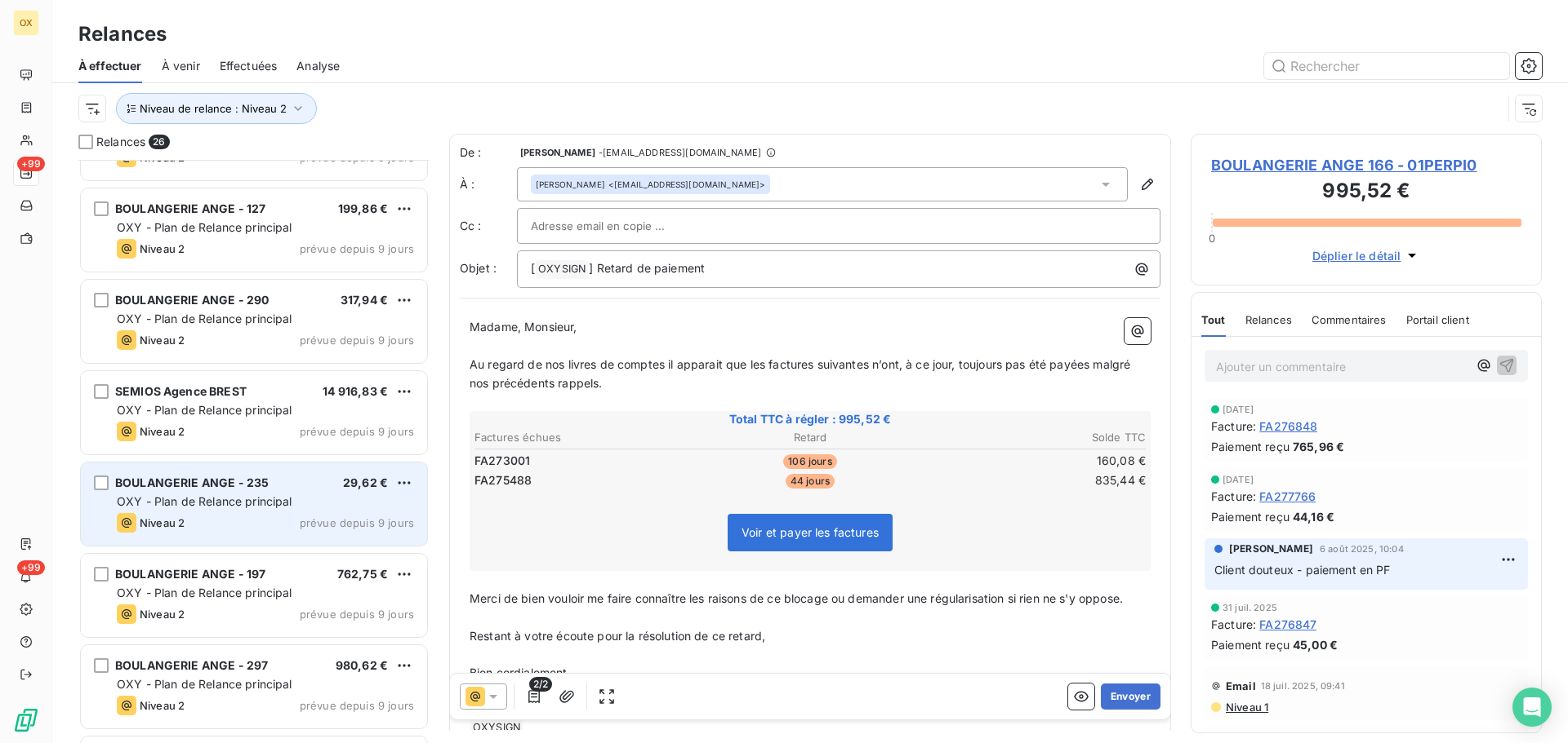
click at [283, 477] on div "BOULANGERIE ANGE - 235 29,62 €" at bounding box center [265, 483] width 297 height 15
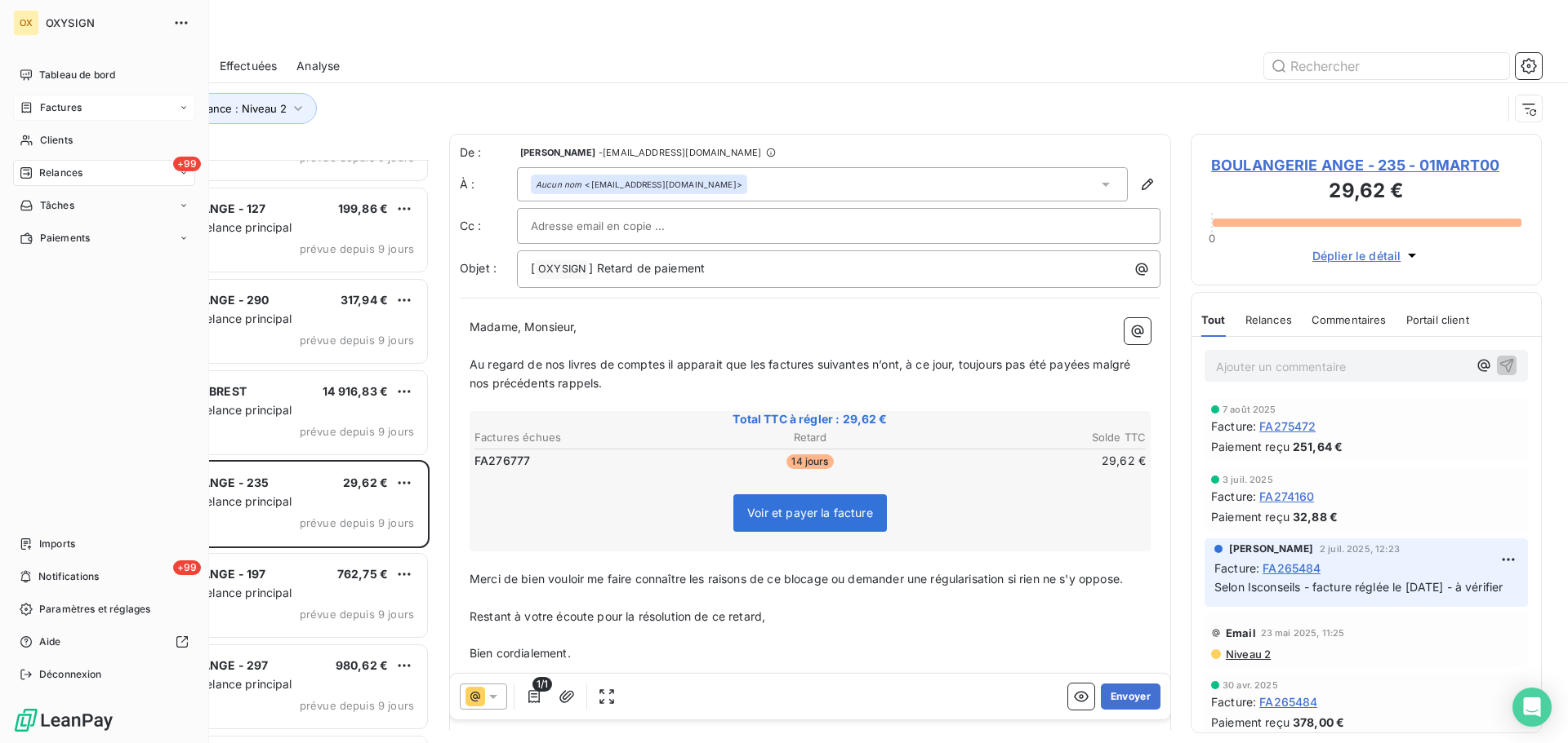
click at [80, 107] on span "Factures" at bounding box center [61, 108] width 42 height 15
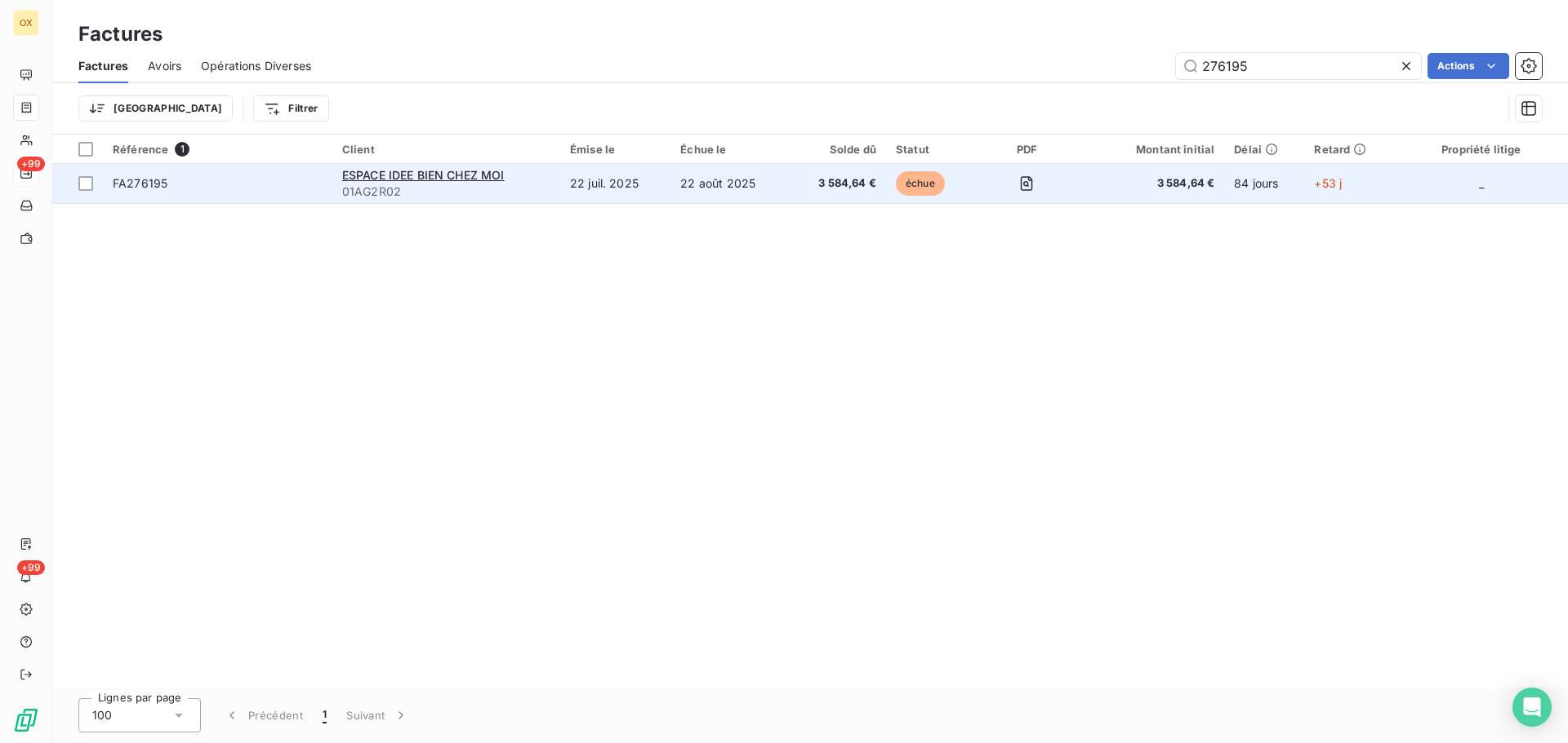
type input "276195"
click at [159, 189] on span "FA276195" at bounding box center [140, 183] width 54 height 14
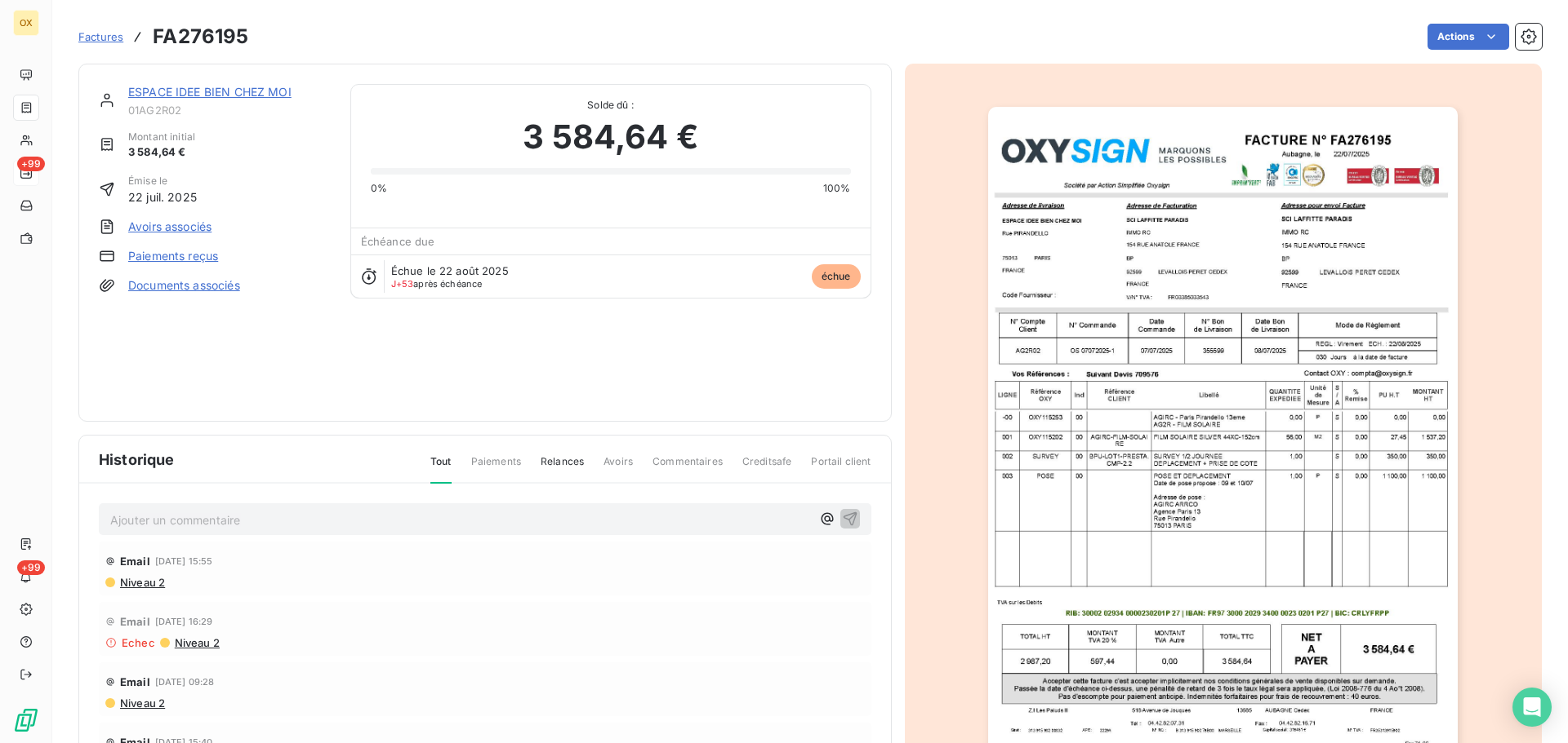
click at [237, 91] on link "ESPACE IDEE BIEN CHEZ MOI" at bounding box center [209, 92] width 163 height 14
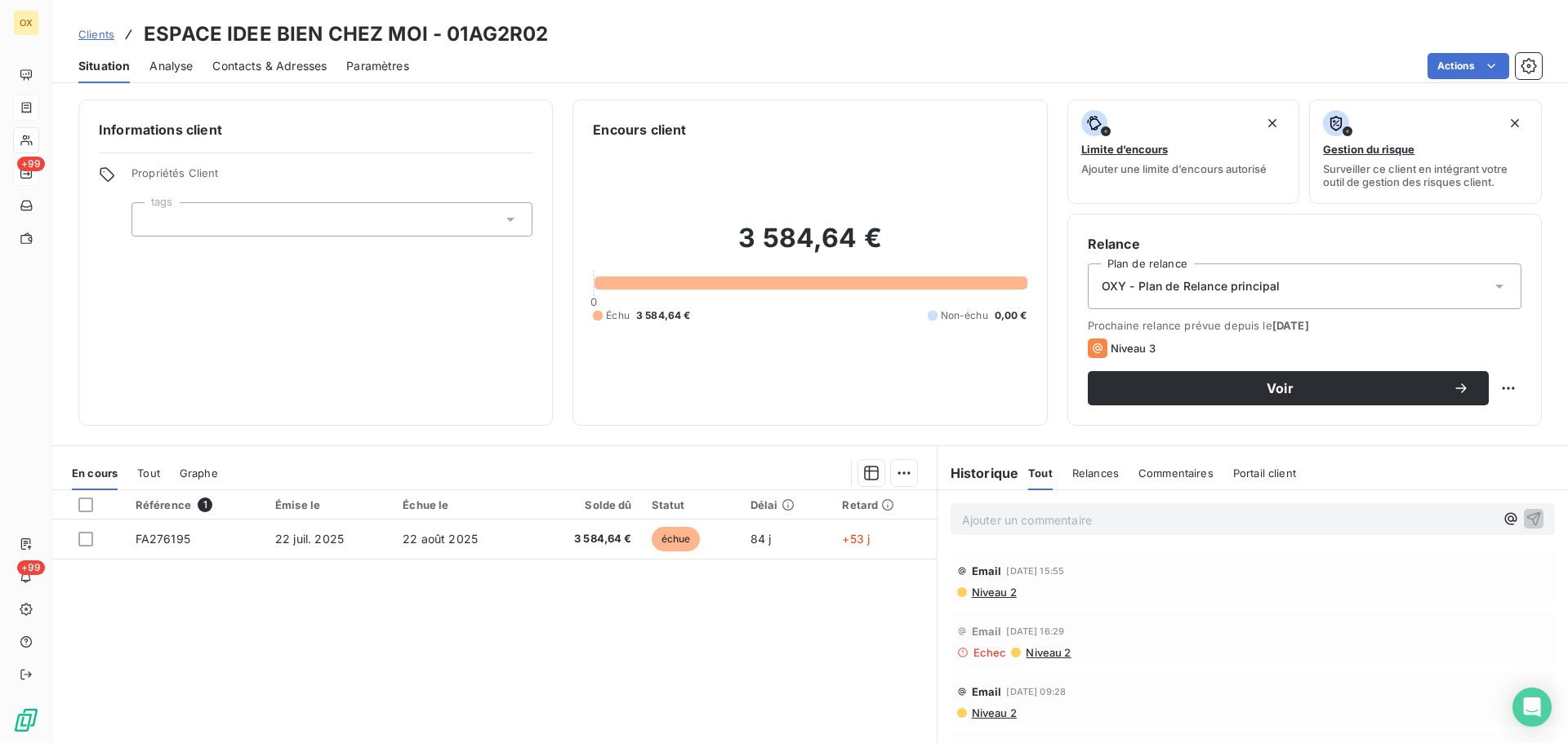
click at [1133, 522] on p "Ajouter un commentaire ﻿" at bounding box center [1228, 520] width 533 height 20
click at [1525, 516] on icon "button" at bounding box center [1534, 518] width 17 height 17
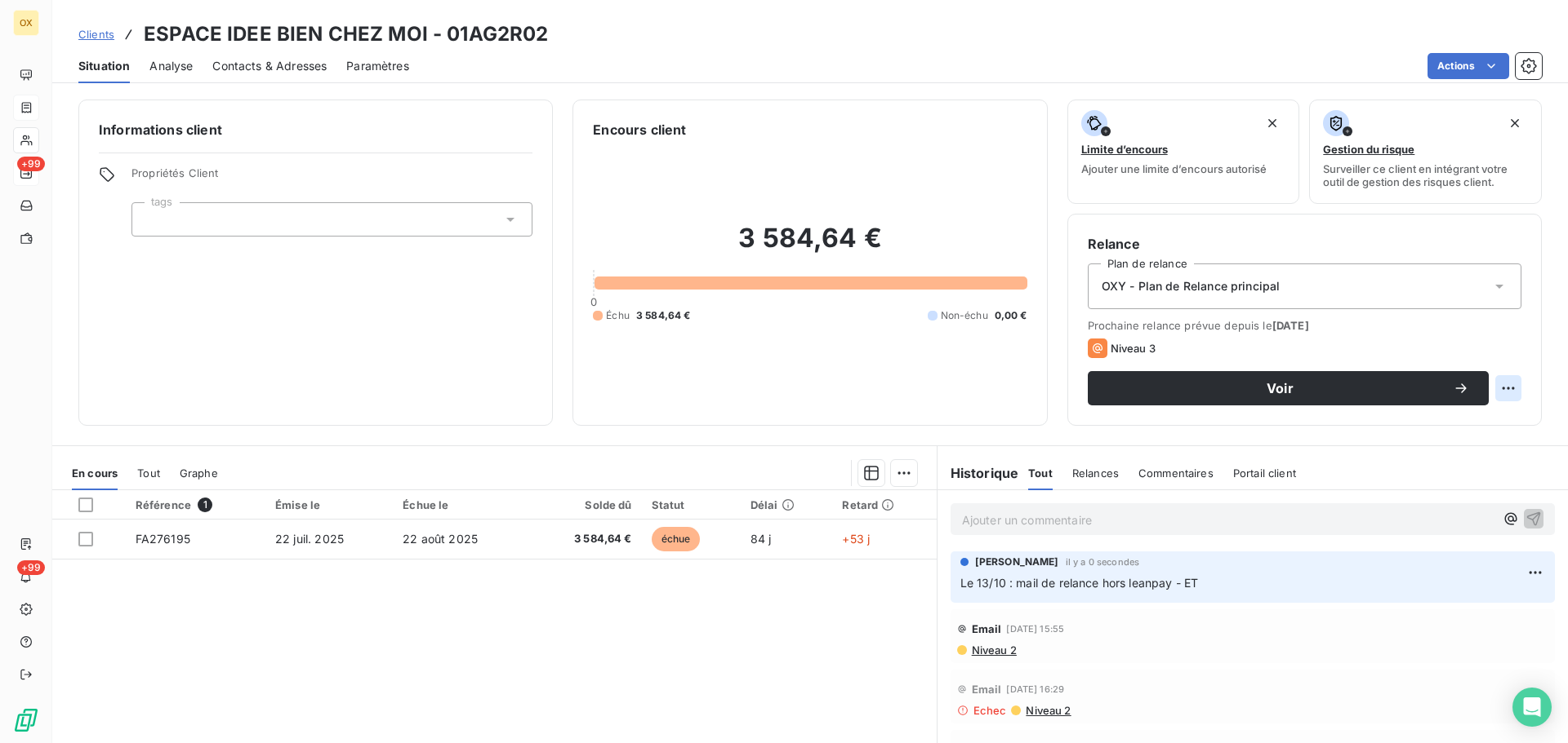
click at [1498, 390] on html "OX +99 +99 Clients ESPACE IDEE BIEN CHEZ MOI - 01AG2R02 Situation Analyse Conta…" at bounding box center [784, 371] width 1568 height 743
click at [1470, 427] on div "Replanifier cette action" at bounding box center [1428, 424] width 146 height 26
select select "9"
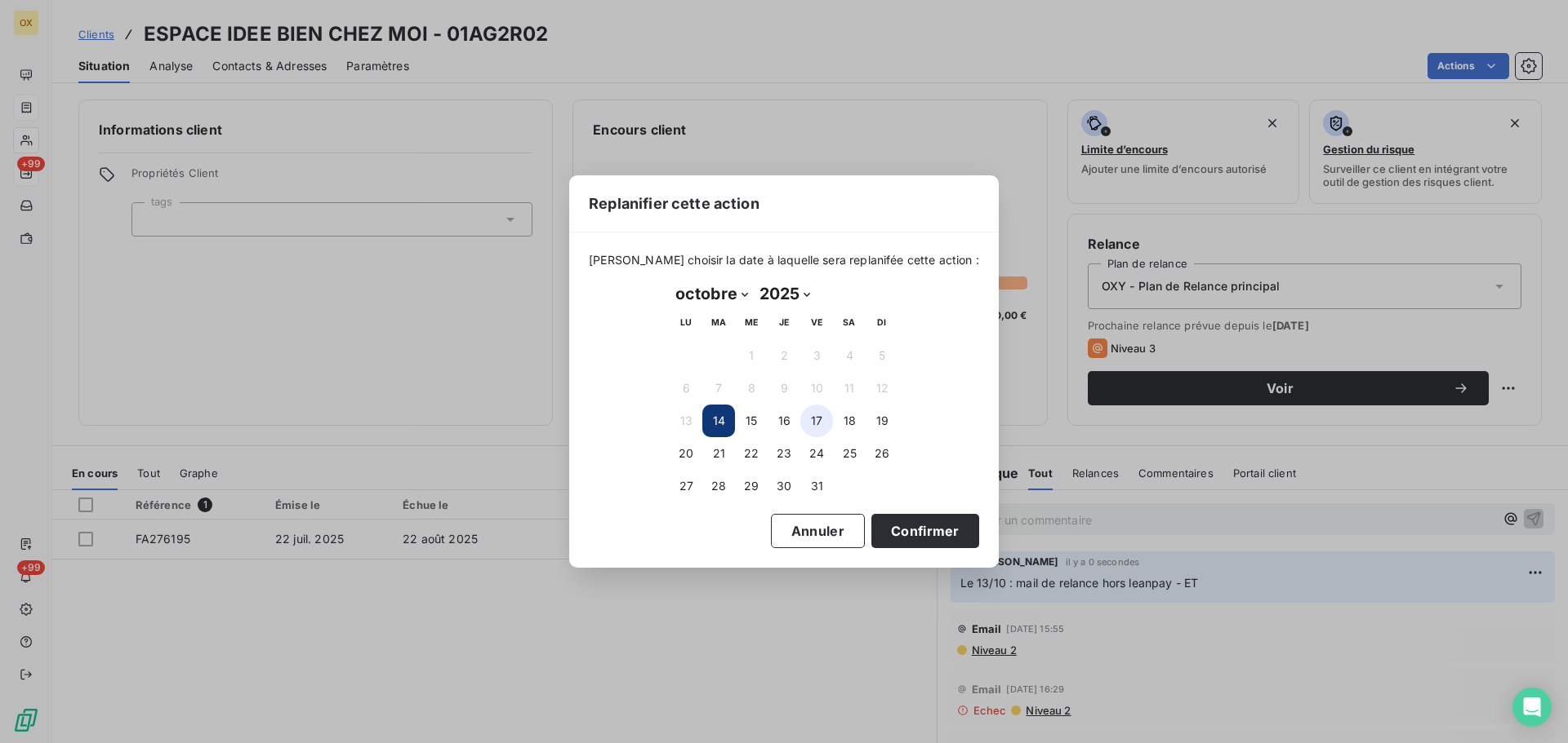
click at [821, 414] on button "17" at bounding box center [816, 420] width 33 height 33
click at [910, 535] on button "Confirmer" at bounding box center [925, 531] width 108 height 34
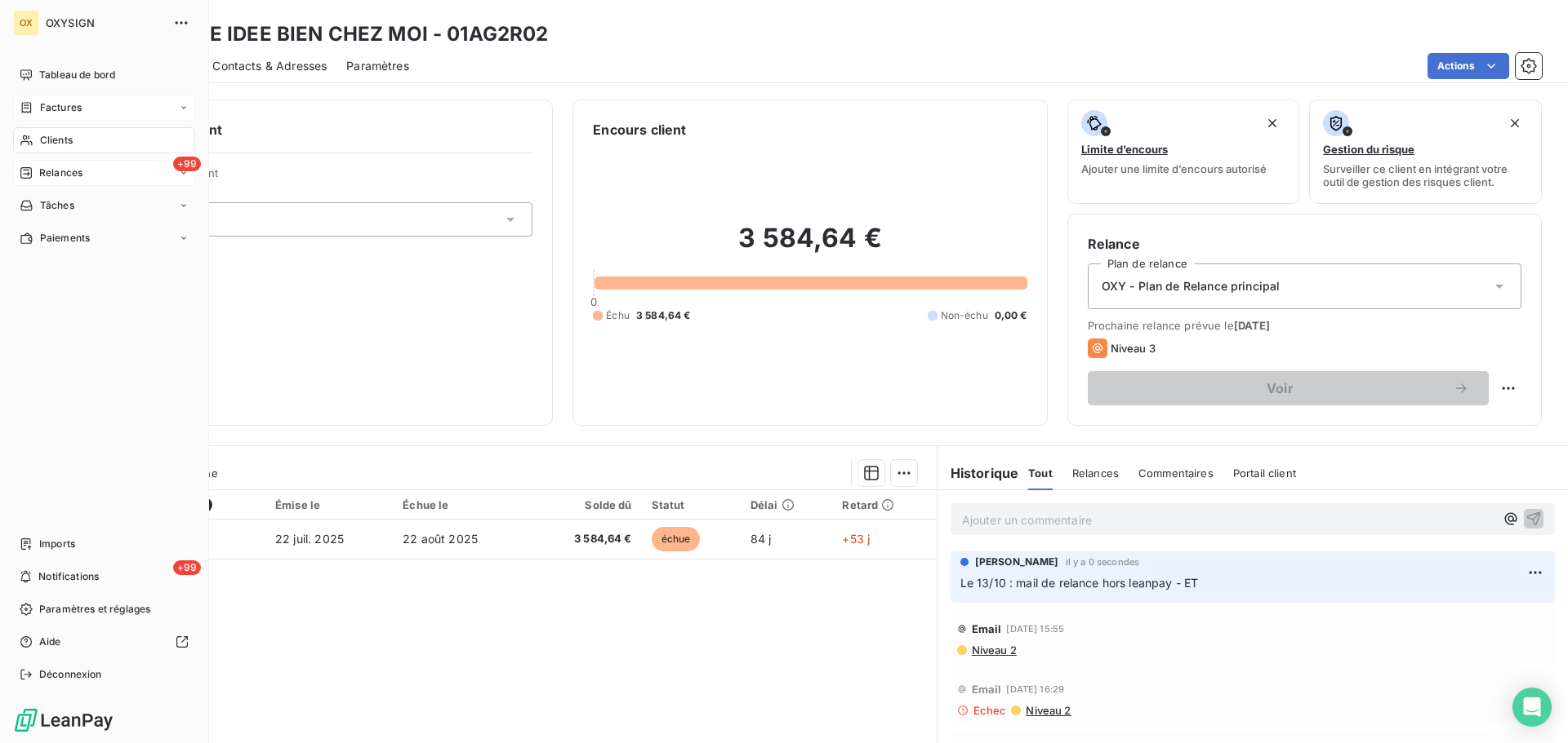
click at [48, 170] on span "Relances" at bounding box center [61, 173] width 43 height 15
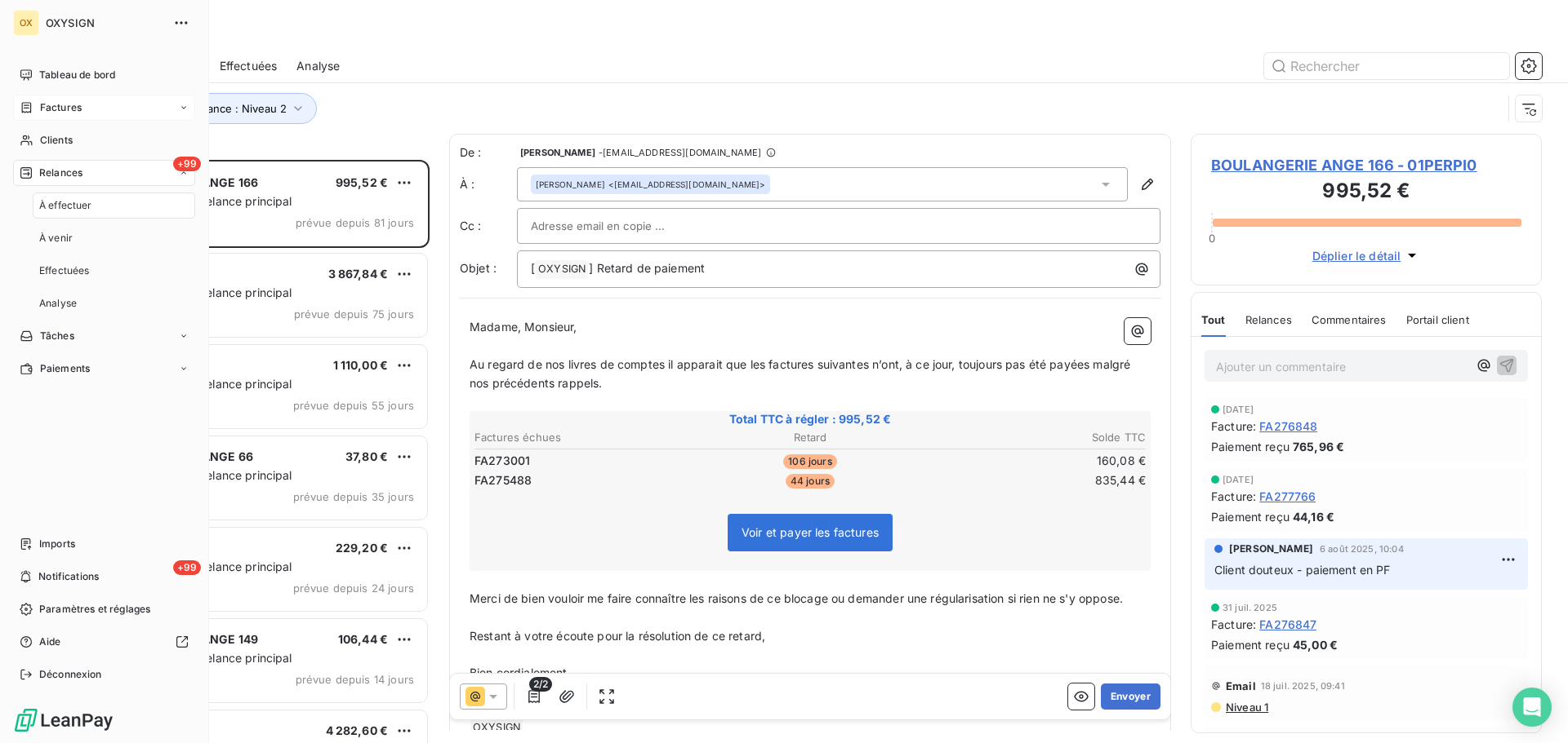
scroll to position [571, 339]
click at [94, 203] on div "À effectuer" at bounding box center [114, 205] width 162 height 26
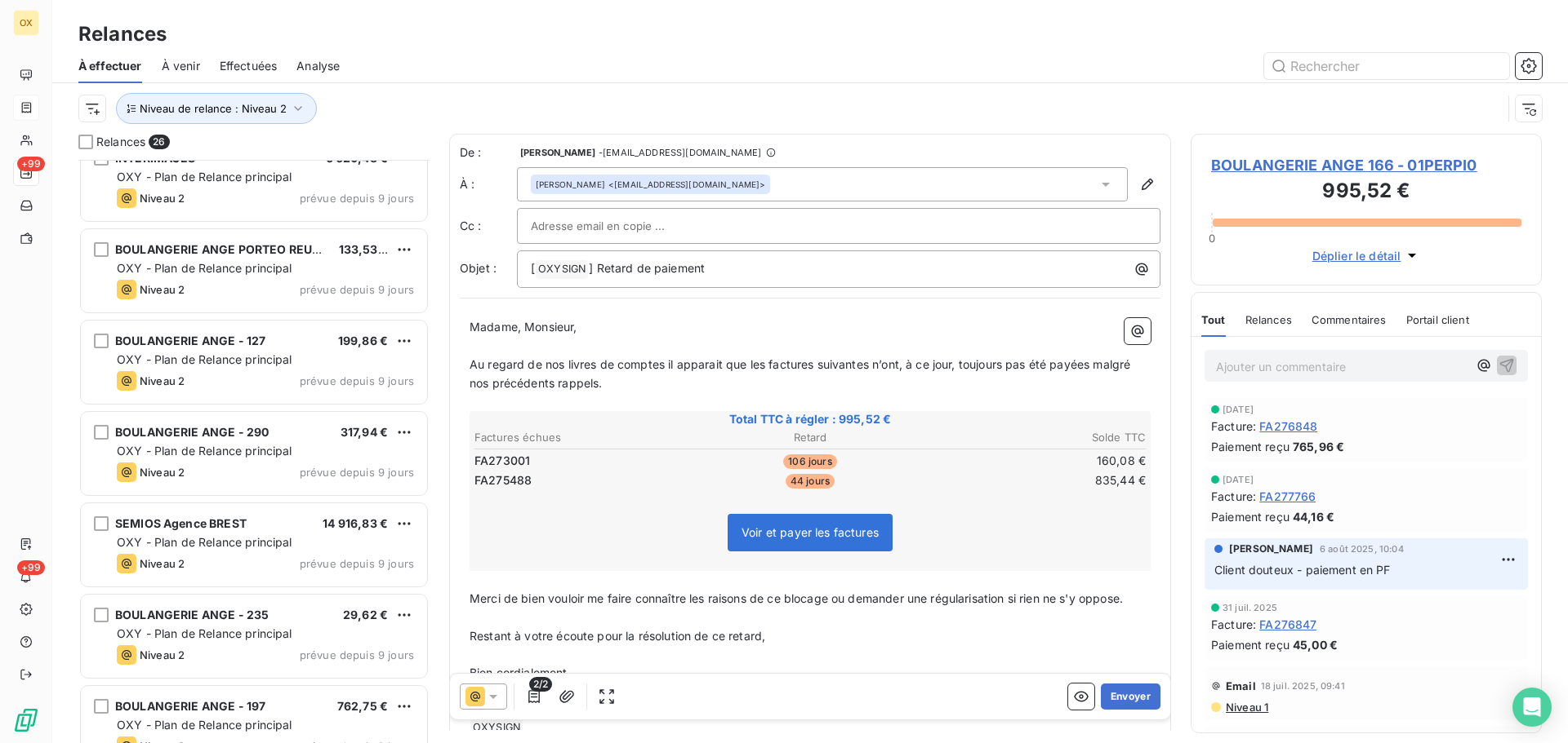
scroll to position [898, 0]
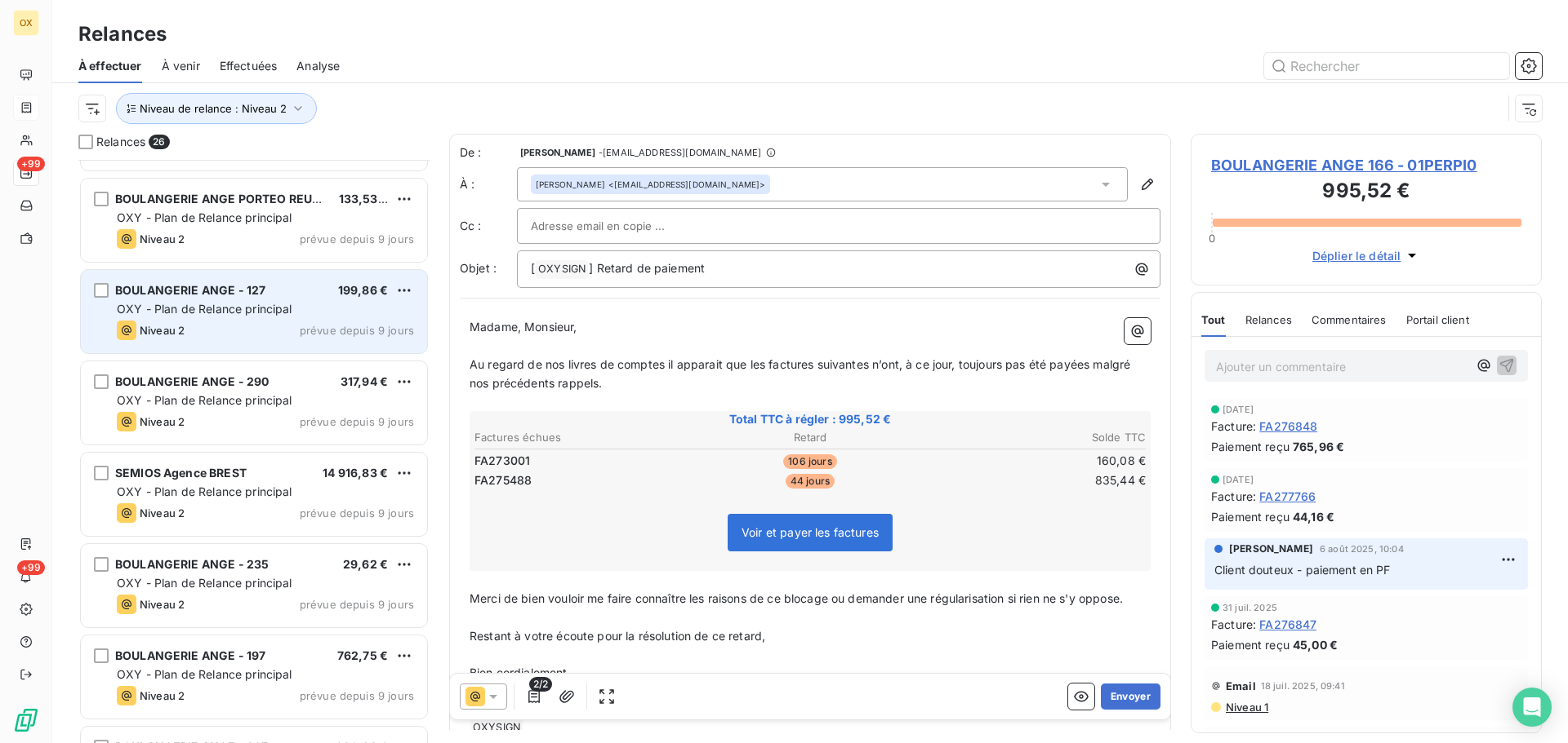
click at [279, 303] on span "OXY - Plan de Relance principal" at bounding box center [205, 308] width 176 height 14
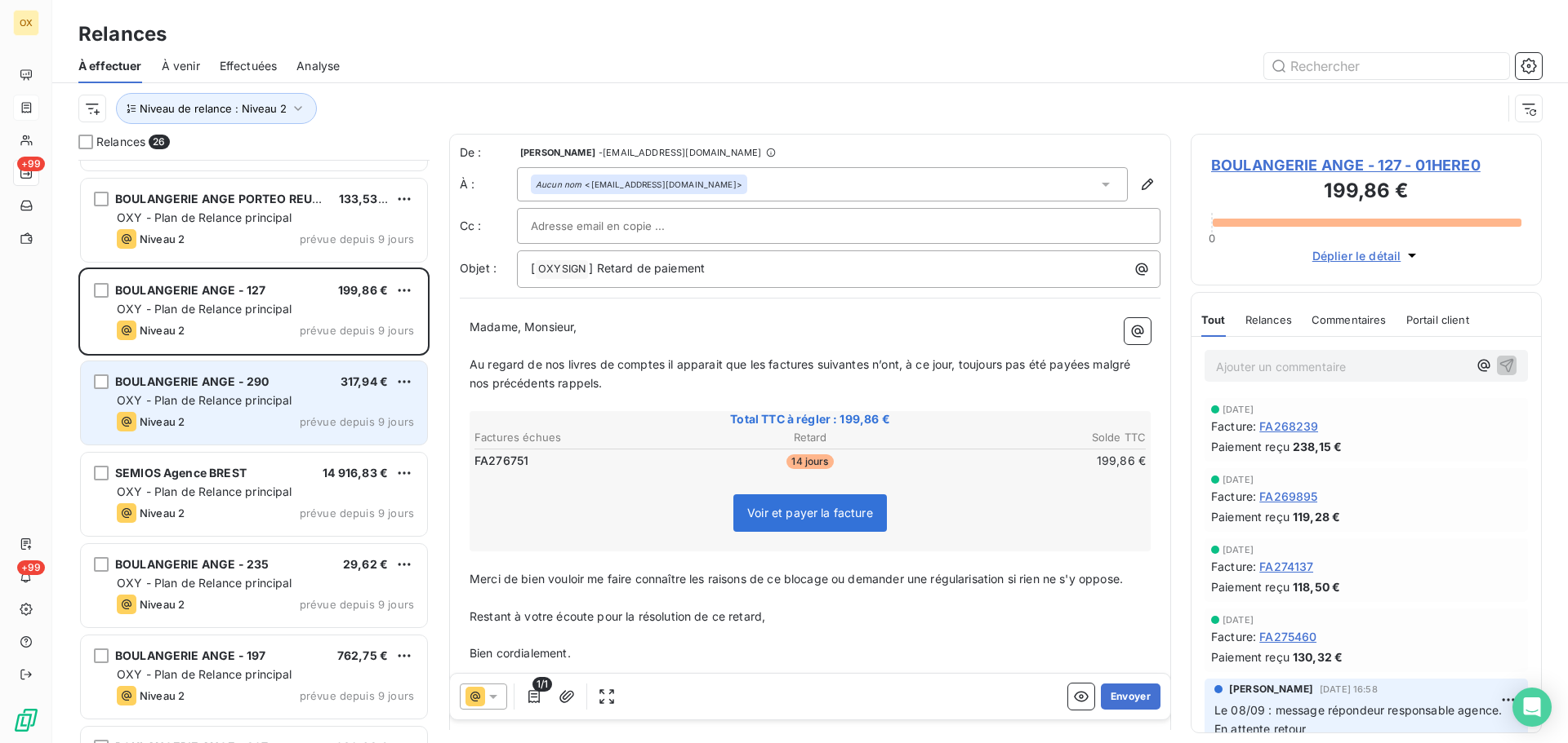
click at [272, 380] on div "BOULANGERIE ANGE - 290 317,94 €" at bounding box center [265, 382] width 297 height 15
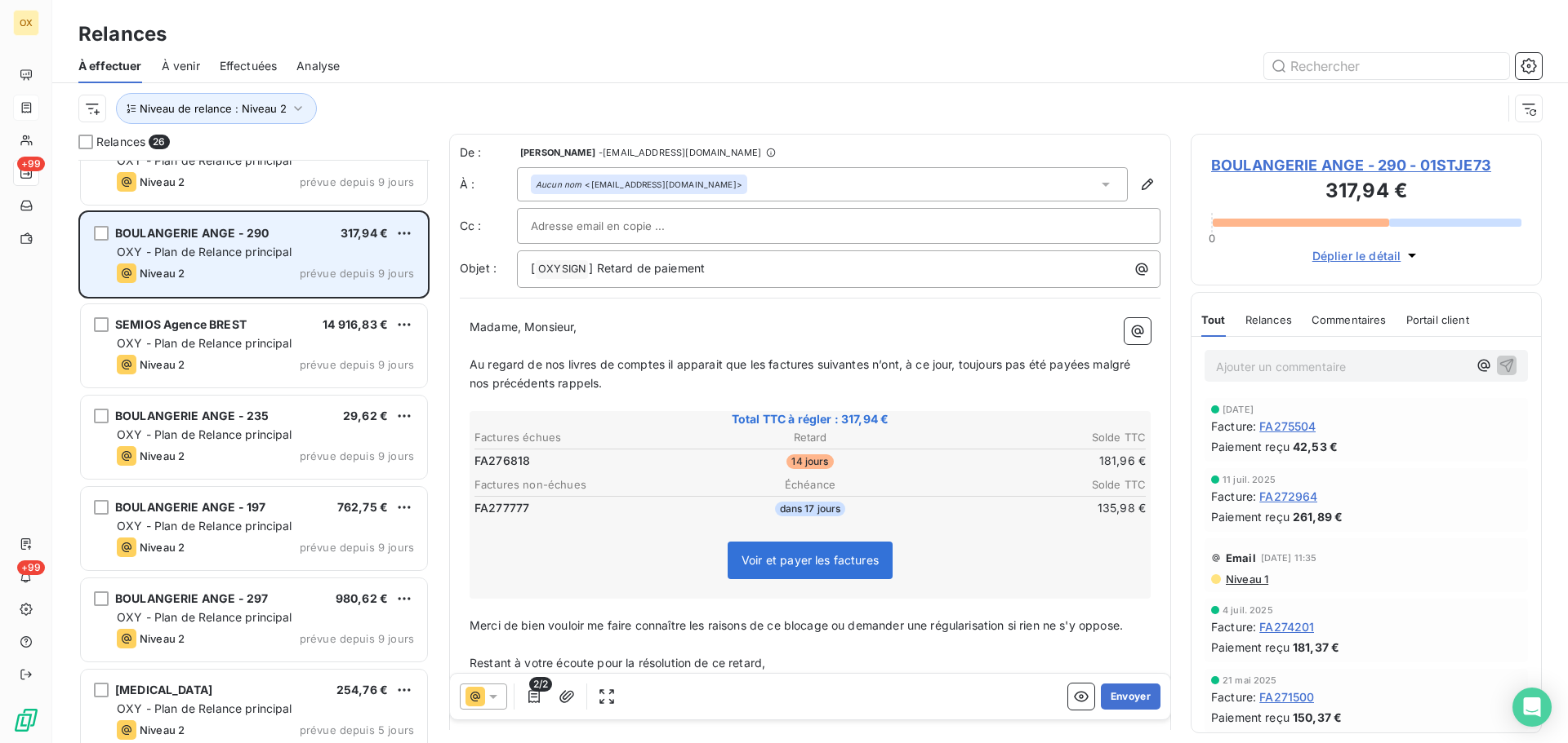
scroll to position [1061, 0]
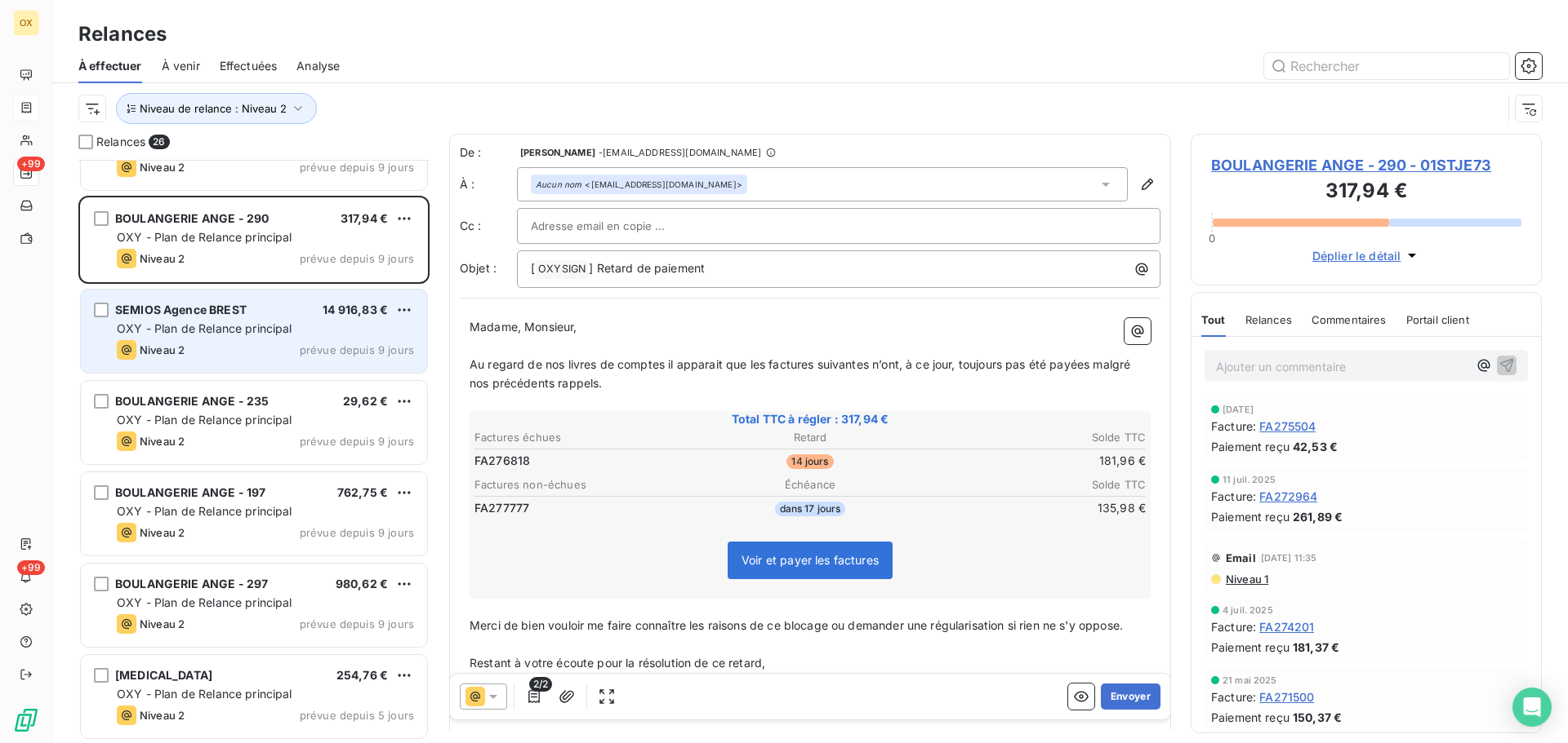
click at [210, 346] on div "Niveau 2 prévue depuis 9 jours" at bounding box center [265, 349] width 297 height 19
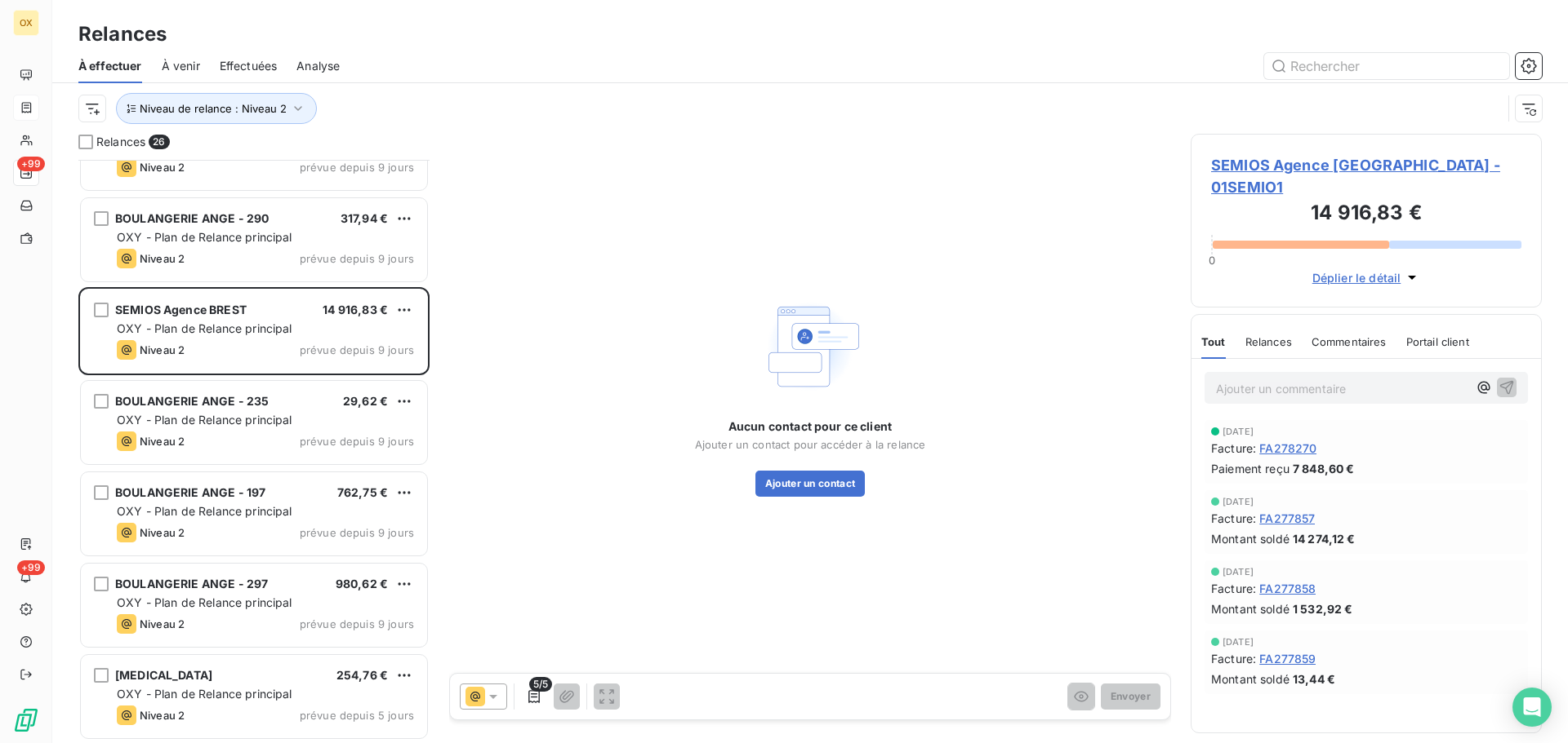
click at [1253, 169] on span "SEMIOS Agence BREST - 01SEMIO1" at bounding box center [1366, 176] width 310 height 44
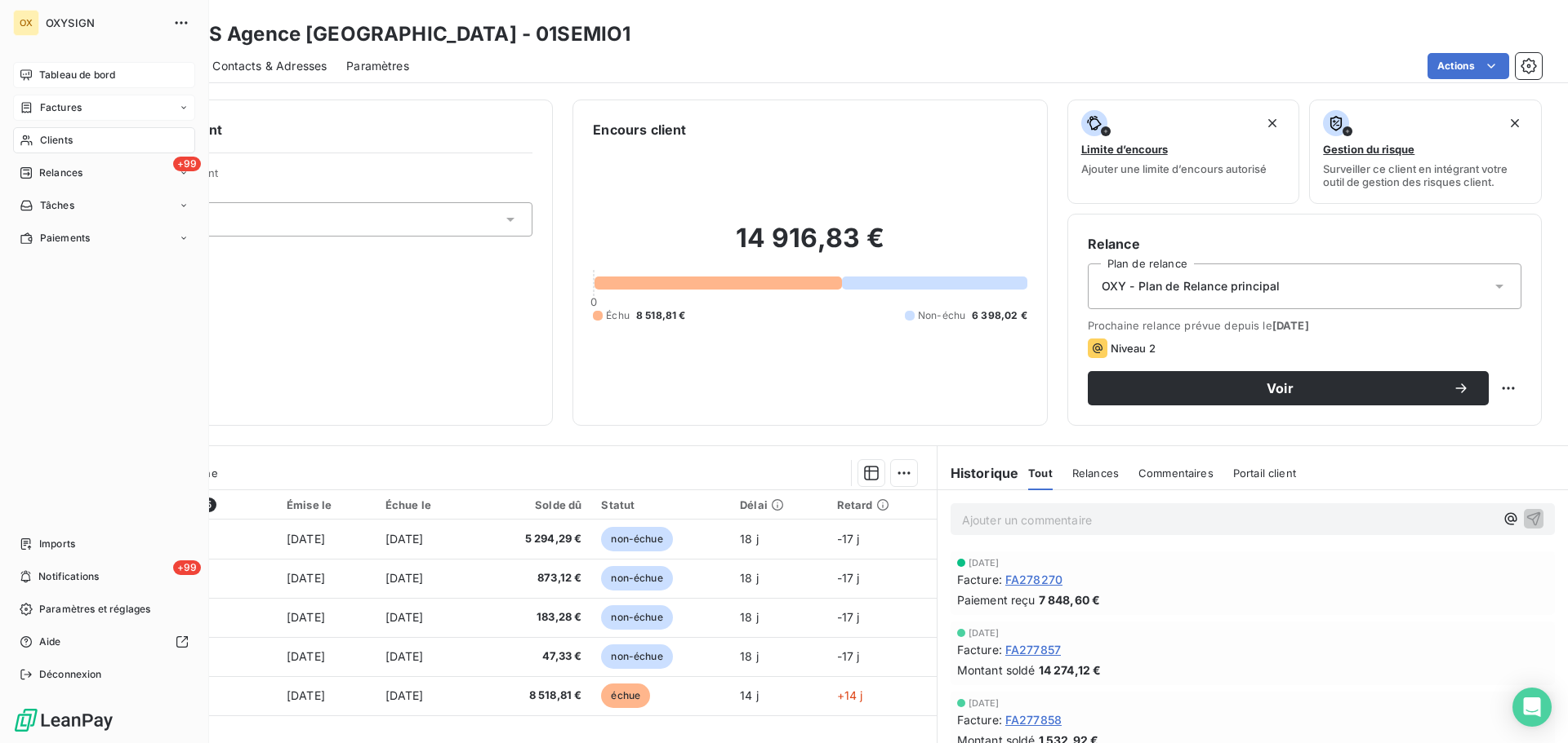
drag, startPoint x: 73, startPoint y: 76, endPoint x: 84, endPoint y: 74, distance: 11.2
click at [73, 75] on span "Tableau de bord" at bounding box center [77, 75] width 76 height 15
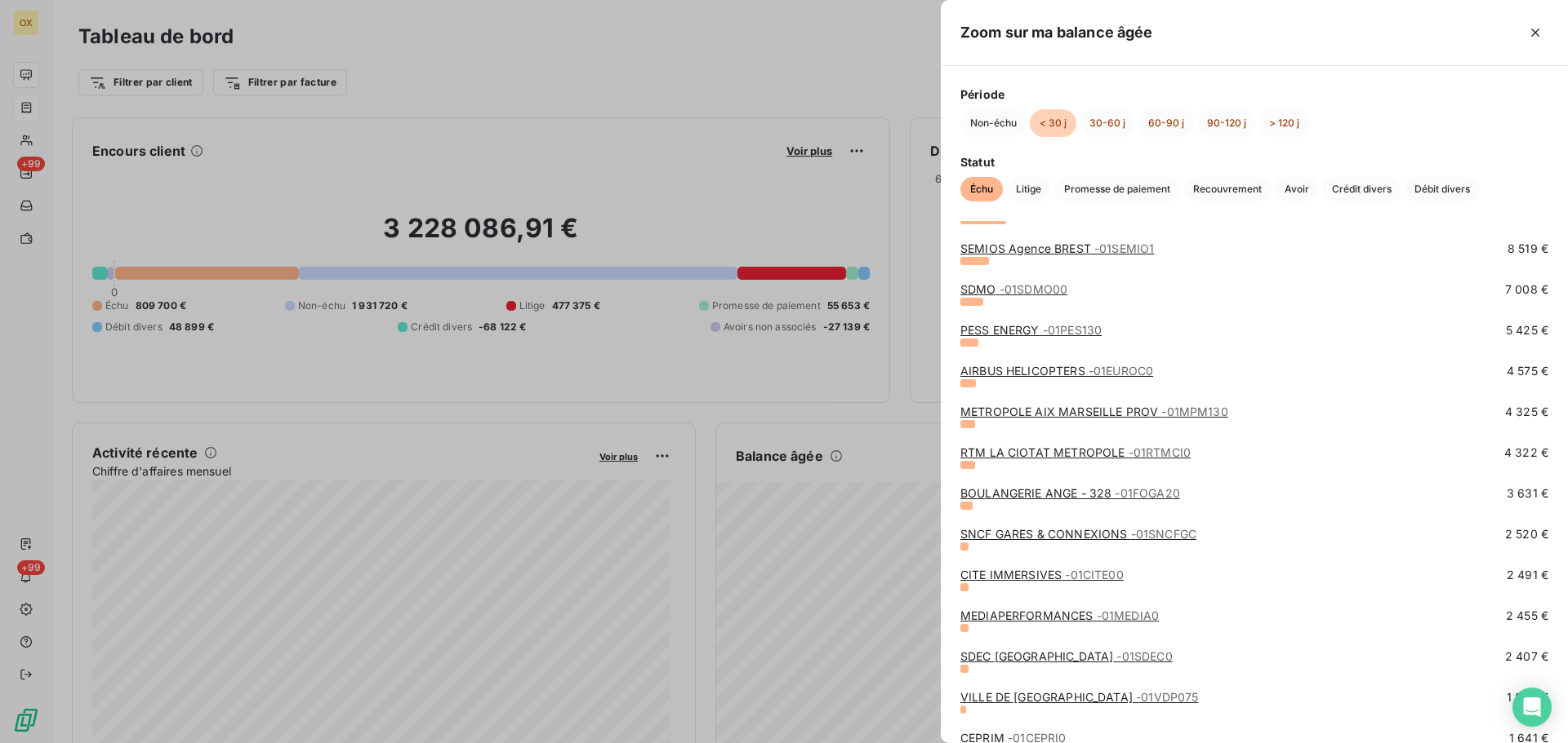
scroll to position [245, 0]
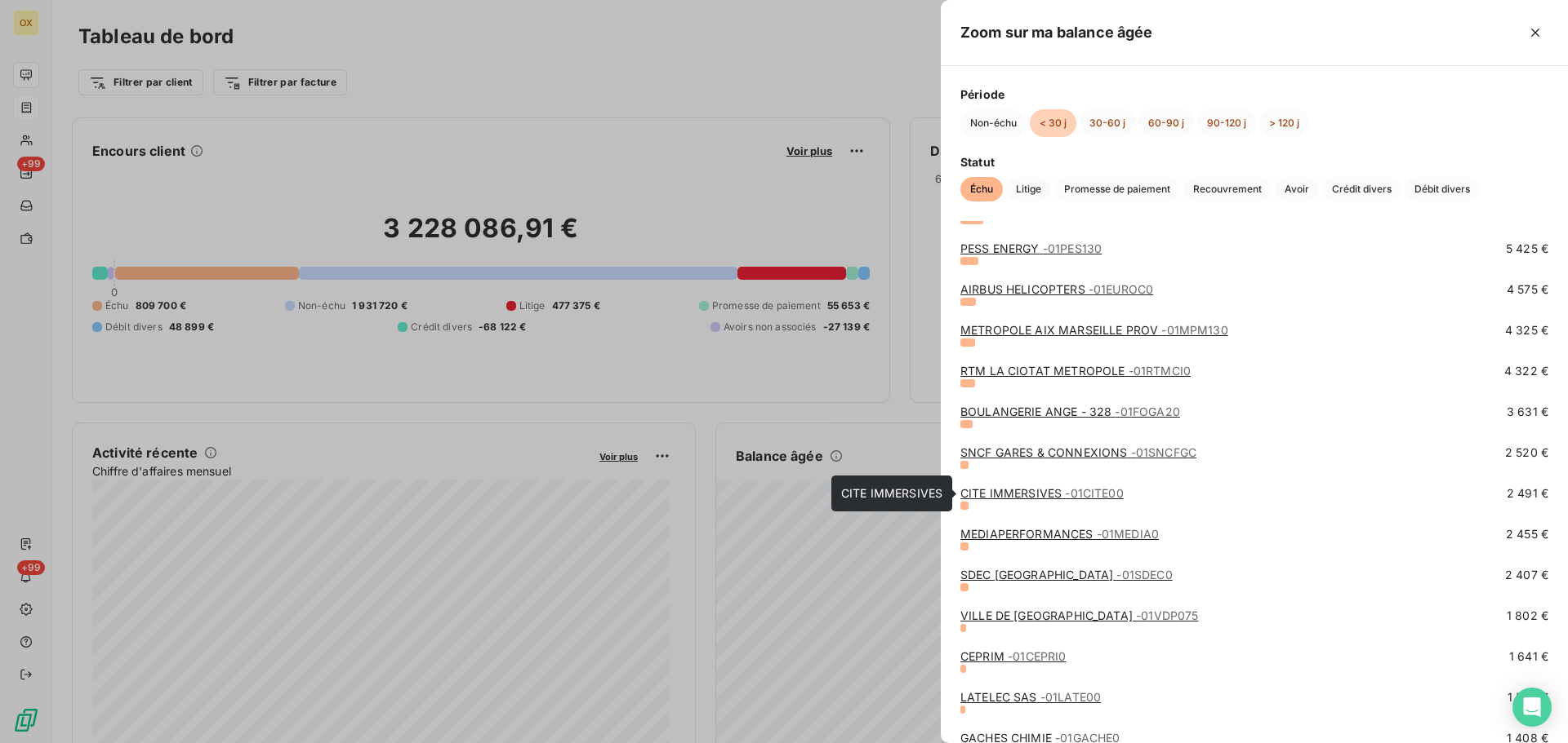
click at [1025, 495] on link "CITE IMMERSIVES - 01CITE00" at bounding box center [1041, 493] width 163 height 14
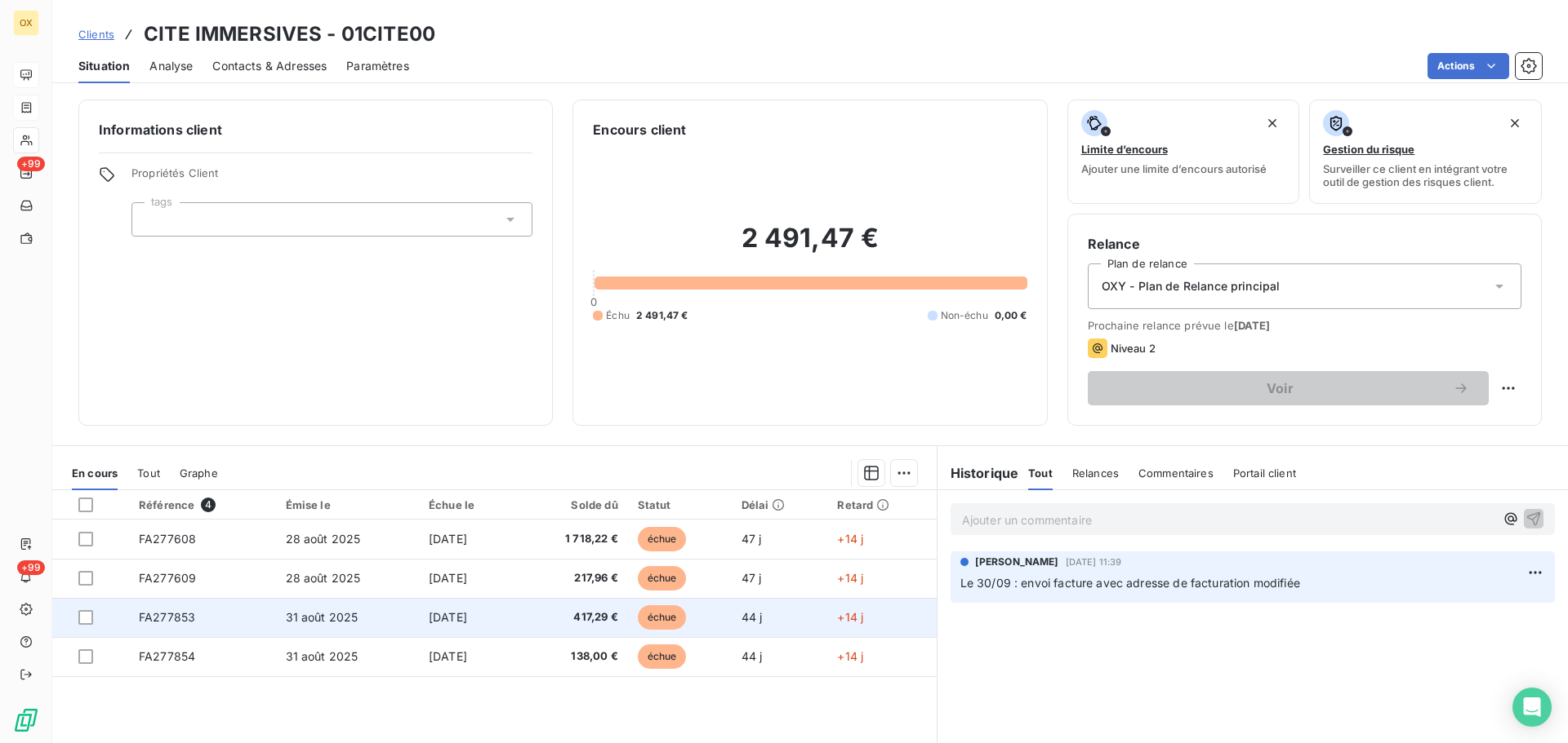
click at [511, 621] on td "[DATE]" at bounding box center [468, 618] width 100 height 39
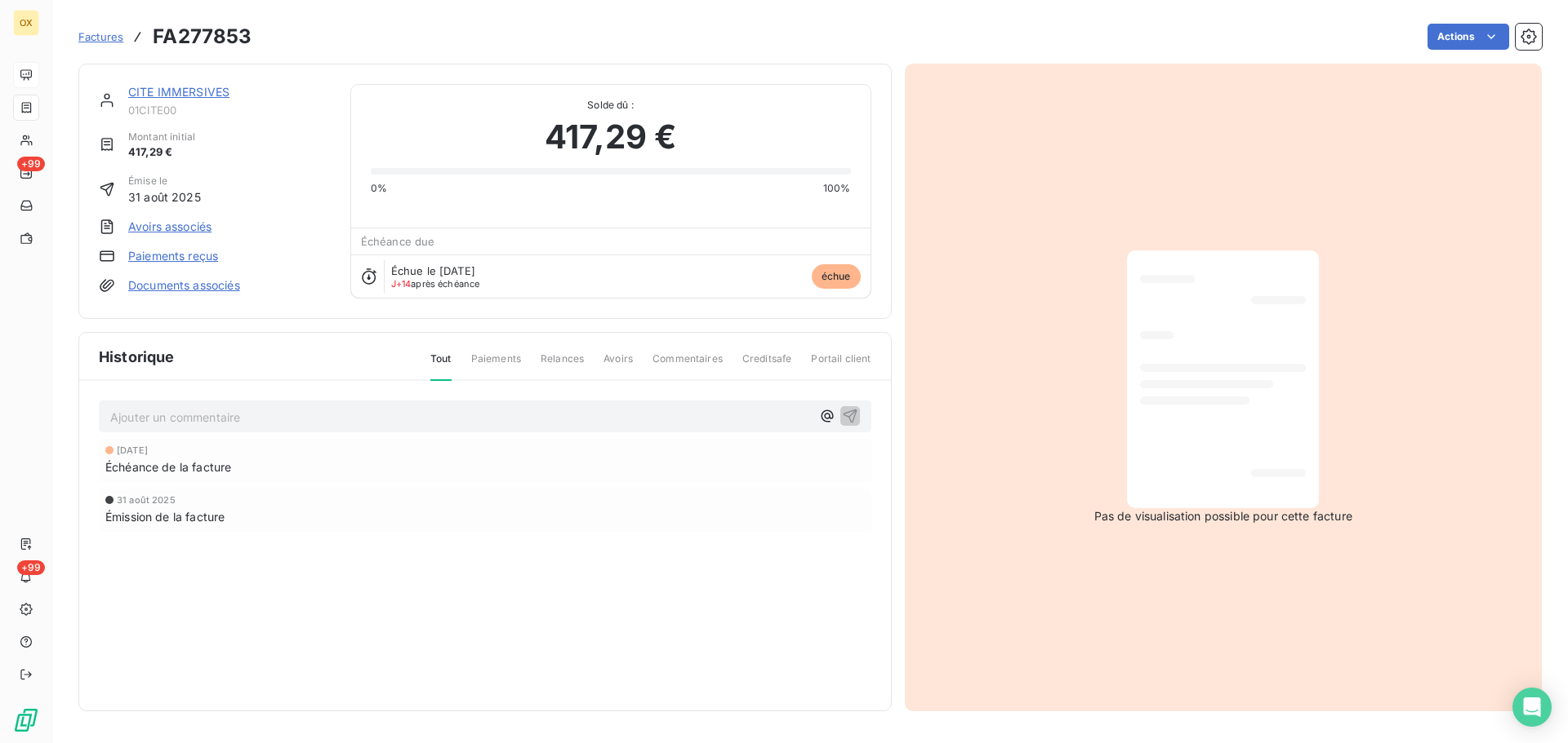
click at [179, 93] on link "CITE IMMERSIVES" at bounding box center [178, 92] width 101 height 14
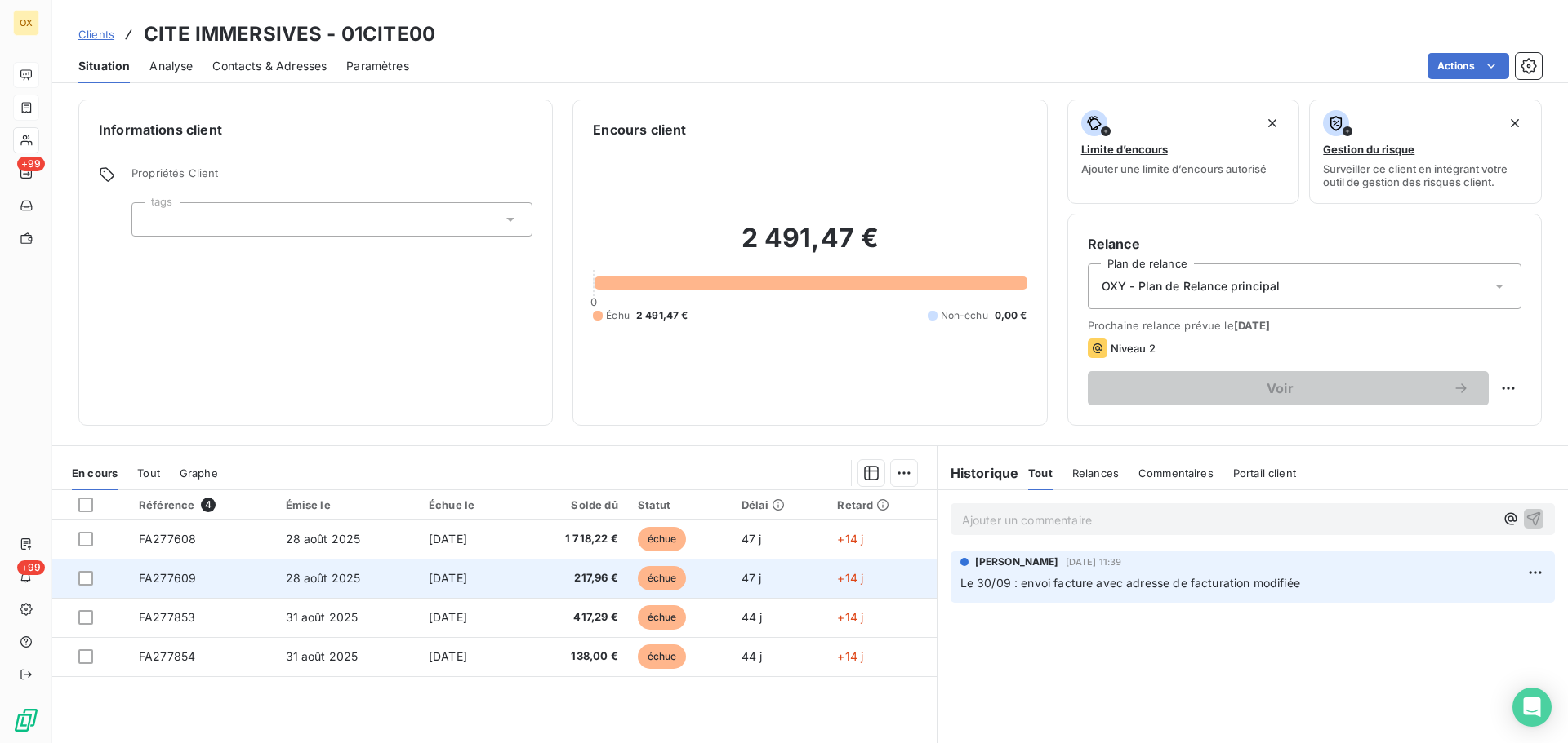
click at [548, 568] on td "217,96 €" at bounding box center [573, 578] width 110 height 39
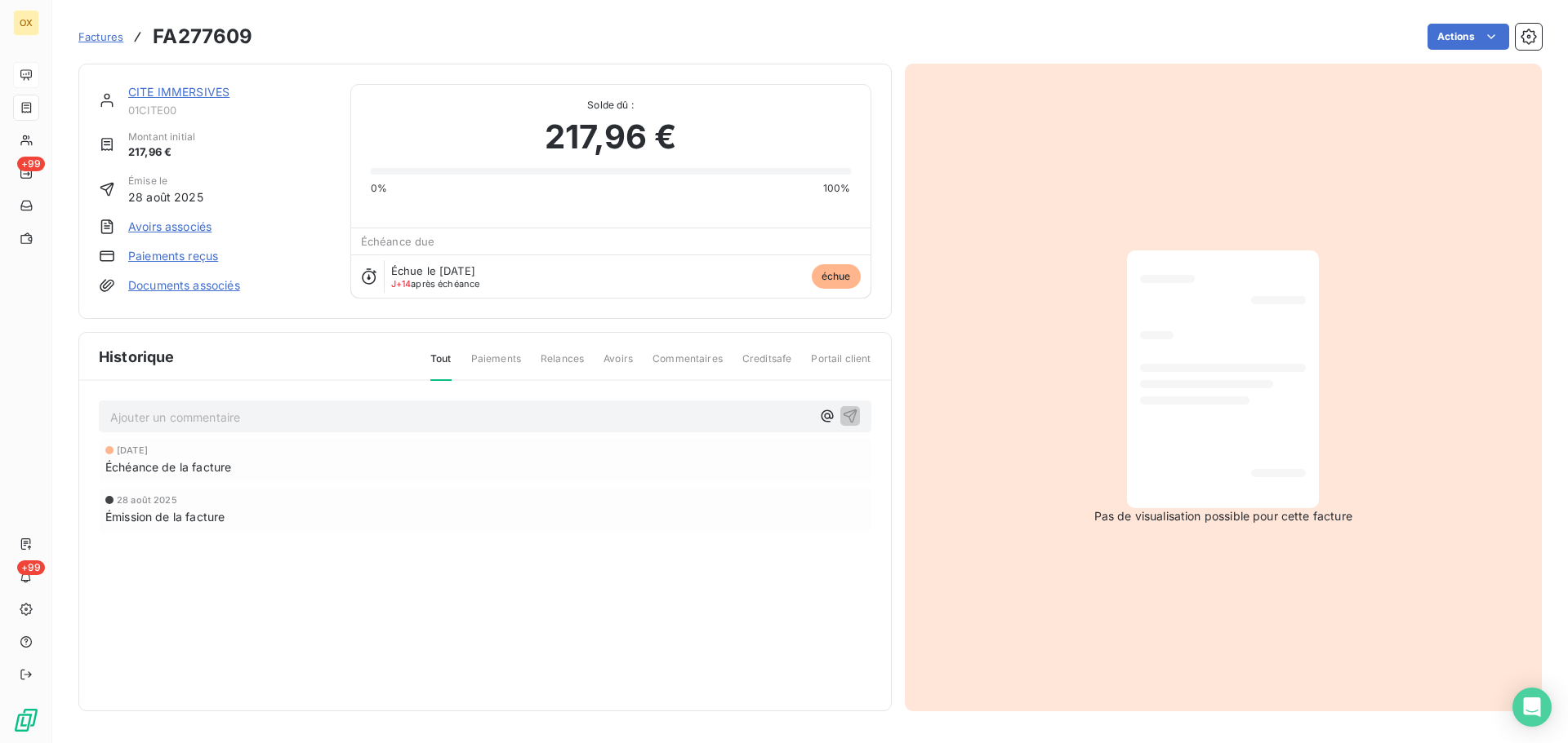
click at [204, 94] on link "CITE IMMERSIVES" at bounding box center [178, 92] width 101 height 14
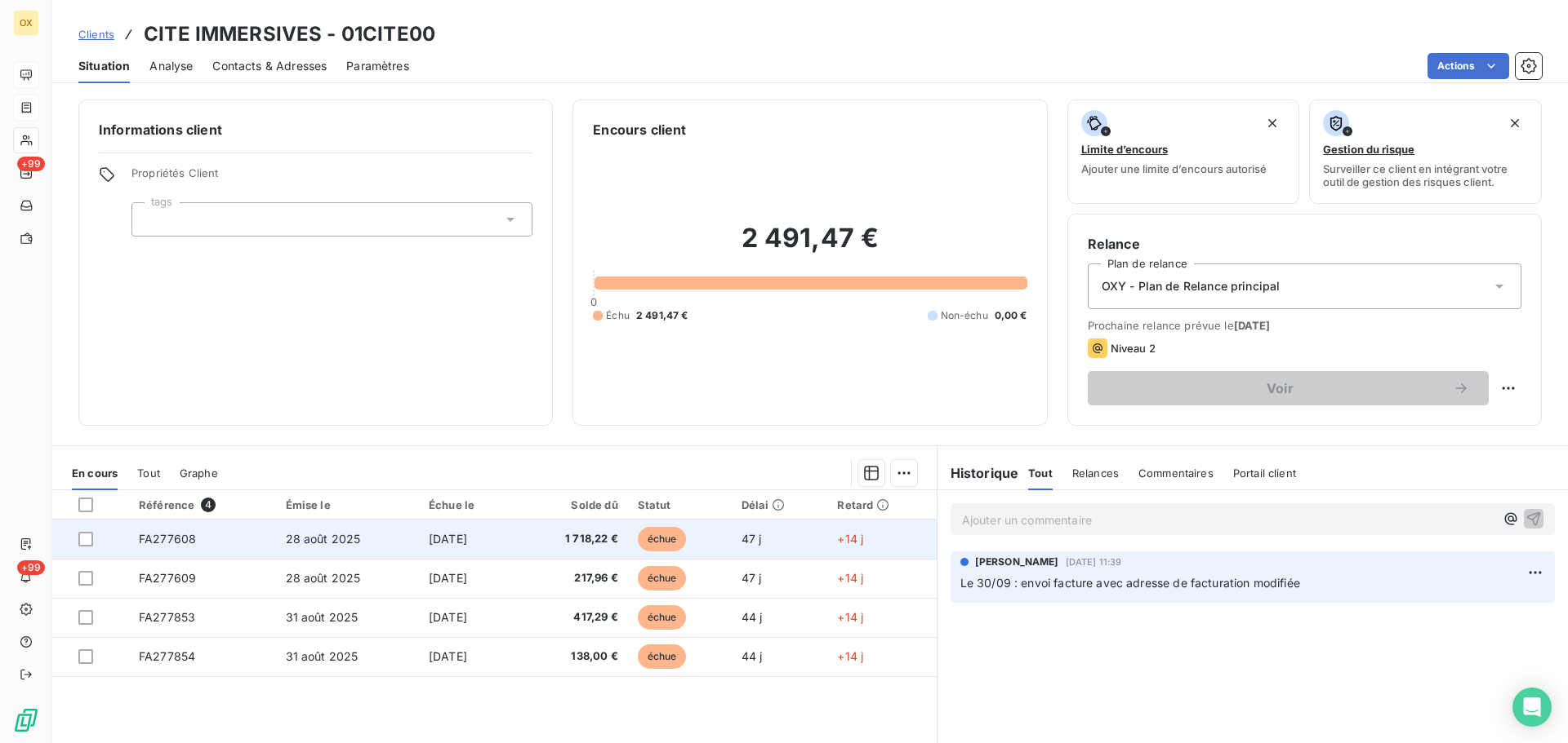
click at [463, 536] on span "[DATE]" at bounding box center [448, 539] width 38 height 14
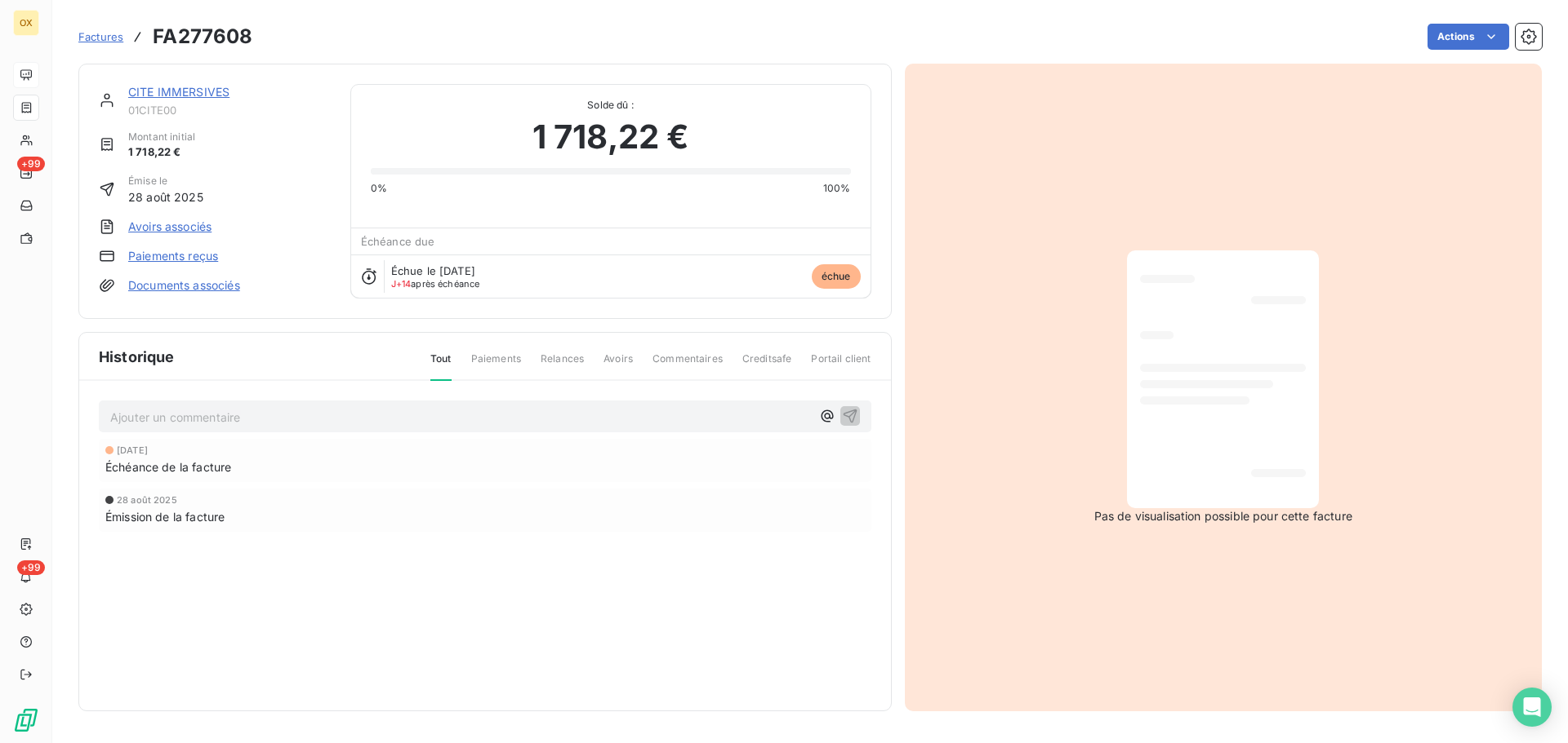
click at [219, 94] on link "CITE IMMERSIVES" at bounding box center [178, 92] width 101 height 14
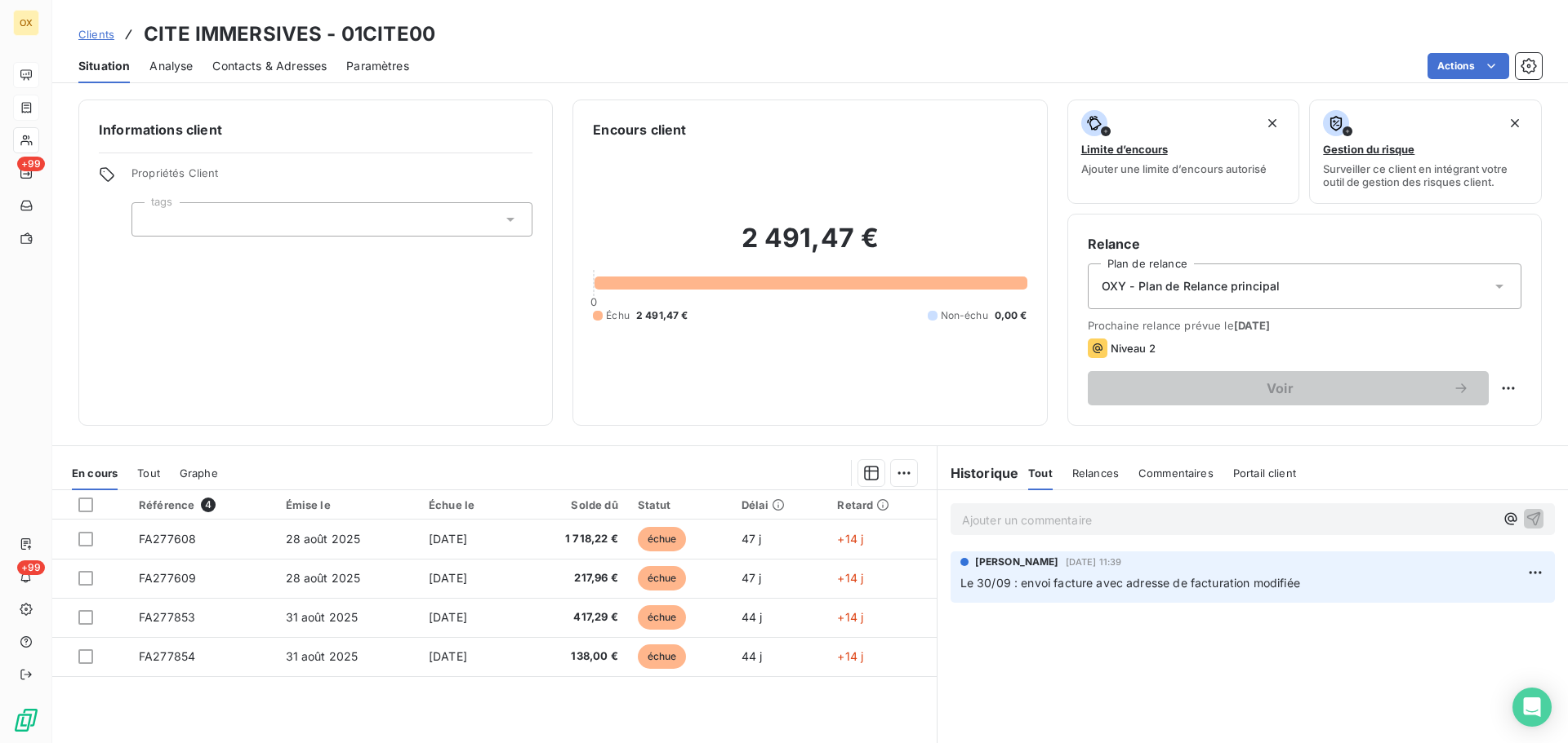
click at [232, 69] on span "Contacts & Adresses" at bounding box center [269, 66] width 115 height 17
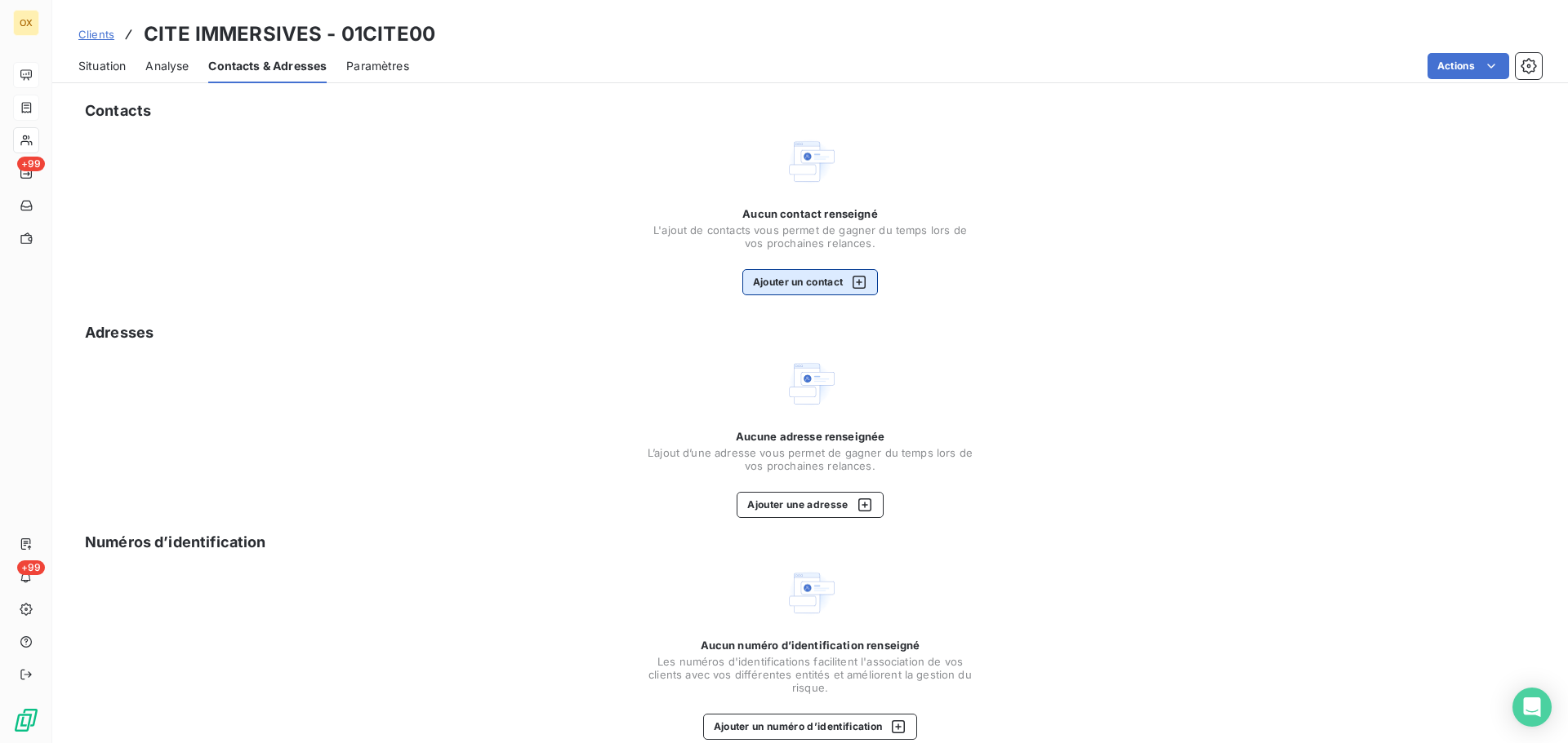
click at [788, 281] on button "Ajouter un contact" at bounding box center [810, 282] width 136 height 26
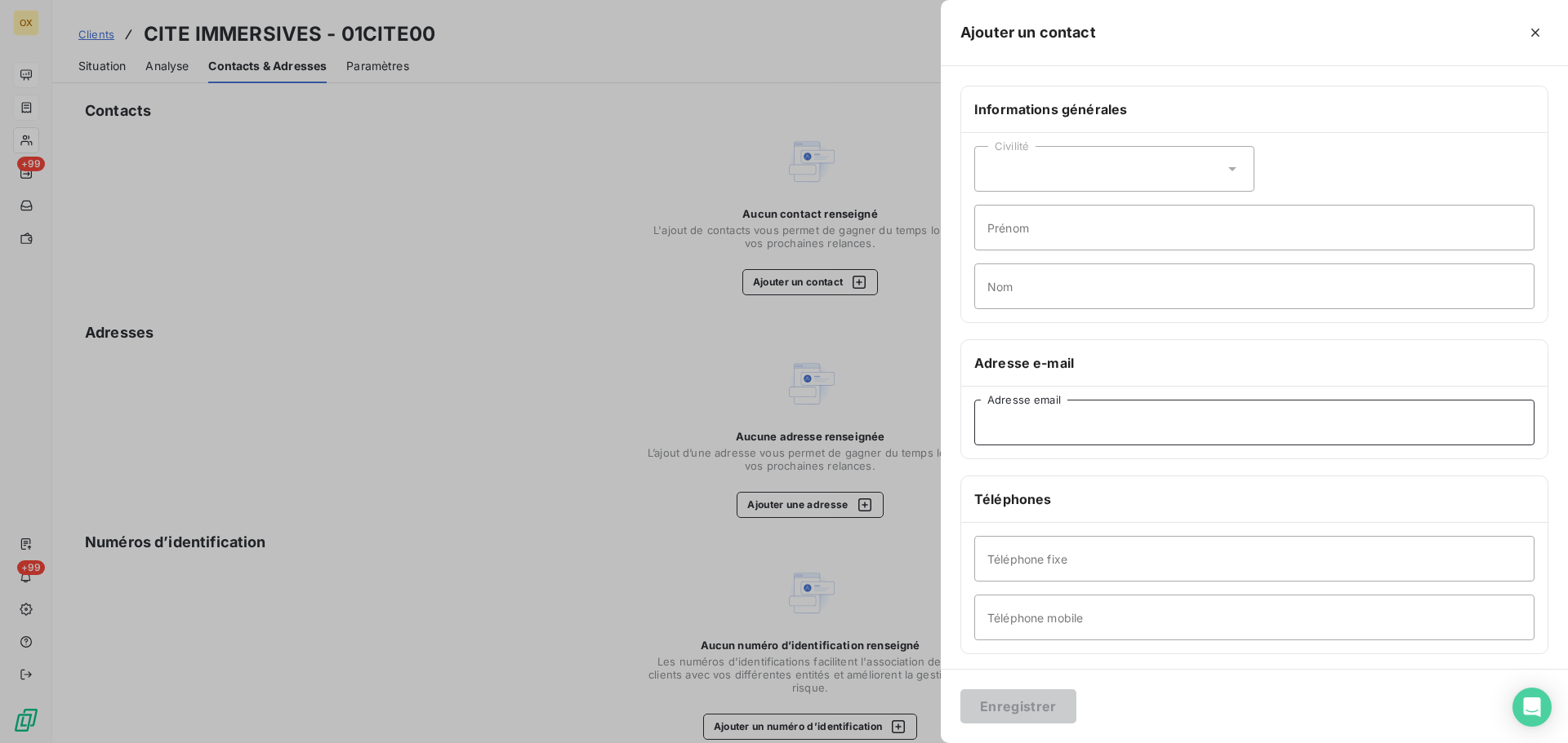
click at [1069, 430] on input "Adresse email" at bounding box center [1254, 422] width 560 height 46
paste input "sophieliger@cites-immersives.fr"
type input "sophieliger@cites-immersives.fr"
click at [1029, 710] on button "Enregistrer" at bounding box center [1018, 706] width 116 height 34
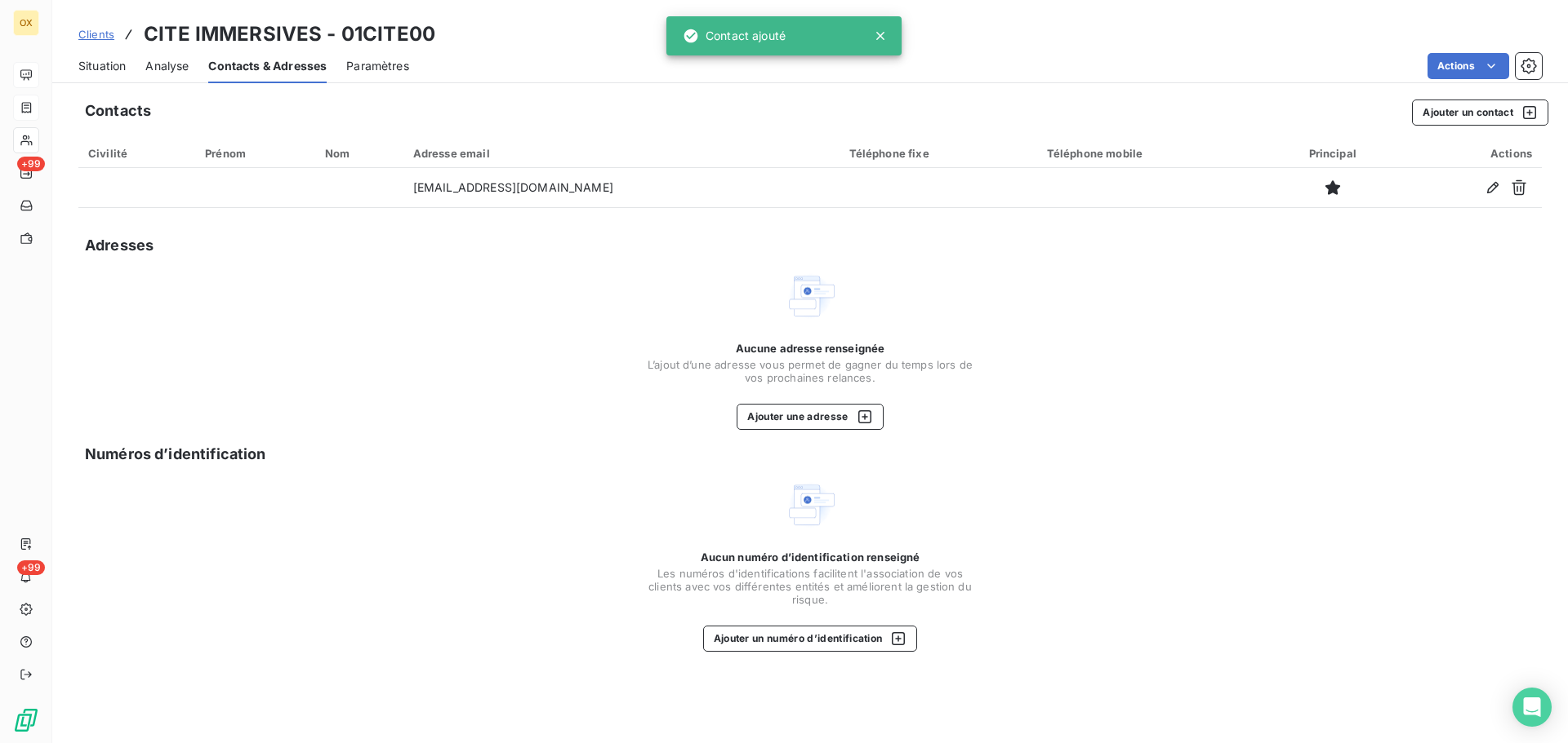
click at [97, 69] on span "Situation" at bounding box center [102, 66] width 48 height 17
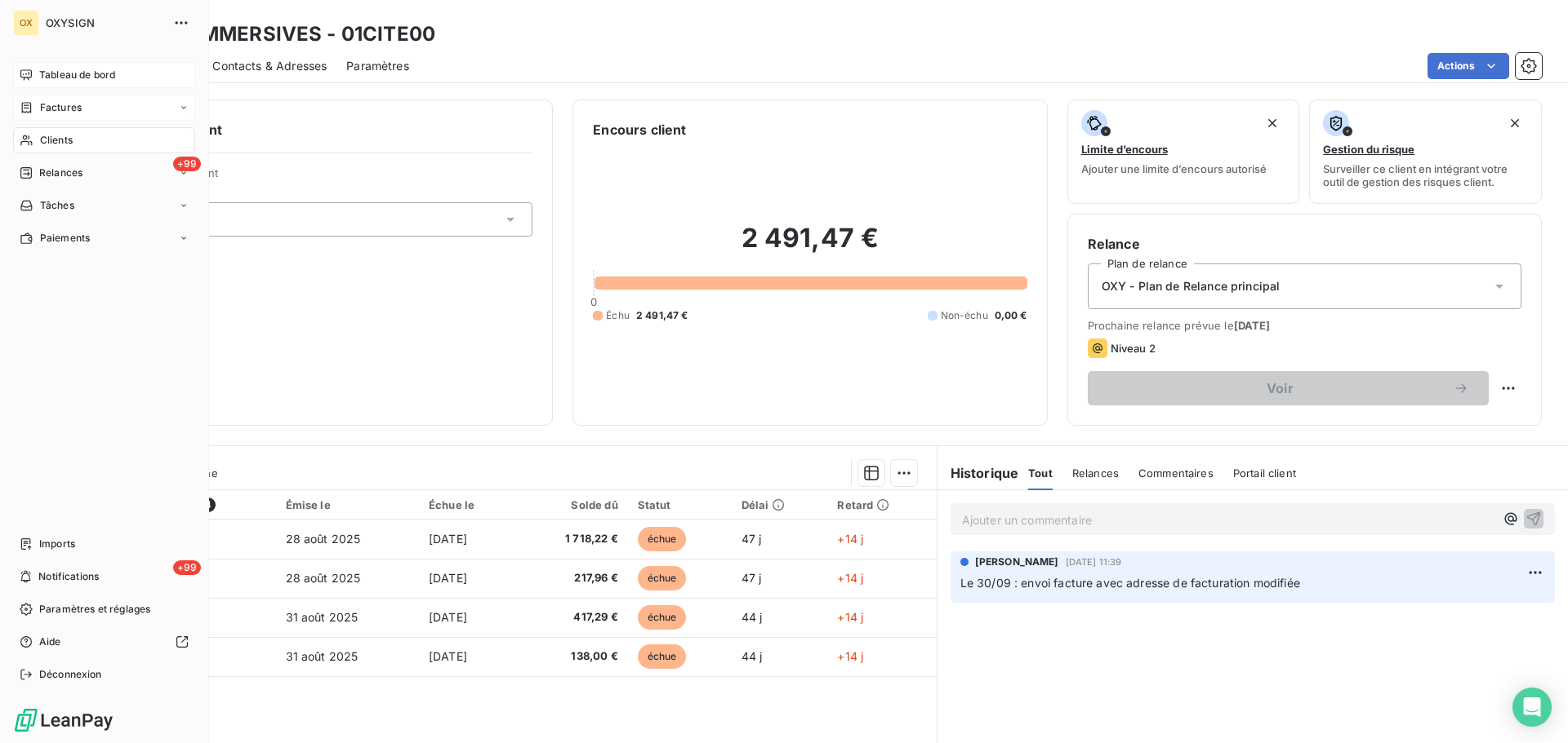
click at [46, 72] on span "Tableau de bord" at bounding box center [77, 75] width 76 height 15
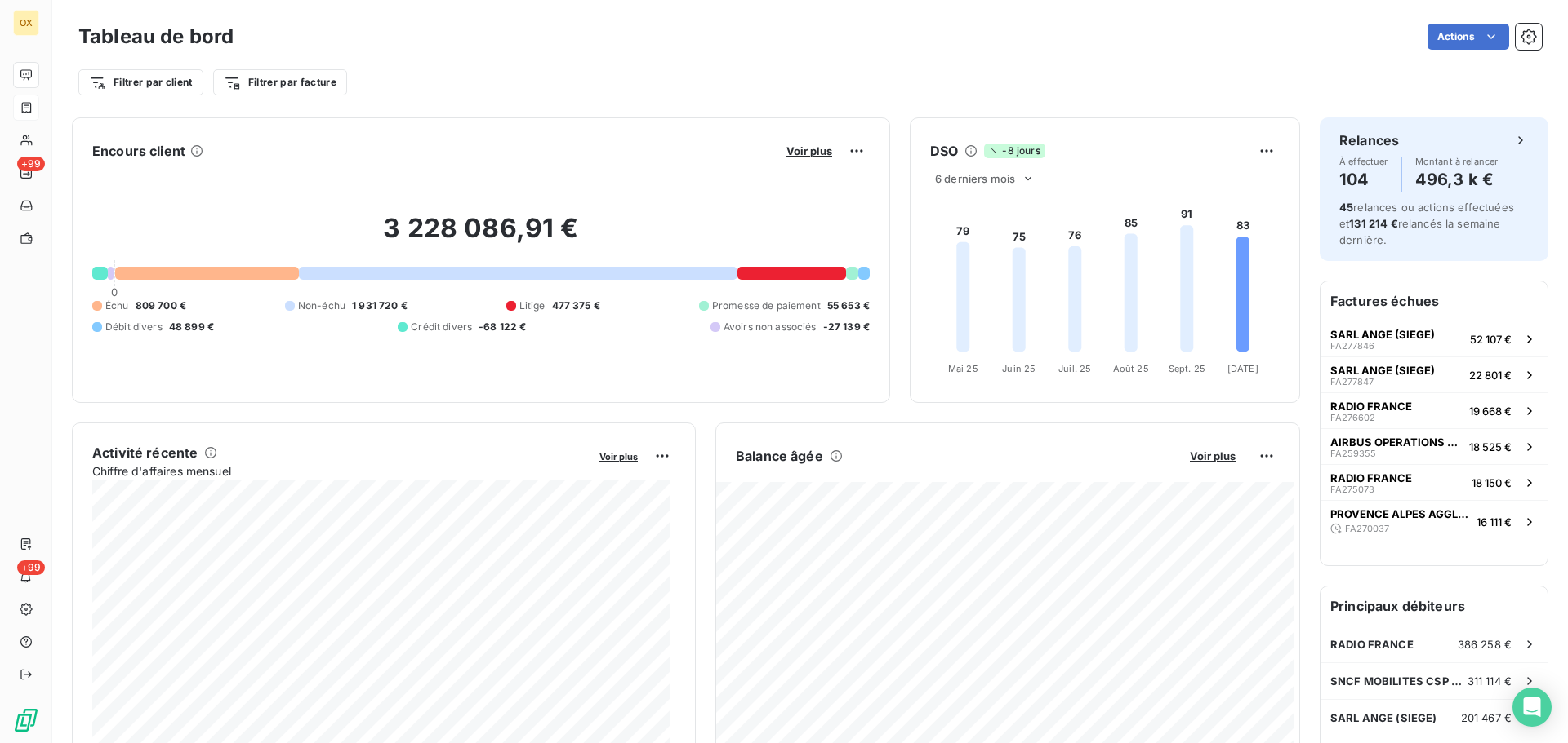
click at [921, 49] on div "Actions" at bounding box center [897, 36] width 1289 height 26
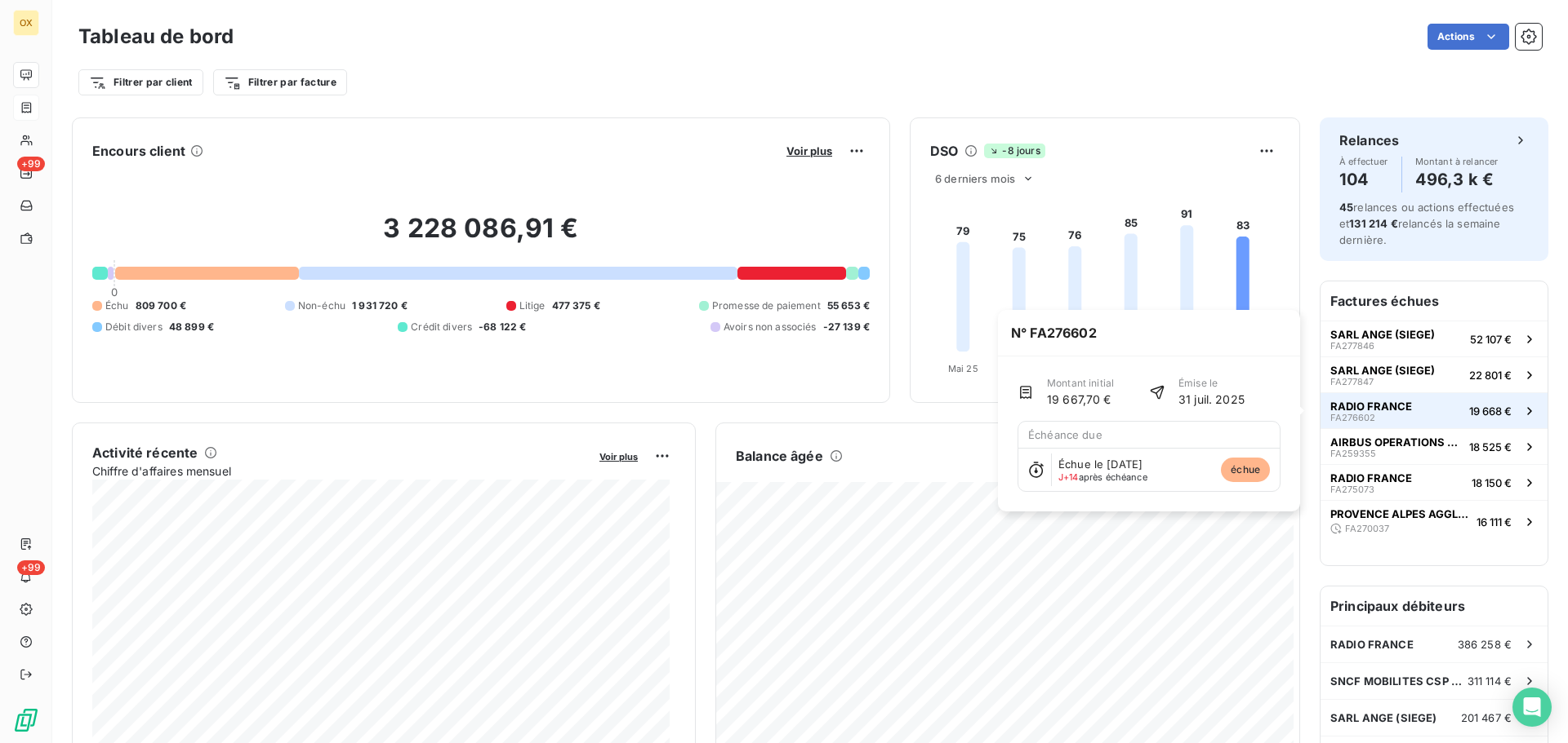
click at [1376, 414] on div "RADIO FRANCE FA276602" at bounding box center [1371, 410] width 82 height 23
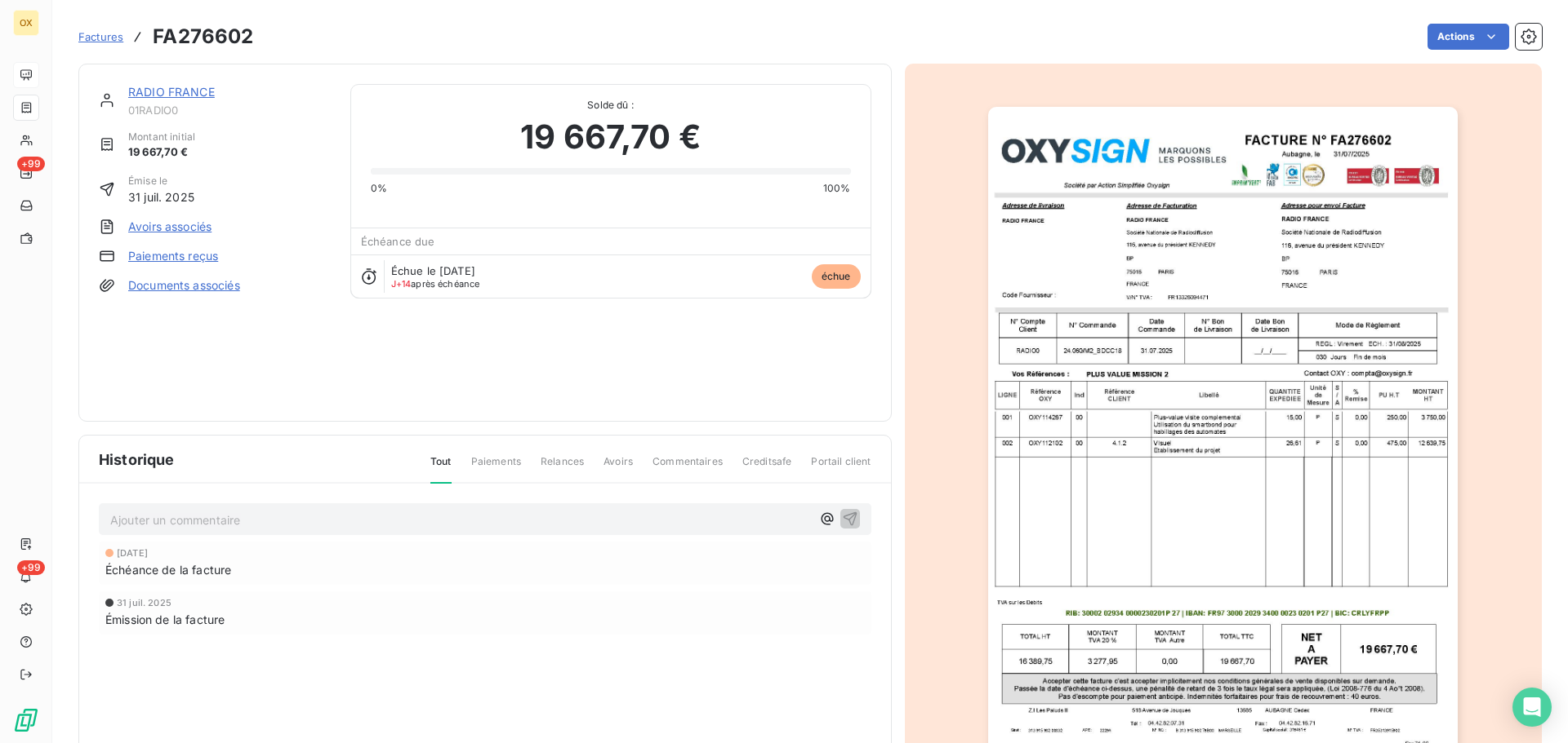
click at [172, 95] on link "RADIO FRANCE" at bounding box center [171, 92] width 86 height 14
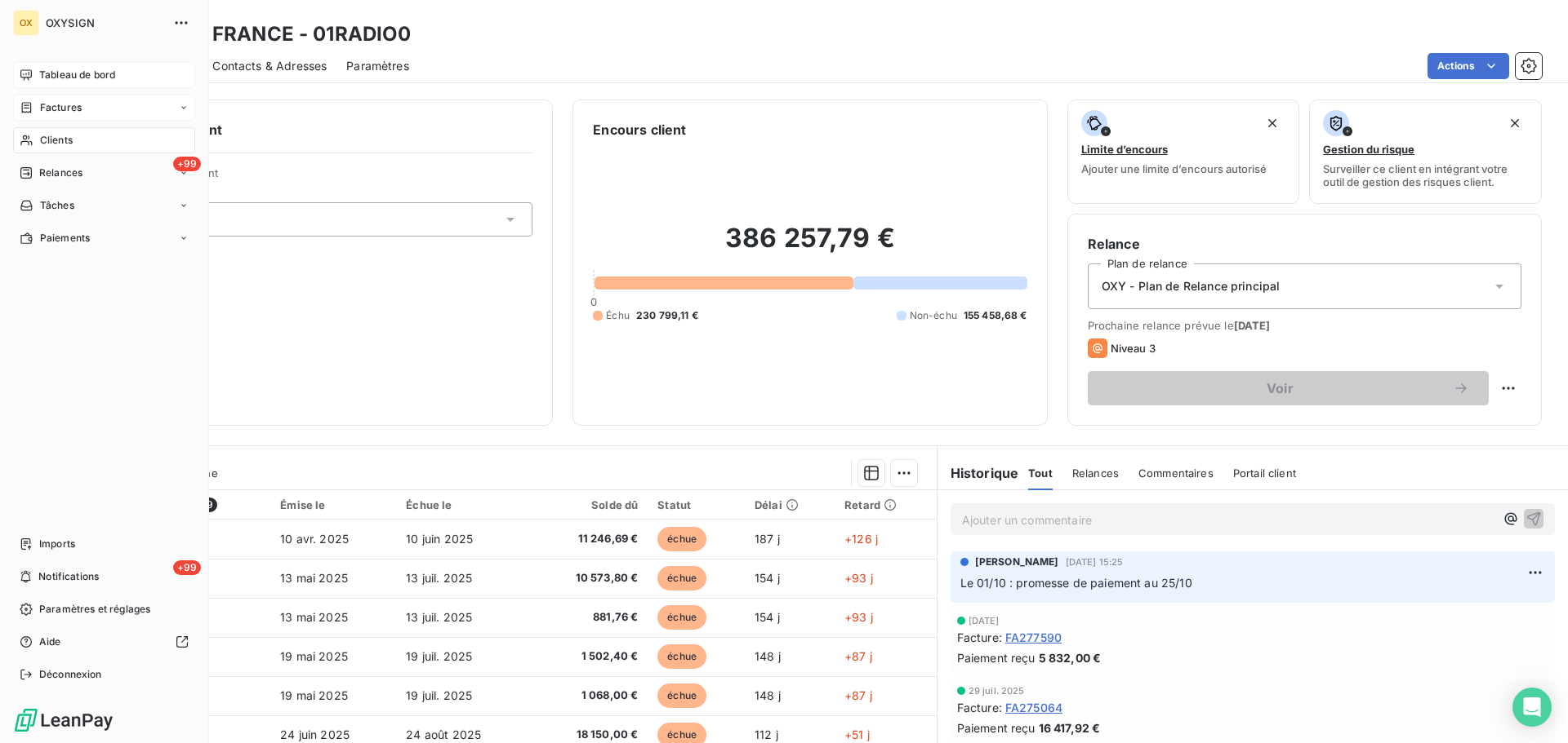
click at [86, 140] on div "Clients" at bounding box center [105, 140] width 182 height 26
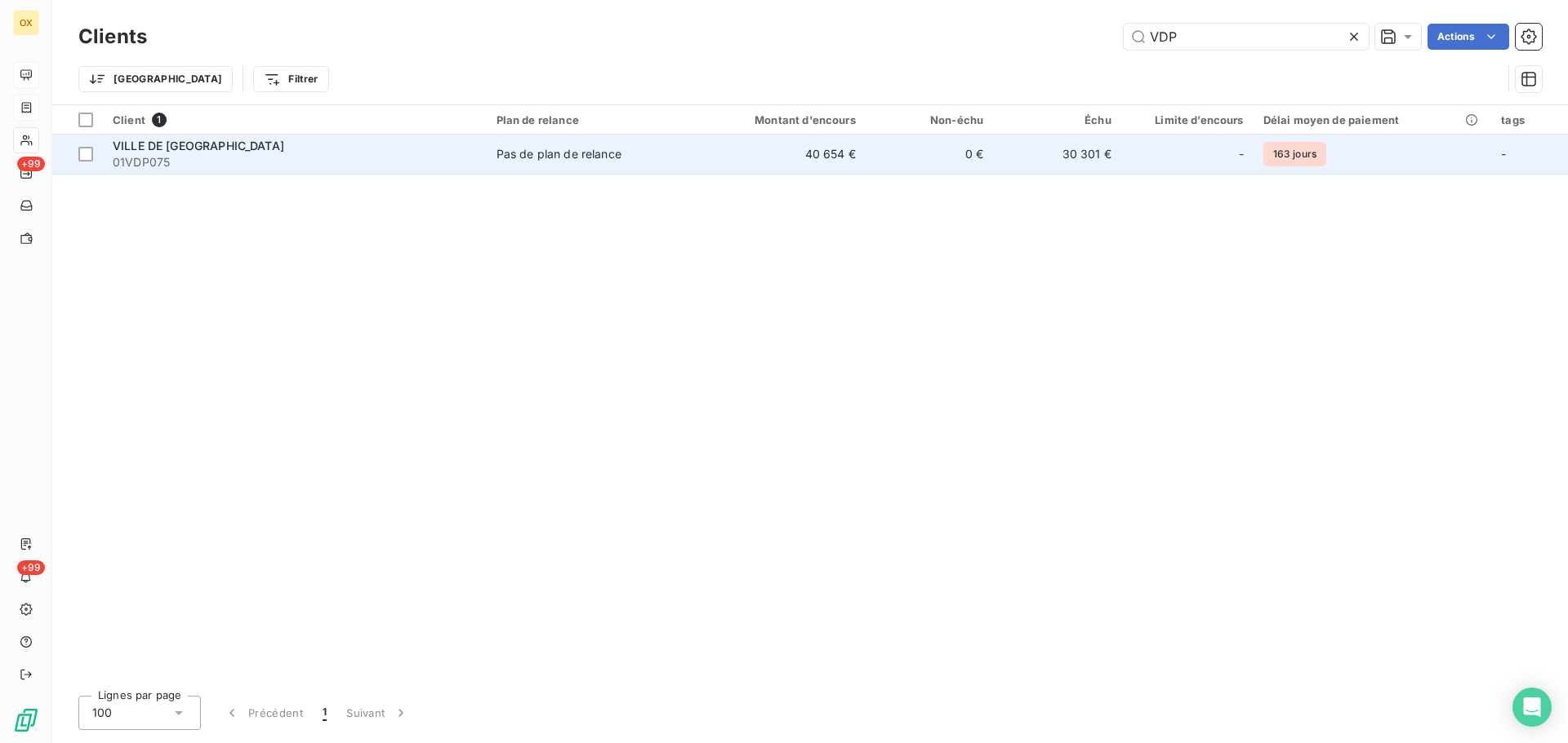
type input "VDP"
click at [215, 151] on div "VILLE DE [GEOGRAPHIC_DATA]" at bounding box center [294, 146] width 364 height 17
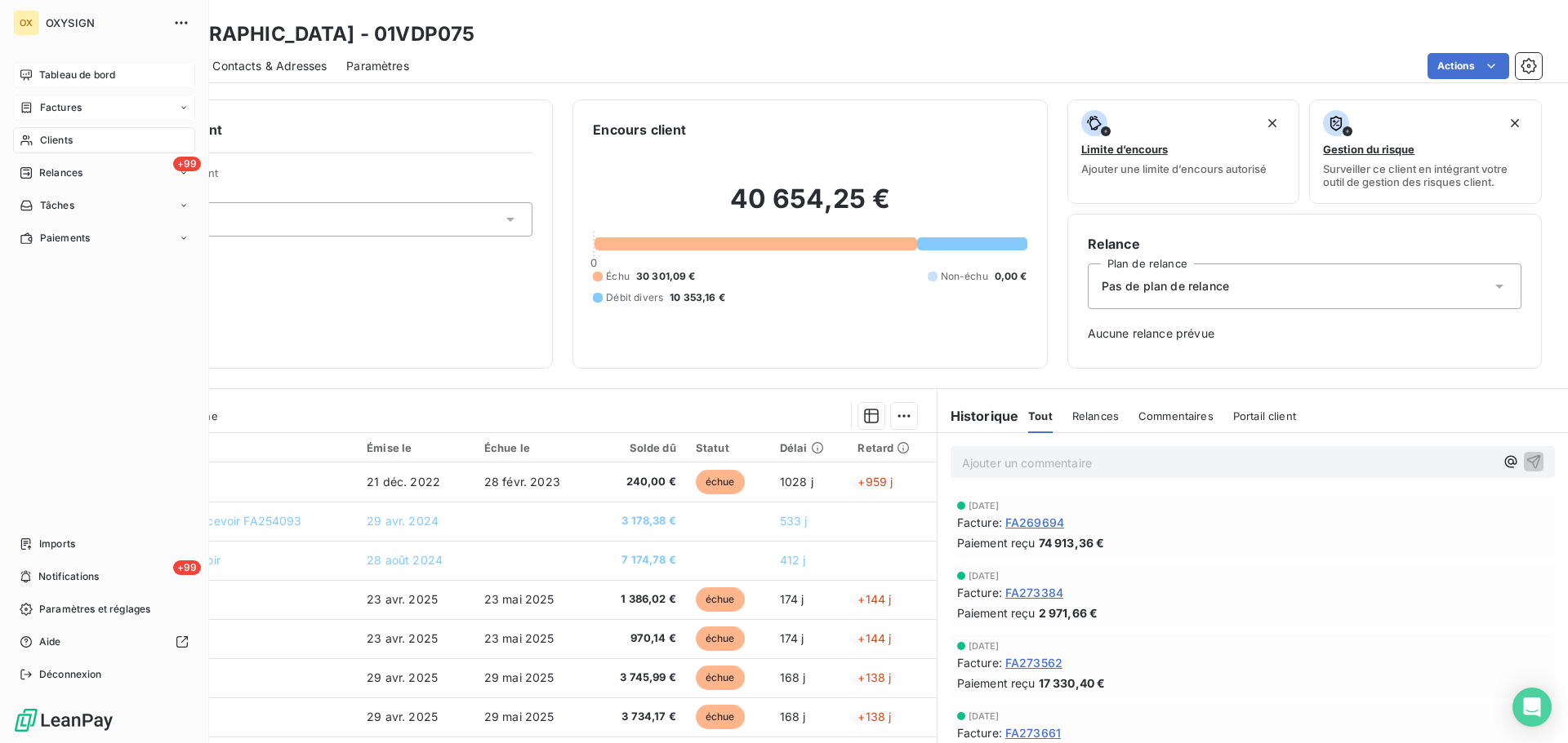
click at [57, 71] on span "Tableau de bord" at bounding box center [77, 75] width 76 height 15
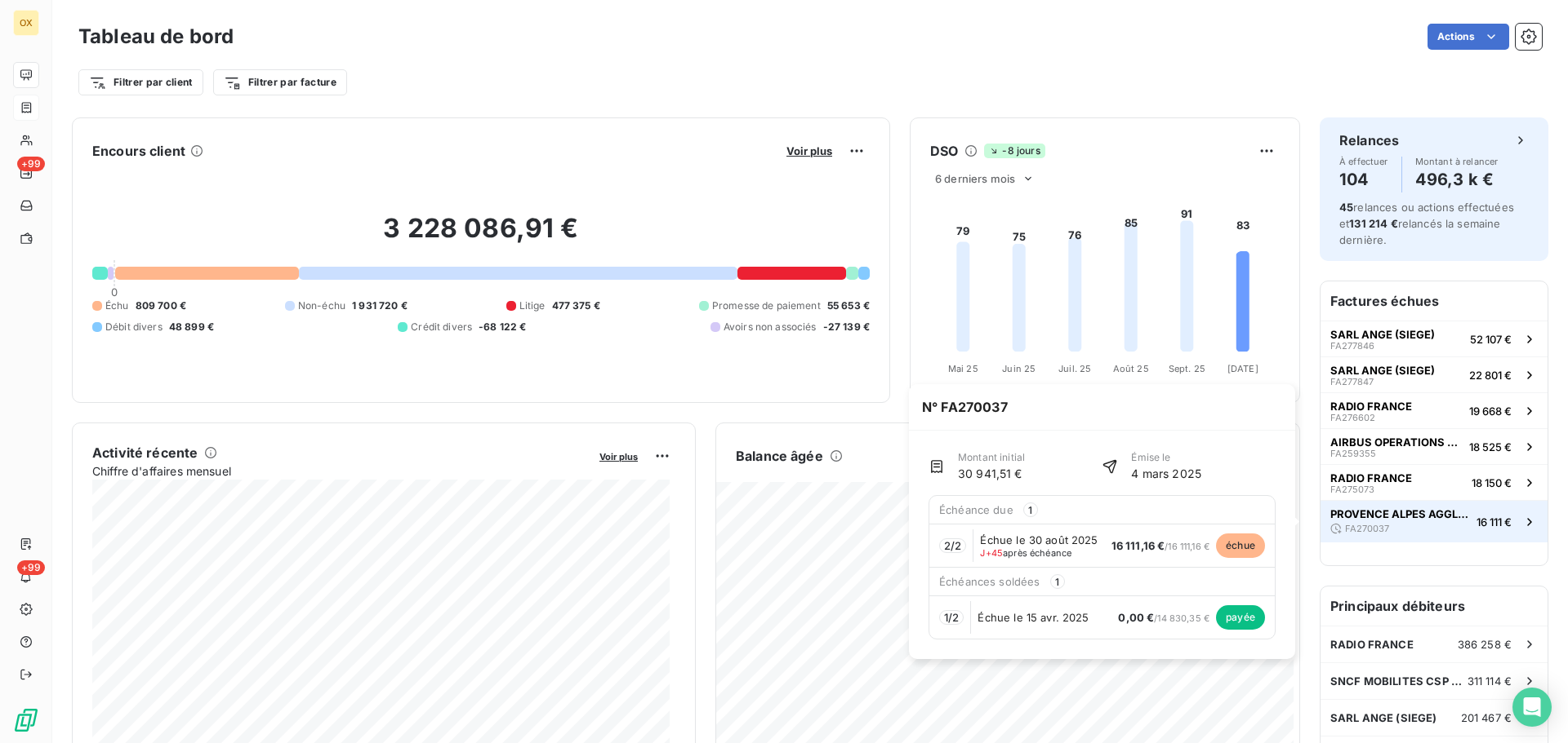
click at [1424, 519] on span "PROVENCE ALPES AGGLOMERATION" at bounding box center [1399, 514] width 140 height 13
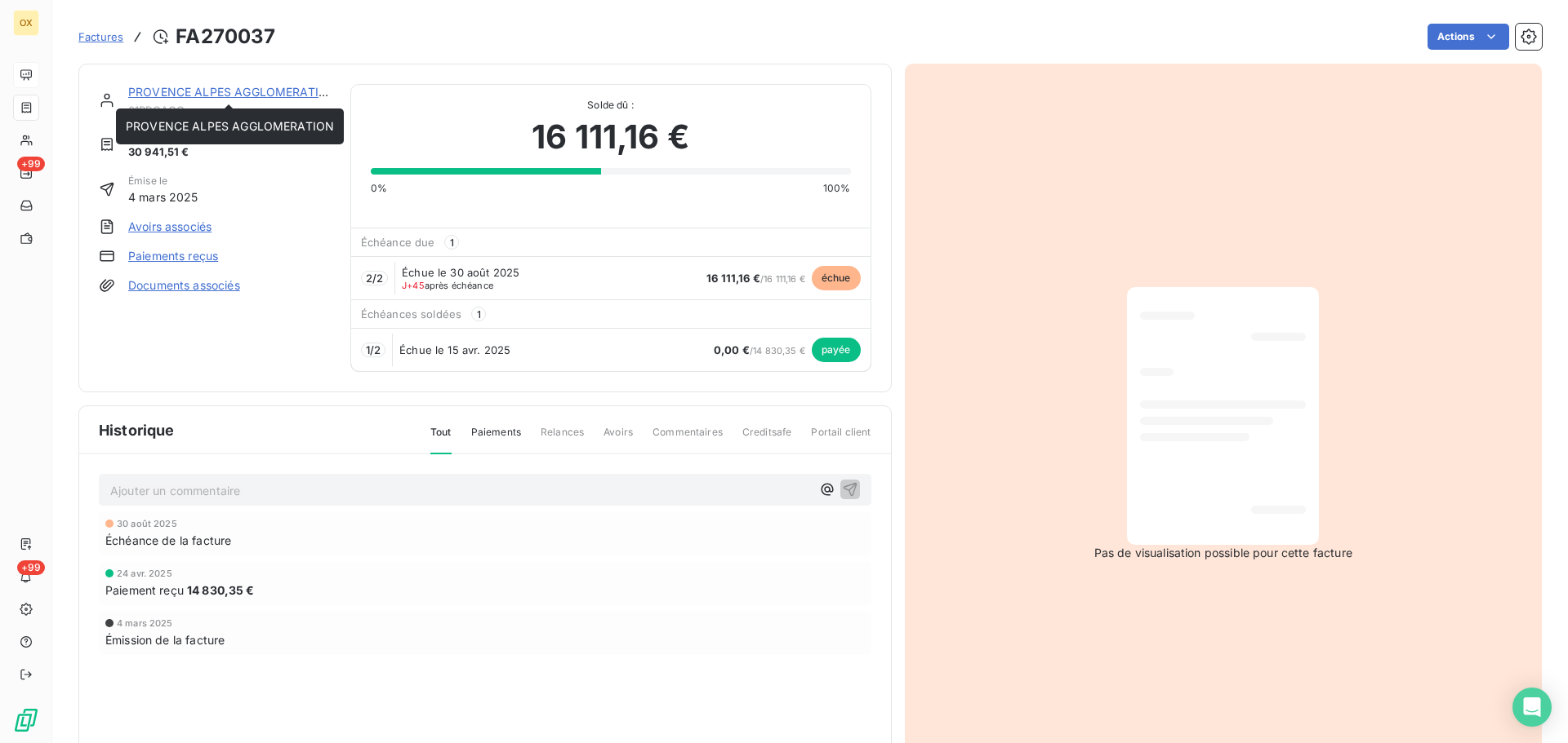
click at [190, 88] on link "PROVENCE ALPES AGGLOMERATION" at bounding box center [232, 92] width 208 height 14
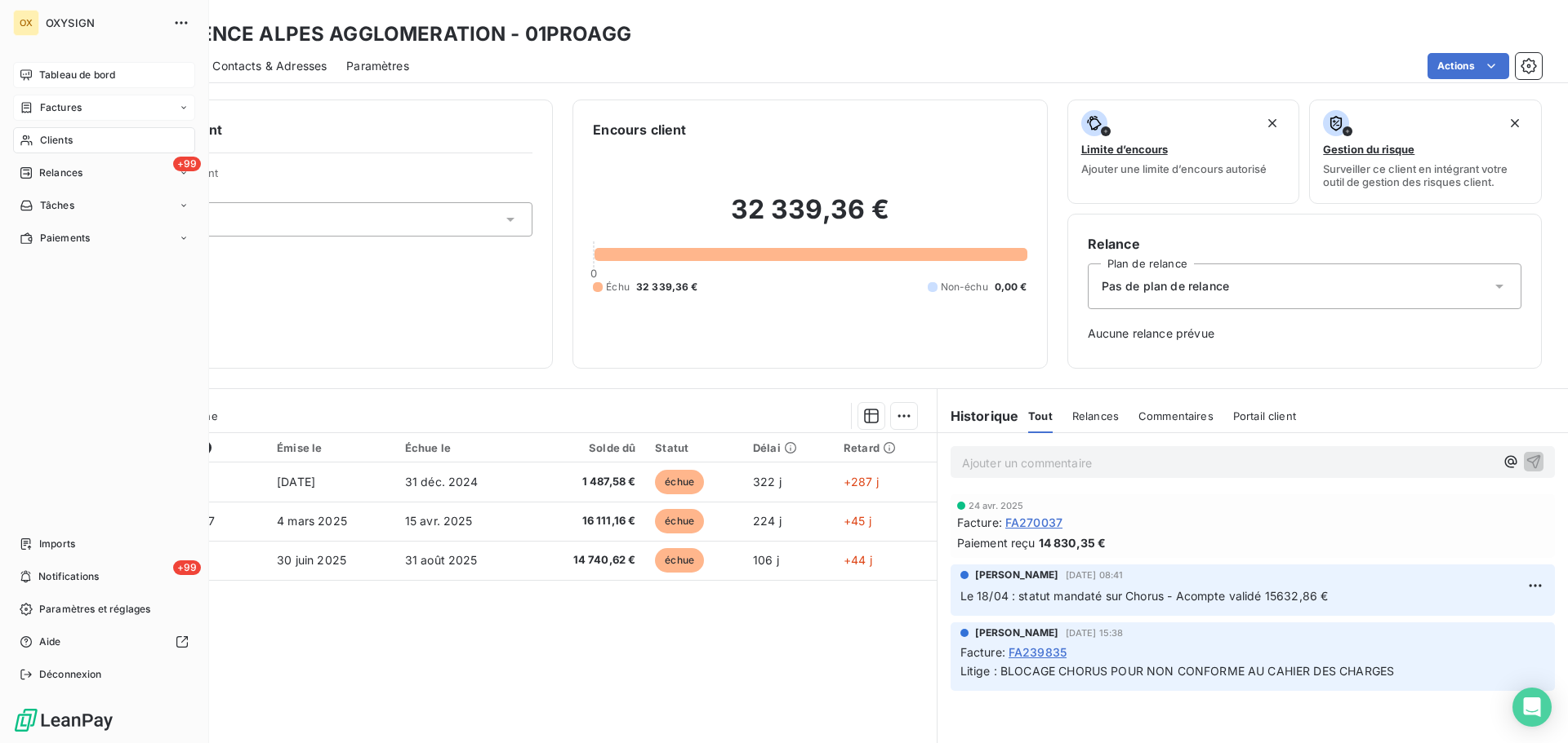
click at [44, 74] on span "Tableau de bord" at bounding box center [77, 75] width 76 height 15
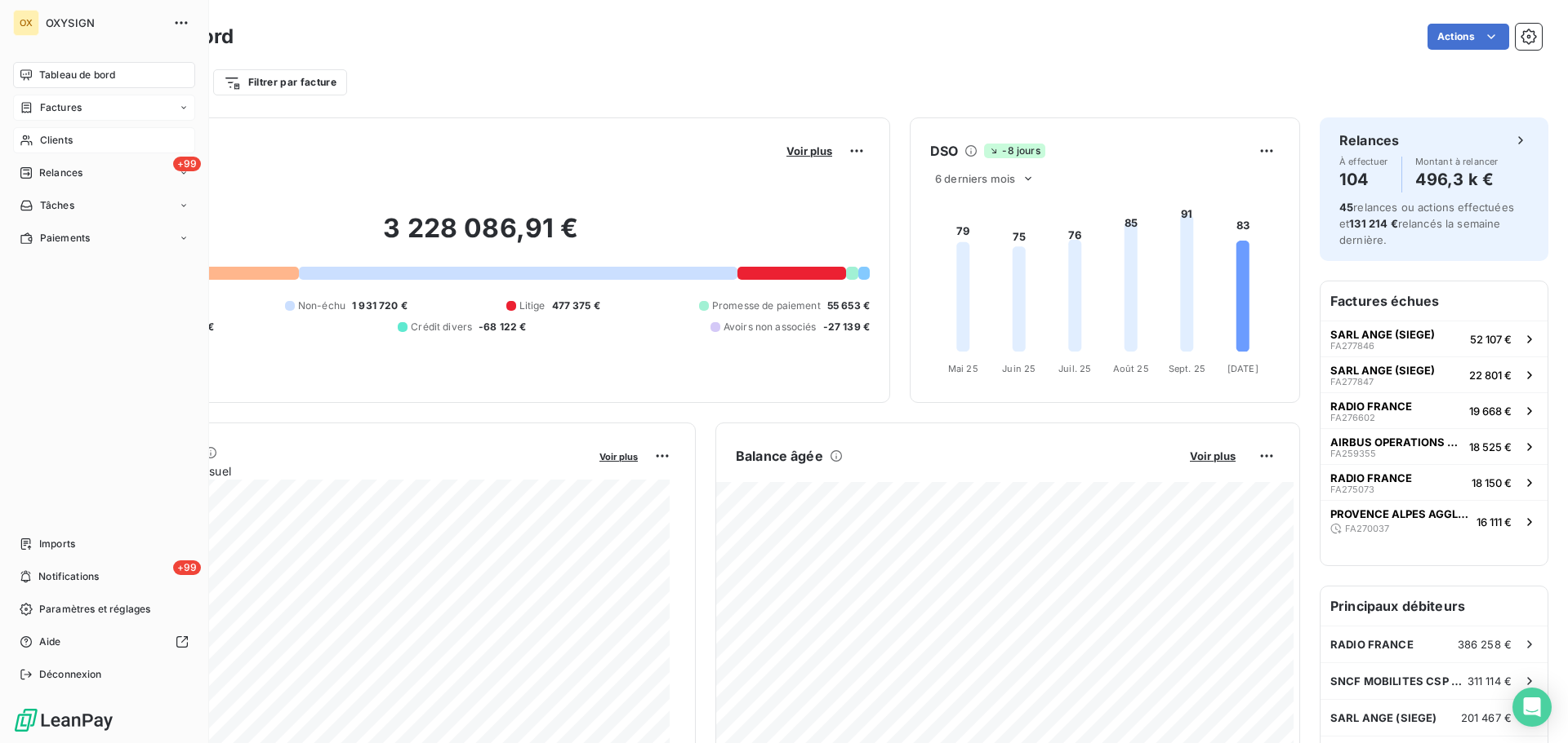
click at [108, 135] on div "Clients" at bounding box center [105, 140] width 182 height 26
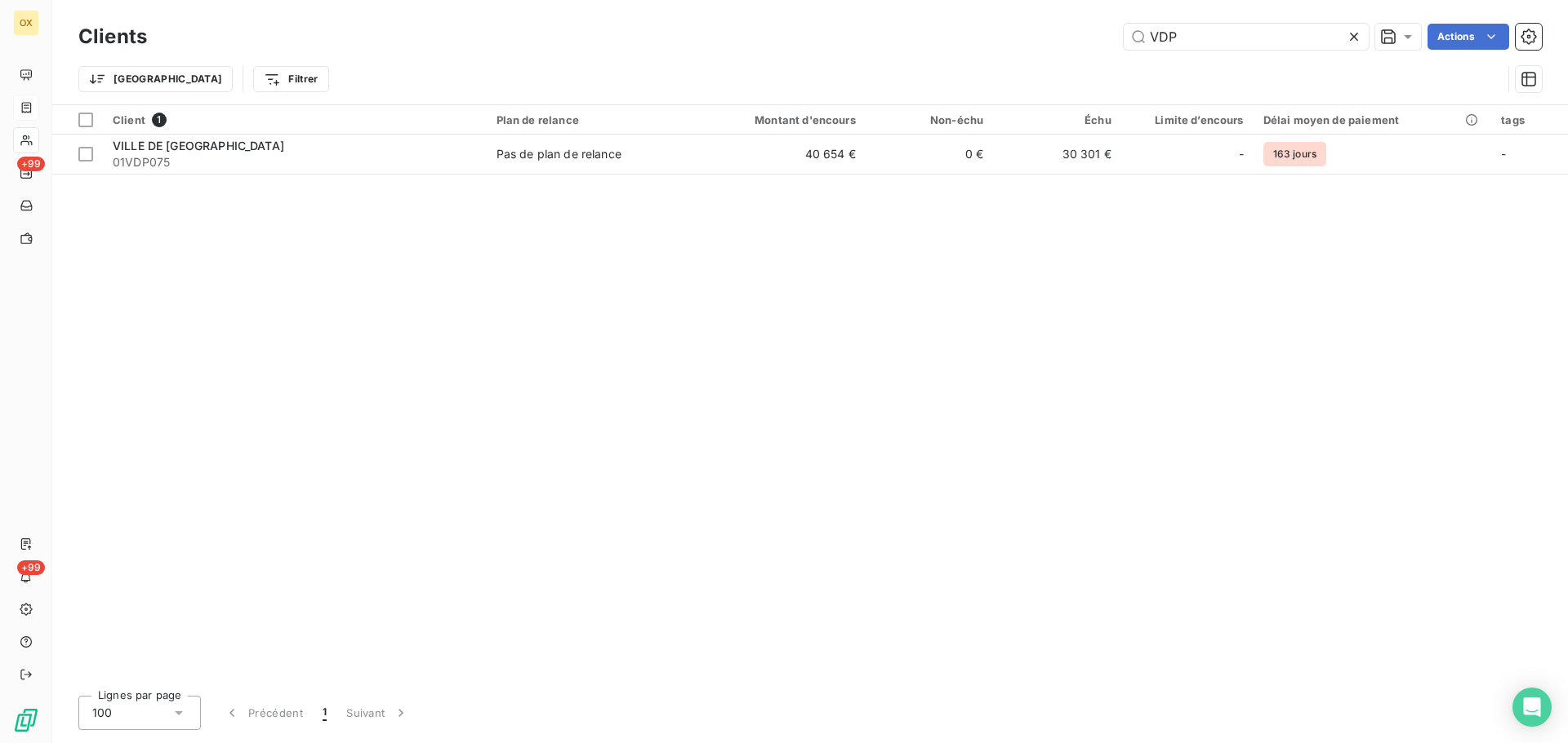
drag, startPoint x: 1146, startPoint y: 45, endPoint x: 1062, endPoint y: 52, distance: 84.3
click at [1062, 52] on div "Clients VDP Actions" at bounding box center [810, 36] width 1463 height 34
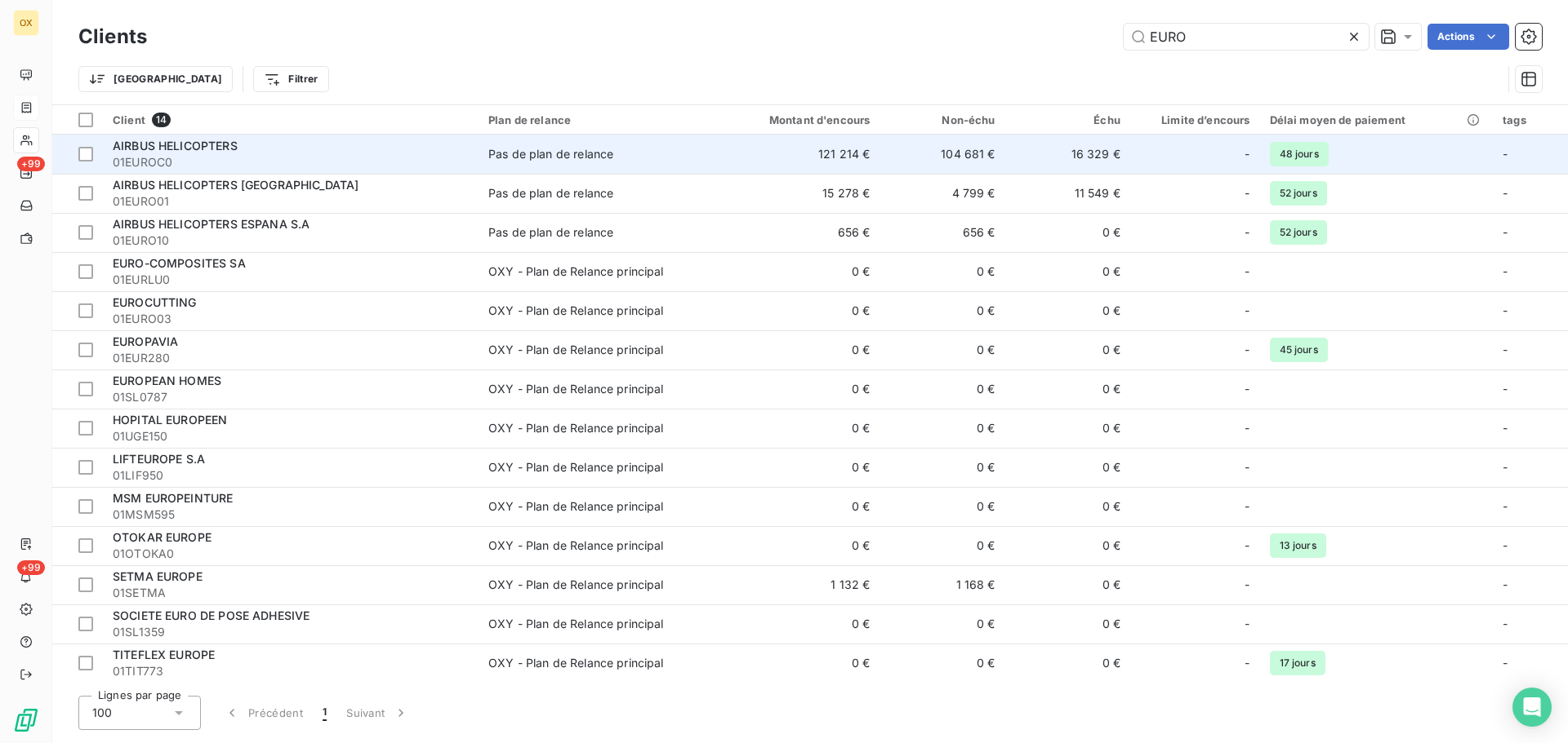
type input "EURO"
click at [298, 148] on div "AIRBUS HELICOPTERS" at bounding box center [291, 146] width 356 height 17
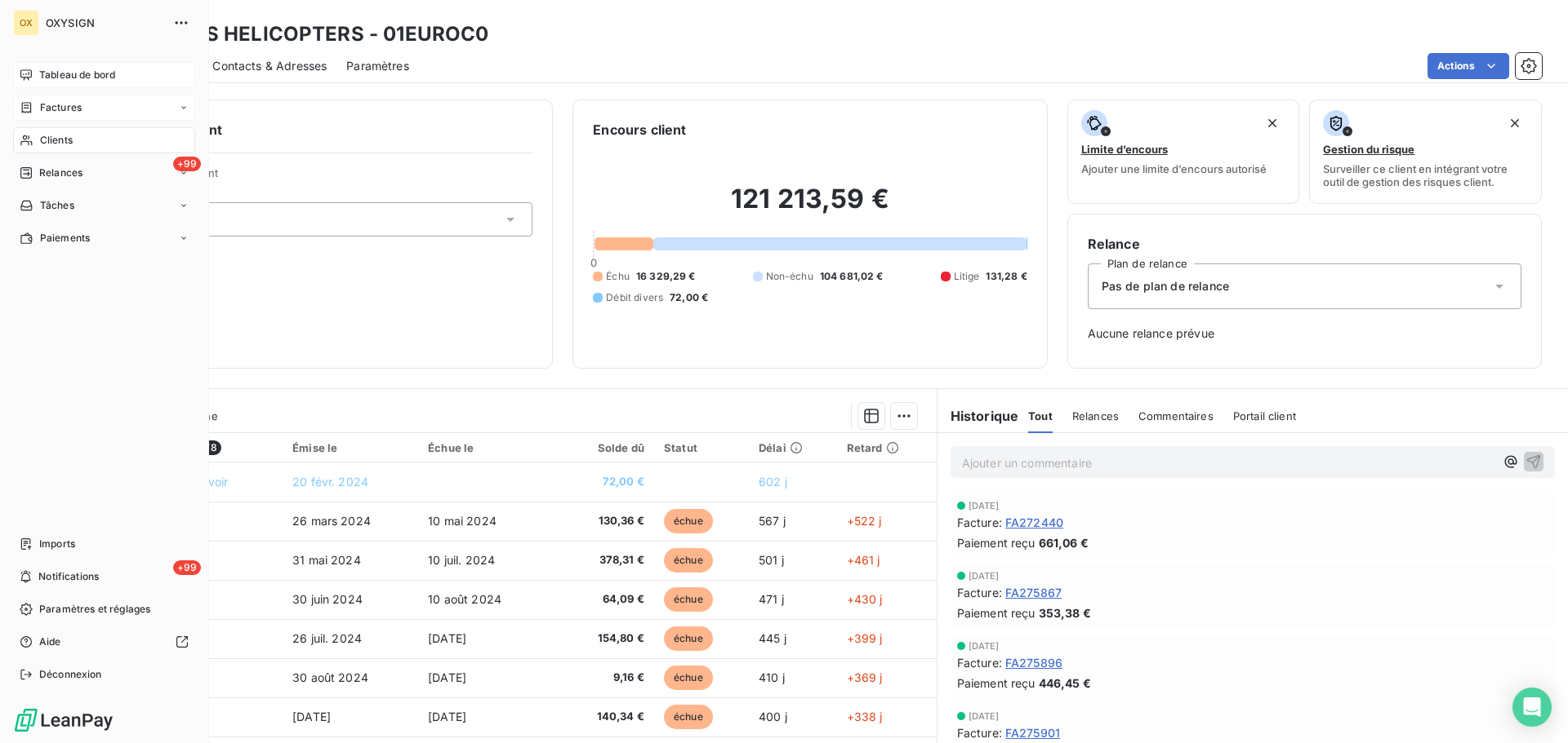
click at [42, 77] on span "Tableau de bord" at bounding box center [77, 75] width 76 height 15
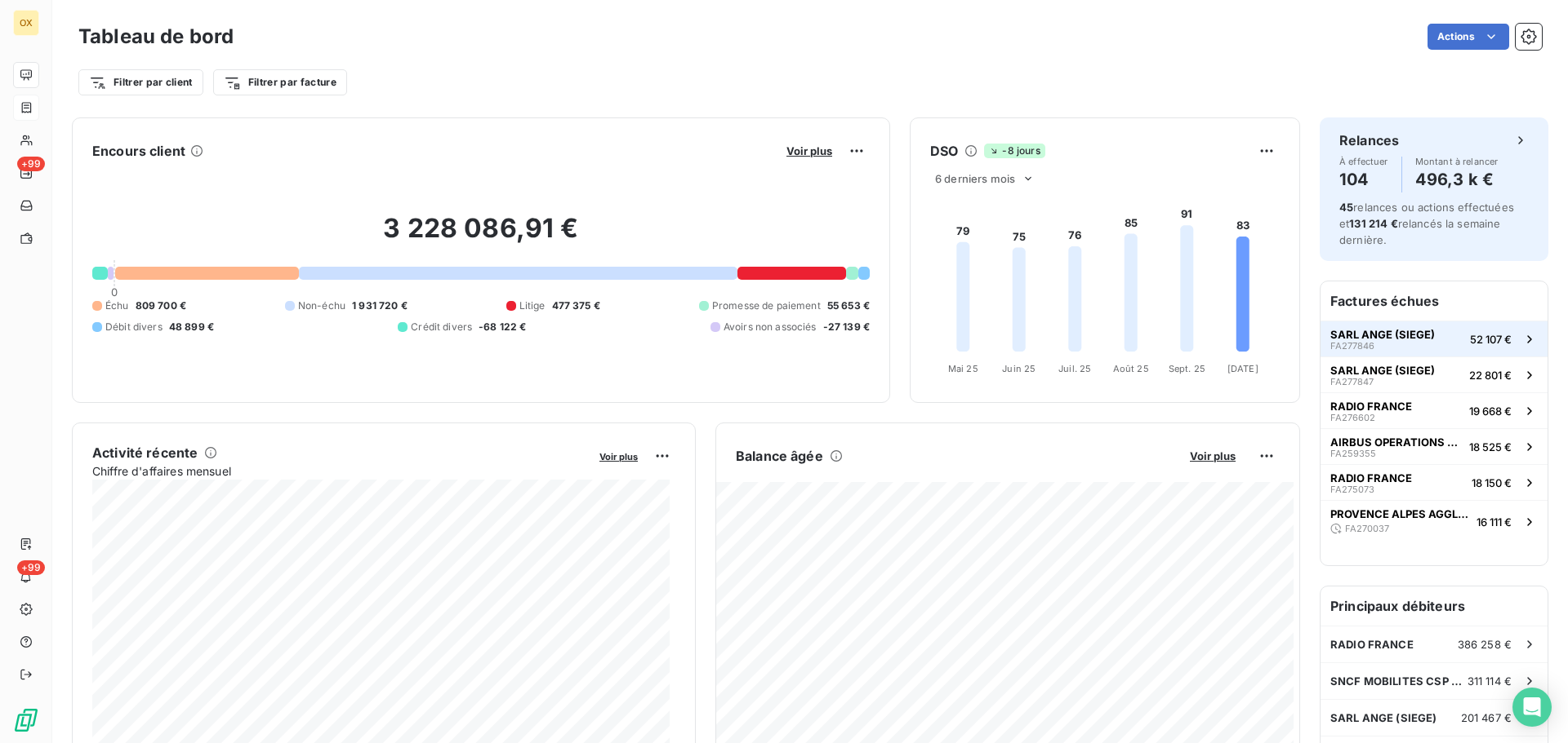
click at [1373, 330] on span "SARL ANGE (SIEGE)" at bounding box center [1382, 334] width 105 height 13
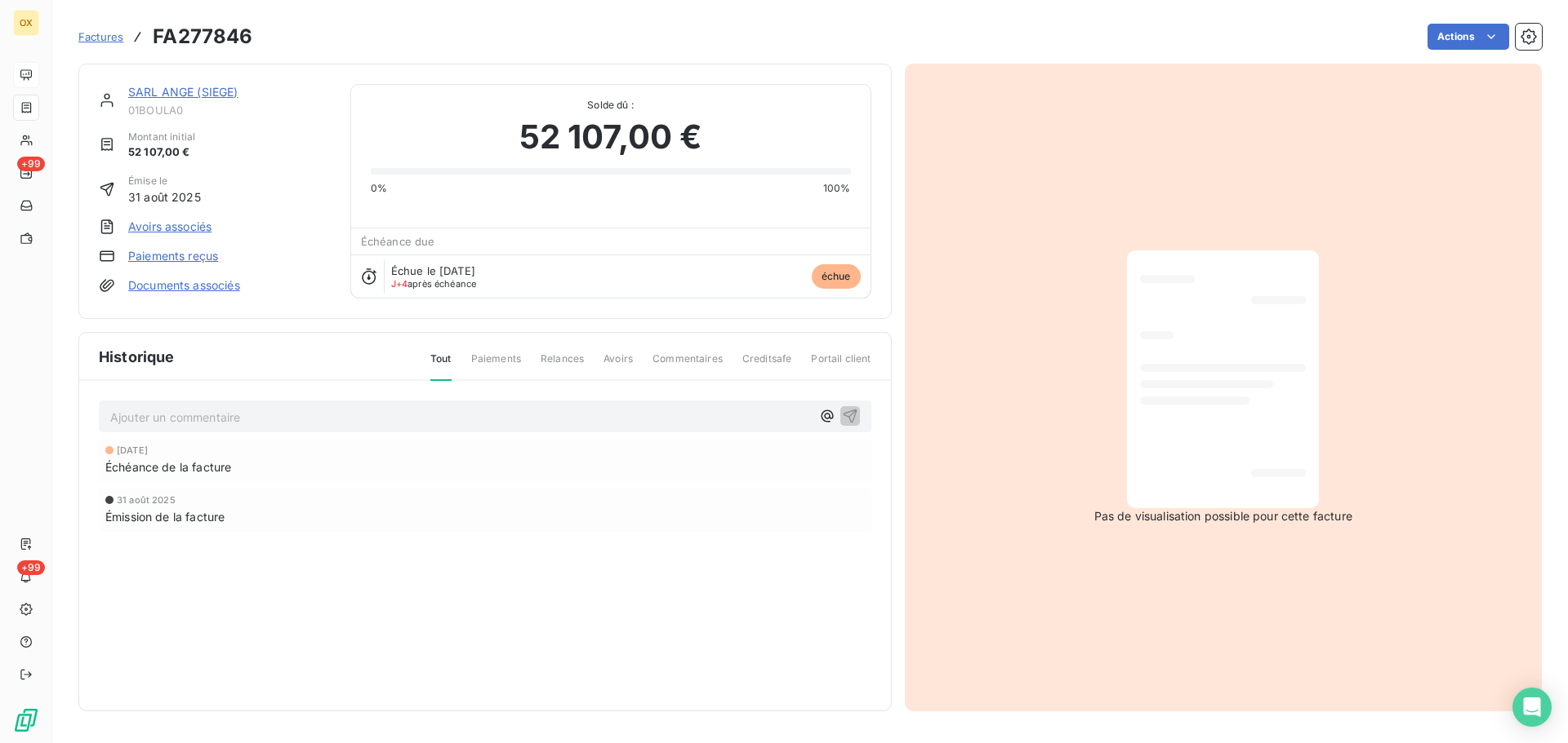
click at [226, 91] on link "SARL ANGE (SIEGE)" at bounding box center [183, 92] width 110 height 14
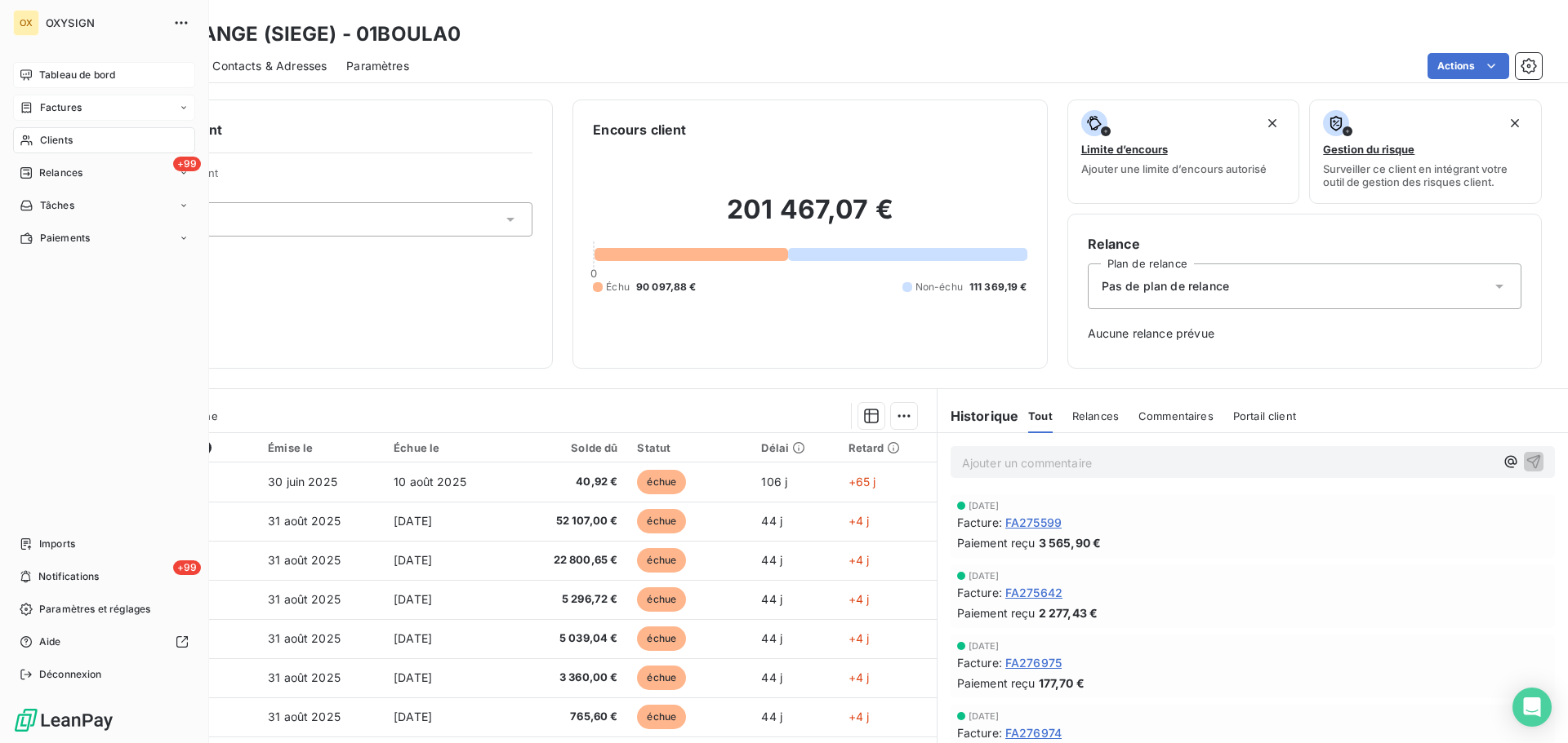
click at [52, 70] on span "Tableau de bord" at bounding box center [77, 75] width 76 height 15
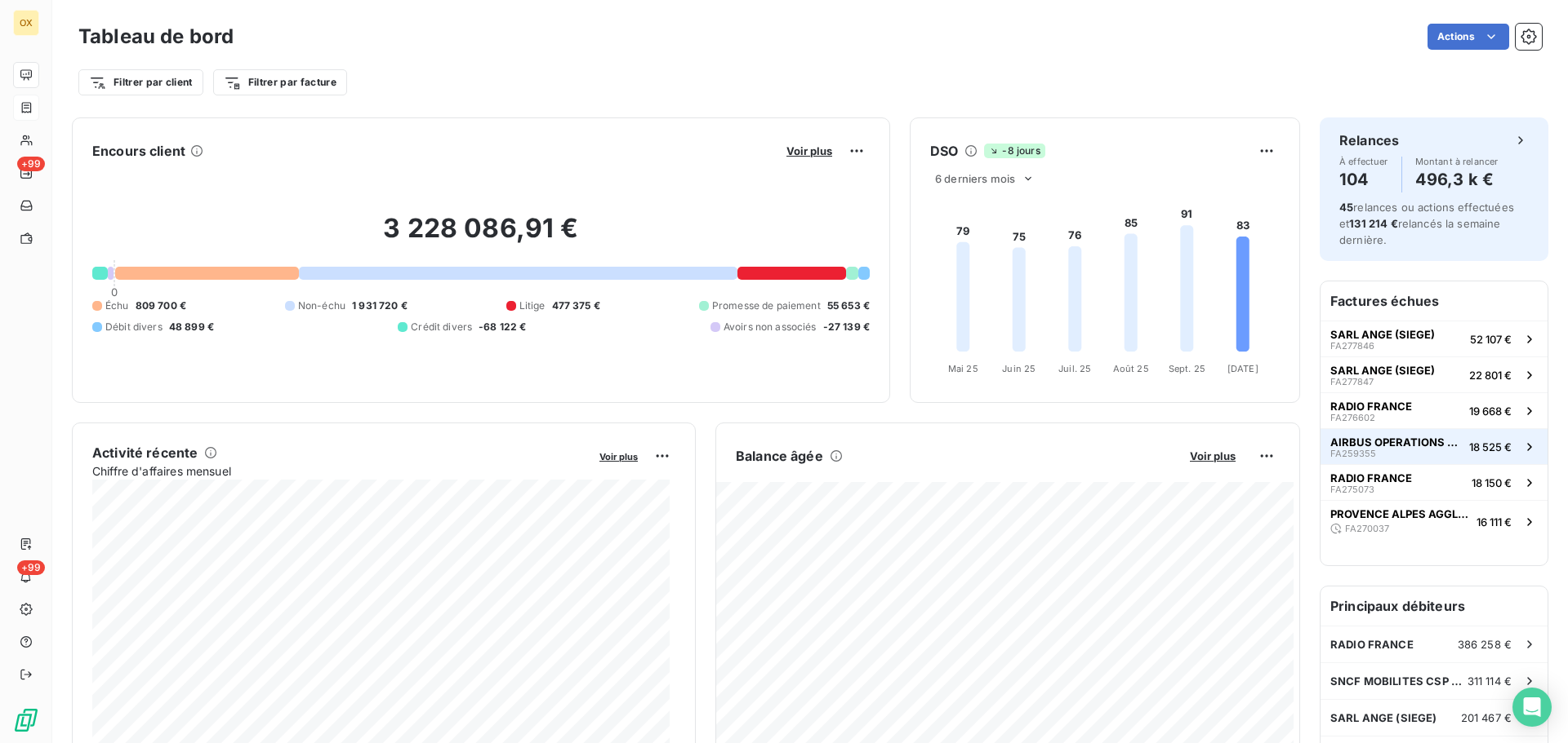
click at [1378, 456] on div "AIRBUS OPERATIONS GMBH FA259355" at bounding box center [1396, 446] width 132 height 23
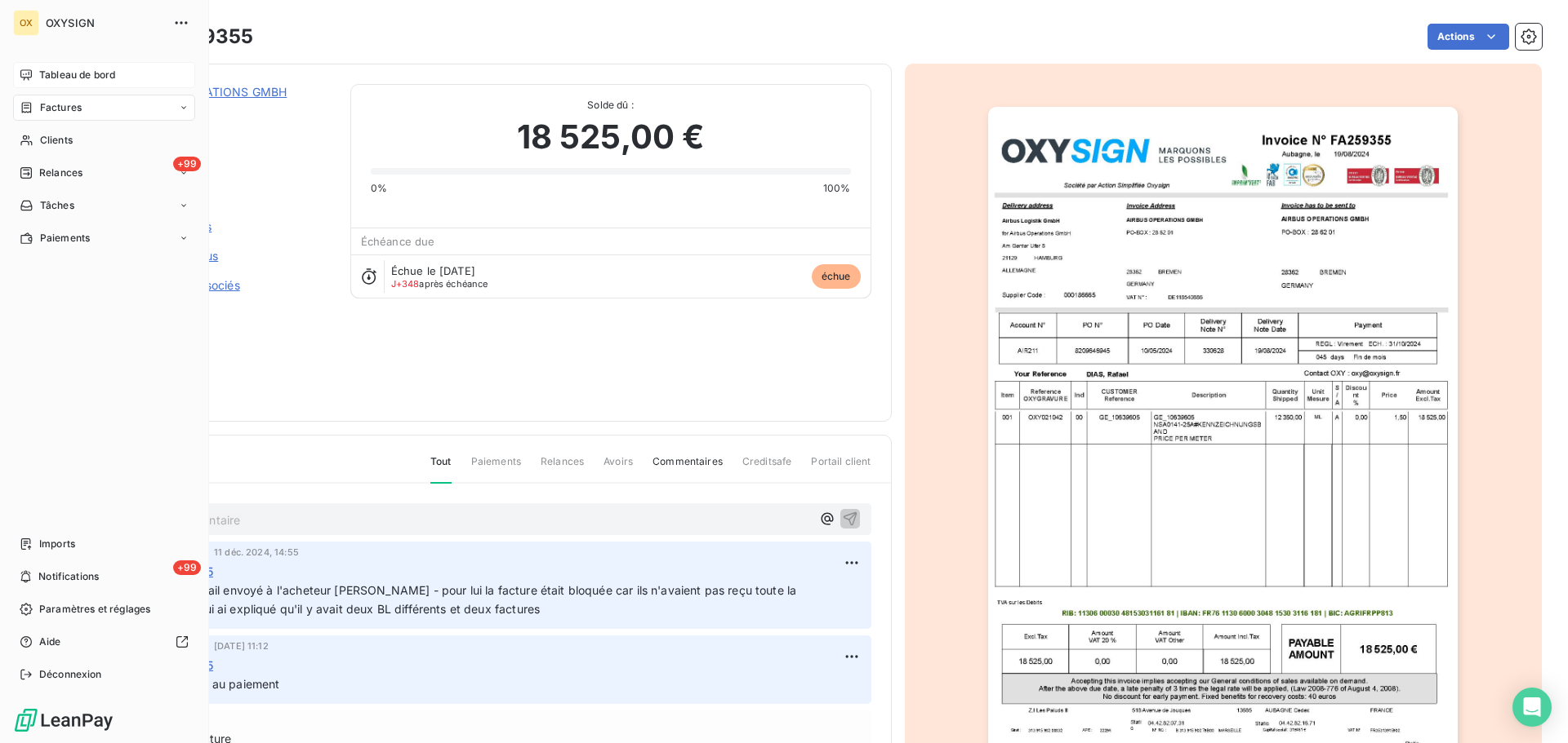
click at [48, 72] on span "Tableau de bord" at bounding box center [77, 75] width 76 height 15
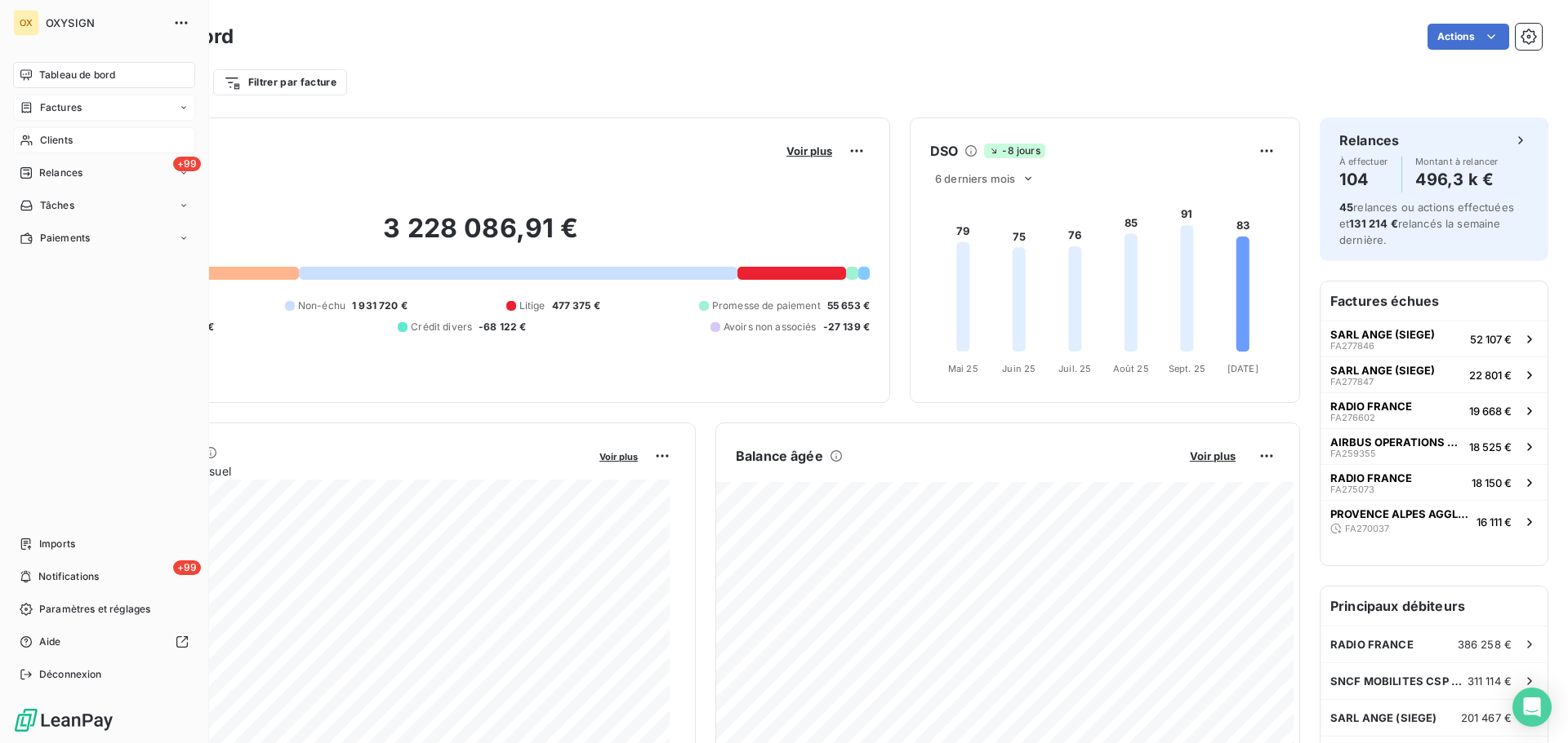
click at [61, 137] on span "Clients" at bounding box center [56, 140] width 33 height 15
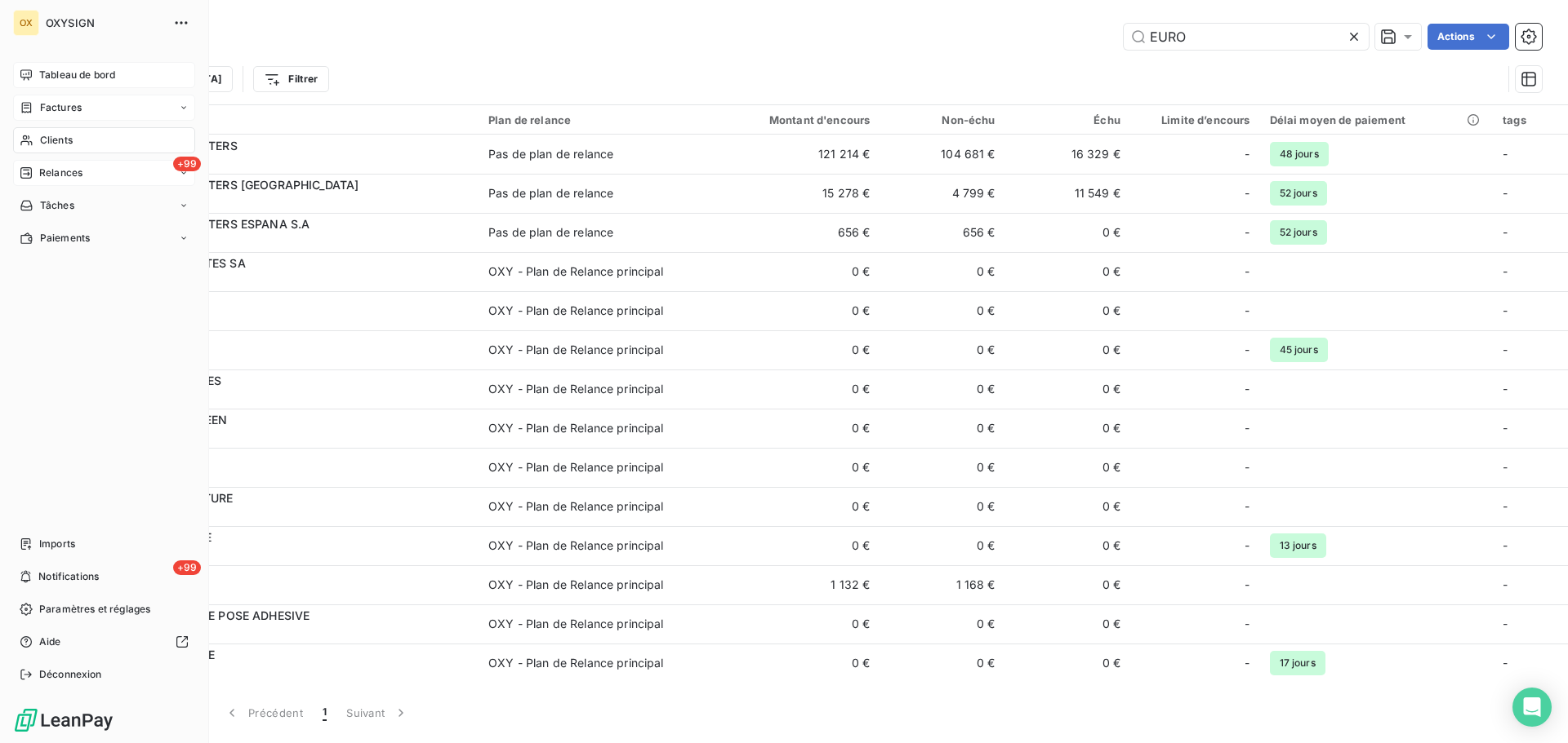
click at [53, 172] on span "Relances" at bounding box center [61, 173] width 43 height 15
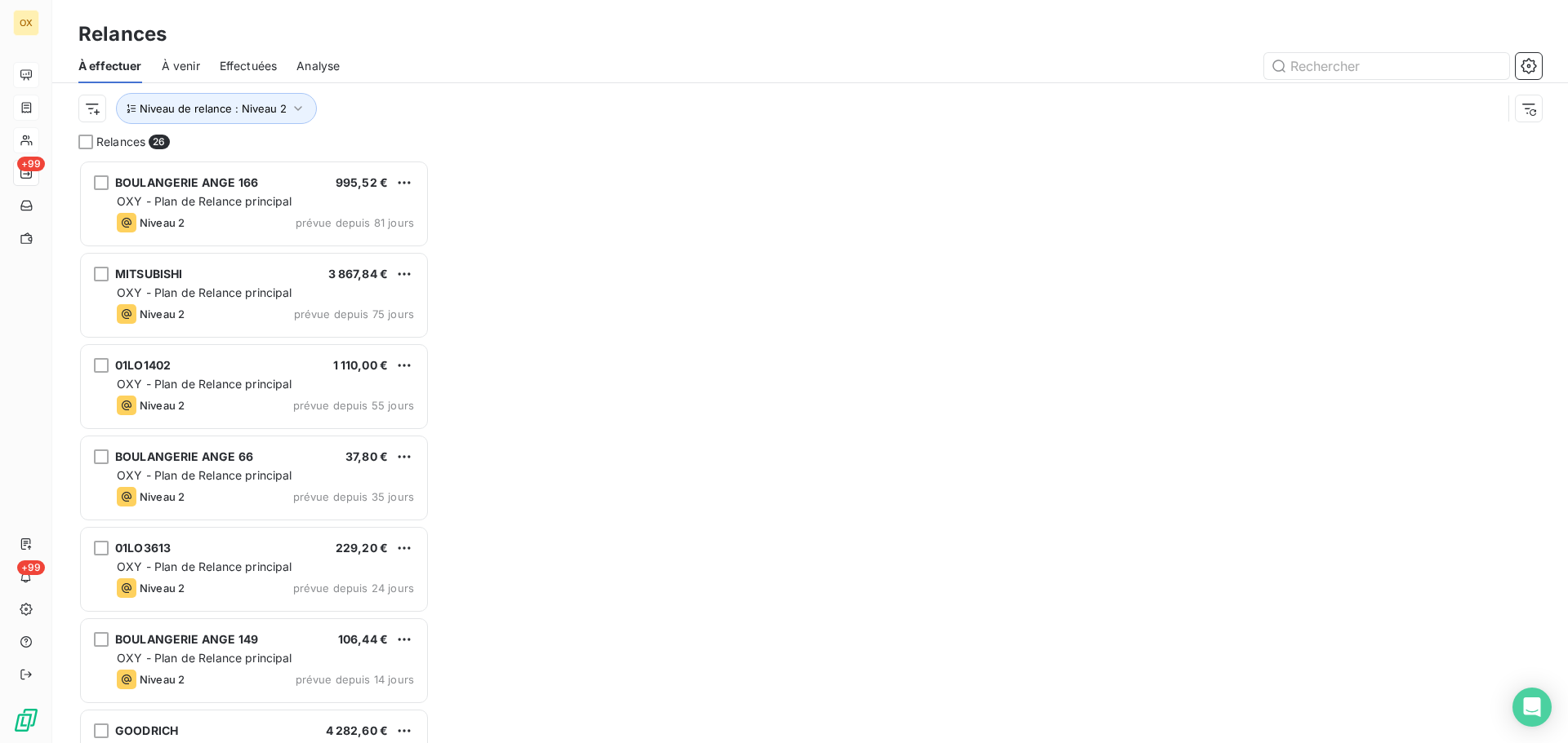
scroll to position [571, 339]
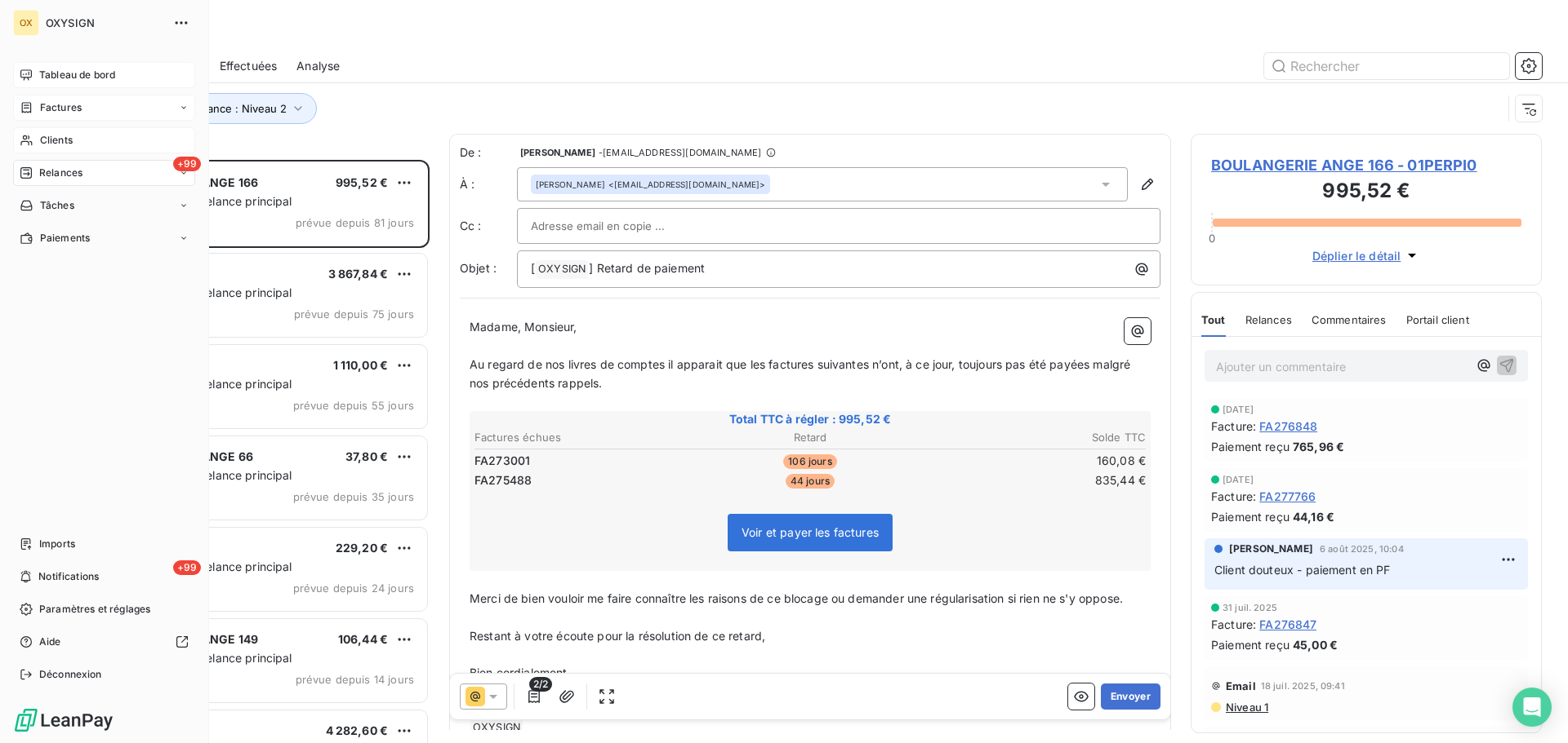
click at [59, 136] on span "Clients" at bounding box center [56, 140] width 33 height 15
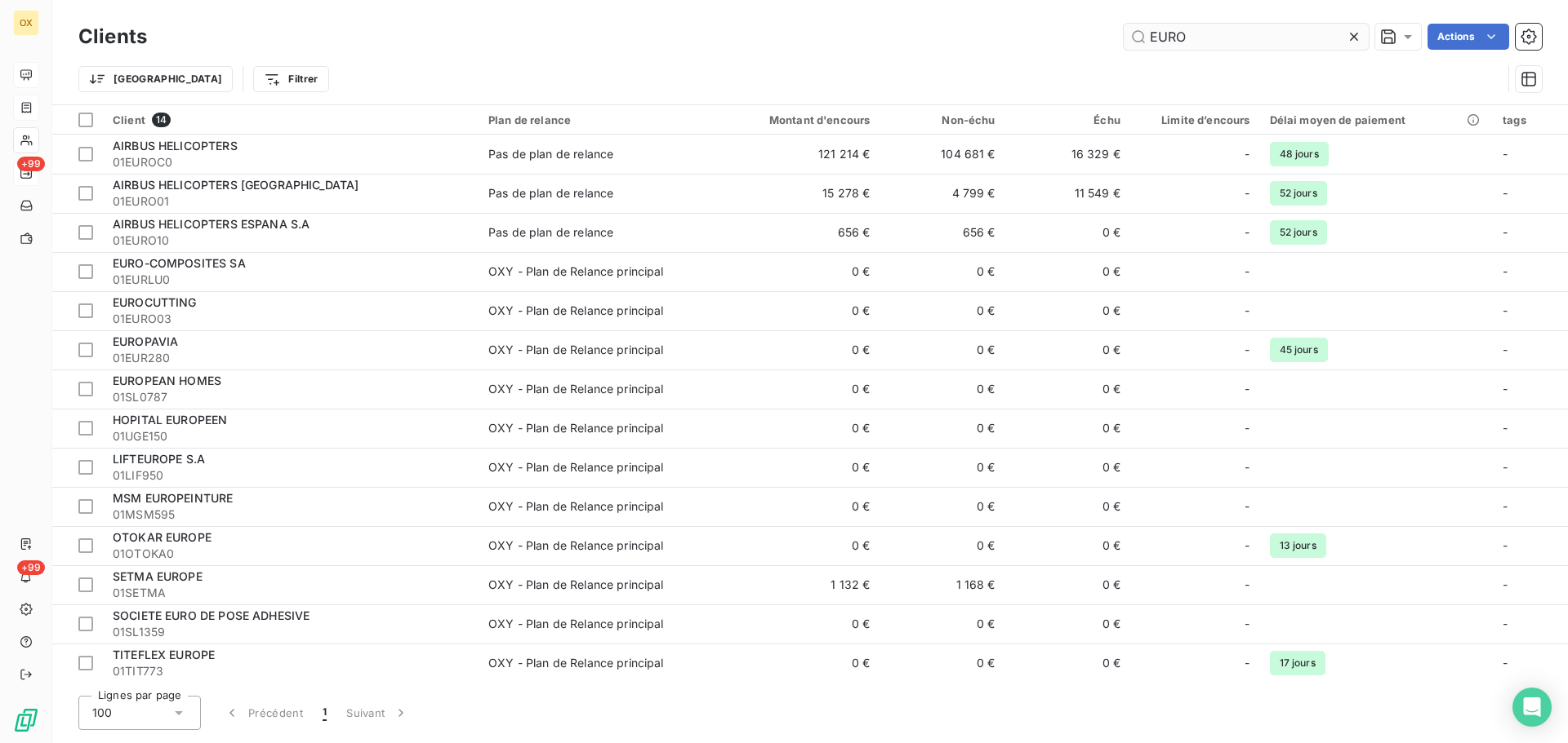
drag, startPoint x: 1208, startPoint y: 38, endPoint x: 1126, endPoint y: 39, distance: 82.0
click at [1130, 39] on input "EURO" at bounding box center [1245, 36] width 245 height 26
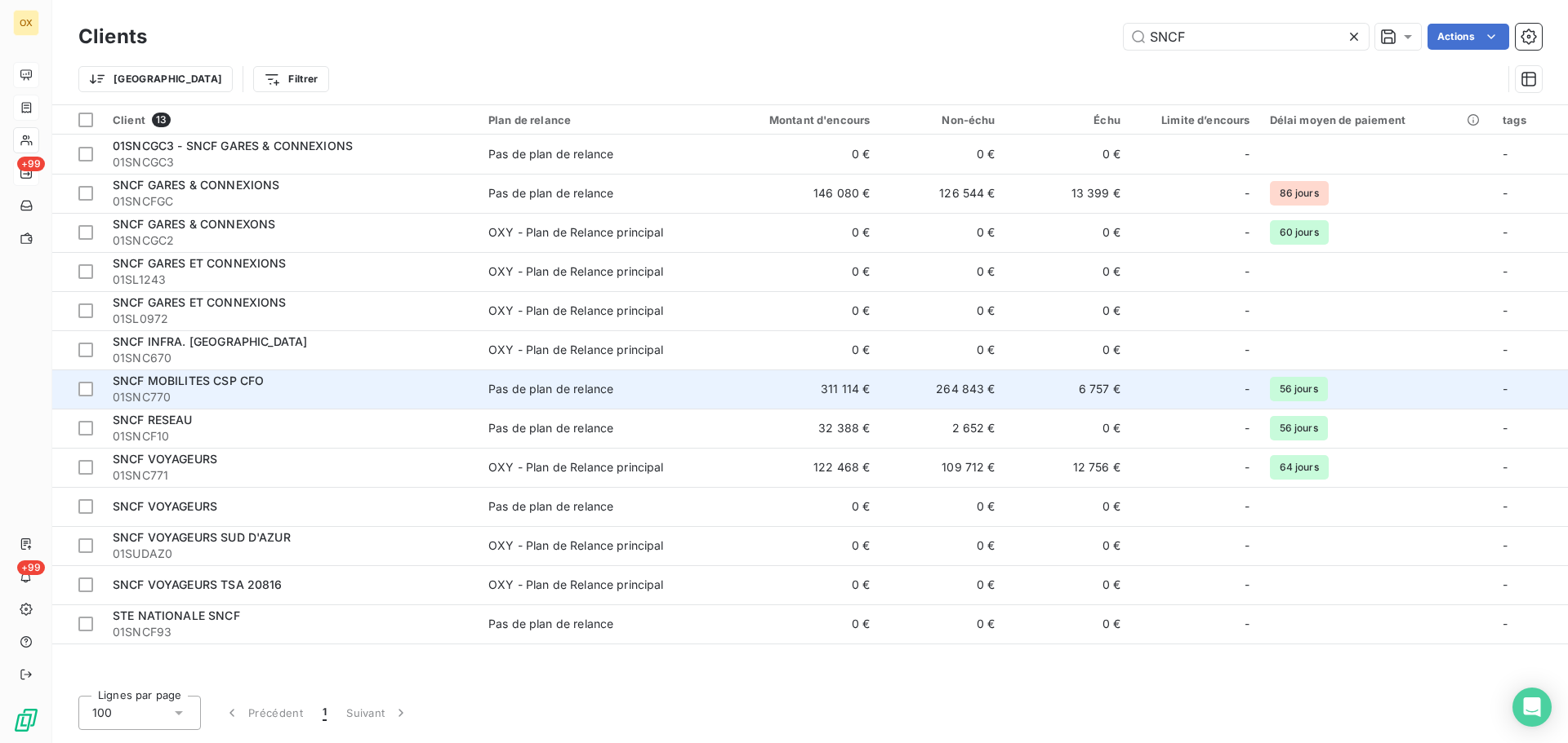
type input "SNCF"
click at [240, 392] on span "01SNC770" at bounding box center [291, 398] width 356 height 17
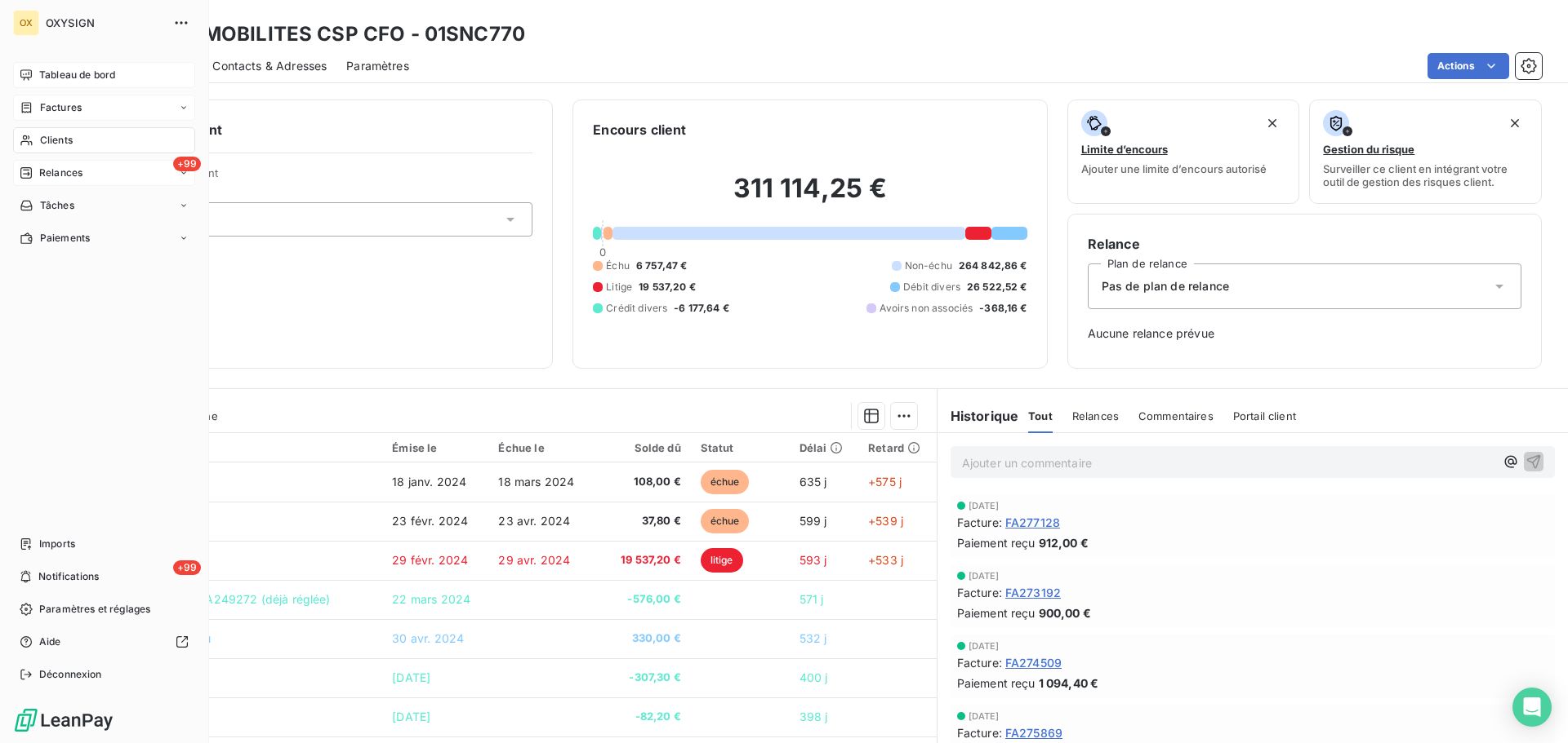
click at [48, 139] on span "Clients" at bounding box center [56, 140] width 33 height 15
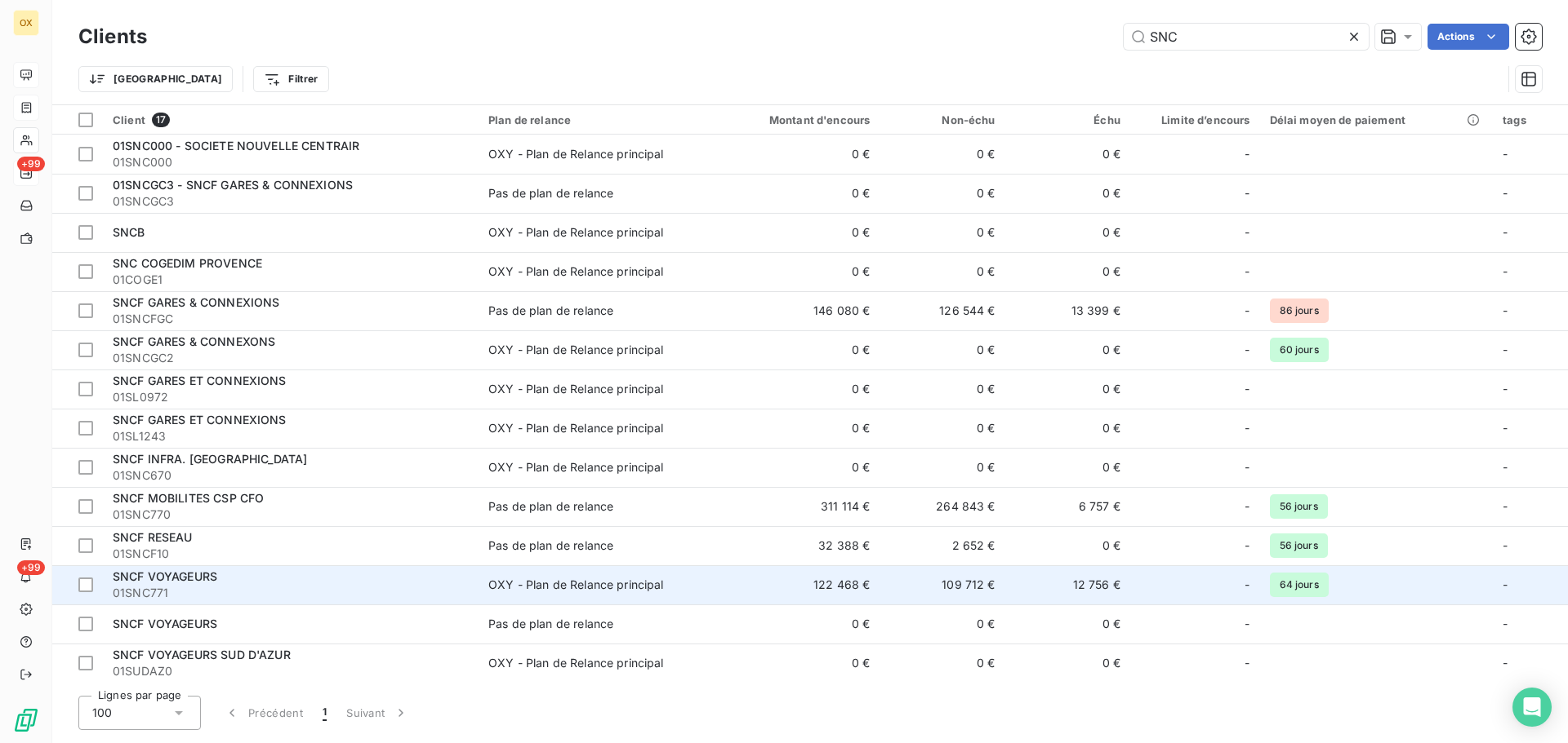
type input "SNC"
click at [370, 585] on span "01SNC771" at bounding box center [291, 593] width 356 height 17
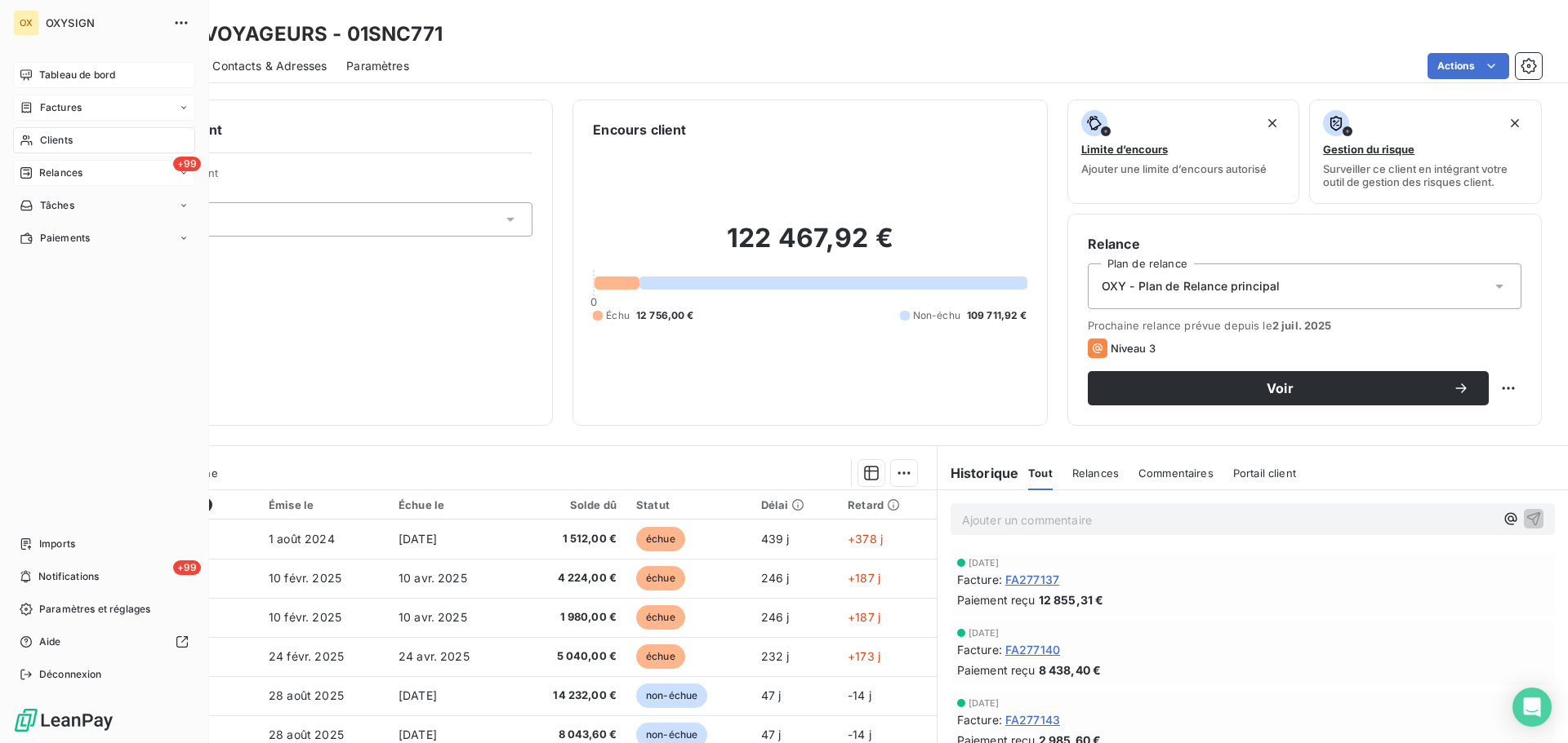
click at [48, 72] on span "Tableau de bord" at bounding box center [77, 75] width 76 height 15
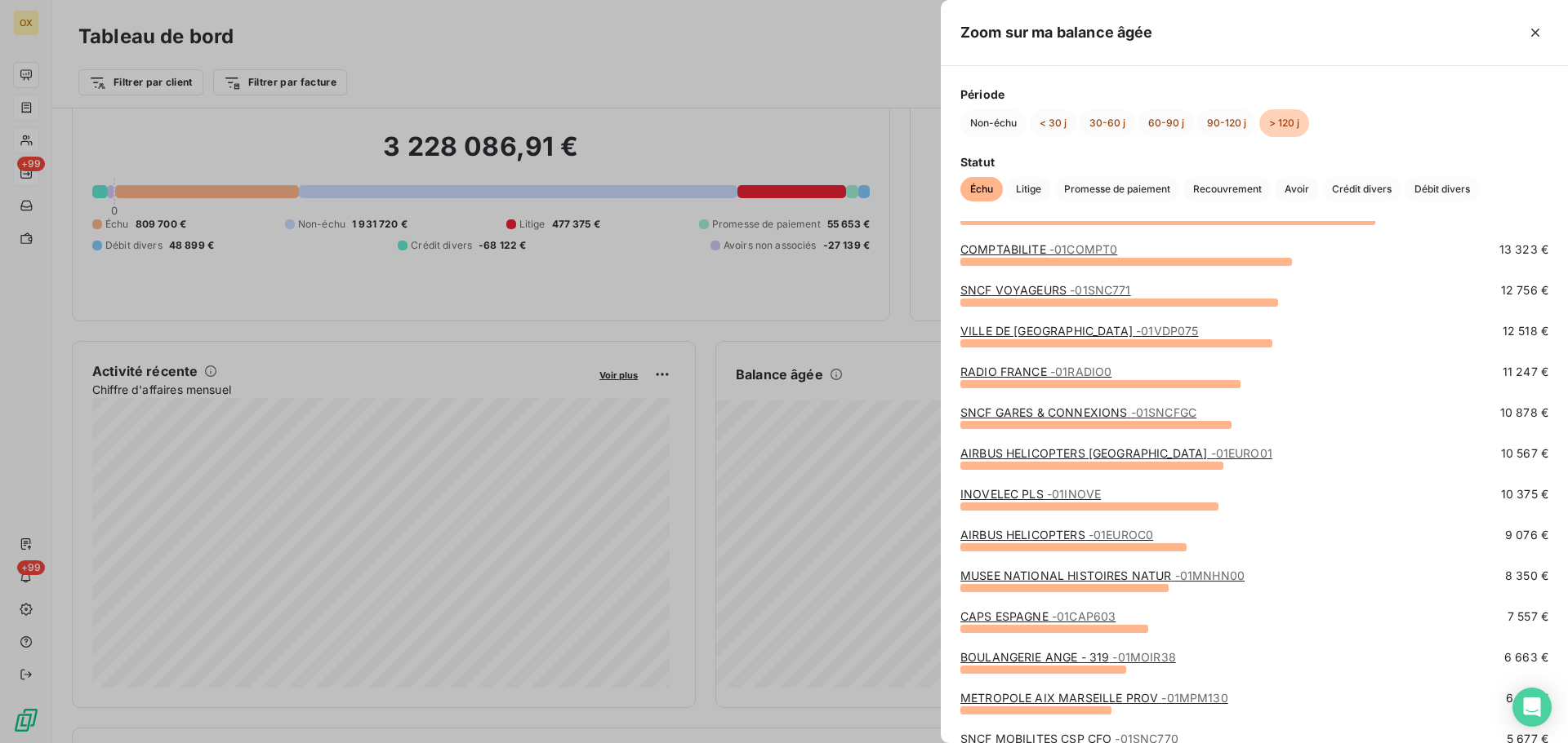
scroll to position [163, 0]
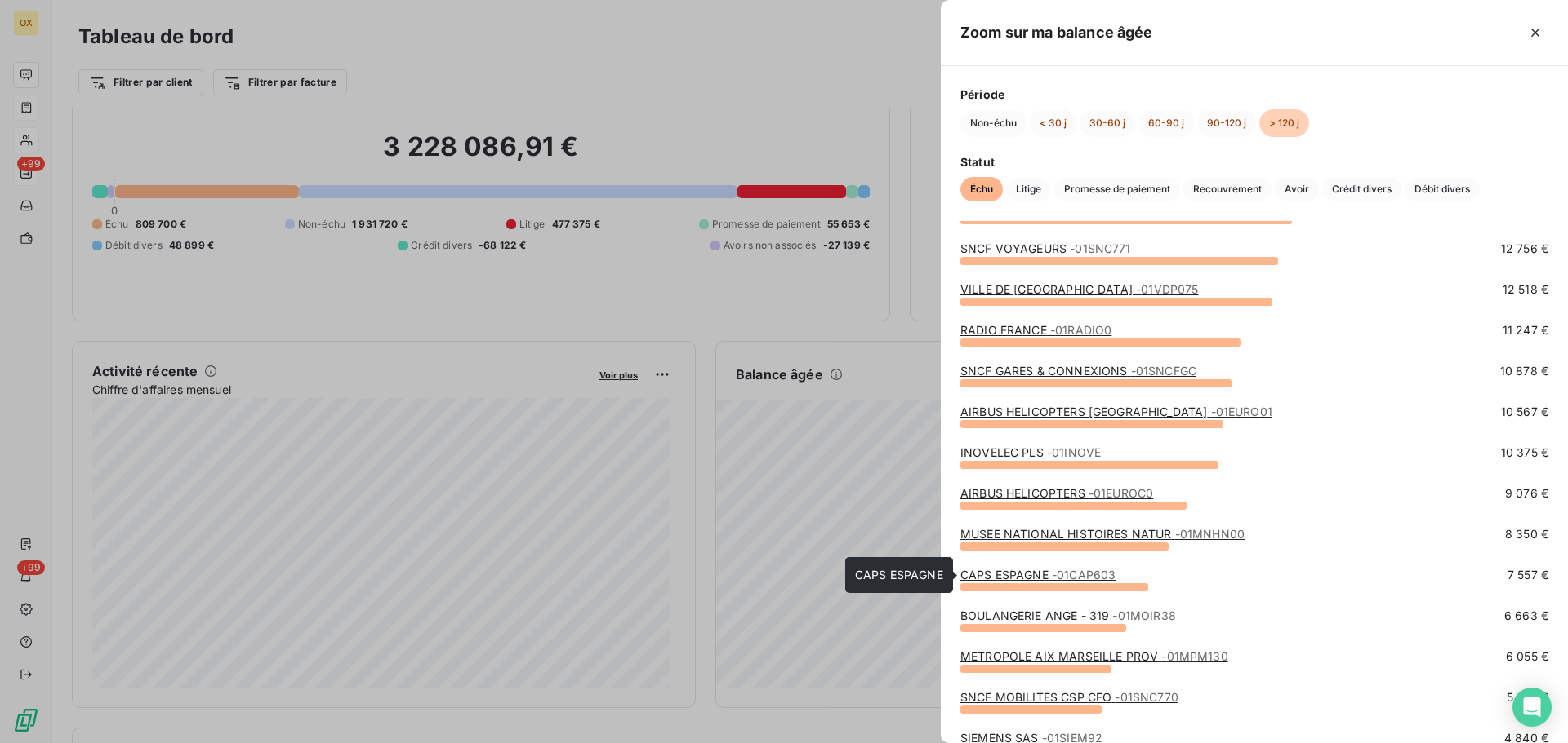
click at [1030, 576] on link "CAPS ESPAGNE - 01CAP603" at bounding box center [1037, 575] width 155 height 14
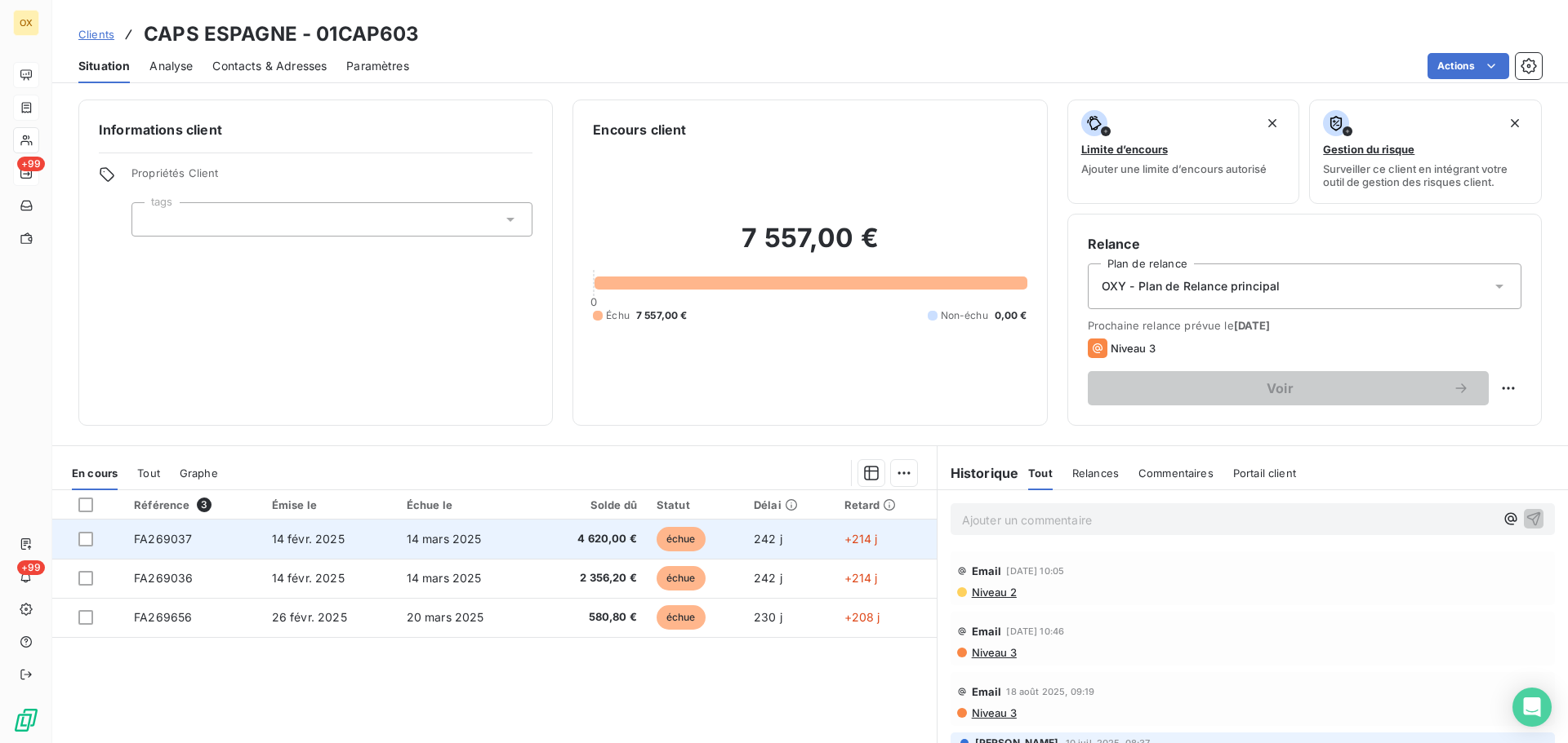
click at [416, 542] on span "14 mars 2025" at bounding box center [444, 539] width 75 height 14
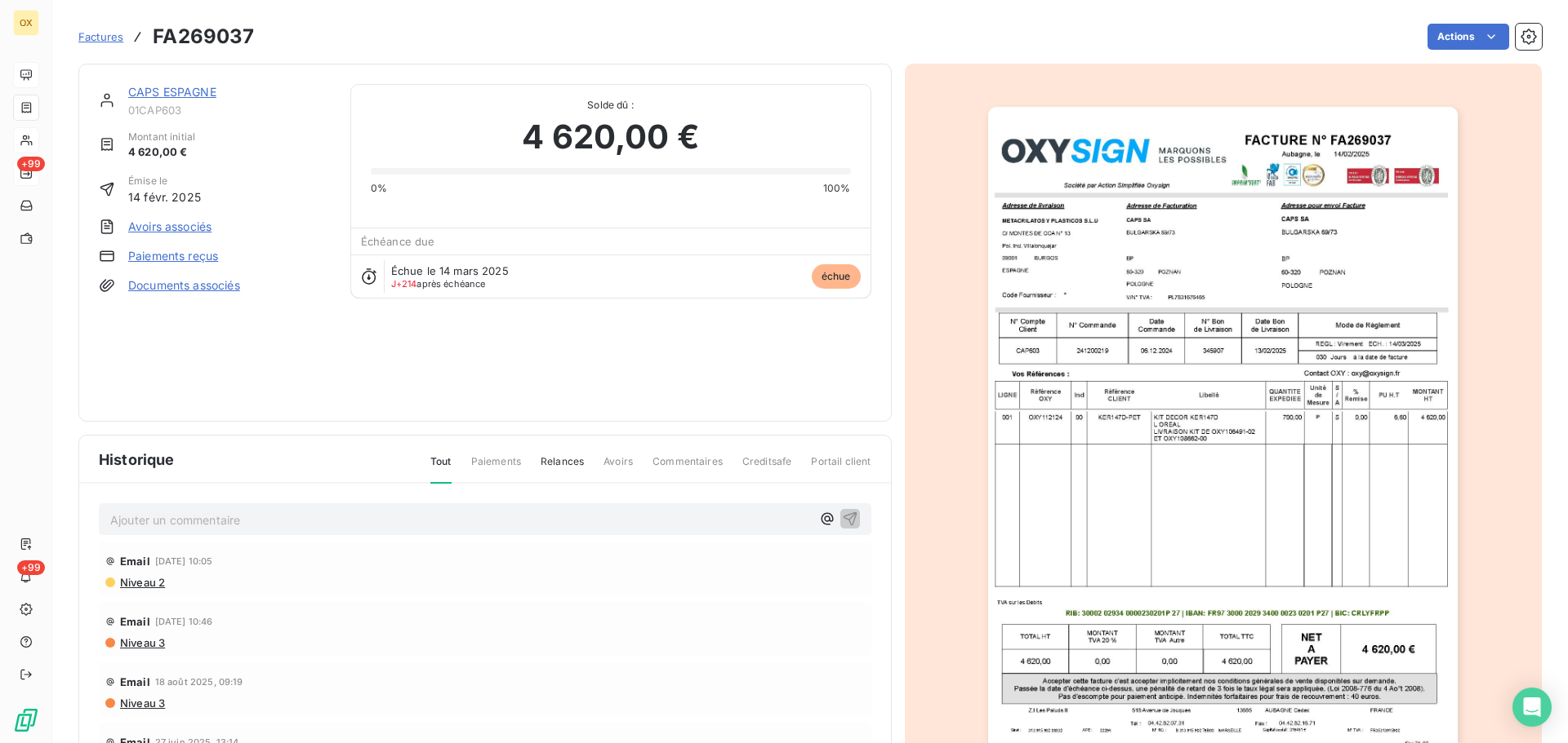
click at [1227, 340] on img "button" at bounding box center [1222, 439] width 469 height 664
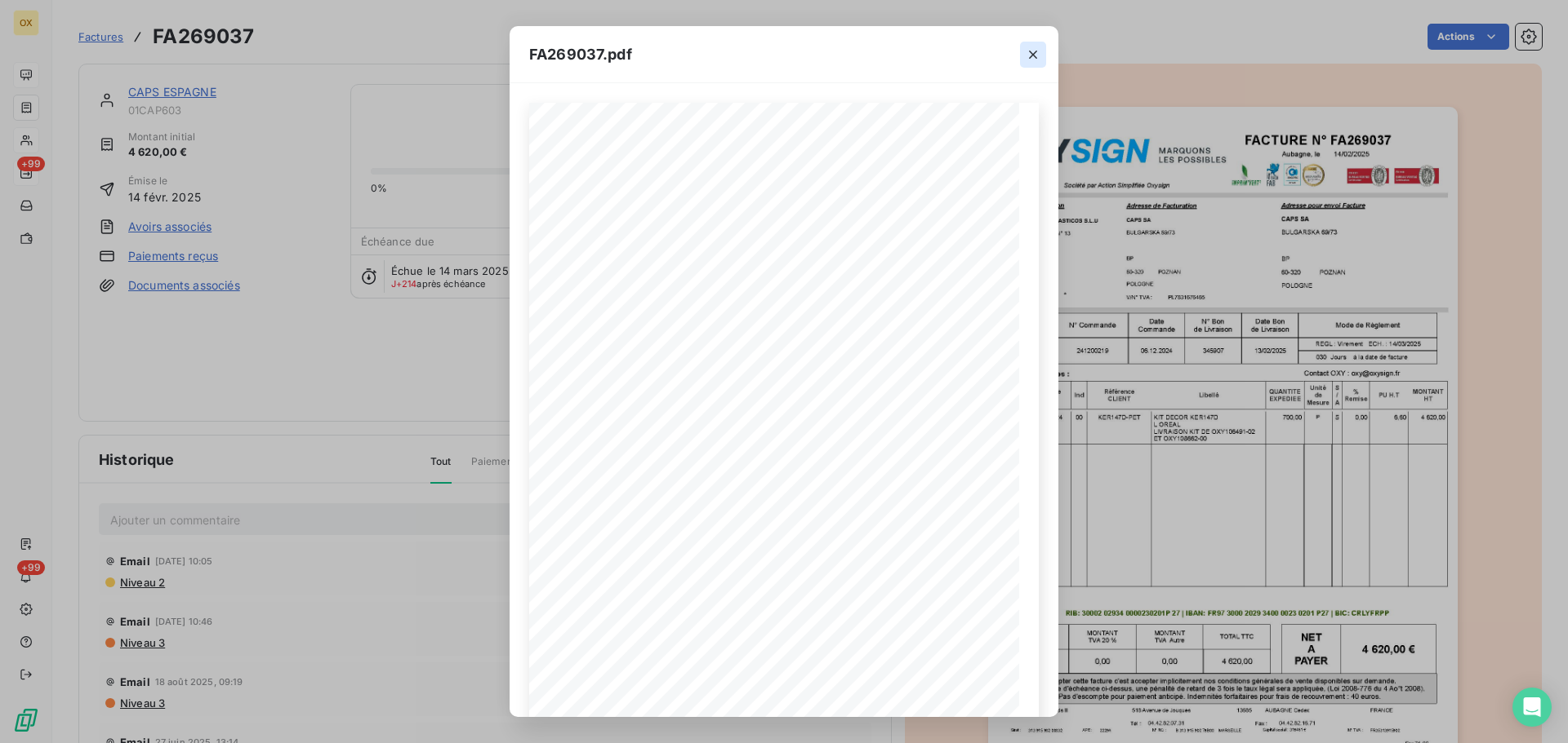
click at [1034, 52] on icon "button" at bounding box center [1033, 55] width 17 height 17
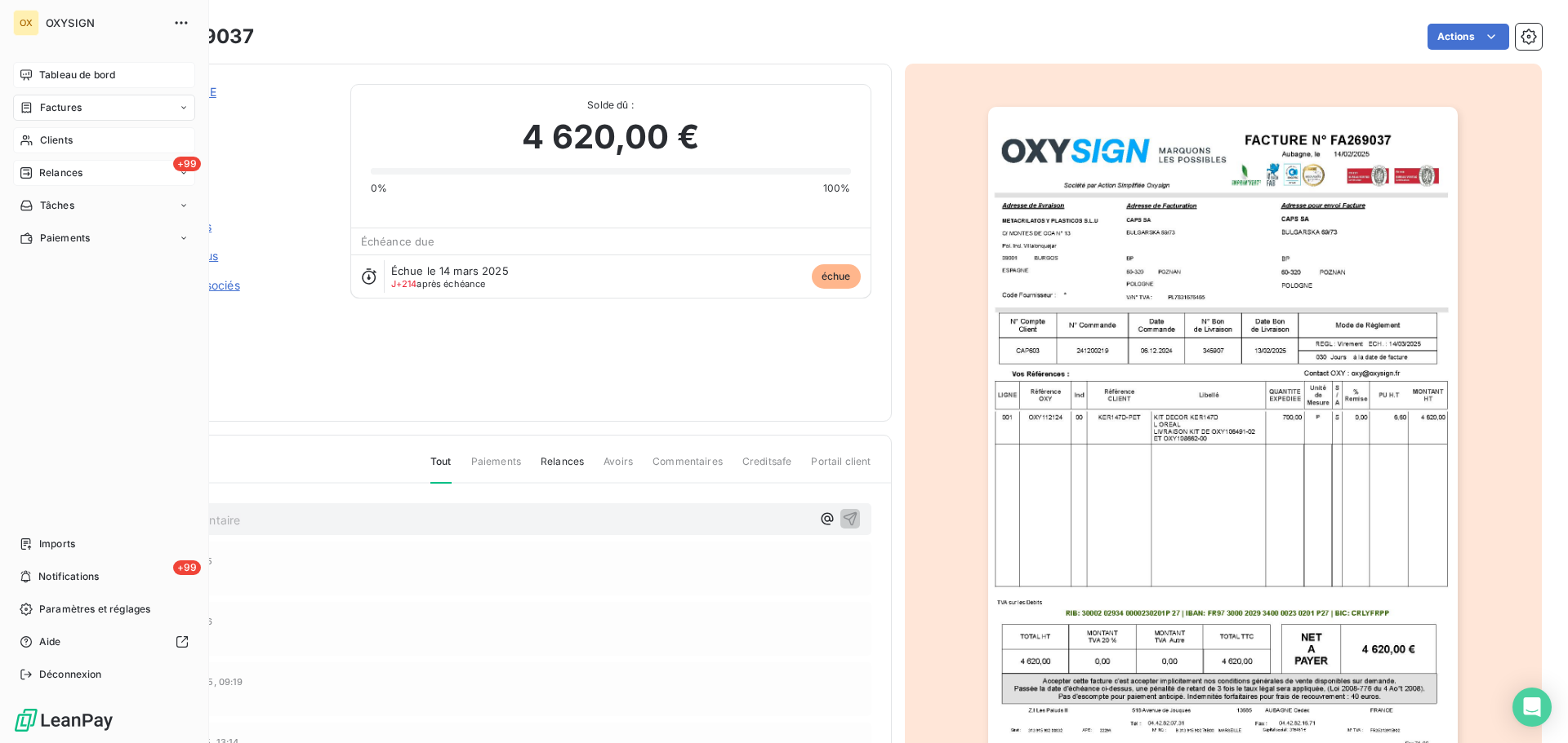
click at [100, 74] on span "Tableau de bord" at bounding box center [77, 75] width 76 height 15
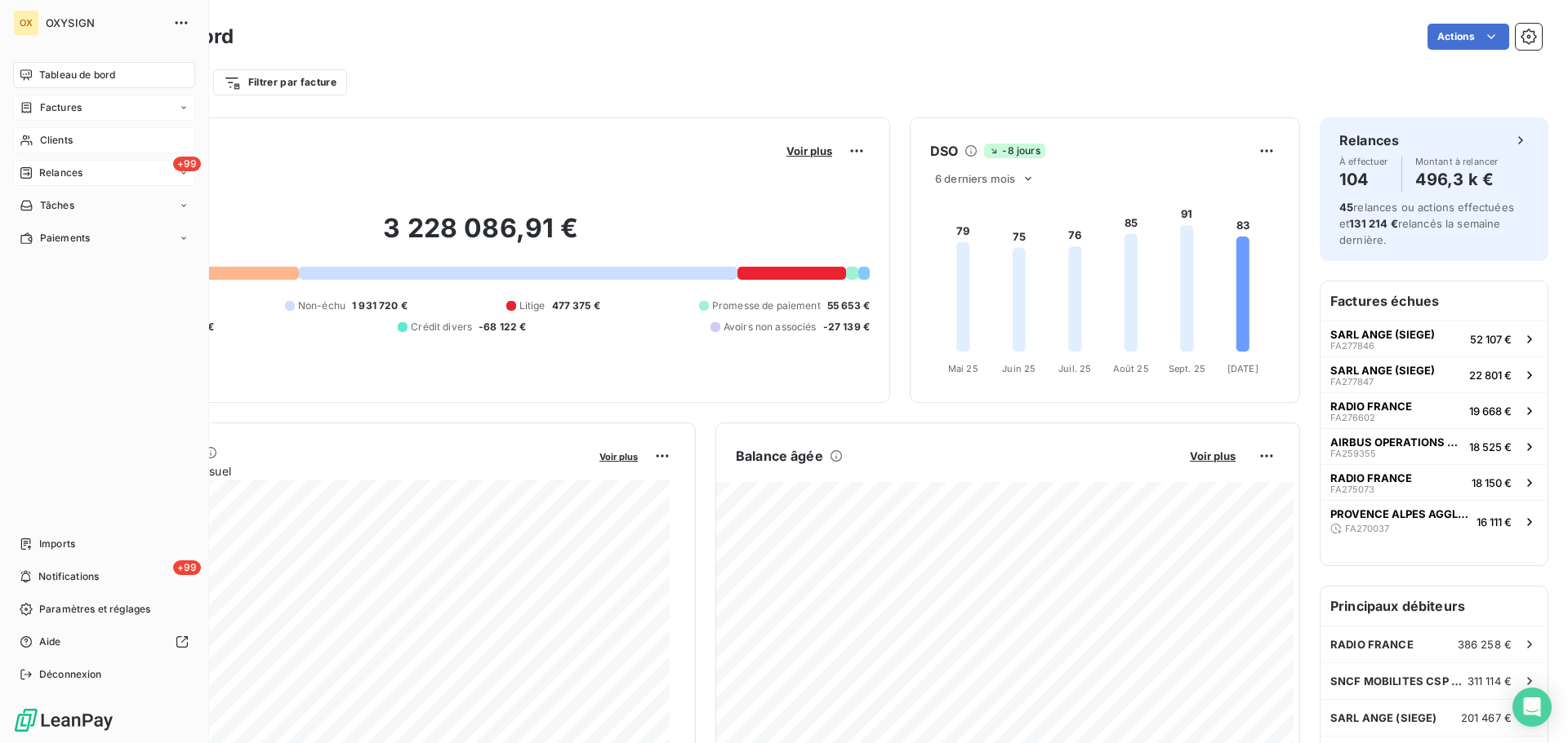
click at [40, 143] on span "Clients" at bounding box center [56, 140] width 33 height 15
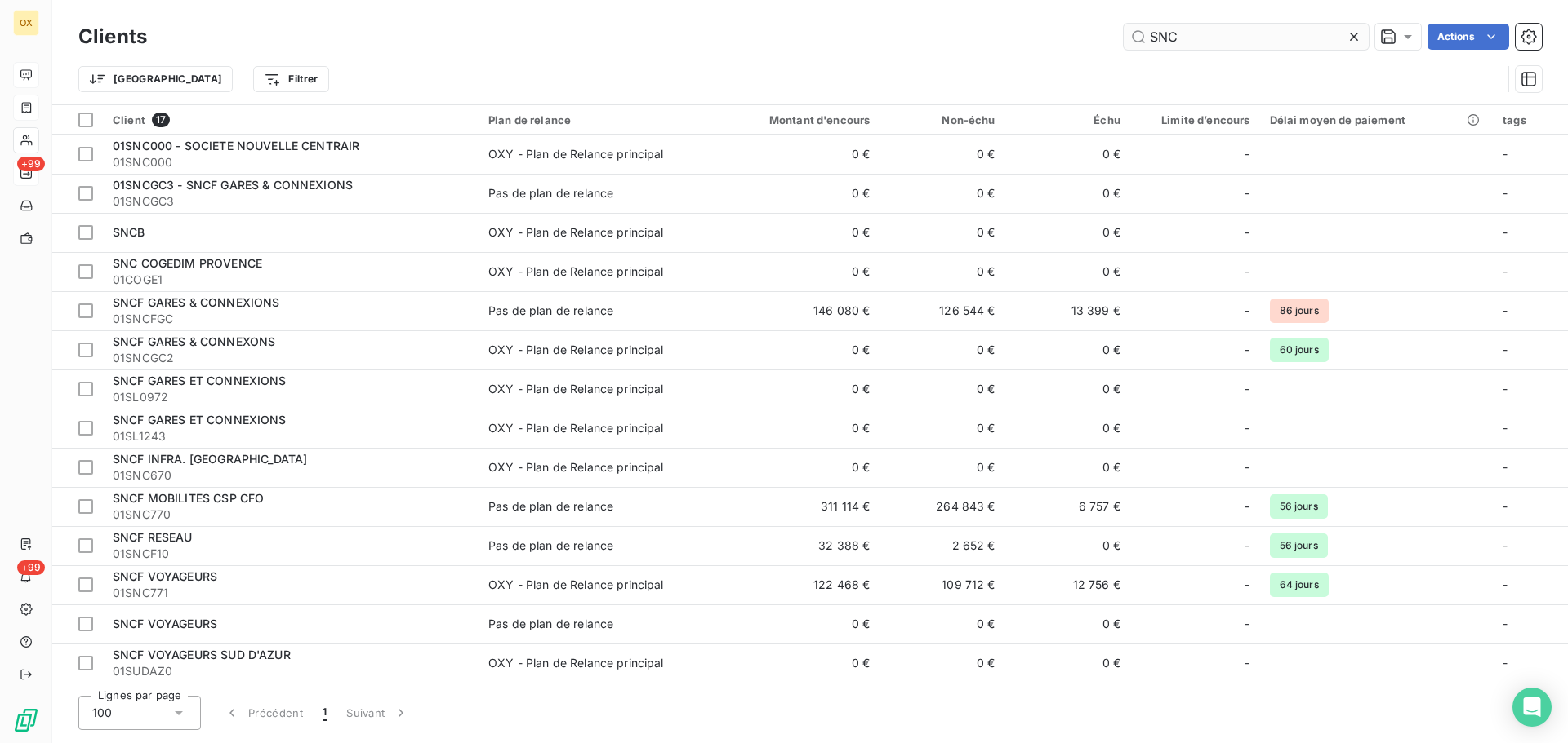
drag, startPoint x: 1201, startPoint y: 39, endPoint x: 1146, endPoint y: 38, distance: 55.0
click at [1146, 38] on input "SNC" at bounding box center [1245, 36] width 245 height 26
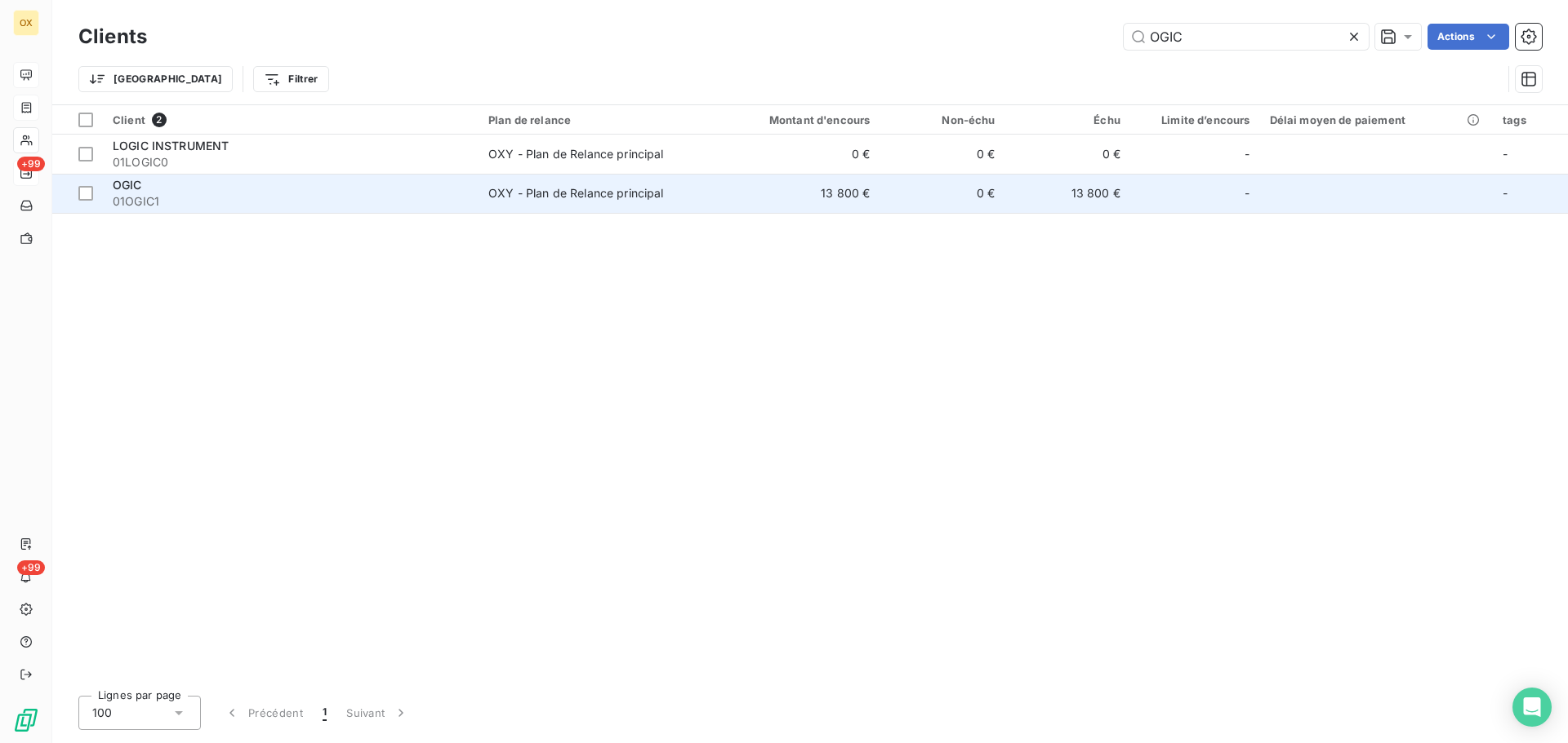
type input "OGIC"
click at [482, 186] on td "OXY - Plan de Relance principal" at bounding box center [595, 193] width 233 height 39
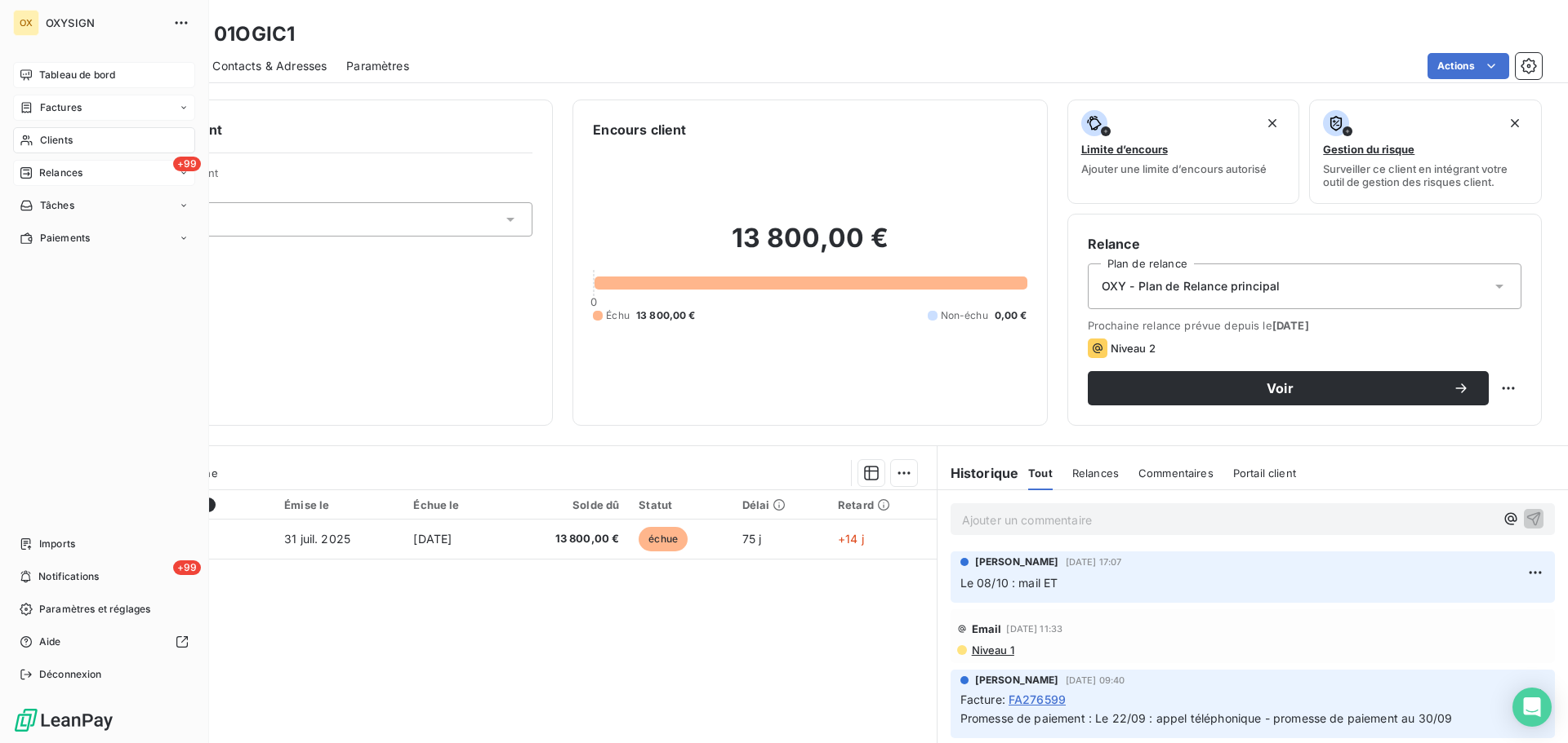
drag, startPoint x: 41, startPoint y: 139, endPoint x: 52, endPoint y: 141, distance: 11.2
click at [41, 139] on span "Clients" at bounding box center [56, 140] width 33 height 15
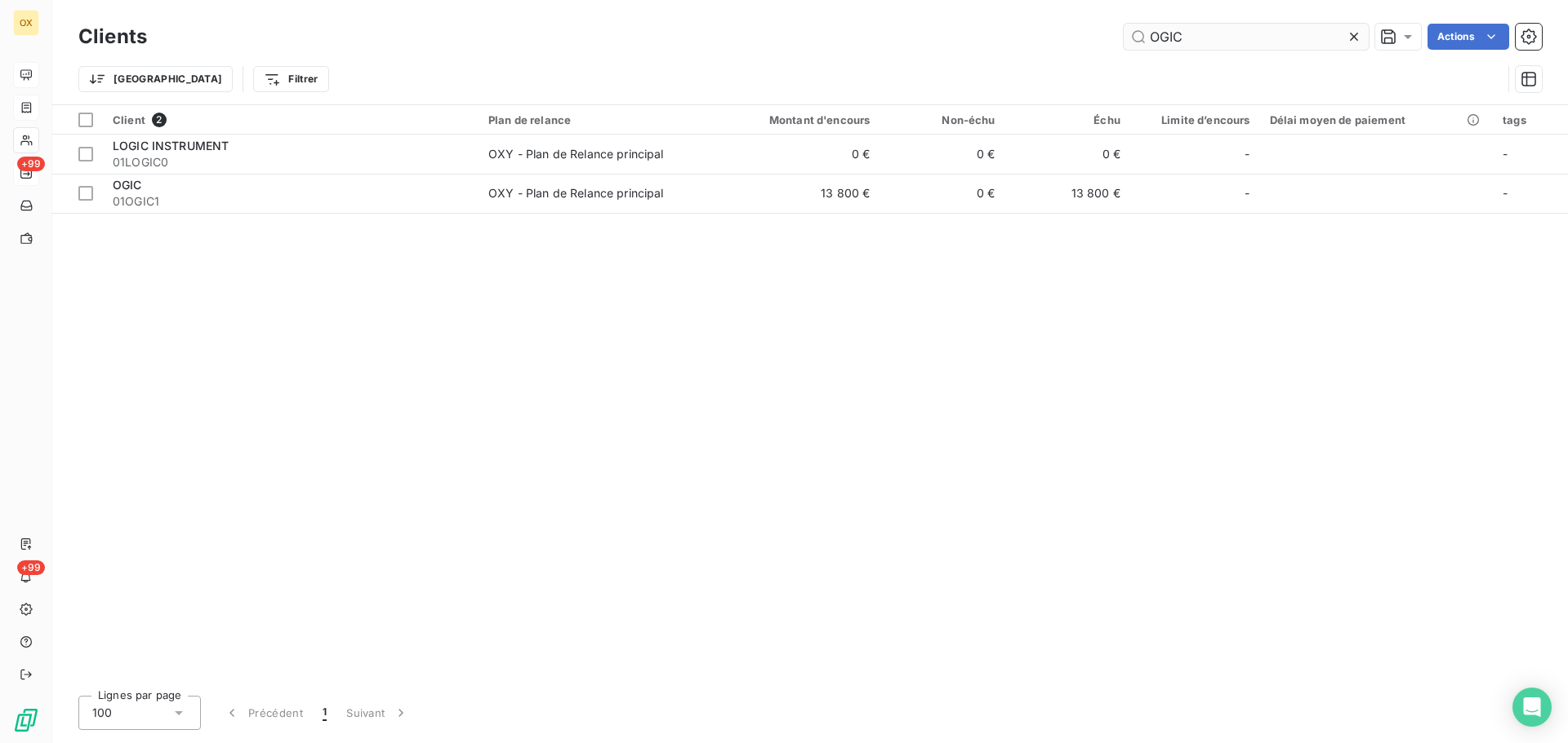
drag, startPoint x: 1231, startPoint y: 48, endPoint x: 1148, endPoint y: 37, distance: 83.7
click at [1148, 37] on input "OGIC" at bounding box center [1245, 36] width 245 height 26
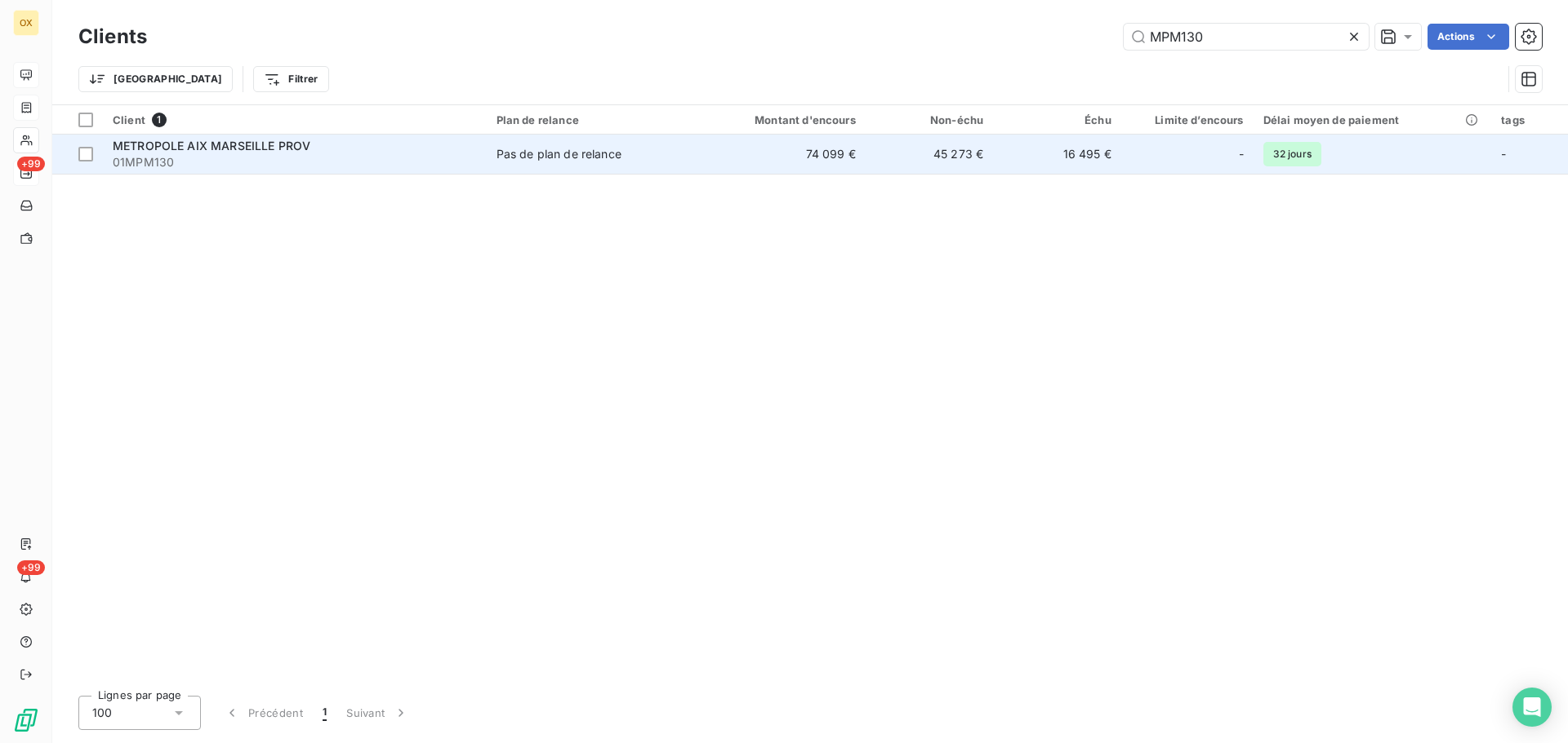
type input "MPM130"
click at [277, 165] on span "01MPM130" at bounding box center [294, 163] width 364 height 17
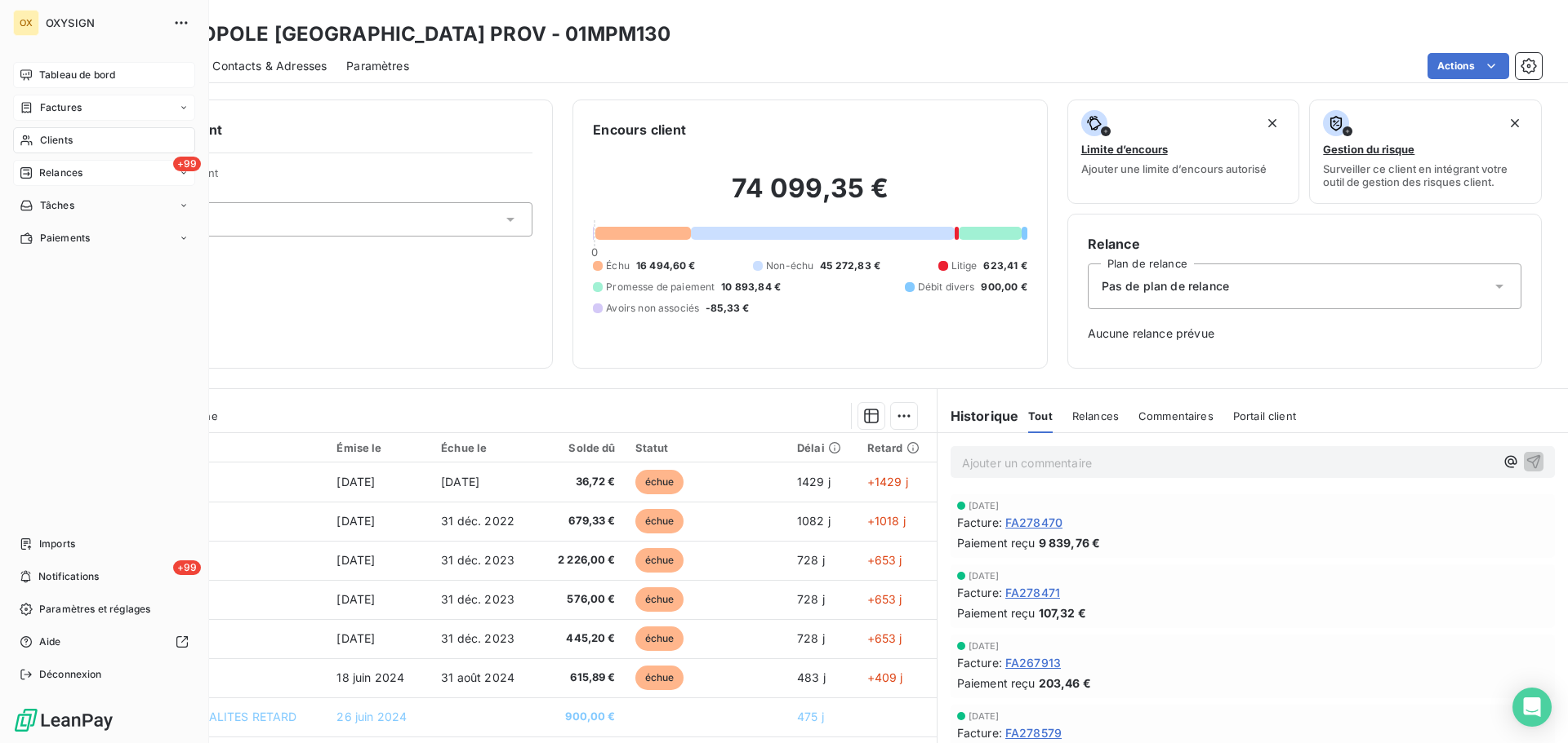
click at [48, 72] on span "Tableau de bord" at bounding box center [77, 75] width 76 height 15
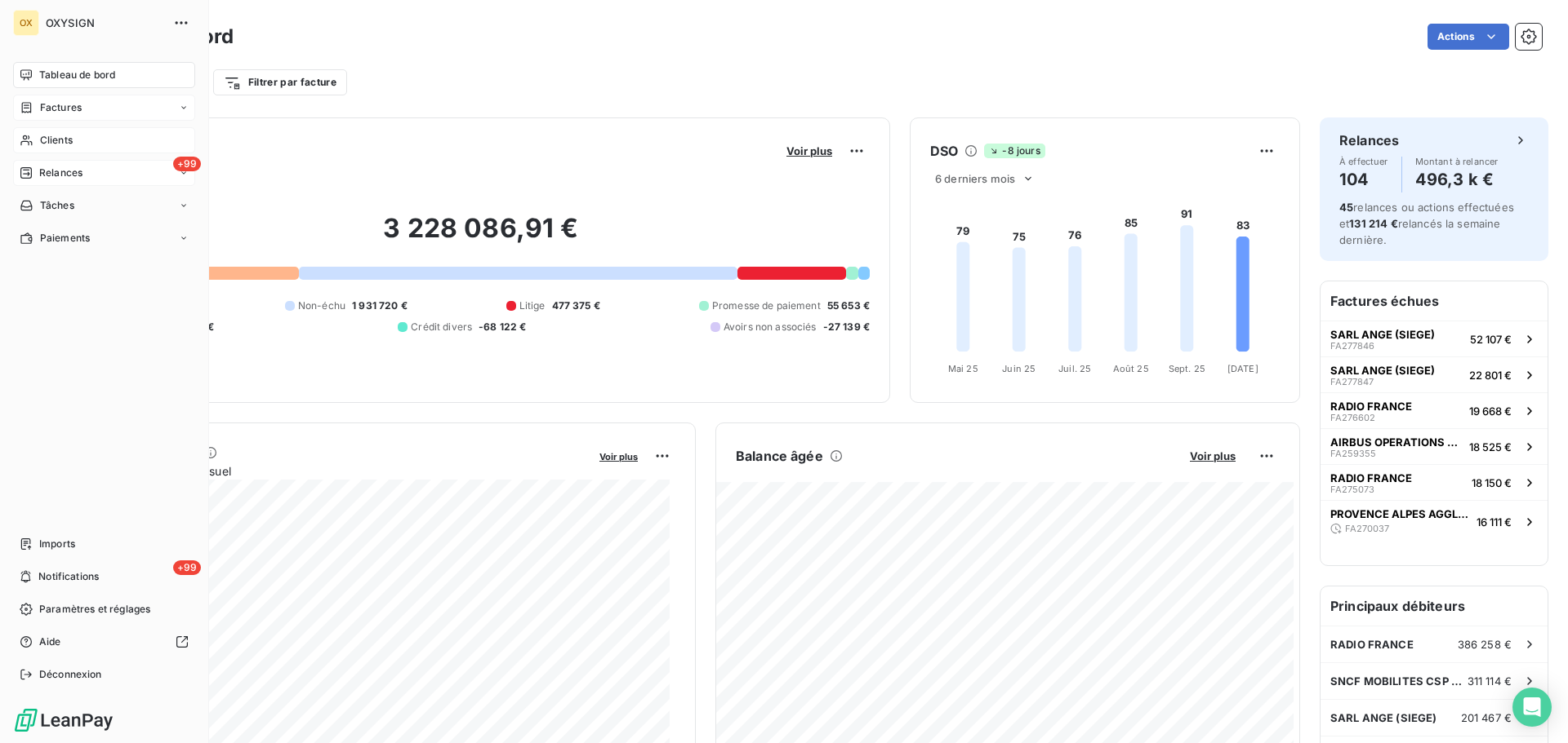
click at [49, 174] on span "Relances" at bounding box center [61, 173] width 43 height 15
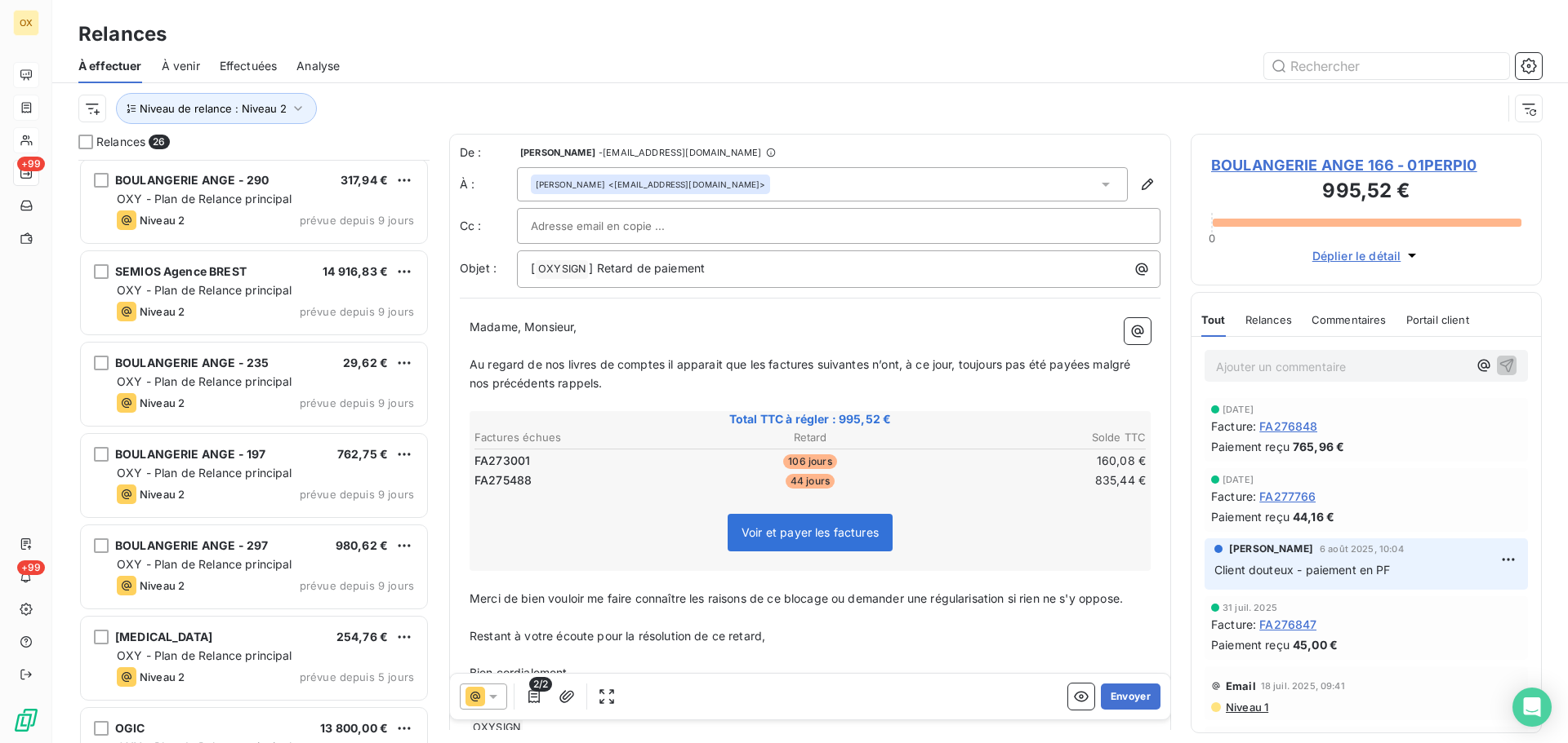
scroll to position [1143, 0]
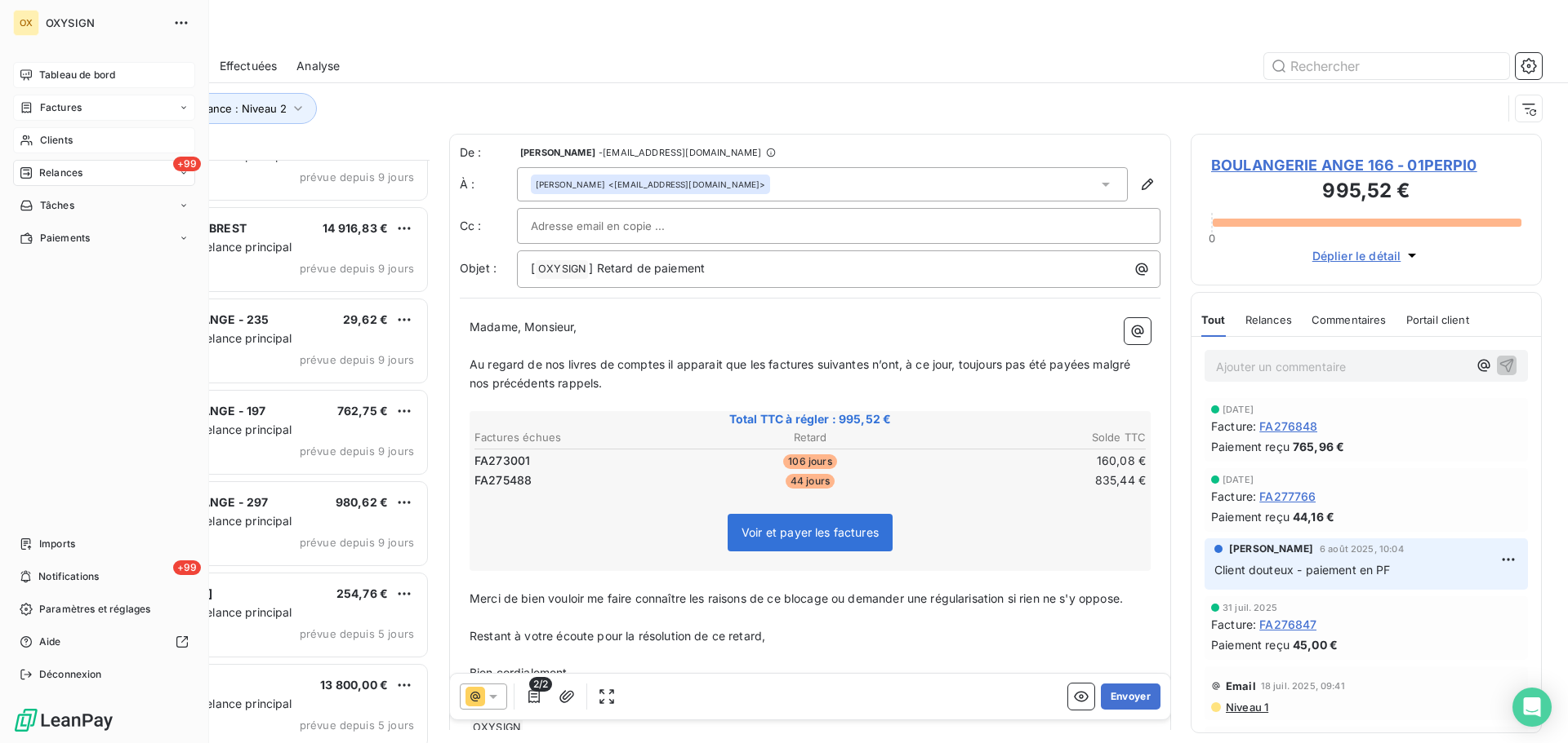
click at [54, 138] on span "Clients" at bounding box center [56, 140] width 33 height 15
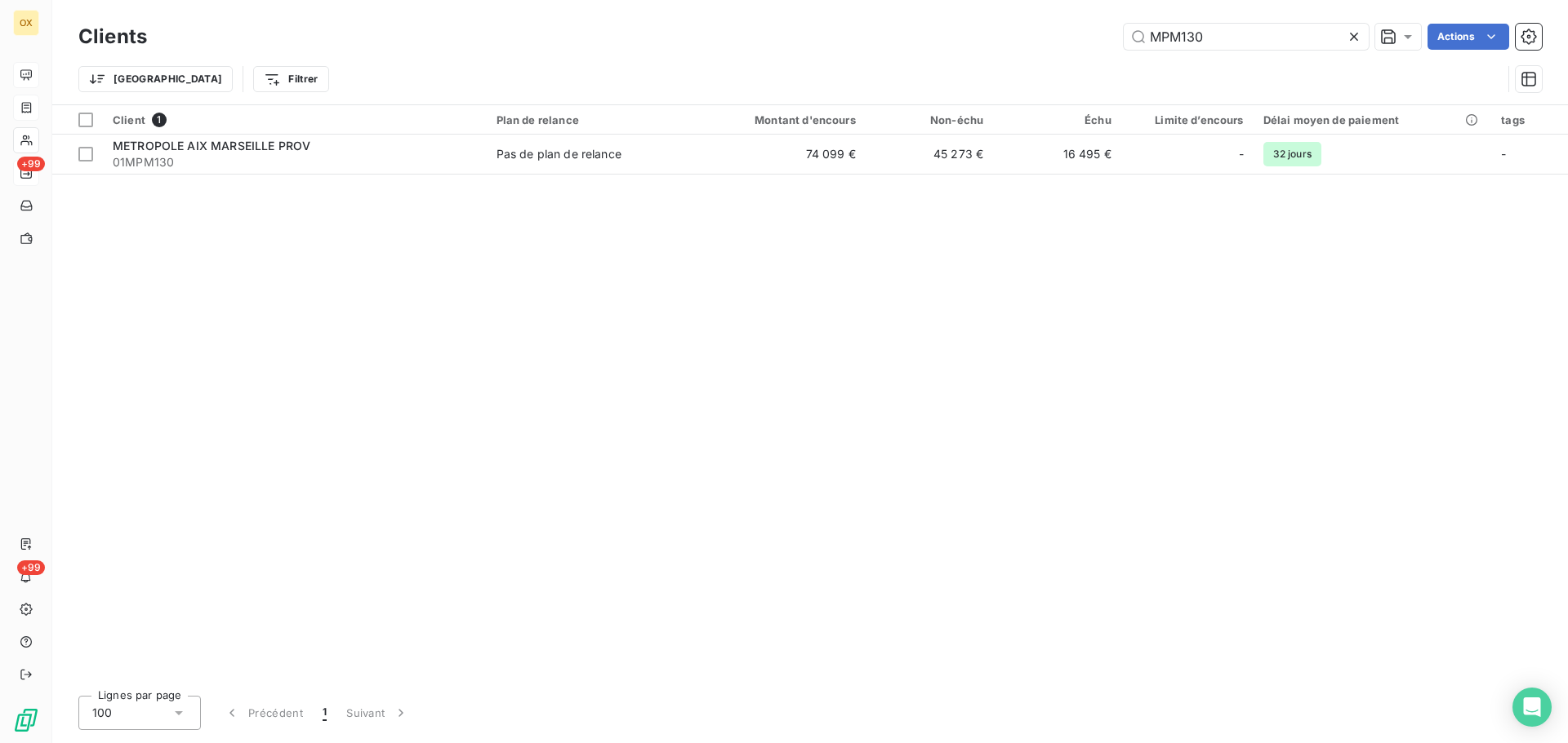
drag, startPoint x: 1224, startPoint y: 29, endPoint x: 1111, endPoint y: 38, distance: 113.4
click at [1117, 38] on div "MPM130 Actions" at bounding box center [854, 36] width 1375 height 26
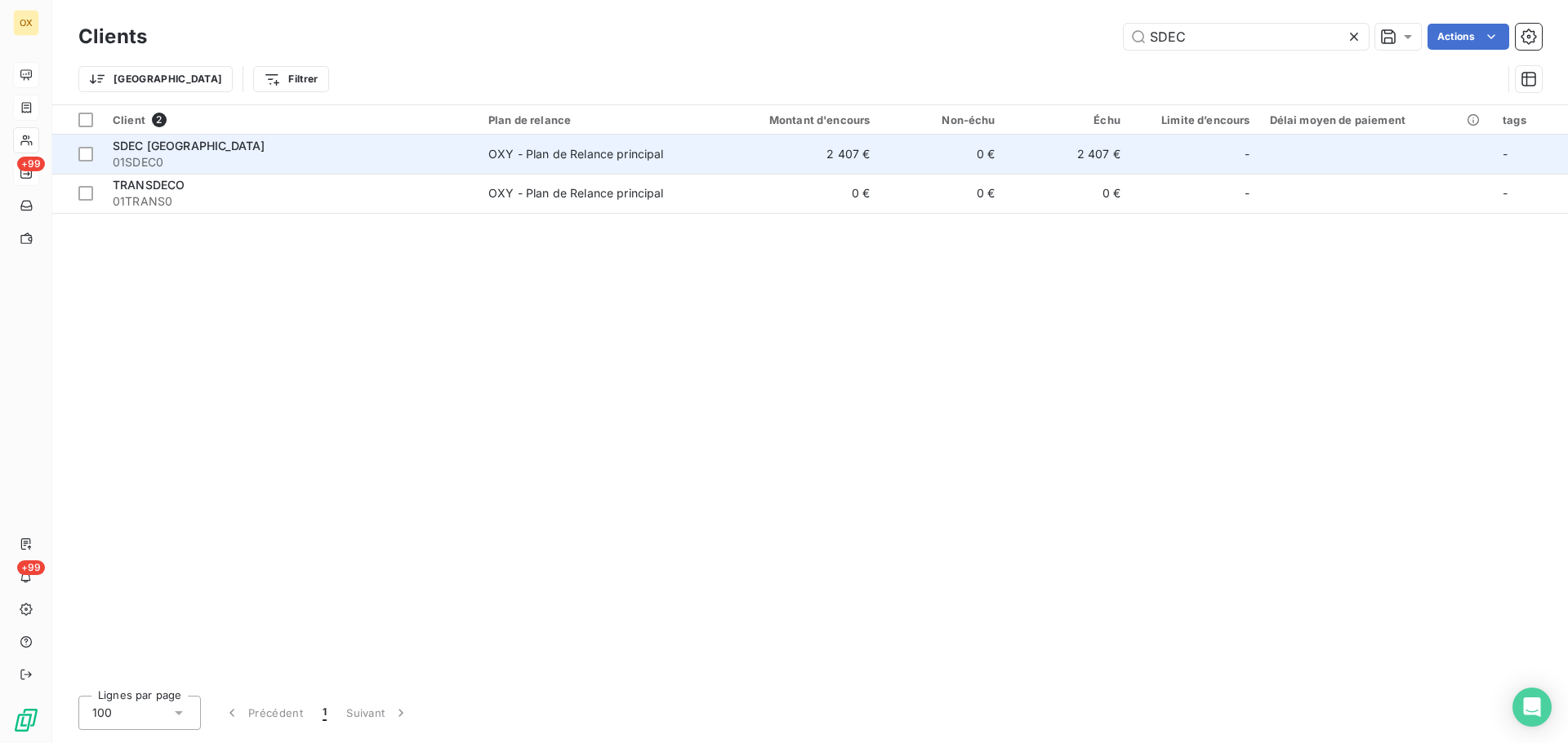
type input "SDEC"
click at [430, 144] on div "SDEC [GEOGRAPHIC_DATA]" at bounding box center [291, 146] width 356 height 17
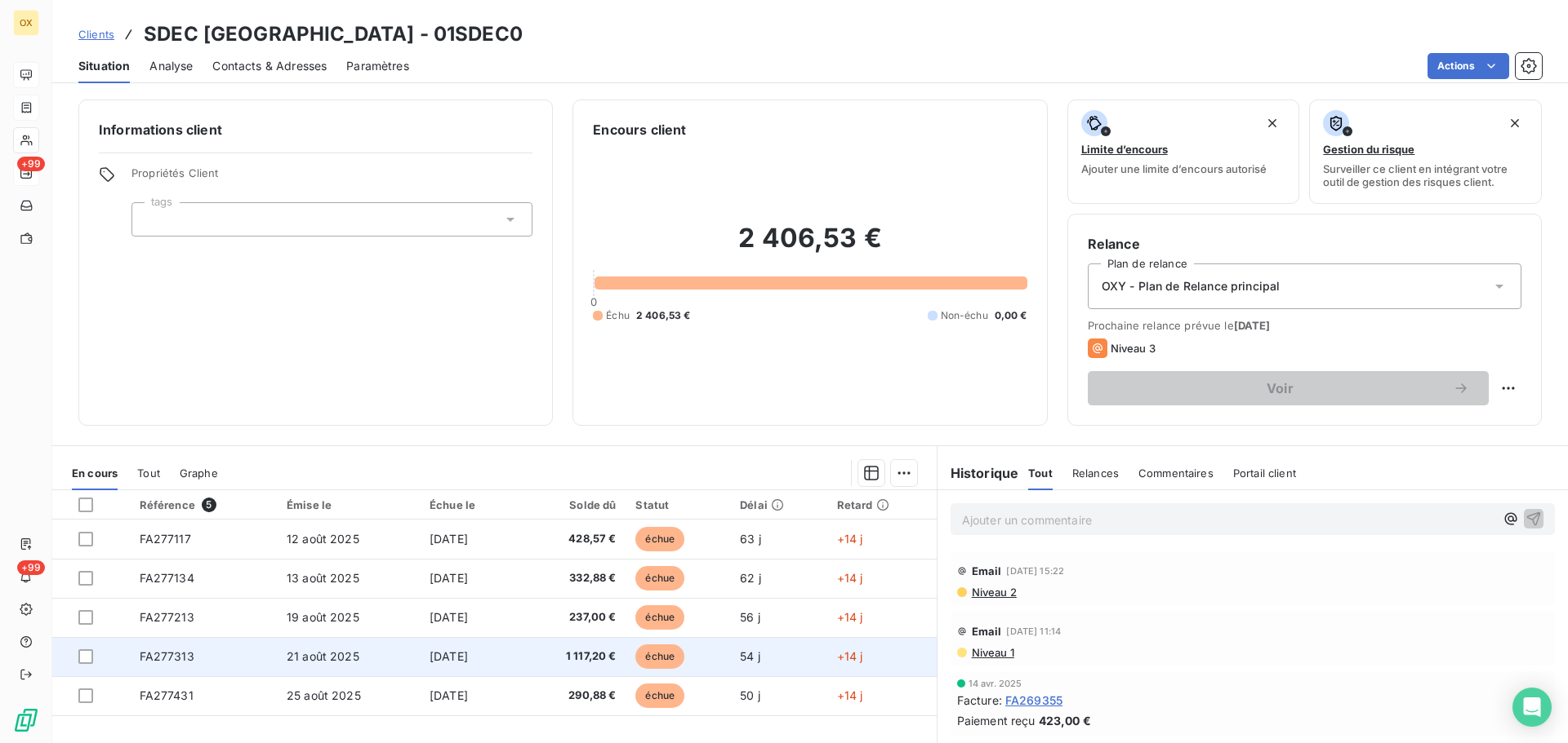
click at [545, 654] on td "1 117,20 €" at bounding box center [572, 657] width 106 height 39
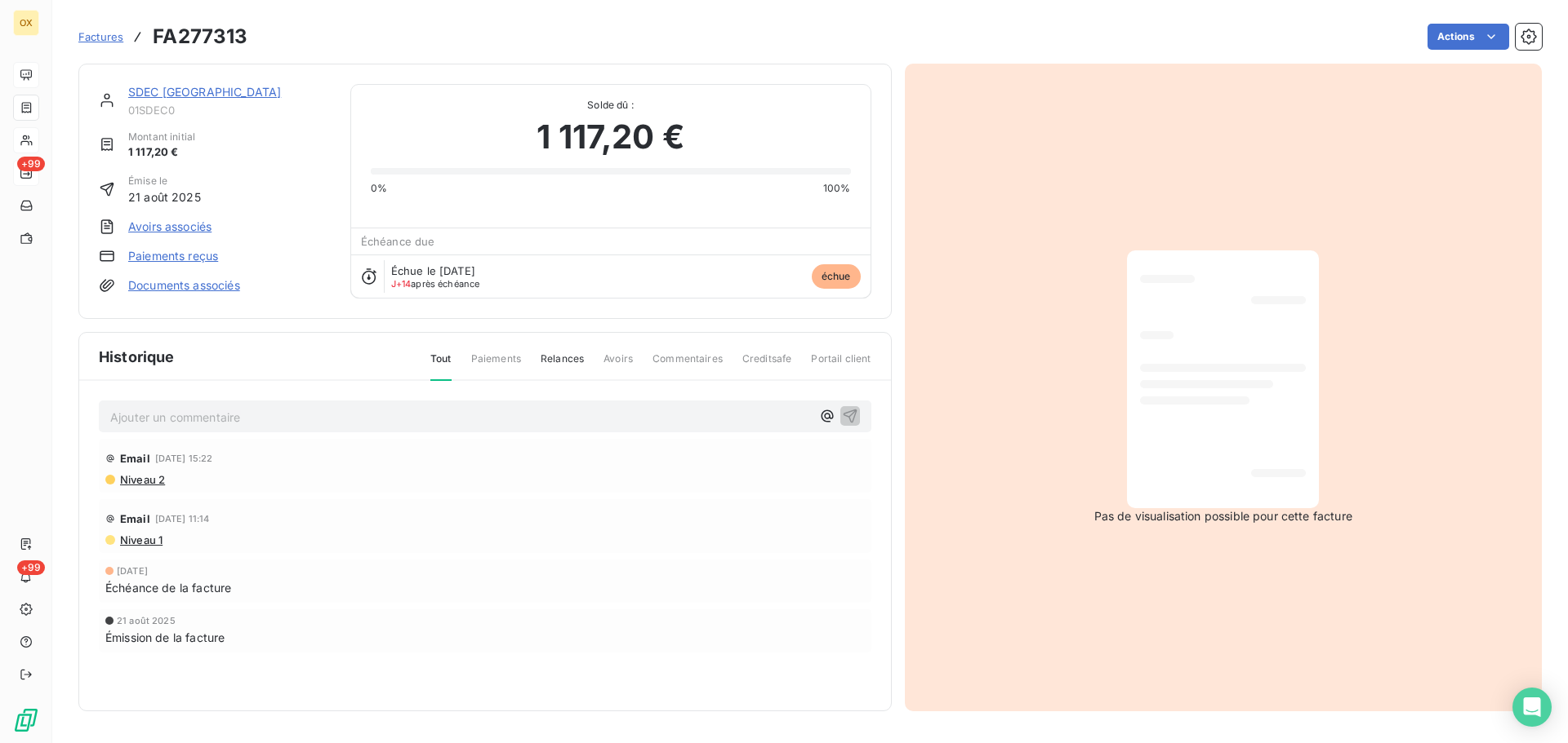
click at [175, 92] on link "SDEC [GEOGRAPHIC_DATA]" at bounding box center [204, 92] width 153 height 14
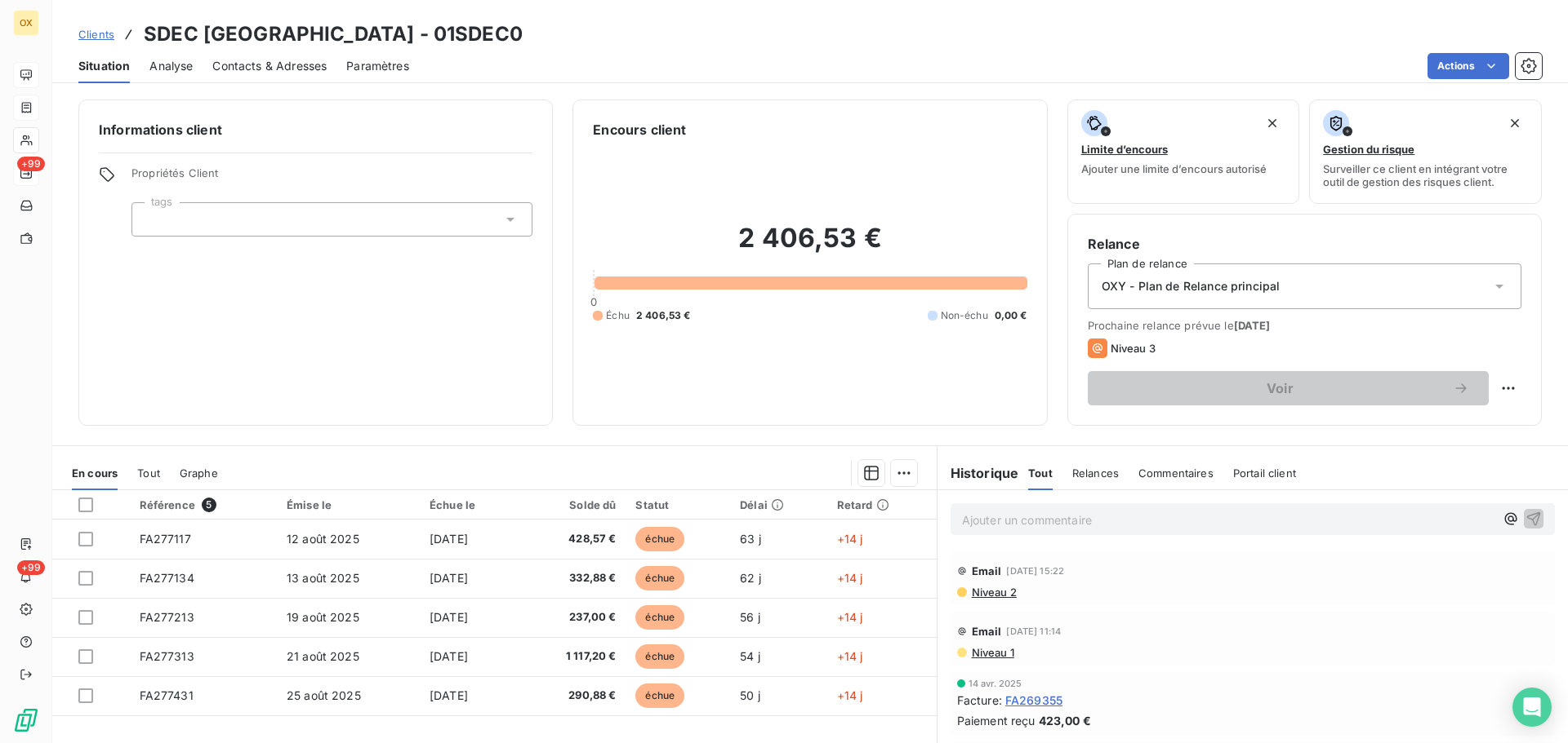
click at [232, 78] on div "Contacts & Adresses" at bounding box center [269, 66] width 115 height 34
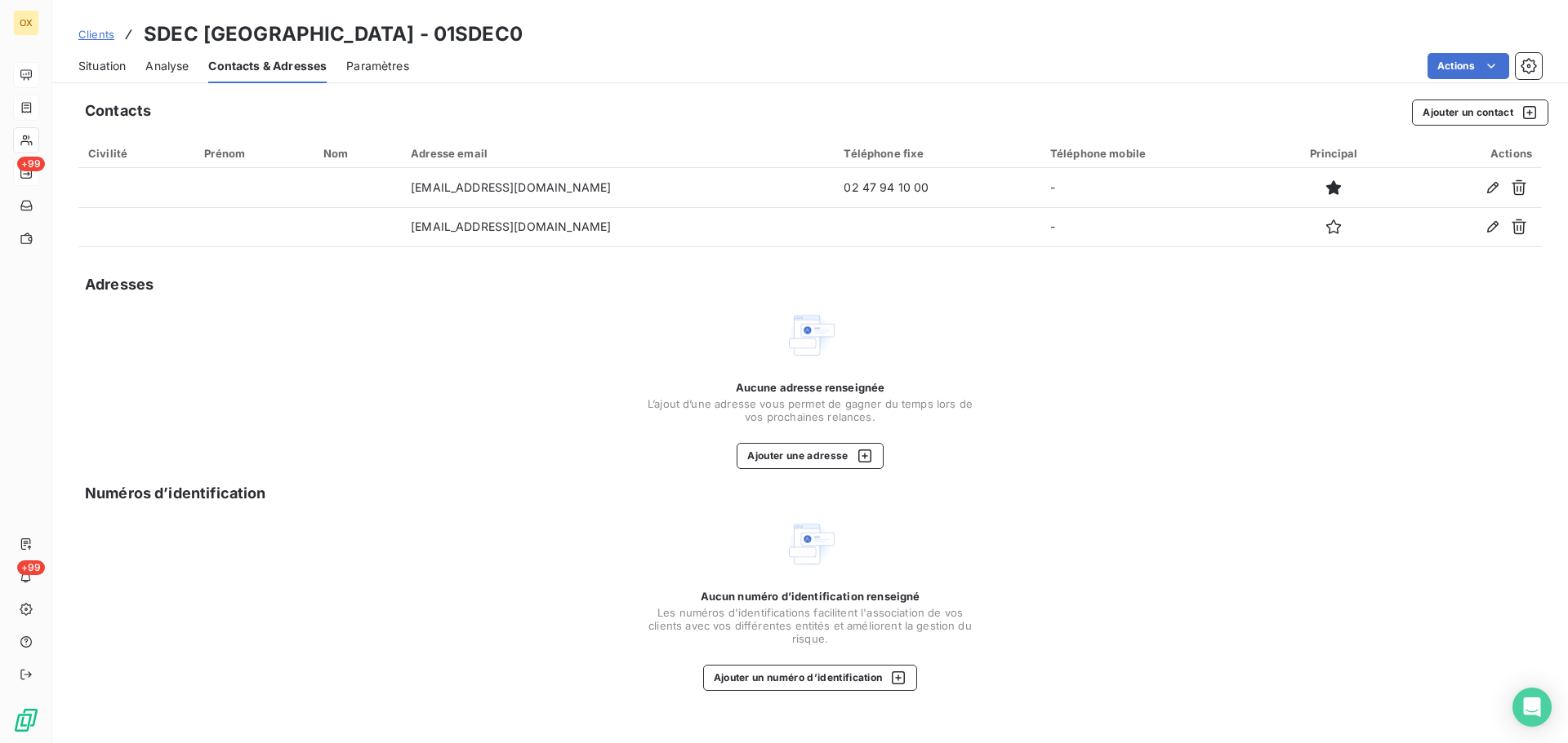
click at [95, 62] on span "Situation" at bounding box center [102, 66] width 48 height 17
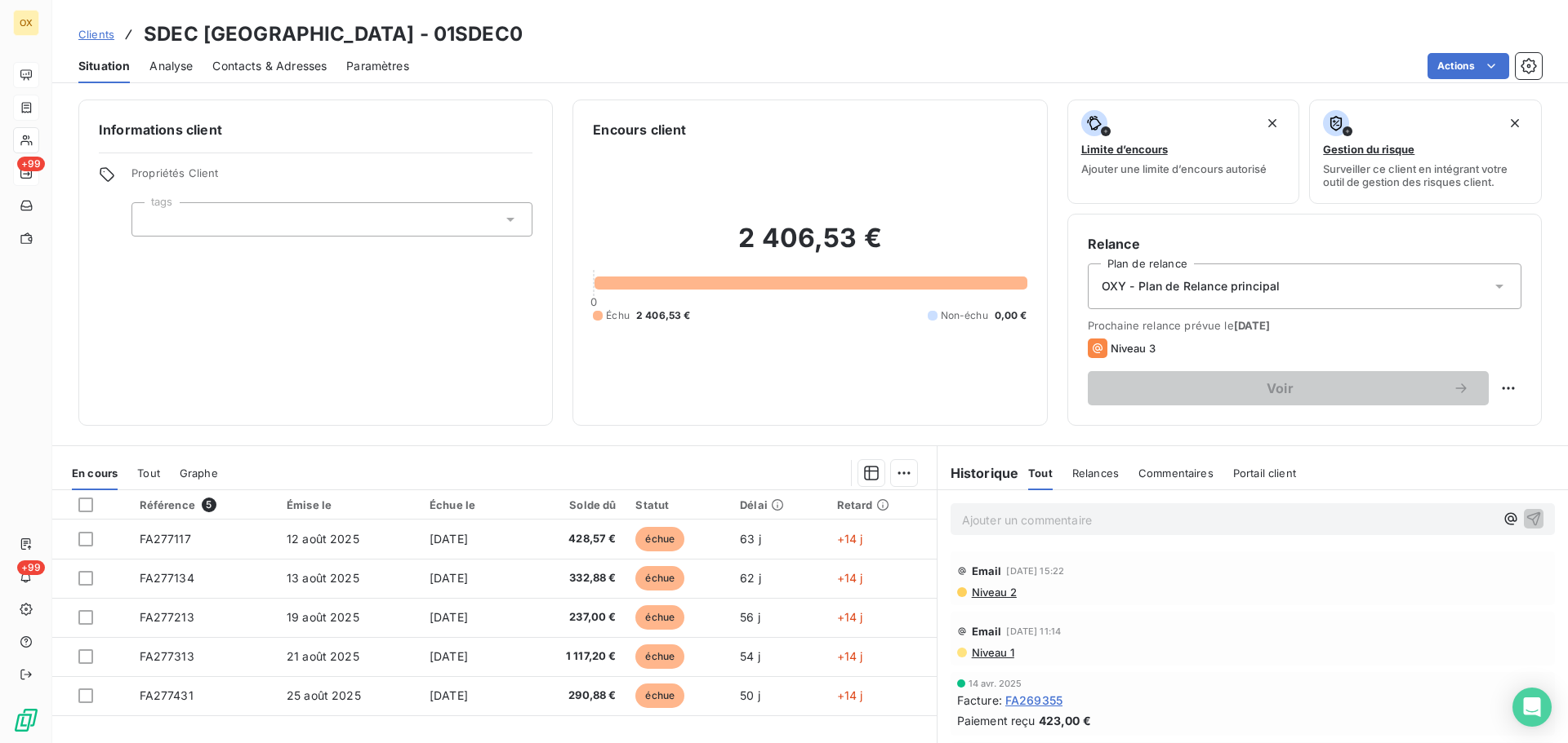
click at [292, 68] on span "Contacts & Adresses" at bounding box center [269, 66] width 115 height 17
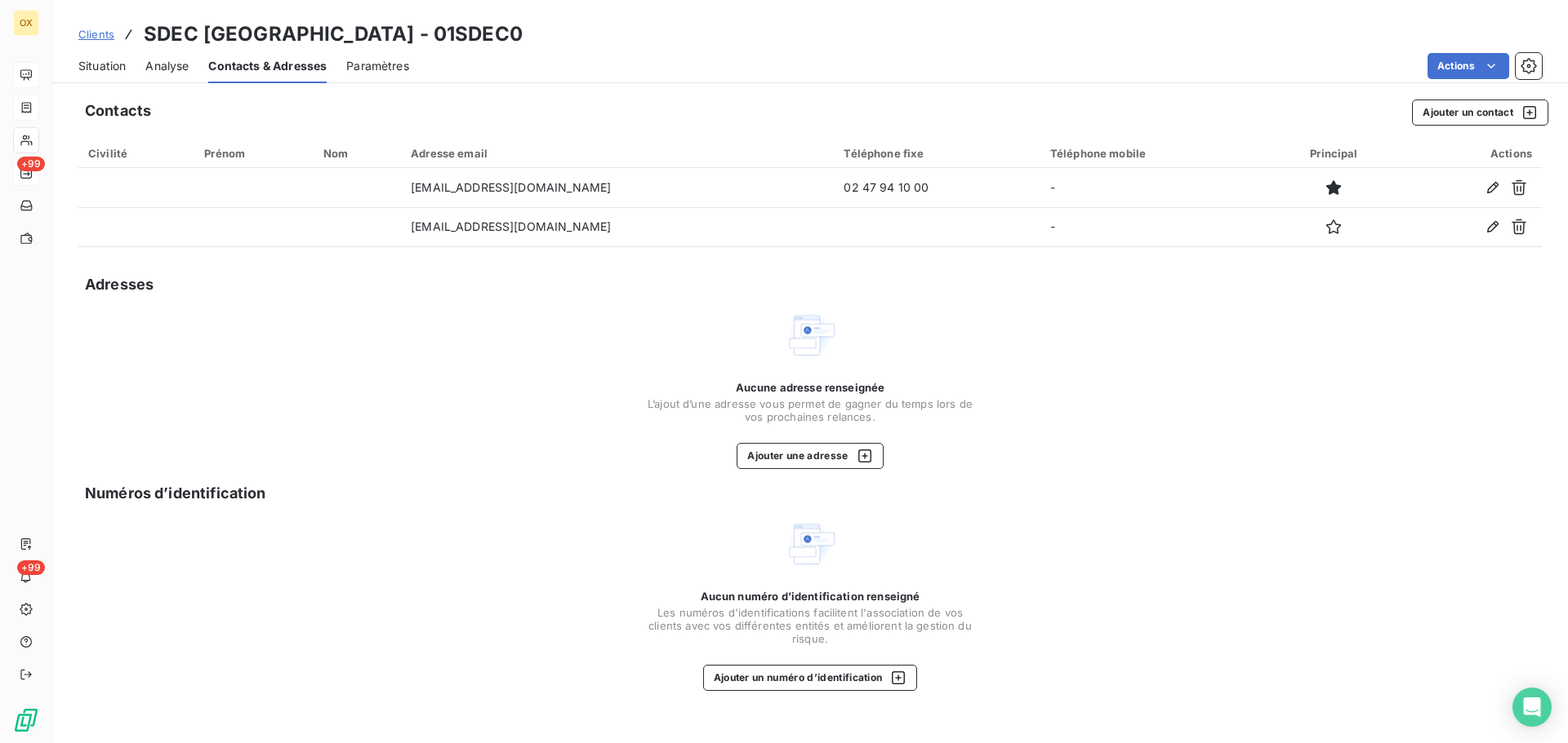
click at [104, 69] on span "Situation" at bounding box center [102, 66] width 48 height 17
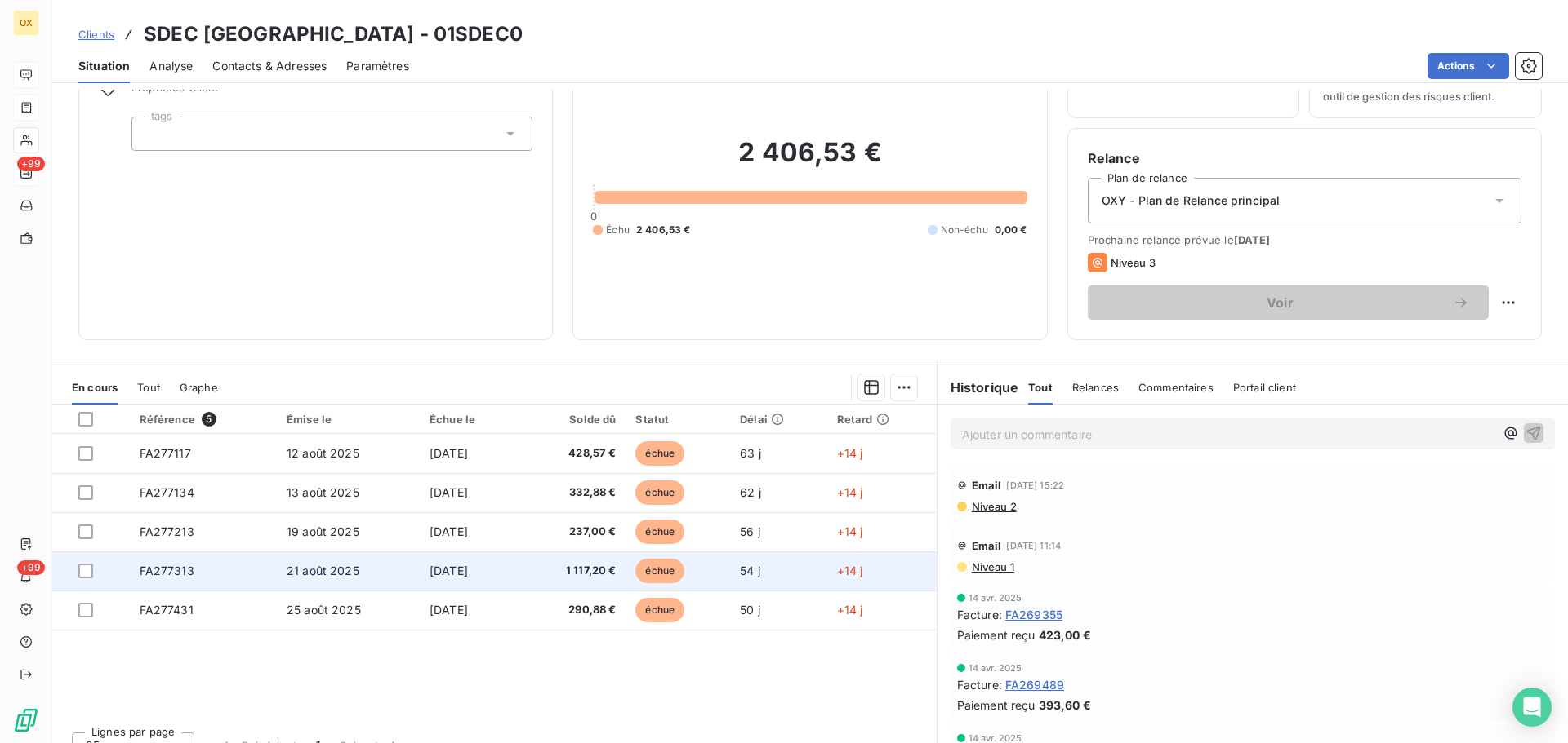
scroll to position [110, 0]
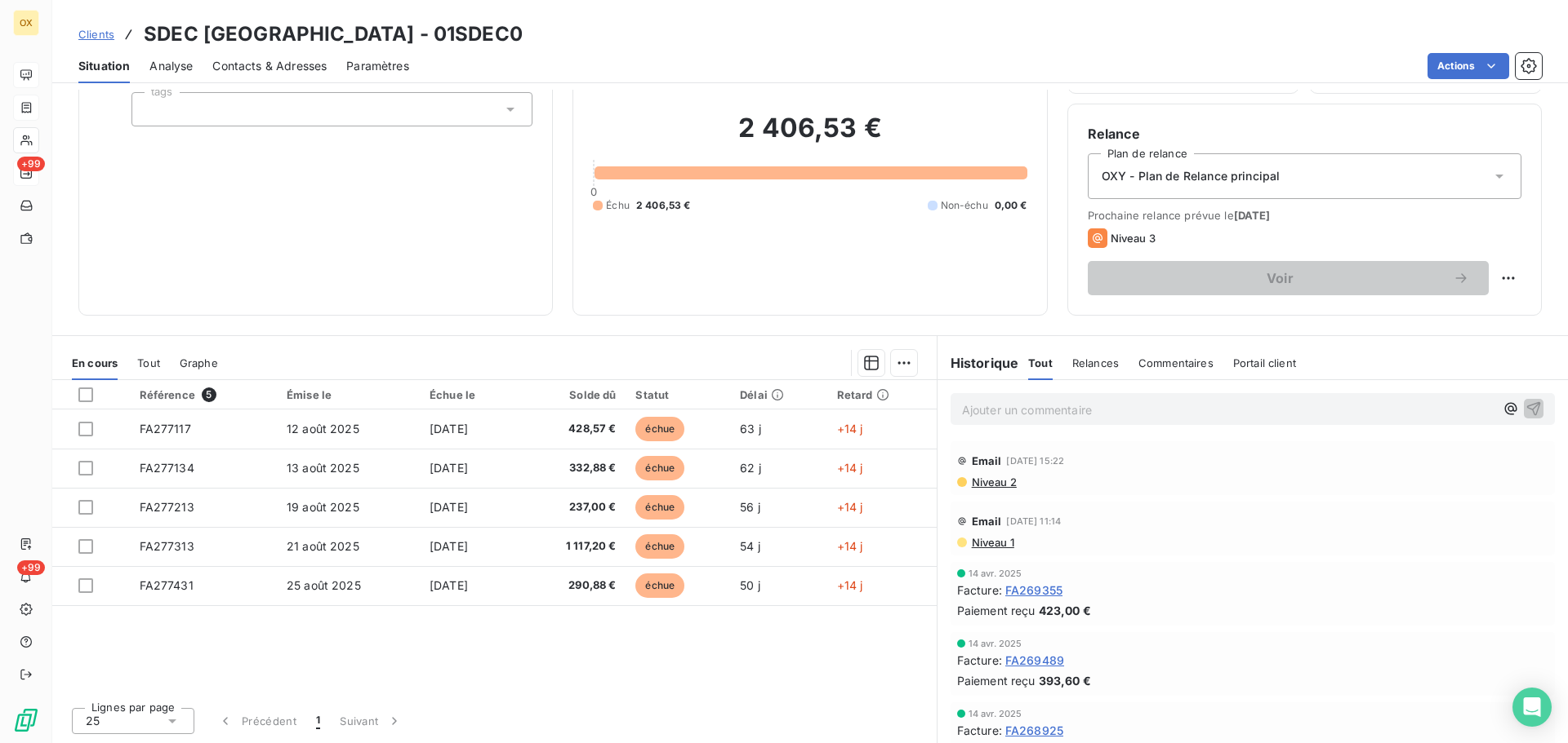
click at [310, 70] on span "Contacts & Adresses" at bounding box center [269, 66] width 115 height 17
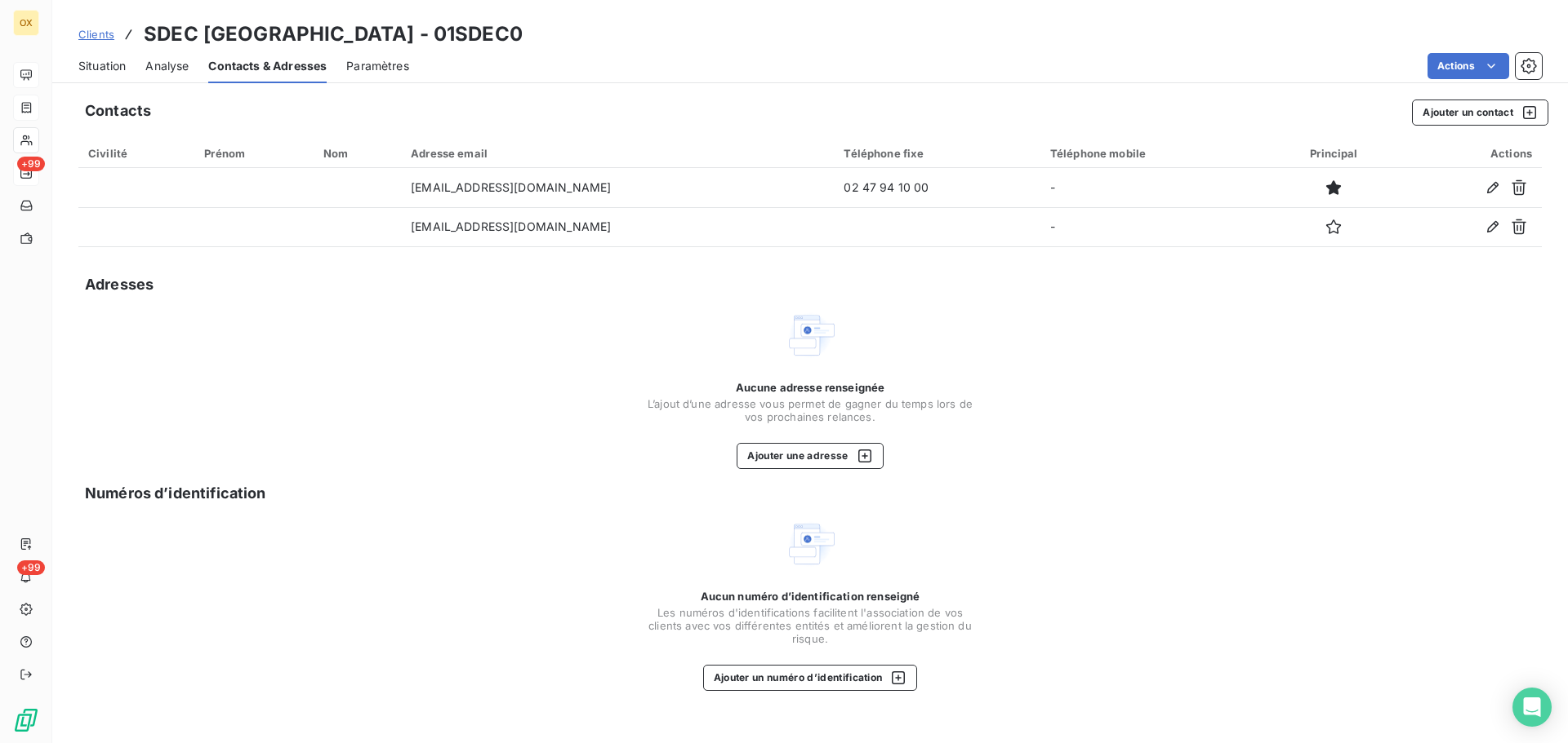
click at [115, 67] on span "Situation" at bounding box center [102, 66] width 48 height 17
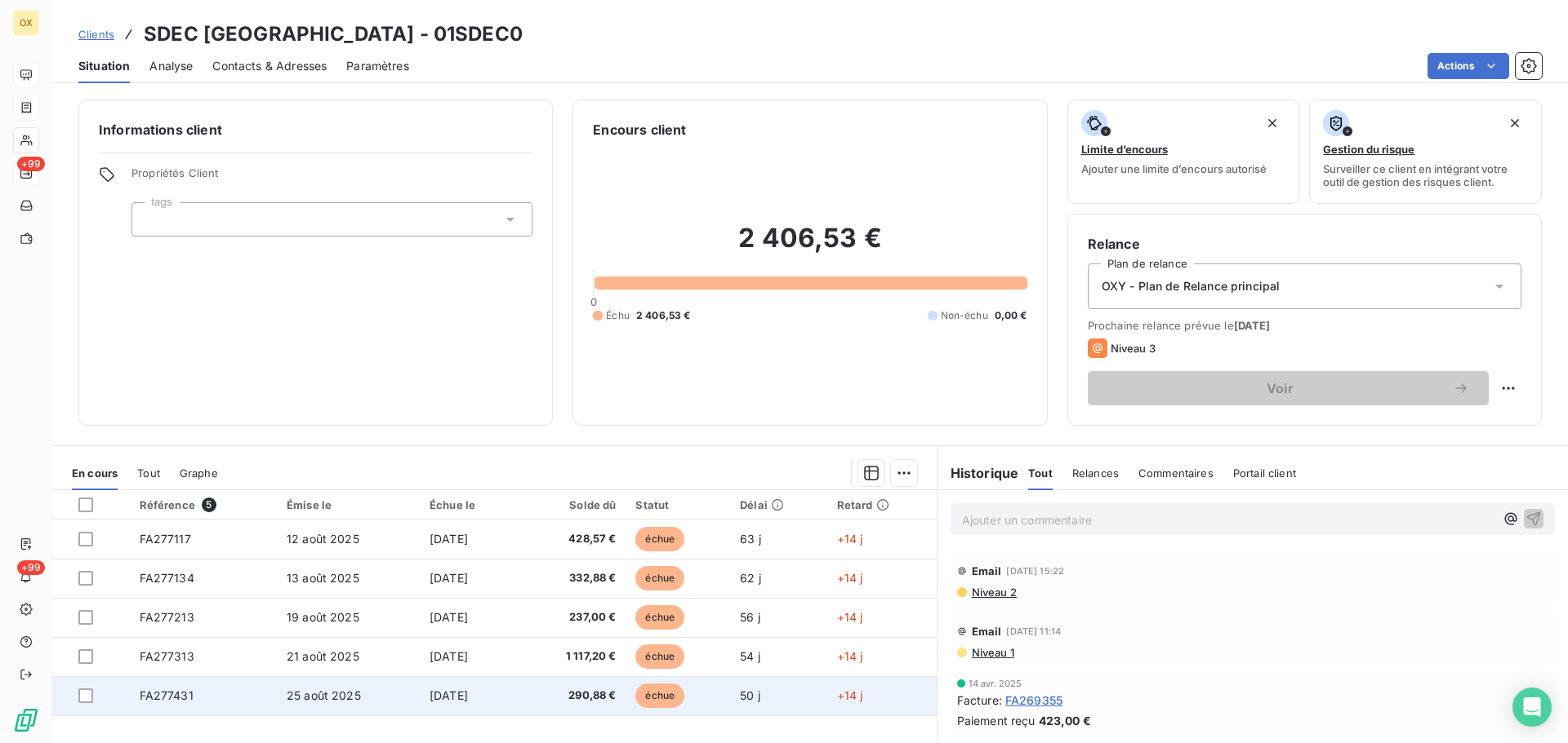
click at [637, 685] on td "échue" at bounding box center [677, 695] width 105 height 39
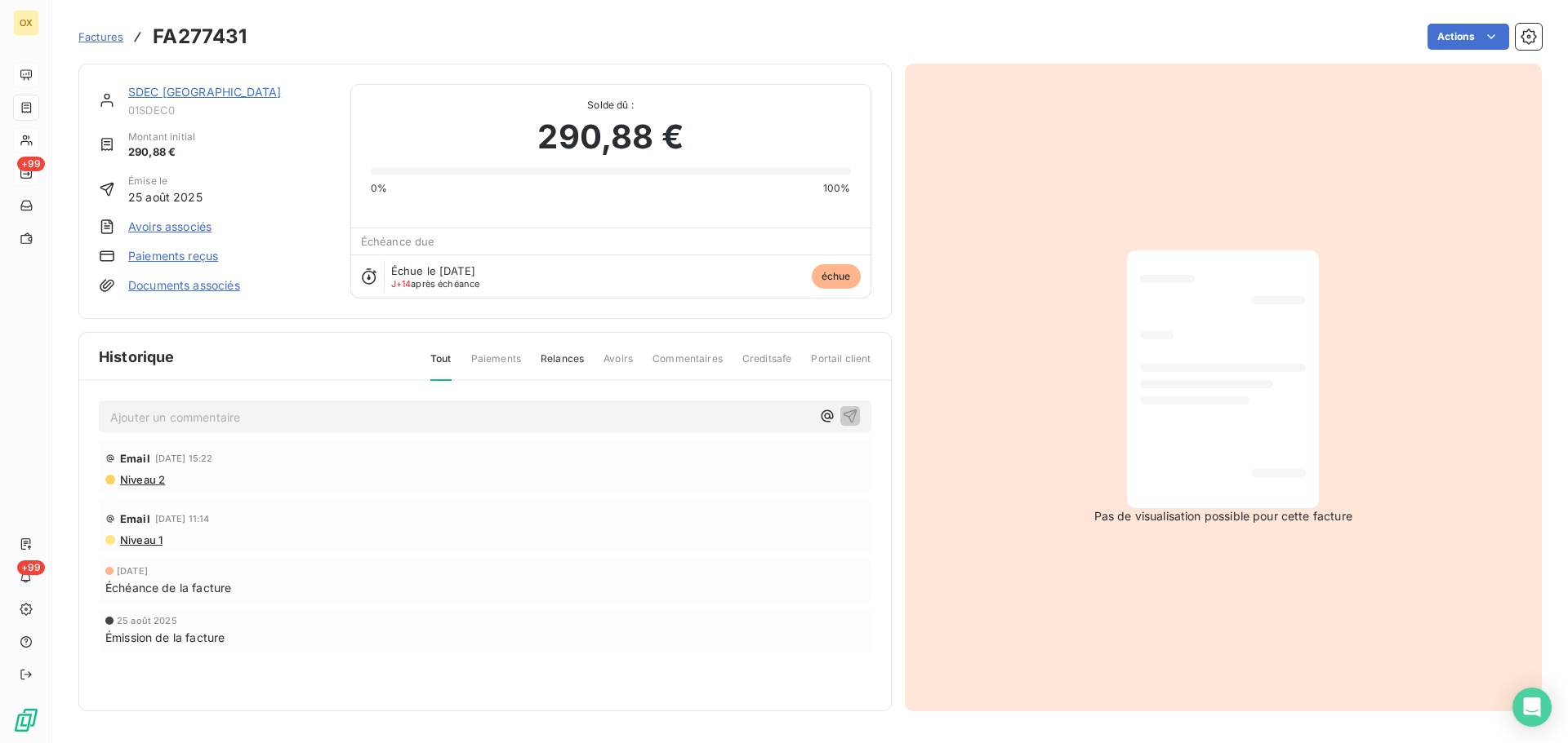
click at [192, 92] on link "SDEC [GEOGRAPHIC_DATA]" at bounding box center [204, 92] width 153 height 14
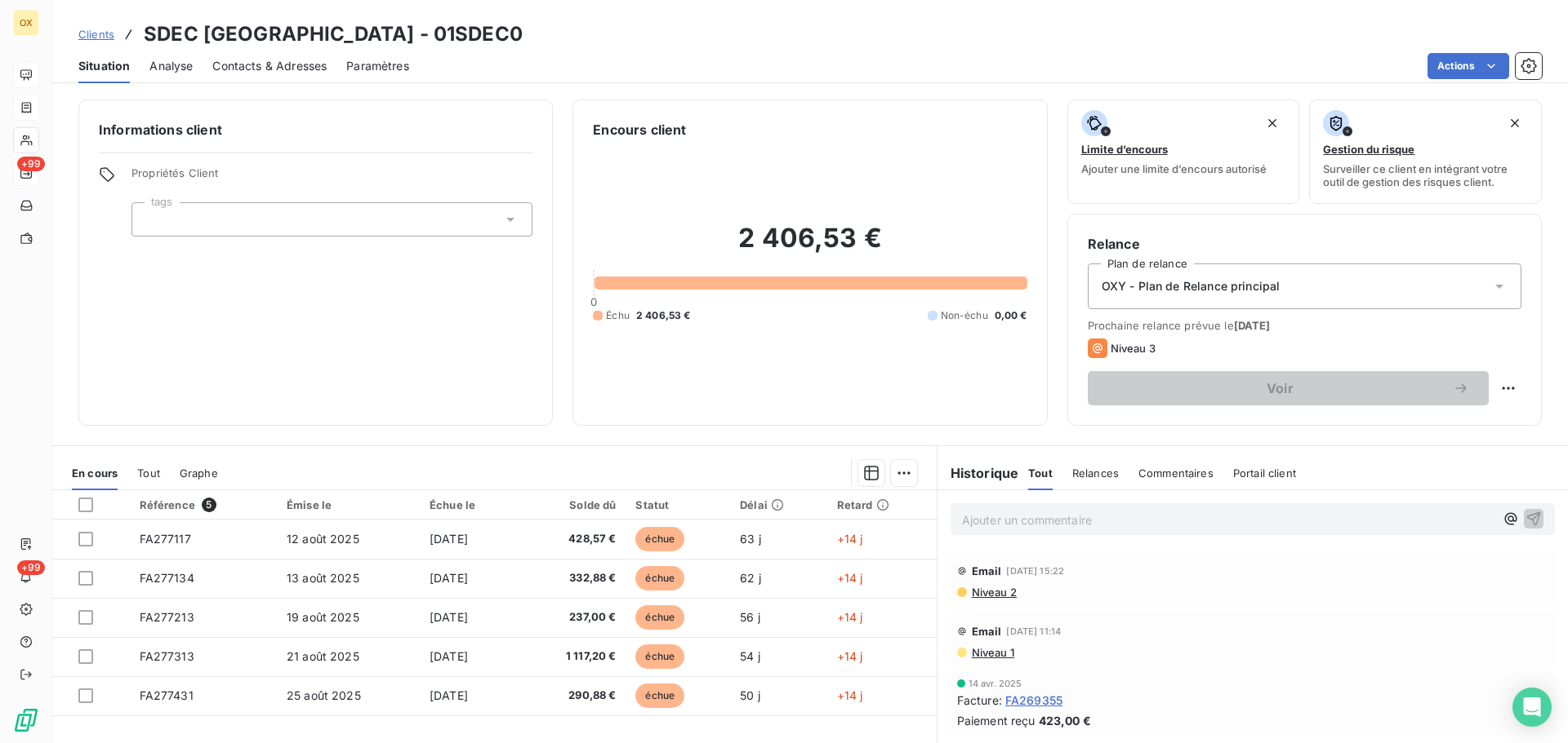
click at [984, 594] on span "Niveau 2" at bounding box center [993, 593] width 47 height 13
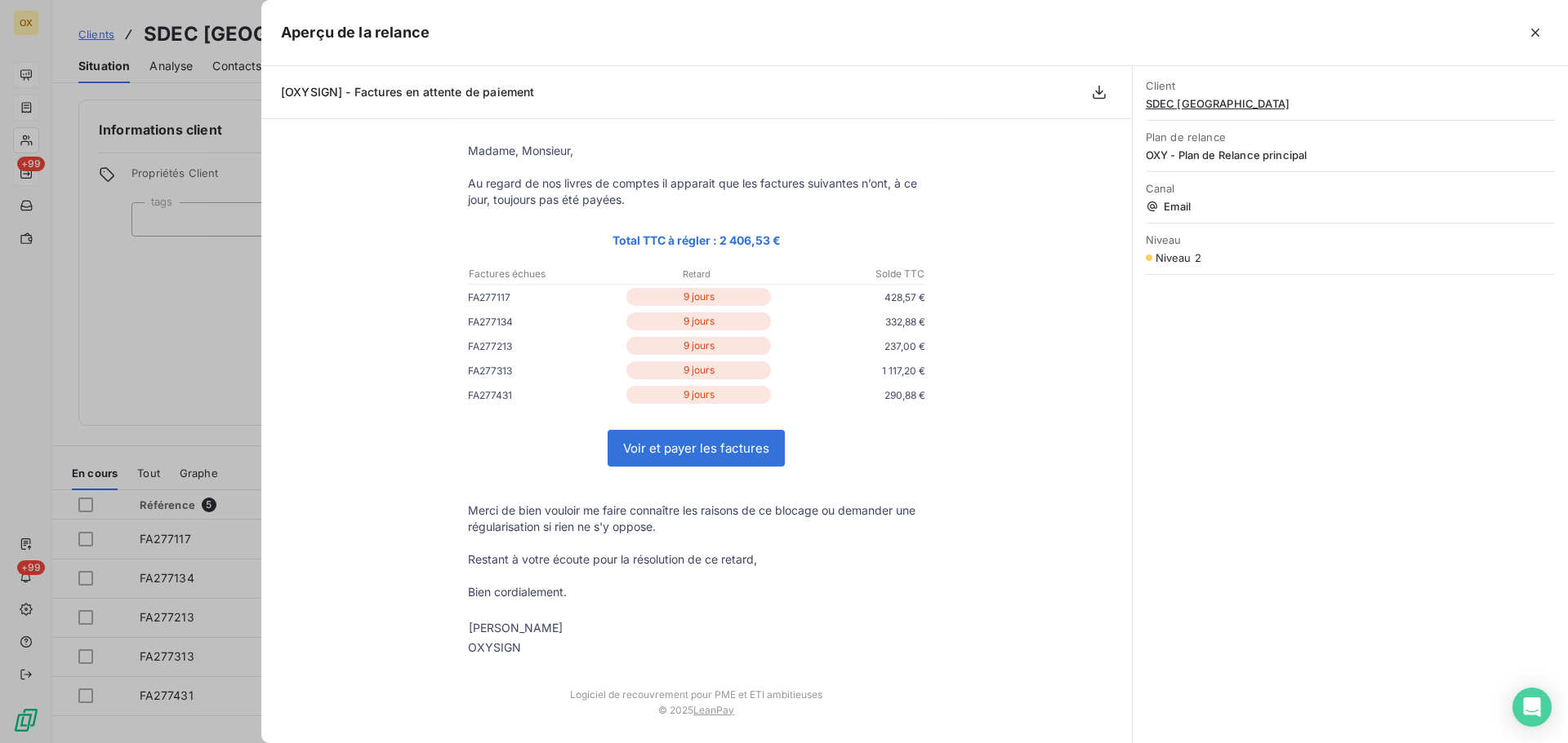
scroll to position [91, 0]
click at [1535, 25] on icon "button" at bounding box center [1535, 33] width 17 height 17
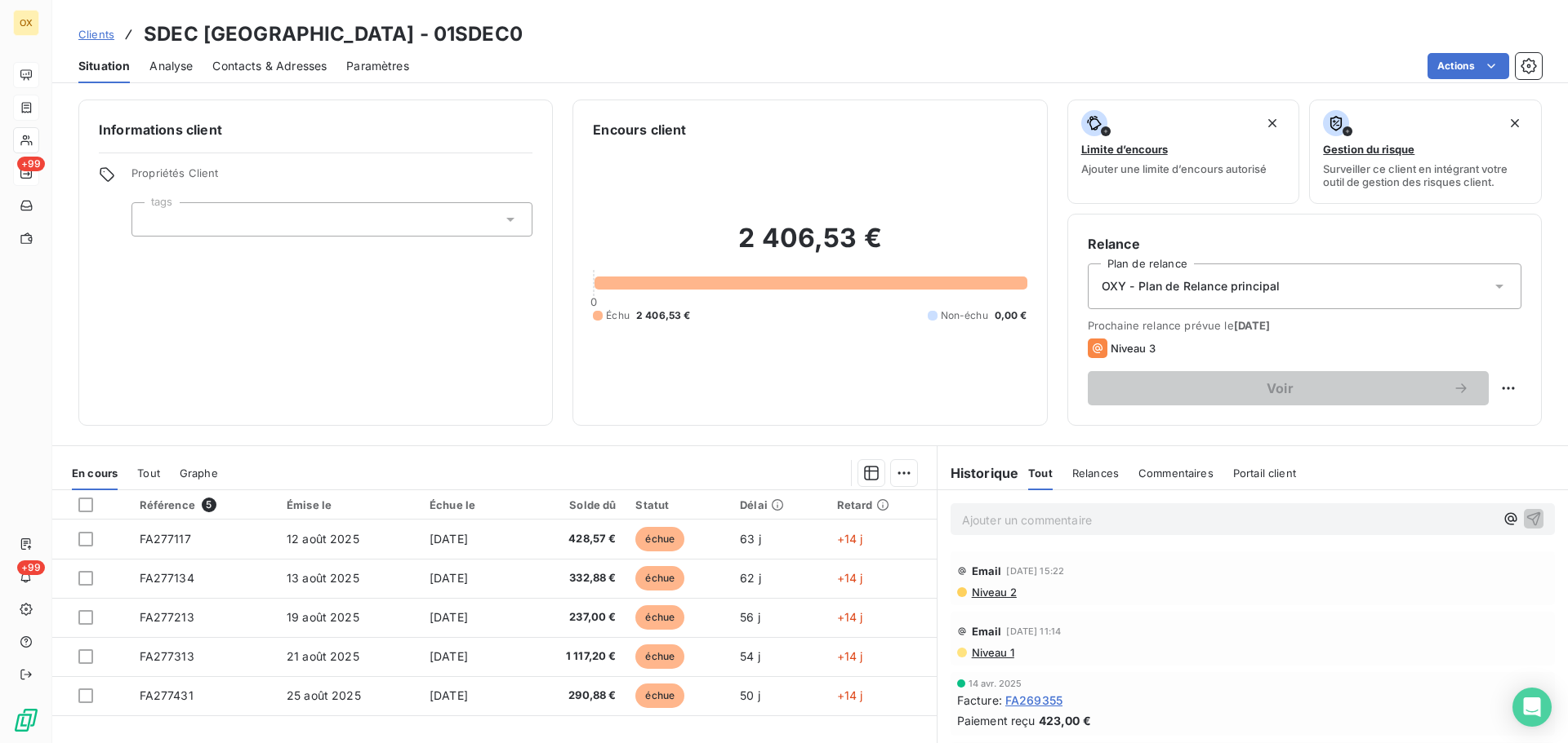
click at [255, 71] on span "Contacts & Adresses" at bounding box center [269, 66] width 115 height 17
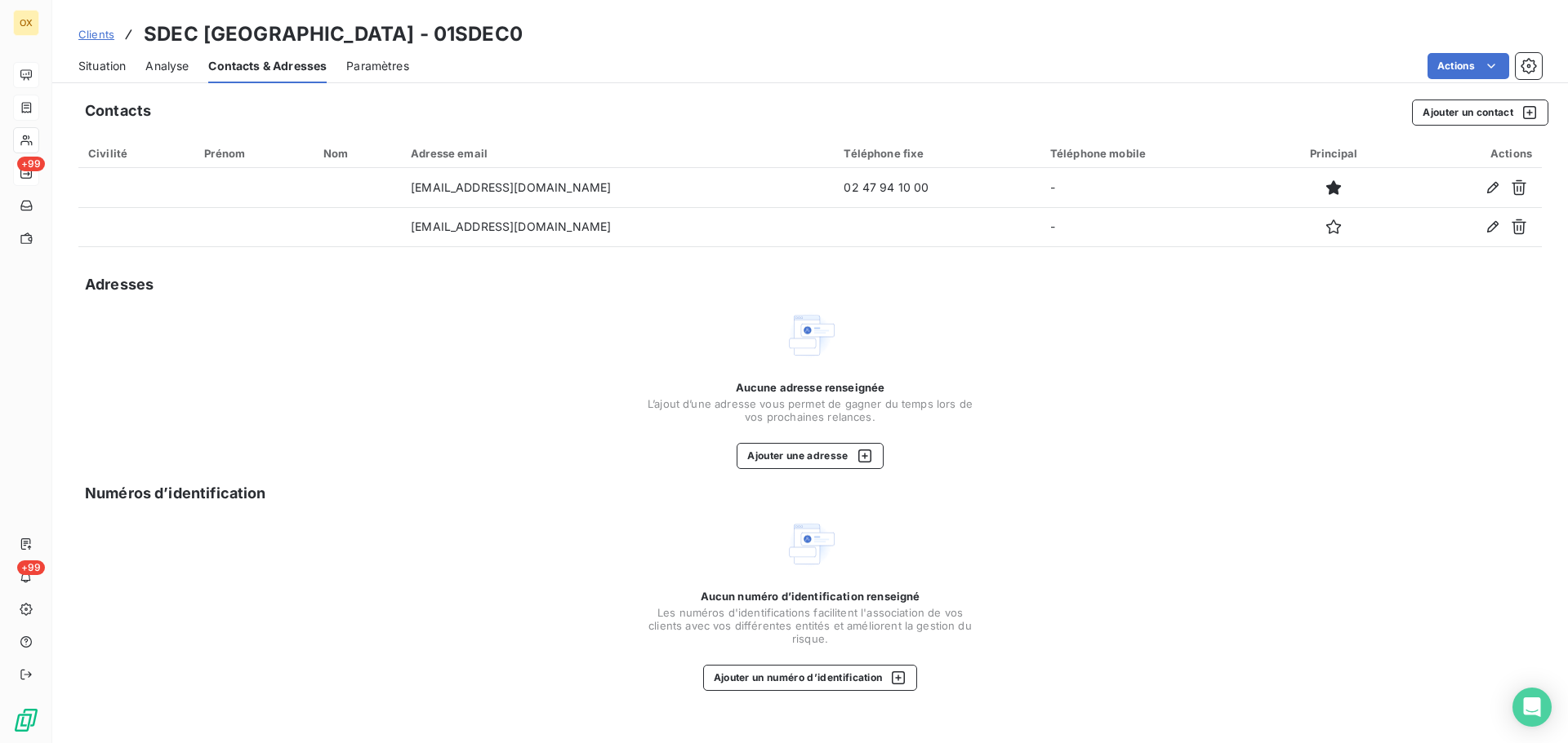
click at [105, 64] on span "Situation" at bounding box center [102, 66] width 48 height 17
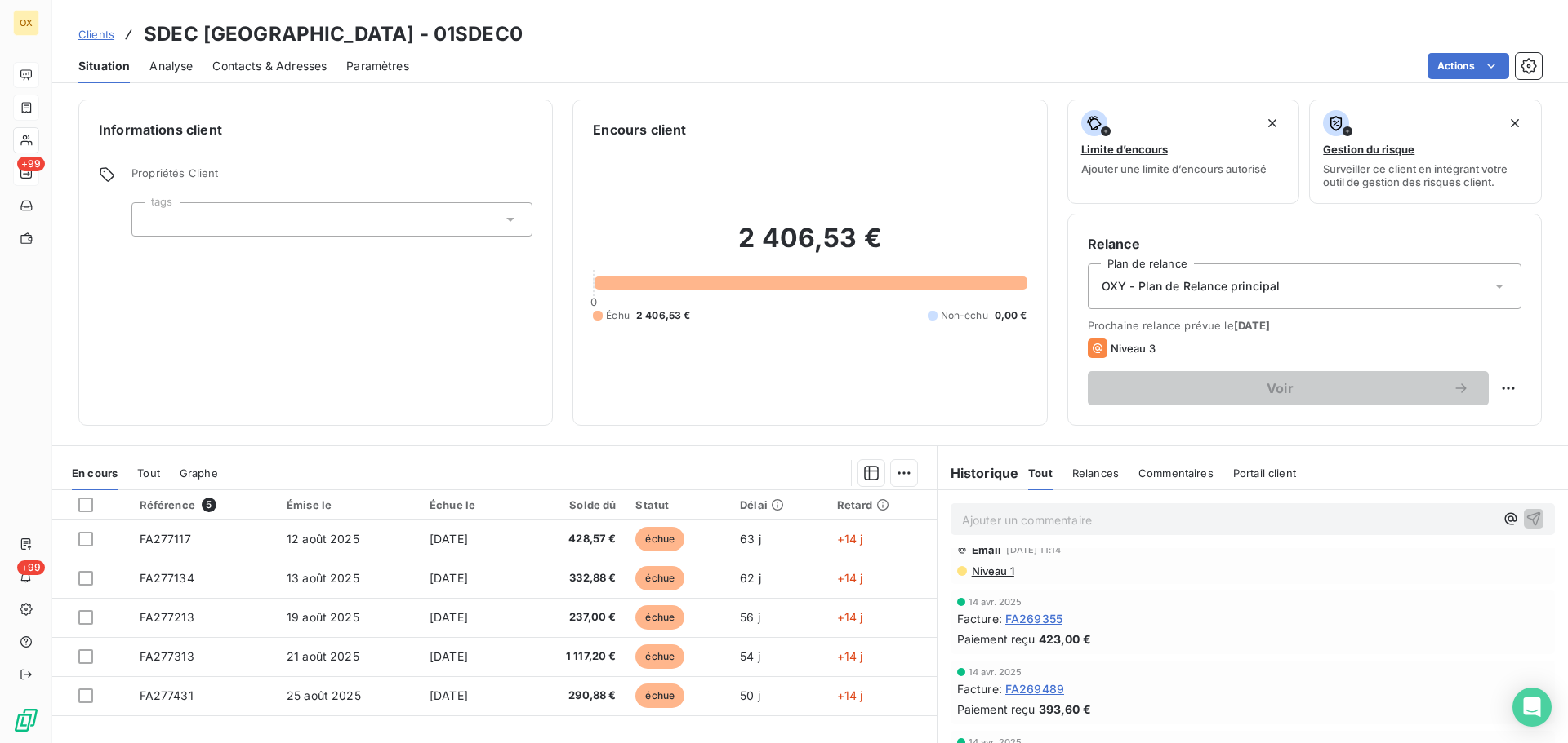
scroll to position [0, 0]
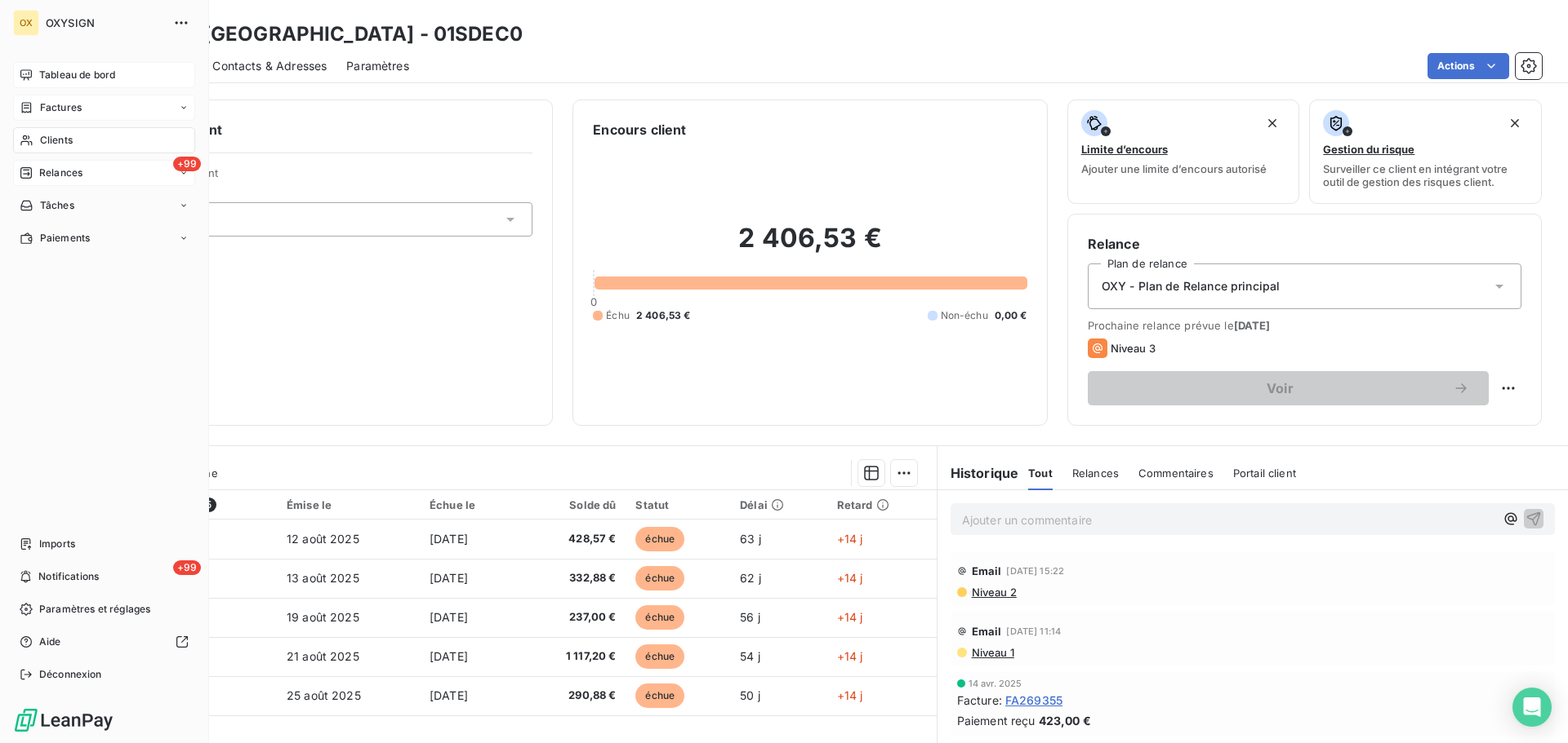
click at [70, 170] on span "Relances" at bounding box center [61, 173] width 43 height 15
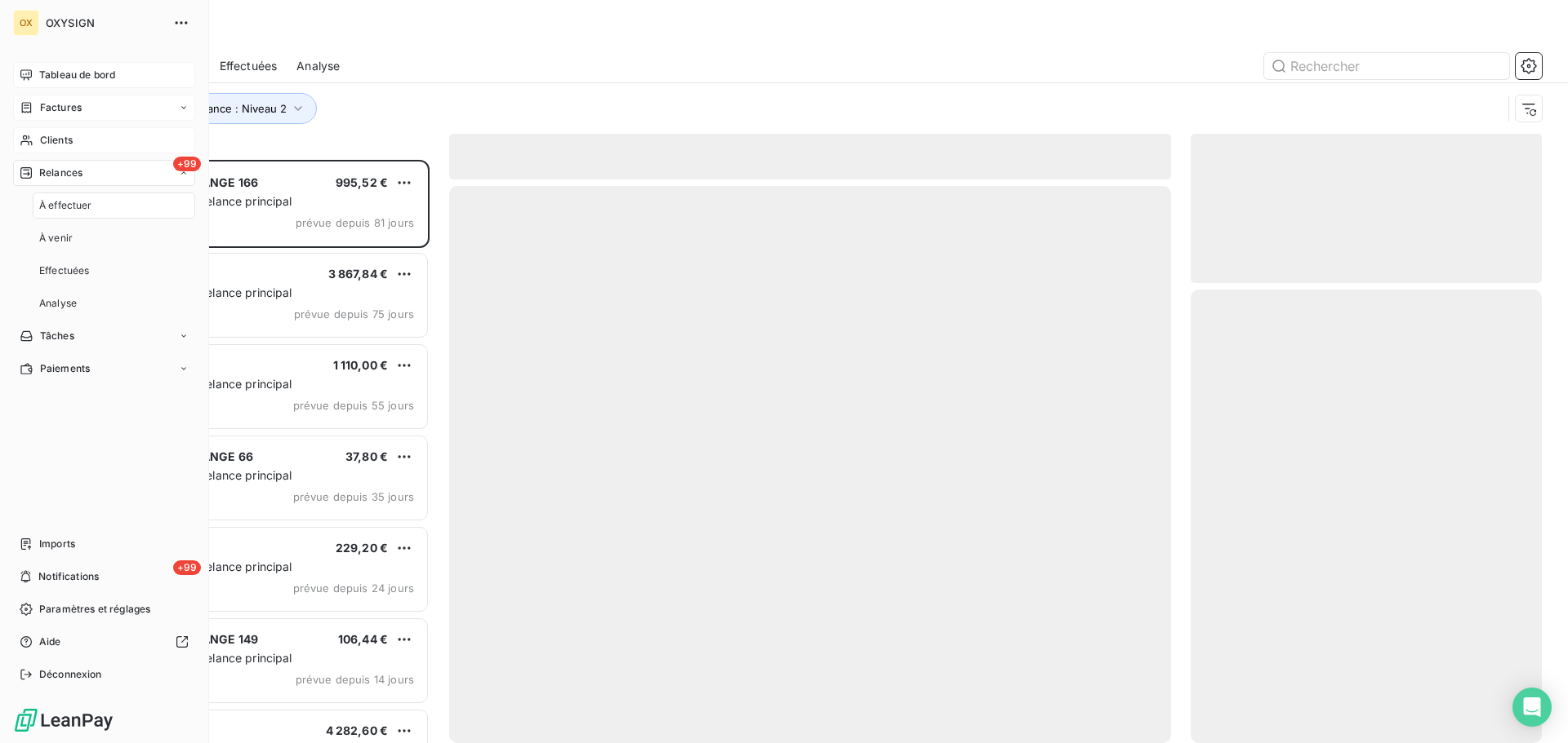
scroll to position [571, 339]
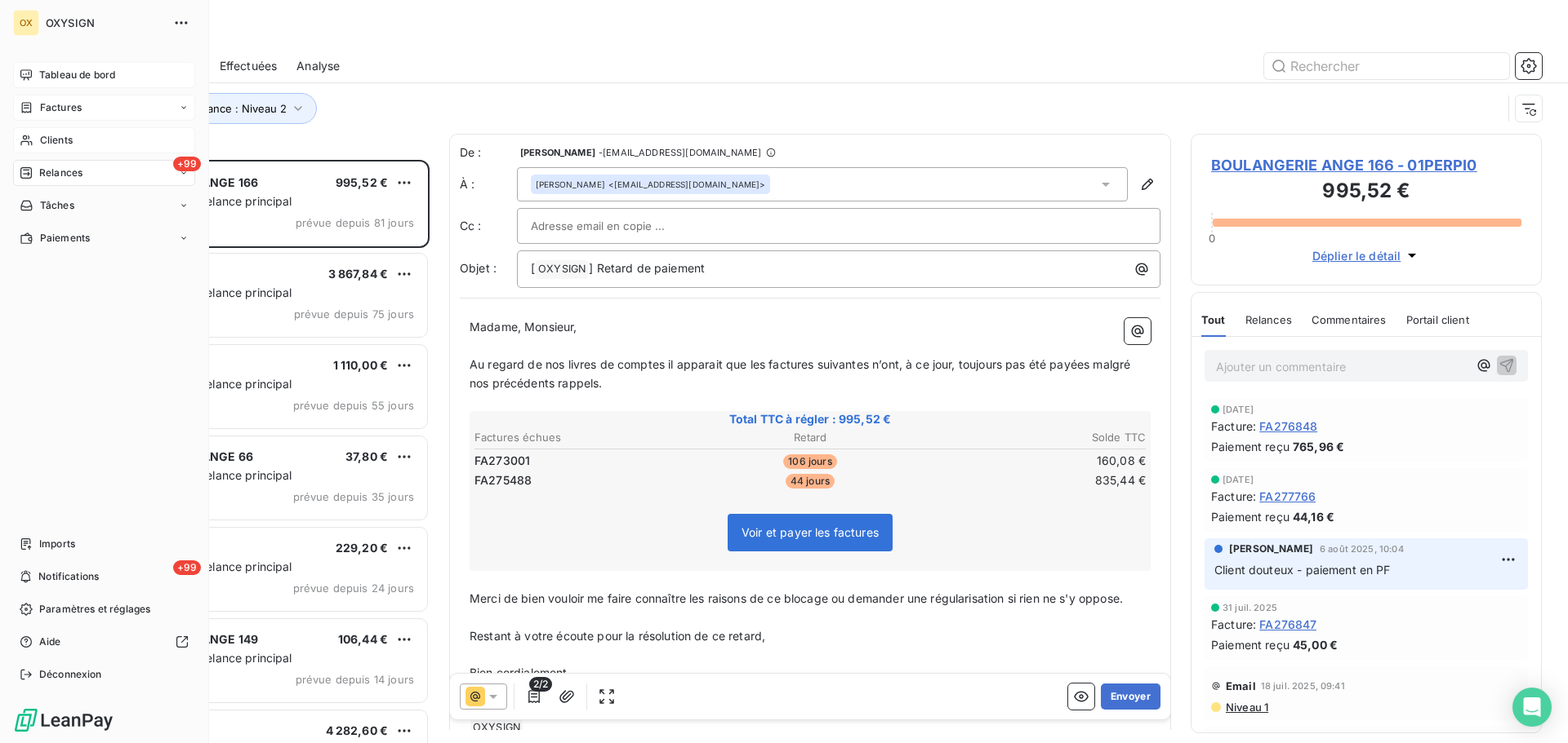
click at [49, 140] on span "Clients" at bounding box center [56, 140] width 33 height 15
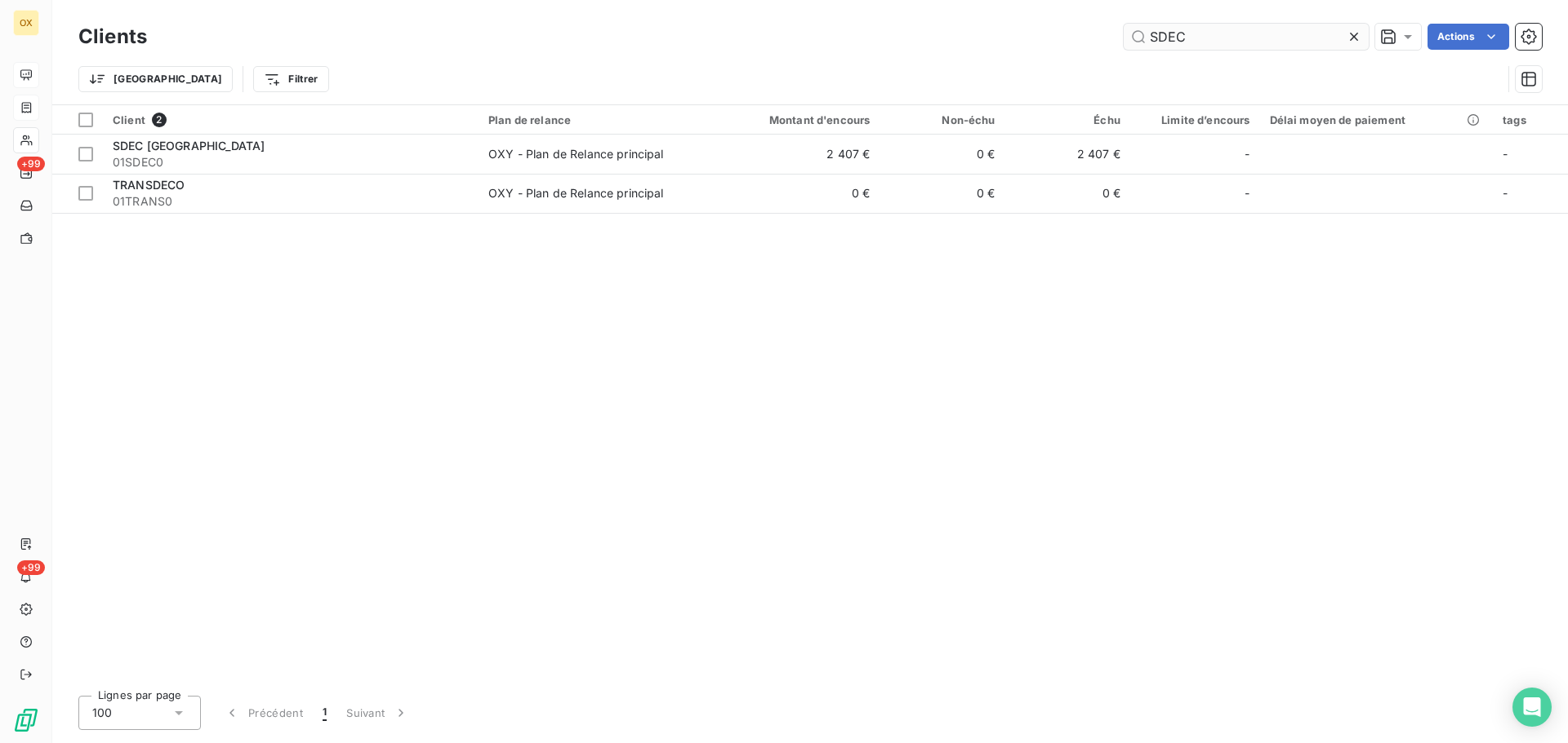
drag, startPoint x: 1196, startPoint y: 26, endPoint x: 1127, endPoint y: 43, distance: 71.1
click at [1127, 43] on input "SDEC" at bounding box center [1245, 36] width 245 height 26
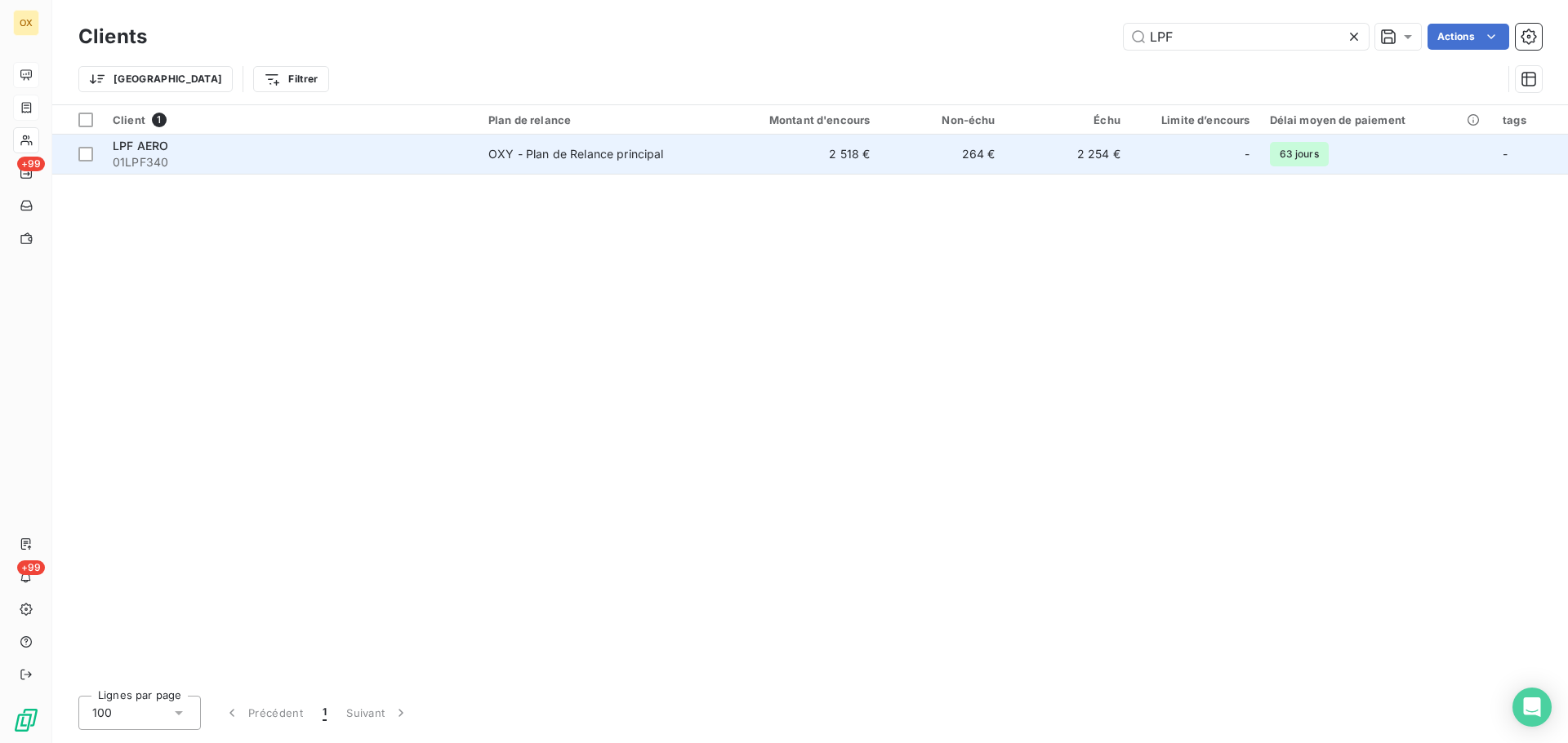
type input "LPF"
click at [192, 168] on span "01LPF340" at bounding box center [291, 163] width 356 height 17
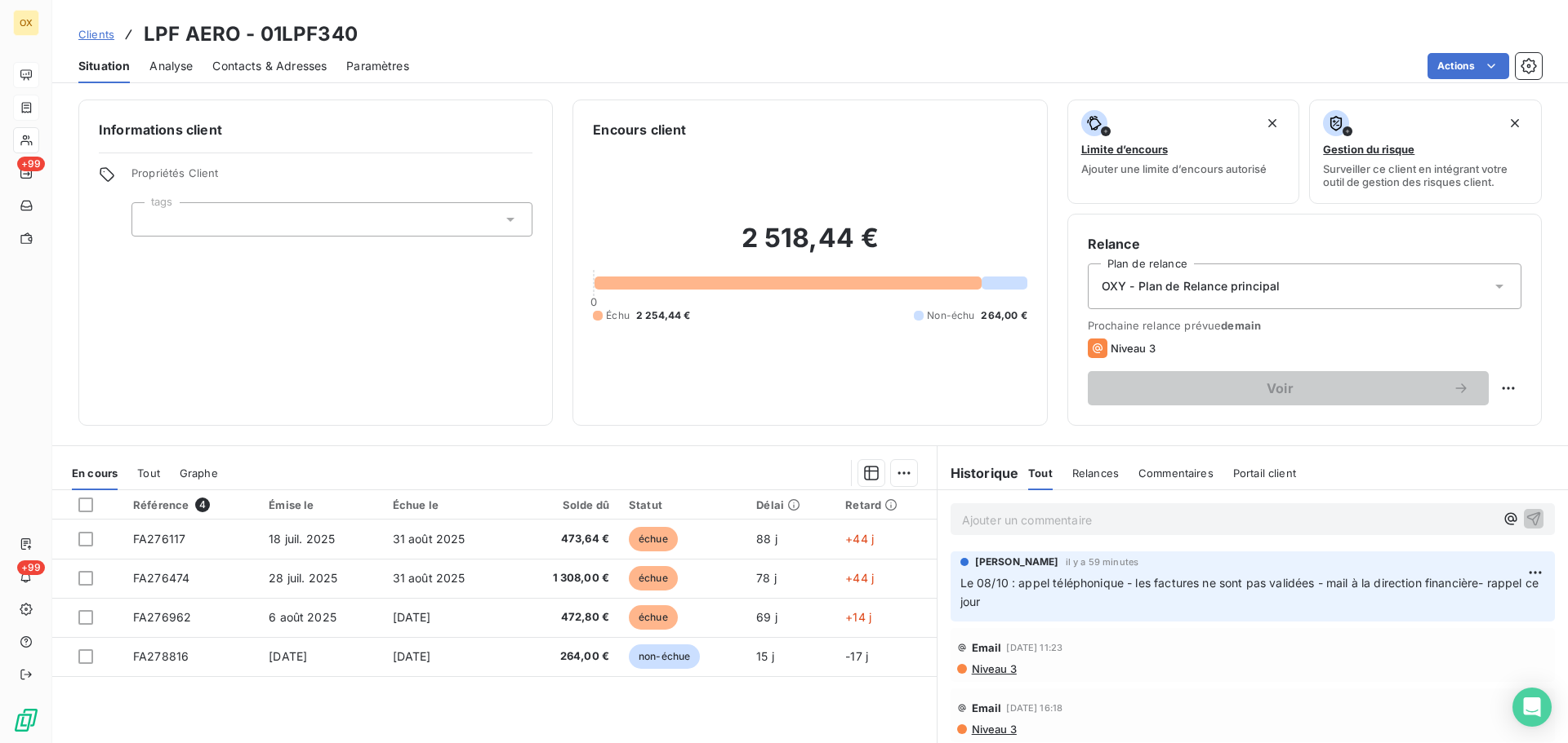
click at [250, 61] on span "Contacts & Adresses" at bounding box center [269, 66] width 115 height 17
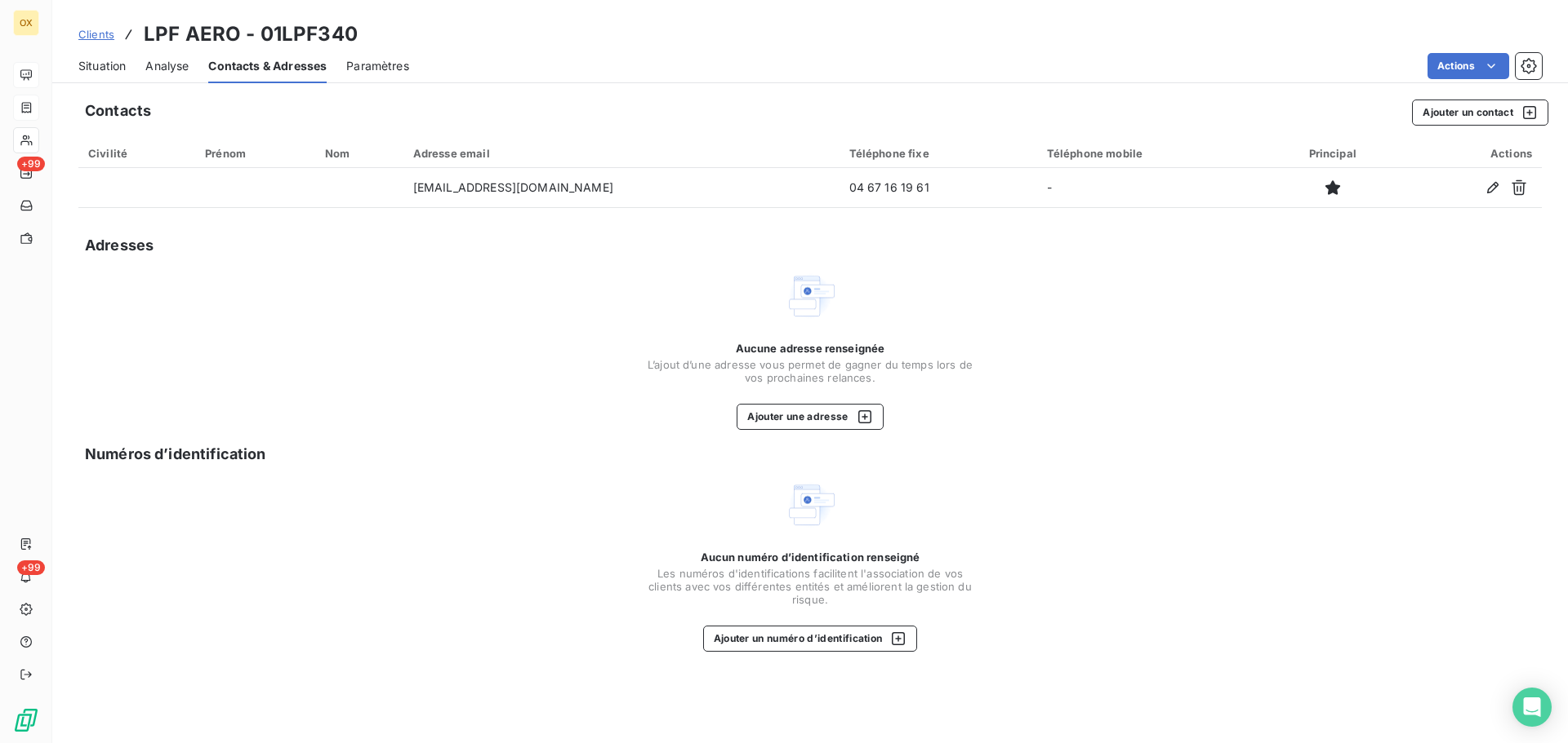
click at [115, 69] on span "Situation" at bounding box center [102, 66] width 48 height 17
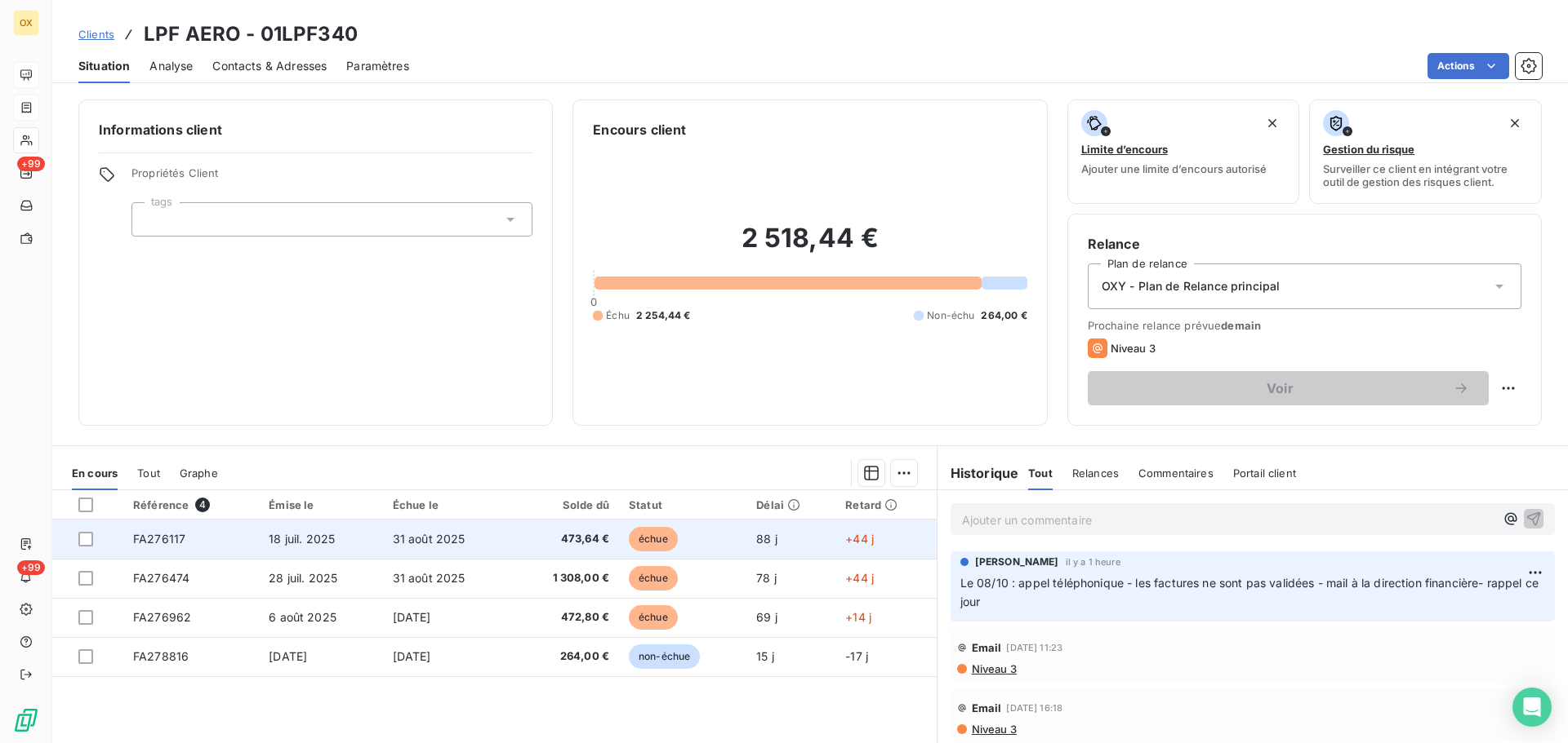
click at [656, 538] on span "échue" at bounding box center [653, 539] width 49 height 24
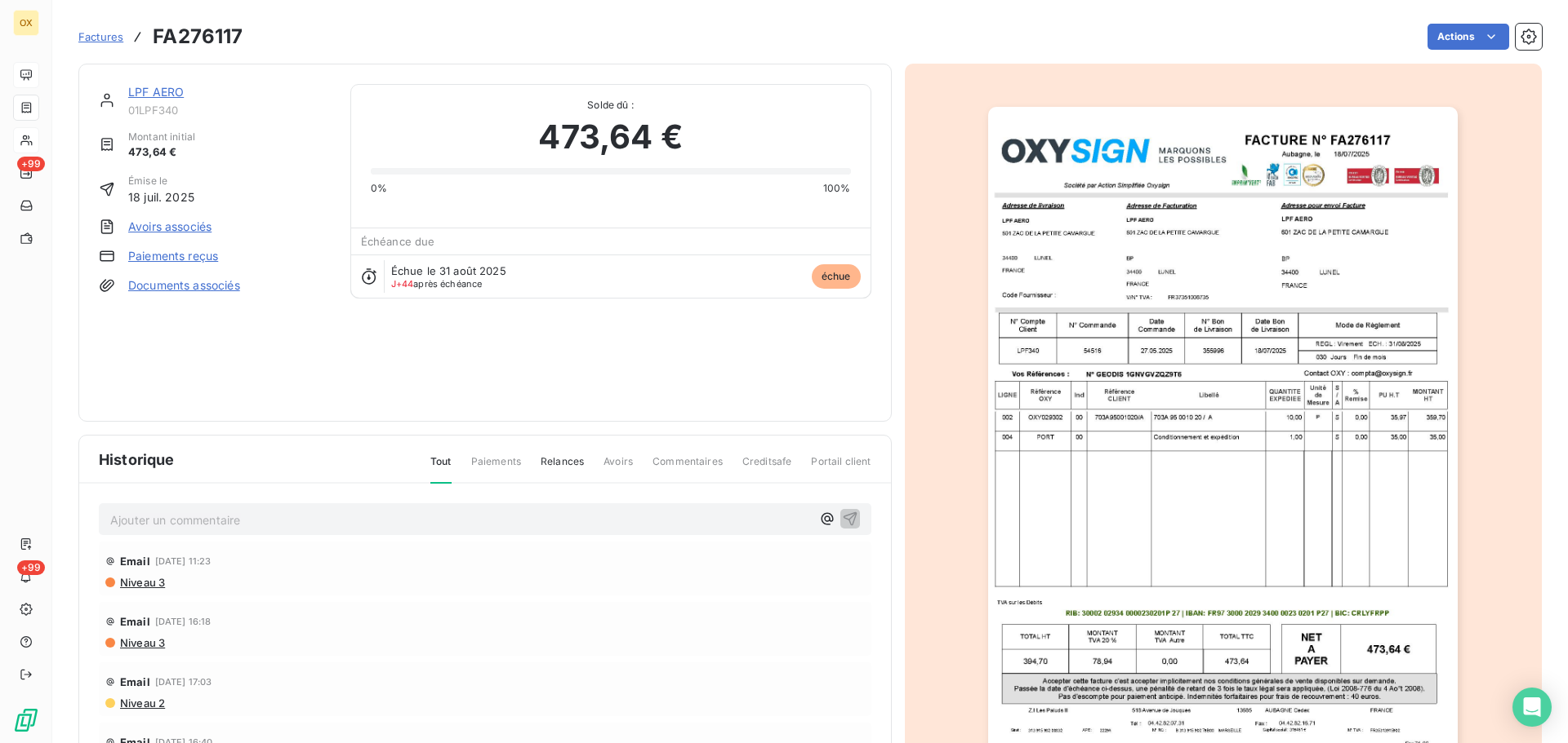
click at [1142, 310] on img "button" at bounding box center [1222, 439] width 469 height 664
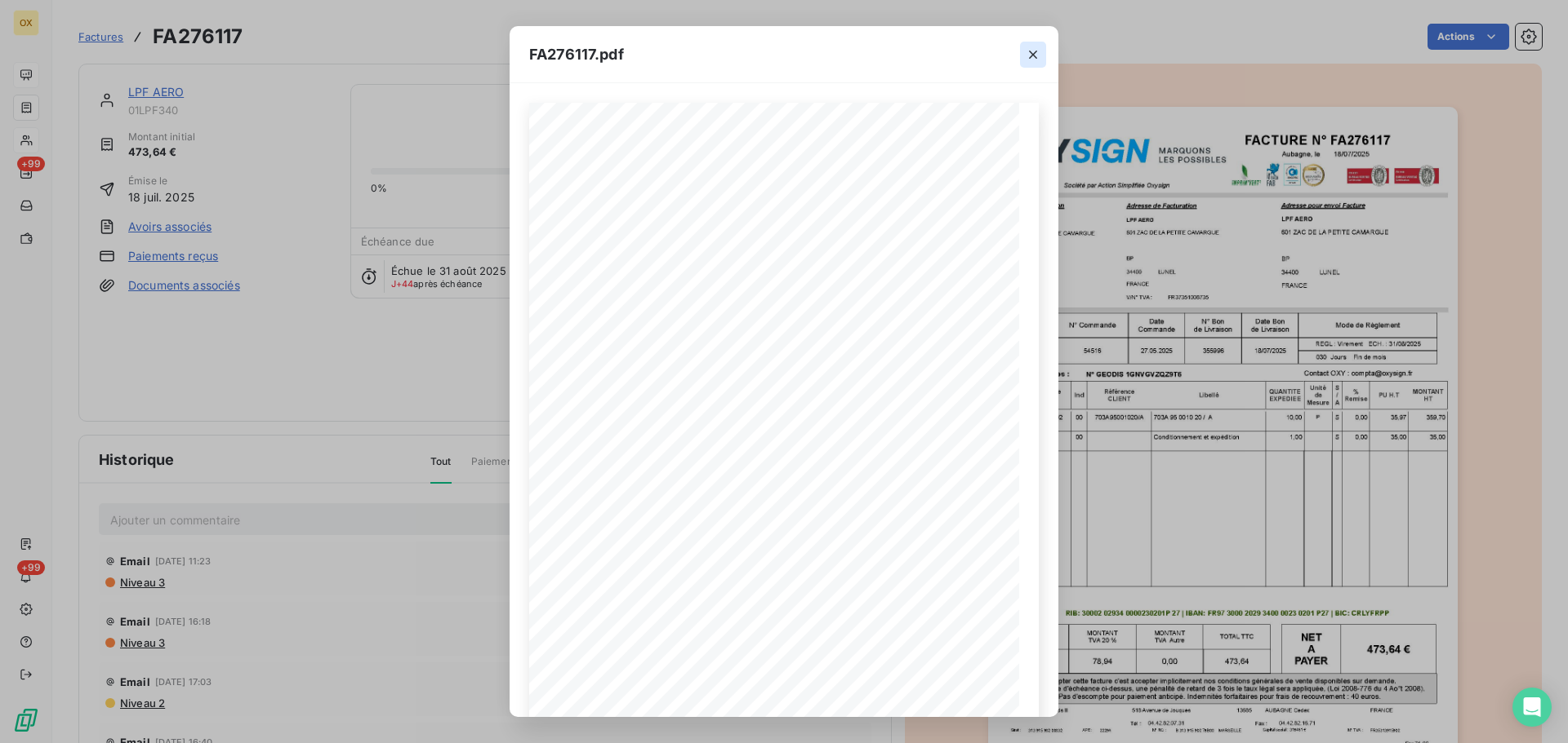
click at [1035, 48] on icon "button" at bounding box center [1033, 55] width 17 height 17
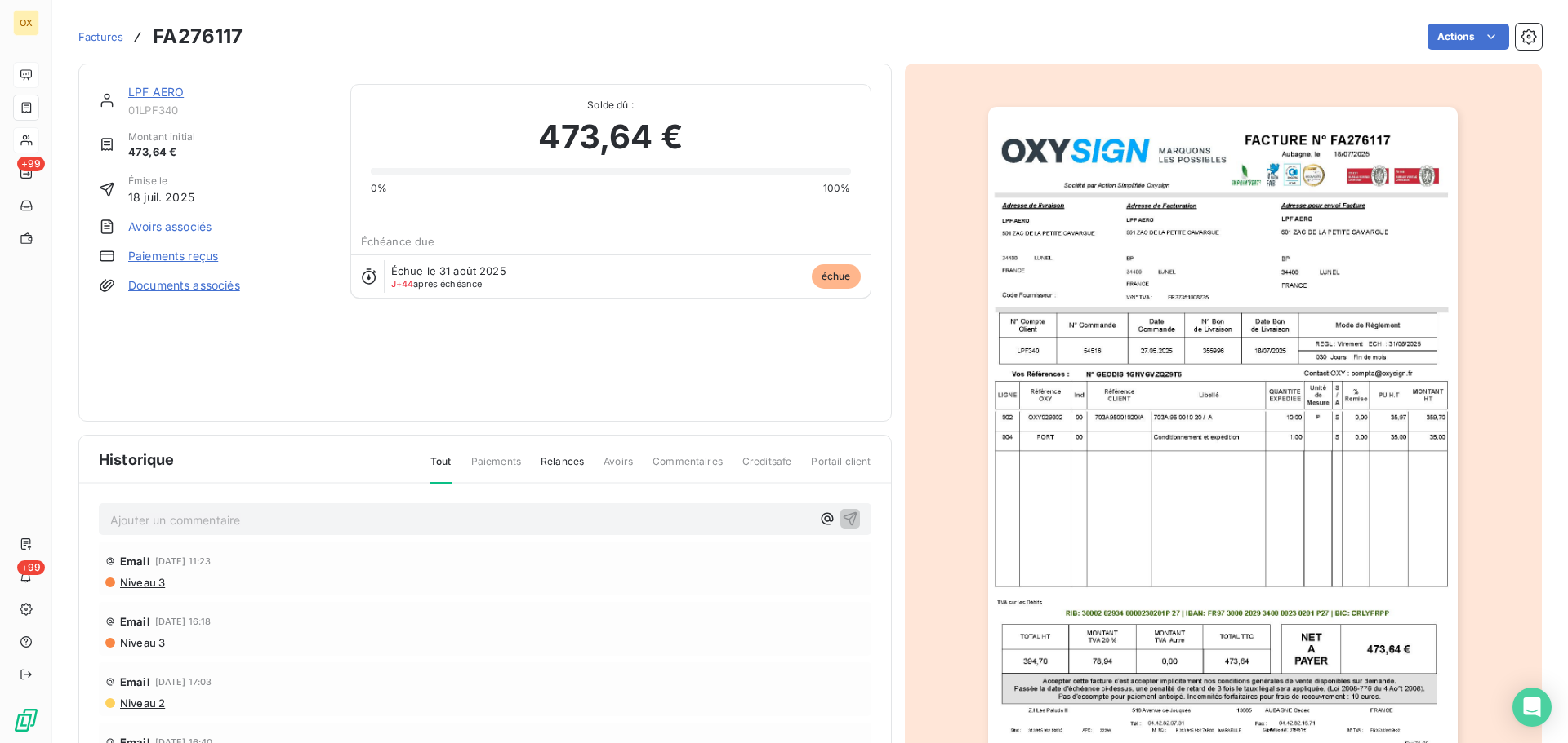
click at [130, 93] on link "LPF AERO" at bounding box center [156, 92] width 55 height 14
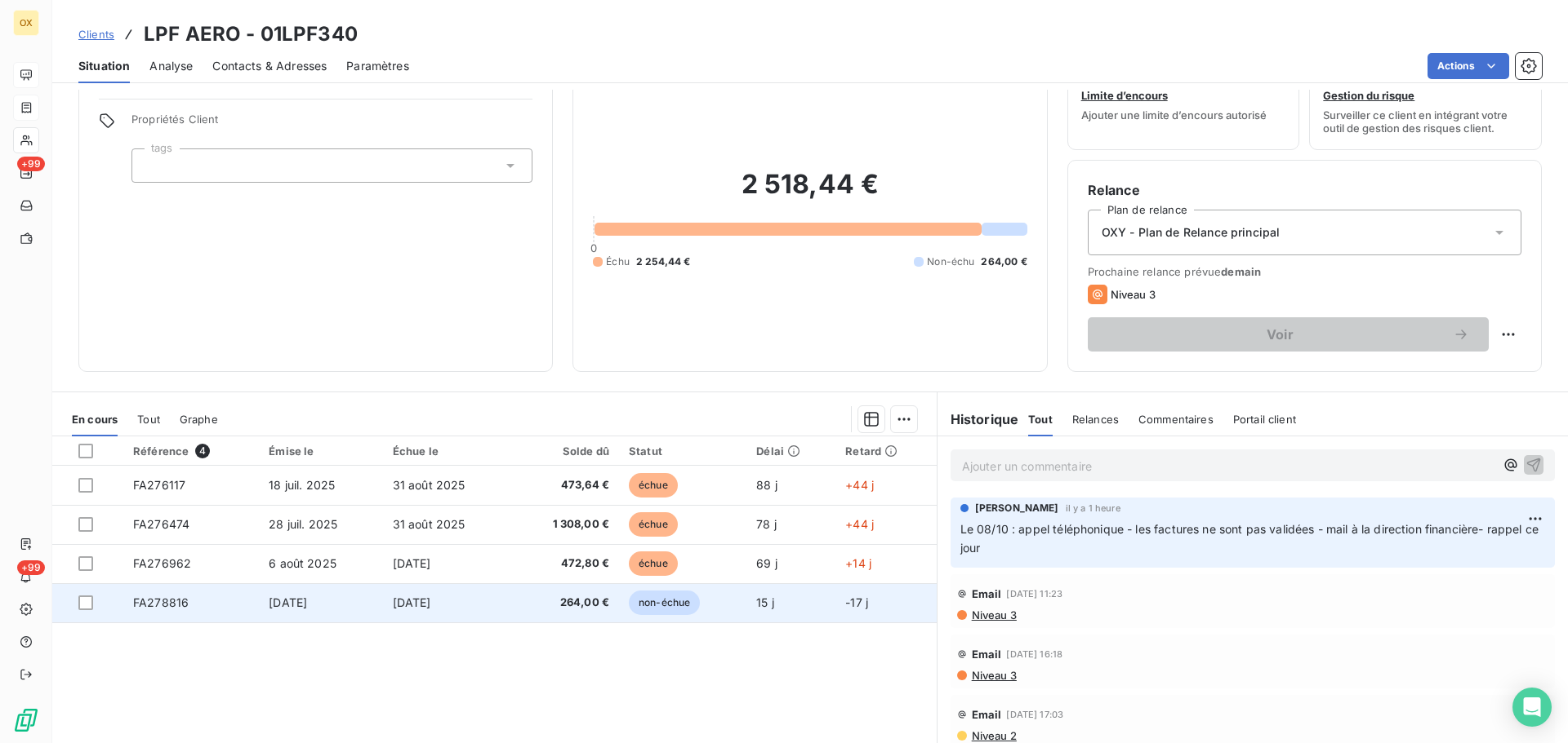
scroll to position [82, 0]
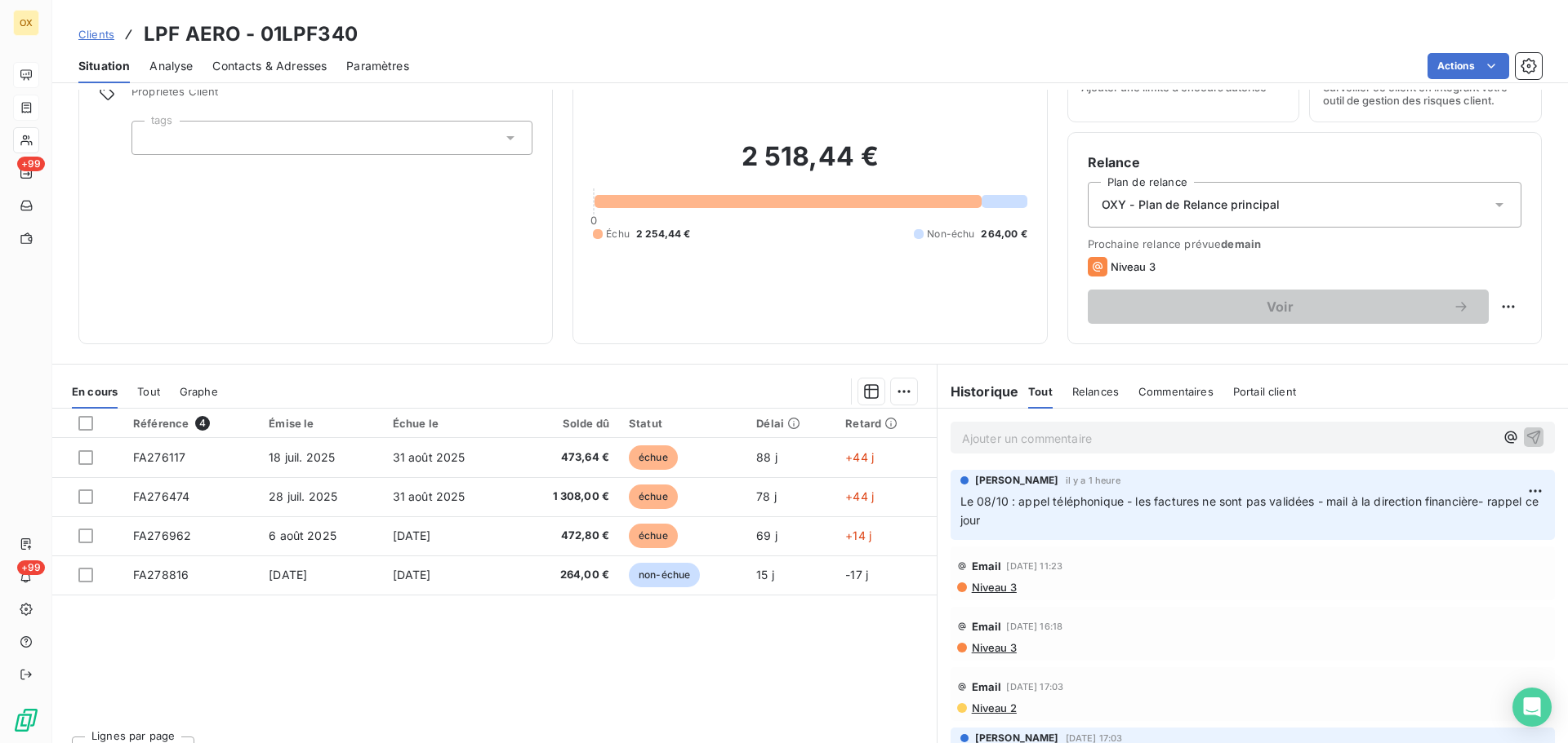
click at [294, 71] on span "Contacts & Adresses" at bounding box center [269, 66] width 115 height 17
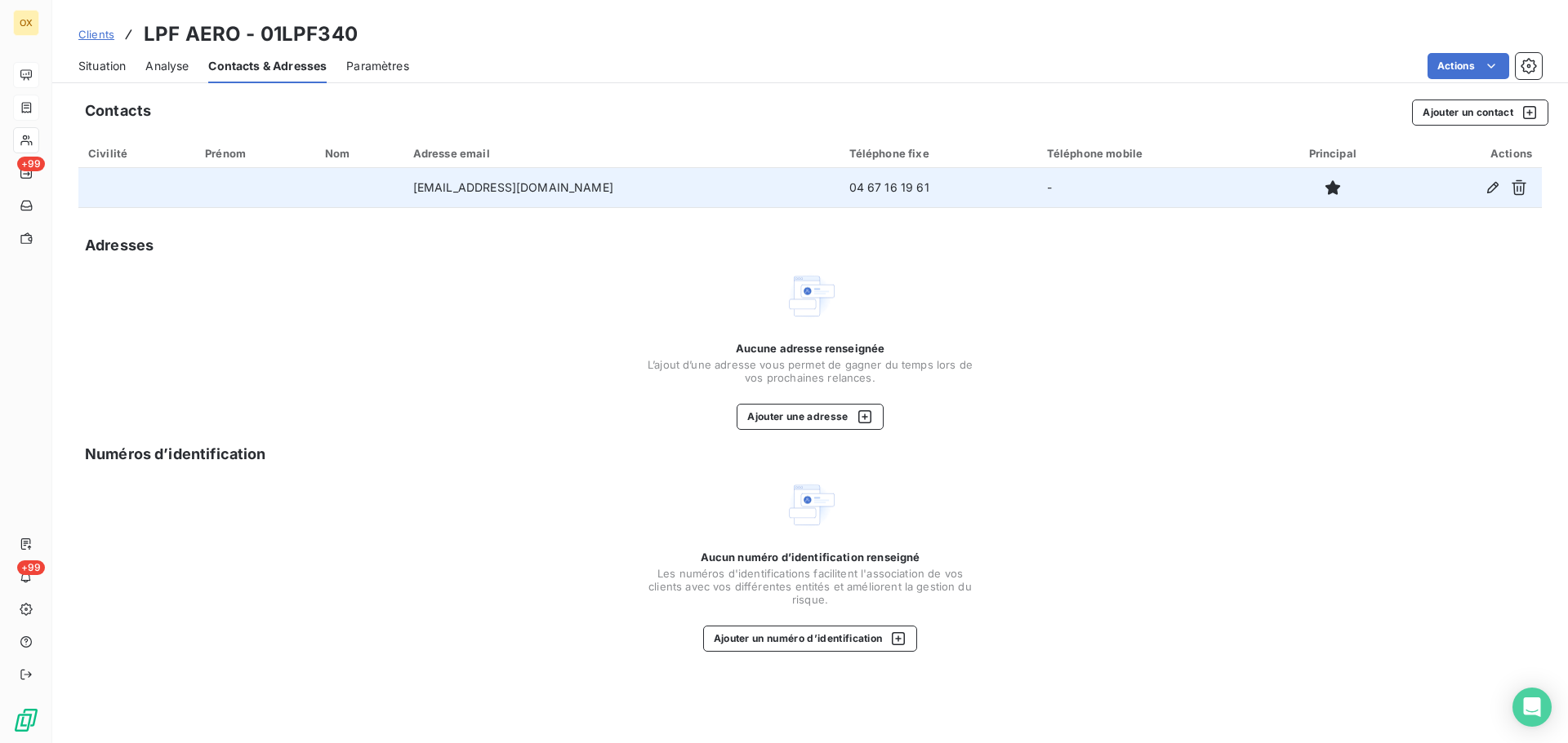
drag, startPoint x: 592, startPoint y: 189, endPoint x: 429, endPoint y: 199, distance: 163.3
click at [429, 199] on td "[EMAIL_ADDRESS][DOMAIN_NAME]" at bounding box center [621, 187] width 436 height 39
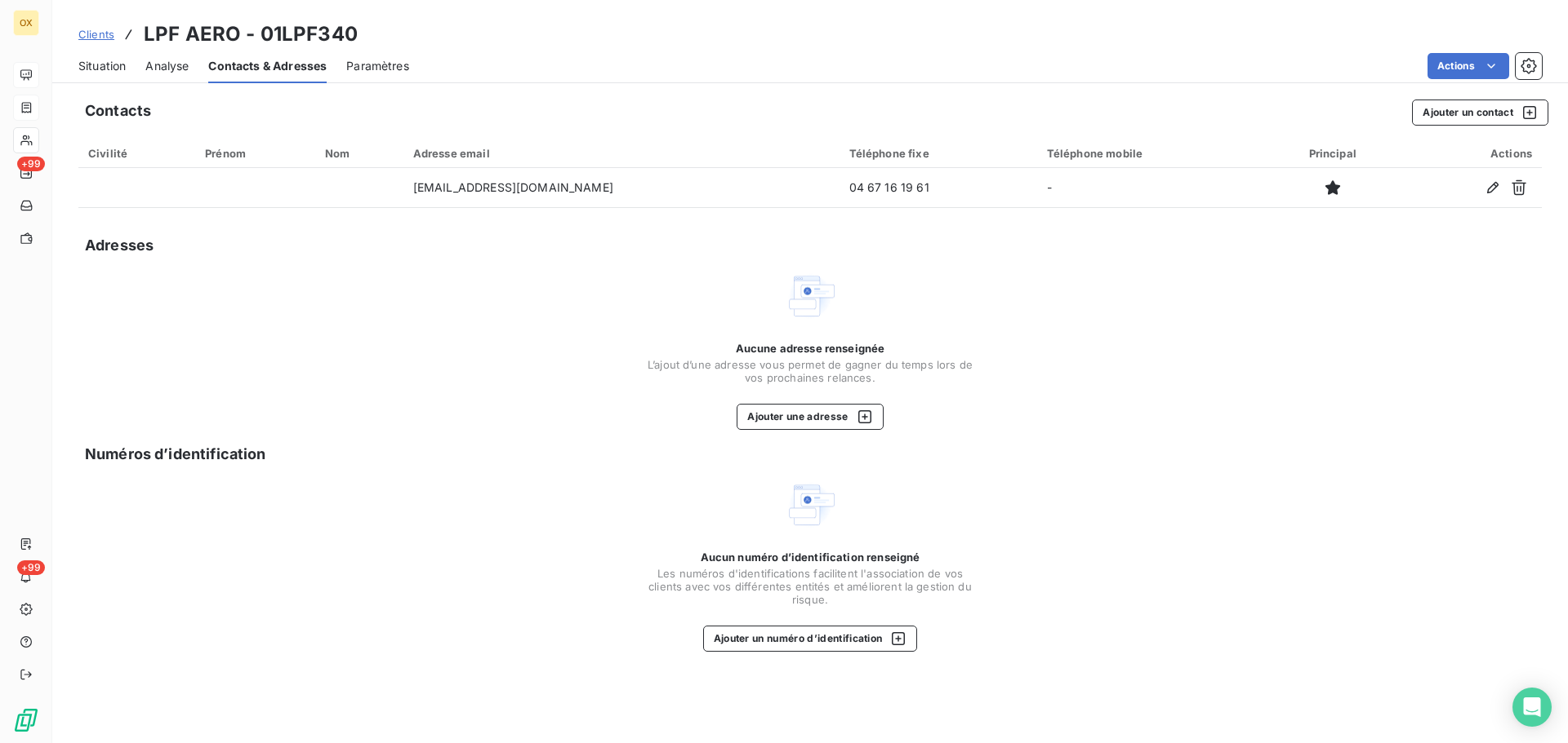
click at [509, 120] on div "Contacts Ajouter un contact" at bounding box center [817, 112] width 1463 height 26
click at [107, 70] on span "Situation" at bounding box center [102, 66] width 48 height 17
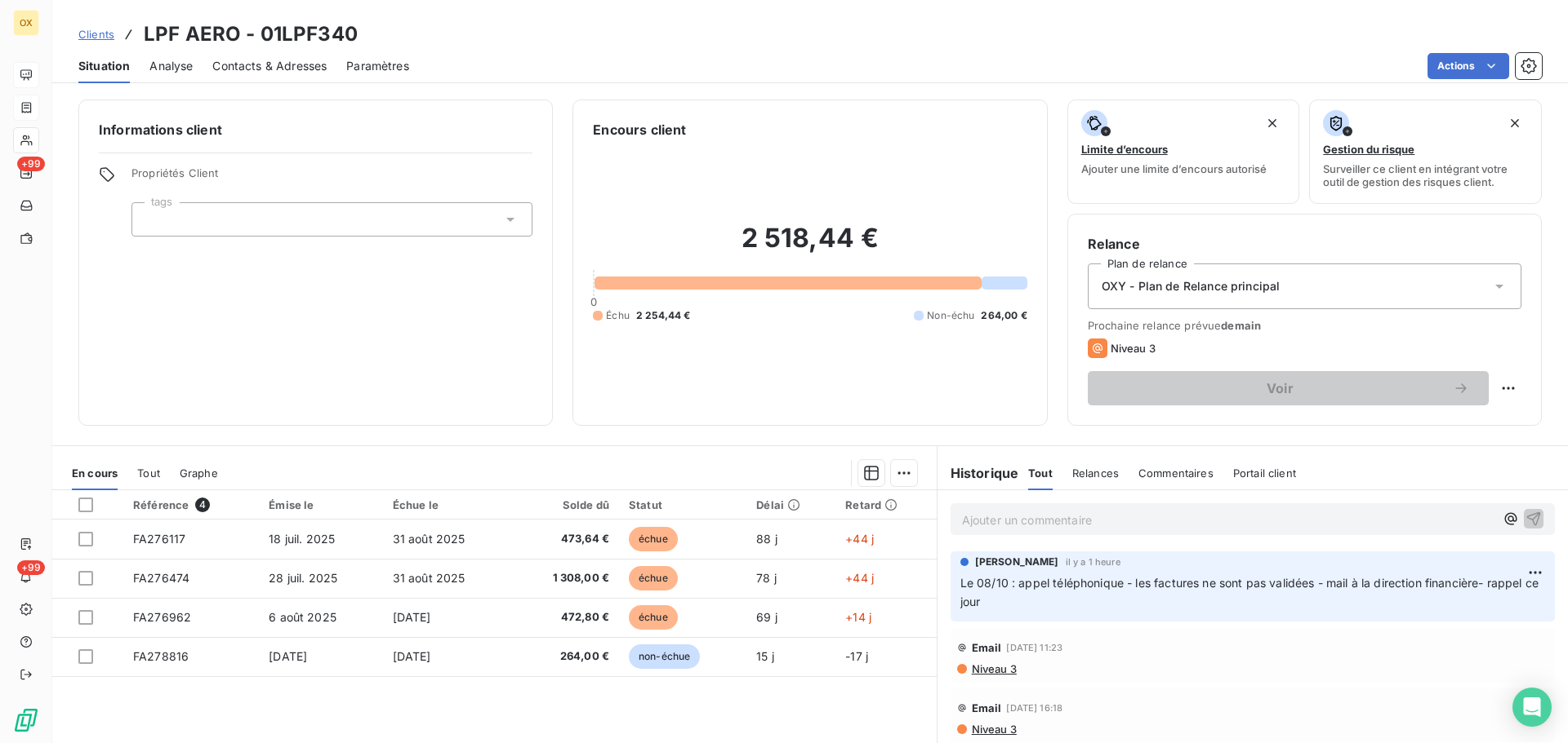
click at [307, 63] on span "Contacts & Adresses" at bounding box center [269, 66] width 115 height 17
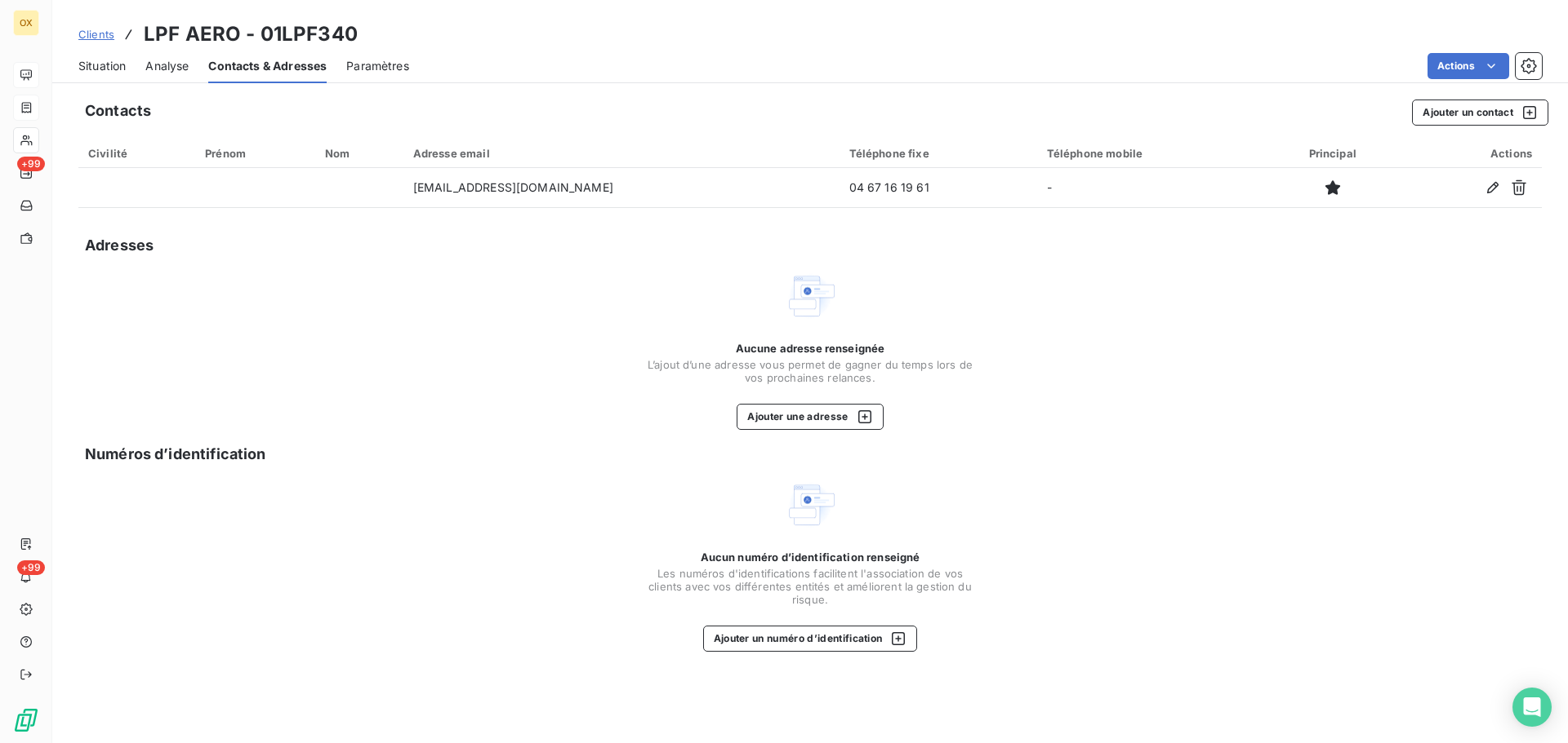
click at [113, 70] on span "Situation" at bounding box center [102, 66] width 48 height 17
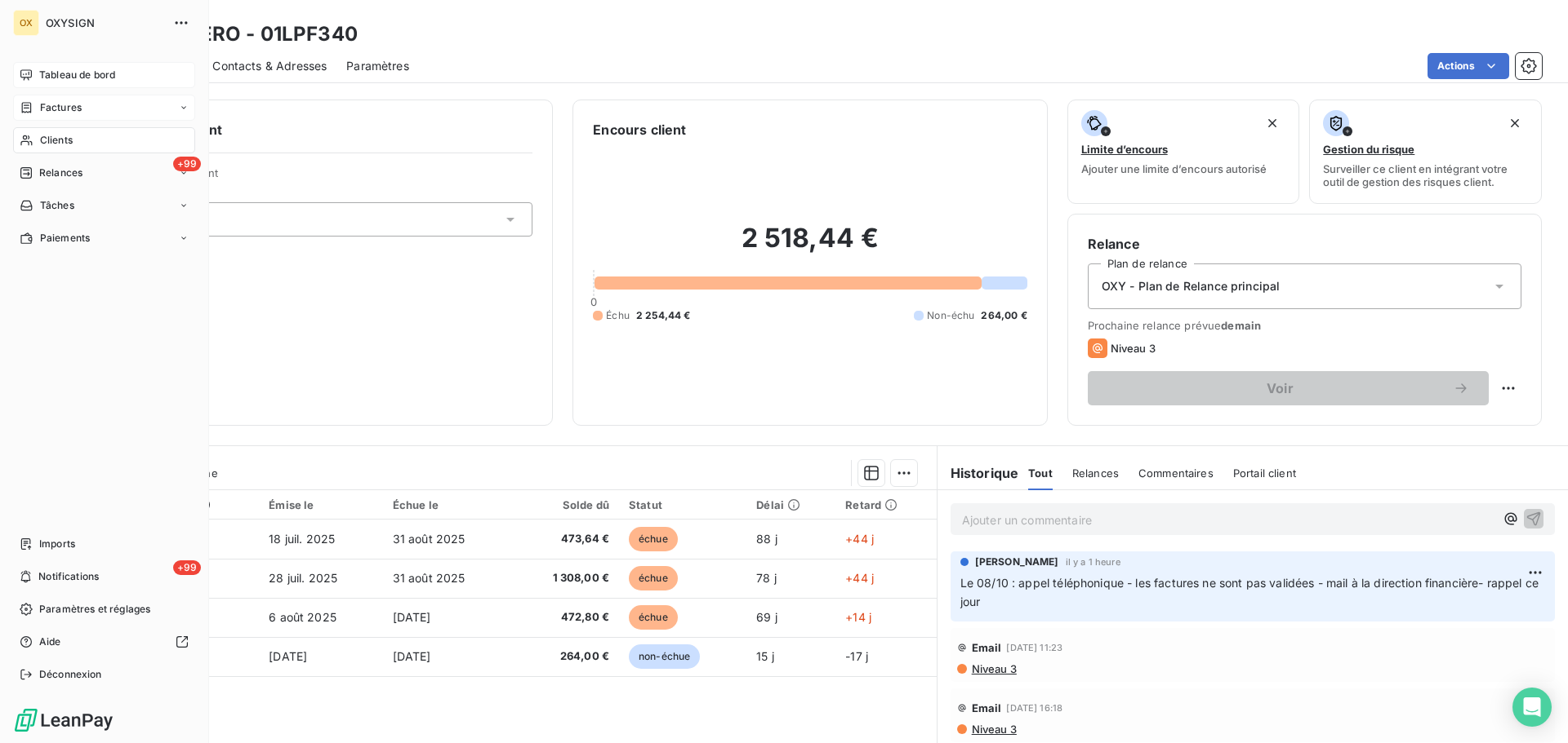
click at [44, 71] on span "Tableau de bord" at bounding box center [77, 75] width 76 height 15
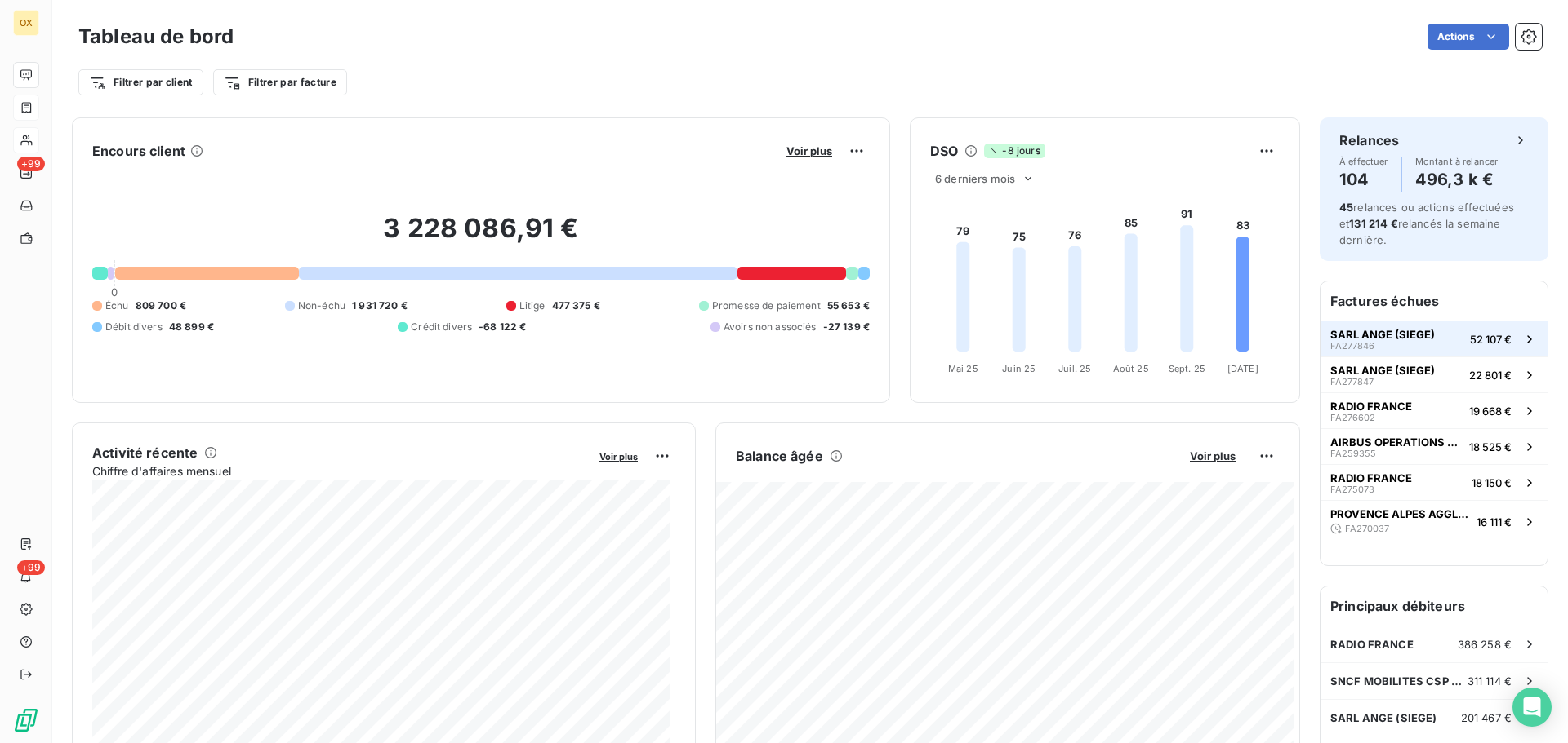
click at [1438, 331] on button "SARL ANGE (SIEGE) FA277846 52 107 €" at bounding box center [1433, 338] width 227 height 36
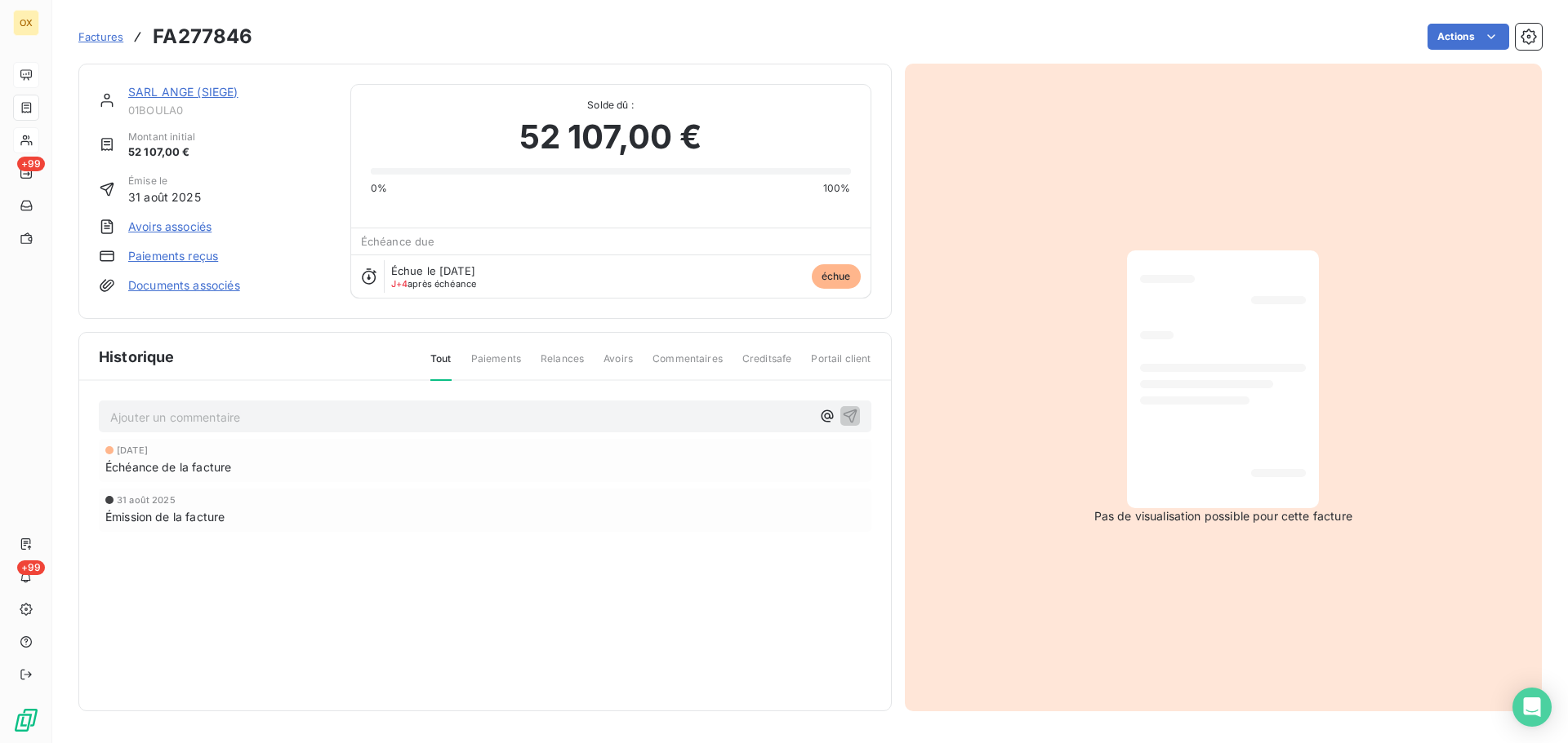
click at [190, 93] on link "SARL ANGE (SIEGE)" at bounding box center [183, 92] width 110 height 14
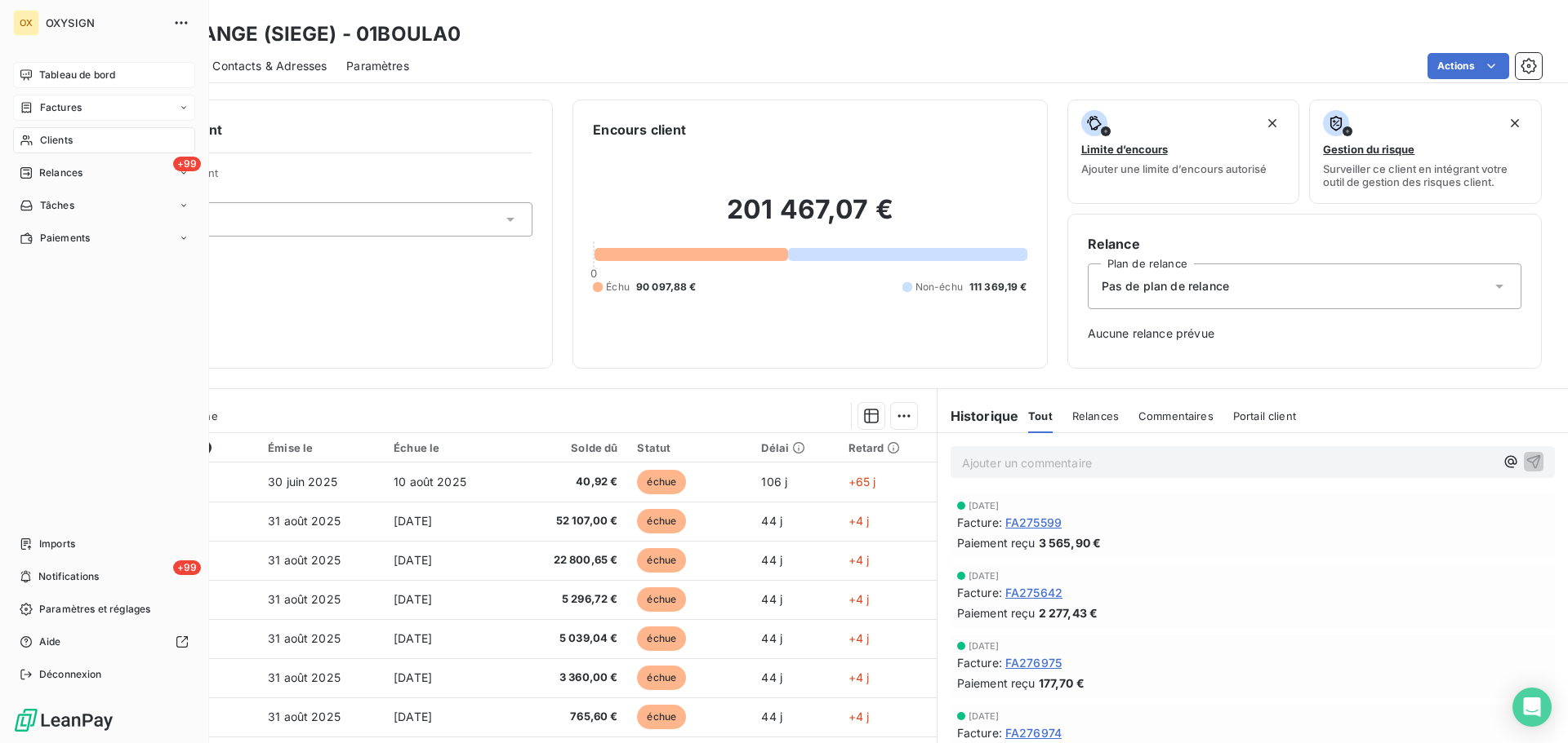
click at [43, 70] on span "Tableau de bord" at bounding box center [77, 75] width 76 height 15
